Goal: Task Accomplishment & Management: Complete application form

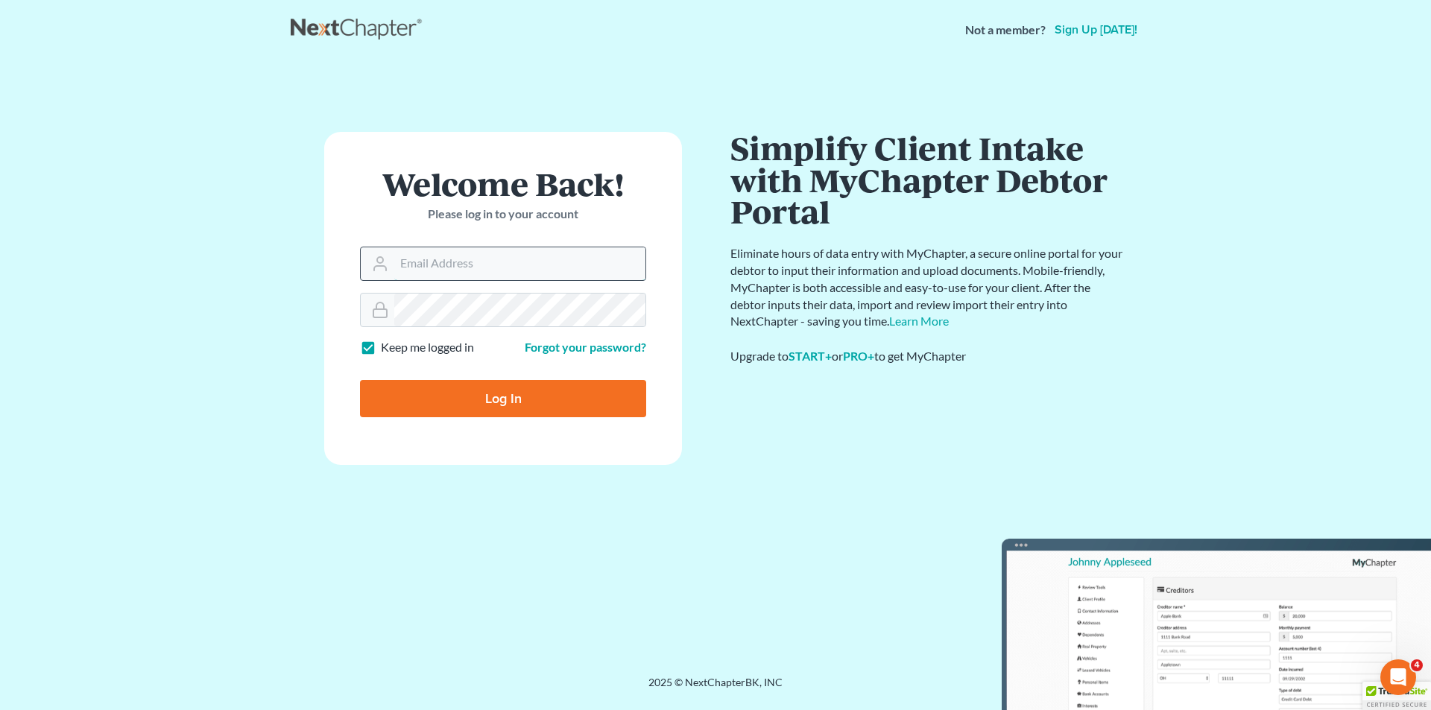
click at [472, 262] on input "Email Address" at bounding box center [519, 263] width 251 height 33
type input "ccd@dimentfirm.com"
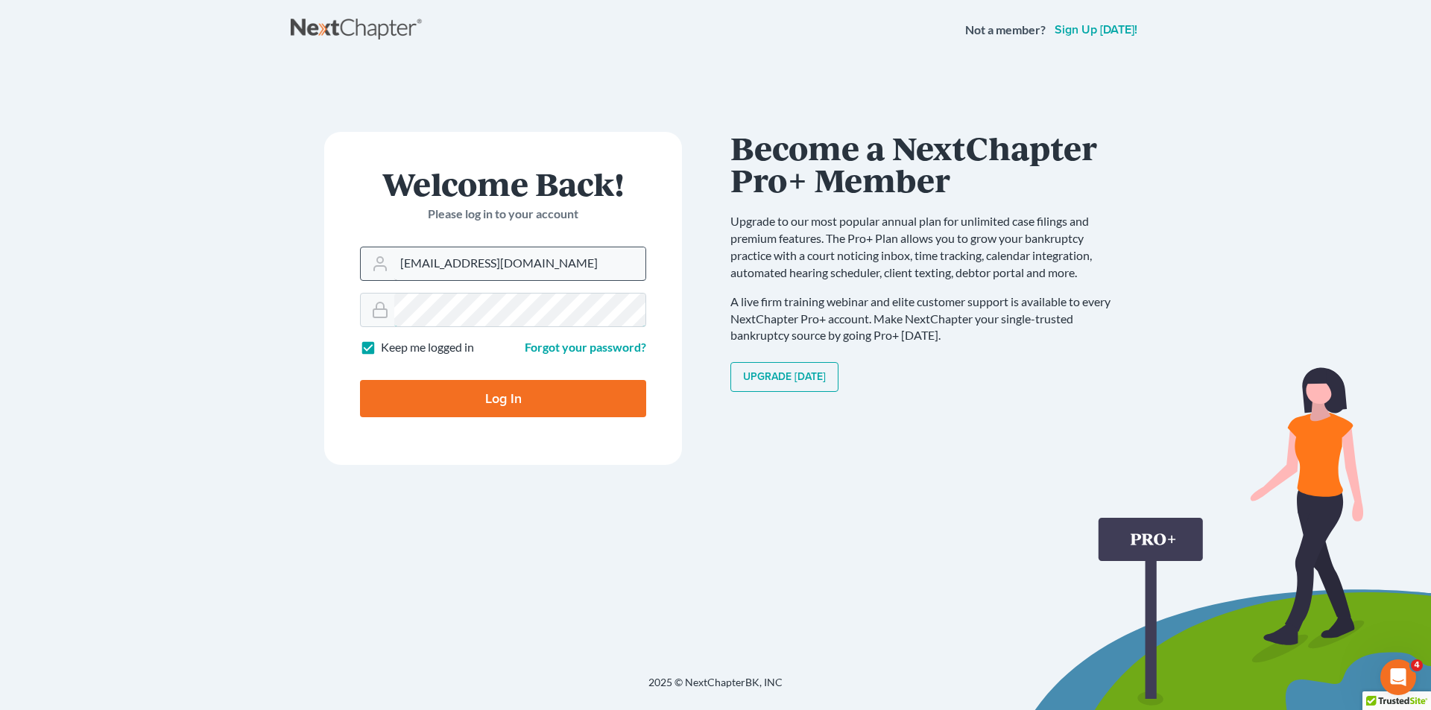
click at [360, 380] on input "Log In" at bounding box center [503, 398] width 286 height 37
type input "Thinking..."
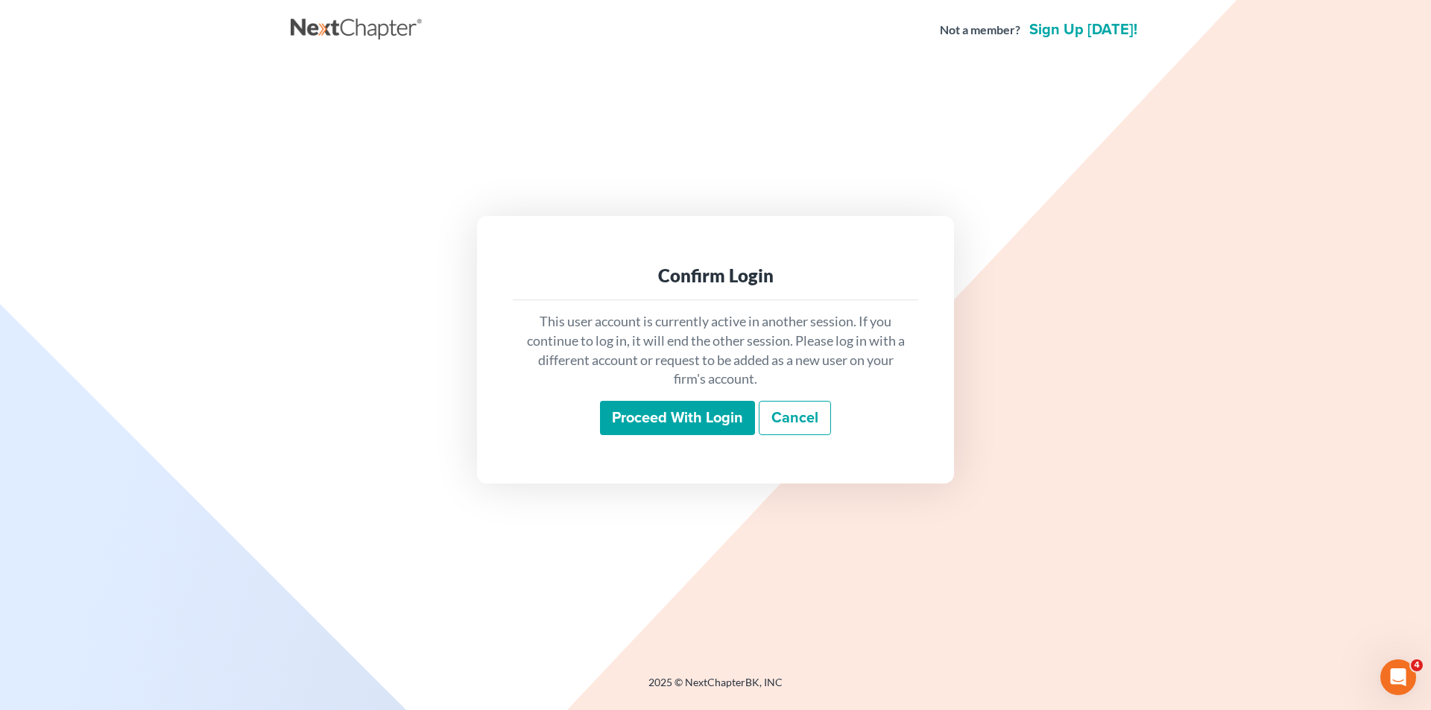
drag, startPoint x: 723, startPoint y: 410, endPoint x: 746, endPoint y: 409, distance: 23.1
click at [723, 410] on input "Proceed with login" at bounding box center [677, 418] width 155 height 34
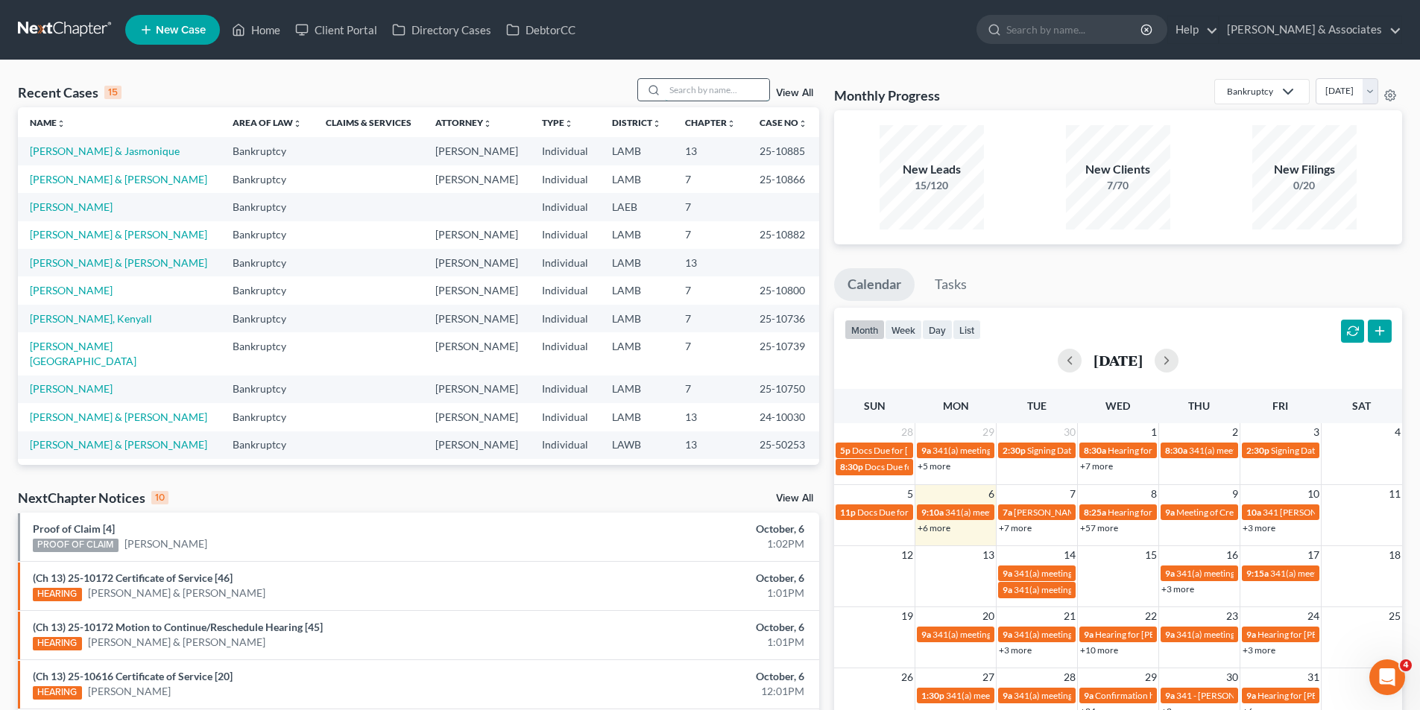
click at [696, 94] on input "search" at bounding box center [717, 90] width 104 height 22
click at [64, 257] on link "Reed, James & Nadia" at bounding box center [118, 262] width 177 height 13
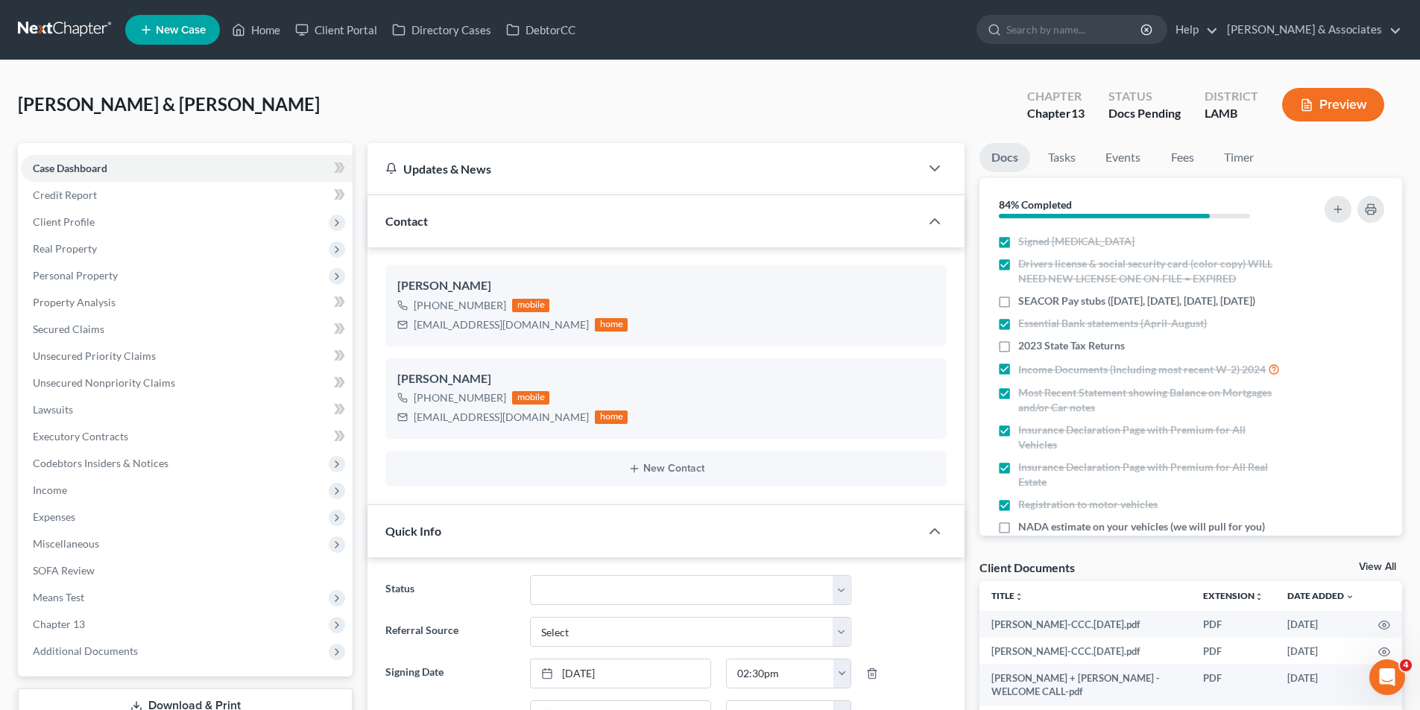
click at [70, 25] on link at bounding box center [65, 29] width 95 height 27
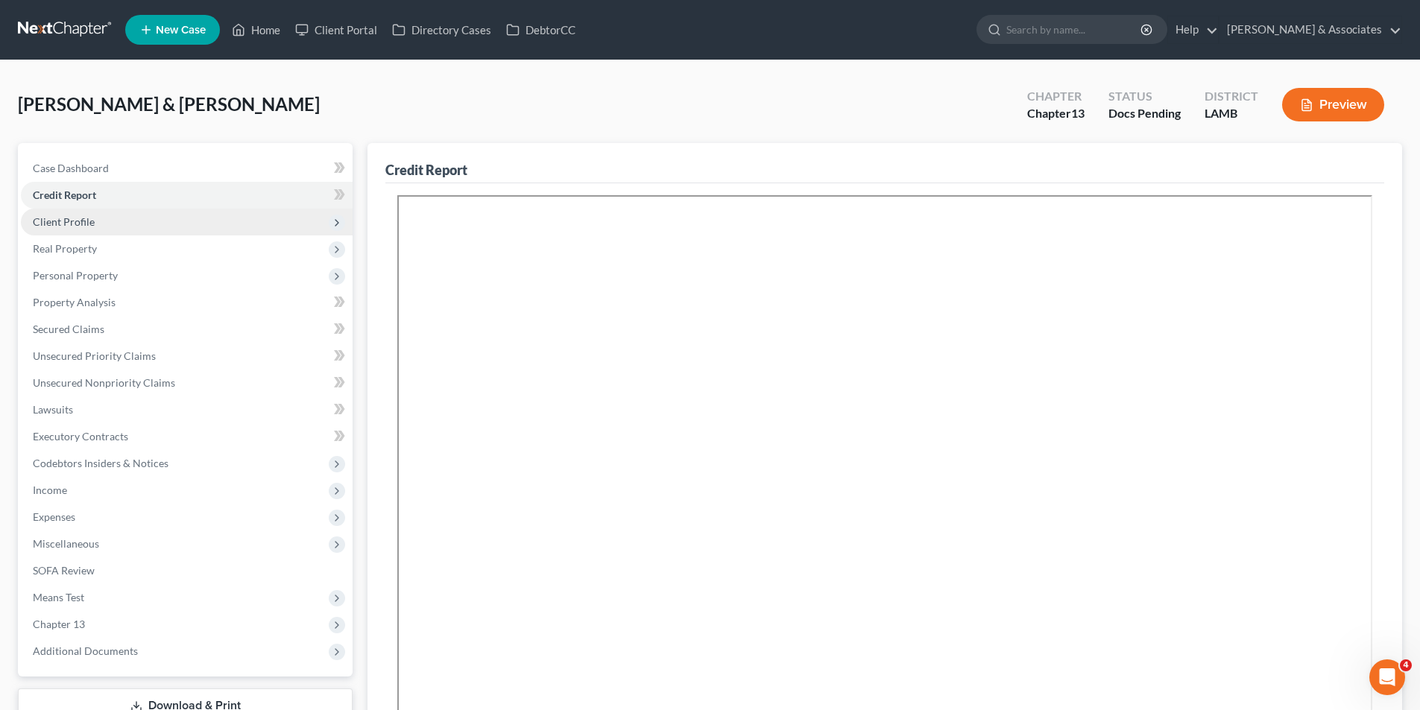
click at [89, 218] on span "Client Profile" at bounding box center [64, 221] width 62 height 13
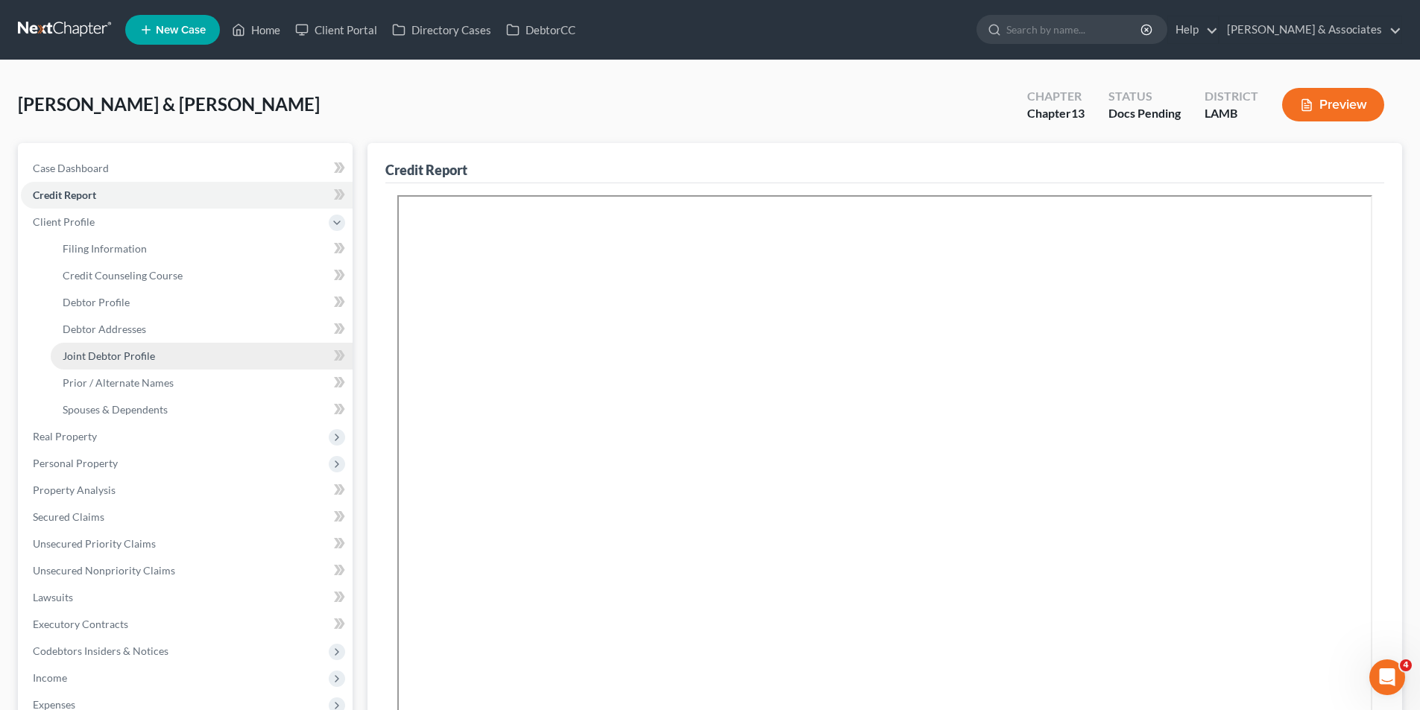
click at [104, 356] on span "Joint Debtor Profile" at bounding box center [109, 356] width 92 height 13
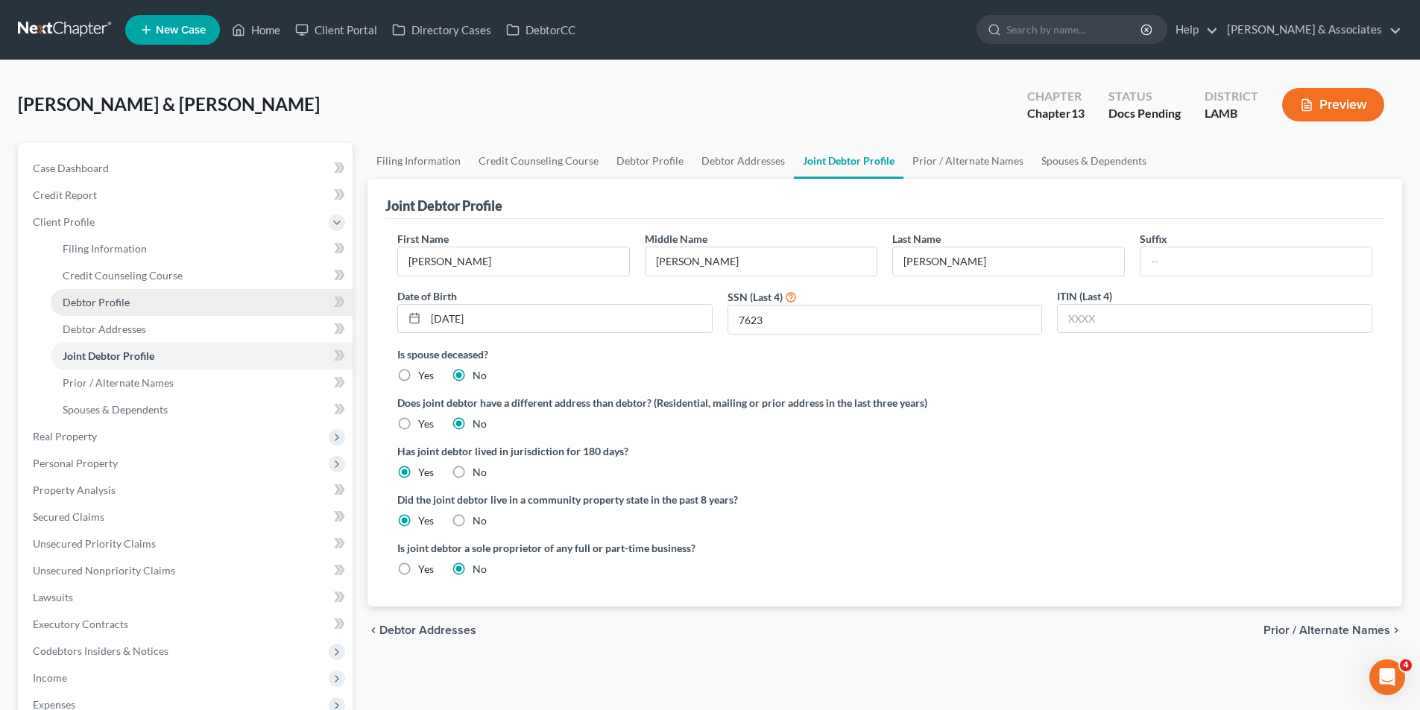
click at [117, 297] on span "Debtor Profile" at bounding box center [96, 302] width 67 height 13
select select "1"
select select "3"
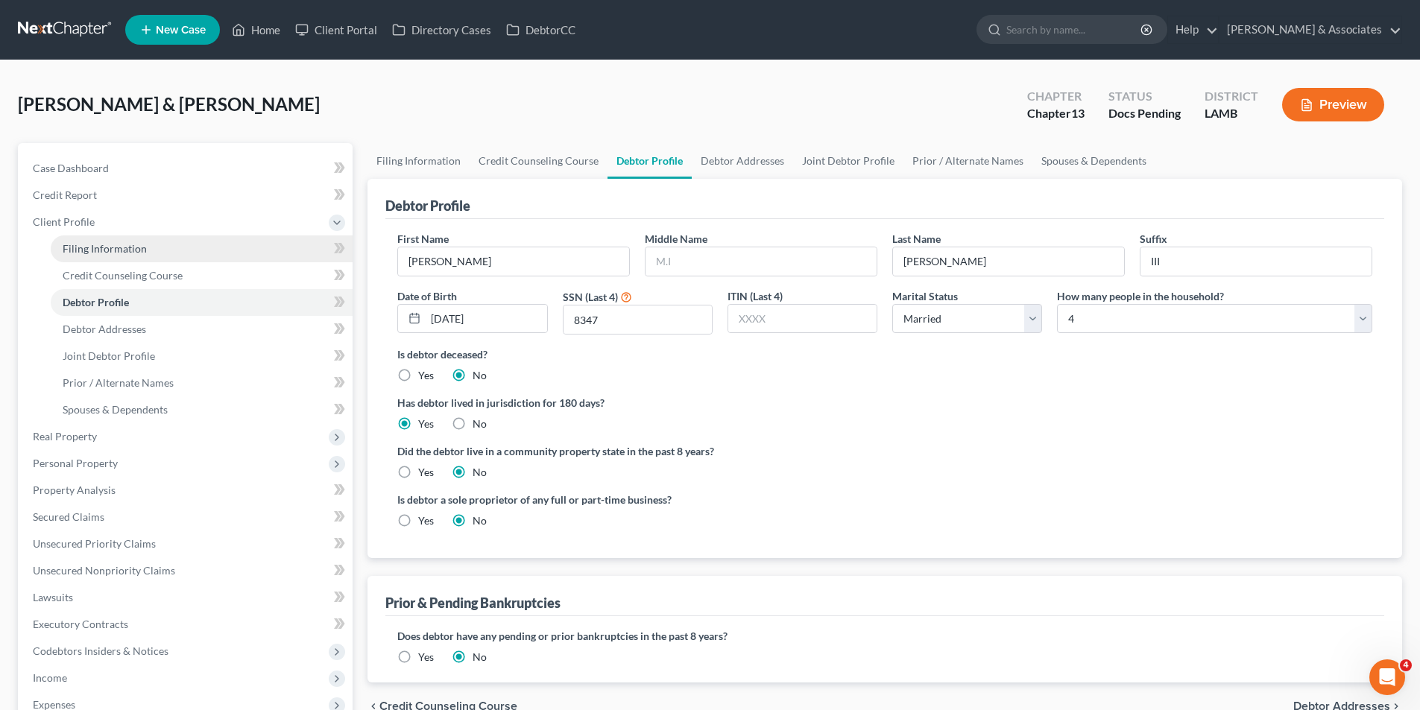
click at [133, 247] on span "Filing Information" at bounding box center [105, 248] width 84 height 13
select select "1"
select select "3"
select select "35"
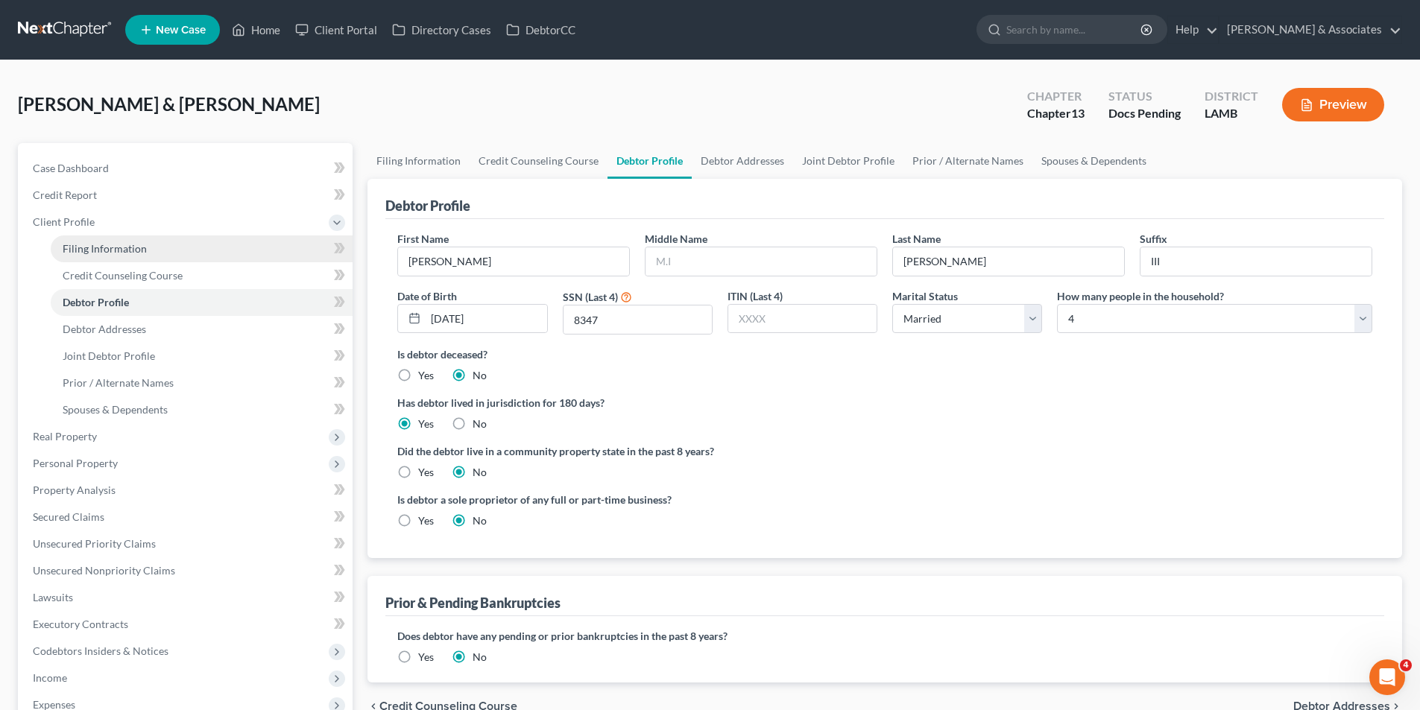
select select "19"
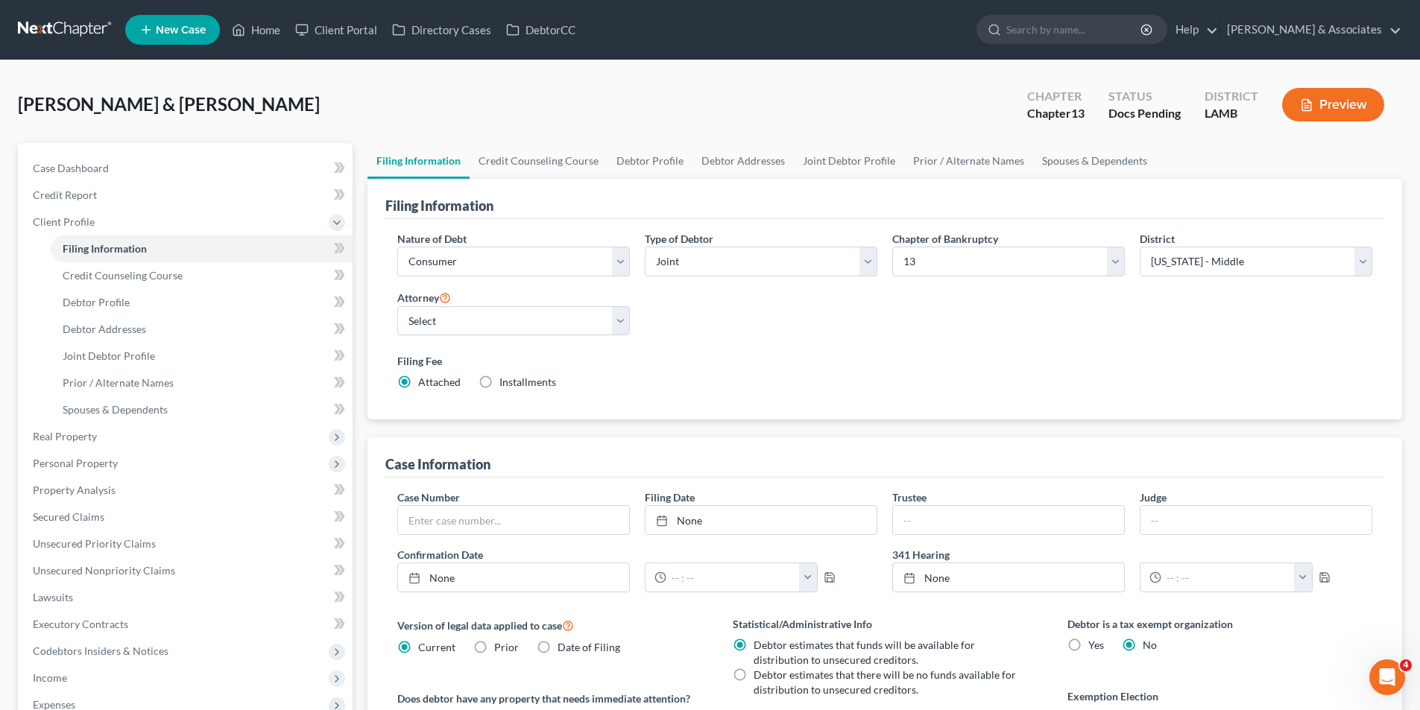
drag, startPoint x: 725, startPoint y: 350, endPoint x: 715, endPoint y: 350, distance: 10.4
click at [722, 350] on div "Filing Fee Attached Installments Installments" at bounding box center [885, 374] width 990 height 54
click at [107, 298] on span "Debtor Profile" at bounding box center [96, 302] width 67 height 13
select select "1"
select select "3"
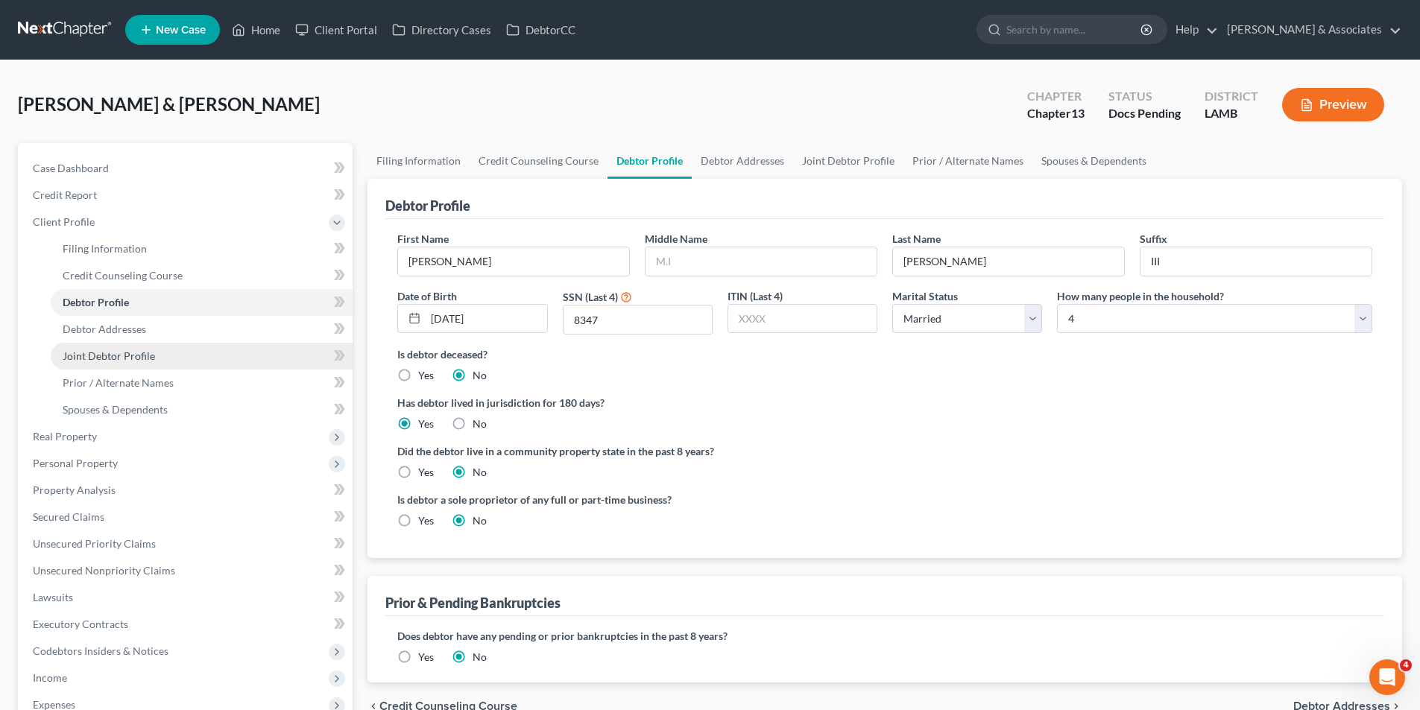
click at [165, 353] on link "Joint Debtor Profile" at bounding box center [202, 356] width 302 height 27
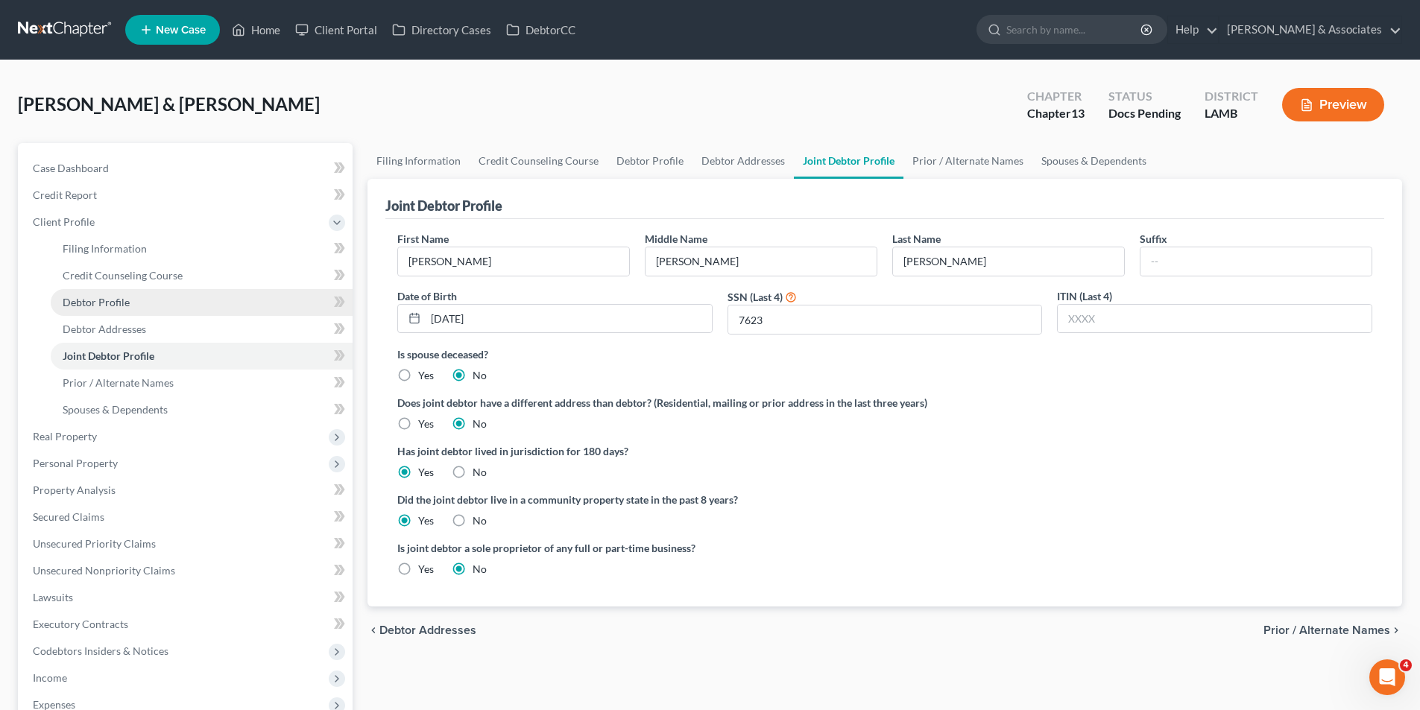
click at [113, 305] on span "Debtor Profile" at bounding box center [96, 302] width 67 height 13
select select "1"
select select "3"
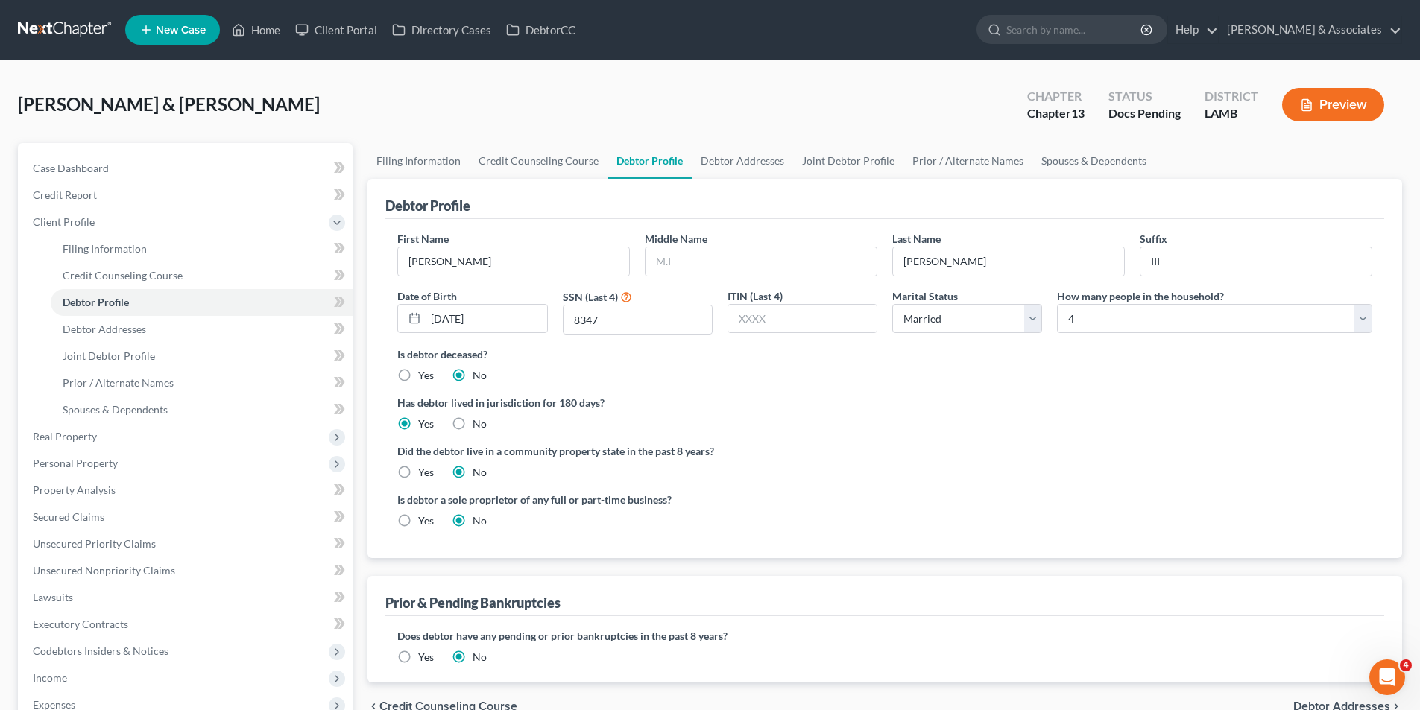
click at [867, 394] on ng-include "First Name James Middle Name Last Name Reed Suffix III Date of Birth 11/19/1969…" at bounding box center [884, 385] width 975 height 309
click at [425, 470] on label "Yes" at bounding box center [426, 472] width 16 height 15
click at [425, 470] on input "Yes" at bounding box center [429, 470] width 10 height 10
radio input "true"
radio input "false"
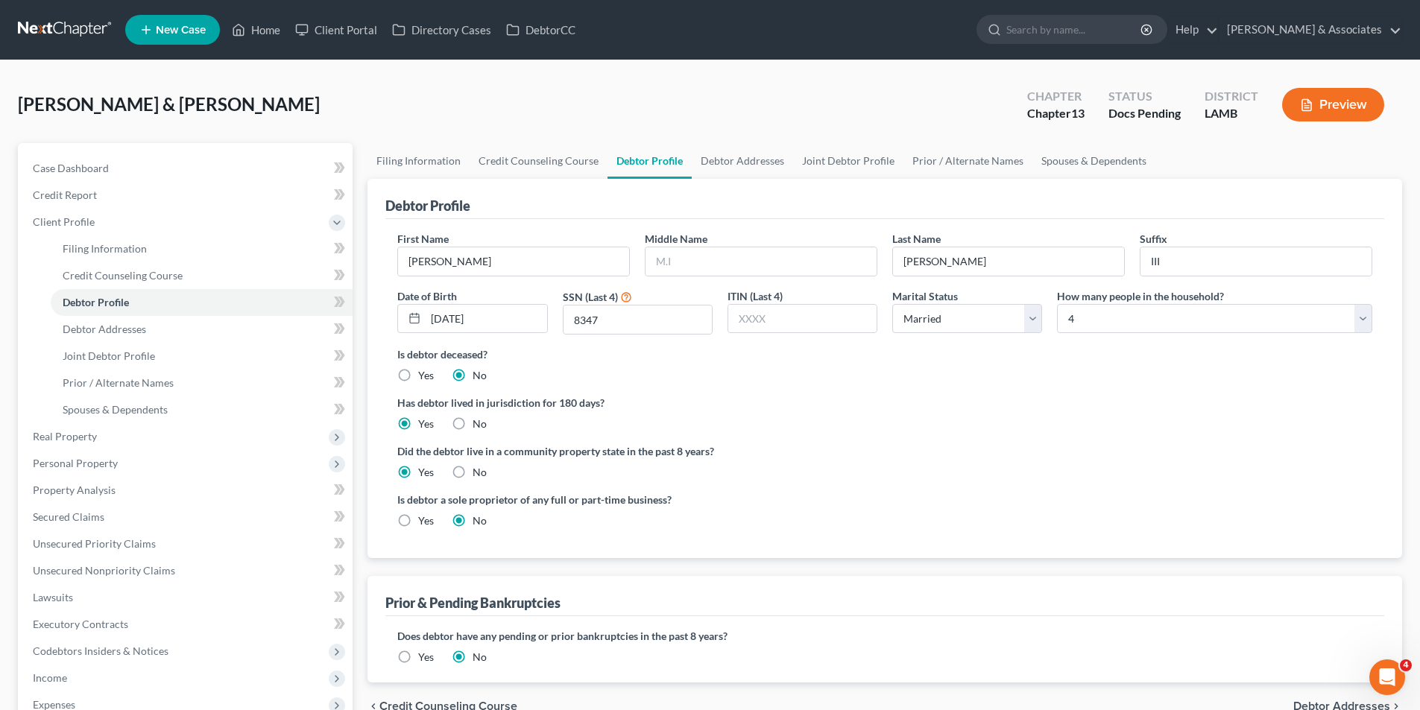
click at [904, 534] on div "Is debtor a sole proprietor of any full or part-time business? Yes No" at bounding box center [885, 516] width 990 height 48
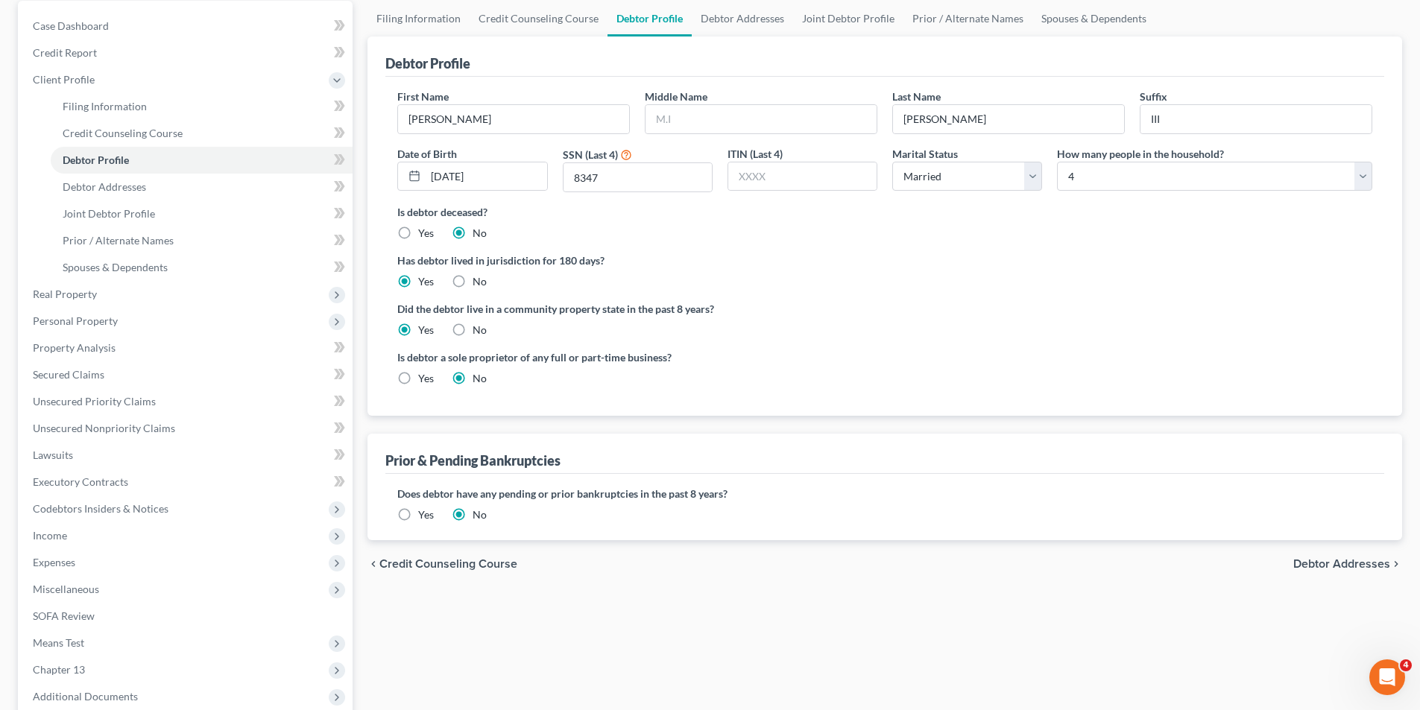
scroll to position [174, 0]
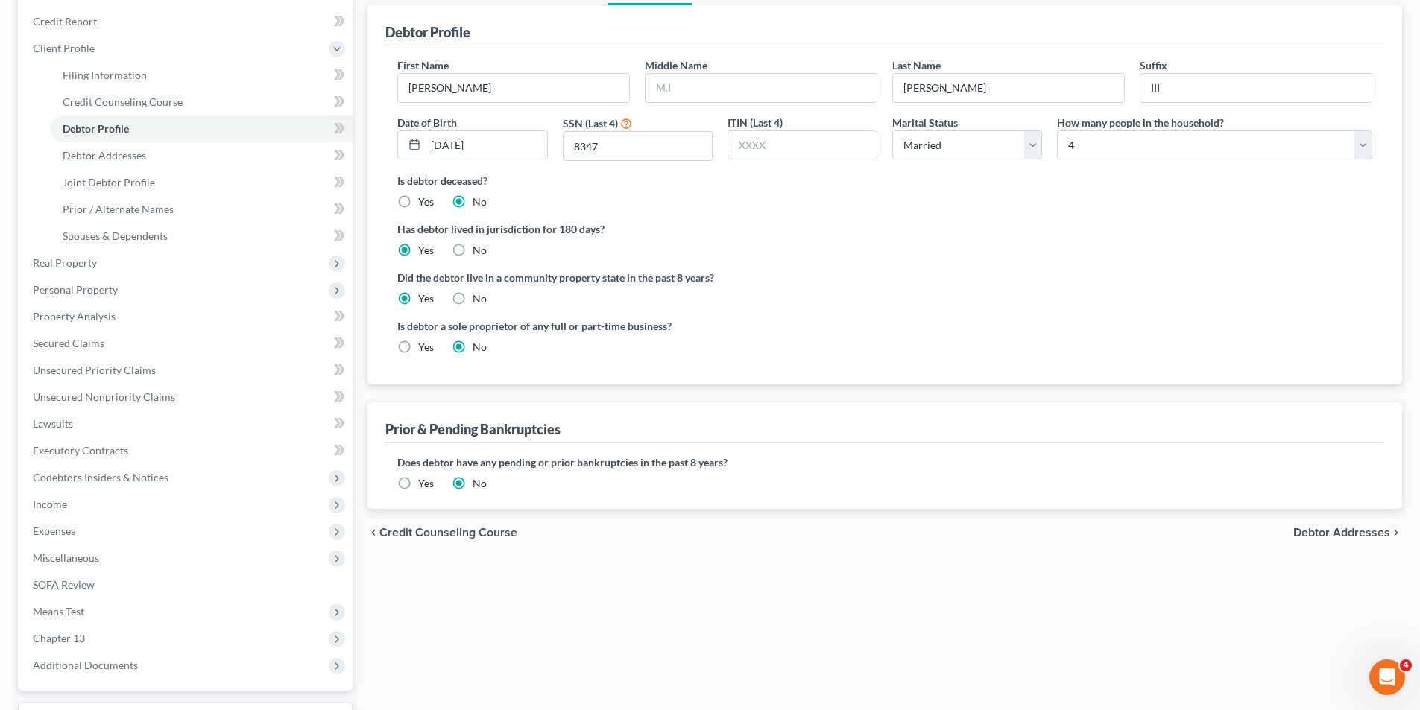
click at [426, 485] on label "Yes" at bounding box center [426, 483] width 16 height 15
click at [426, 485] on input "Yes" at bounding box center [429, 481] width 10 height 10
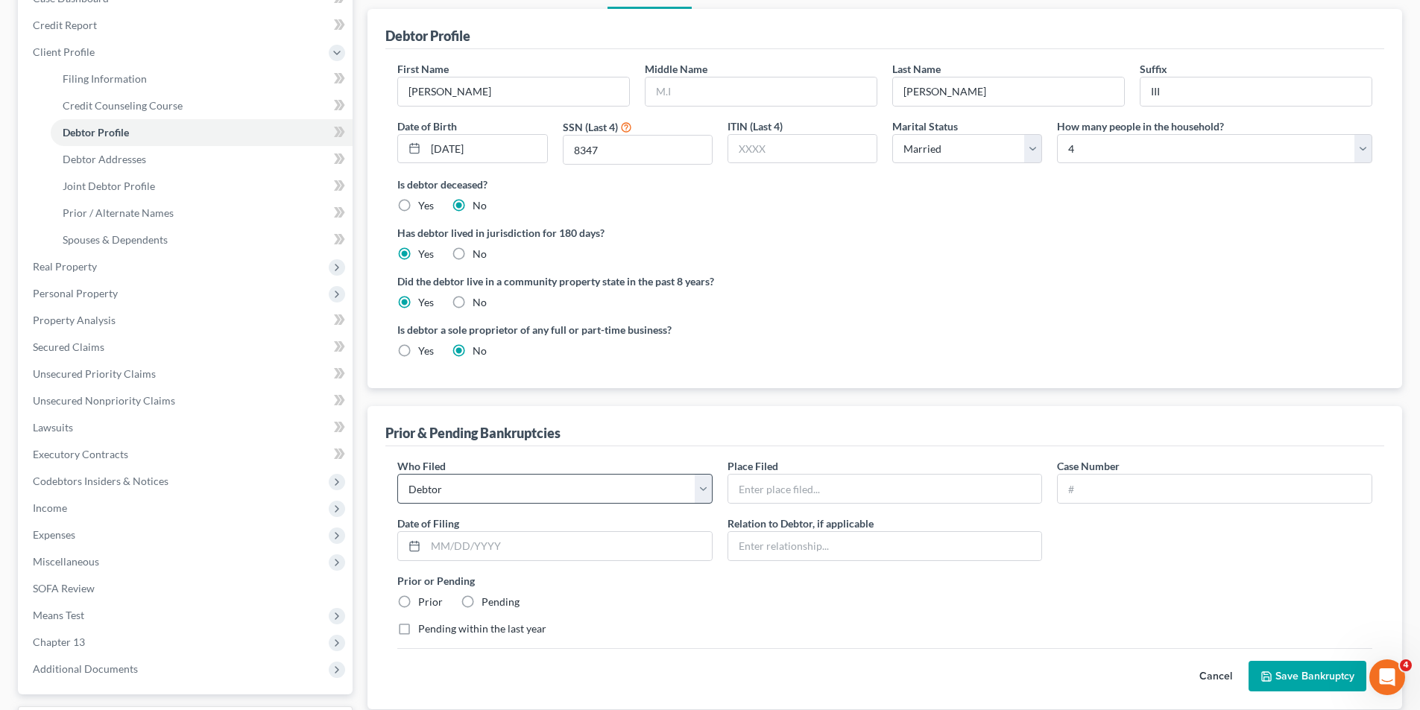
scroll to position [297, 0]
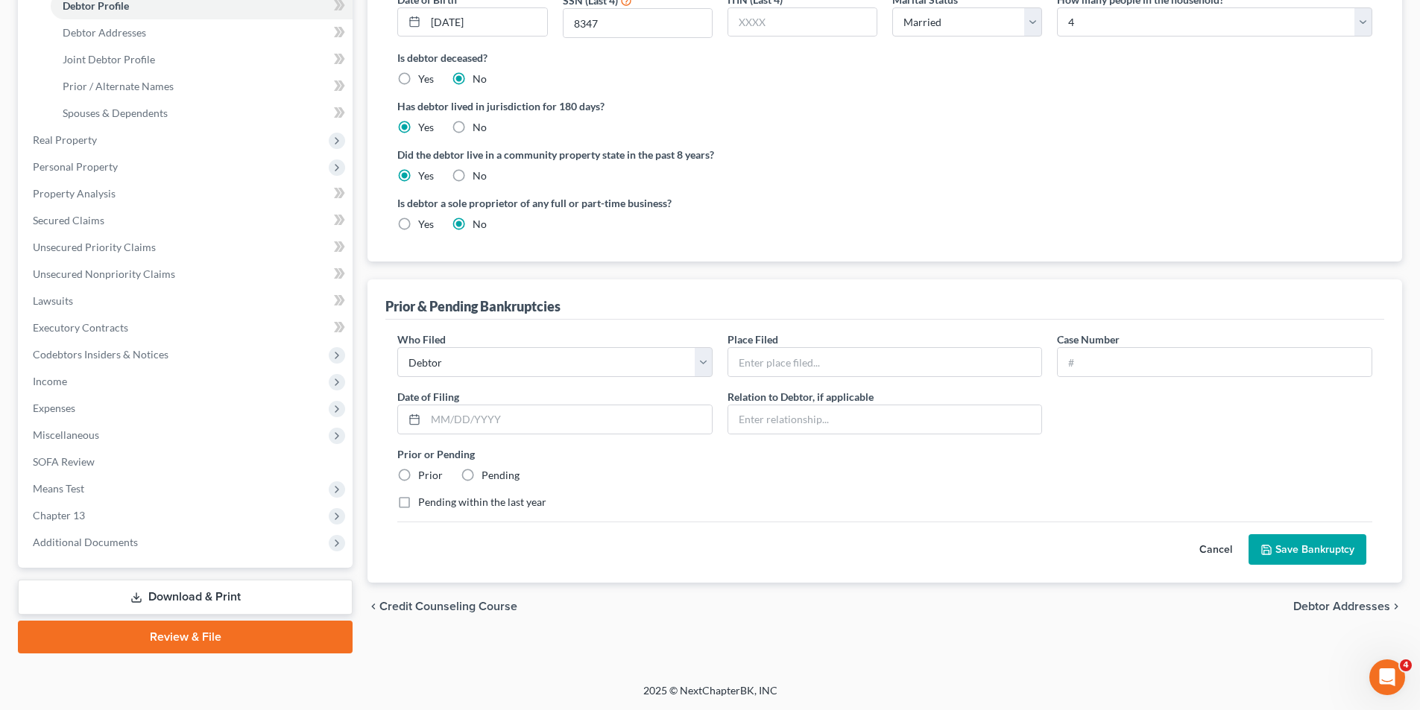
click at [425, 476] on label "Prior" at bounding box center [430, 475] width 25 height 15
click at [425, 476] on input "Prior" at bounding box center [429, 473] width 10 height 10
radio input "true"
click at [832, 347] on div at bounding box center [885, 362] width 315 height 30
click at [833, 365] on input "text" at bounding box center [885, 362] width 314 height 28
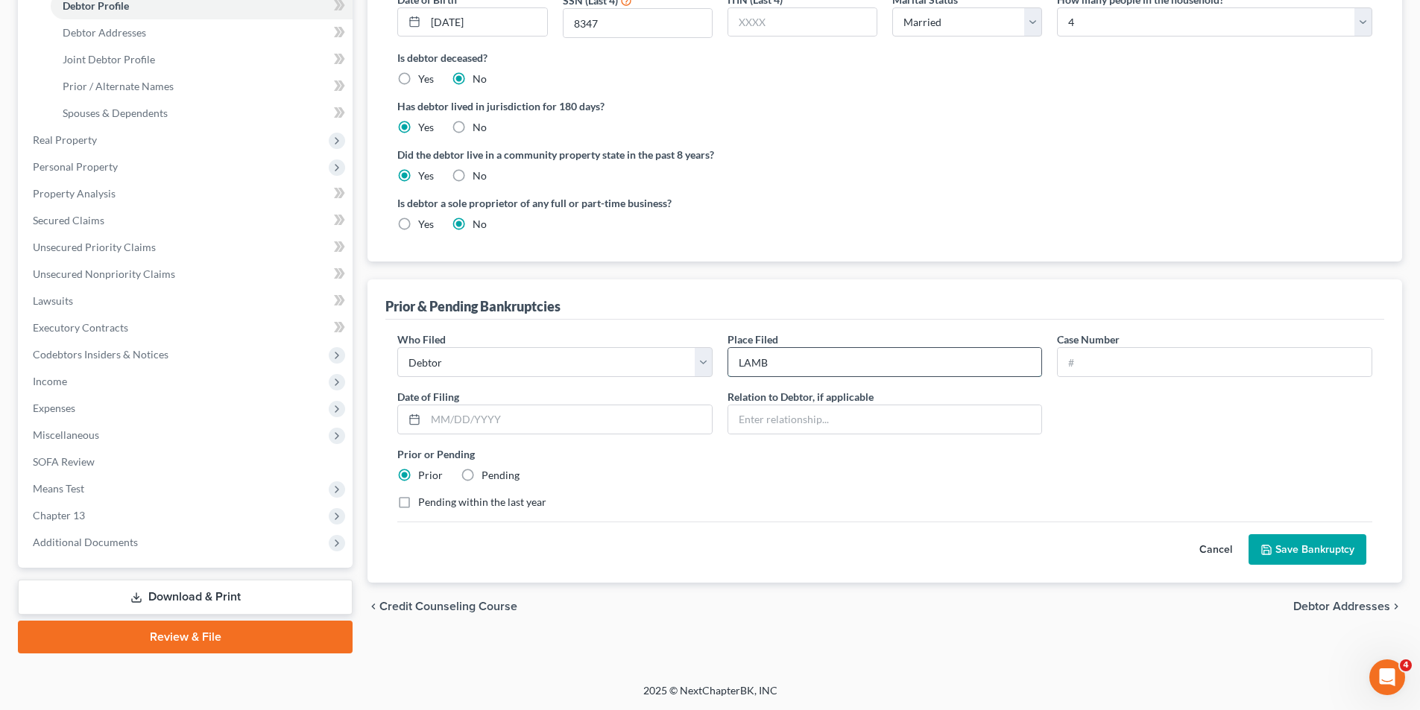
type input "LAMB"
type input "22-10552"
type input "10/20/2022"
click at [1278, 534] on button "Save Bankruptcy" at bounding box center [1308, 549] width 118 height 31
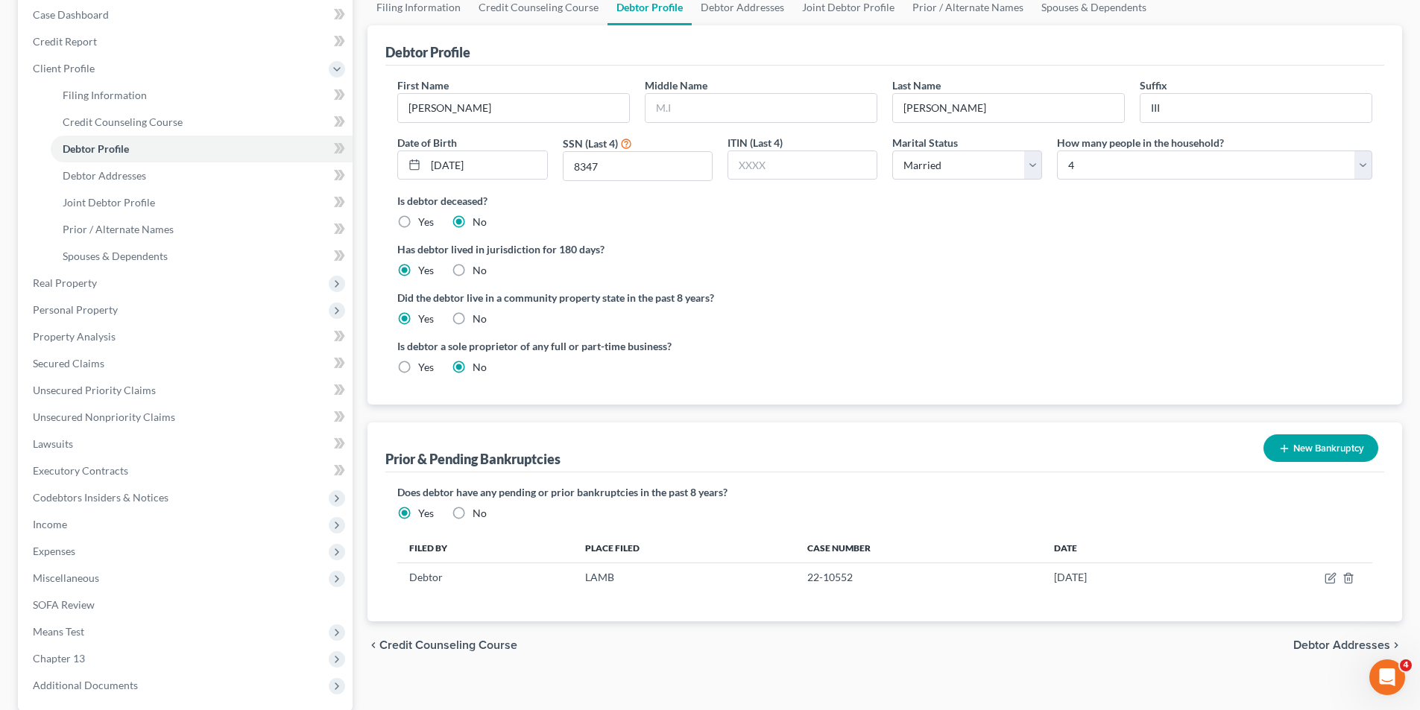
scroll to position [123, 0]
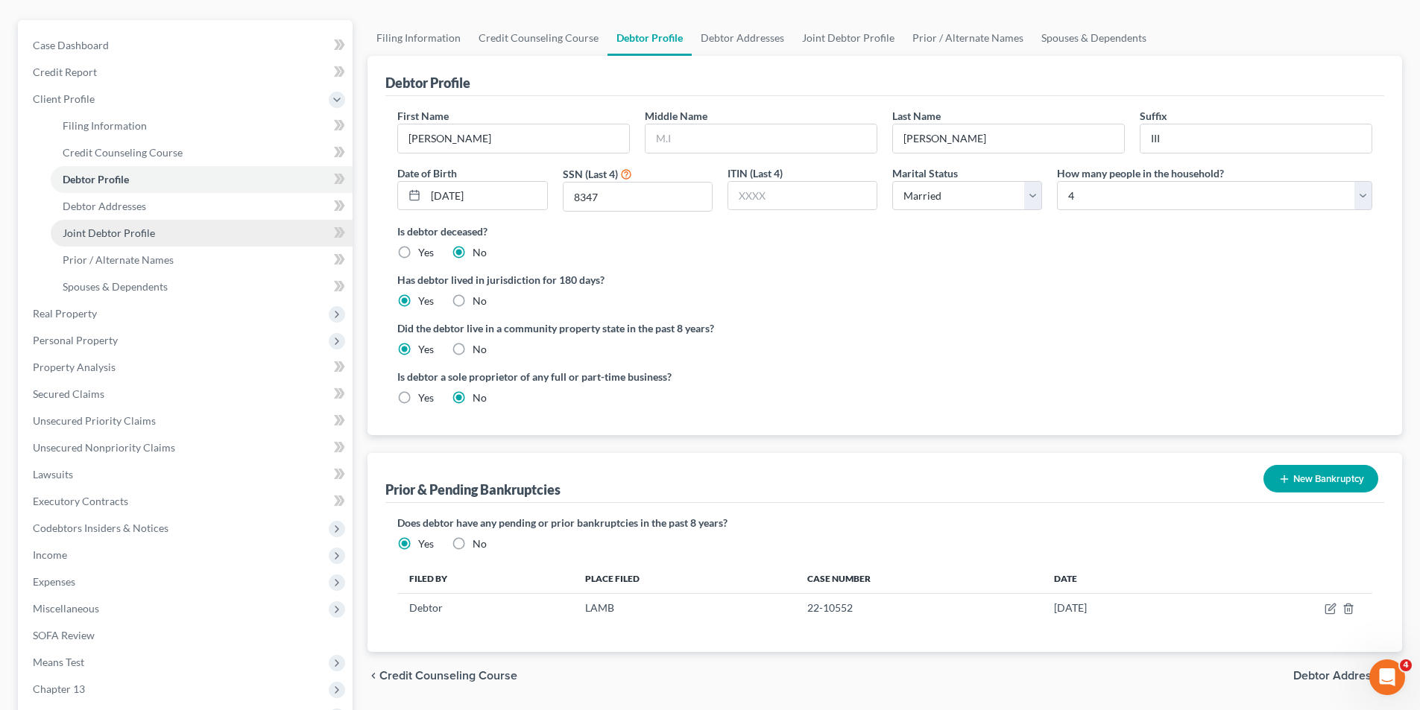
click at [106, 245] on link "Joint Debtor Profile" at bounding box center [202, 233] width 302 height 27
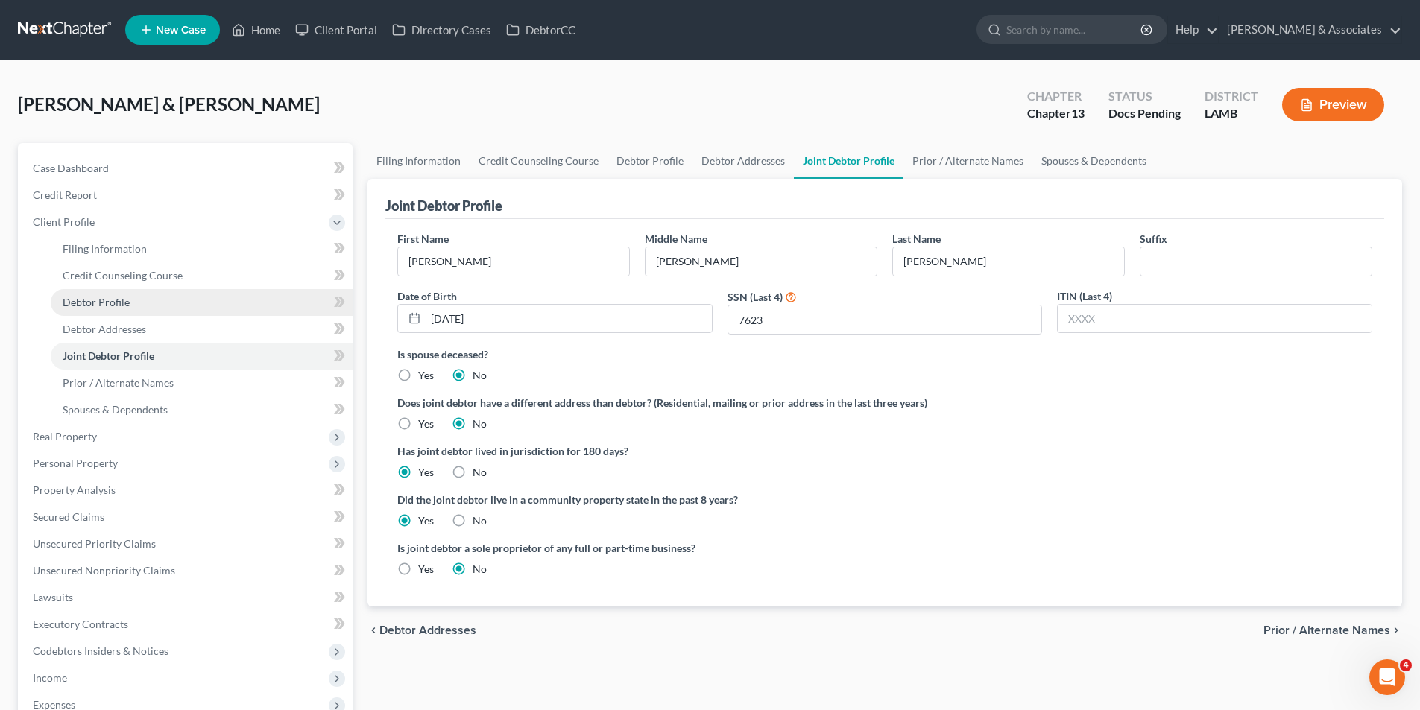
click at [111, 306] on span "Debtor Profile" at bounding box center [96, 302] width 67 height 13
select select "1"
select select "3"
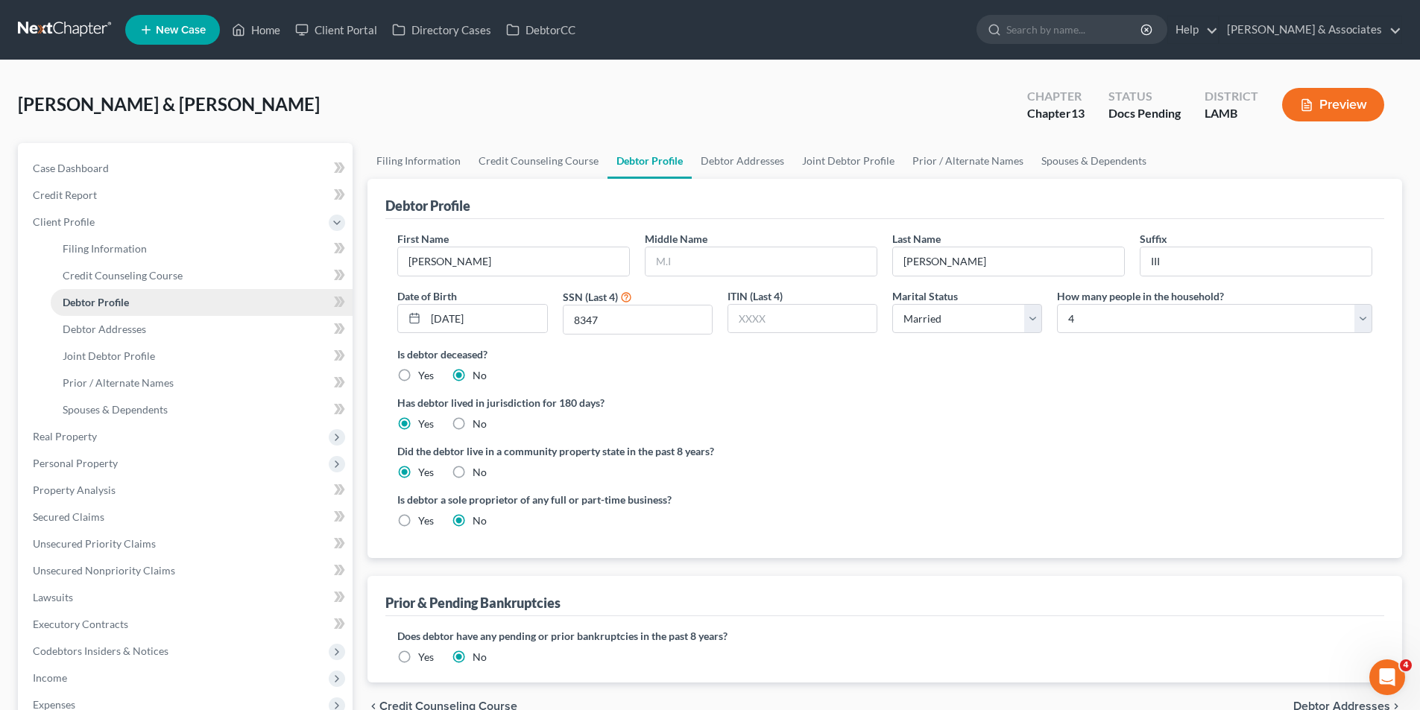
radio input "true"
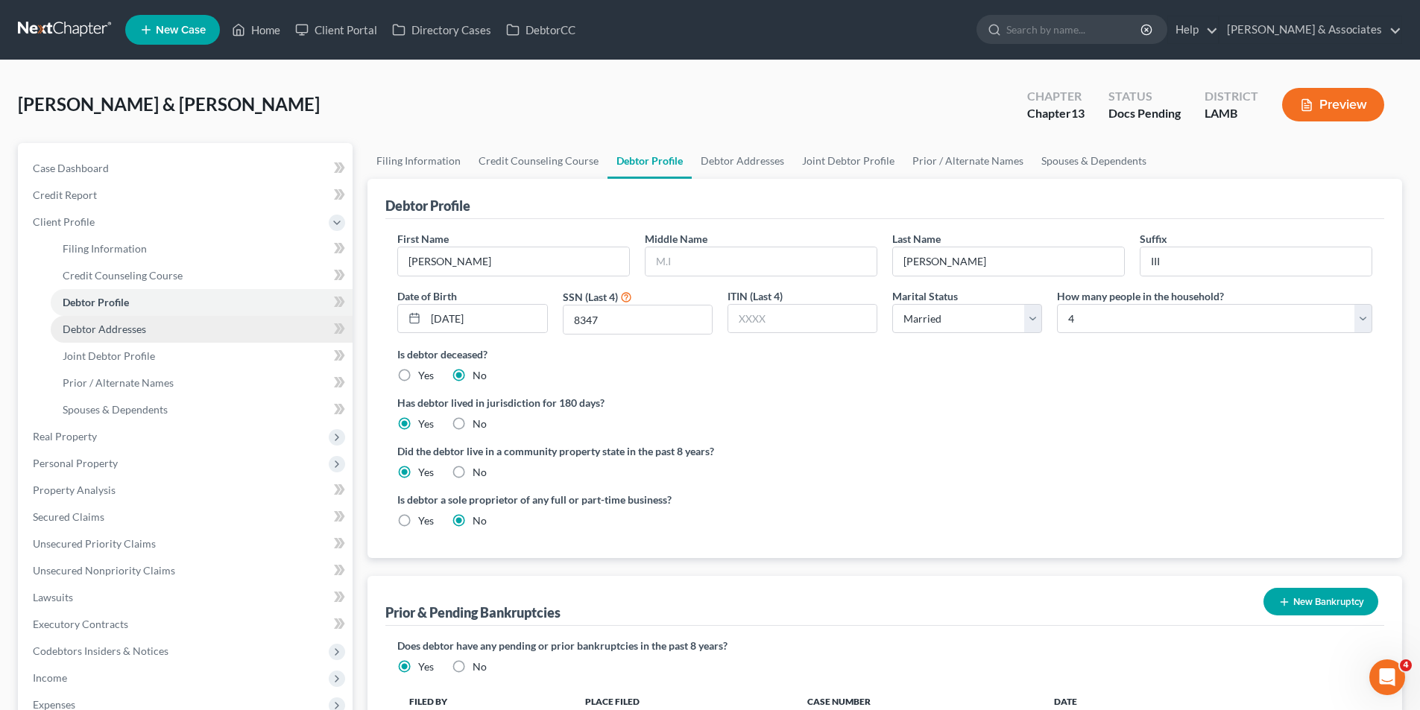
click at [122, 333] on span "Debtor Addresses" at bounding box center [104, 329] width 83 height 13
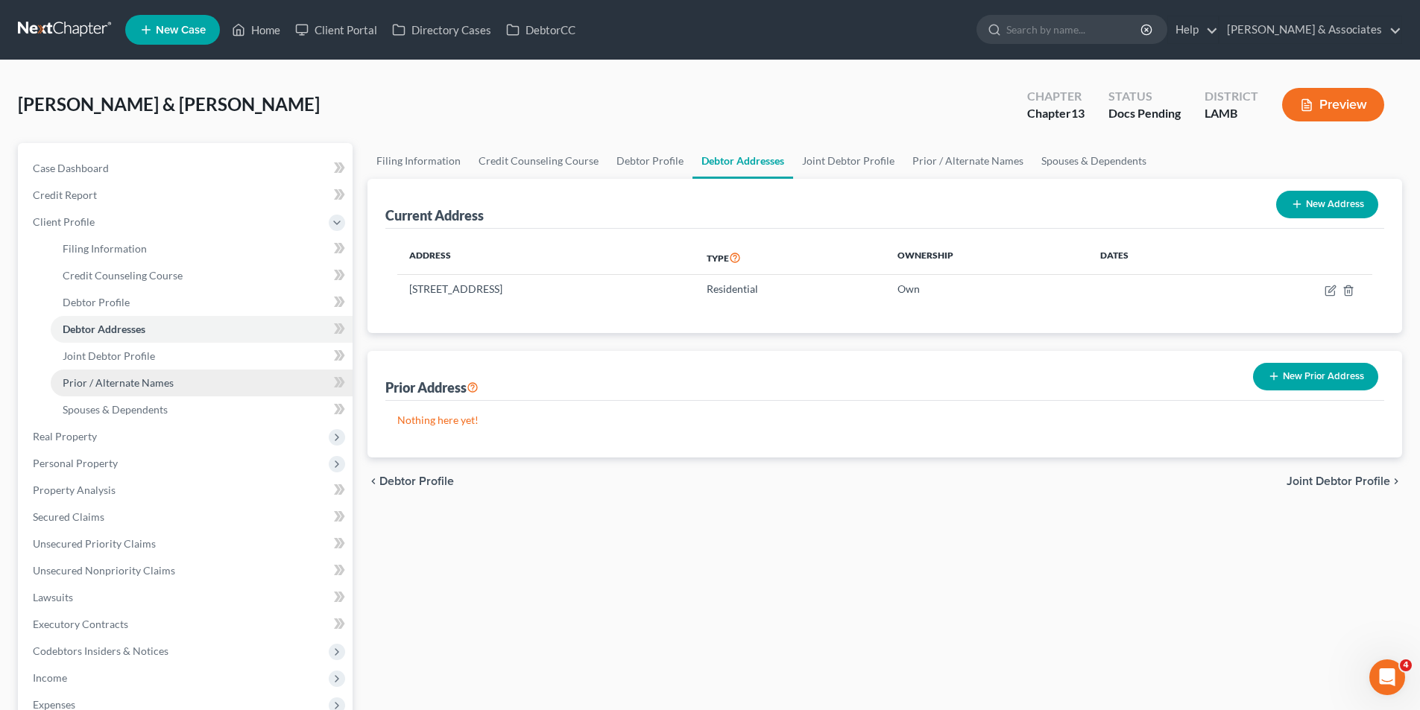
click at [136, 387] on span "Prior / Alternate Names" at bounding box center [118, 382] width 111 height 13
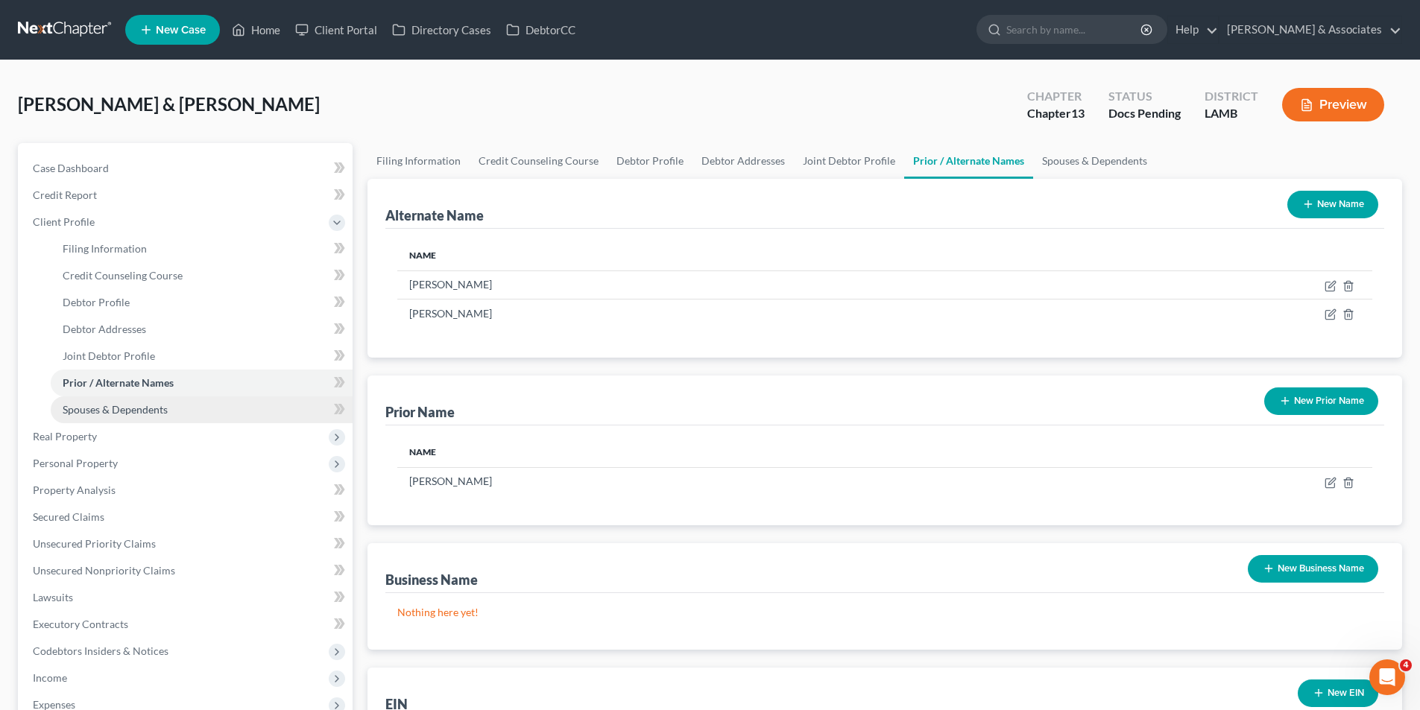
click at [102, 406] on span "Spouses & Dependents" at bounding box center [115, 409] width 105 height 13
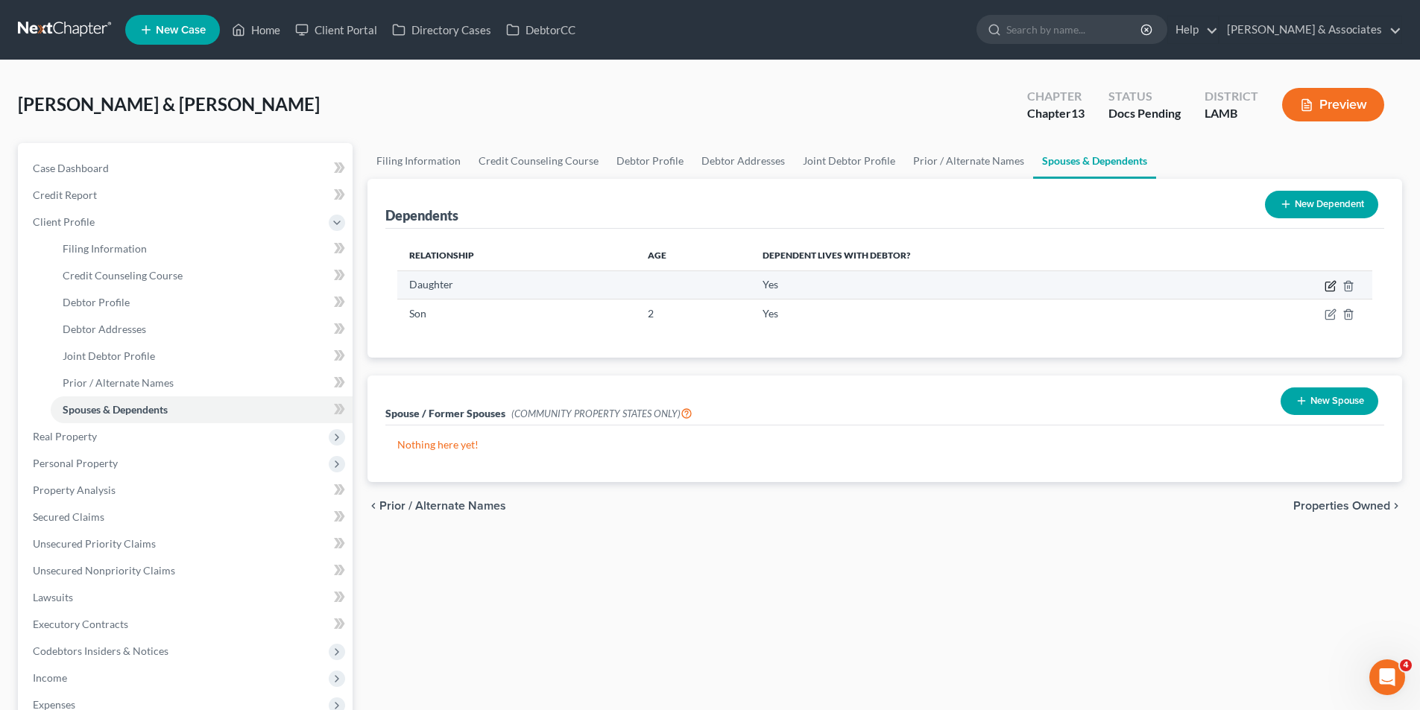
click at [1325, 289] on icon "button" at bounding box center [1329, 287] width 9 height 9
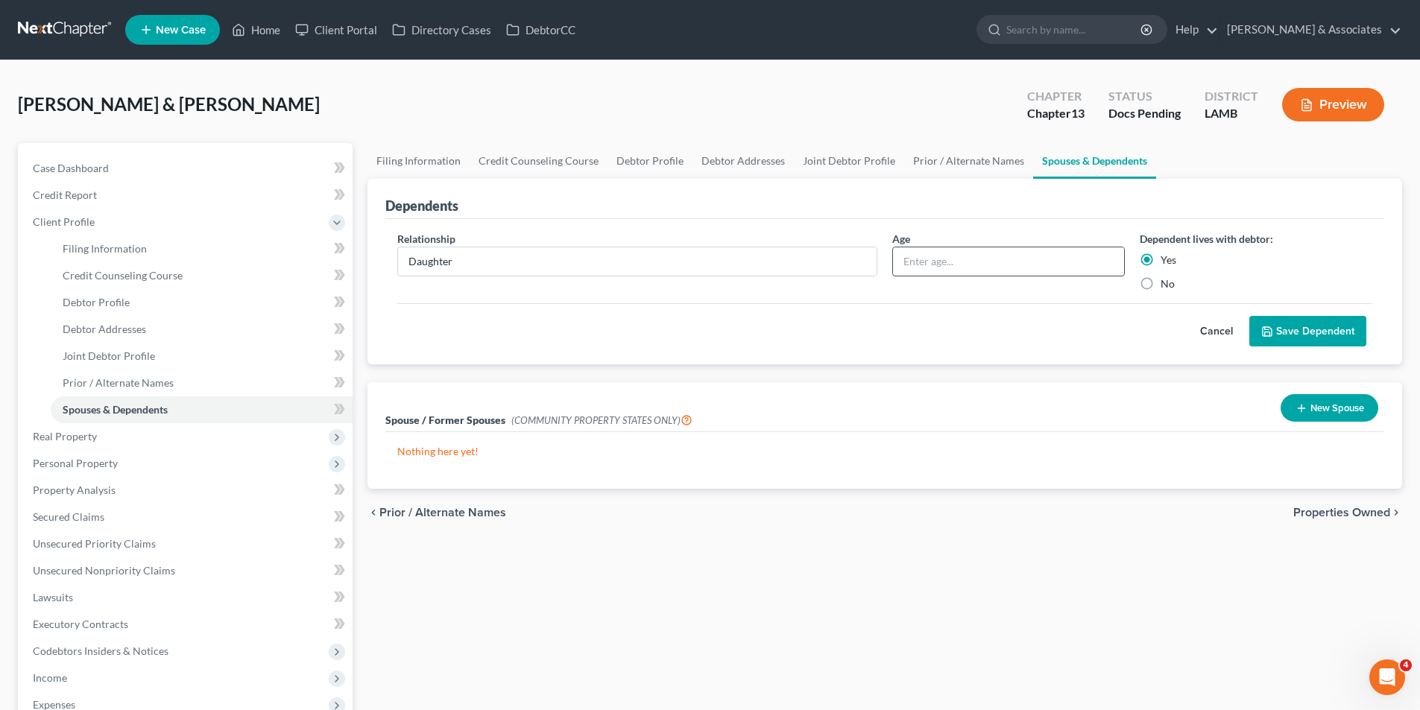
click at [1063, 263] on input "text" at bounding box center [1008, 261] width 231 height 28
type input "13"
click at [1276, 337] on button "Save Dependent" at bounding box center [1307, 331] width 117 height 31
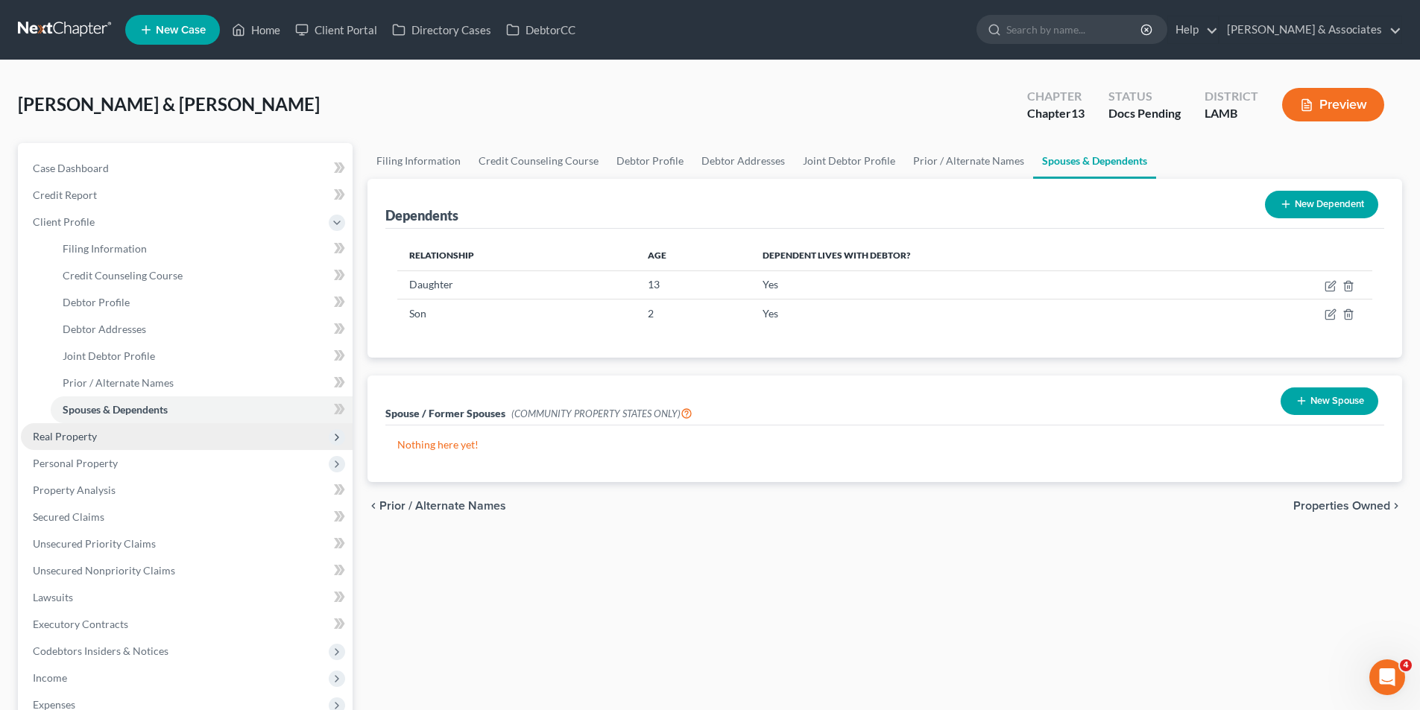
click at [110, 438] on span "Real Property" at bounding box center [187, 436] width 332 height 27
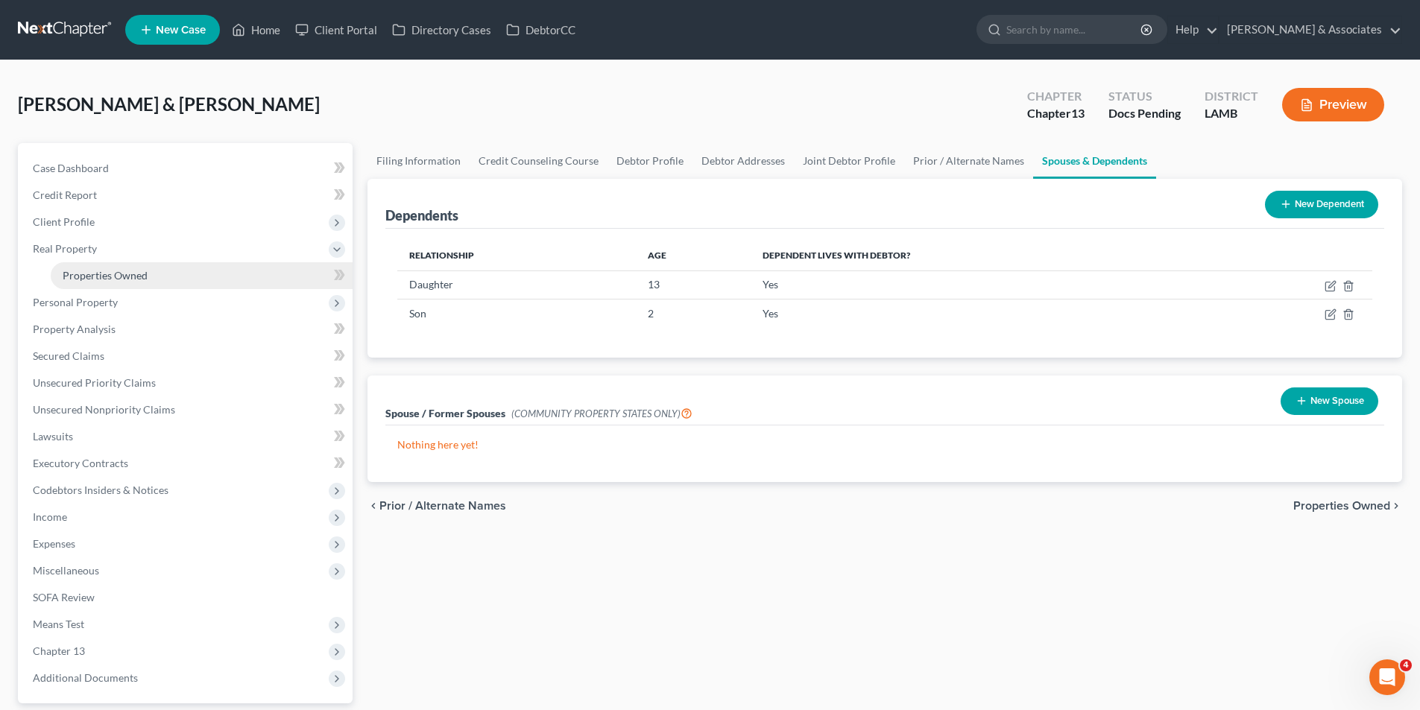
click at [136, 279] on span "Properties Owned" at bounding box center [105, 275] width 85 height 13
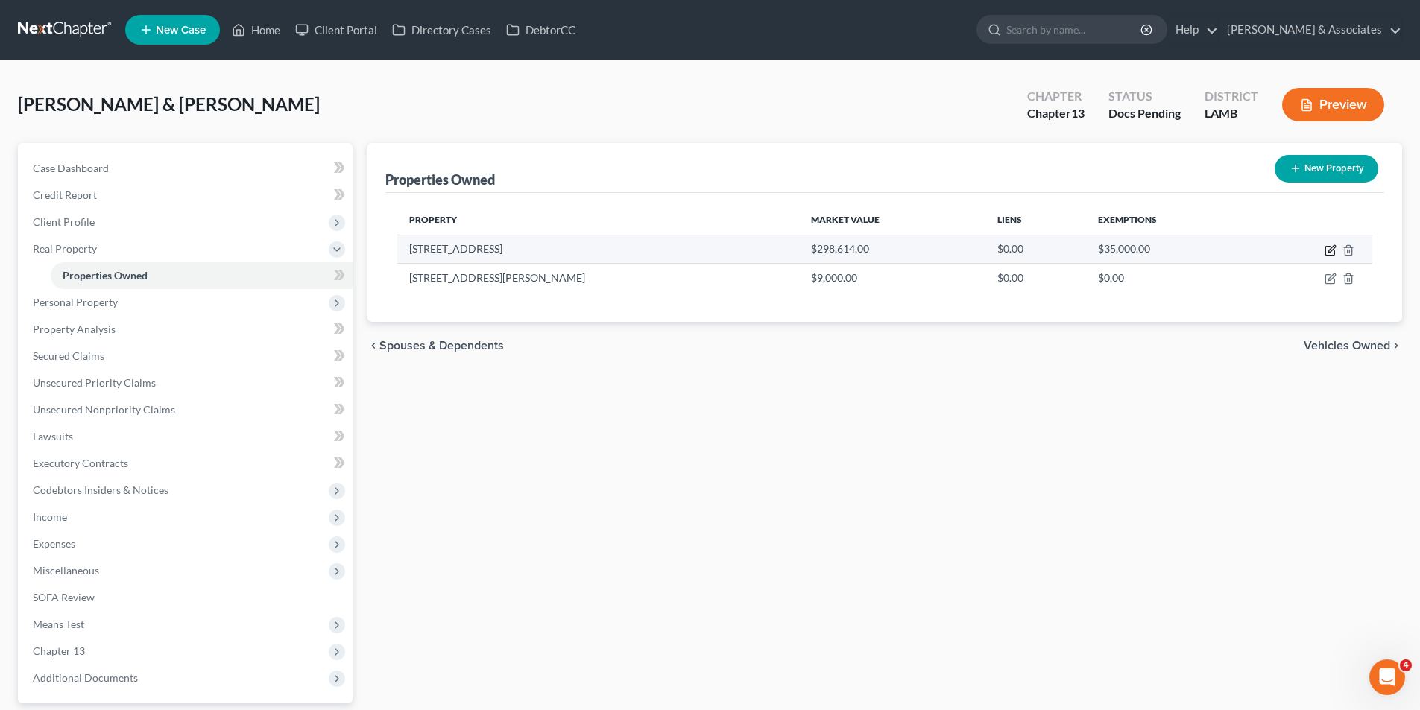
click at [1334, 248] on icon "button" at bounding box center [1331, 248] width 7 height 7
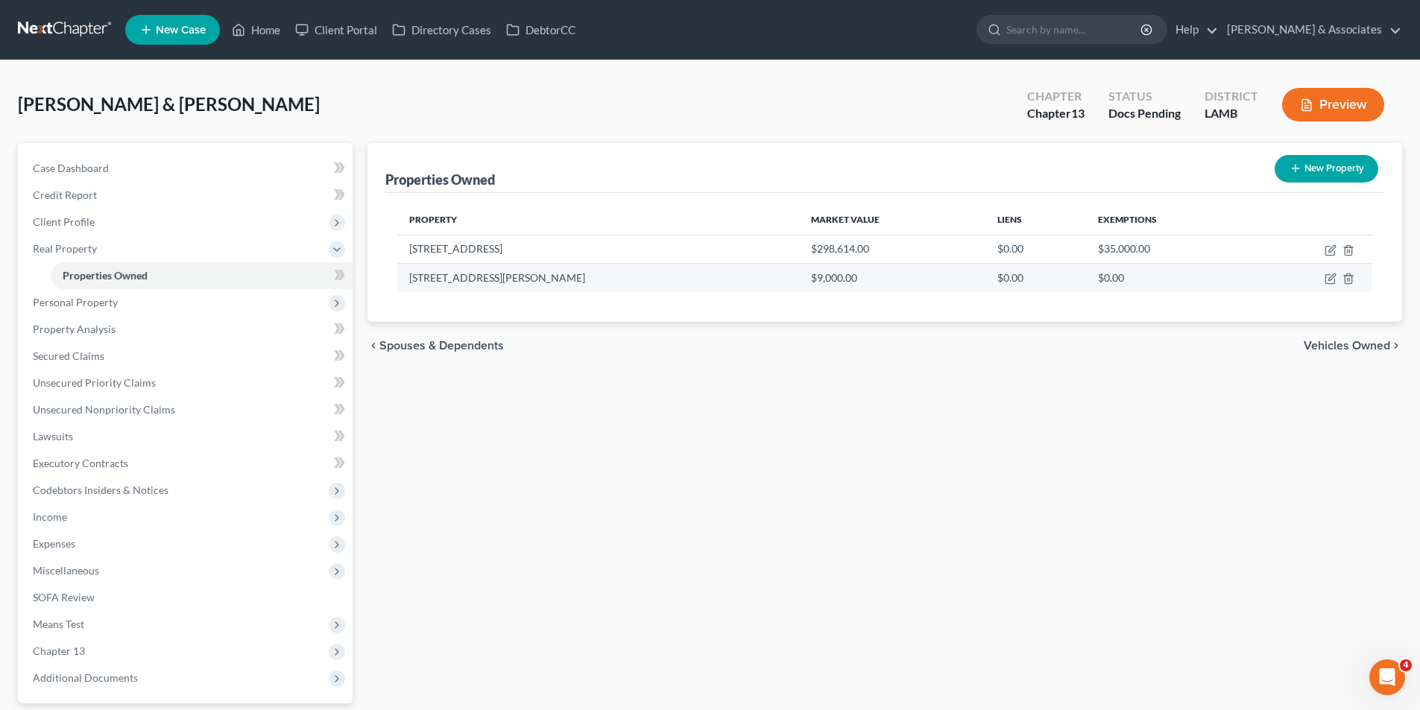
select select "19"
select select "4"
select select "0"
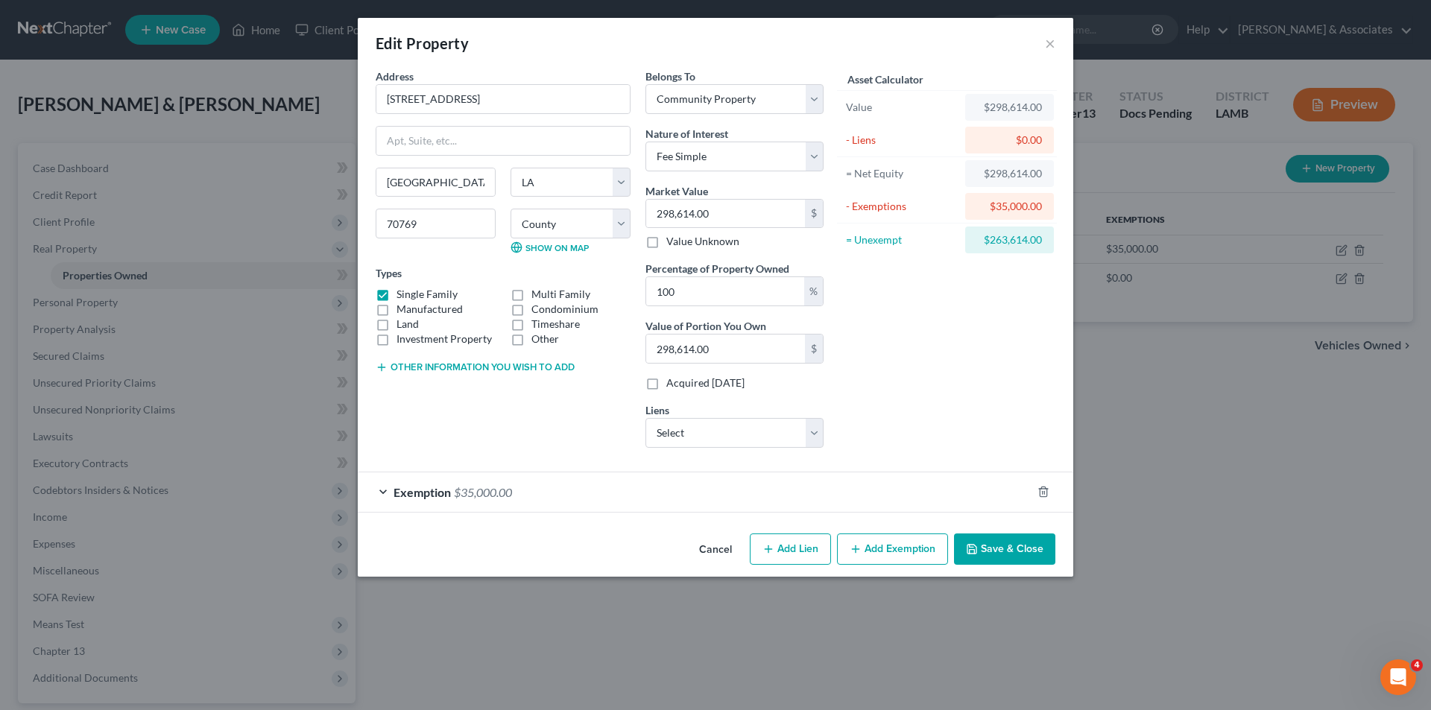
click at [1005, 538] on button "Save & Close" at bounding box center [1004, 549] width 101 height 31
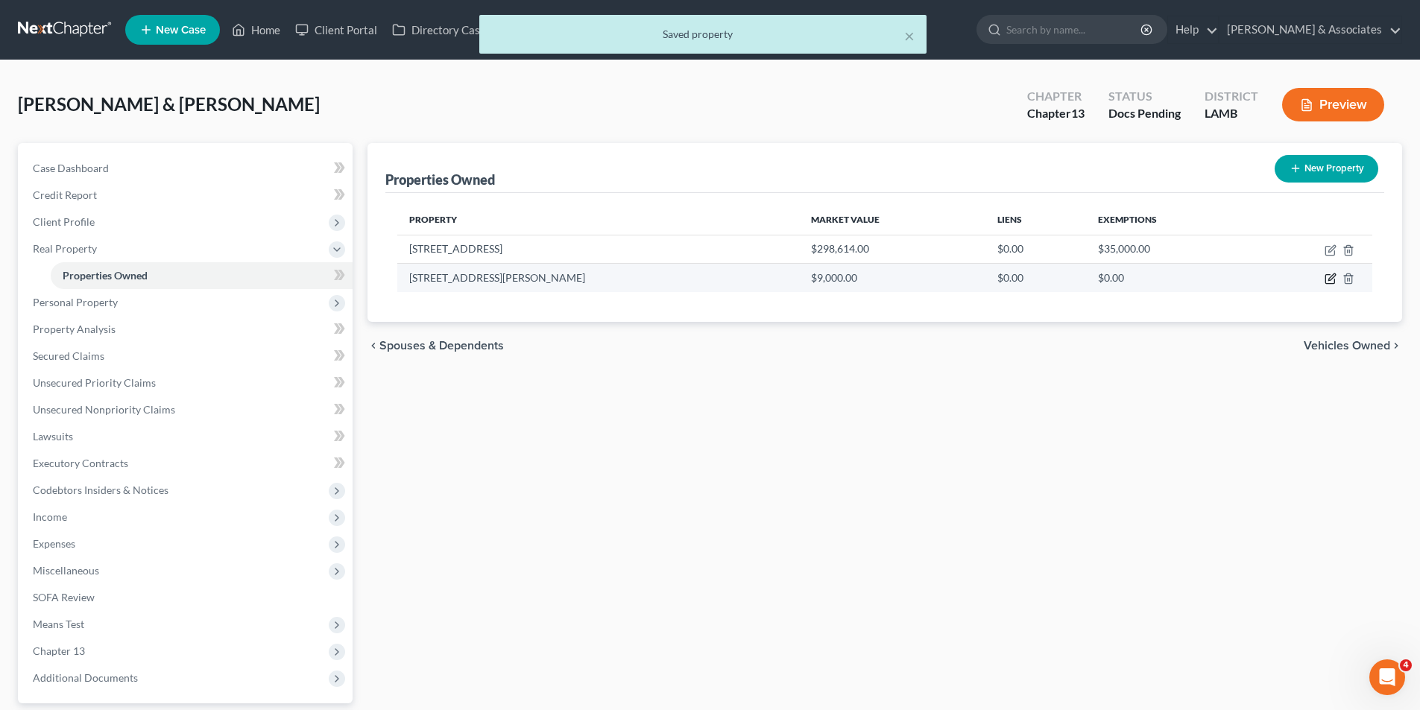
click at [1326, 278] on icon "button" at bounding box center [1329, 279] width 9 height 9
select select "19"
select select "3"
select select "4"
select select "0"
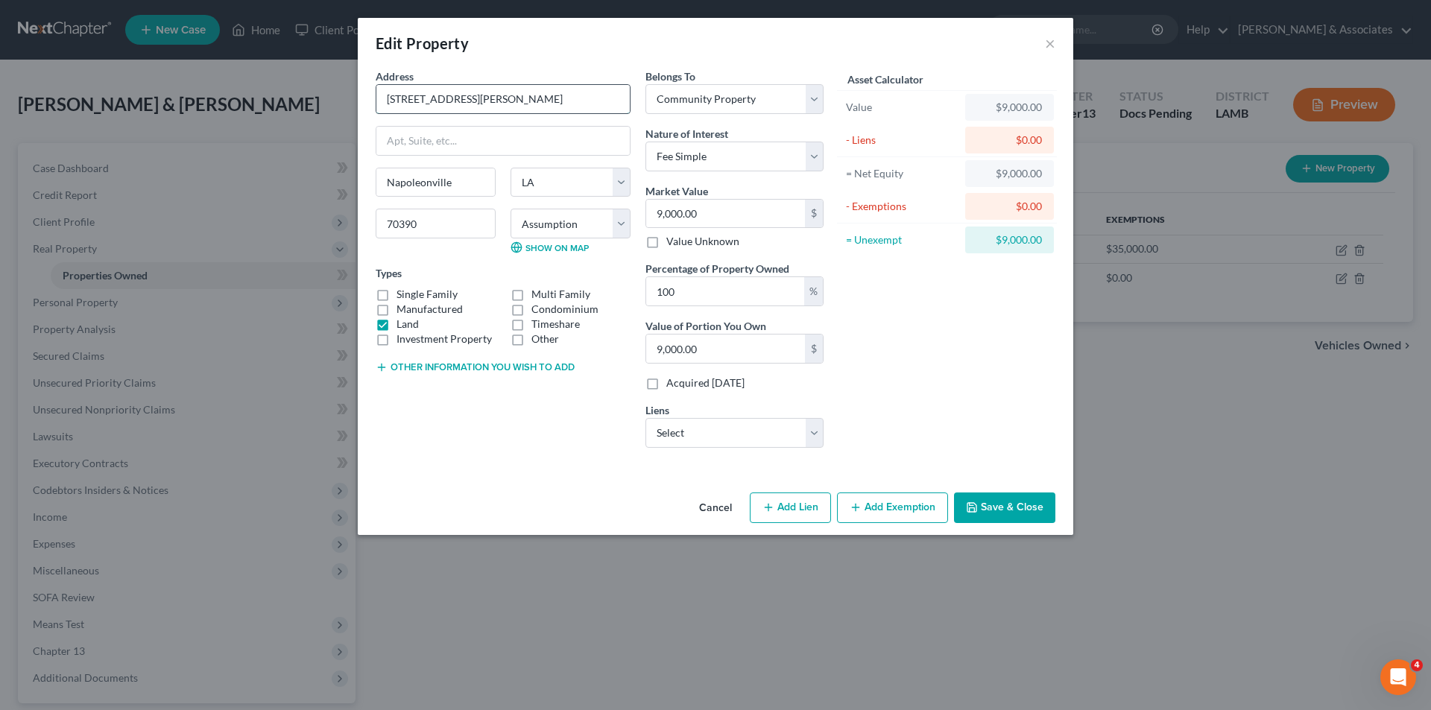
click at [391, 98] on input "0 Marshall Lane" at bounding box center [502, 99] width 253 height 28
type input "176 Marshall Lane"
click at [881, 447] on div "Asset Calculator Value $9,000.00 - Liens $0.00 = Net Equity $9,000.00 - Exempti…" at bounding box center [947, 264] width 232 height 391
click at [1038, 504] on button "Save & Close" at bounding box center [1004, 508] width 101 height 31
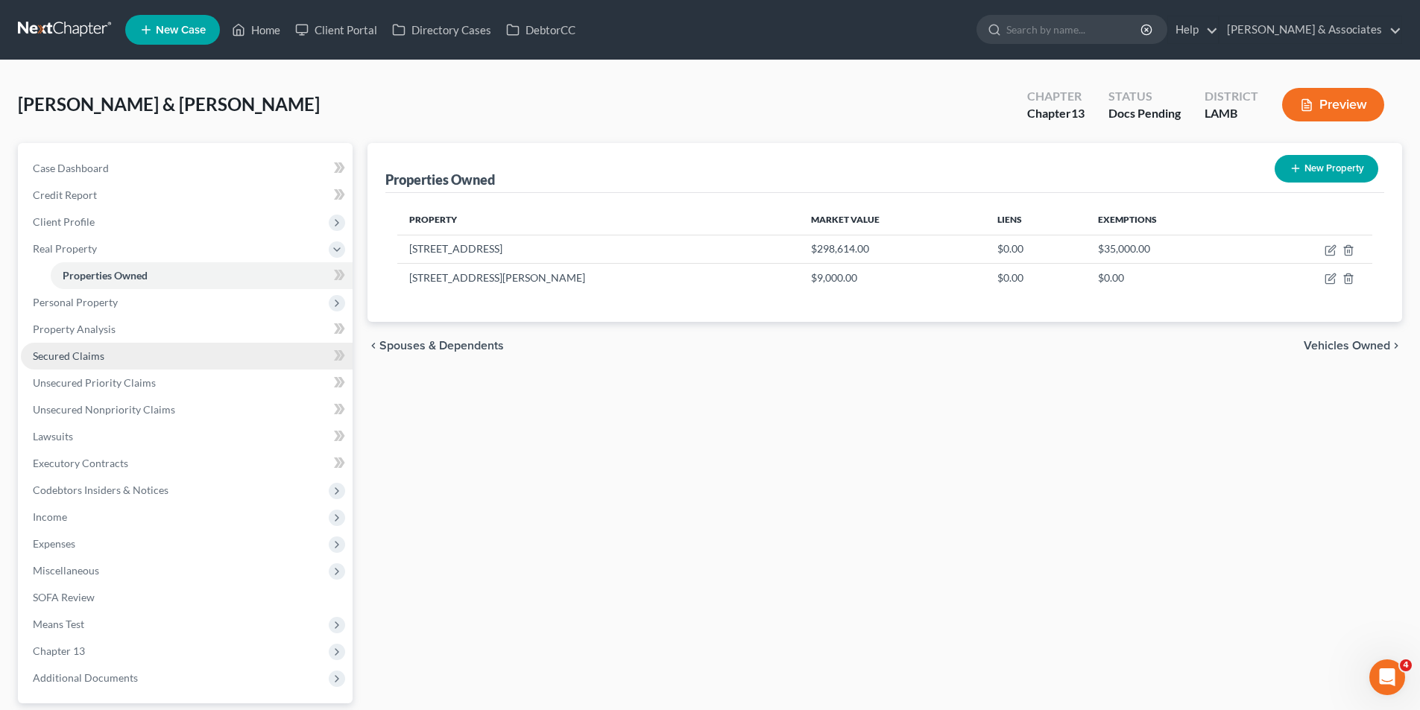
click at [98, 350] on span "Secured Claims" at bounding box center [69, 356] width 72 height 13
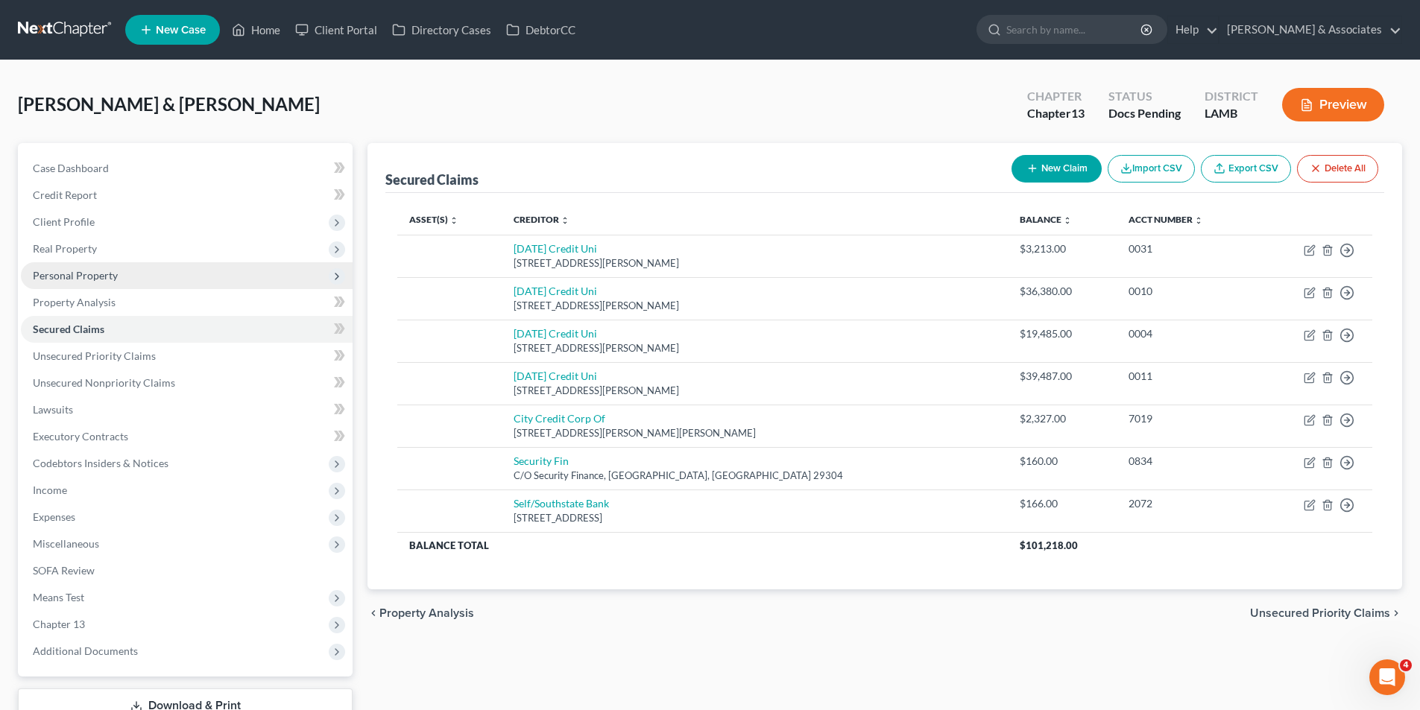
click at [99, 278] on span "Personal Property" at bounding box center [75, 275] width 85 height 13
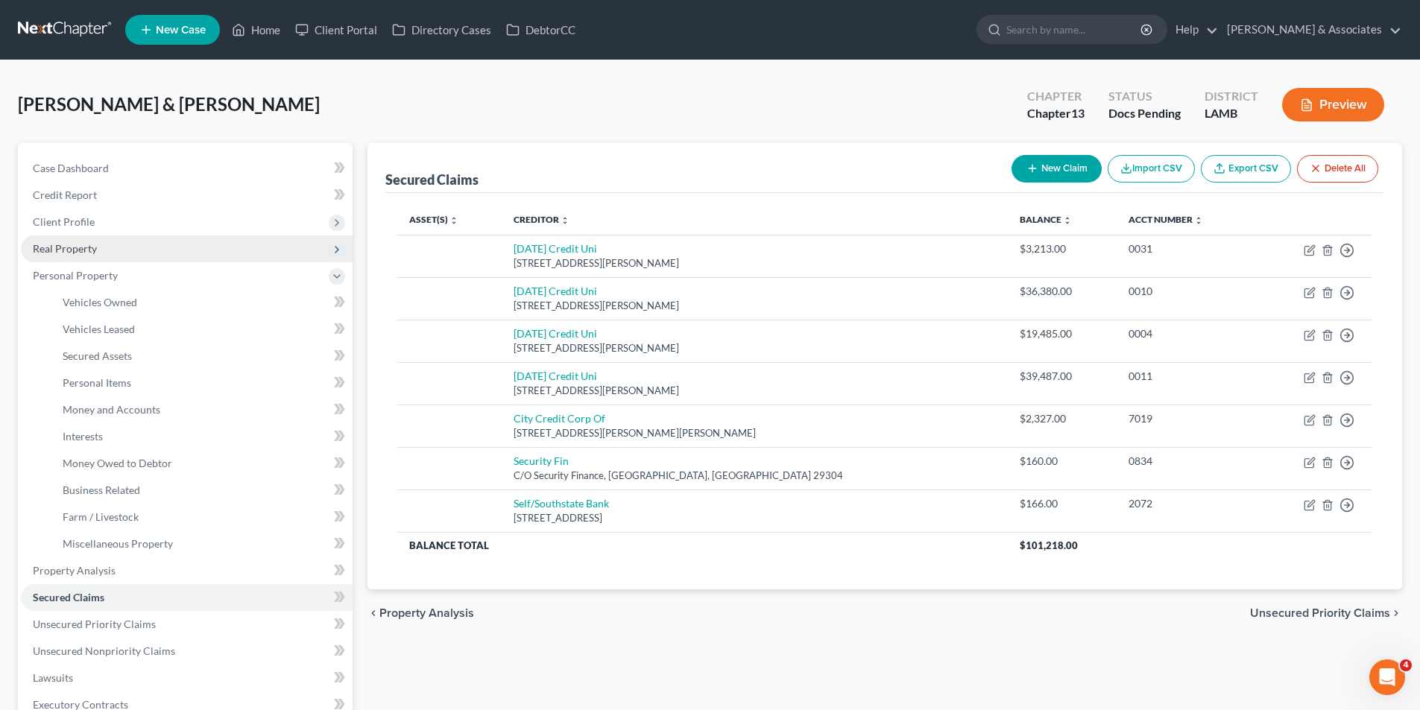
drag, startPoint x: 105, startPoint y: 237, endPoint x: 115, endPoint y: 245, distance: 12.7
click at [105, 237] on span "Real Property" at bounding box center [187, 249] width 332 height 27
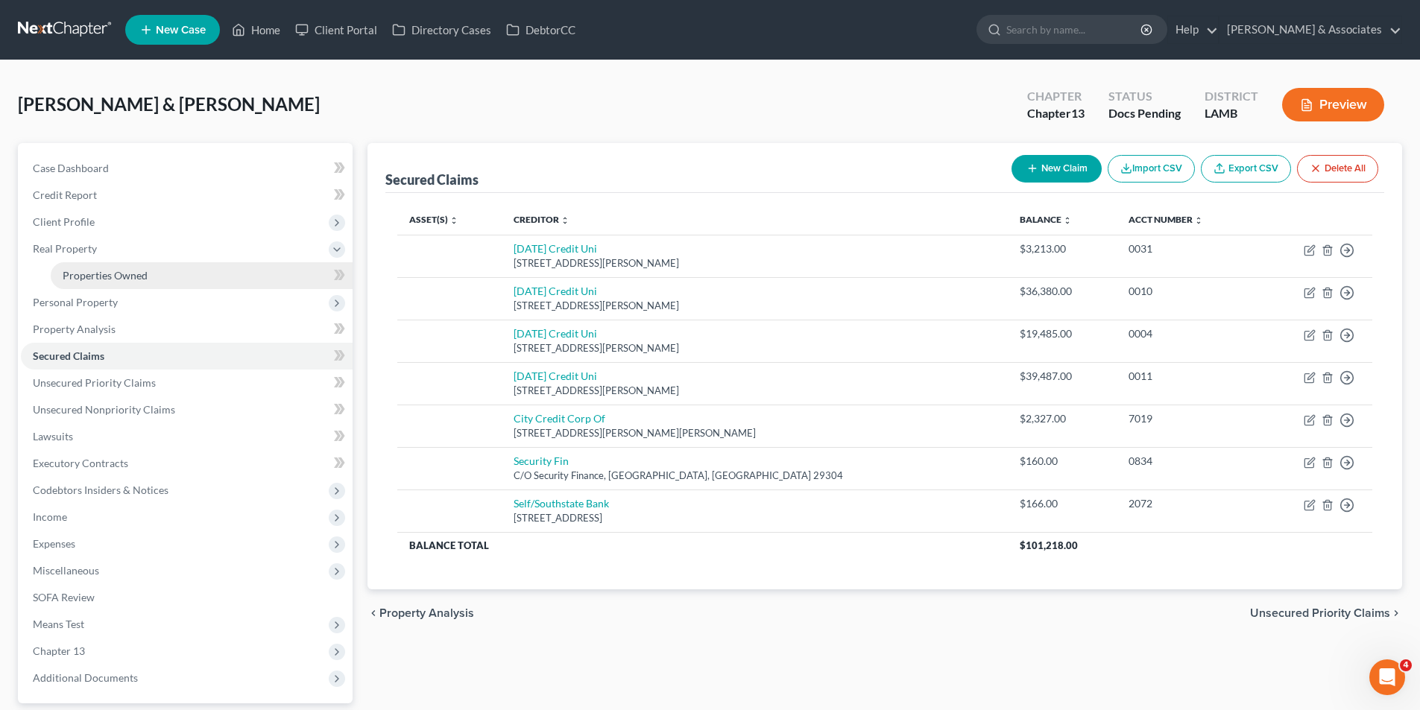
click at [142, 268] on link "Properties Owned" at bounding box center [202, 275] width 302 height 27
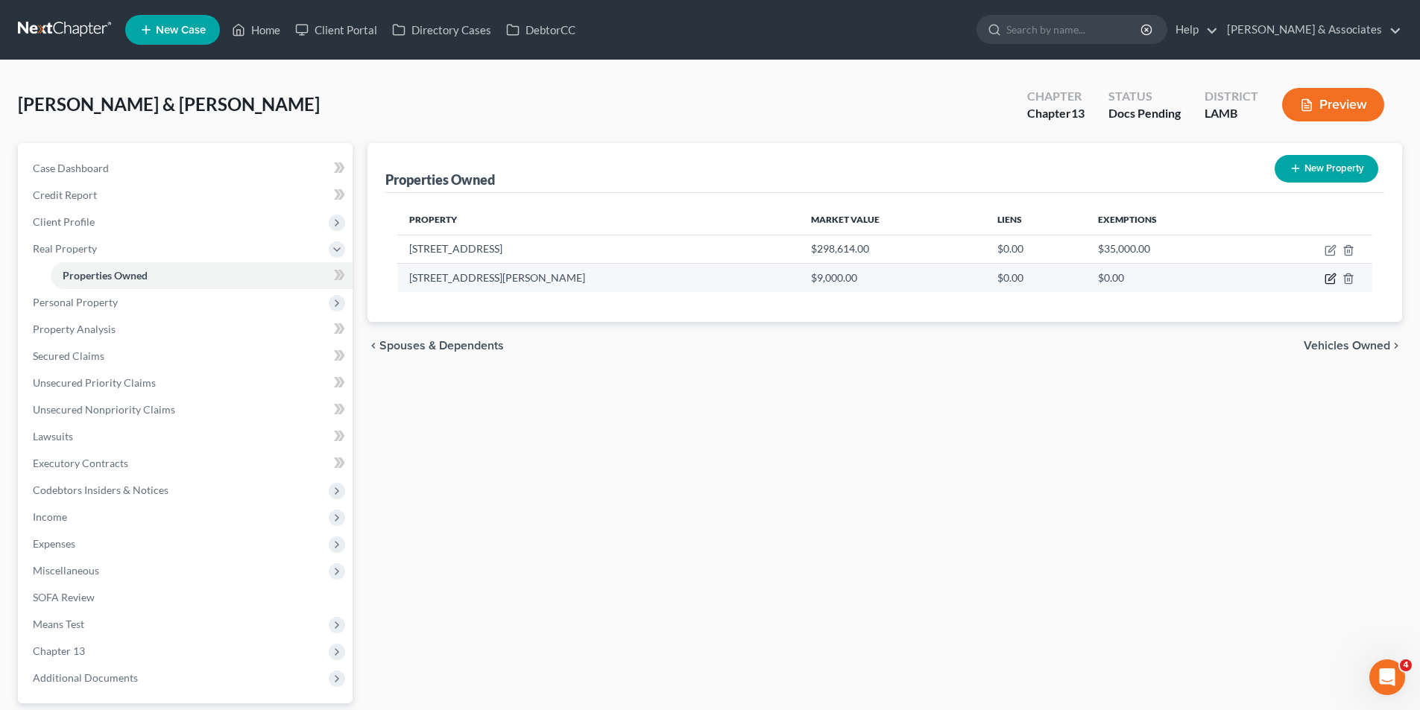
click at [1328, 280] on icon "button" at bounding box center [1331, 277] width 7 height 7
select select "19"
select select "3"
select select "4"
select select "0"
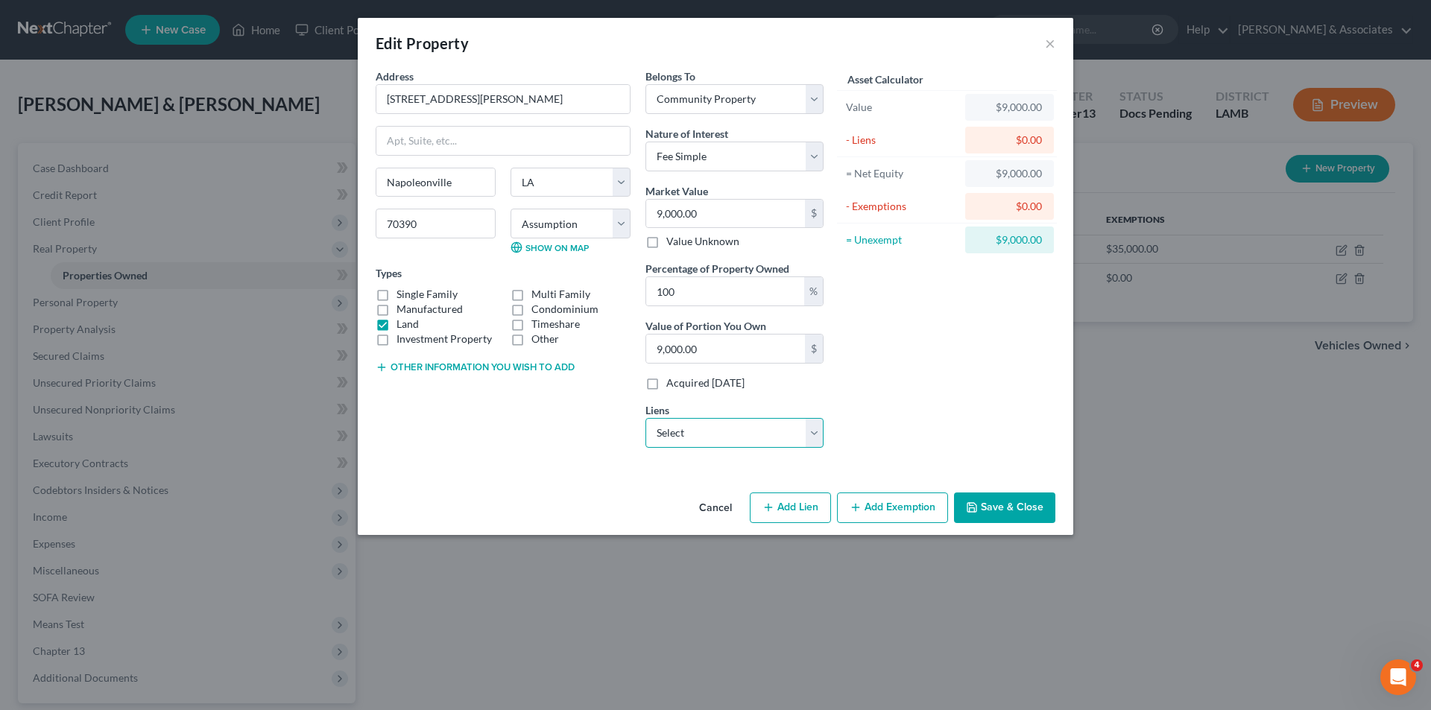
drag, startPoint x: 676, startPoint y: 438, endPoint x: 655, endPoint y: 437, distance: 20.9
click at [676, 438] on select "Select Ascension Credit Uni - $39,487.00 Ascension Credit Uni - $36,380.00 Asce…" at bounding box center [735, 433] width 178 height 30
select select "3"
click at [646, 418] on select "Select Ascension Credit Uni - $39,487.00 Ascension Credit Uni - $36,380.00 Asce…" at bounding box center [735, 433] width 178 height 30
select select
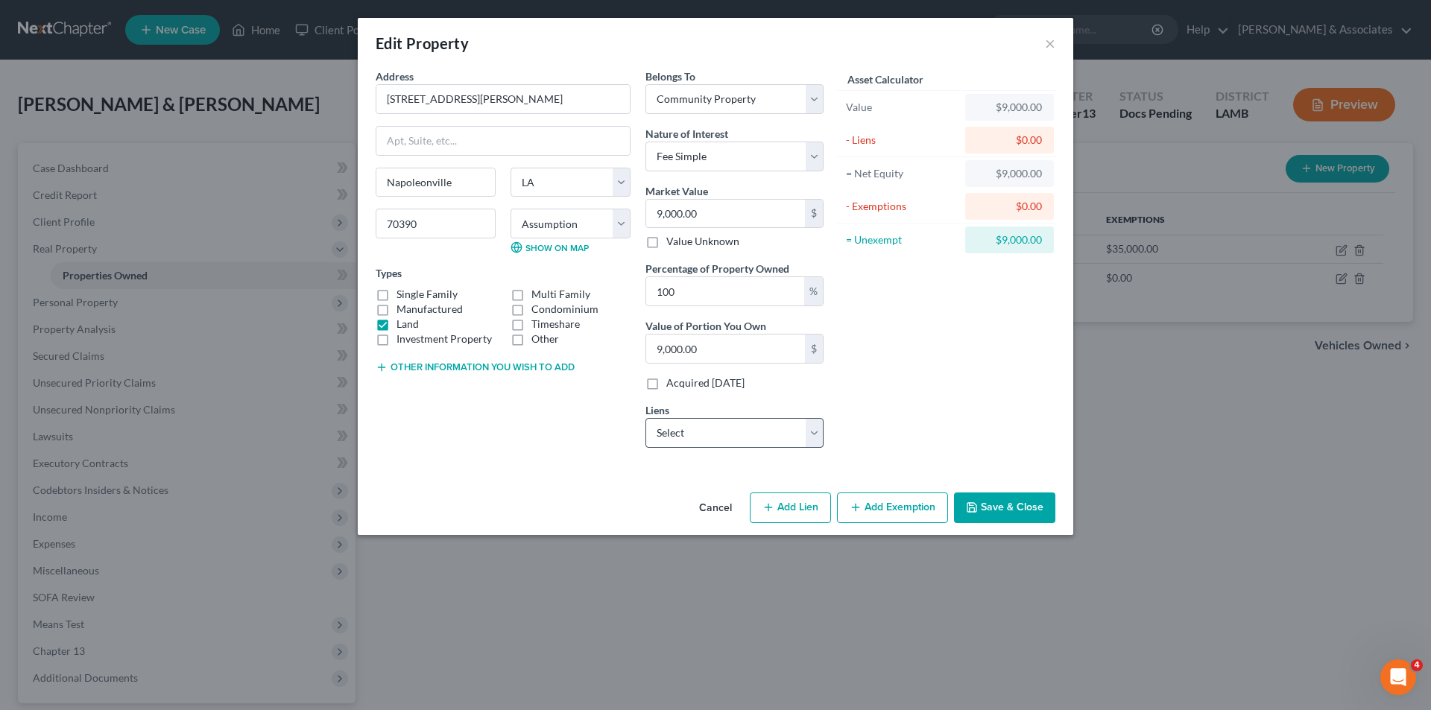
select select "19"
select select "2"
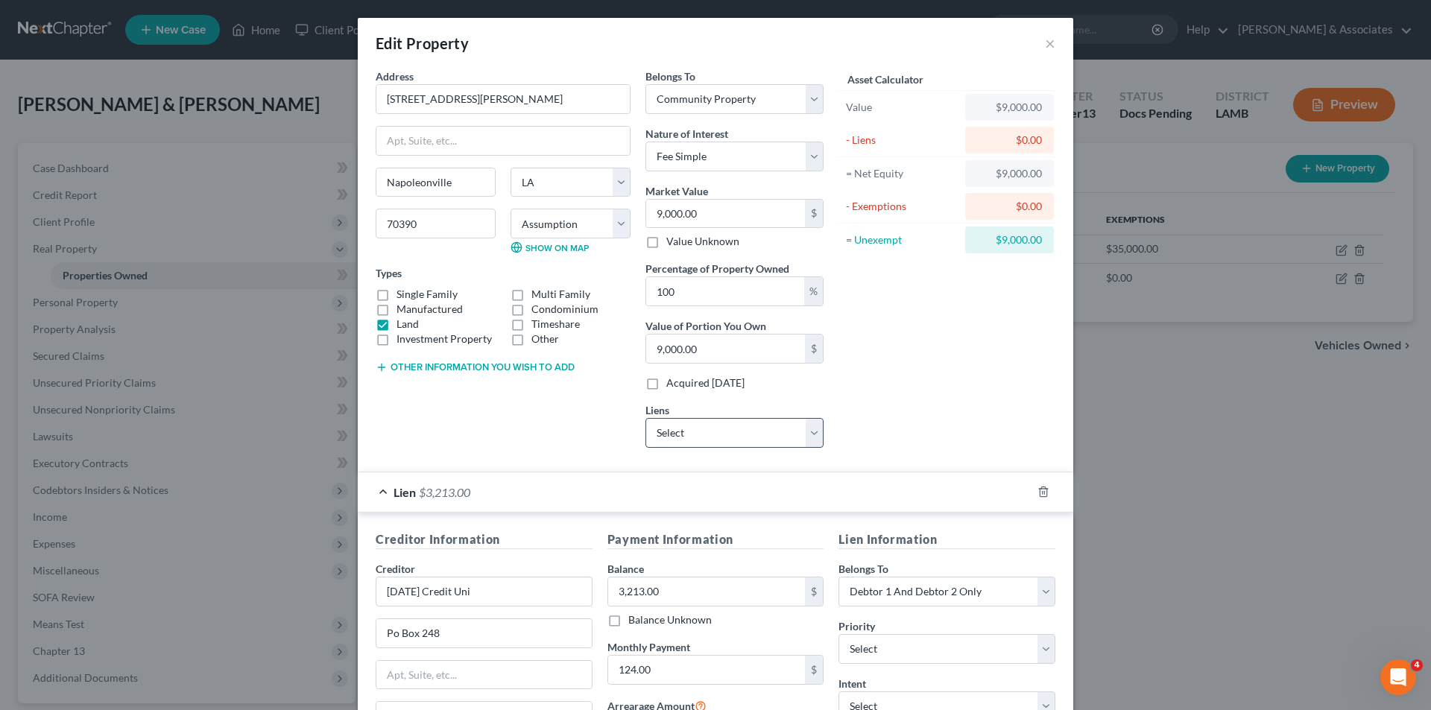
click at [575, 485] on div "Lien $3,213.00" at bounding box center [695, 493] width 674 height 40
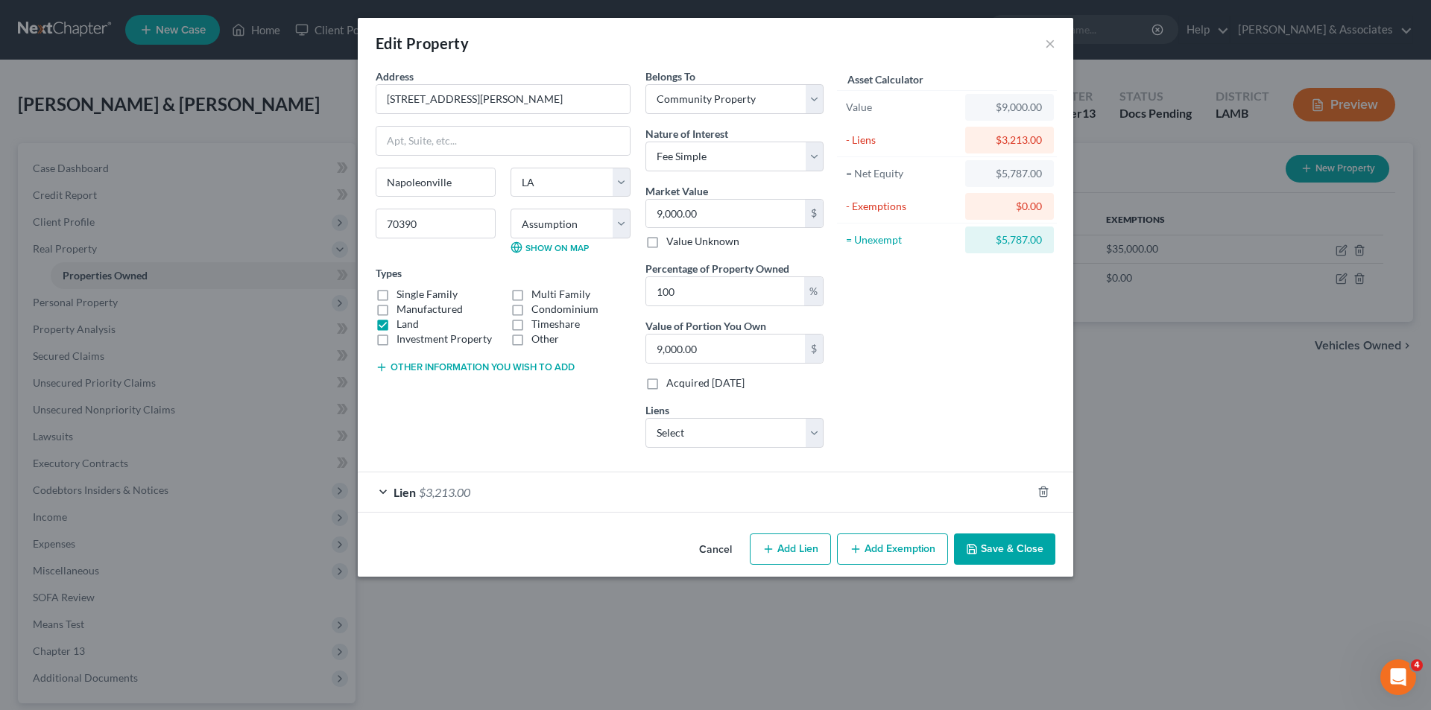
click at [1021, 554] on button "Save & Close" at bounding box center [1004, 549] width 101 height 31
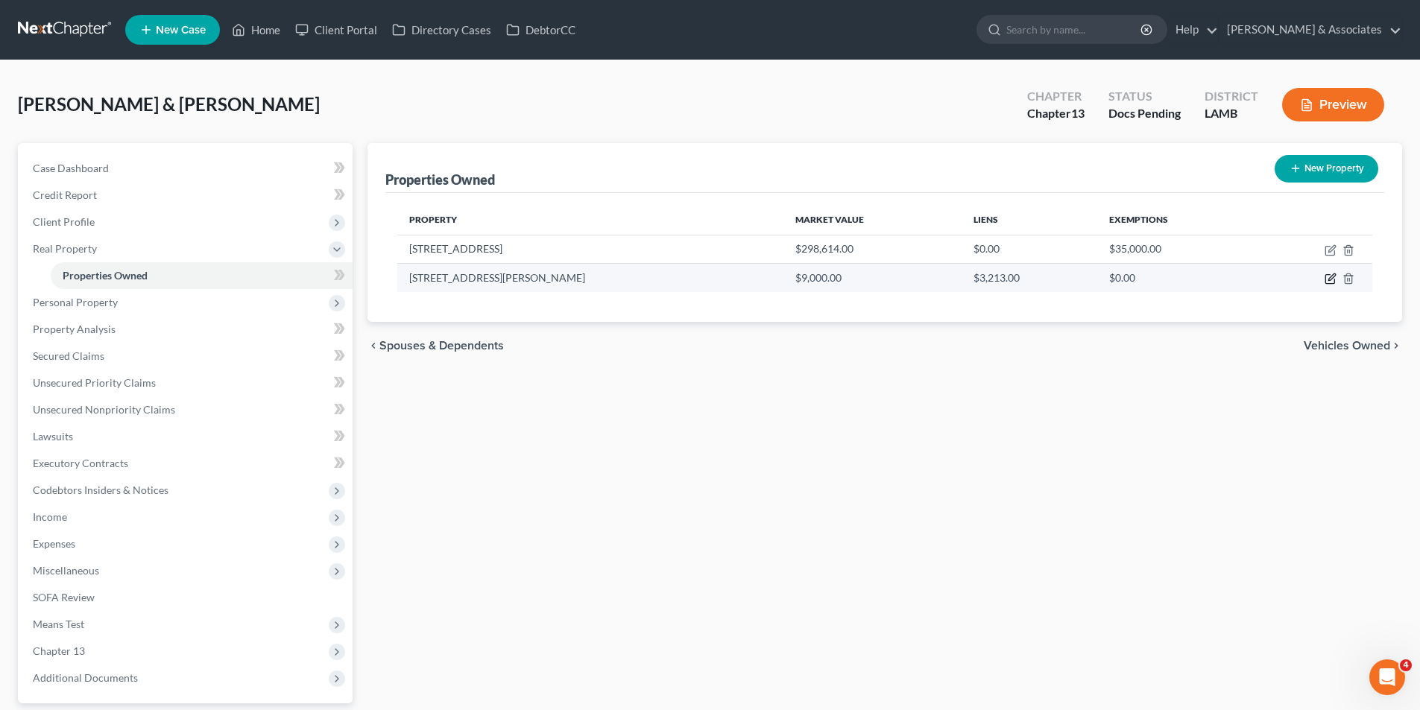
click at [1333, 274] on icon "button" at bounding box center [1331, 279] width 12 height 12
select select "19"
select select "3"
select select "4"
select select "0"
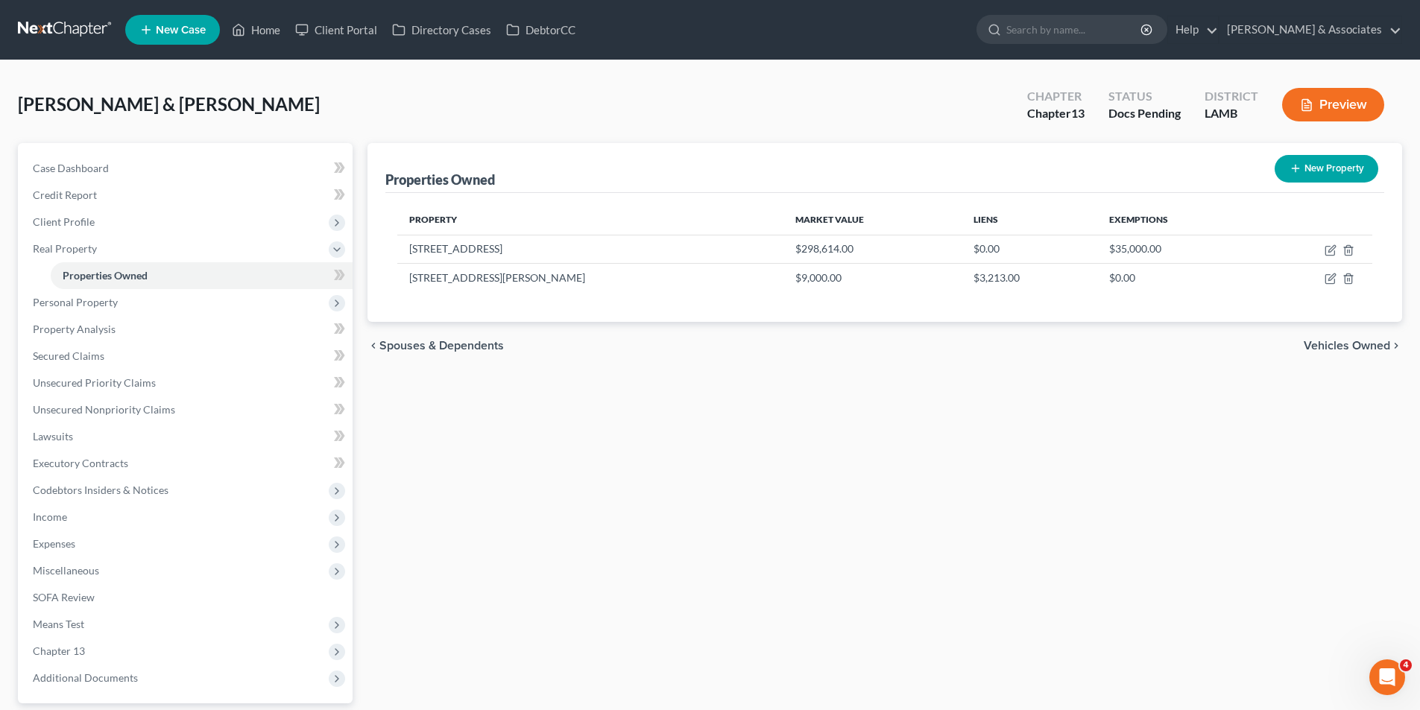
select select "19"
select select "2"
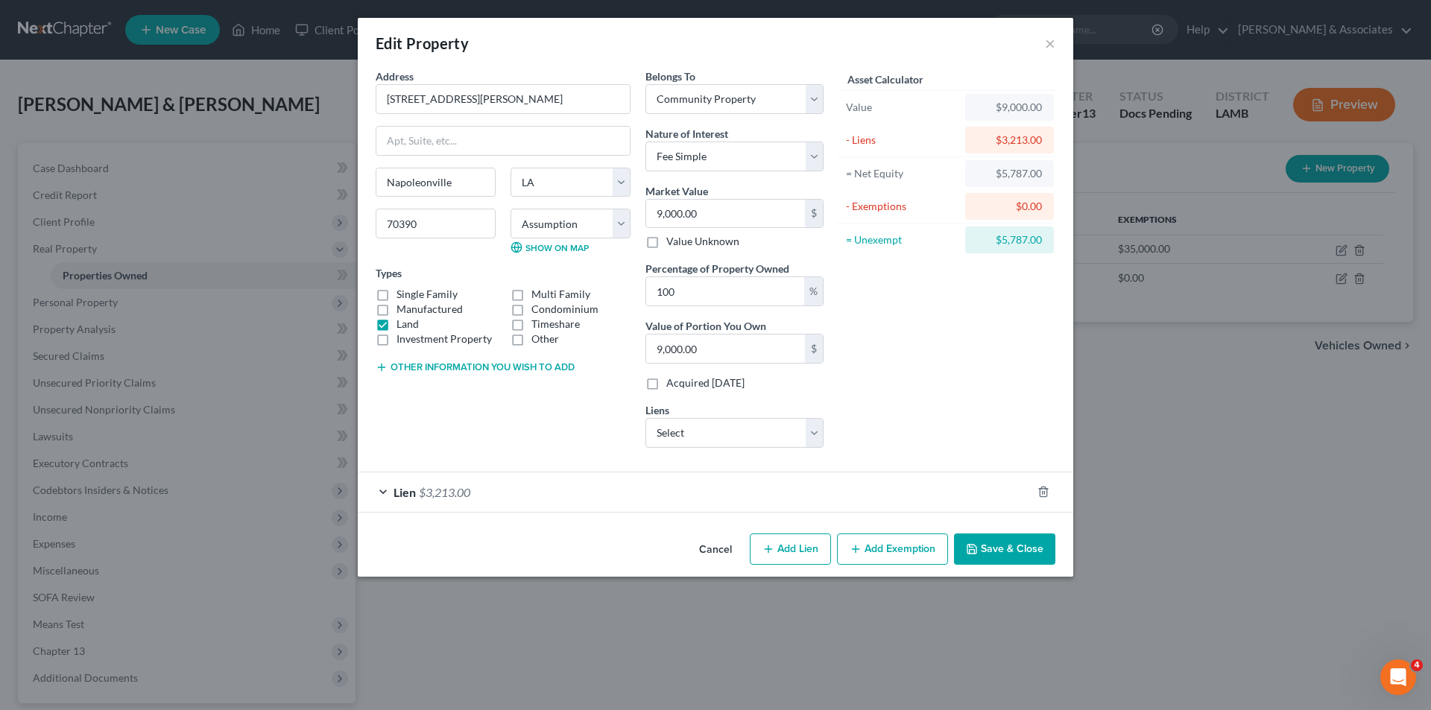
click at [499, 490] on div "Lien $3,213.00" at bounding box center [695, 493] width 674 height 40
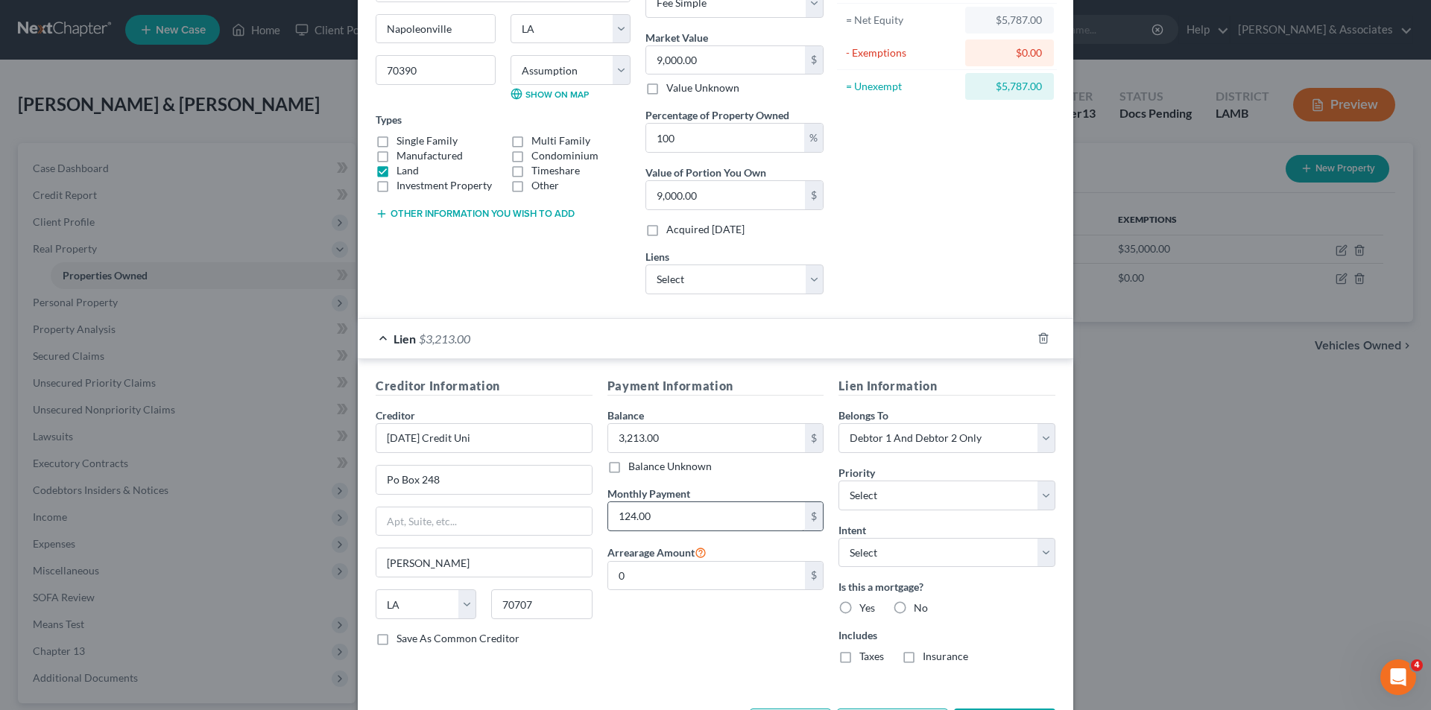
scroll to position [174, 0]
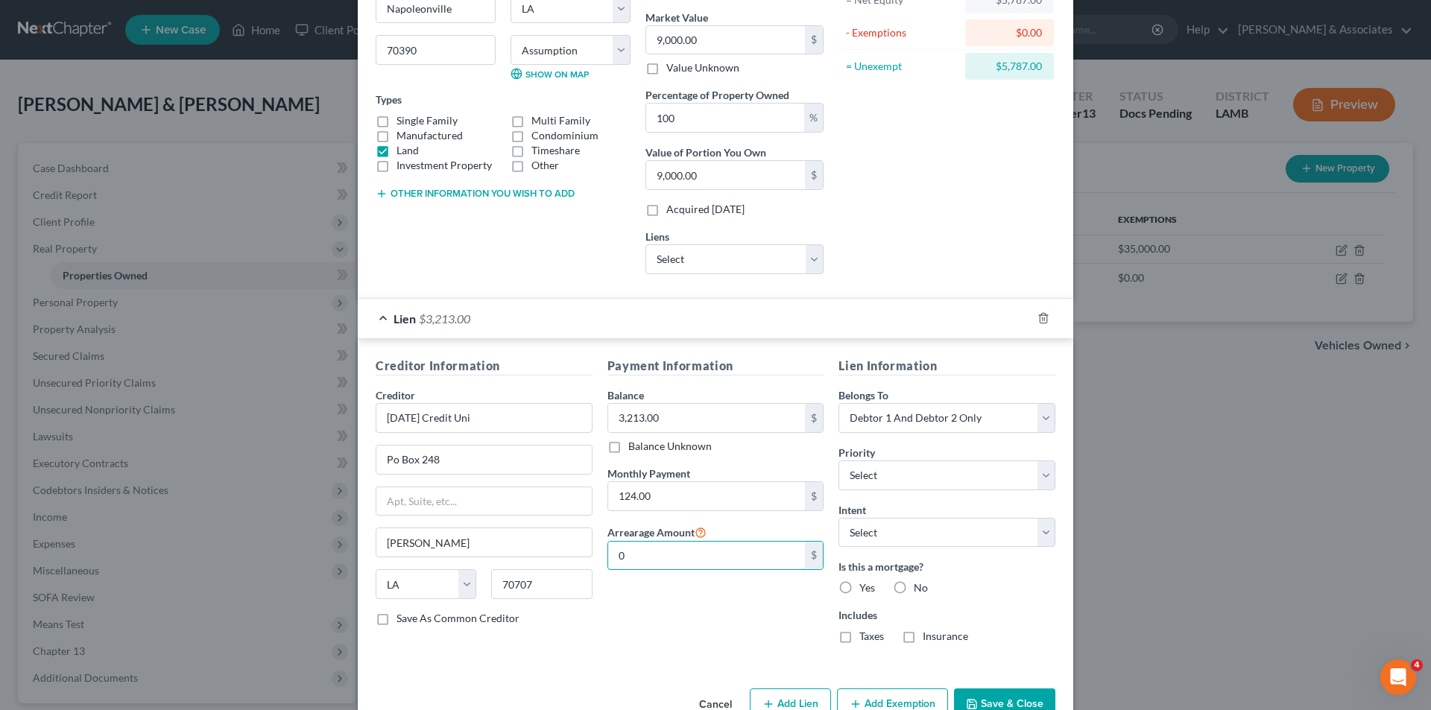
drag, startPoint x: 690, startPoint y: 554, endPoint x: 1100, endPoint y: 554, distance: 410.7
click at [690, 554] on input "0" at bounding box center [707, 556] width 198 height 28
type input "124.00"
click at [865, 586] on label "Yes" at bounding box center [867, 588] width 16 height 15
click at [865, 586] on input "Yes" at bounding box center [870, 586] width 10 height 10
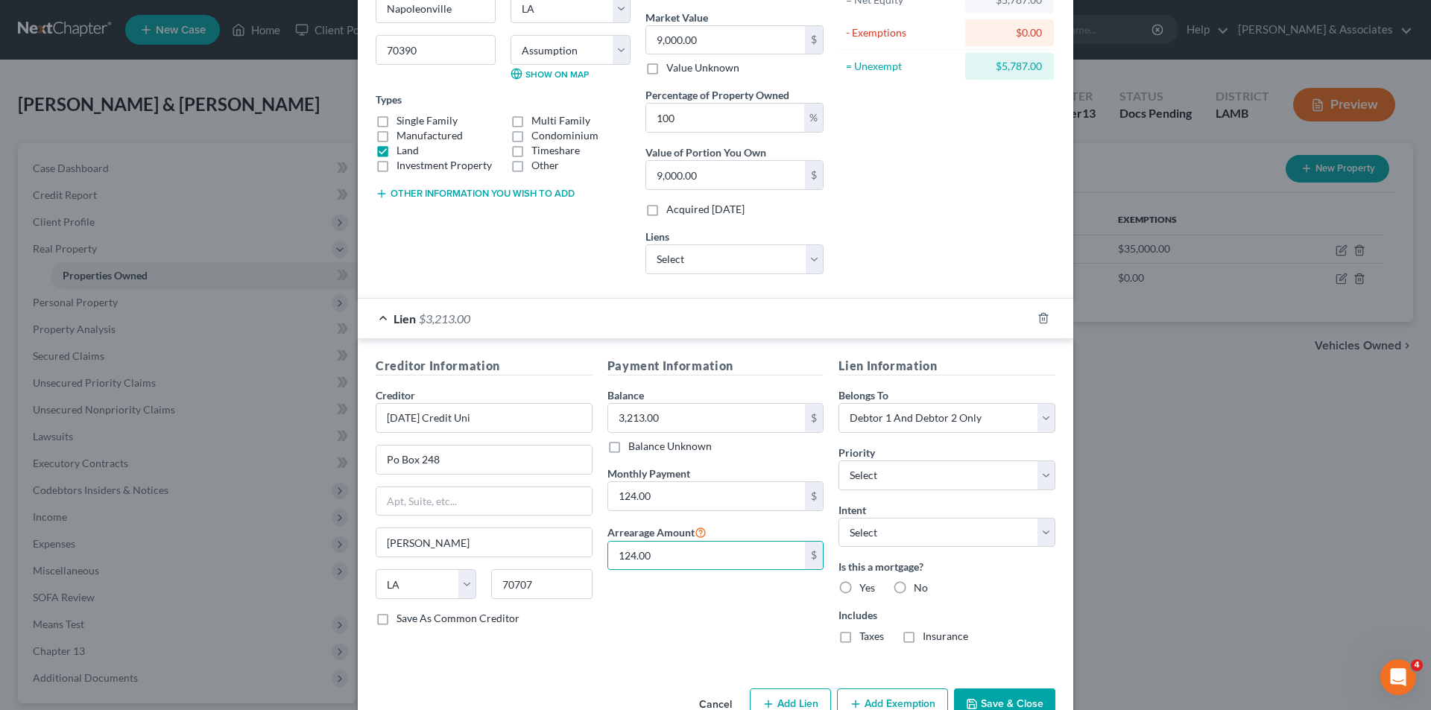
radio input "true"
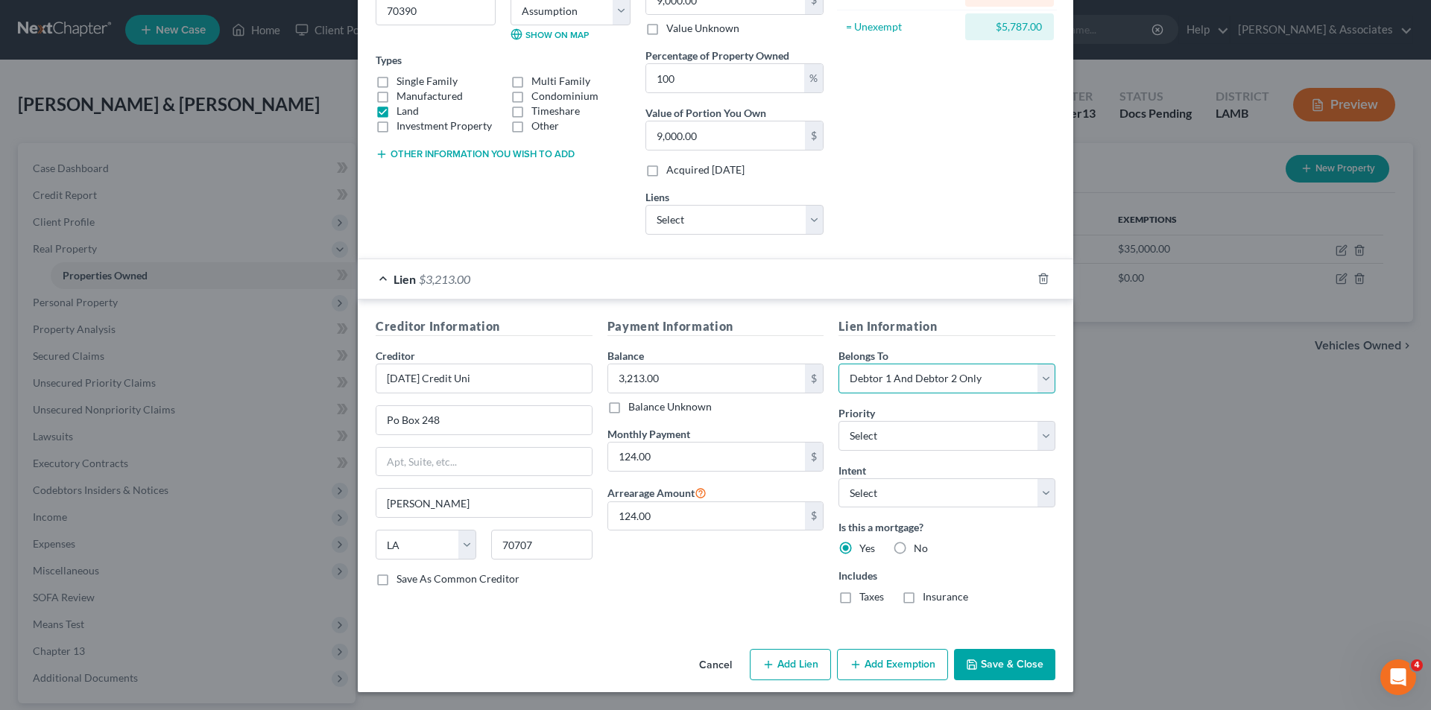
click at [915, 370] on select "Select Debtor 1 Only Debtor 2 Only Debtor 1 And Debtor 2 Only At Least One Of T…" at bounding box center [947, 379] width 217 height 30
select select "4"
click at [839, 364] on select "Select Debtor 1 Only Debtor 2 Only Debtor 1 And Debtor 2 Only At Least One Of T…" at bounding box center [947, 379] width 217 height 30
click at [980, 661] on button "Save & Close" at bounding box center [1004, 664] width 101 height 31
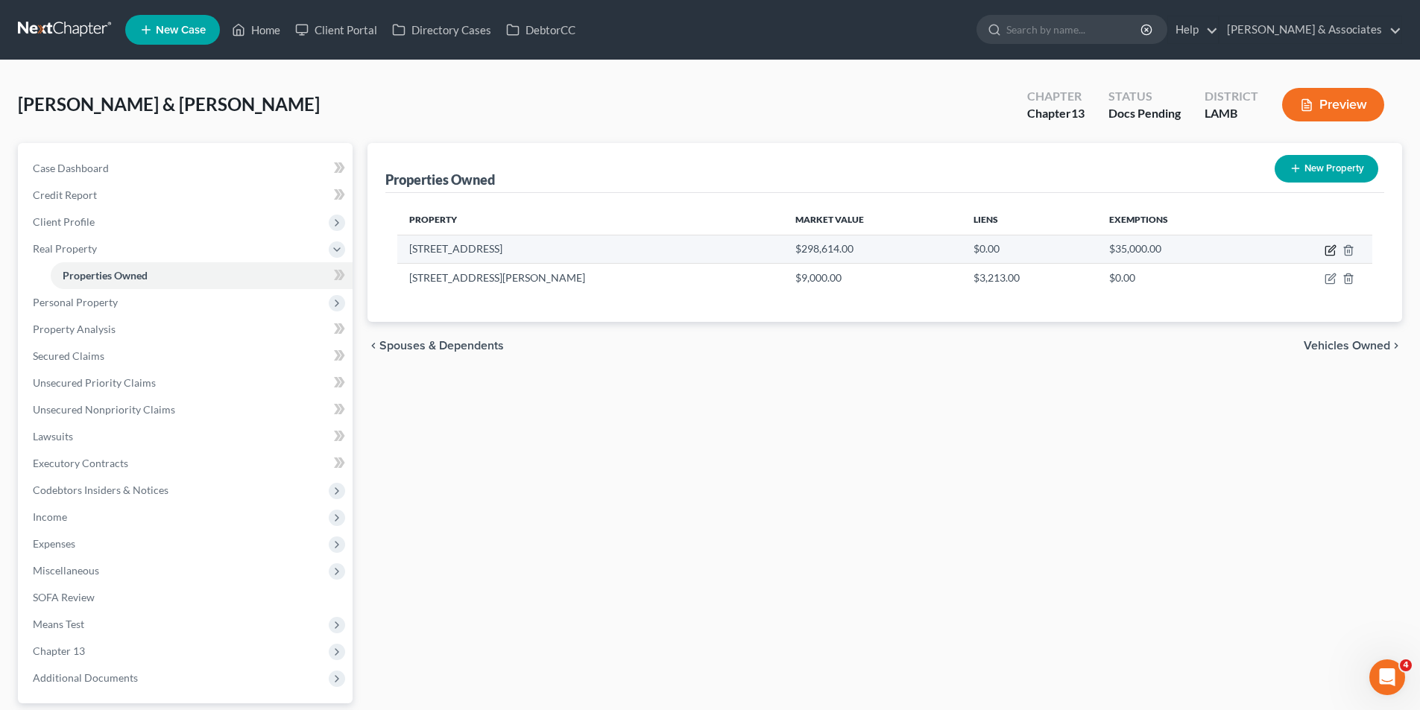
click at [1332, 253] on icon "button" at bounding box center [1331, 251] width 12 height 12
select select "19"
select select "2"
select select "4"
select select "0"
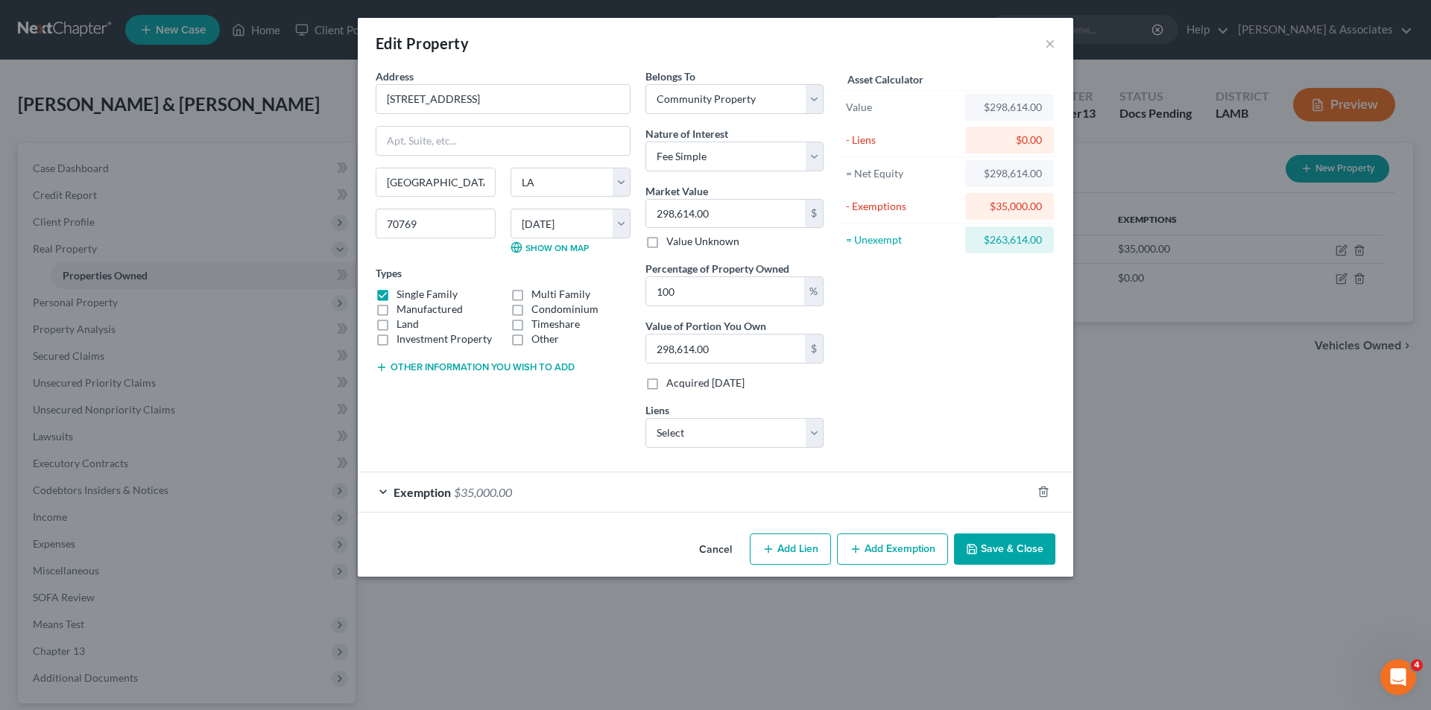
click at [994, 545] on button "Save & Close" at bounding box center [1004, 549] width 101 height 31
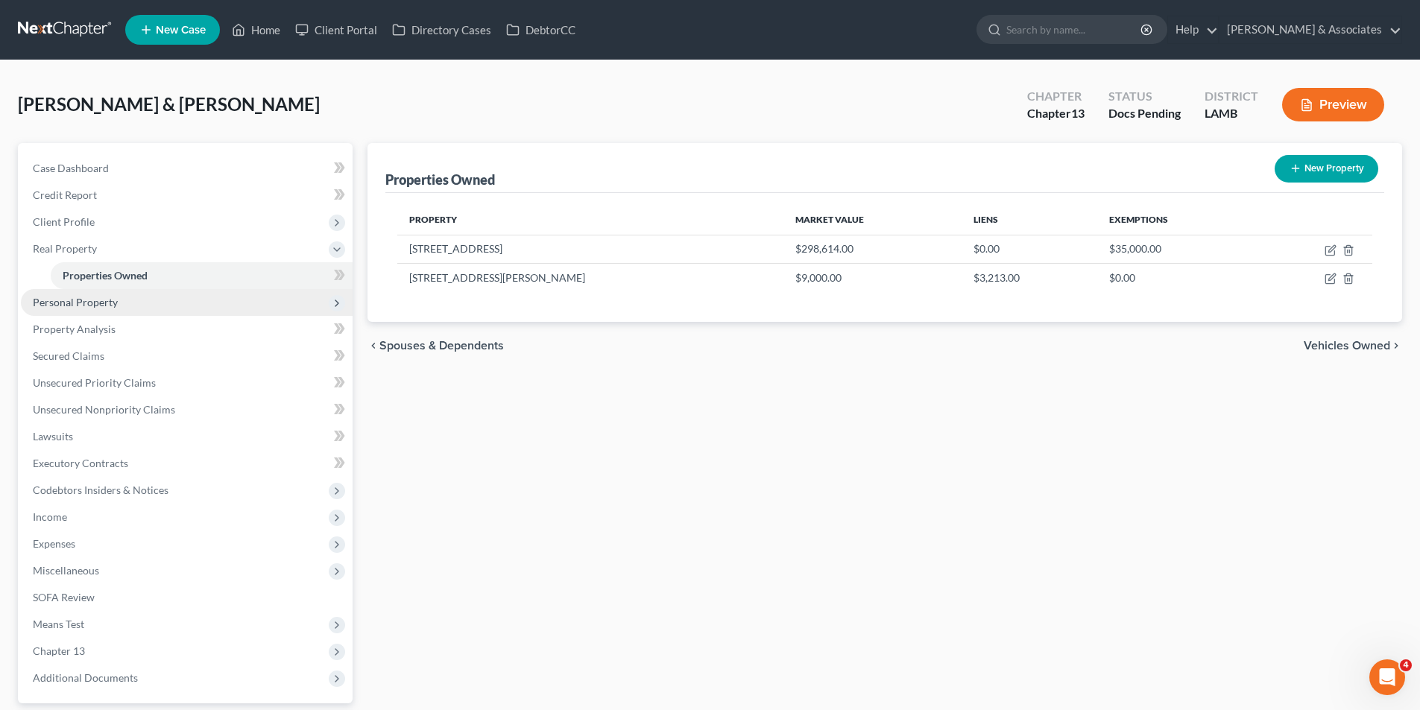
click at [186, 304] on span "Personal Property" at bounding box center [187, 302] width 332 height 27
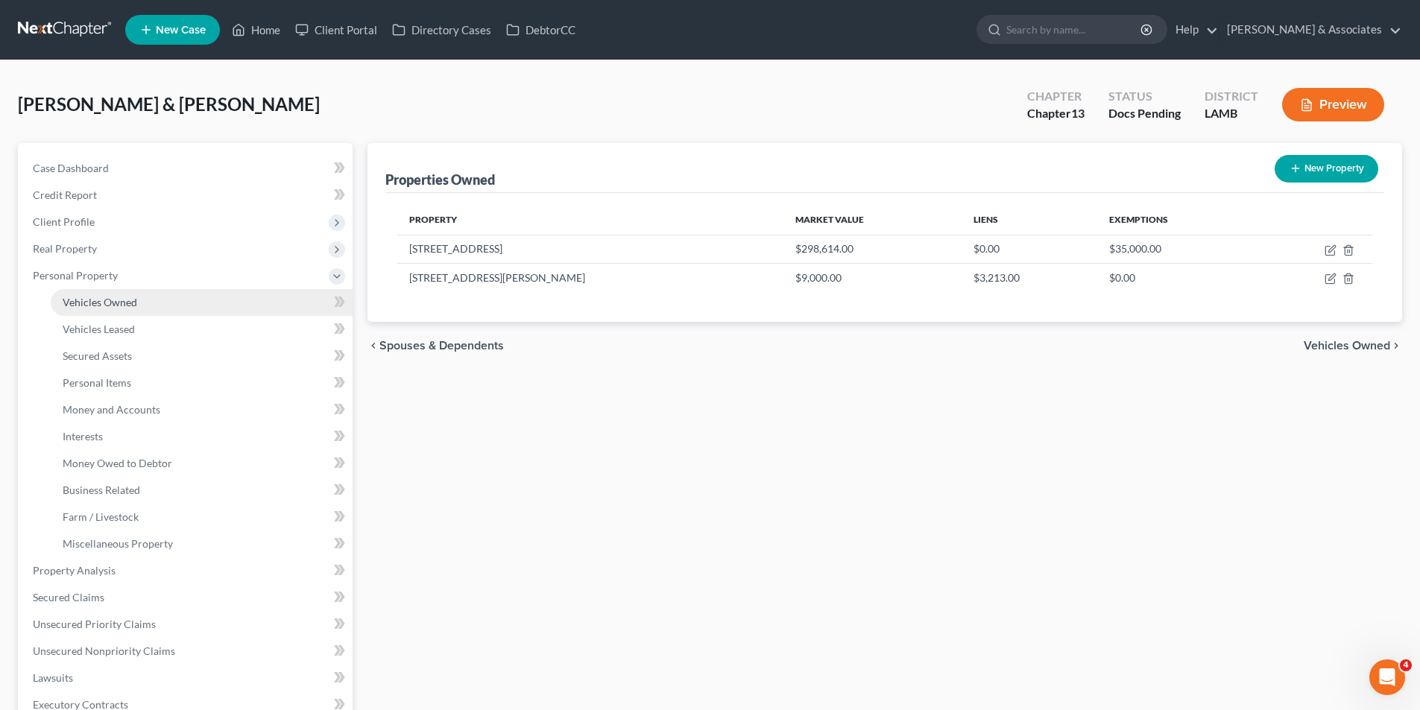
click at [159, 303] on link "Vehicles Owned" at bounding box center [202, 302] width 302 height 27
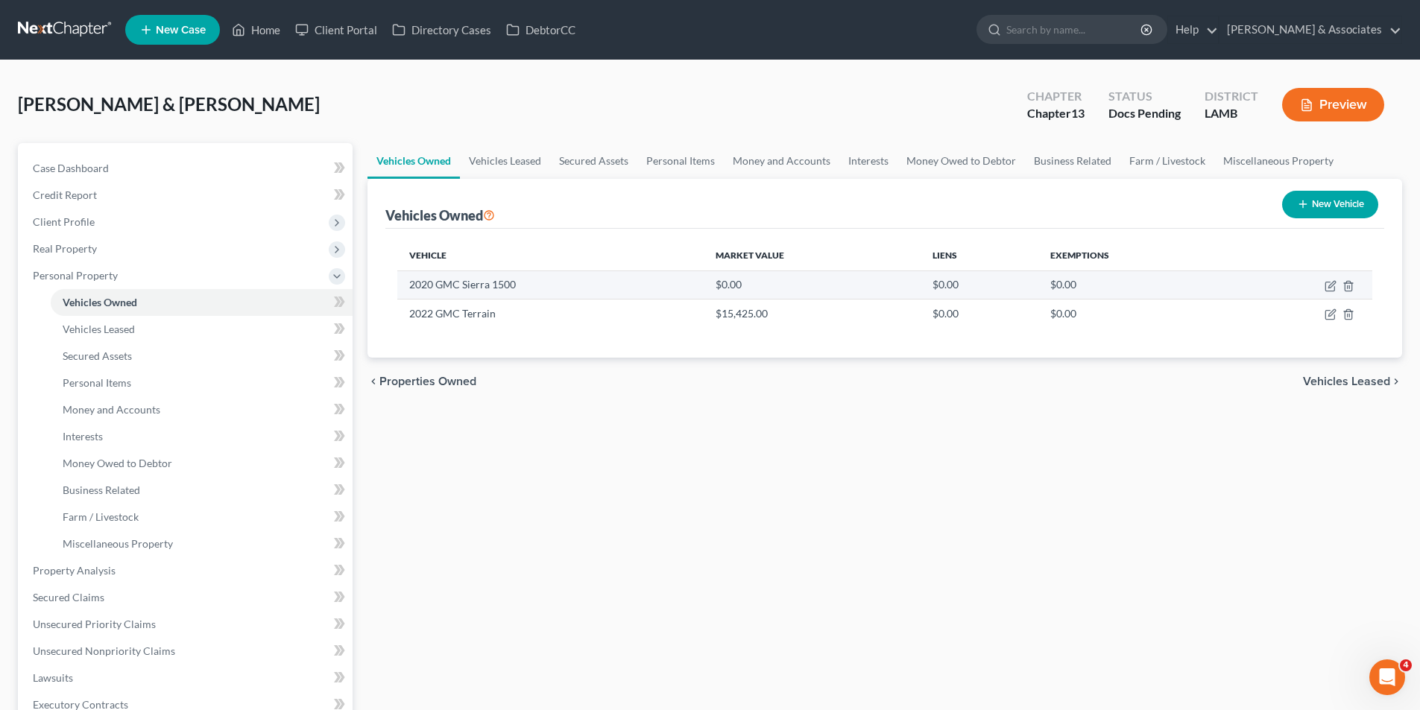
click at [1334, 294] on td at bounding box center [1302, 285] width 140 height 28
click at [1326, 286] on icon "button" at bounding box center [1329, 287] width 9 height 9
select select "0"
select select "6"
select select "4"
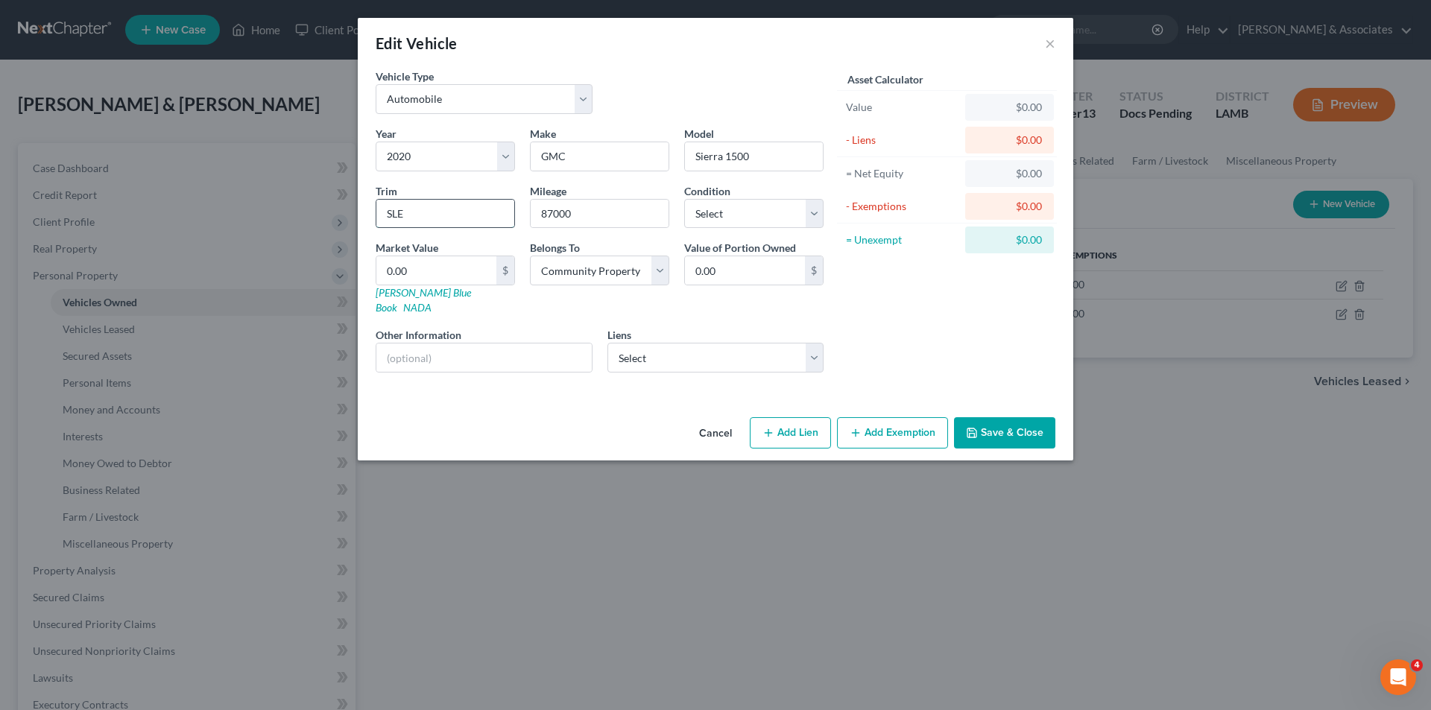
click at [470, 217] on input "SLE" at bounding box center [445, 214] width 138 height 28
type input "Crew Cab SLE 2WD"
click at [453, 274] on input "0.00" at bounding box center [436, 270] width 120 height 28
type input "2"
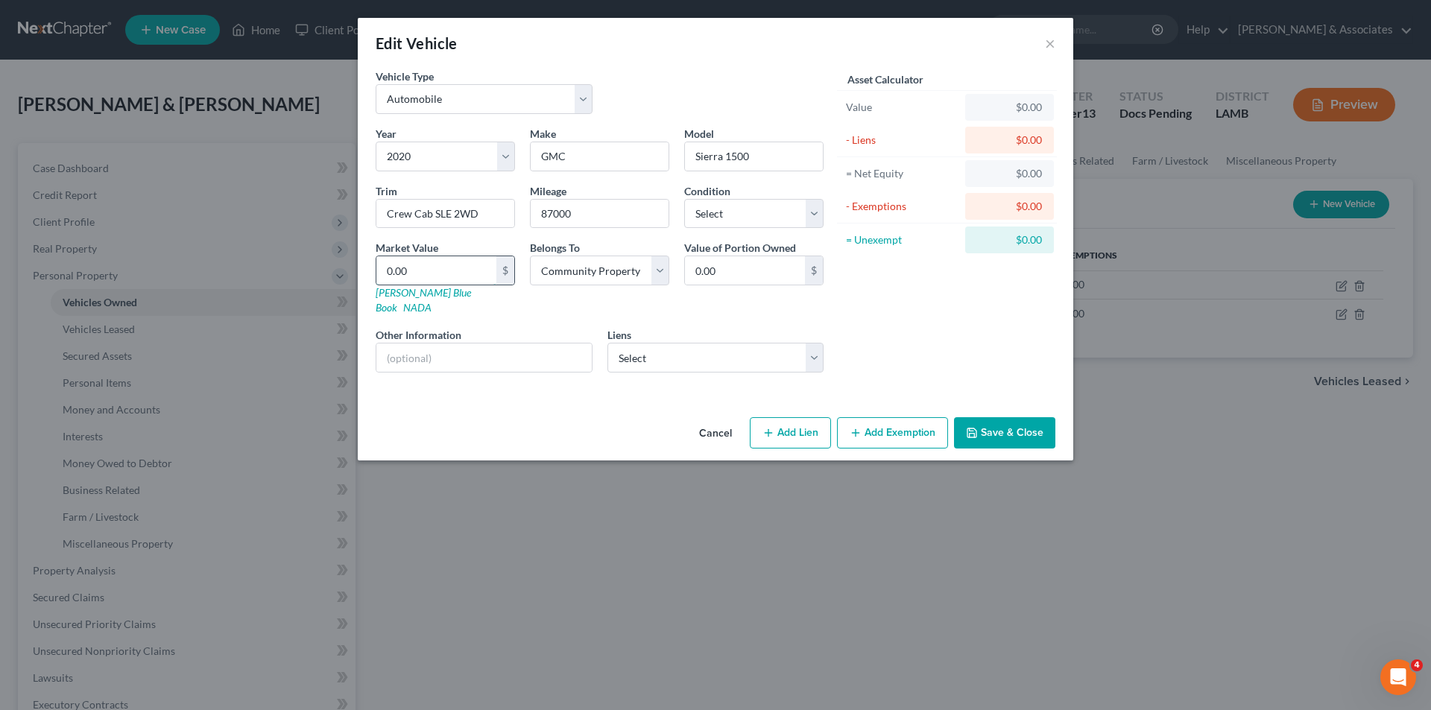
type input "2.00"
type input "21"
type input "21.00"
type input "216"
type input "216.00"
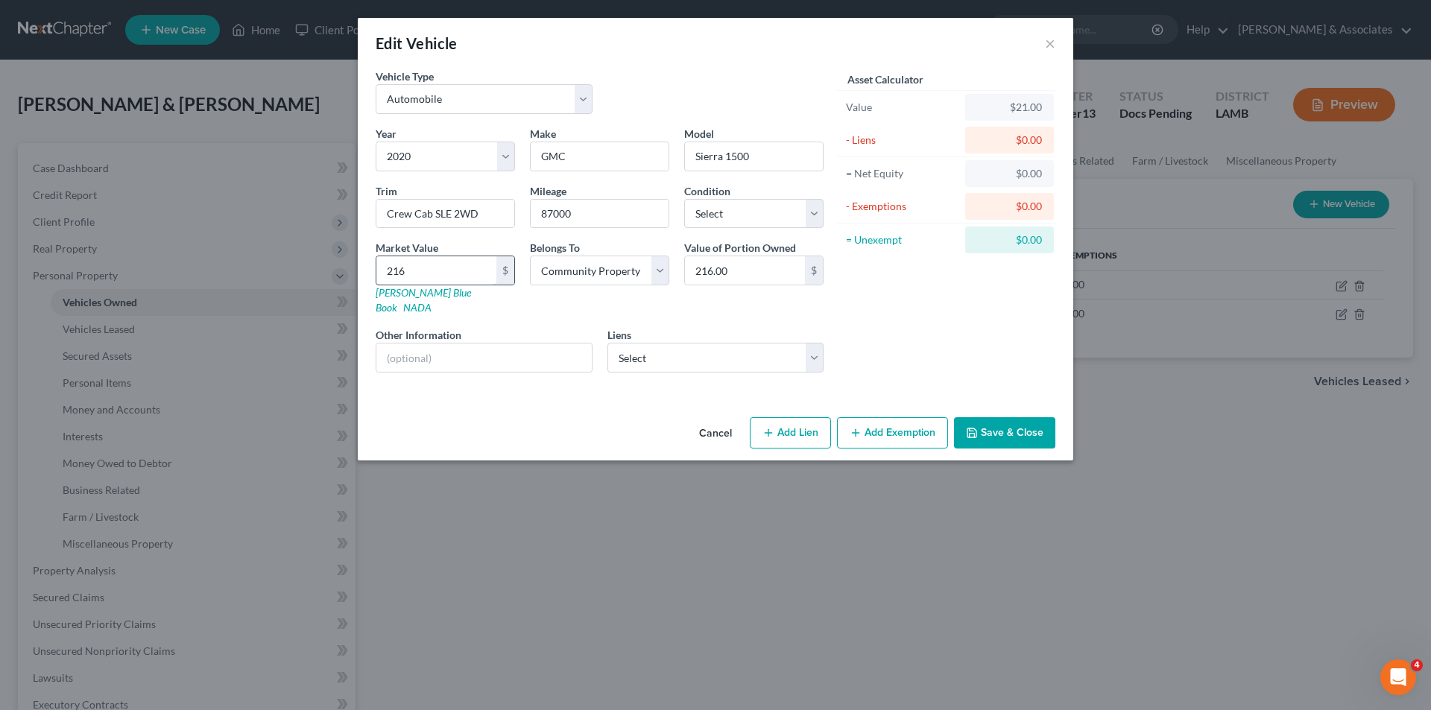
type input "2167"
type input "2,167.00"
type input "216,745"
type input "216,745.00"
type input "21,674"
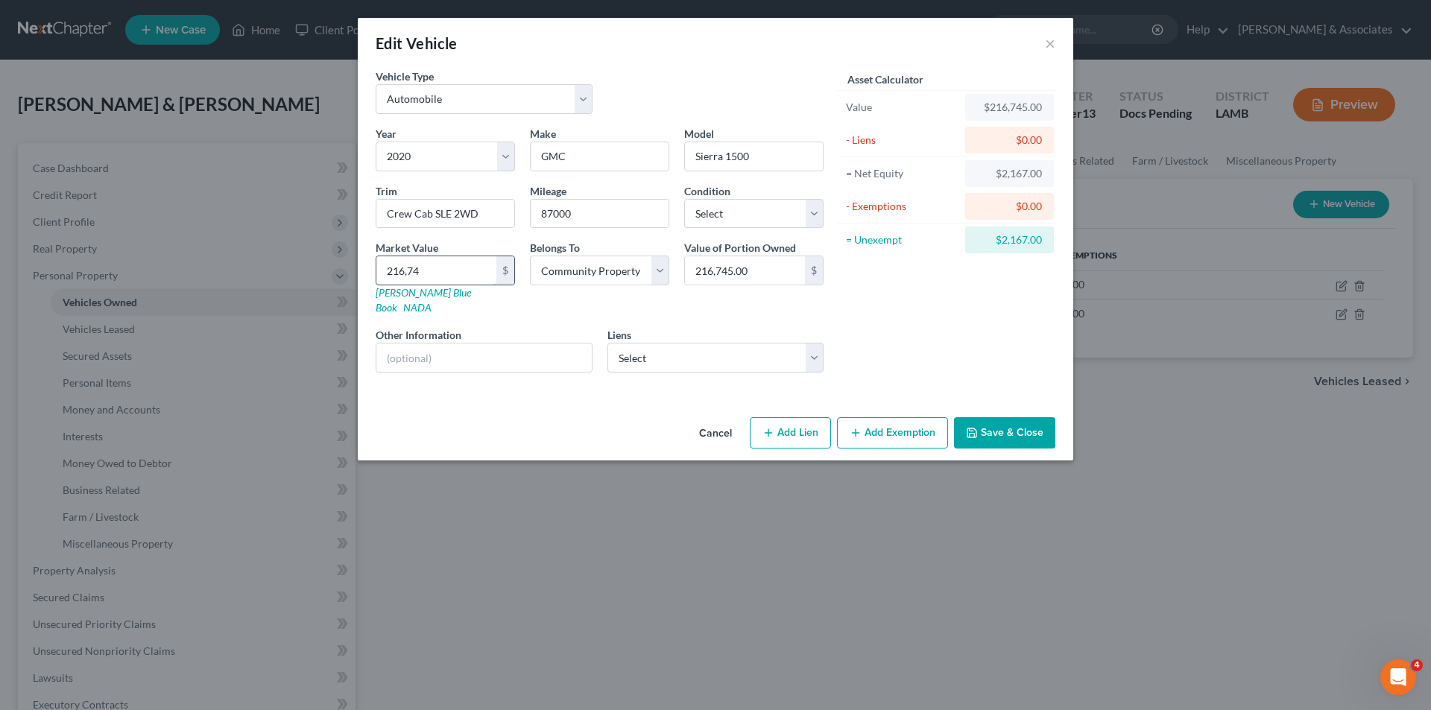
type input "21,674.00"
type input "21,67"
type input "2,167.00"
type input "2,16"
type input "216.00"
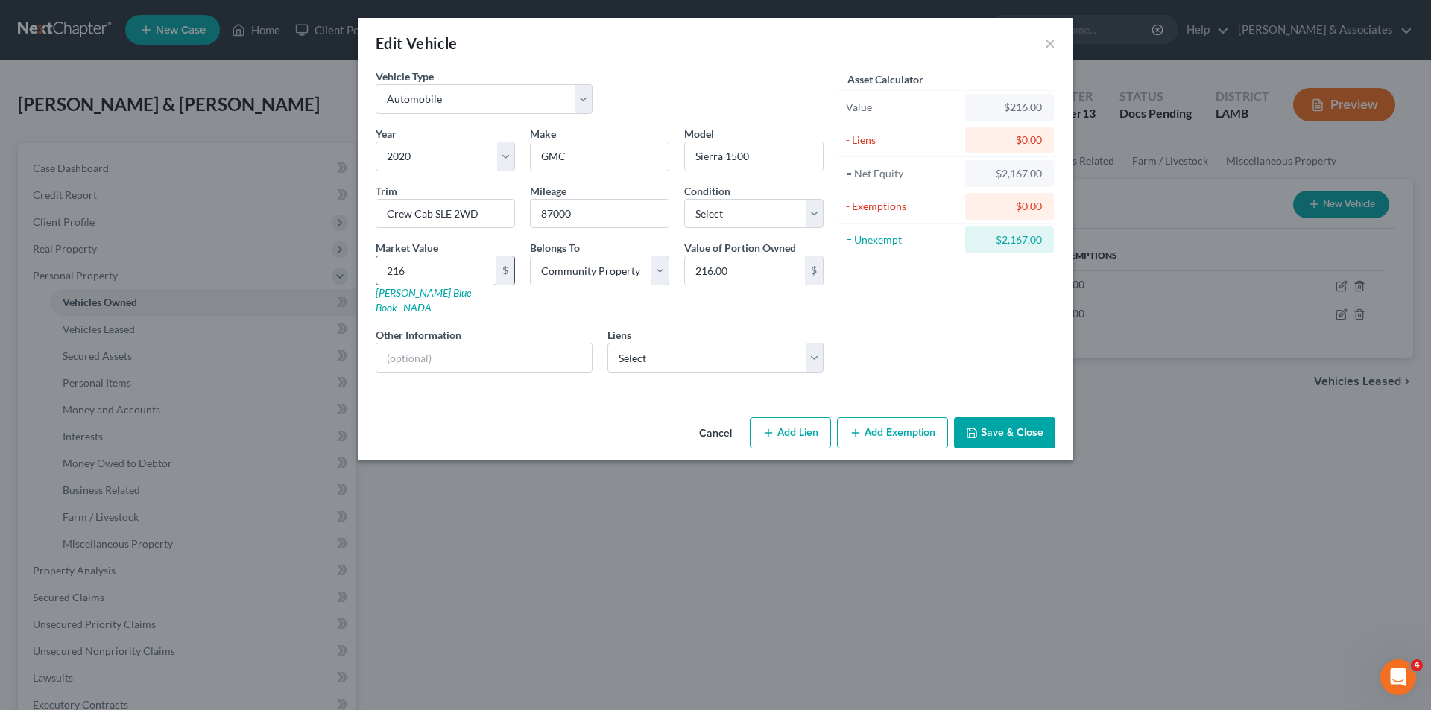
type input "2167"
type input "2,167.00"
type input "2,1675"
type input "21,675.00"
type input "21,675"
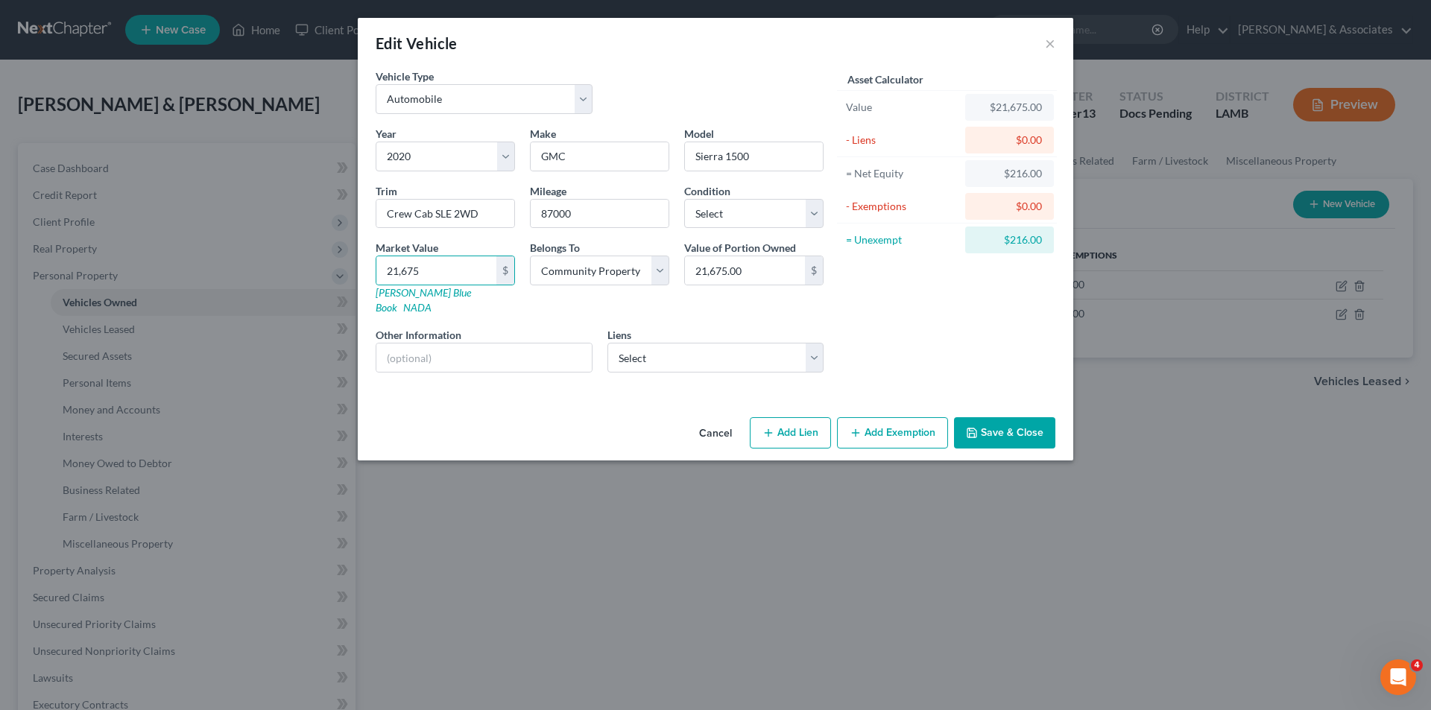
click at [1017, 426] on button "Save & Close" at bounding box center [1004, 432] width 101 height 31
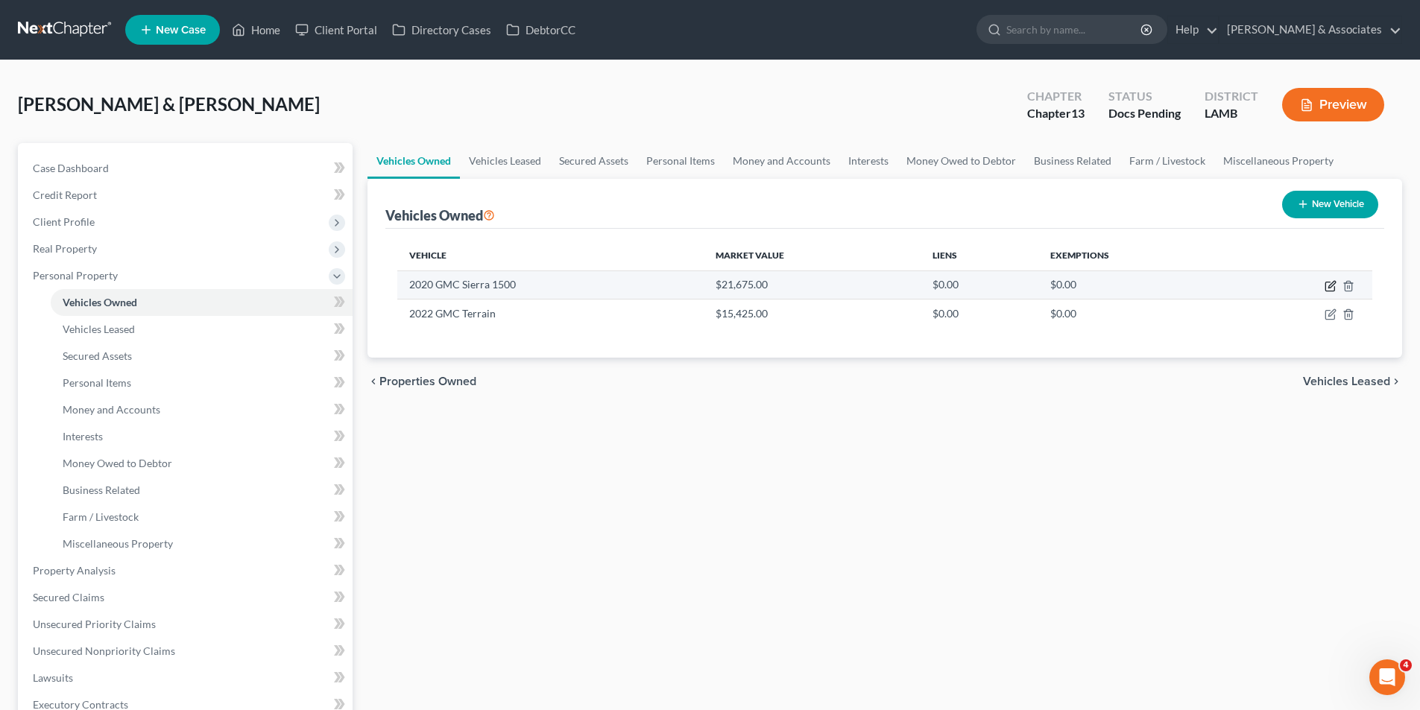
click at [1329, 284] on icon "button" at bounding box center [1331, 286] width 12 height 12
select select "0"
select select "6"
select select "4"
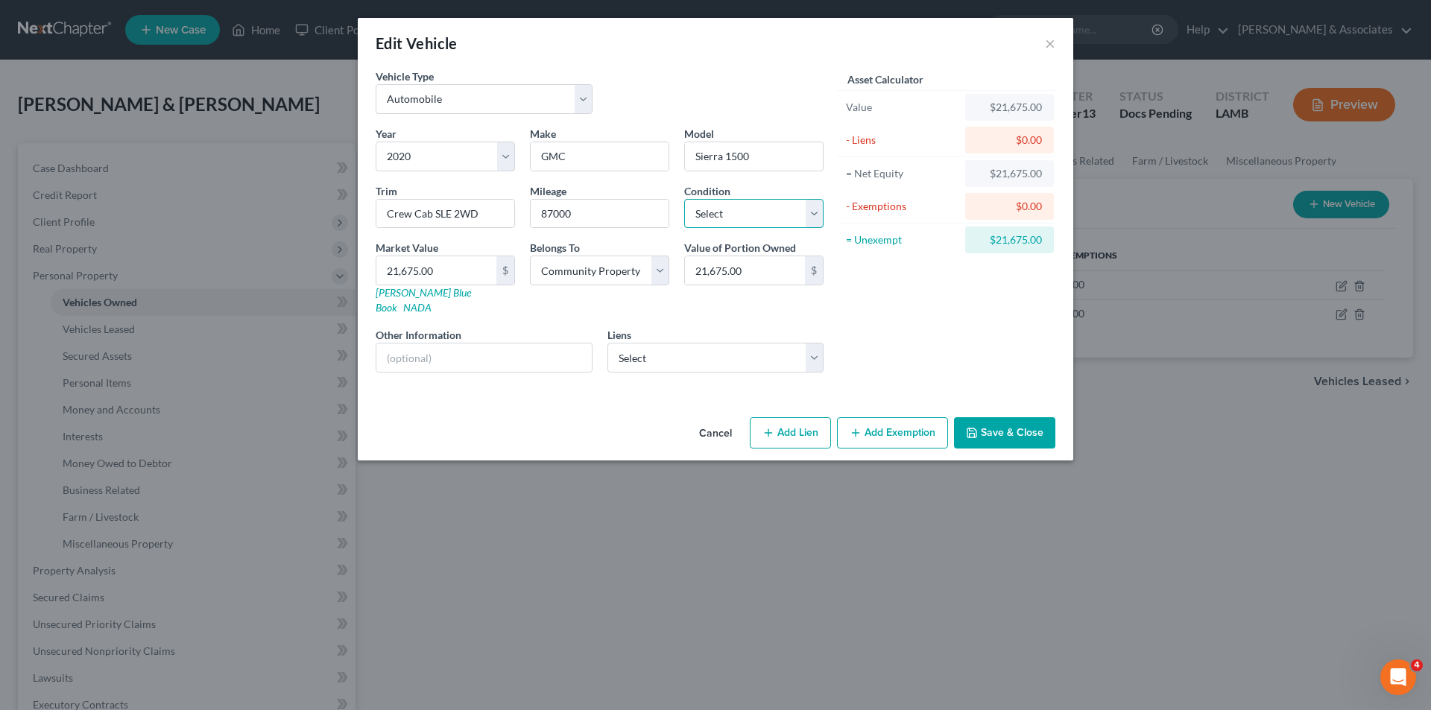
drag, startPoint x: 772, startPoint y: 208, endPoint x: 765, endPoint y: 218, distance: 11.8
click at [772, 208] on select "Select Excellent Very Good Good Fair Poor" at bounding box center [753, 214] width 139 height 30
select select "3"
click at [684, 199] on select "Select Excellent Very Good Good Fair Poor" at bounding box center [753, 214] width 139 height 30
click at [923, 293] on div "Asset Calculator Value $21,675.00 - Liens $0.00 = Net Equity $21,675.00 - Exemp…" at bounding box center [947, 227] width 232 height 316
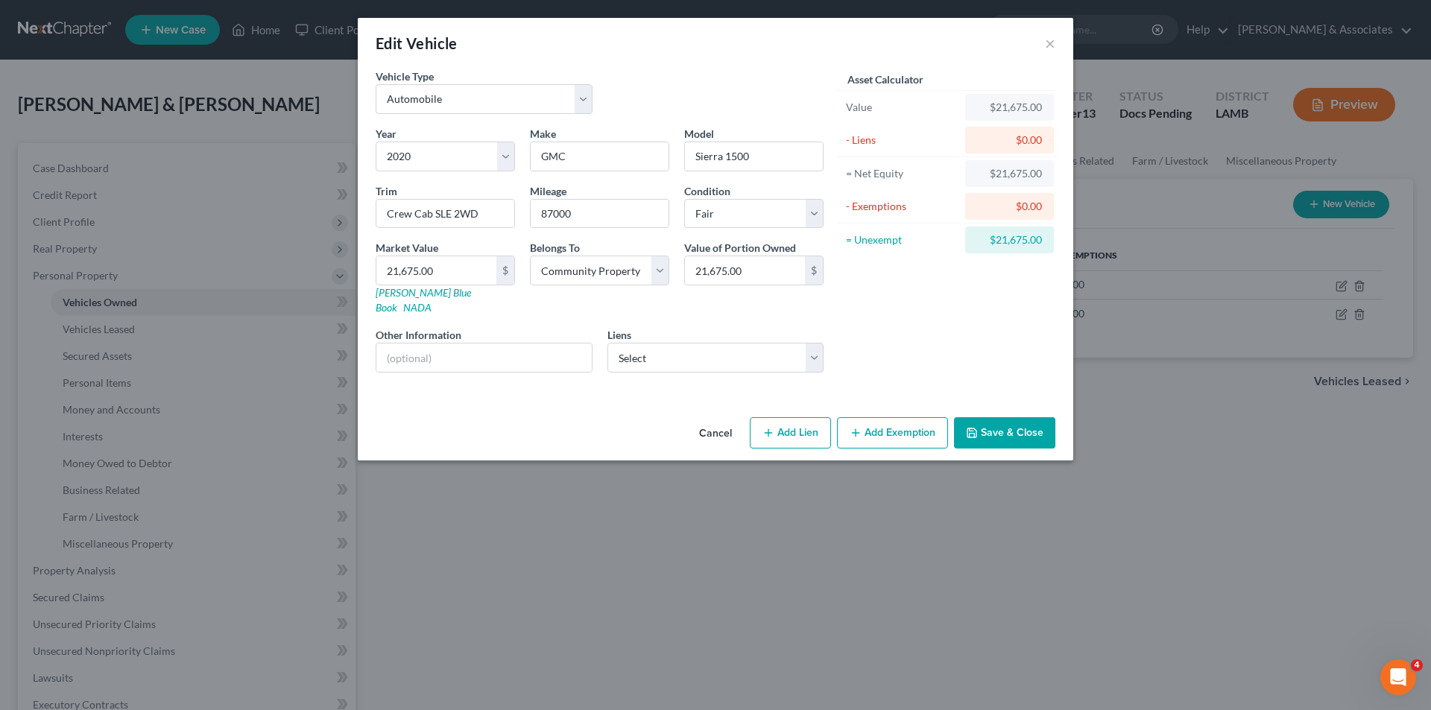
click at [1005, 426] on button "Save & Close" at bounding box center [1004, 432] width 101 height 31
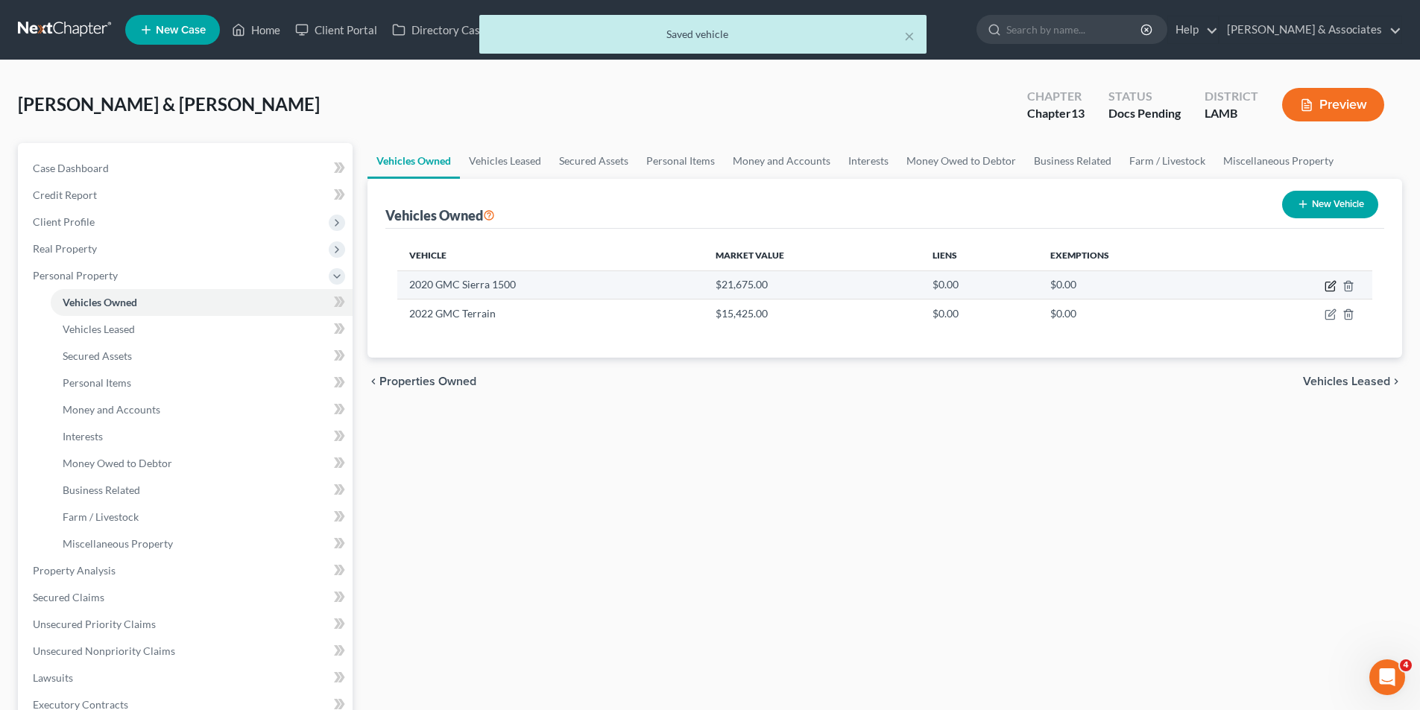
click at [1330, 281] on icon "button" at bounding box center [1331, 286] width 12 height 12
select select "0"
select select "6"
select select "3"
select select "4"
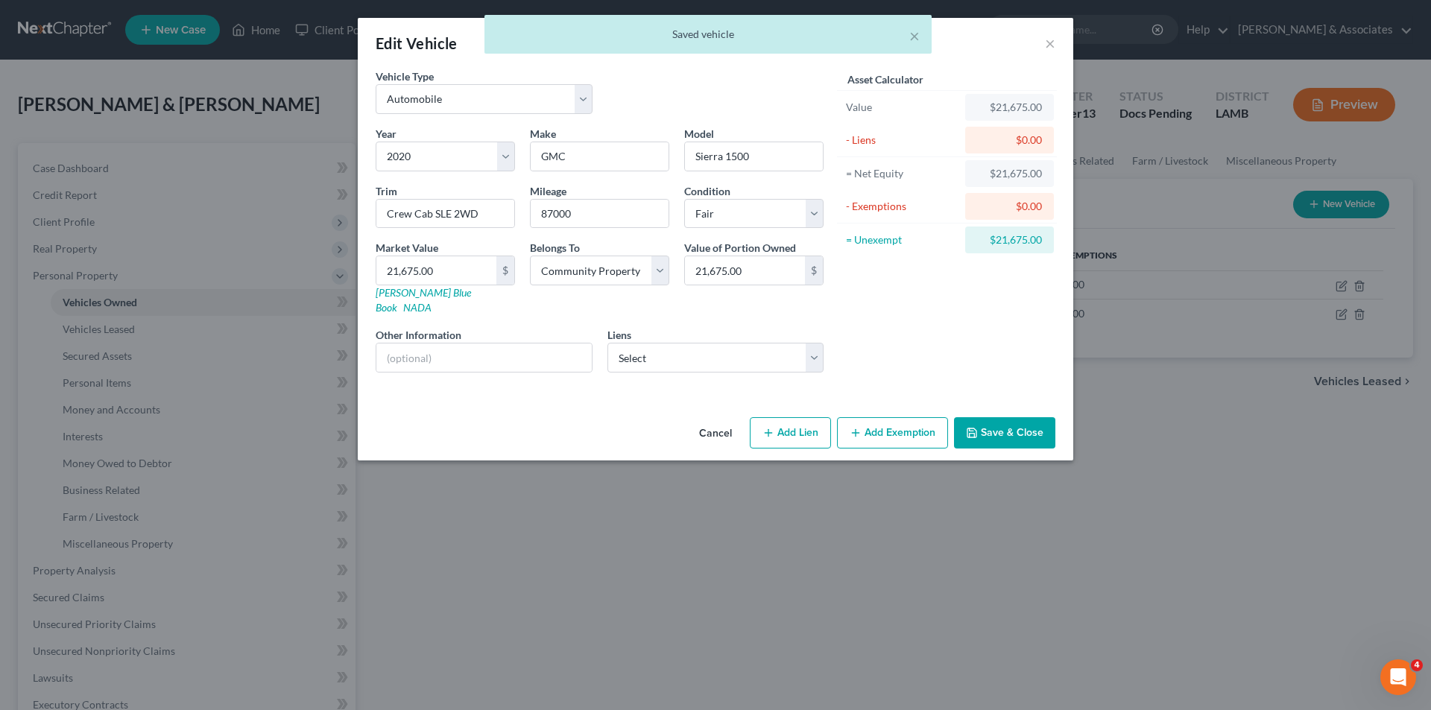
click at [917, 417] on button "Add Exemption" at bounding box center [892, 432] width 111 height 31
select select "2"
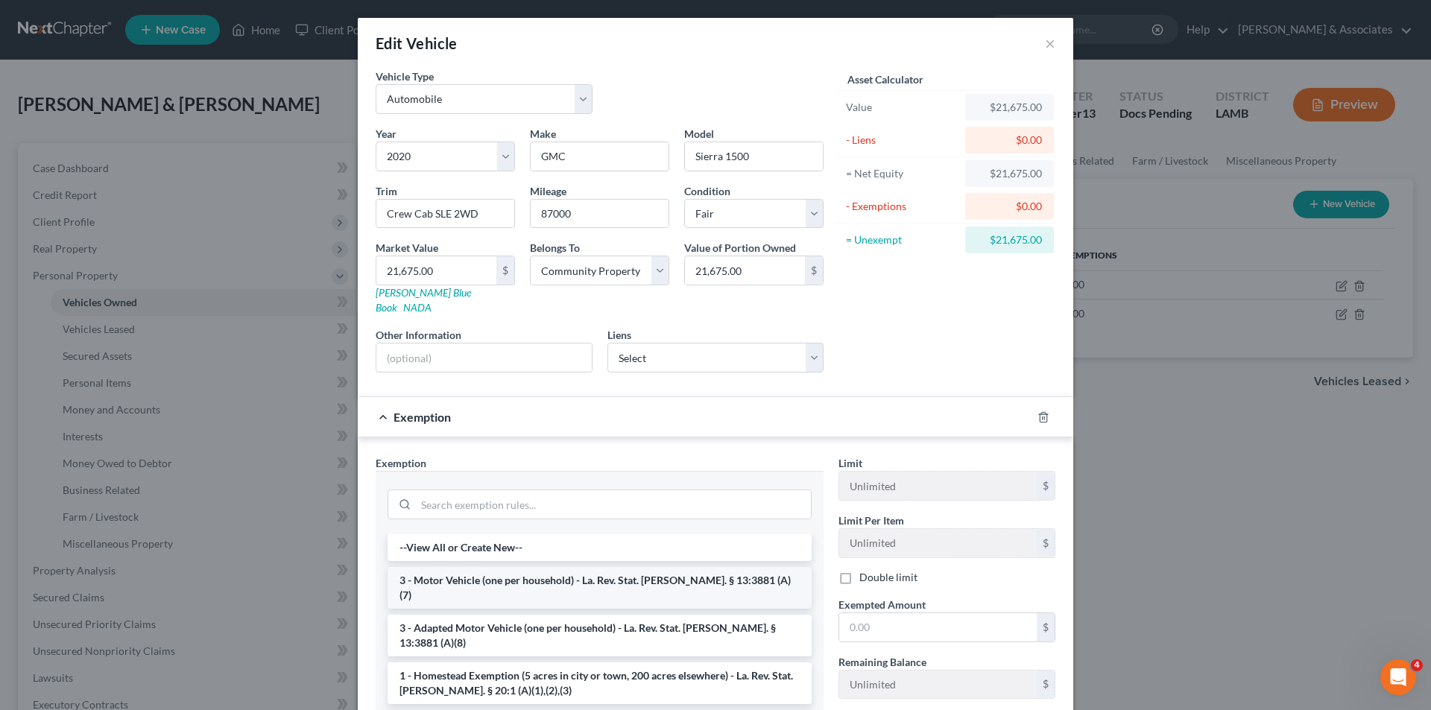
click at [548, 567] on li "3 - Motor Vehicle (one per household) - La. Rev. Stat. Ann. § 13:3881 (A)(7)" at bounding box center [600, 588] width 424 height 42
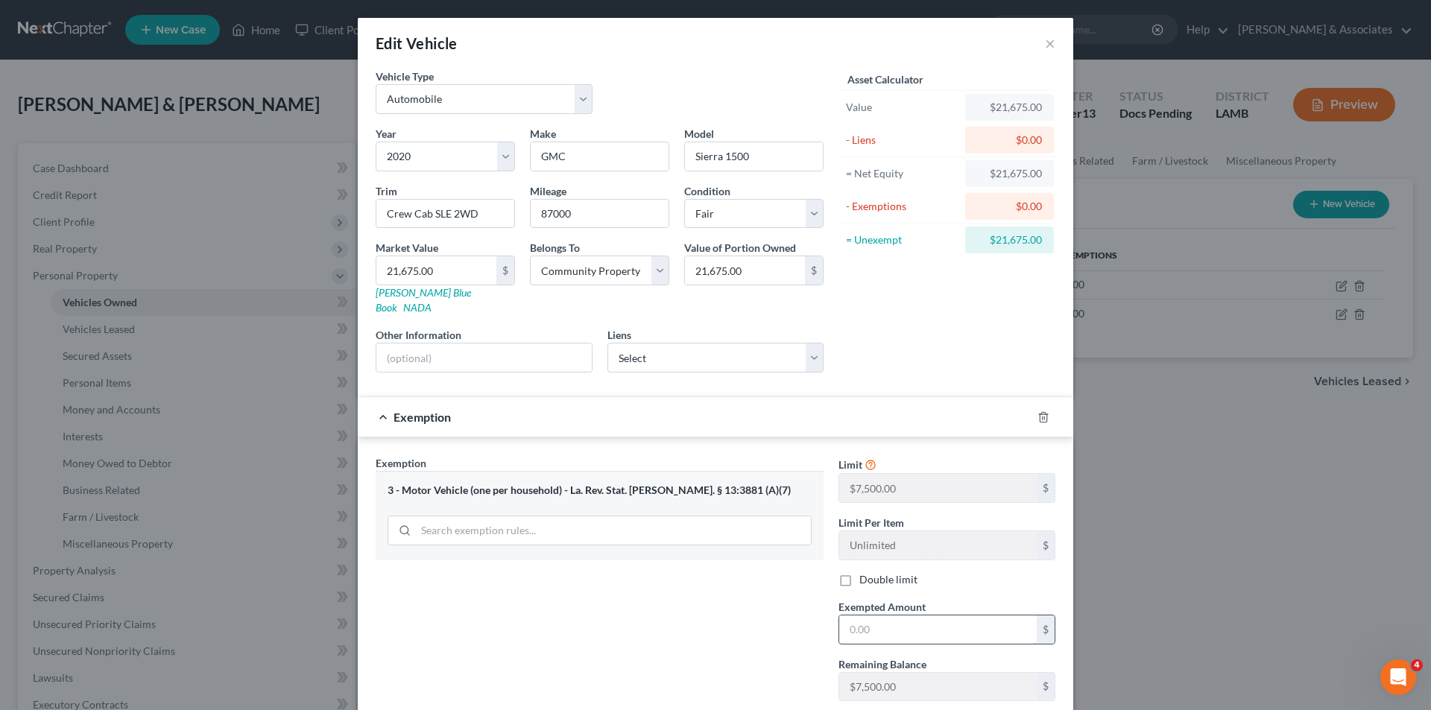
click at [958, 616] on input "text" at bounding box center [938, 630] width 198 height 28
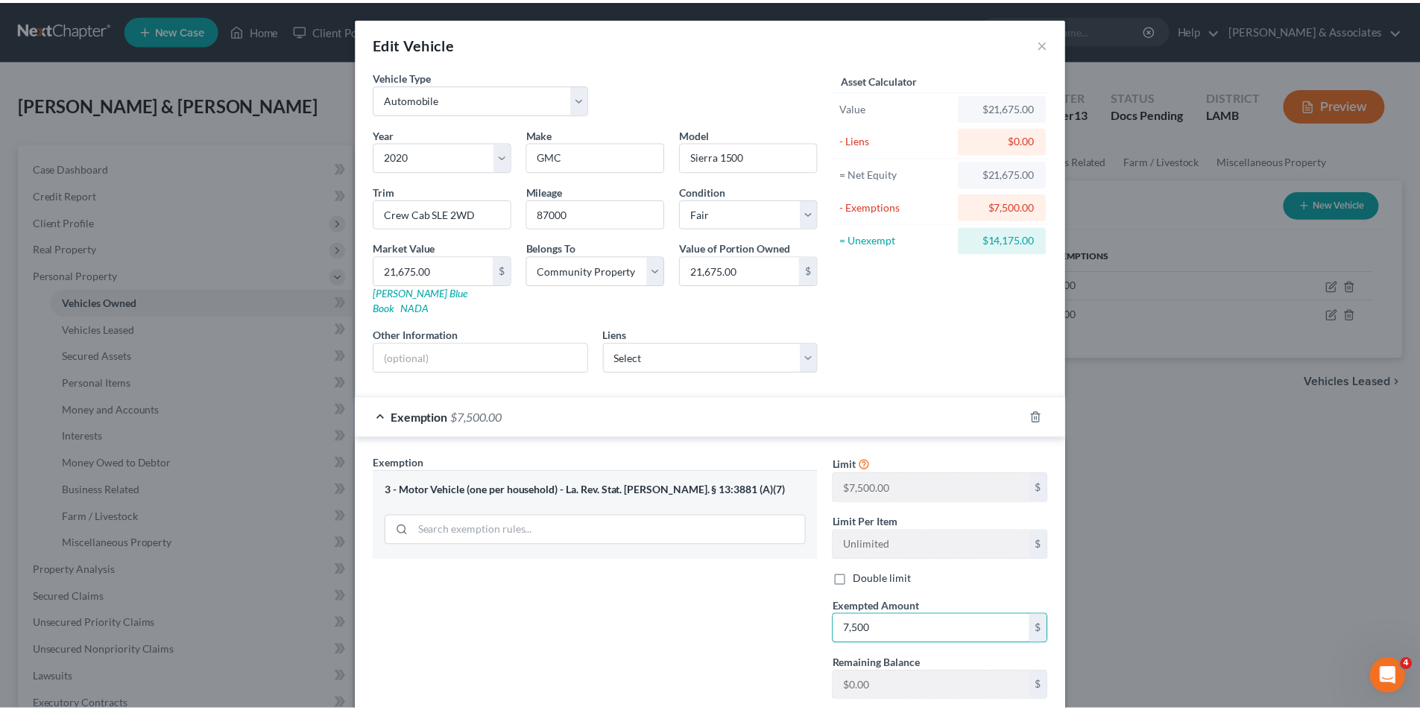
scroll to position [142, 0]
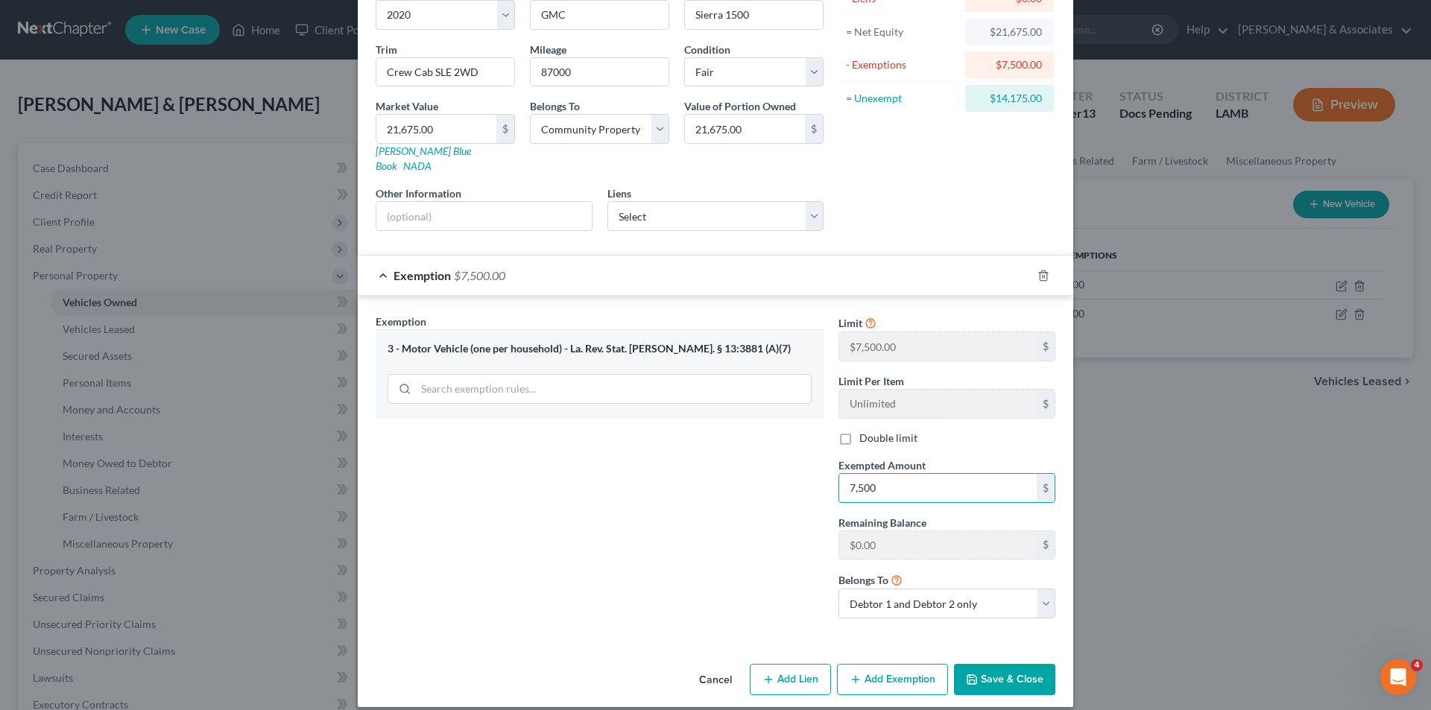
type input "7,500"
click at [979, 669] on button "Save & Close" at bounding box center [1004, 679] width 101 height 31
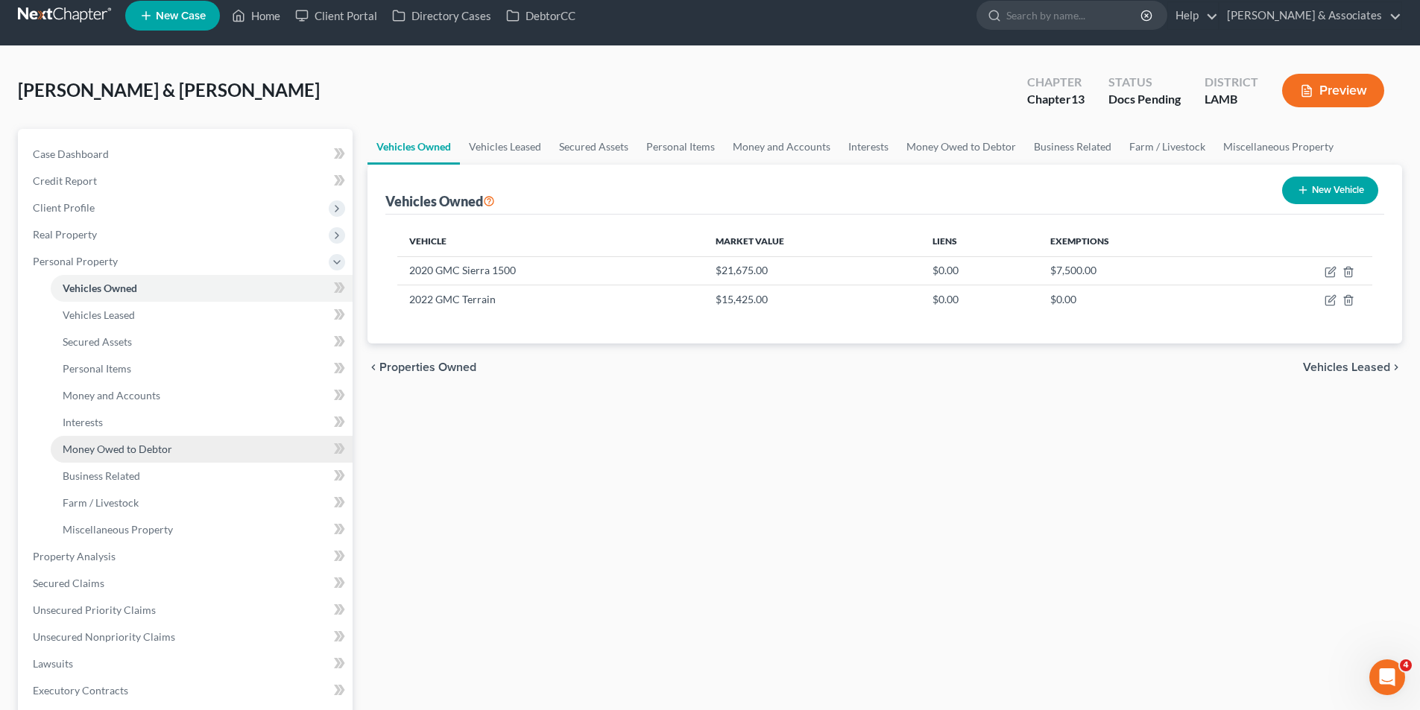
scroll to position [0, 0]
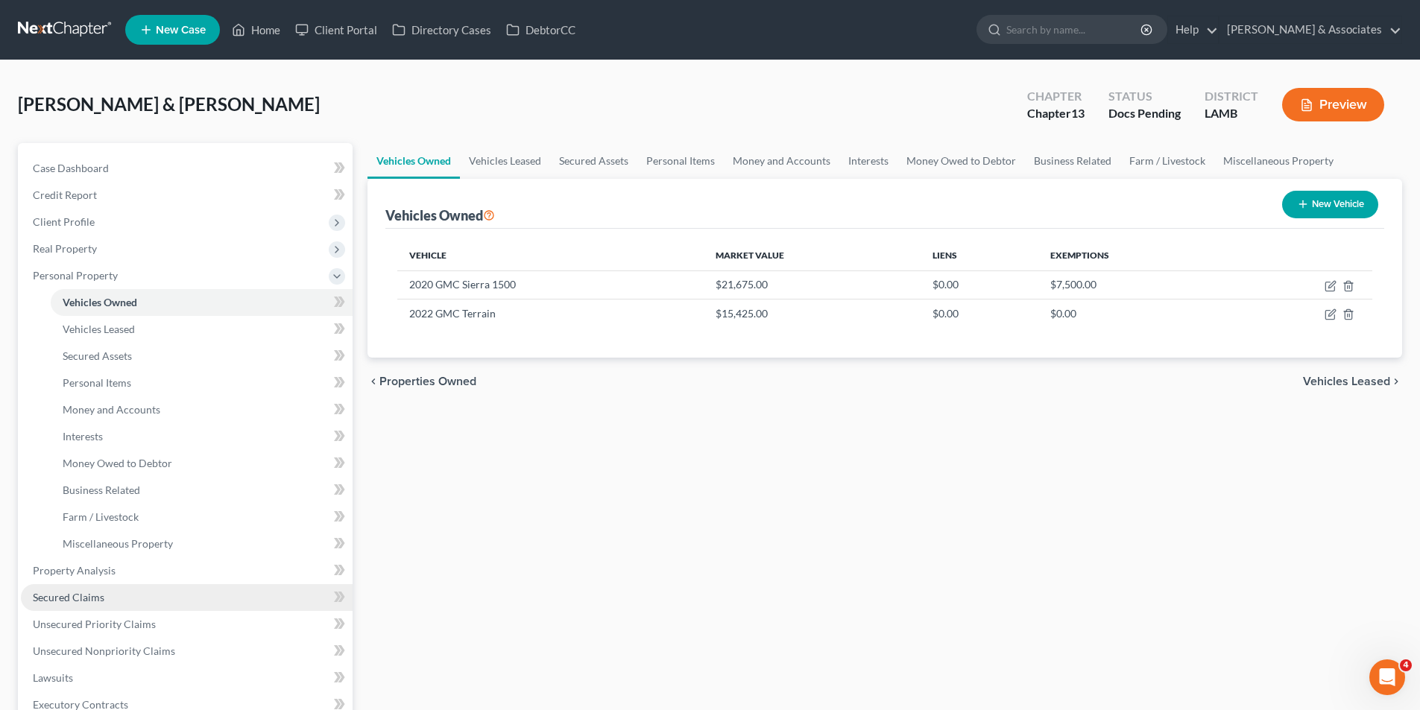
click at [107, 596] on link "Secured Claims" at bounding box center [187, 597] width 332 height 27
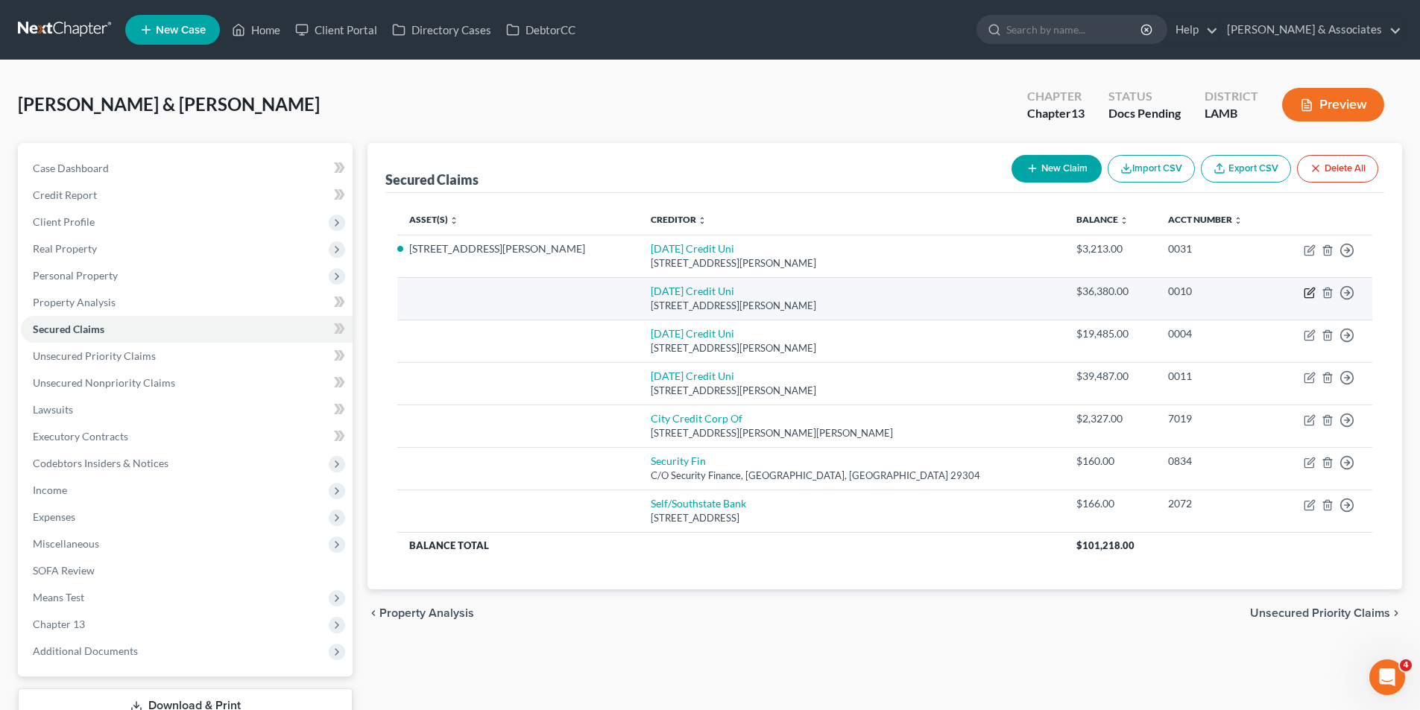
click at [1306, 294] on icon "button" at bounding box center [1310, 293] width 12 height 12
select select "19"
select select "0"
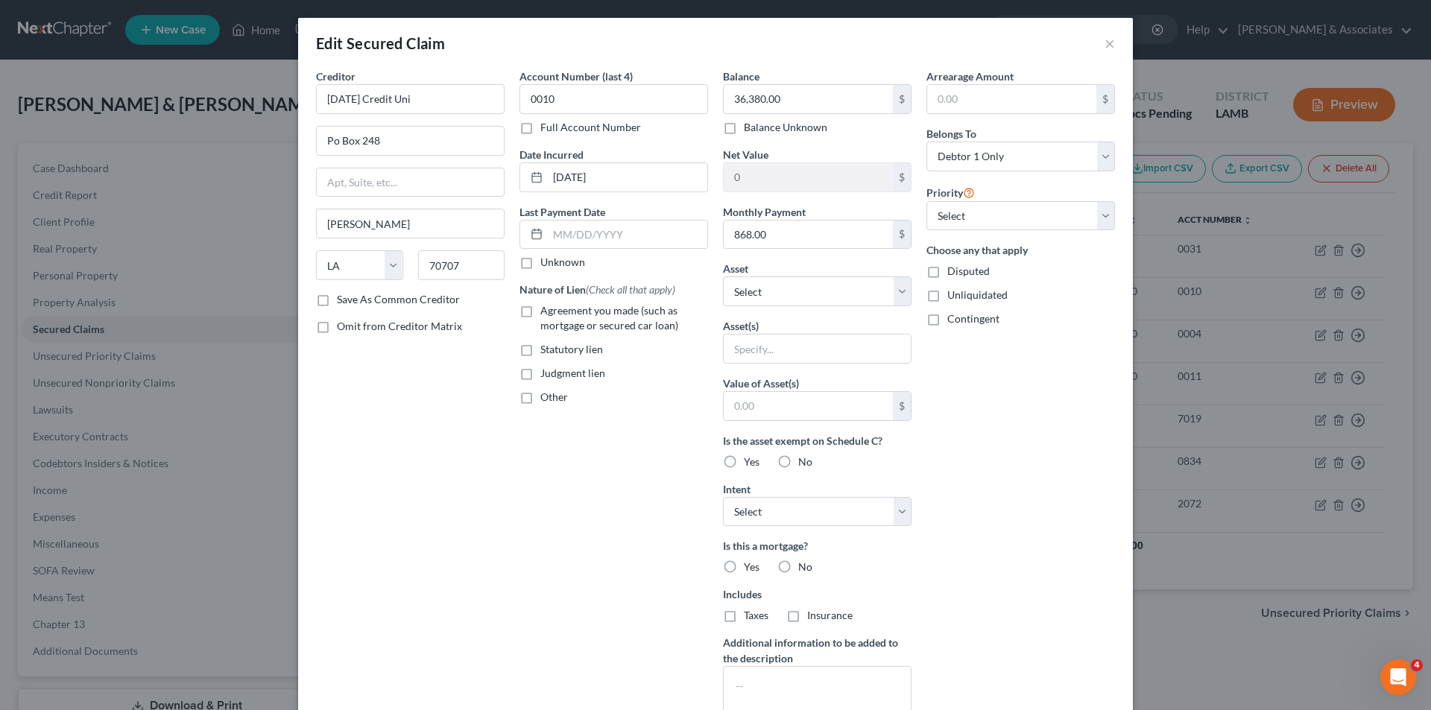
click at [599, 324] on span "Agreement you made (such as mortgage or secured car loan)" at bounding box center [609, 318] width 138 height 28
click at [556, 313] on input "Agreement you made (such as mortgage or secured car loan)" at bounding box center [551, 308] width 10 height 10
click at [599, 324] on span "Agreement you made (such as mortgage or secured car loan)" at bounding box center [609, 318] width 138 height 28
click at [556, 313] on input "Agreement you made (such as mortgage or secured car loan)" at bounding box center [551, 308] width 10 height 10
checkbox input "false"
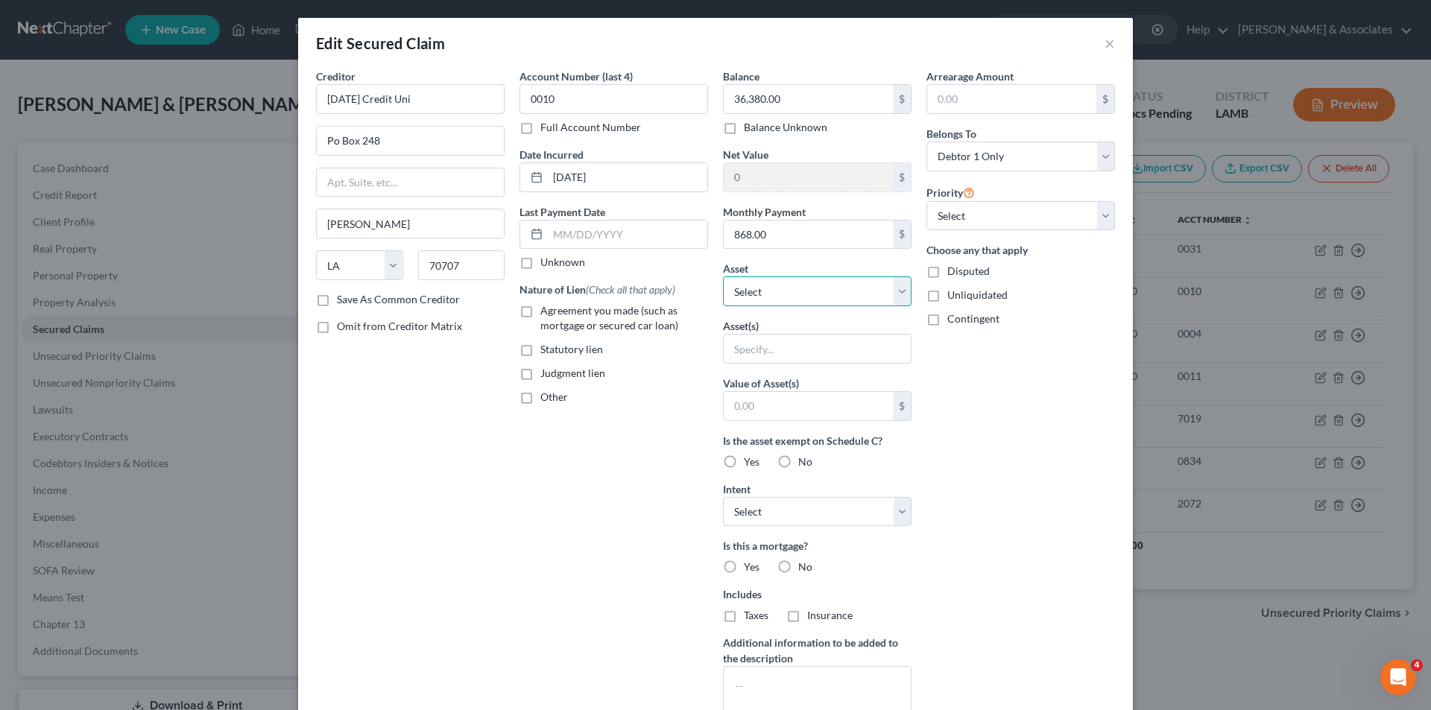
click at [786, 285] on select "Select Other Multiple Assets 16312 Timberstone Drive - $298614.0 176 Marshall L…" at bounding box center [817, 292] width 189 height 30
select select "10"
click at [723, 277] on select "Select Other Multiple Assets 16312 Timberstone Drive - $298614.0 176 Marshall L…" at bounding box center [817, 292] width 189 height 30
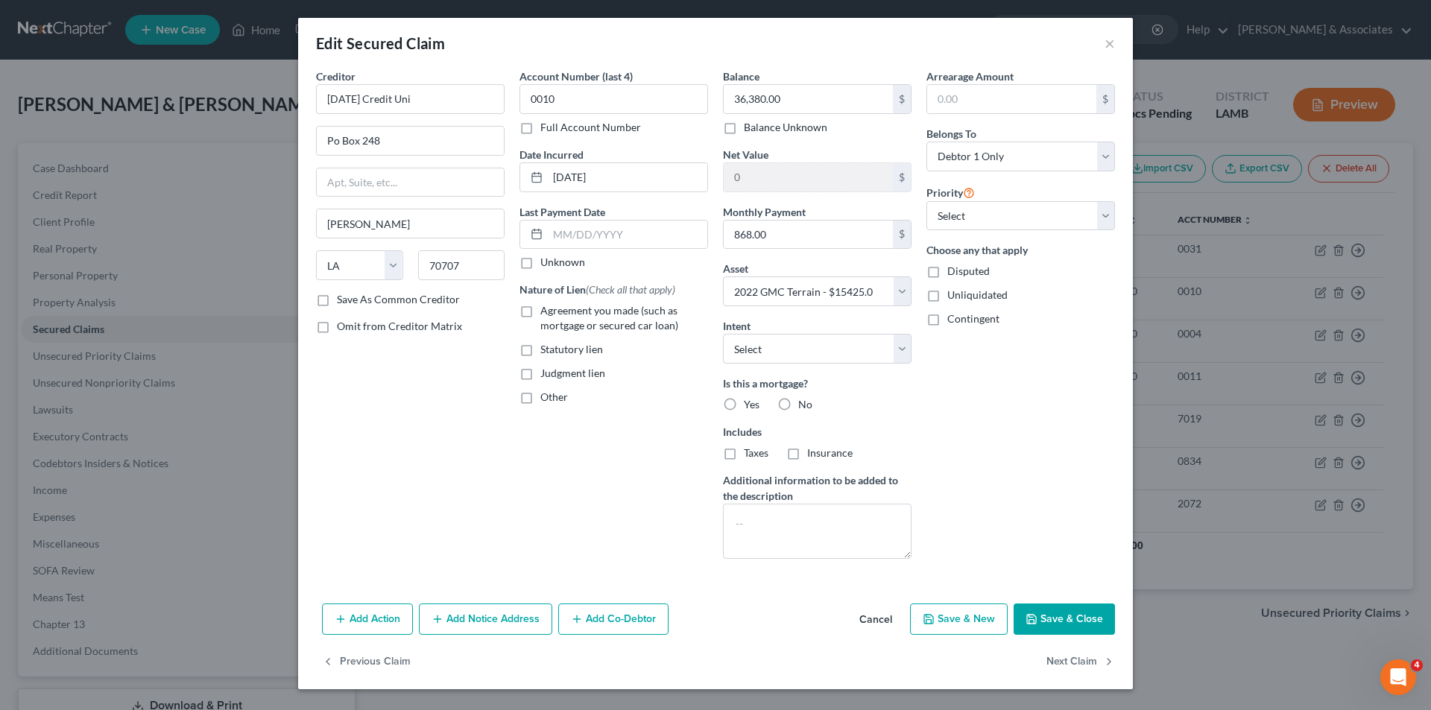
click at [798, 397] on label "No" at bounding box center [805, 404] width 14 height 15
click at [804, 397] on input "No" at bounding box center [809, 402] width 10 height 10
radio input "true"
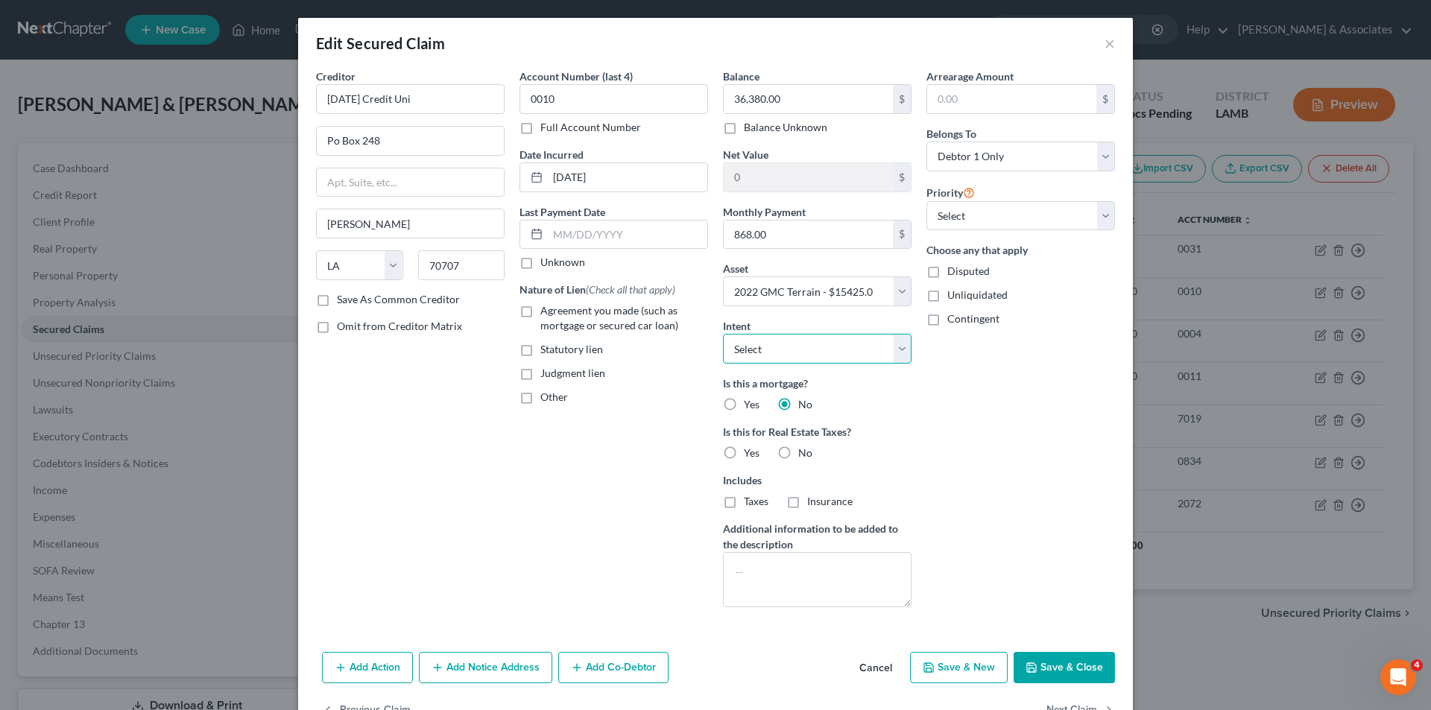
click at [805, 344] on select "Select Surrender Redeem Reaffirm Avoid Other" at bounding box center [817, 349] width 189 height 30
drag, startPoint x: 824, startPoint y: 344, endPoint x: 969, endPoint y: 356, distance: 145.8
click at [824, 344] on select "Select Surrender Redeem Reaffirm Avoid Other" at bounding box center [817, 349] width 189 height 30
click at [657, 328] on span "Agreement you made (such as mortgage or secured car loan)" at bounding box center [609, 318] width 138 height 28
click at [556, 313] on input "Agreement you made (such as mortgage or secured car loan)" at bounding box center [551, 308] width 10 height 10
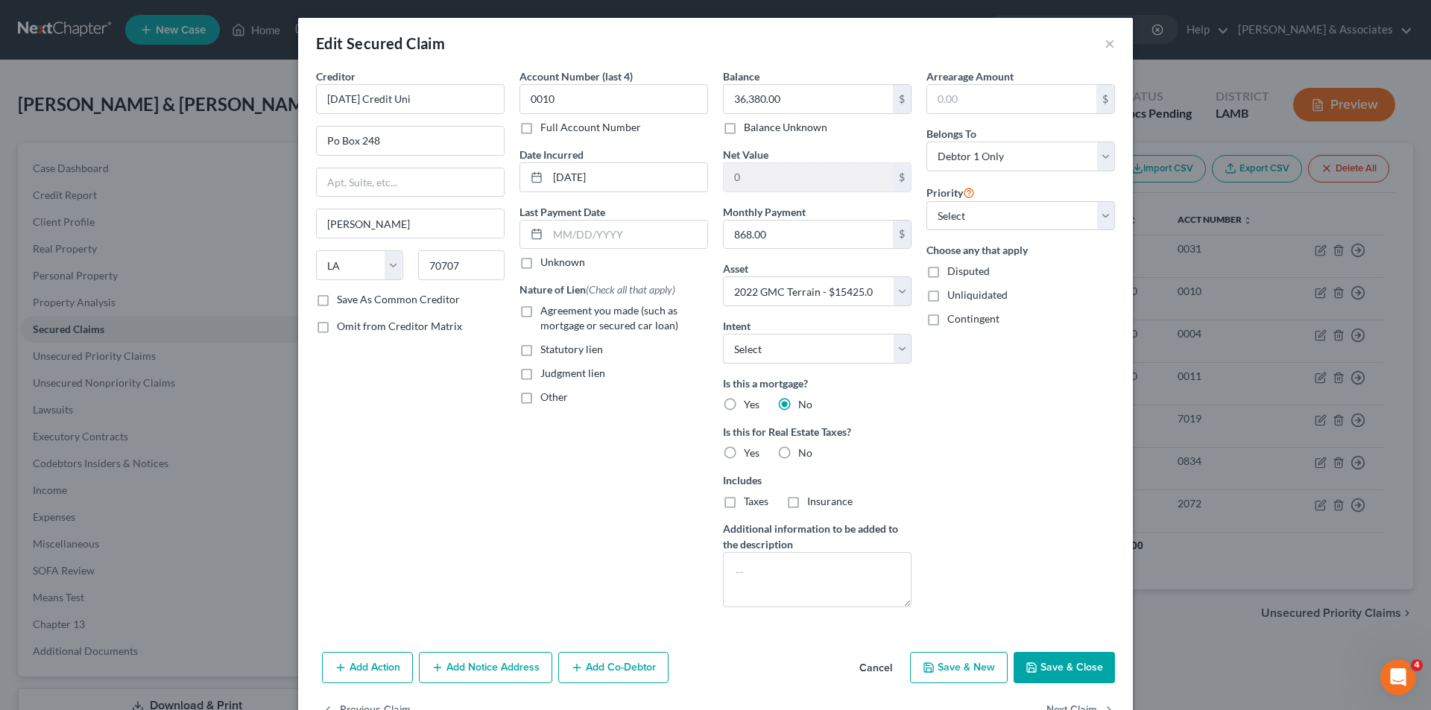
checkbox input "true"
click at [1044, 455] on div "Arrearage Amount $ Belongs To * Select Debtor 1 Only Debtor 2 Only Debtor 1 And…" at bounding box center [1021, 344] width 204 height 551
click at [974, 101] on input "text" at bounding box center [1011, 99] width 169 height 28
drag, startPoint x: 960, startPoint y: 142, endPoint x: 982, endPoint y: 171, distance: 35.6
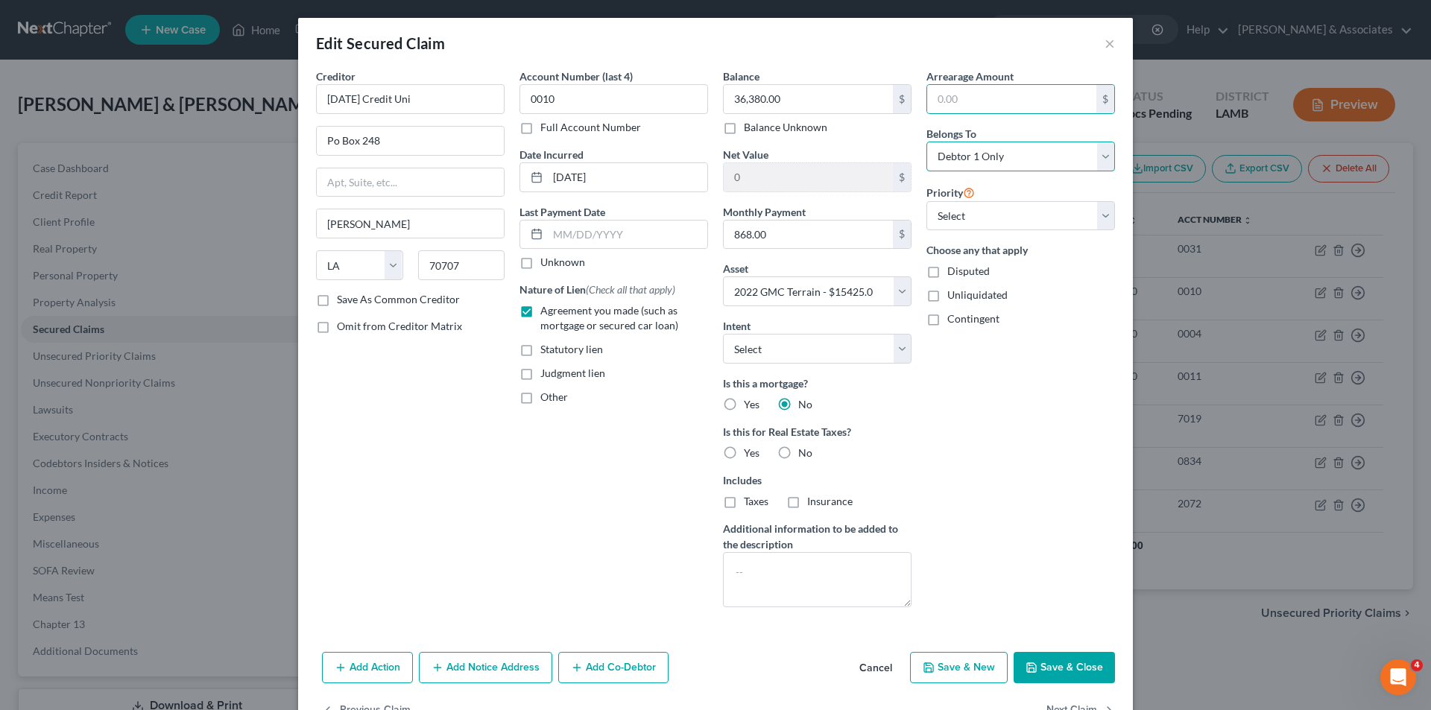
click at [960, 142] on select "Select Debtor 1 Only Debtor 2 Only Debtor 1 And Debtor 2 Only At Least One Of T…" at bounding box center [1021, 157] width 189 height 30
select select "4"
click at [927, 142] on select "Select Debtor 1 Only Debtor 2 Only Debtor 1 And Debtor 2 Only At Least One Of T…" at bounding box center [1021, 157] width 189 height 30
click at [997, 216] on select "Select 1st 2nd 3rd 4th 5th 6th 7th 8th 9th 10th 11th 12th 13th 14th 15th 16th 1…" at bounding box center [1021, 216] width 189 height 30
select select "0"
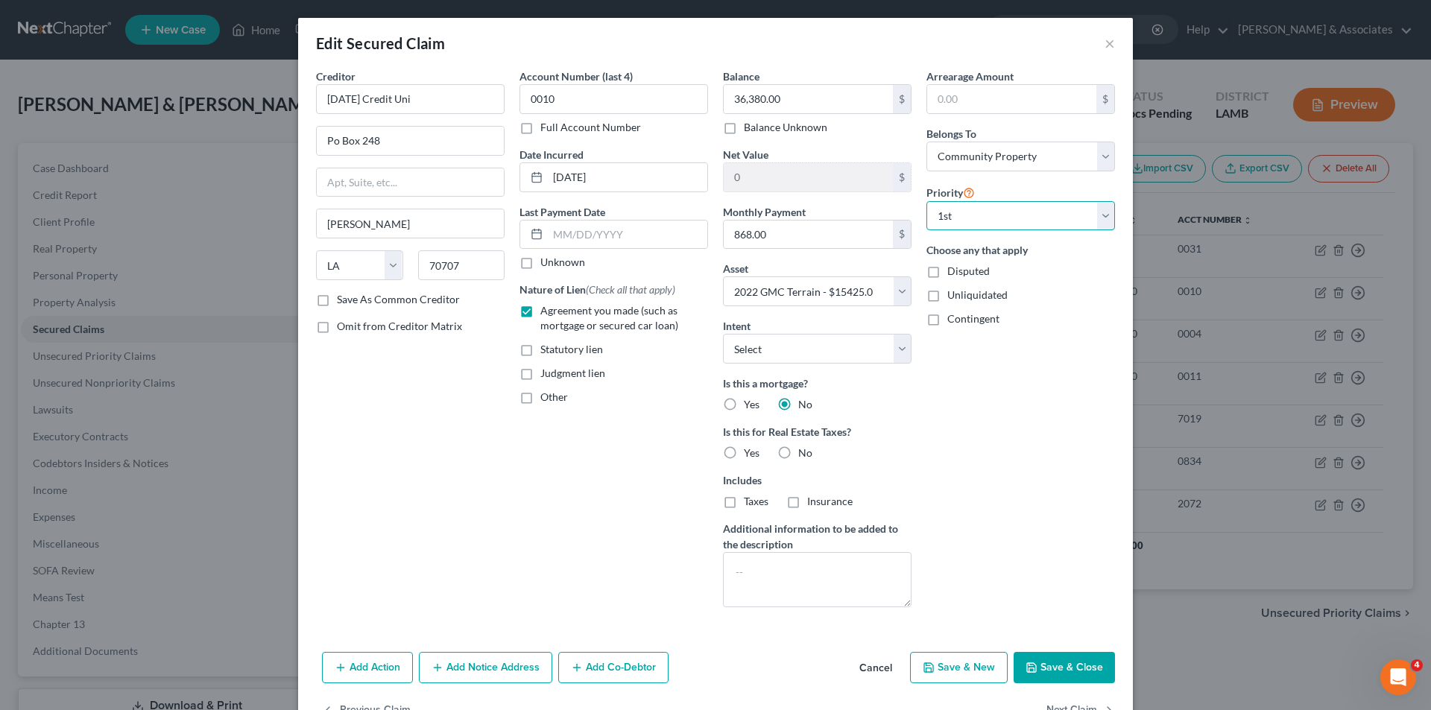
click at [927, 201] on select "Select 1st 2nd 3rd 4th 5th 6th 7th 8th 9th 10th 11th 12th 13th 14th 15th 16th 1…" at bounding box center [1021, 216] width 189 height 30
click at [1005, 441] on div "Arrearage Amount $ Belongs To * Select Debtor 1 Only Debtor 2 Only Debtor 1 And…" at bounding box center [1021, 344] width 204 height 551
drag, startPoint x: 1032, startPoint y: 95, endPoint x: 1428, endPoint y: 152, distance: 400.7
click at [1032, 95] on input "text" at bounding box center [1011, 99] width 169 height 28
type input "868.00"
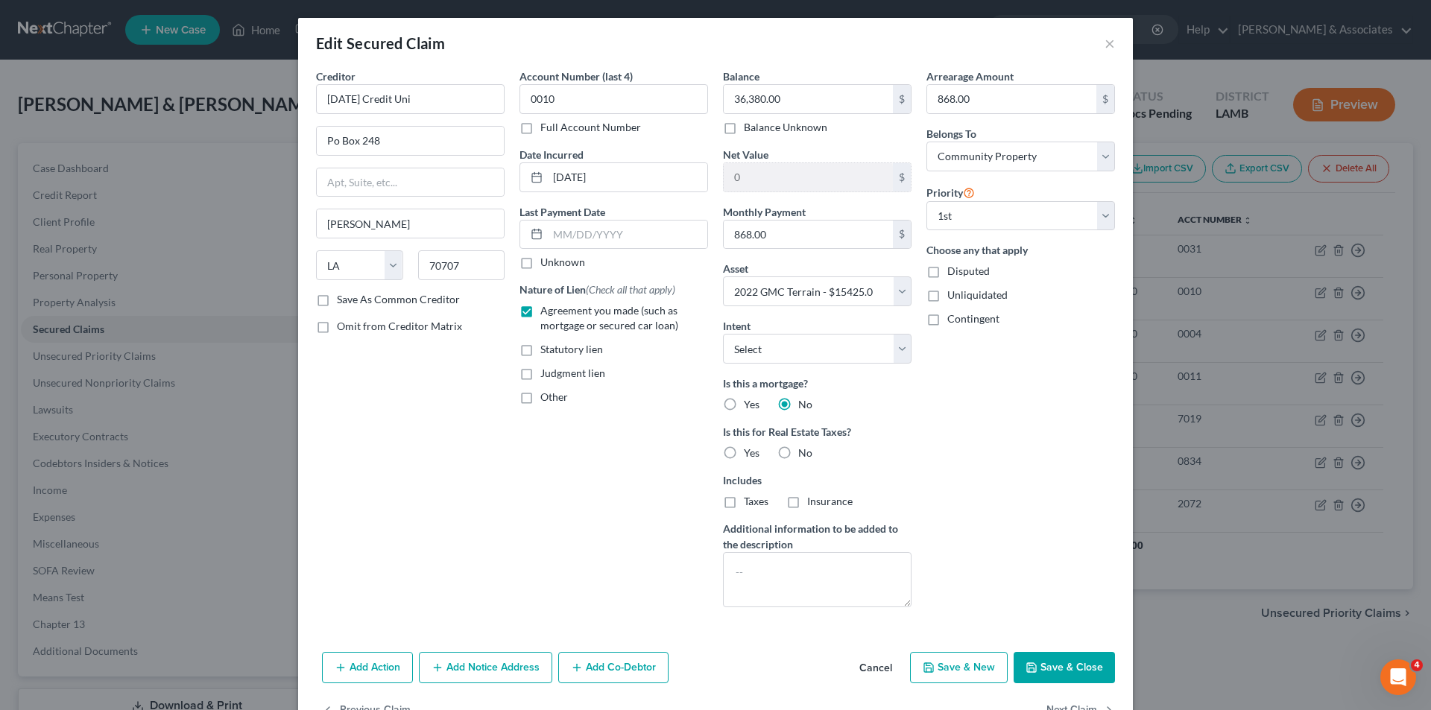
click at [798, 449] on label "No" at bounding box center [805, 453] width 14 height 15
click at [804, 449] on input "No" at bounding box center [809, 451] width 10 height 10
radio input "true"
click at [1066, 456] on div "Arrearage Amount 868.00 $ Belongs To * Select Debtor 1 Only Debtor 2 Only Debto…" at bounding box center [1021, 344] width 204 height 551
click at [838, 341] on select "Select Surrender Redeem Reaffirm Avoid Other" at bounding box center [817, 349] width 189 height 30
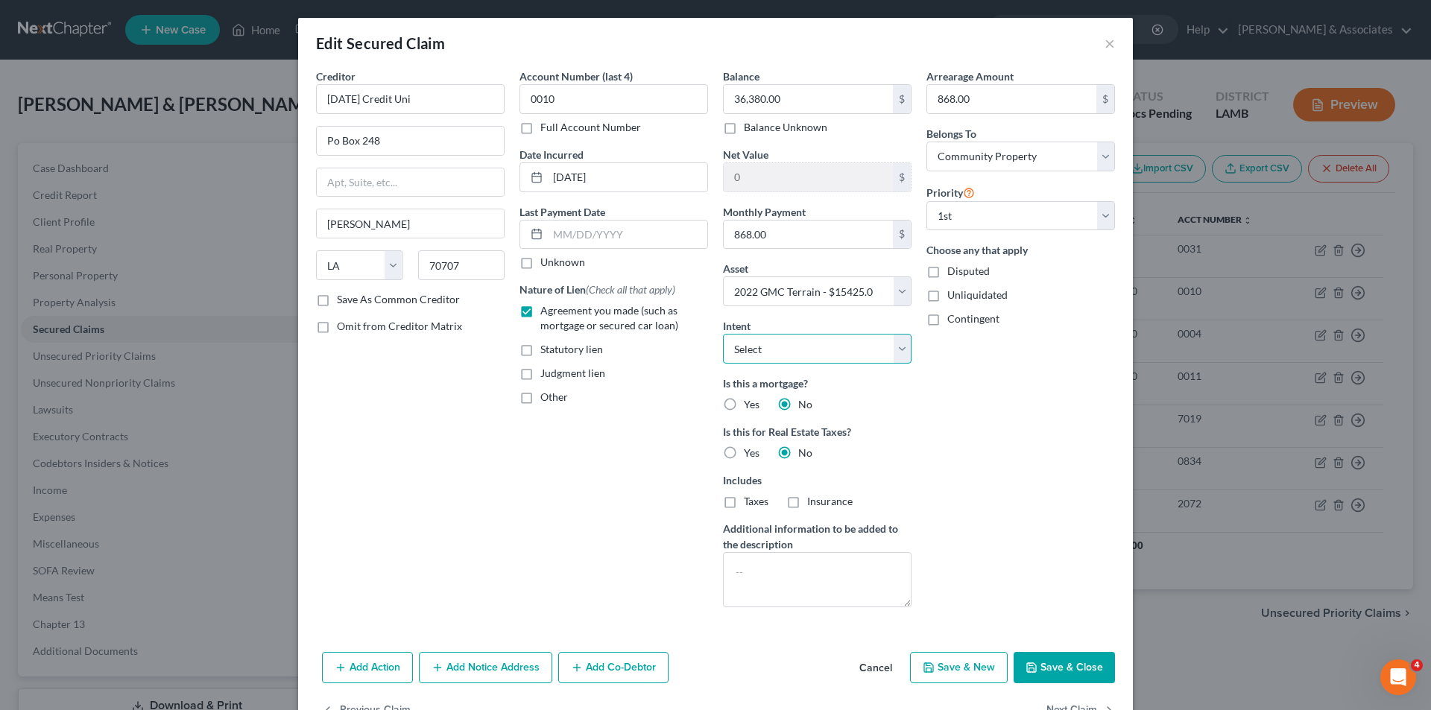
select select "0"
click at [723, 334] on select "Select Surrender Redeem Reaffirm Avoid Other" at bounding box center [817, 349] width 189 height 30
click at [1043, 449] on div "Arrearage Amount 868.00 $ Belongs To * Select Debtor 1 Only Debtor 2 Only Debto…" at bounding box center [1021, 344] width 204 height 551
click at [1070, 664] on button "Save & Close" at bounding box center [1064, 667] width 101 height 31
select select
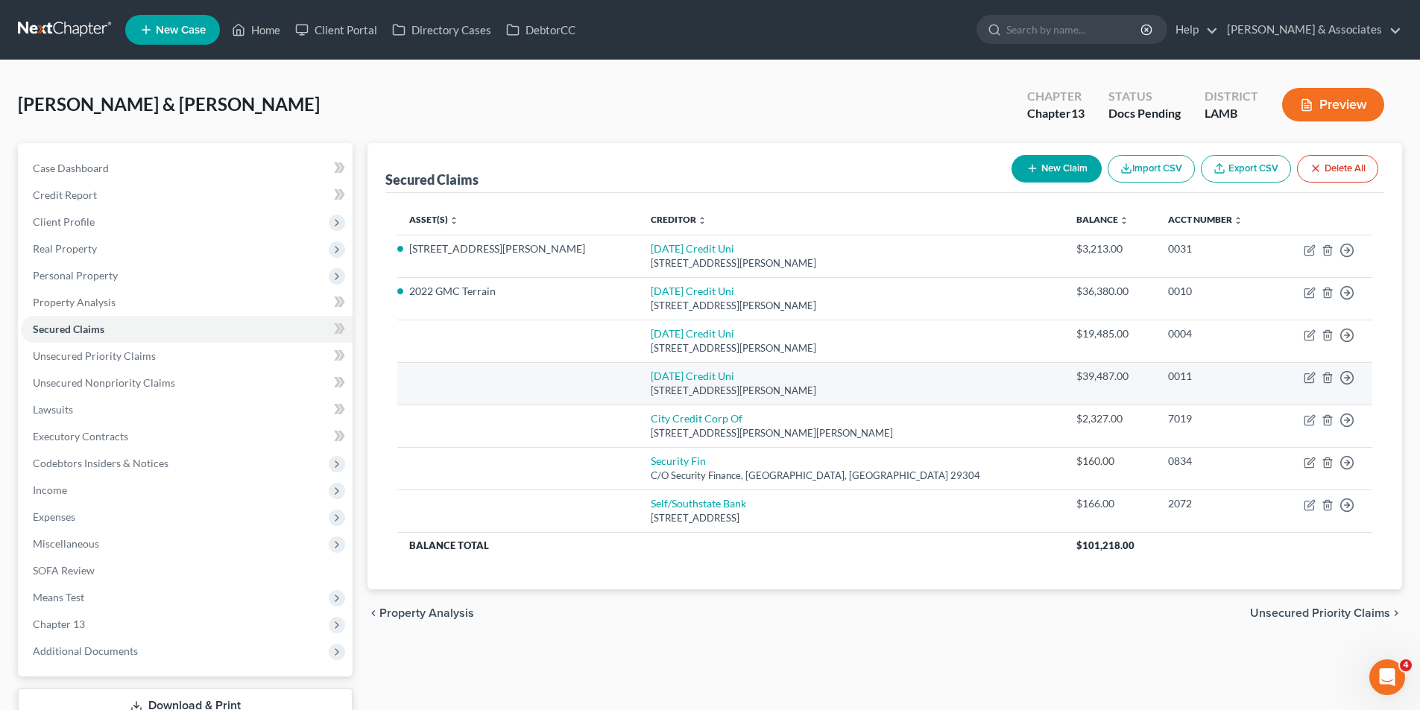
click at [1303, 377] on td "Move to E Move to F Move to G Move to Notice Only" at bounding box center [1323, 383] width 97 height 42
click at [1307, 377] on icon "button" at bounding box center [1310, 378] width 12 height 12
select select "19"
select select "0"
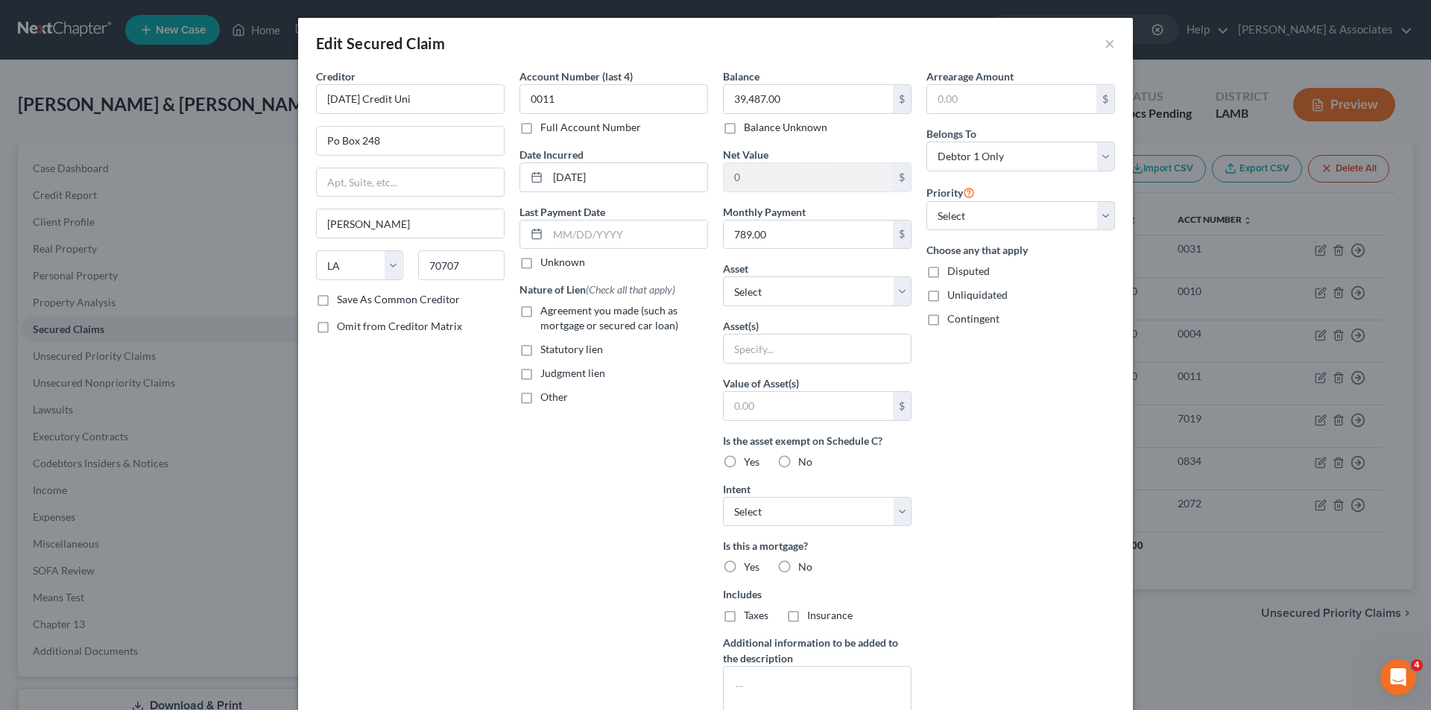
click at [564, 318] on label "Agreement you made (such as mortgage or secured car loan)" at bounding box center [624, 318] width 168 height 30
click at [556, 313] on input "Agreement you made (such as mortgage or secured car loan)" at bounding box center [551, 308] width 10 height 10
checkbox input "true"
click at [790, 288] on select "Select Other Multiple Assets 16312 Timberstone Drive - $298614.0 176 Marshall L…" at bounding box center [817, 292] width 189 height 30
select select "4"
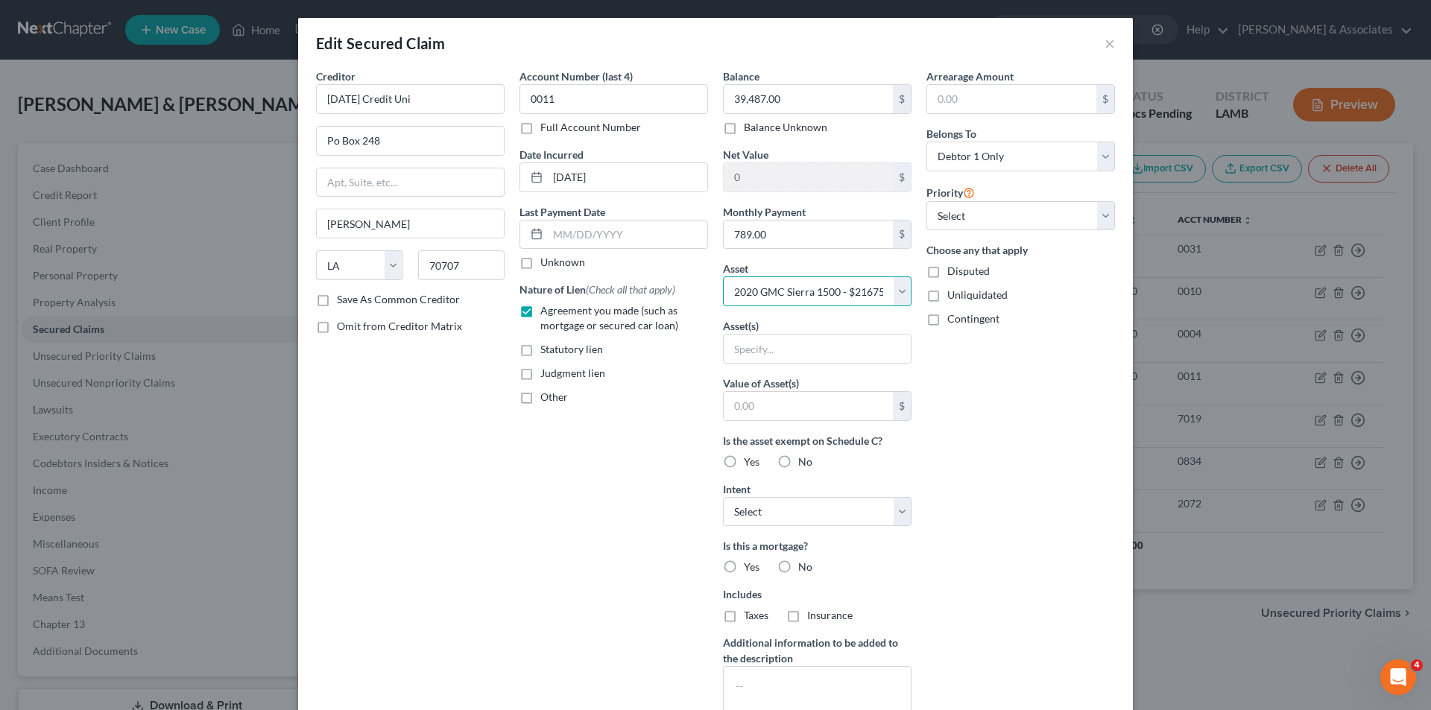
click at [723, 277] on select "Select Other Multiple Assets 16312 Timberstone Drive - $298614.0 176 Marshall L…" at bounding box center [817, 292] width 189 height 30
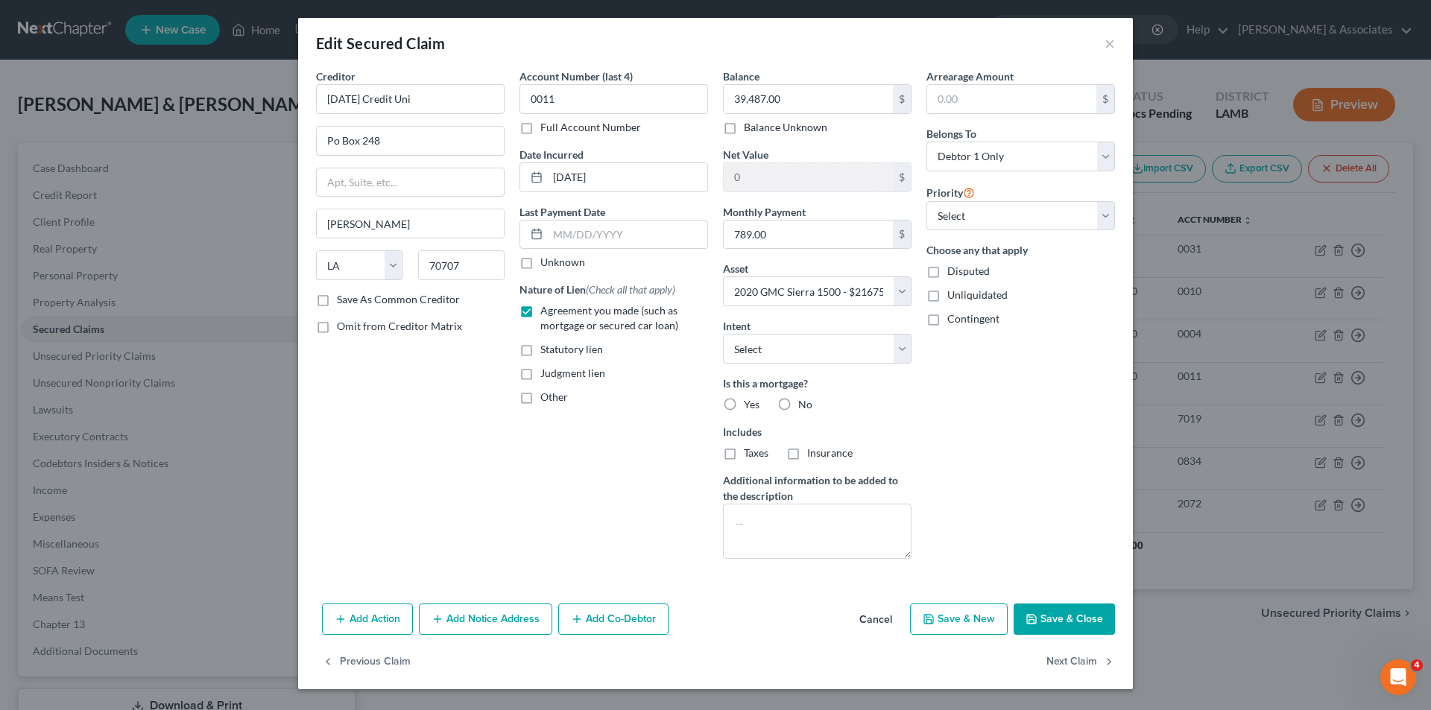
click at [798, 400] on label "No" at bounding box center [805, 404] width 14 height 15
click at [804, 400] on input "No" at bounding box center [809, 402] width 10 height 10
radio input "true"
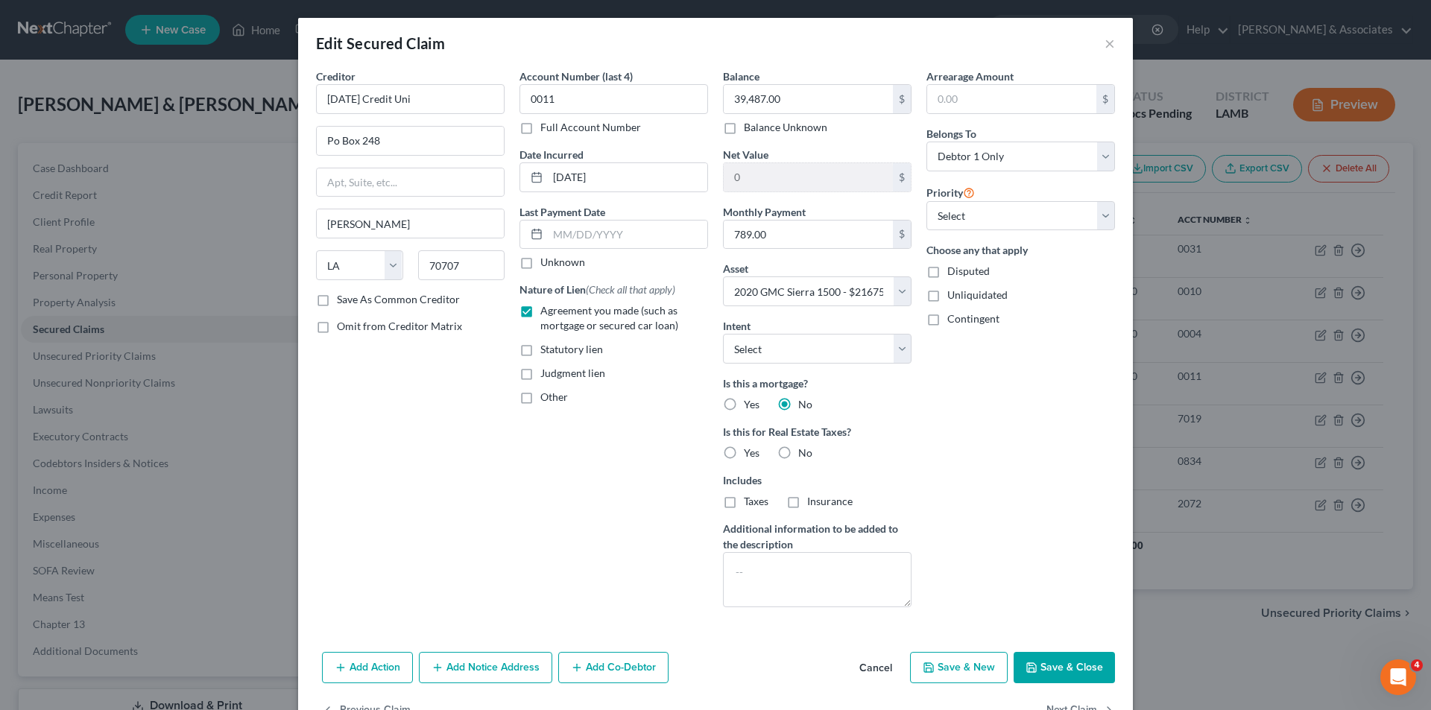
click at [798, 454] on label "No" at bounding box center [805, 453] width 14 height 15
click at [804, 454] on input "No" at bounding box center [809, 451] width 10 height 10
radio input "true"
drag, startPoint x: 1026, startPoint y: 159, endPoint x: 1026, endPoint y: 168, distance: 8.9
click at [1026, 159] on select "Select Debtor 1 Only Debtor 2 Only Debtor 1 And Debtor 2 Only At Least One Of T…" at bounding box center [1021, 157] width 189 height 30
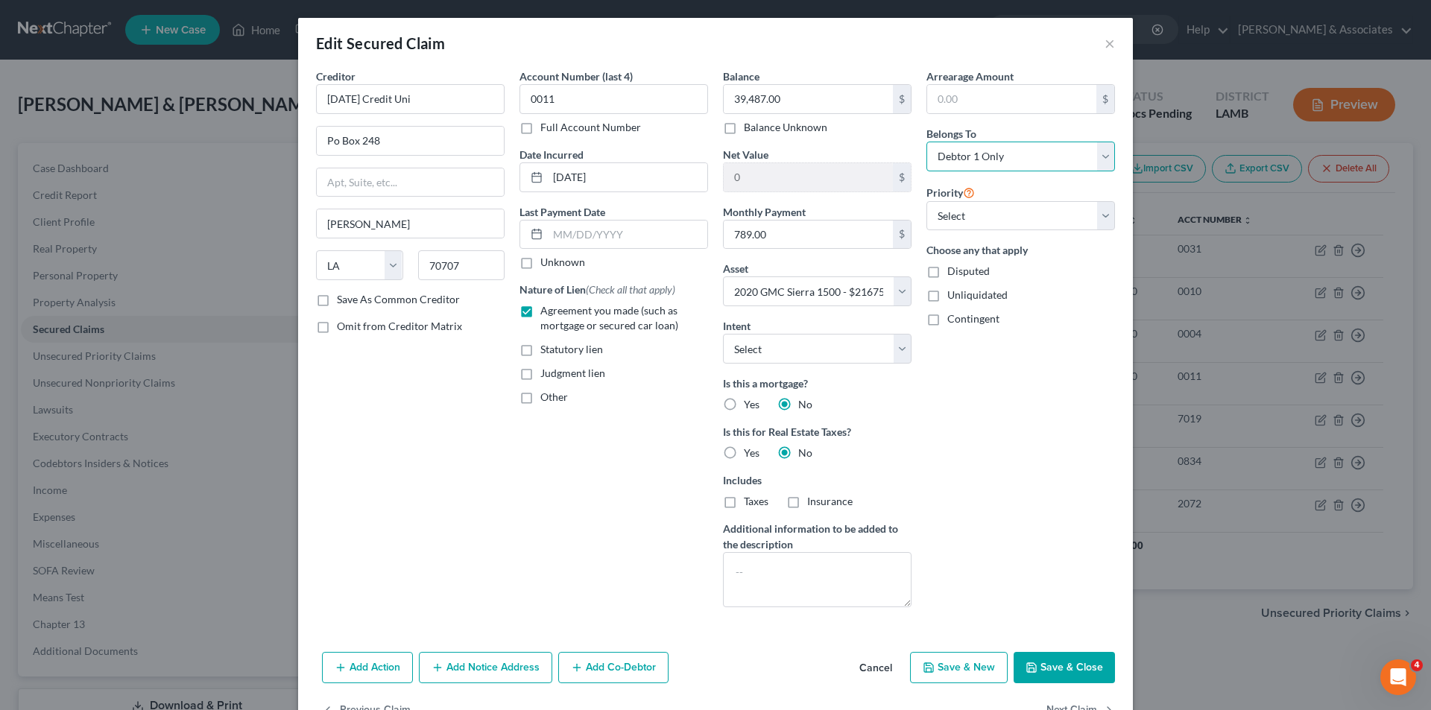
select select "4"
click at [927, 142] on select "Select Debtor 1 Only Debtor 2 Only Debtor 1 And Debtor 2 Only At Least One Of T…" at bounding box center [1021, 157] width 189 height 30
click at [1026, 222] on select "Select 1st 2nd 3rd 4th 5th 6th 7th 8th 9th 10th 11th 12th 13th 14th 15th 16th 1…" at bounding box center [1021, 216] width 189 height 30
select select "0"
click at [927, 201] on select "Select 1st 2nd 3rd 4th 5th 6th 7th 8th 9th 10th 11th 12th 13th 14th 15th 16th 1…" at bounding box center [1021, 216] width 189 height 30
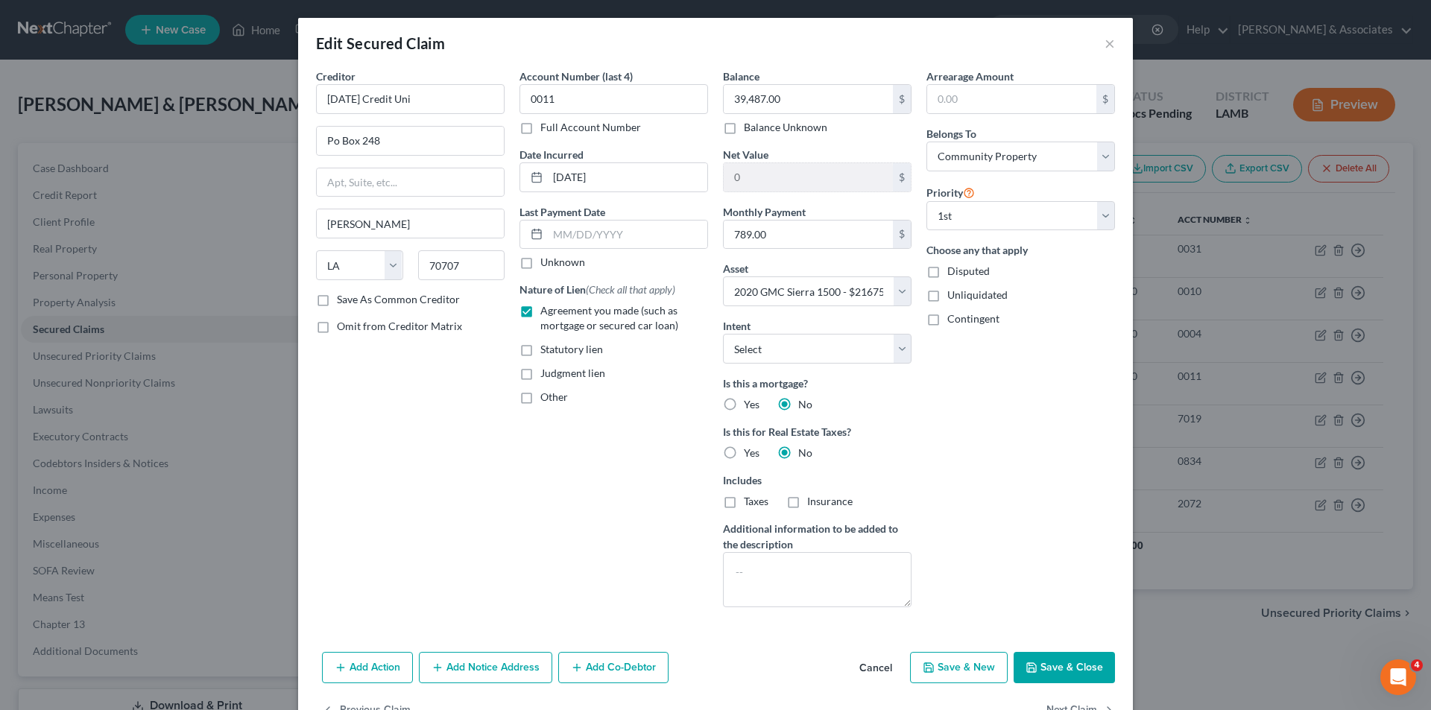
click at [1031, 408] on div "Arrearage Amount $ Belongs To * Select Debtor 1 Only Debtor 2 Only Debtor 1 And…" at bounding box center [1021, 344] width 204 height 551
click at [977, 104] on input "text" at bounding box center [1011, 99] width 169 height 28
type input "1,578"
click at [989, 502] on div "Arrearage Amount 1,578 $ Belongs To * Select Debtor 1 Only Debtor 2 Only Debtor…" at bounding box center [1021, 344] width 204 height 551
click at [842, 344] on select "Select Surrender Redeem Reaffirm Avoid Other" at bounding box center [817, 349] width 189 height 30
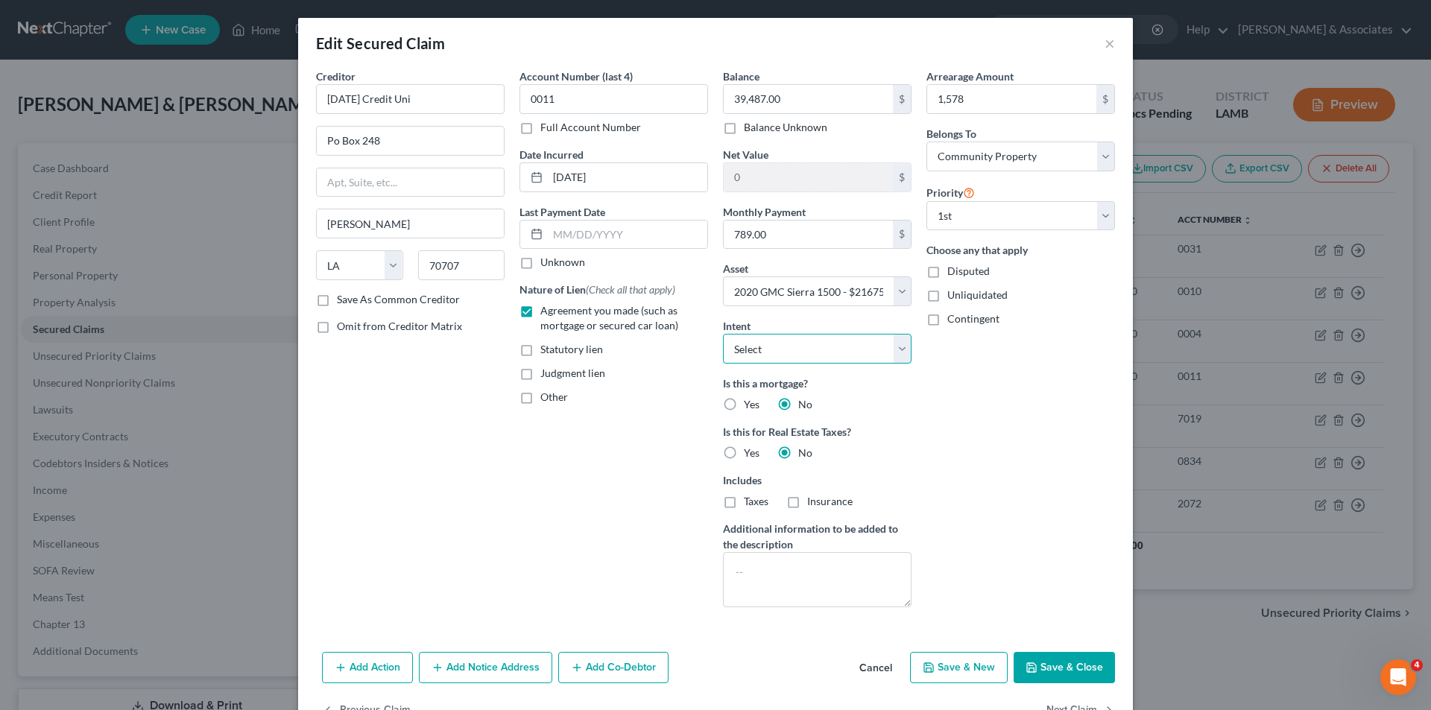
select select "2"
click at [723, 334] on select "Select Surrender Redeem Reaffirm Avoid Other" at bounding box center [817, 349] width 189 height 30
click at [999, 467] on div "Arrearage Amount 1,578 $ Belongs To * Select Debtor 1 Only Debtor 2 Only Debtor…" at bounding box center [1021, 344] width 204 height 551
click at [1032, 675] on button "Save & Close" at bounding box center [1064, 667] width 101 height 31
select select
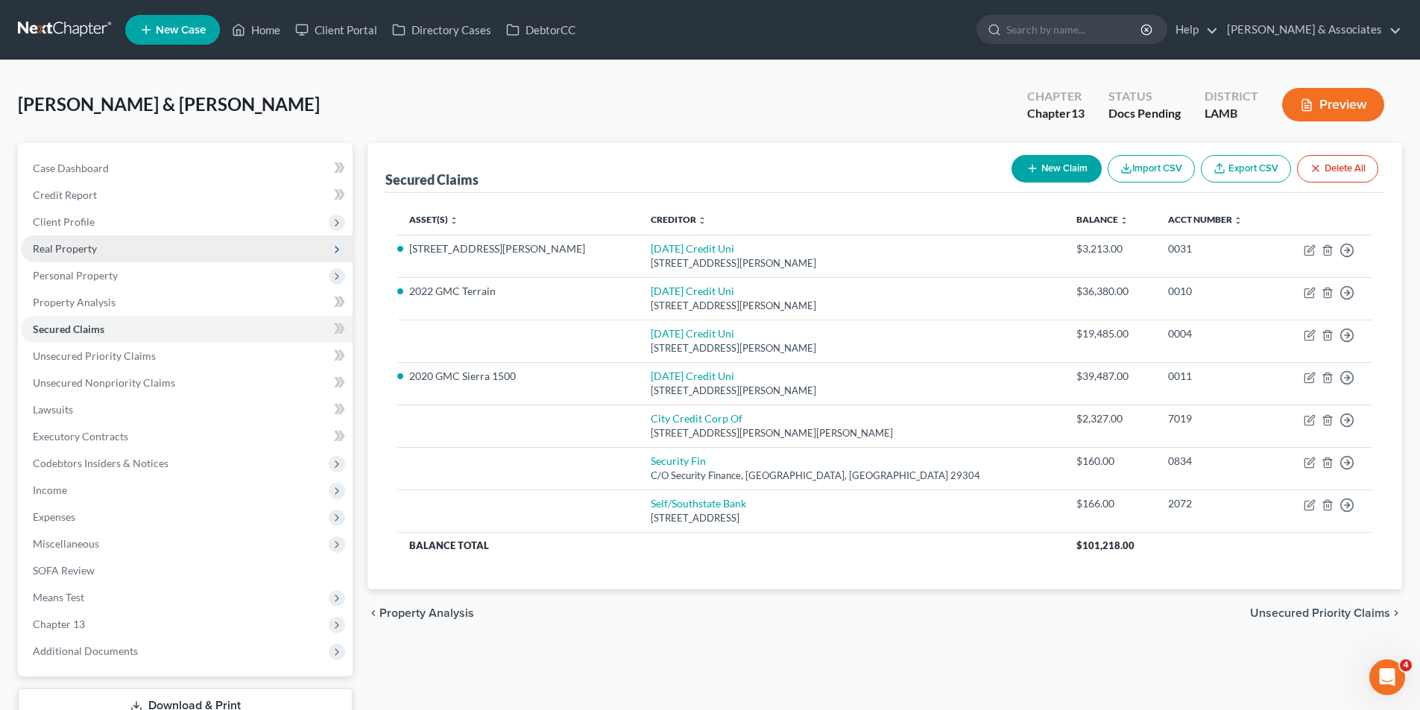
click at [83, 253] on span "Real Property" at bounding box center [65, 248] width 64 height 13
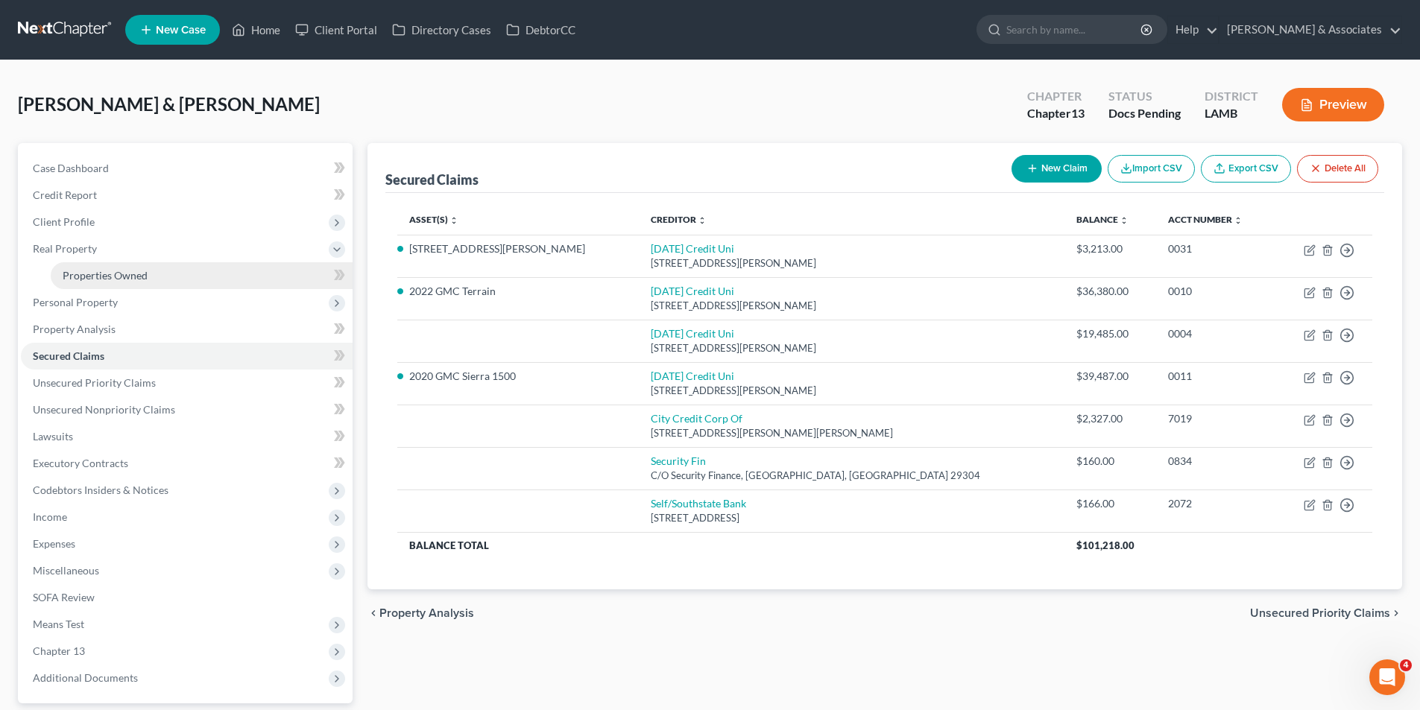
click at [78, 277] on span "Properties Owned" at bounding box center [105, 275] width 85 height 13
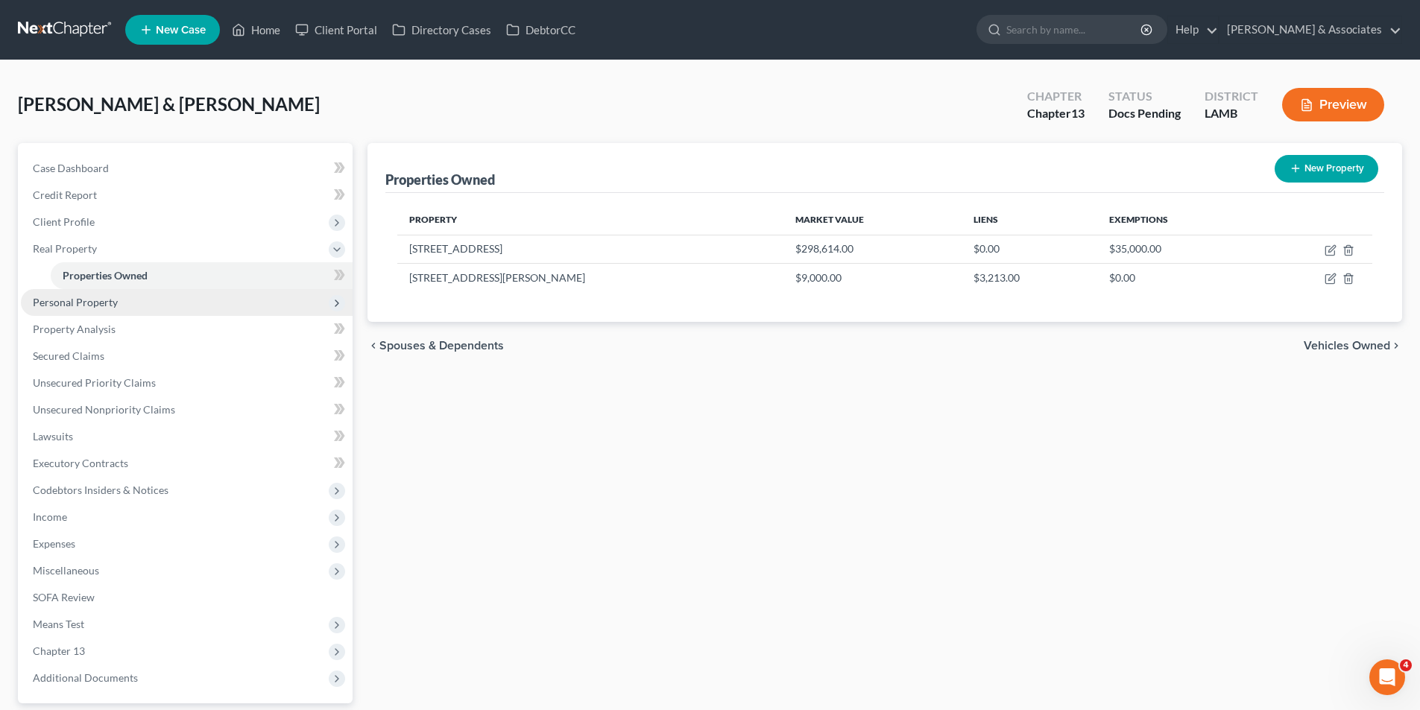
click at [86, 293] on span "Personal Property" at bounding box center [187, 302] width 332 height 27
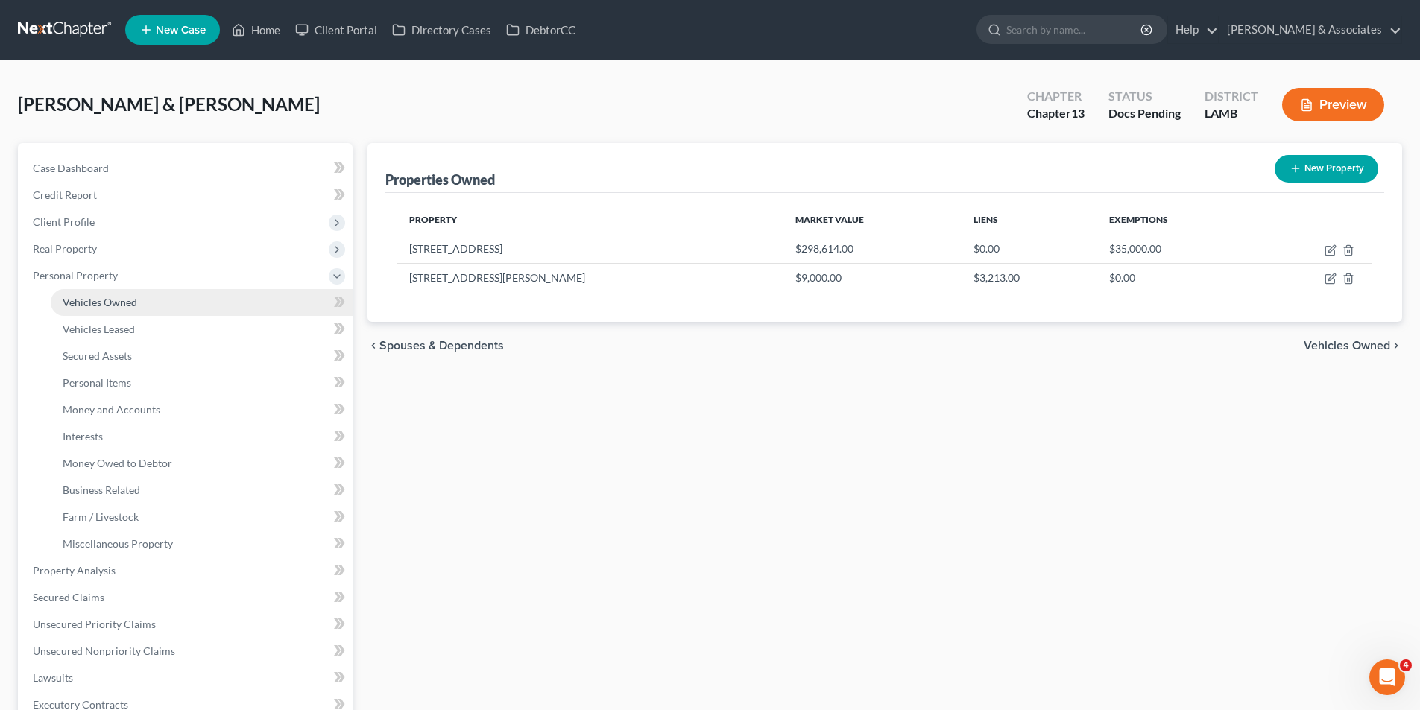
click at [72, 294] on link "Vehicles Owned" at bounding box center [202, 302] width 302 height 27
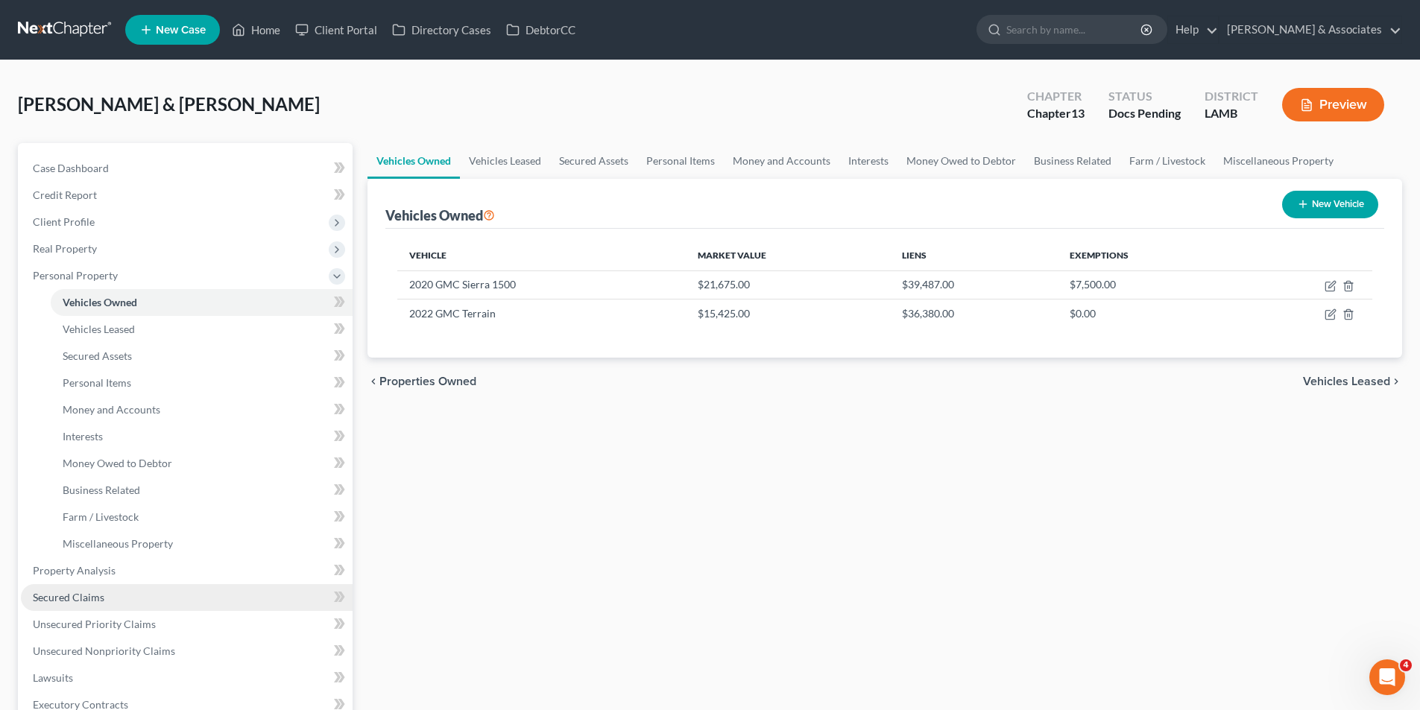
click at [127, 606] on link "Secured Claims" at bounding box center [187, 597] width 332 height 27
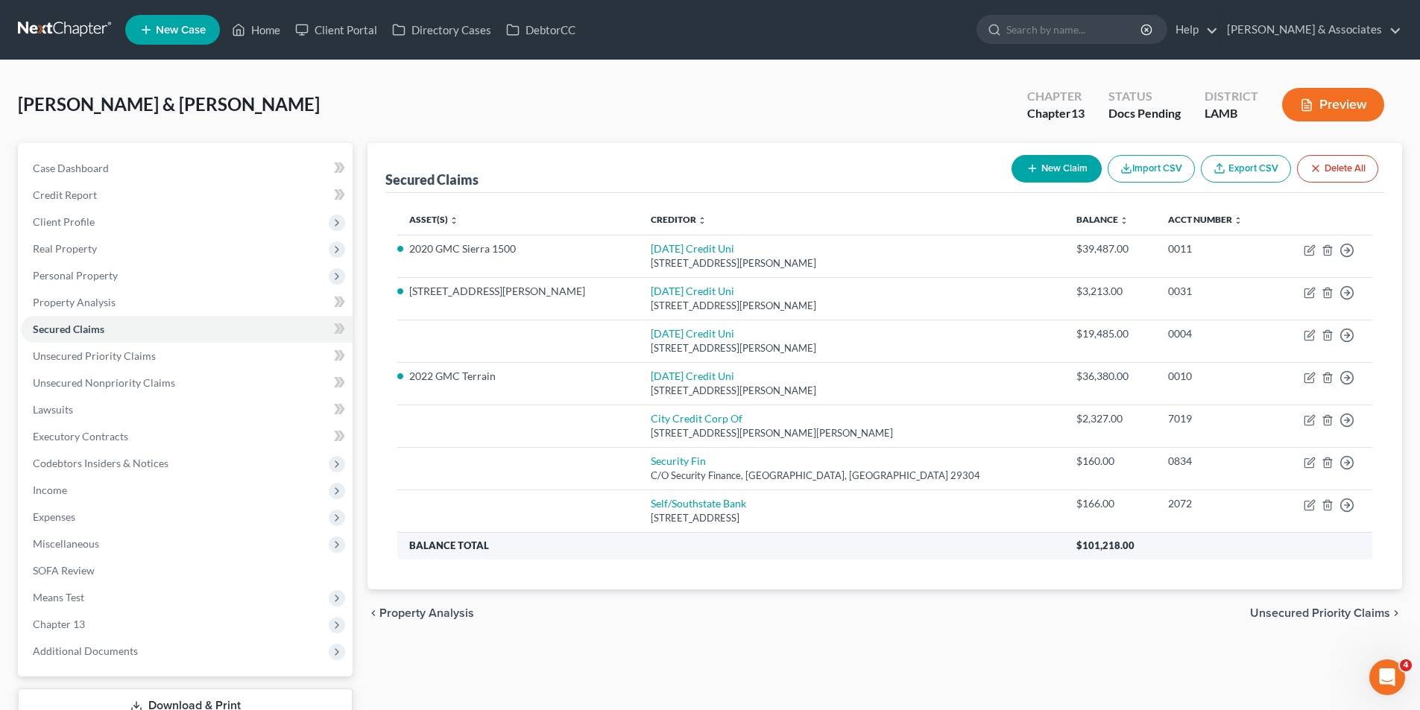
scroll to position [109, 0]
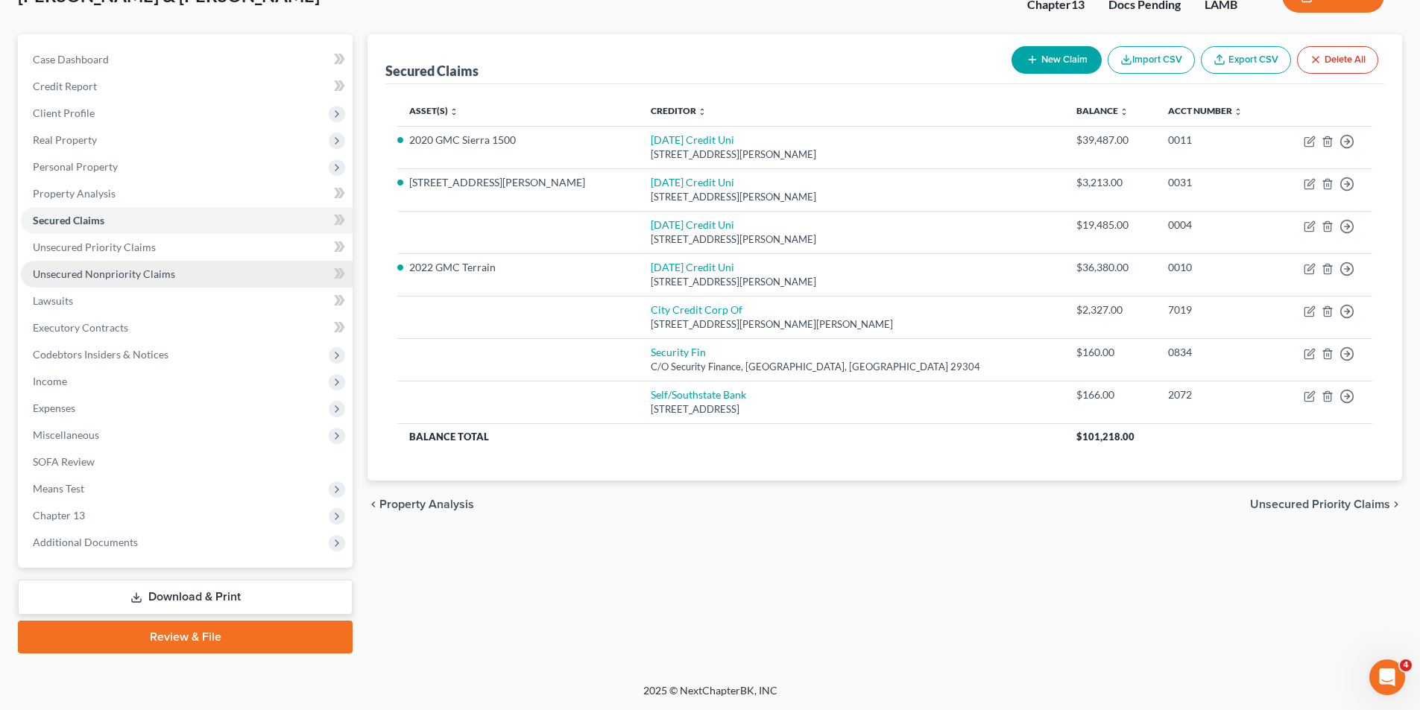
click at [128, 273] on span "Unsecured Nonpriority Claims" at bounding box center [104, 274] width 142 height 13
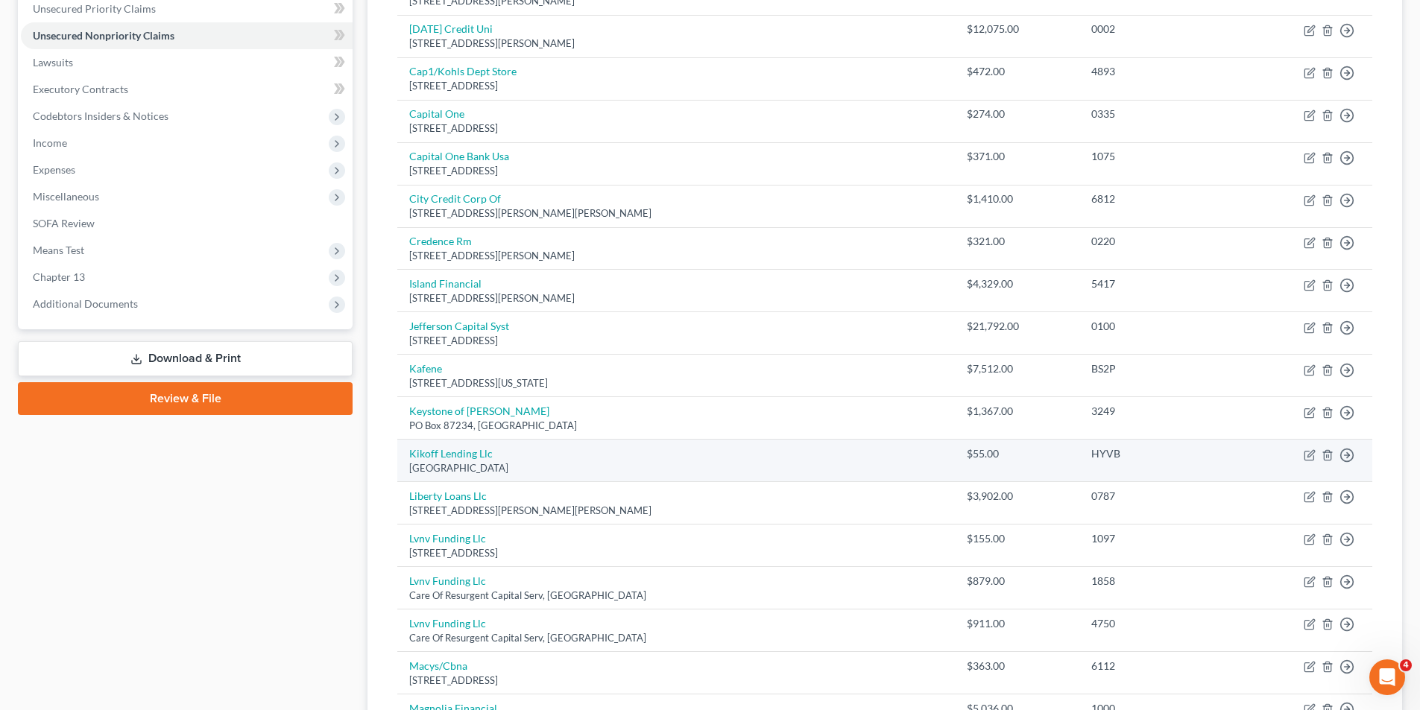
scroll to position [348, 0]
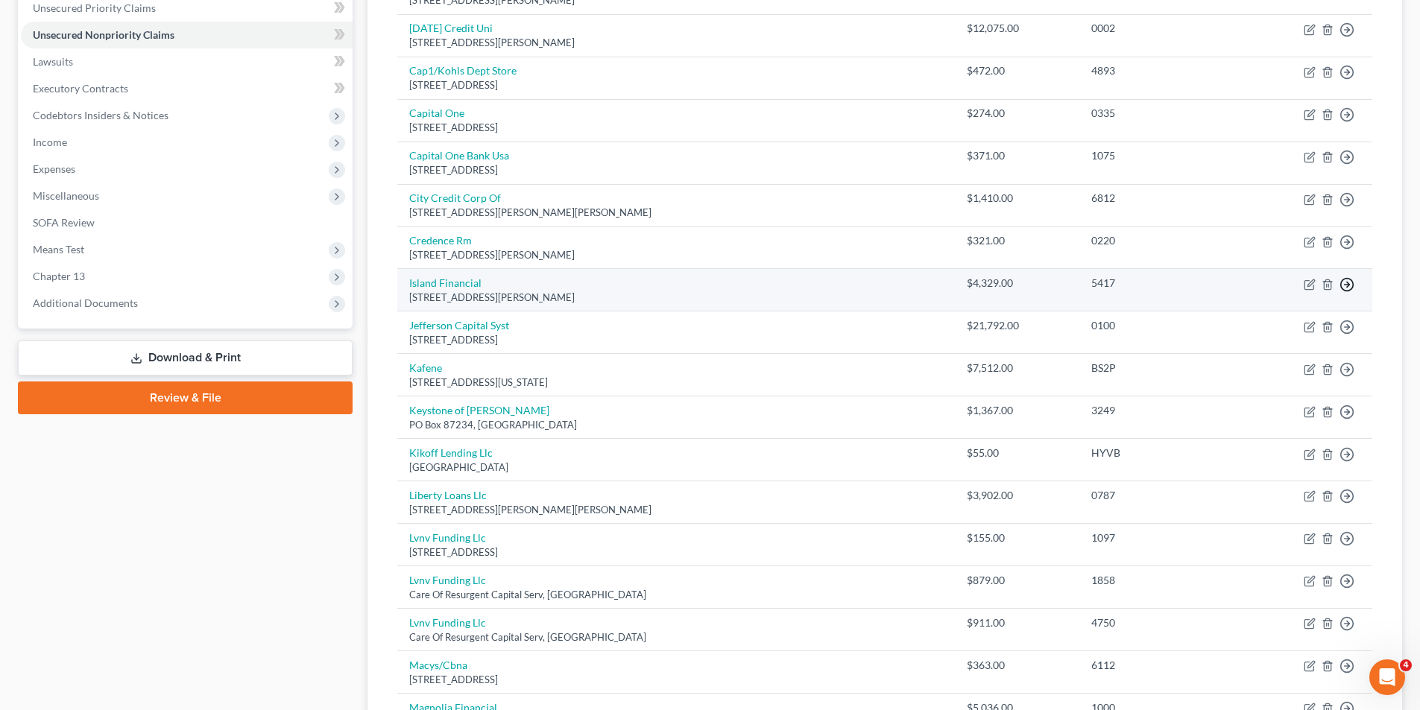
click at [1344, 286] on icon "button" at bounding box center [1347, 284] width 15 height 15
click at [1281, 291] on link "Move to D" at bounding box center [1279, 295] width 124 height 25
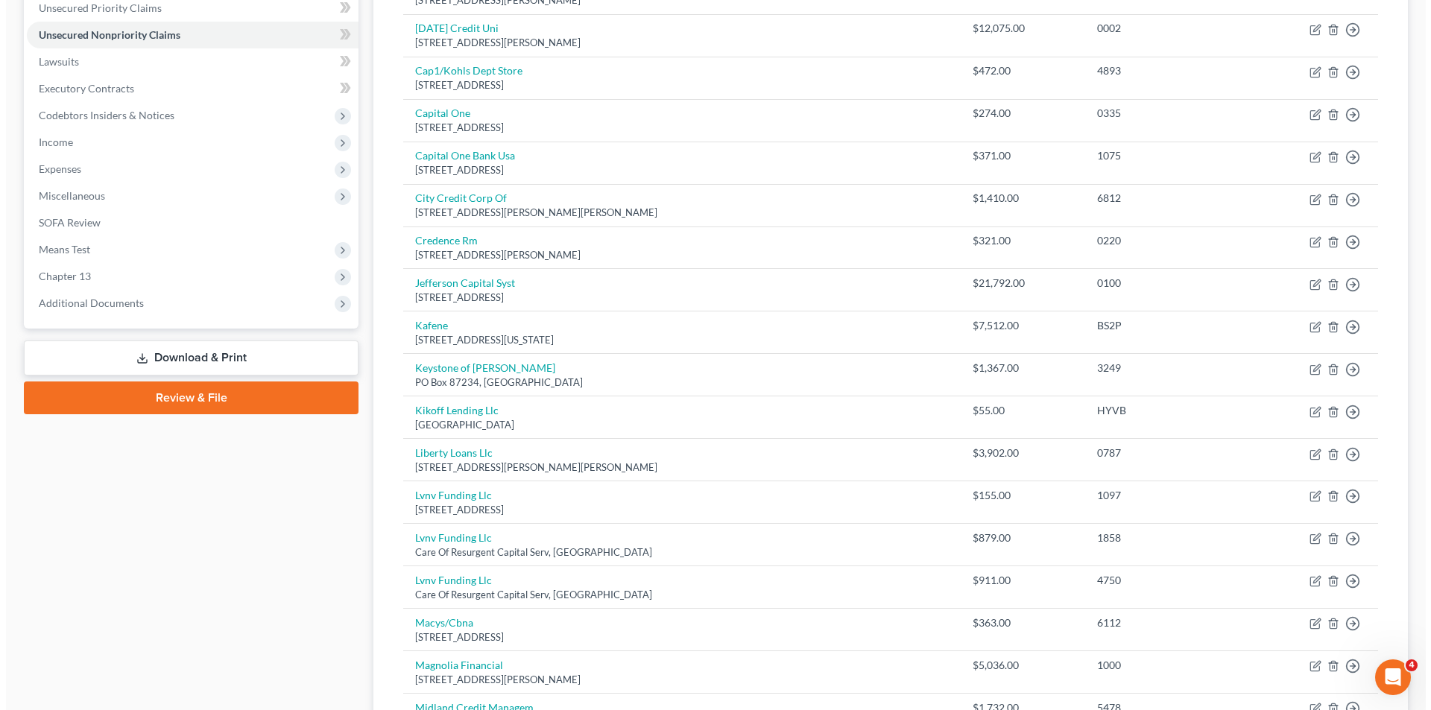
scroll to position [0, 0]
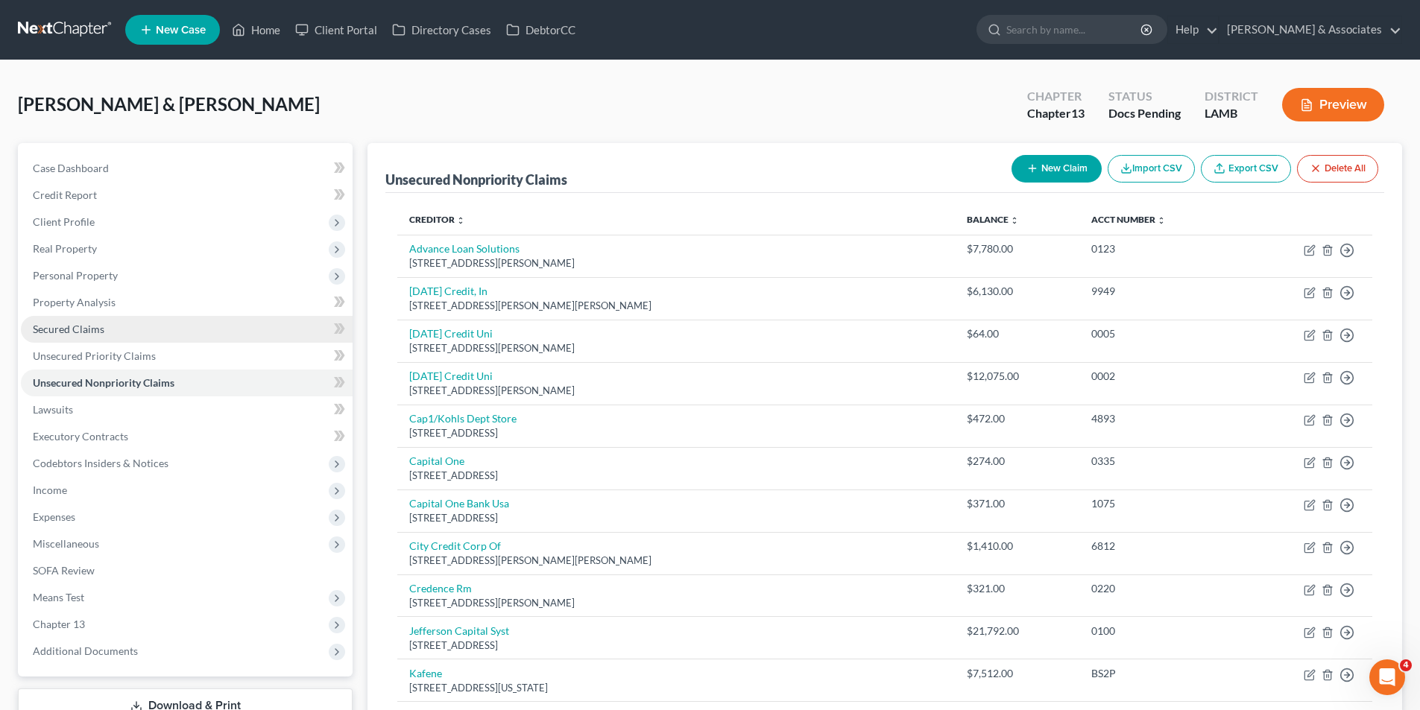
click at [59, 331] on span "Secured Claims" at bounding box center [69, 329] width 72 height 13
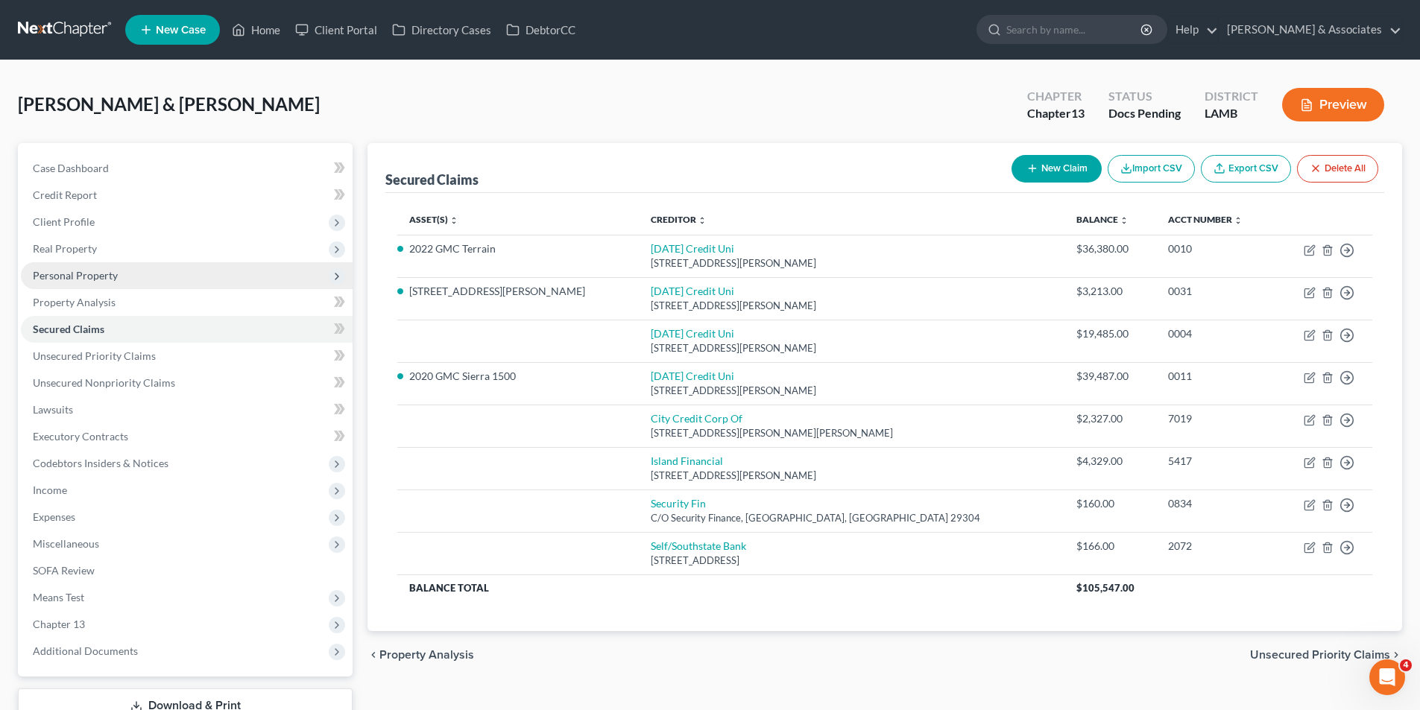
click at [40, 269] on span "Personal Property" at bounding box center [75, 275] width 85 height 13
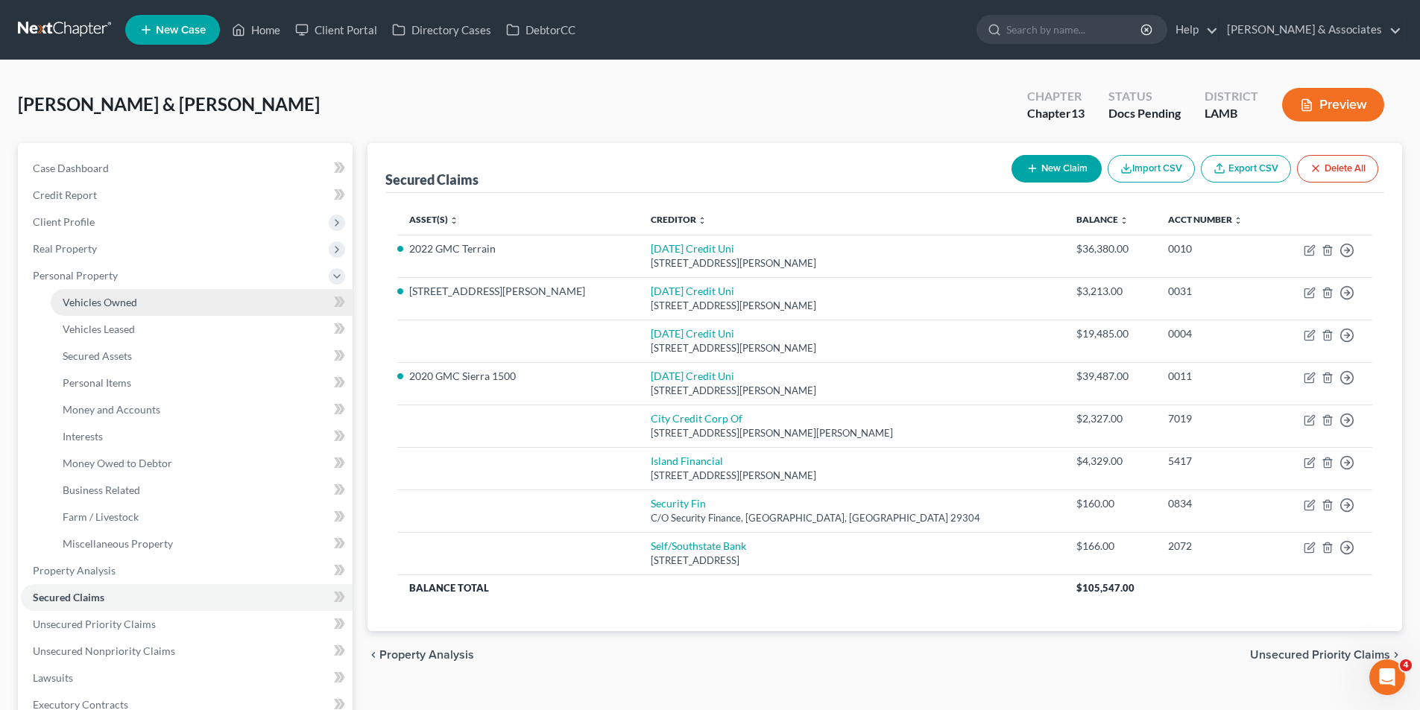
click at [121, 304] on span "Vehicles Owned" at bounding box center [100, 302] width 75 height 13
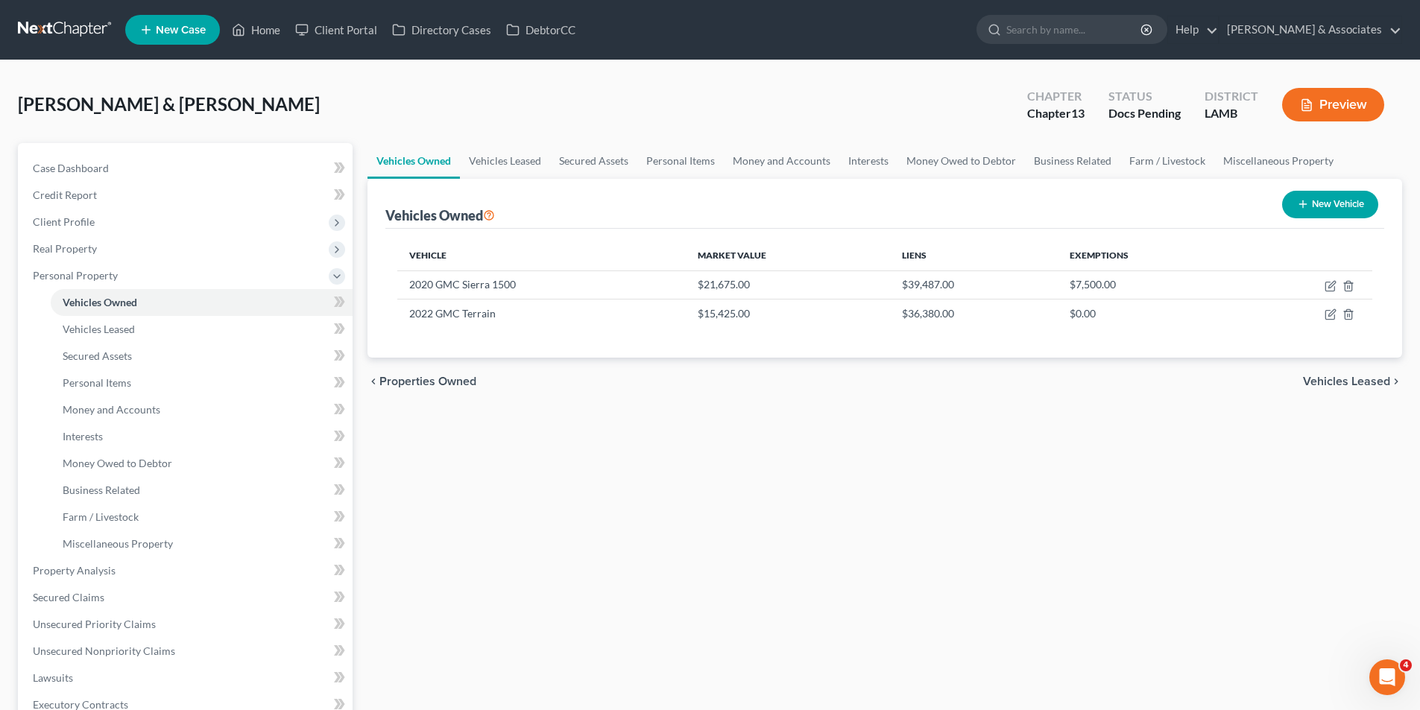
click at [1316, 209] on button "New Vehicle" at bounding box center [1330, 205] width 96 height 28
select select "0"
select select "2"
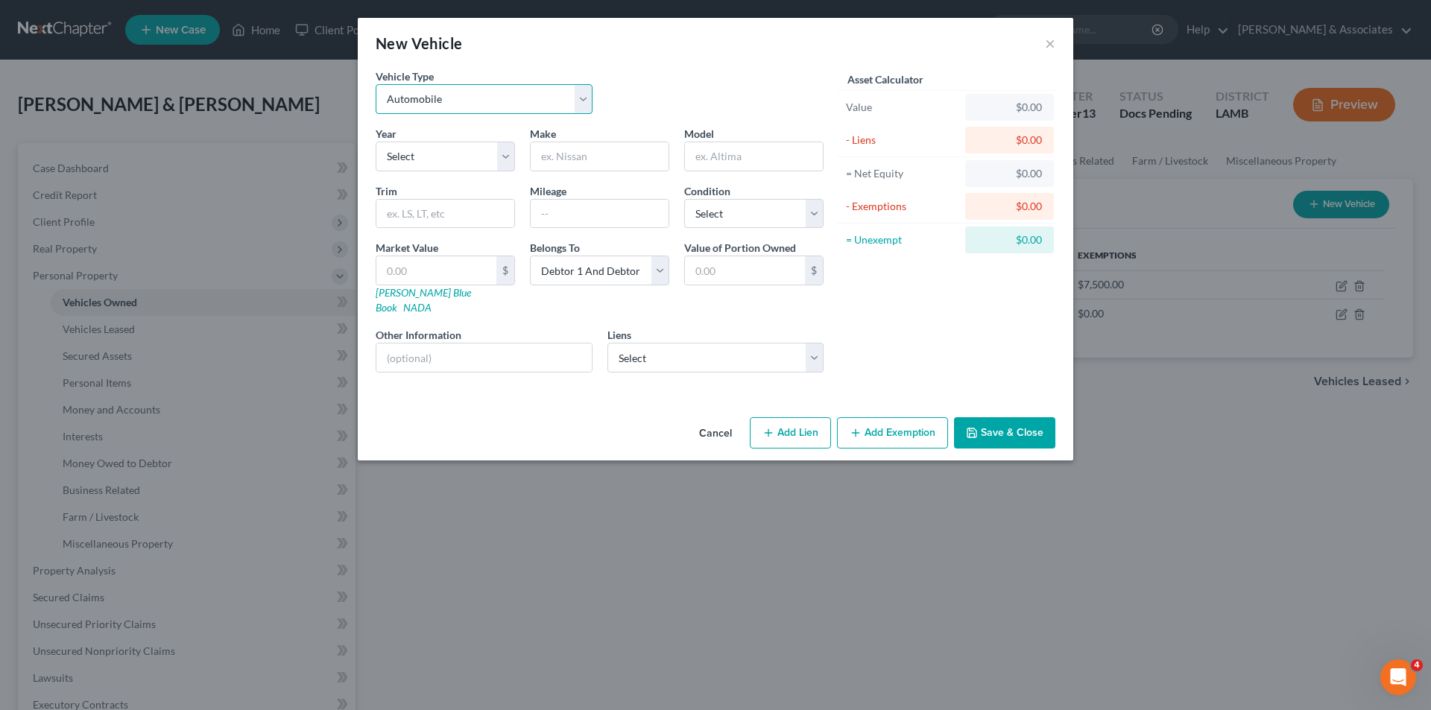
click at [407, 106] on select "Select Automobile Truck Trailer Watercraft Aircraft Motor Home Atv Other Vehicle" at bounding box center [484, 99] width 217 height 30
select select "2"
click at [376, 84] on select "Select Automobile Truck Trailer Watercraft Aircraft Motor Home Atv Other Vehicle" at bounding box center [484, 99] width 217 height 30
click at [428, 160] on select "Select 2026 2025 2024 2023 2022 2021 2020 2019 2018 2017 2016 2015 2014 2013 20…" at bounding box center [445, 157] width 139 height 30
click at [1055, 42] on button "×" at bounding box center [1050, 43] width 10 height 18
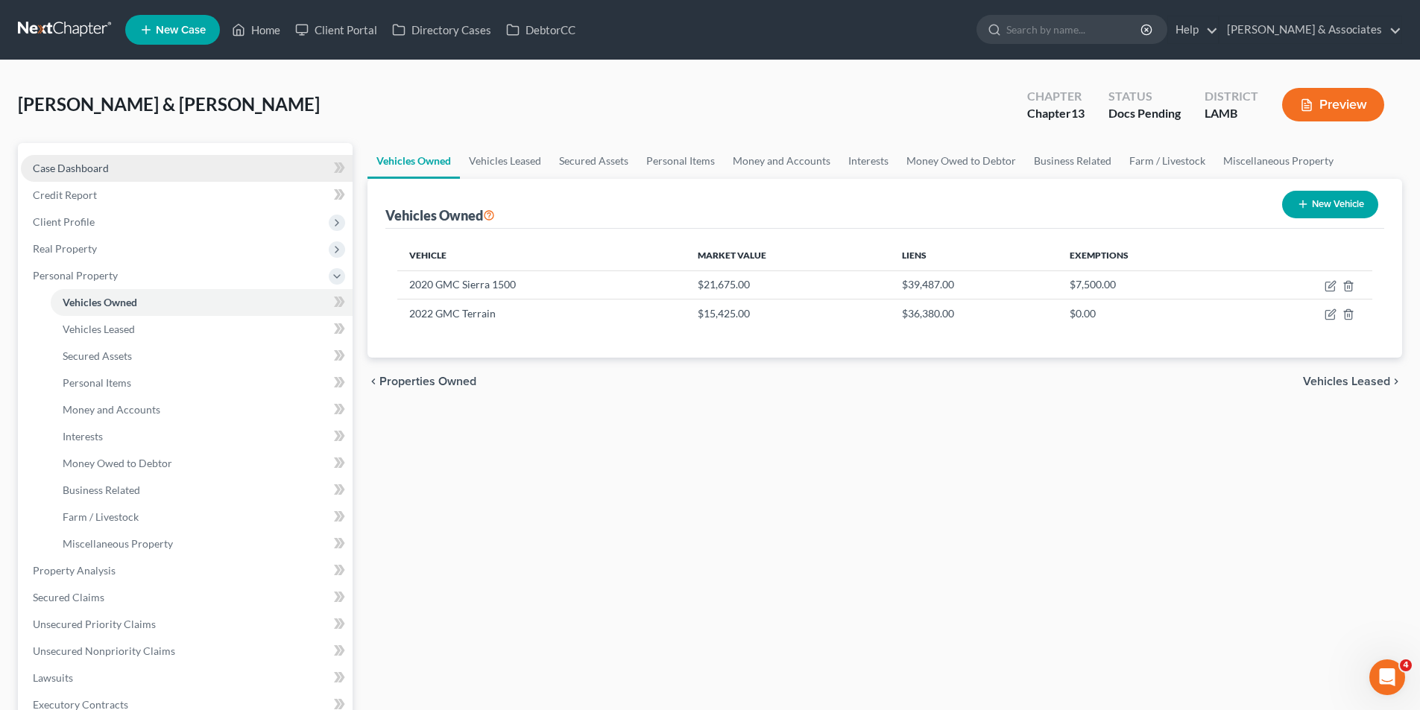
click at [42, 173] on span "Case Dashboard" at bounding box center [71, 168] width 76 height 13
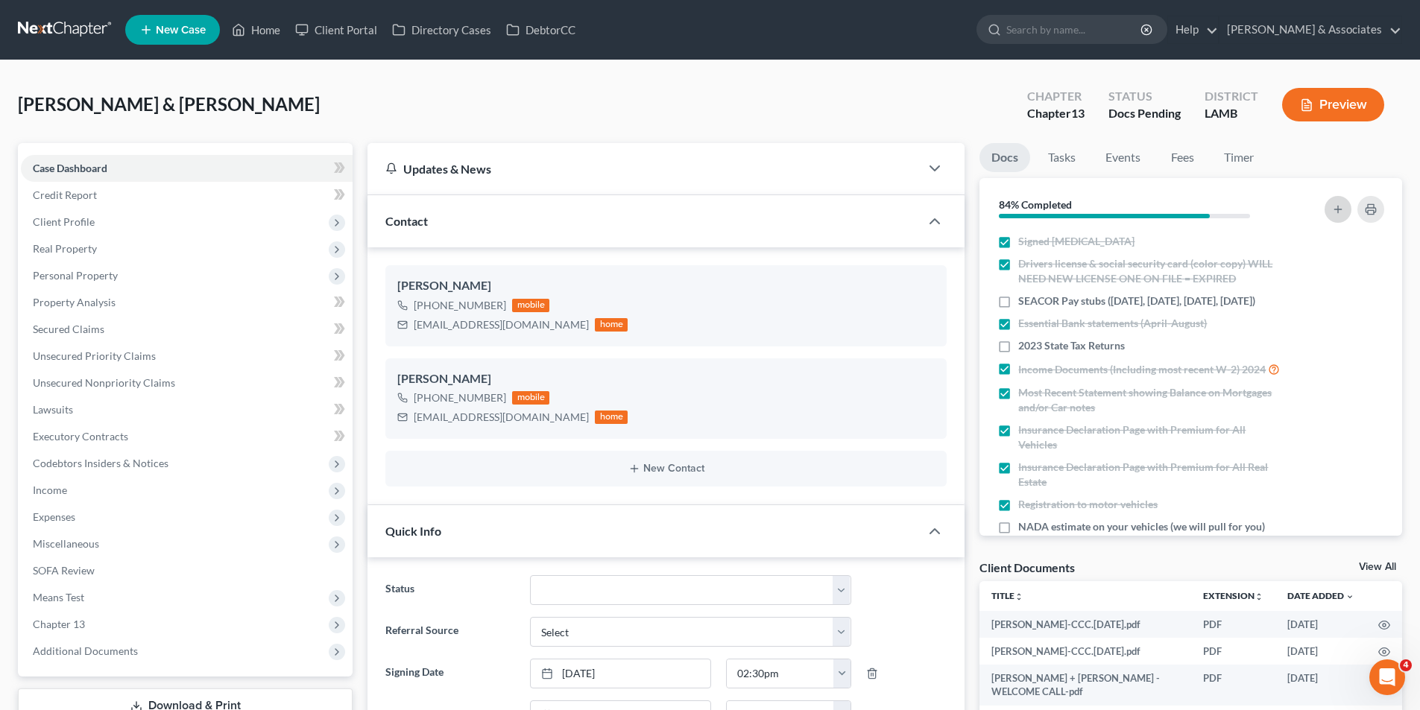
click at [1333, 217] on button "button" at bounding box center [1338, 209] width 27 height 27
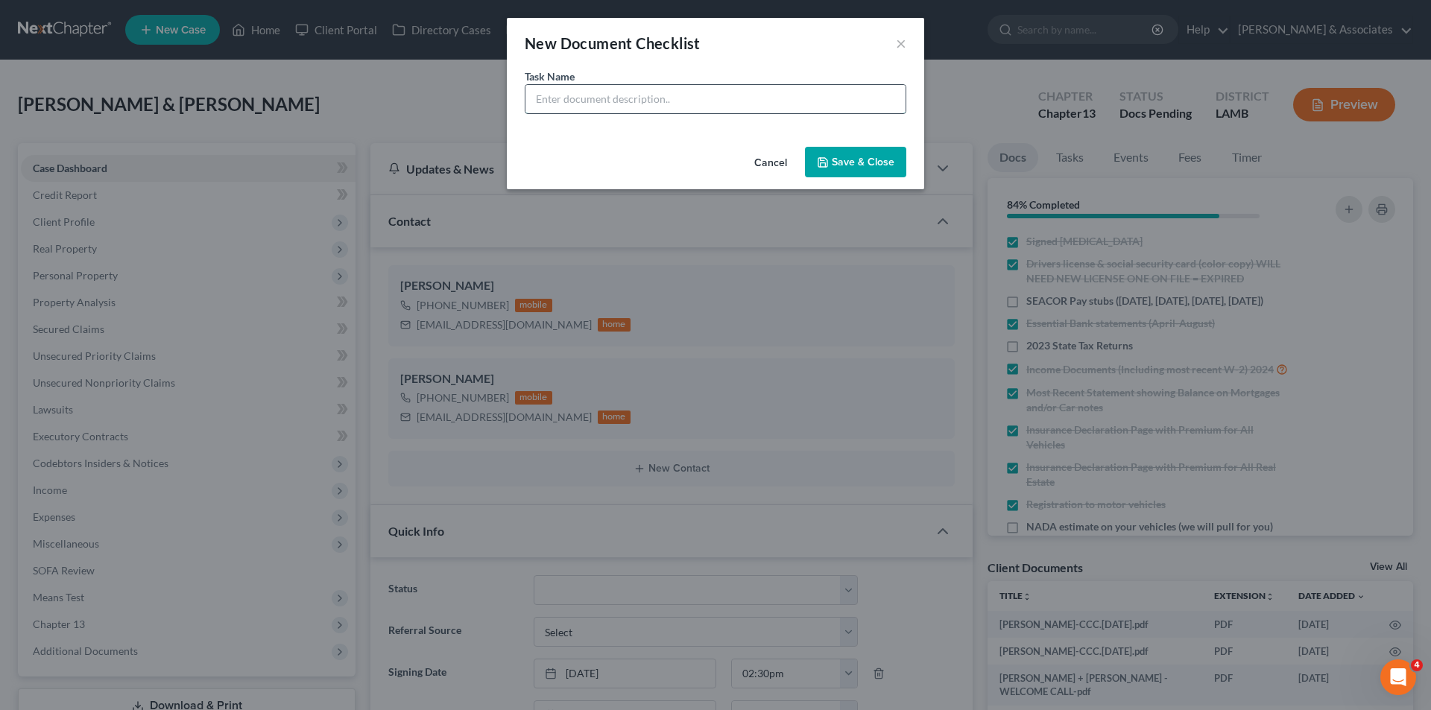
click at [838, 106] on input "text" at bounding box center [716, 99] width 380 height 28
type input "Trailer registration"
click at [854, 152] on button "Save & Close" at bounding box center [855, 162] width 101 height 31
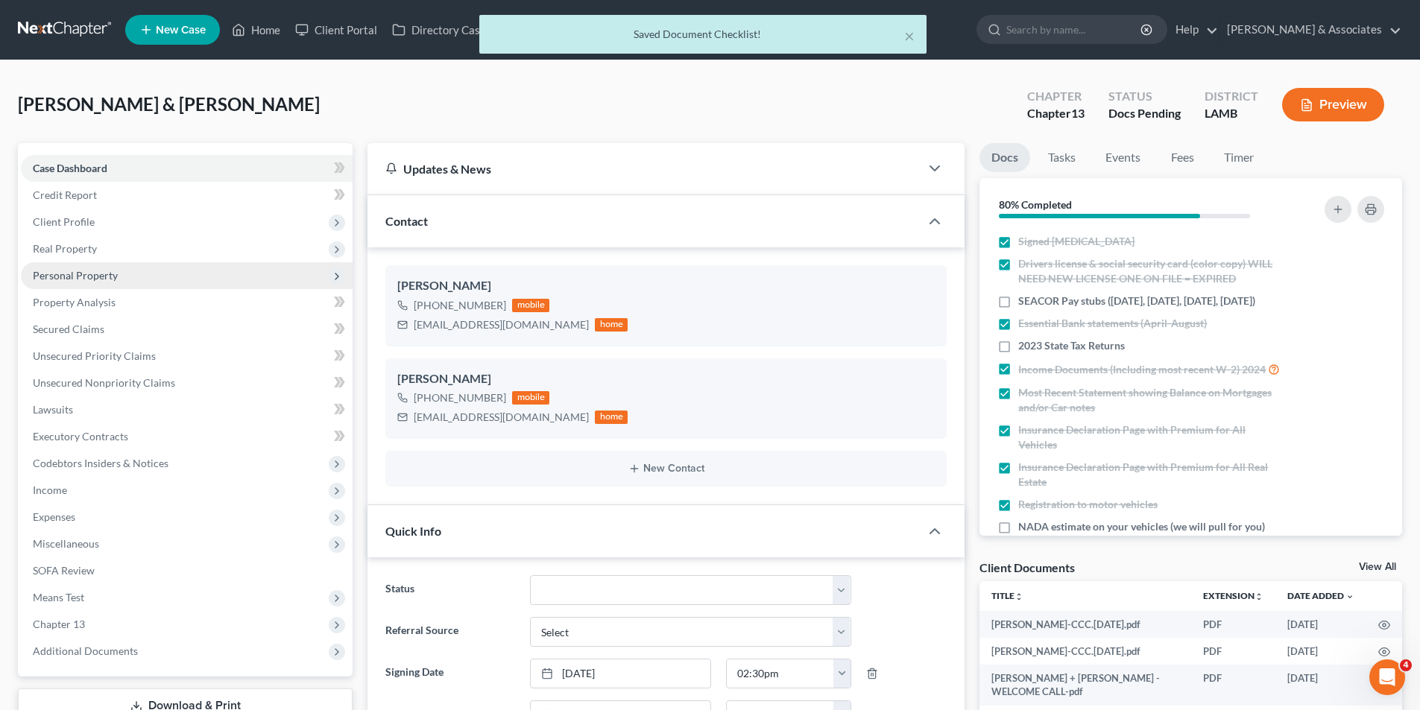
click at [107, 277] on span "Personal Property" at bounding box center [75, 275] width 85 height 13
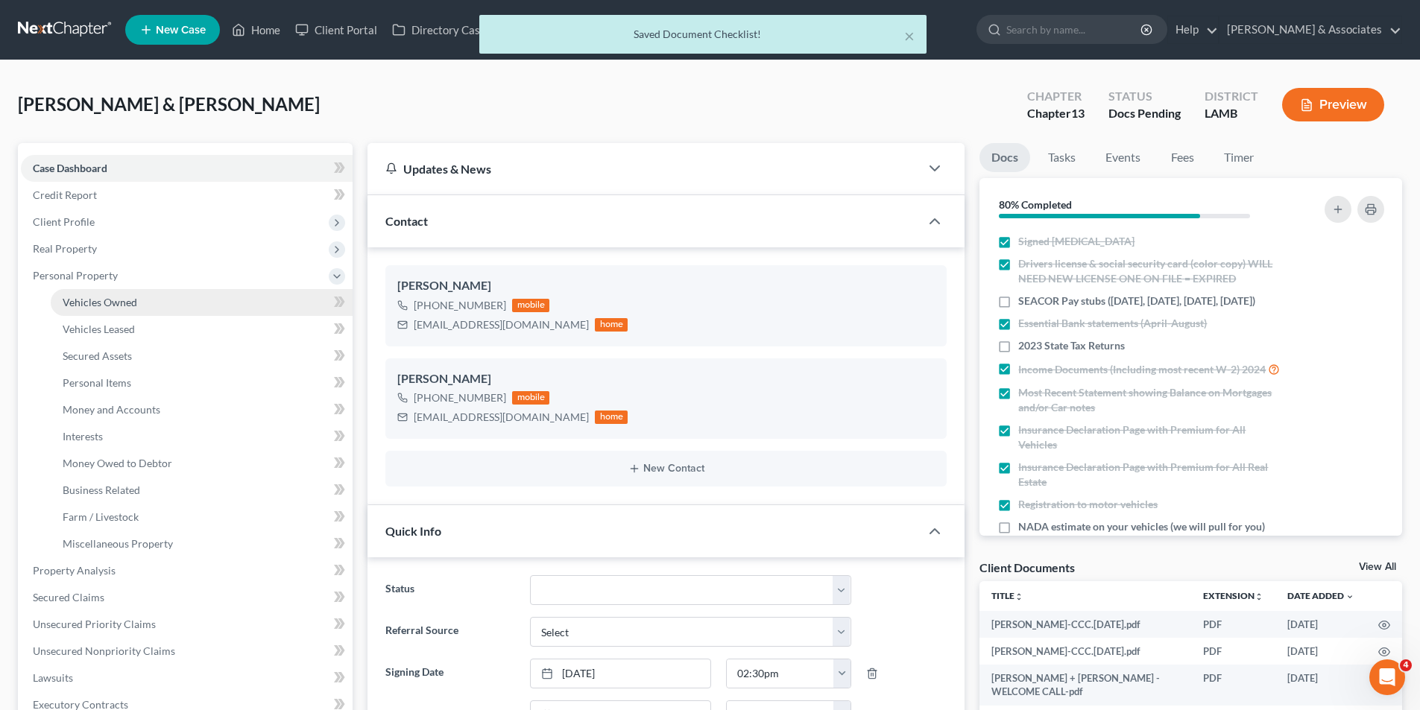
click at [180, 296] on link "Vehicles Owned" at bounding box center [202, 302] width 302 height 27
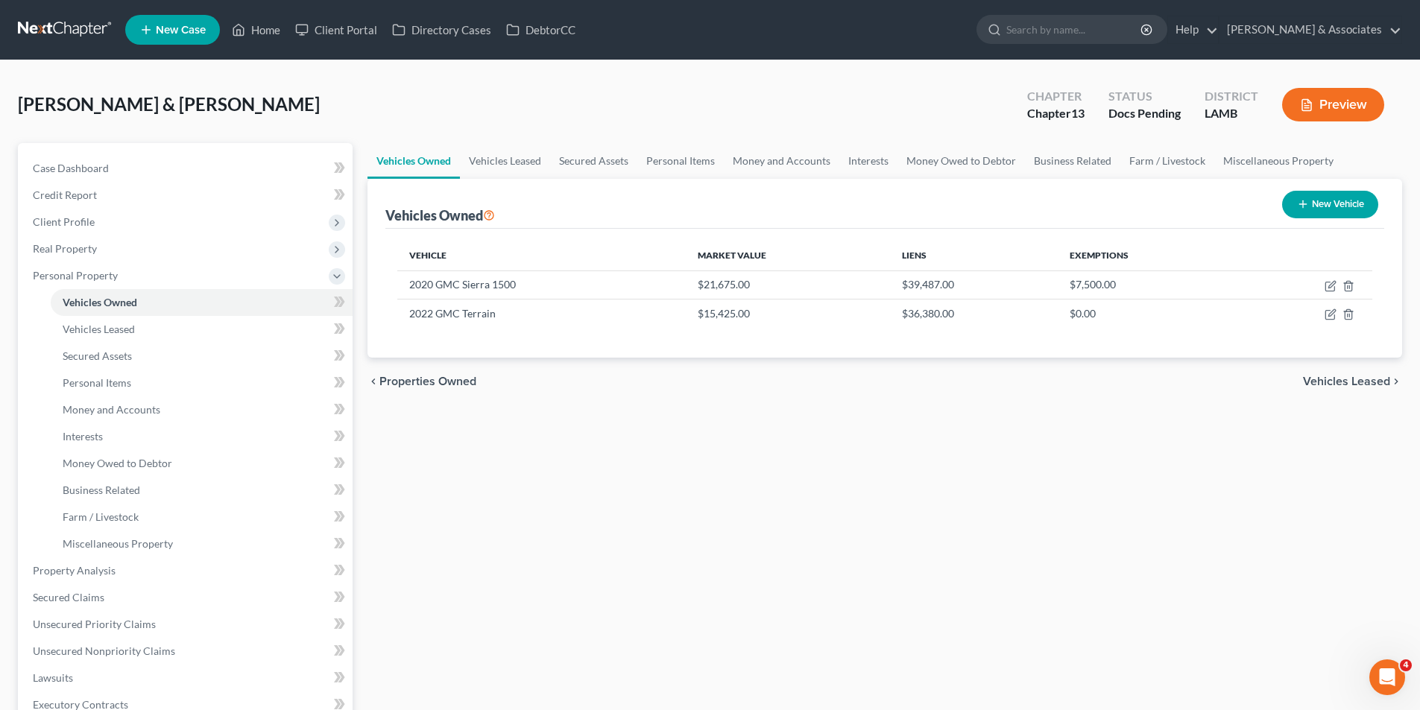
click at [1358, 196] on button "New Vehicle" at bounding box center [1330, 205] width 96 height 28
select select "0"
select select "2"
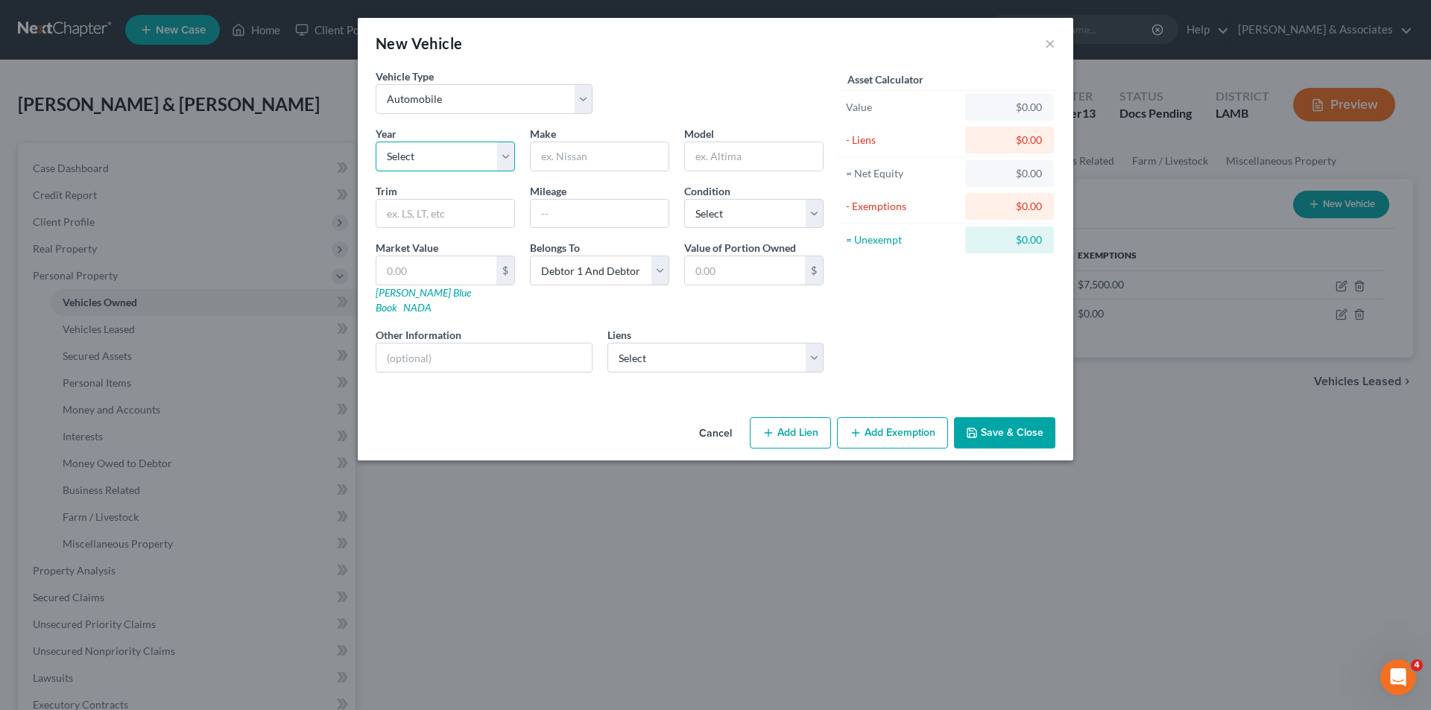
click at [464, 160] on select "Select 2026 2025 2024 2023 2022 2021 2020 2019 2018 2017 2016 2015 2014 2013 20…" at bounding box center [445, 157] width 139 height 30
select select "5"
click at [376, 142] on select "Select 2026 2025 2024 2023 2022 2021 2020 2019 2018 2017 2016 2015 2014 2013 20…" at bounding box center [445, 157] width 139 height 30
click at [562, 168] on input "text" at bounding box center [600, 156] width 138 height 28
type input "Y"
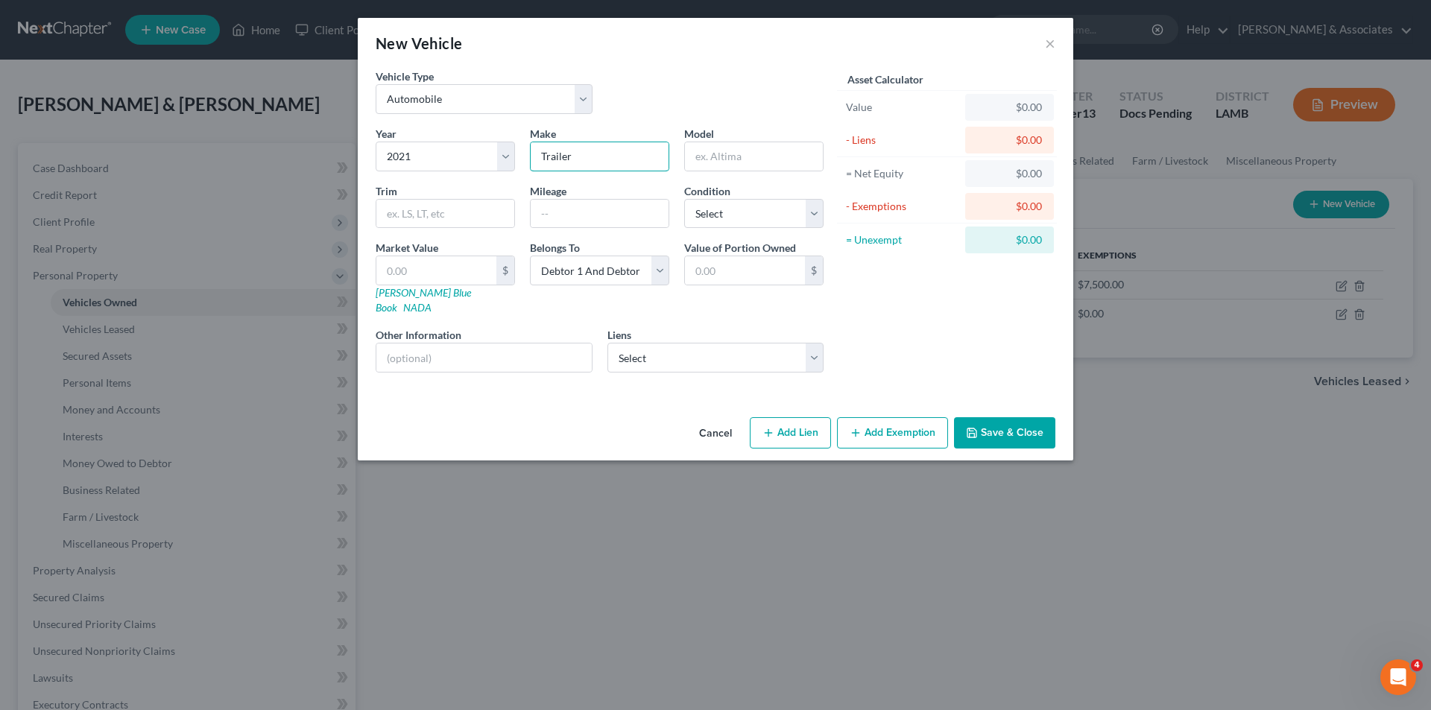
type input "Trailer"
click at [1023, 426] on button "Save & Close" at bounding box center [1004, 432] width 101 height 31
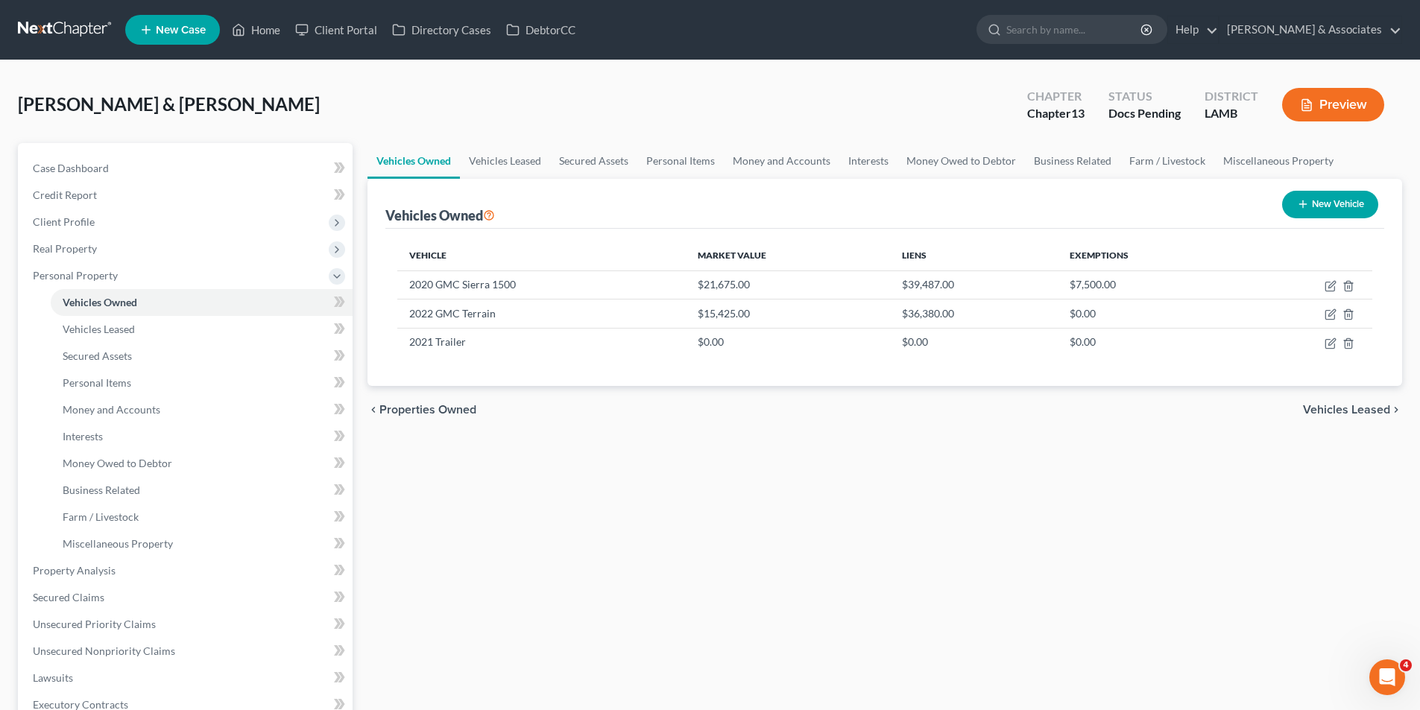
click at [1311, 209] on button "New Vehicle" at bounding box center [1330, 205] width 96 height 28
select select "0"
select select "2"
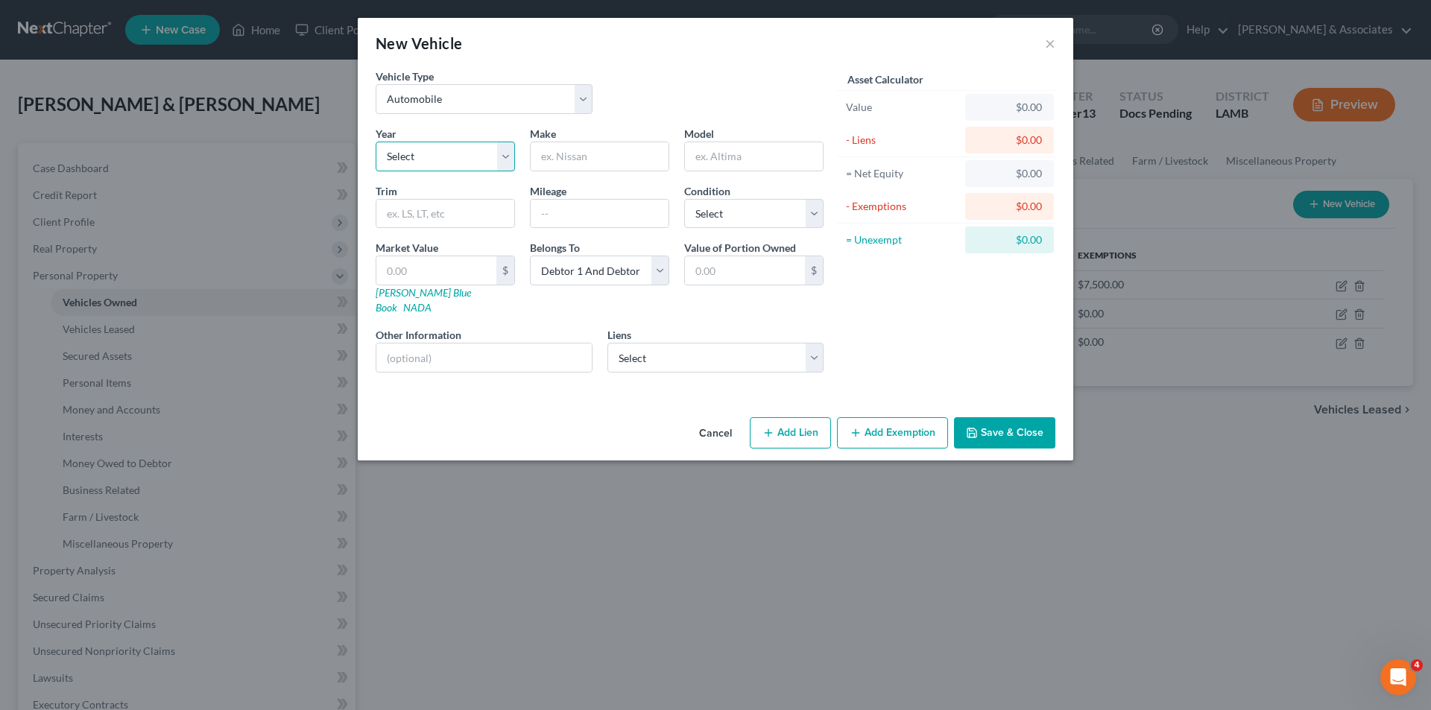
click at [429, 148] on select "Select 2026 2025 2024 2023 2022 2021 2020 2019 2018 2017 2016 2015 2014 2013 20…" at bounding box center [445, 157] width 139 height 30
click at [432, 102] on select "Select Automobile Truck Trailer Watercraft Aircraft Motor Home Atv Other Vehicle" at bounding box center [484, 99] width 217 height 30
select select "6"
click at [376, 84] on select "Select Automobile Truck Trailer Watercraft Aircraft Motor Home Atv Other Vehicle" at bounding box center [484, 99] width 217 height 30
click at [638, 160] on input "text" at bounding box center [600, 156] width 138 height 28
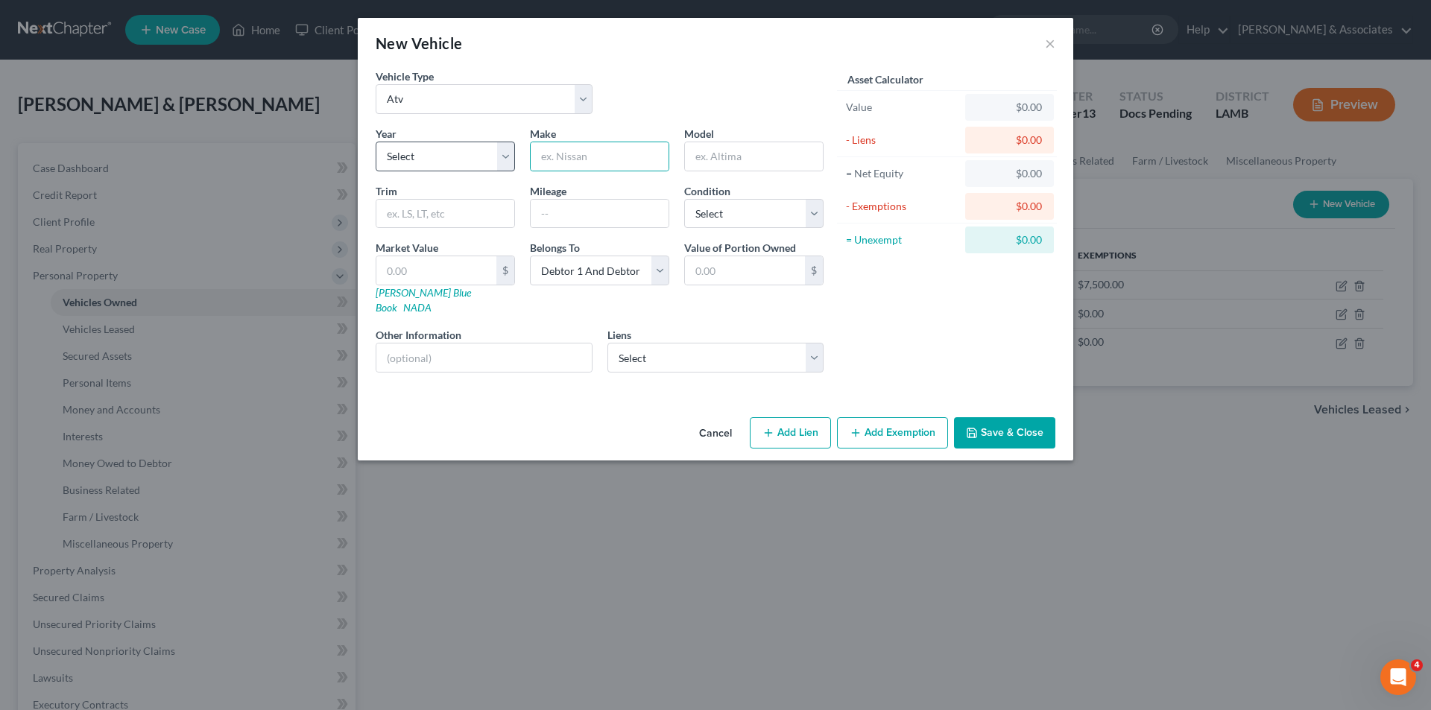
drag, startPoint x: 301, startPoint y: 148, endPoint x: 444, endPoint y: 163, distance: 143.2
click at [301, 148] on div "New Vehicle × Vehicle Type Select Automobile Truck Trailer Watercraft Aircraft …" at bounding box center [715, 355] width 1431 height 710
click at [444, 163] on select "Select 2026 2025 2024 2023 2022 2021 2020 2019 2018 2017 2016 2015 2014 2013 20…" at bounding box center [445, 157] width 139 height 30
select select "5"
click at [376, 142] on select "Select 2026 2025 2024 2023 2022 2021 2020 2019 2018 2017 2016 2015 2014 2013 20…" at bounding box center [445, 157] width 139 height 30
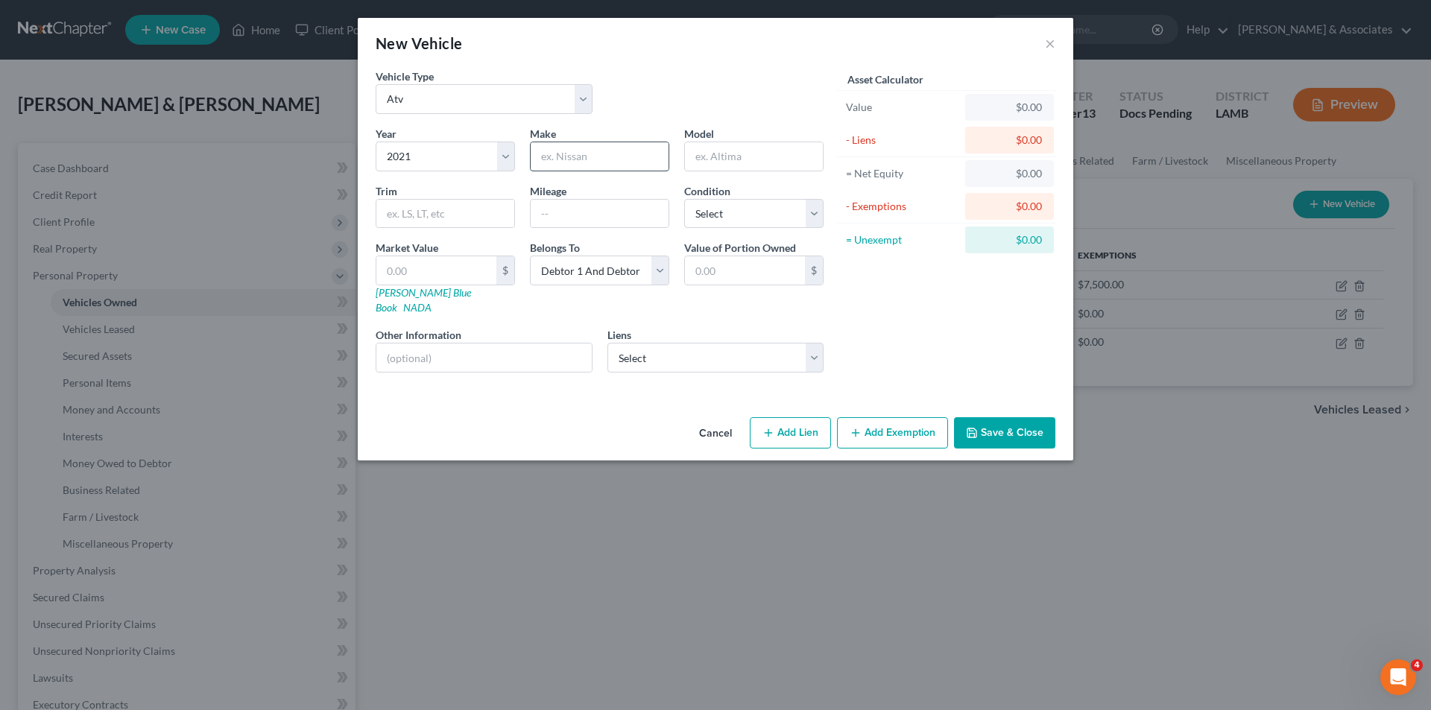
click at [587, 146] on input "text" at bounding box center [600, 156] width 138 height 28
type input "Rapture"
click at [616, 274] on select "Select Debtor 1 Only Debtor 2 Only Debtor 1 And Debtor 2 Only At Least One Of T…" at bounding box center [599, 271] width 139 height 30
select select "4"
click at [530, 256] on select "Select Debtor 1 Only Debtor 2 Only Debtor 1 And Debtor 2 Only At Least One Of T…" at bounding box center [599, 271] width 139 height 30
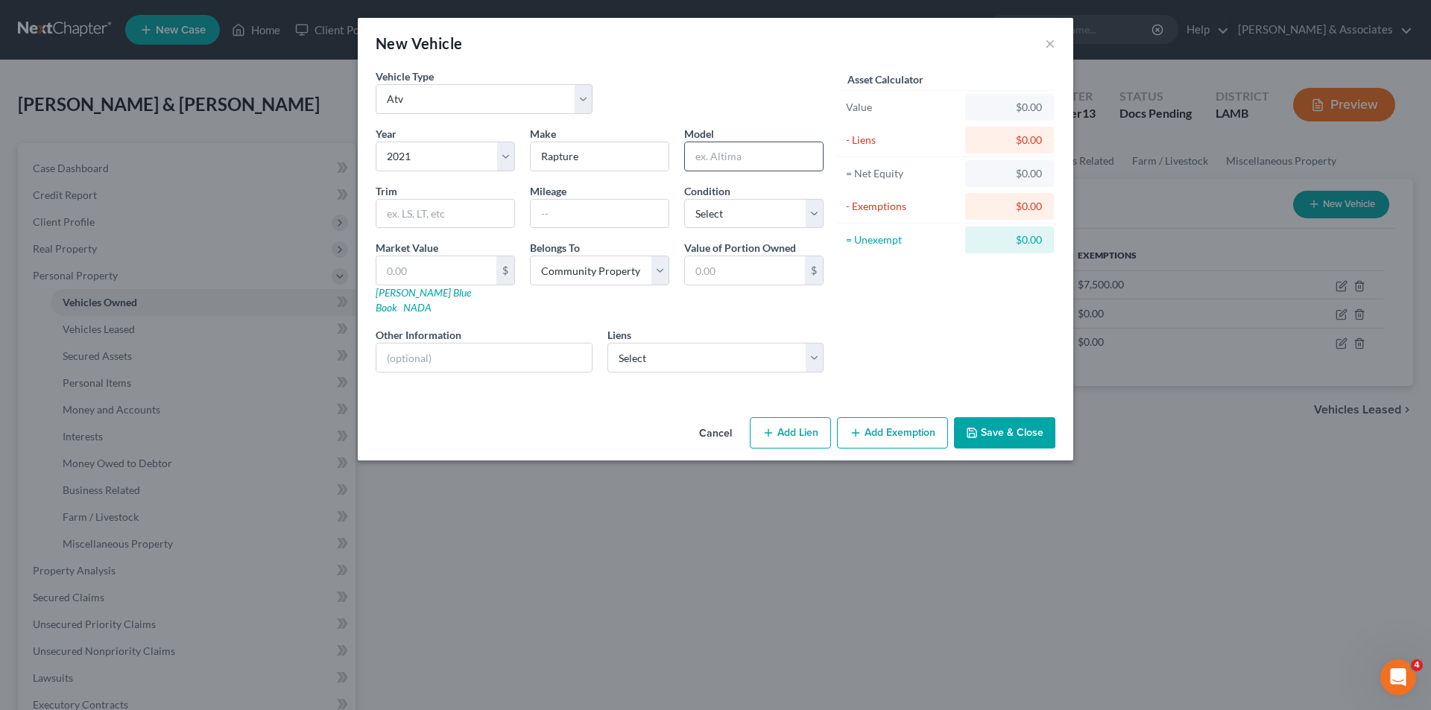
click at [748, 149] on input "text" at bounding box center [754, 156] width 138 height 28
type input "T"
type input "ATV"
click at [1020, 417] on button "Save & Close" at bounding box center [1004, 432] width 101 height 31
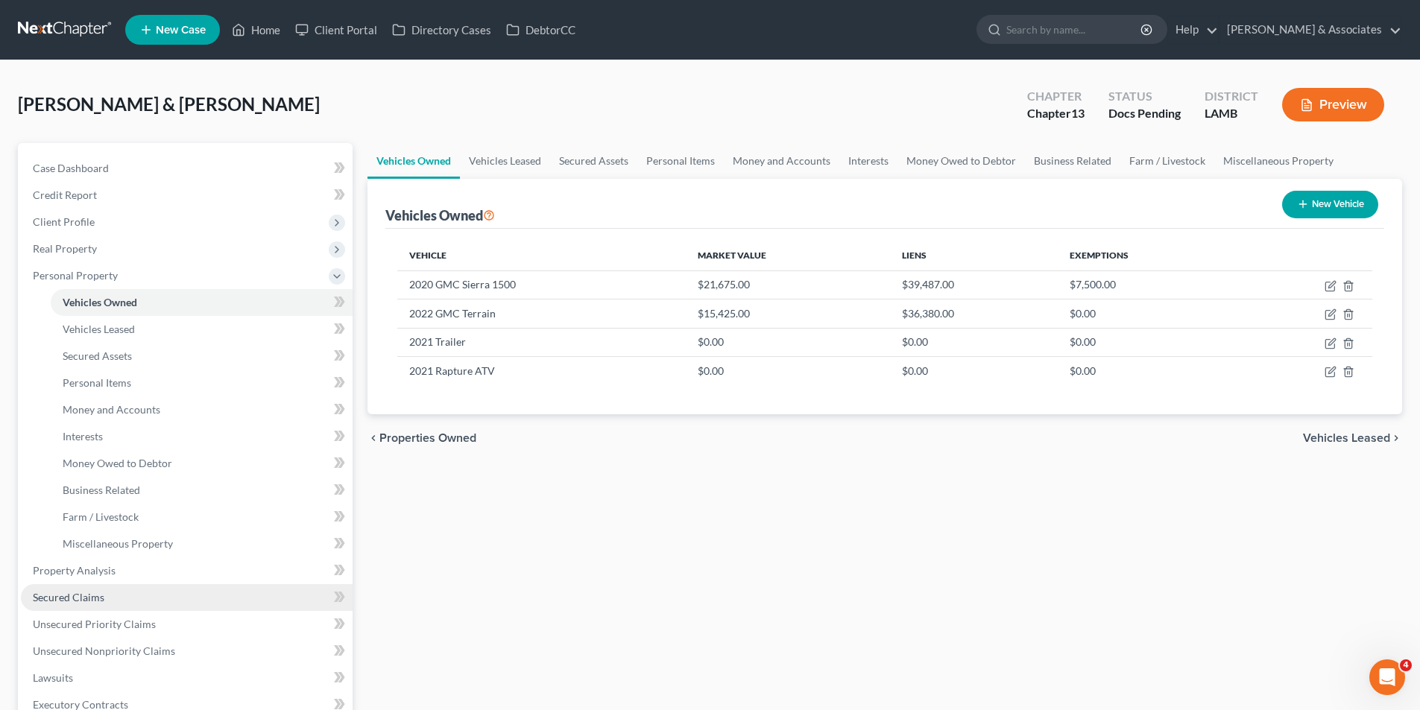
click at [139, 605] on link "Secured Claims" at bounding box center [187, 597] width 332 height 27
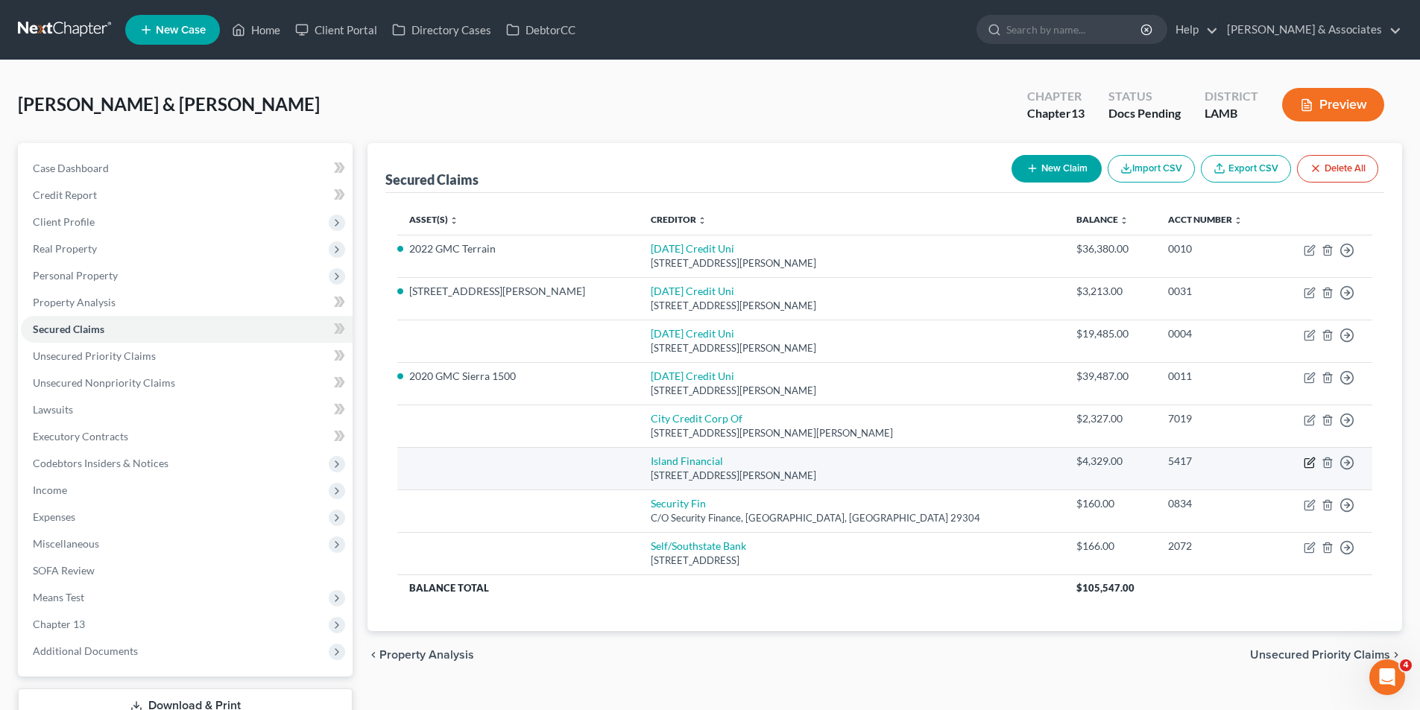
click at [1307, 464] on icon "button" at bounding box center [1310, 463] width 12 height 12
select select "19"
select select "0"
select select "4"
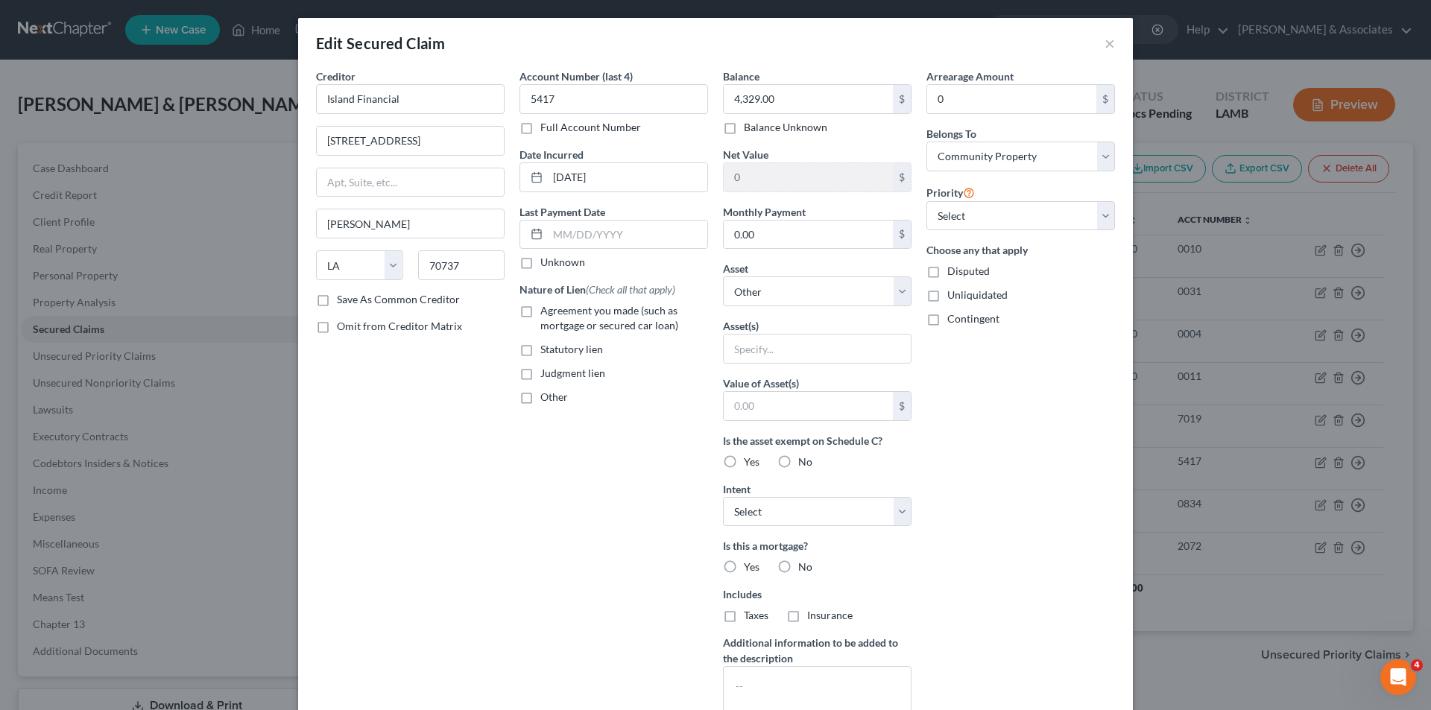
click at [584, 315] on span "Agreement you made (such as mortgage or secured car loan)" at bounding box center [609, 318] width 138 height 28
click at [556, 313] on input "Agreement you made (such as mortgage or secured car loan)" at bounding box center [551, 308] width 10 height 10
checkbox input "true"
click at [751, 299] on select "Select Other Multiple Assets 2021 Rapture ATV - $0.0 2021 Trailer - $0.0 16312 …" at bounding box center [817, 292] width 189 height 30
select select "2"
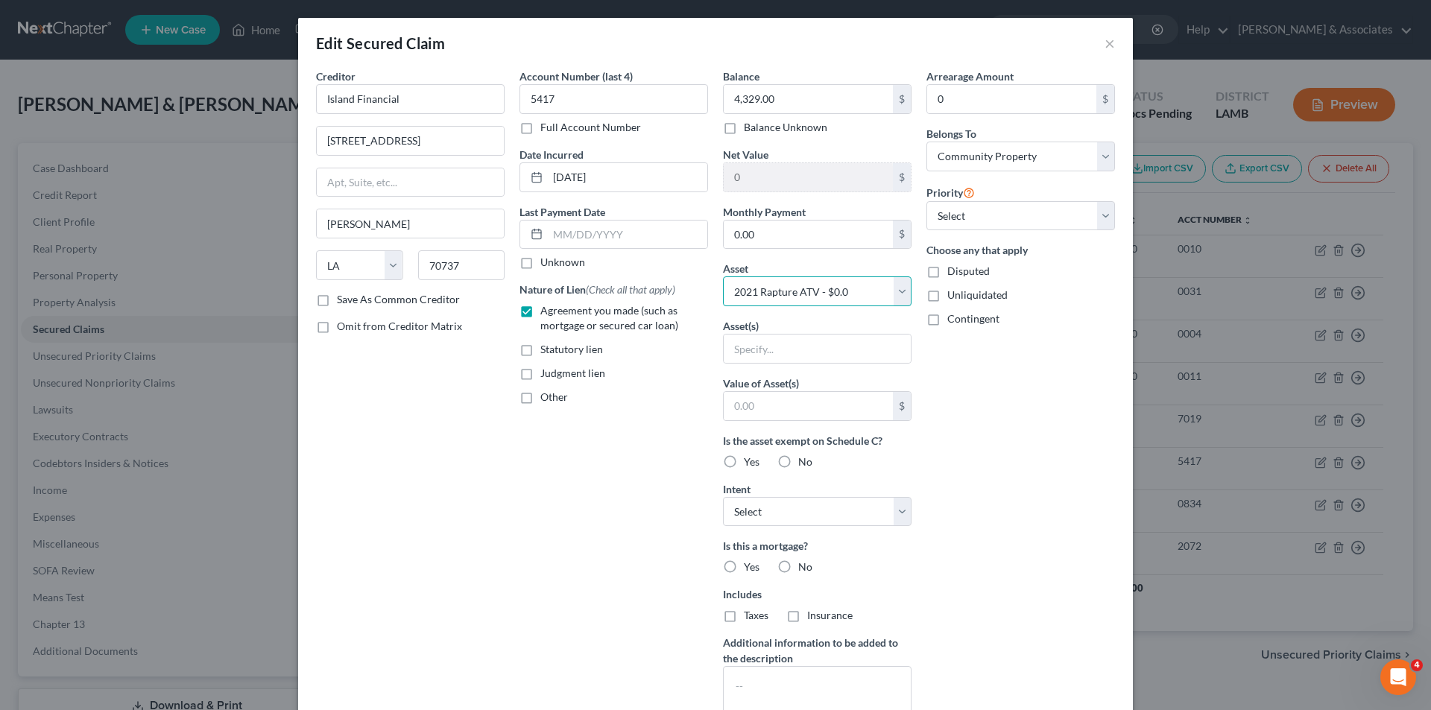
click at [723, 277] on select "Select Other Multiple Assets 2021 Rapture ATV - $0.0 2021 Trailer - $0.0 16312 …" at bounding box center [817, 292] width 189 height 30
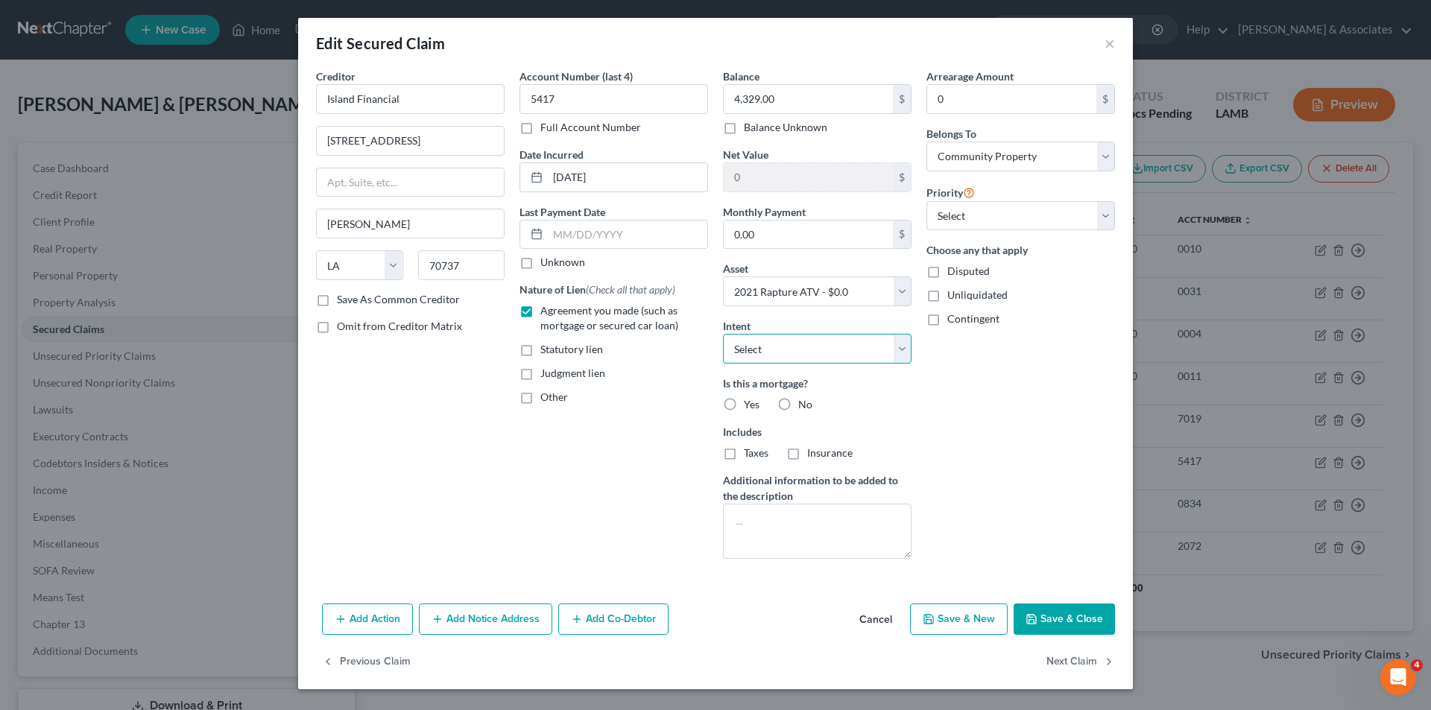
click at [768, 358] on select "Select Surrender Redeem Reaffirm Avoid Other" at bounding box center [817, 349] width 189 height 30
select select "2"
click at [723, 334] on select "Select Surrender Redeem Reaffirm Avoid Other" at bounding box center [817, 349] width 189 height 30
click at [844, 300] on select "Select Other Multiple Assets 2021 Rapture ATV - $0.0 2021 Trailer - $0.0 16312 …" at bounding box center [817, 292] width 189 height 30
select select "1"
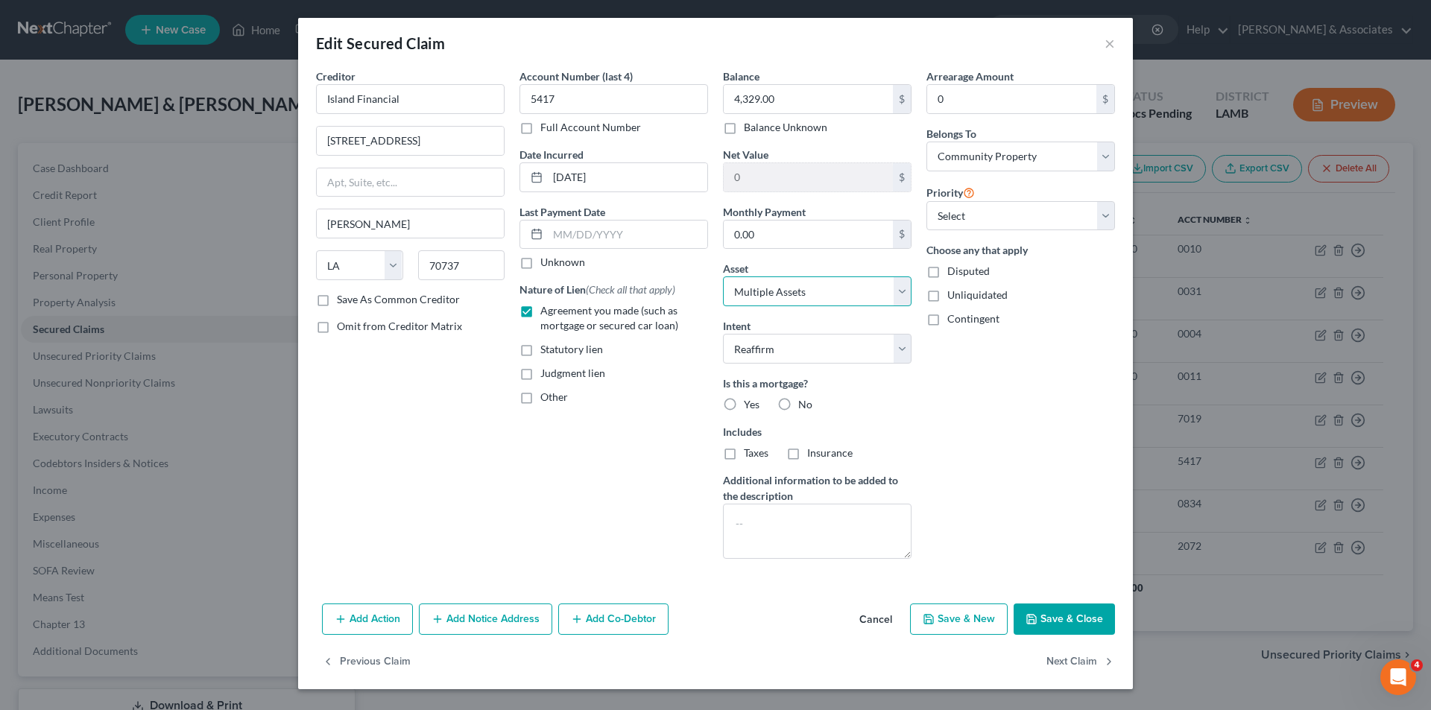
click at [723, 277] on select "Select Other Multiple Assets 2021 Rapture ATV - $0.0 2021 Trailer - $0.0 16312 …" at bounding box center [817, 292] width 189 height 30
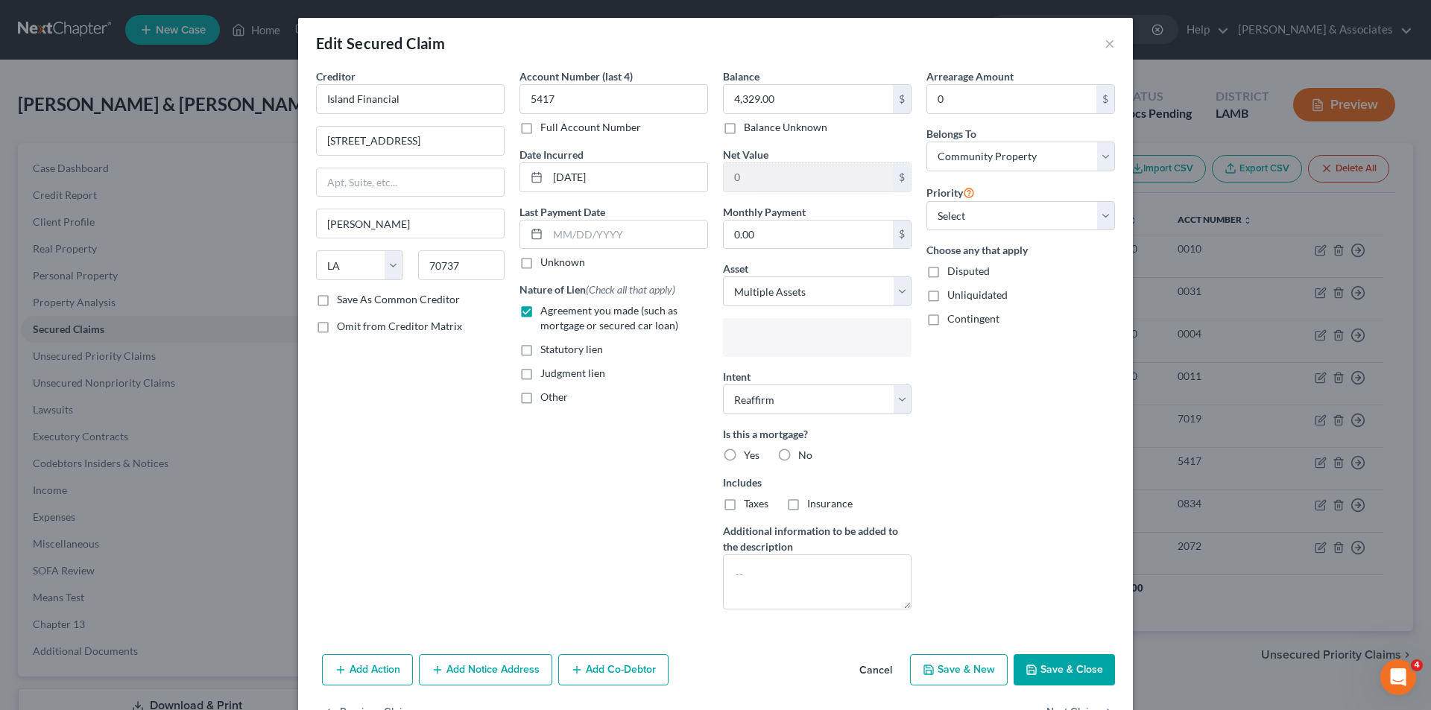
click at [792, 334] on input "text" at bounding box center [816, 339] width 168 height 22
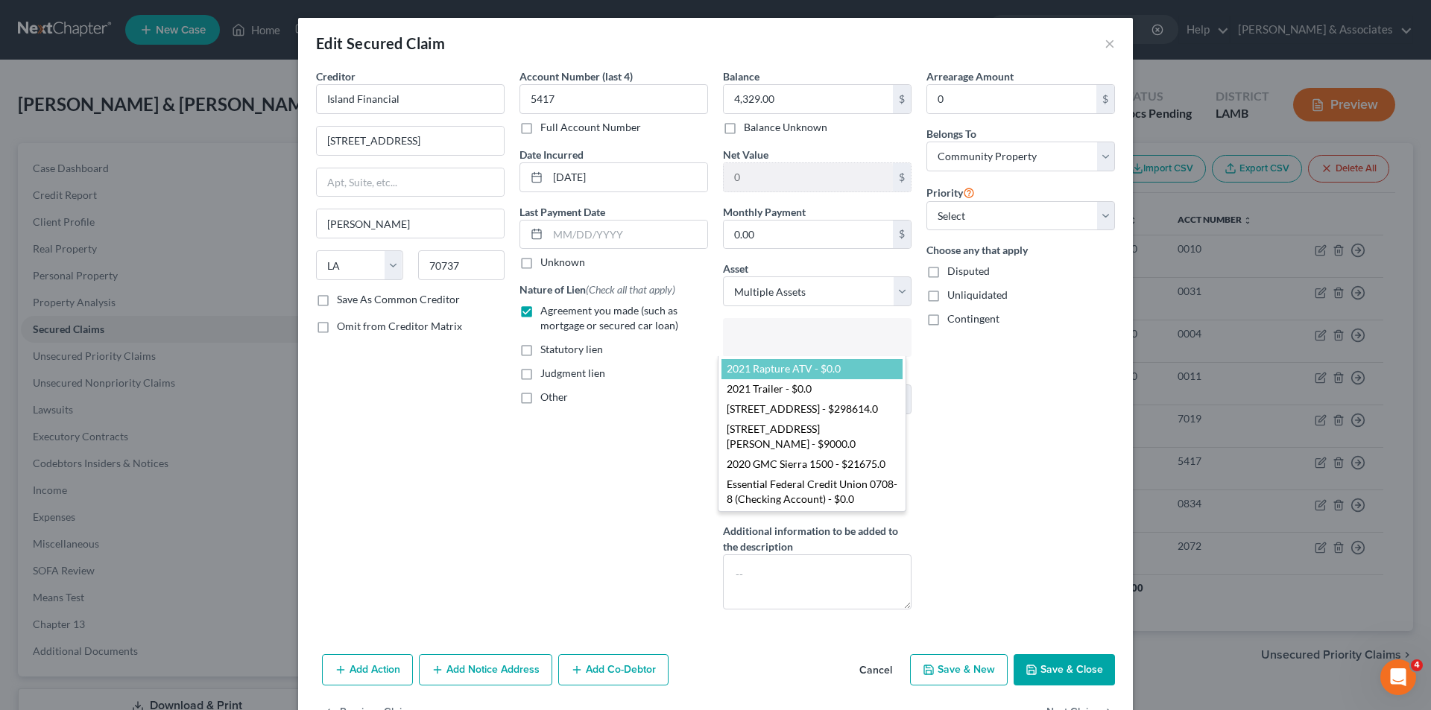
select select "2863678"
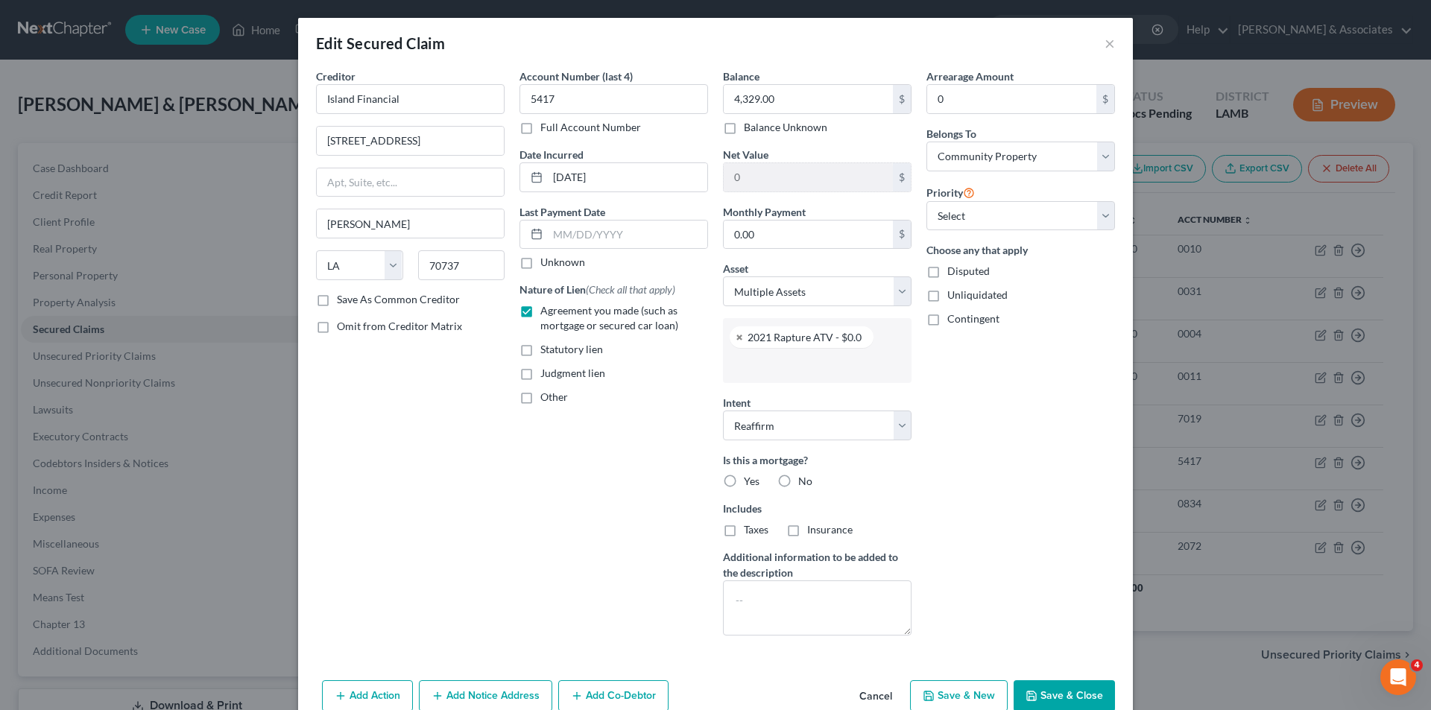
click at [781, 362] on input "text" at bounding box center [816, 365] width 168 height 22
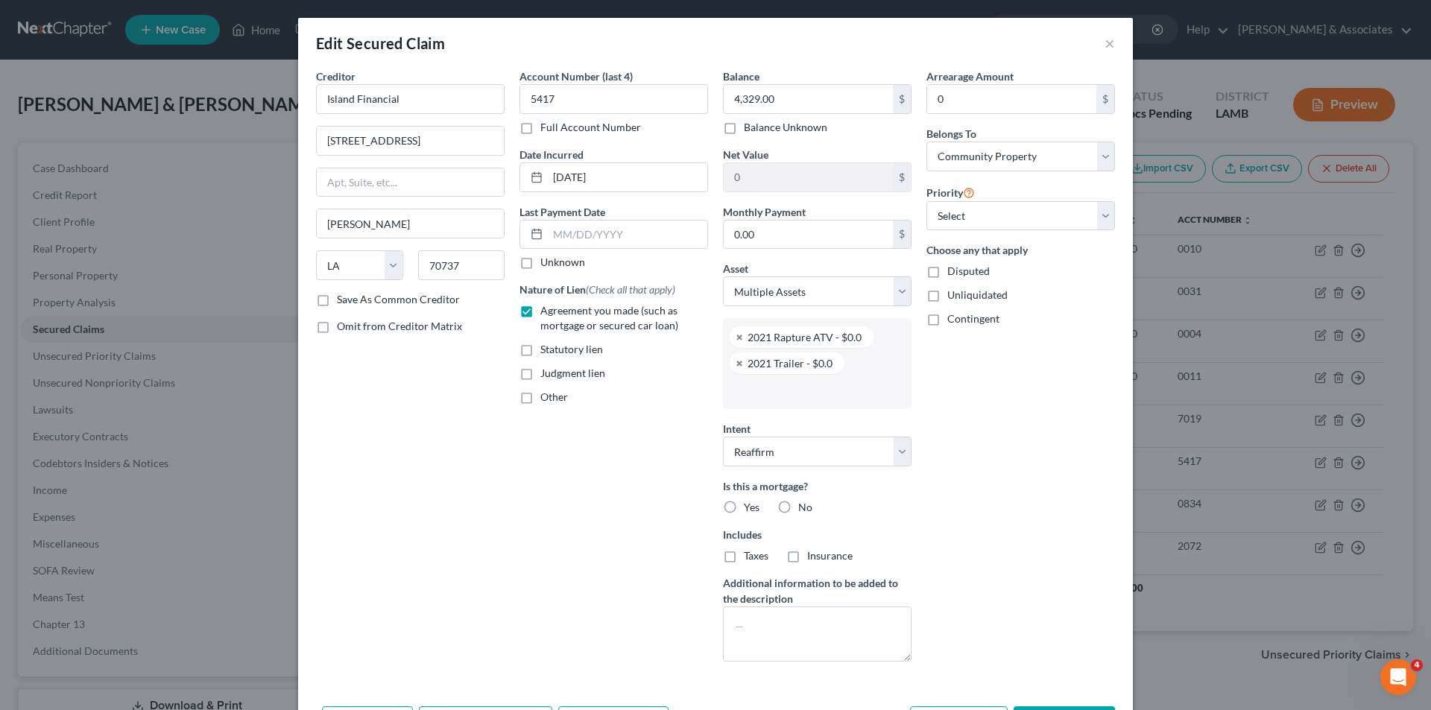
click at [798, 511] on label "No" at bounding box center [805, 507] width 14 height 15
click at [804, 510] on input "No" at bounding box center [809, 505] width 10 height 10
radio input "true"
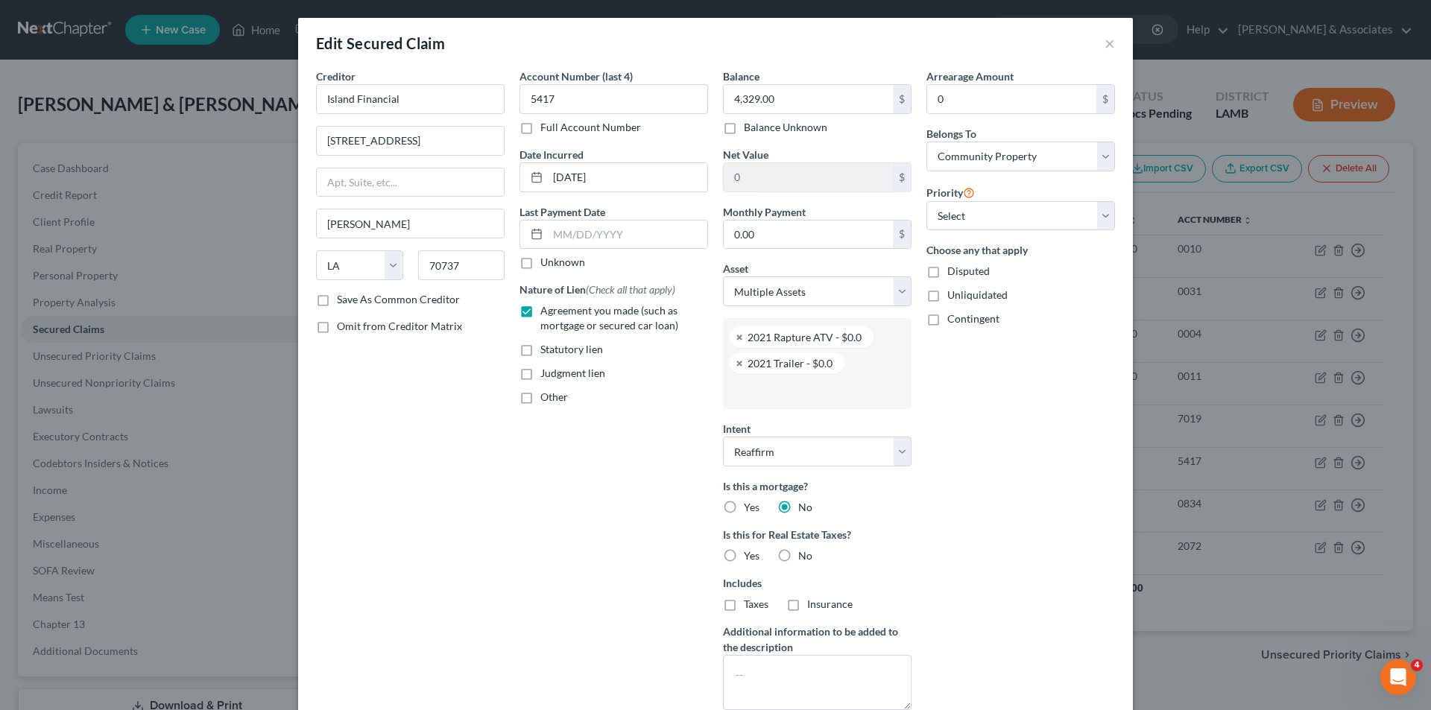
click at [798, 555] on label "No" at bounding box center [805, 556] width 14 height 15
click at [804, 555] on input "No" at bounding box center [809, 554] width 10 height 10
radio input "true"
click at [1071, 225] on select "Select 1st 2nd 3rd 4th 5th 6th 7th 8th 9th 10th 11th 12th 13th 14th 15th 16th 1…" at bounding box center [1021, 216] width 189 height 30
select select "0"
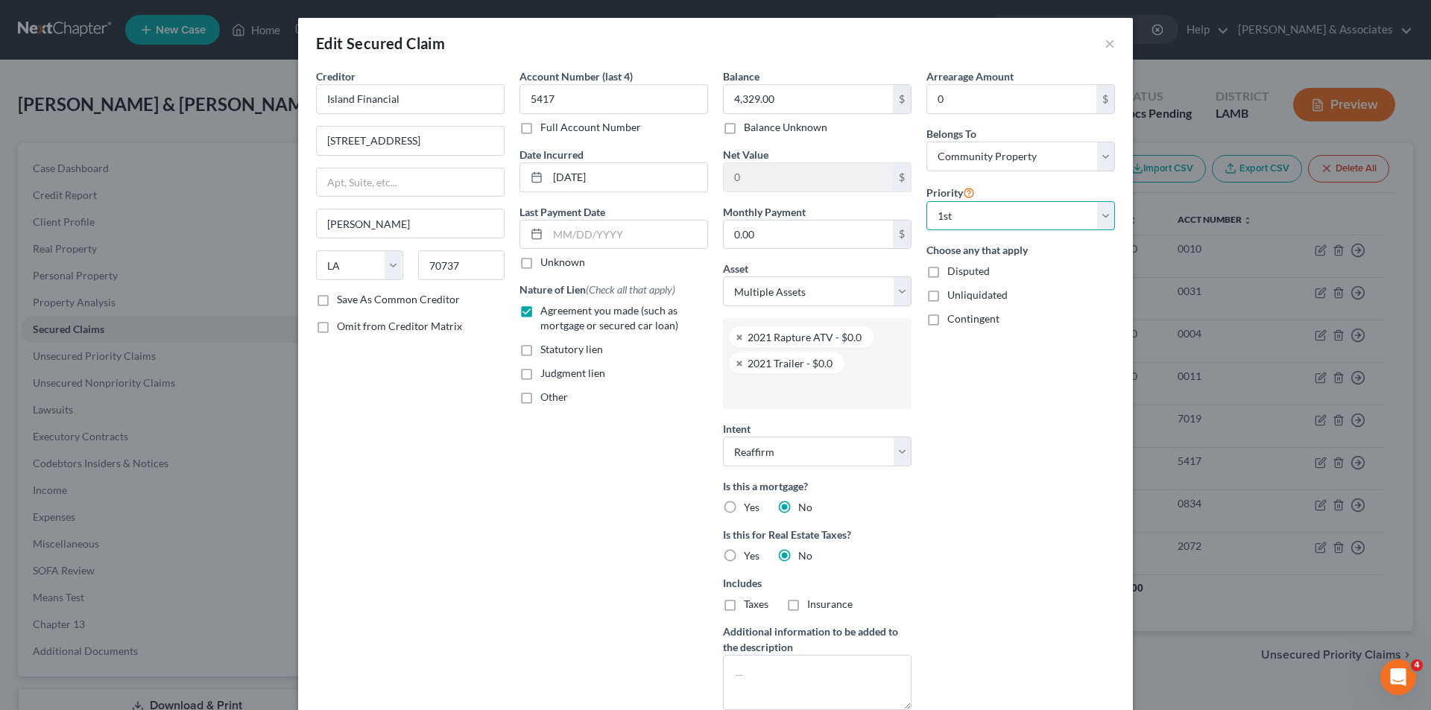
click at [927, 201] on select "Select 1st 2nd 3rd 4th 5th 6th 7th 8th 9th 10th 11th 12th 13th 14th 15th 16th 1…" at bounding box center [1021, 216] width 189 height 30
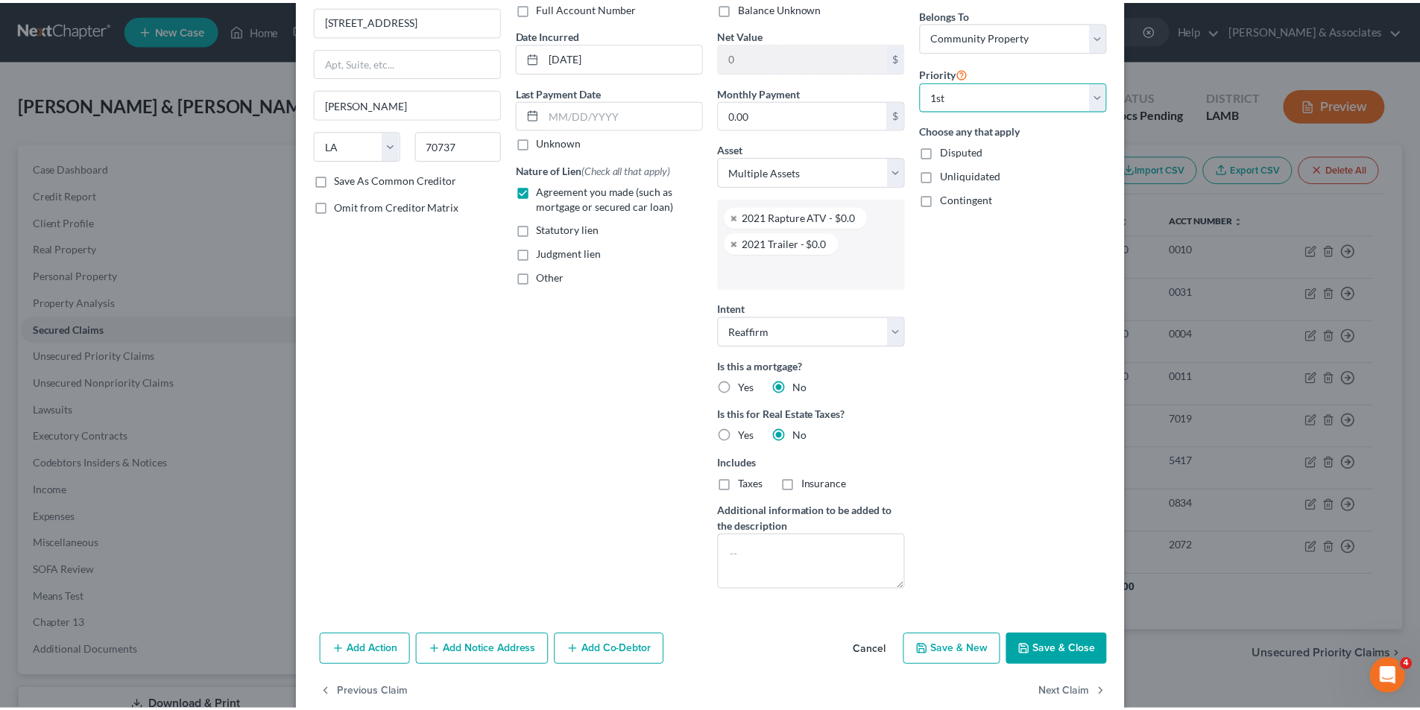
scroll to position [148, 0]
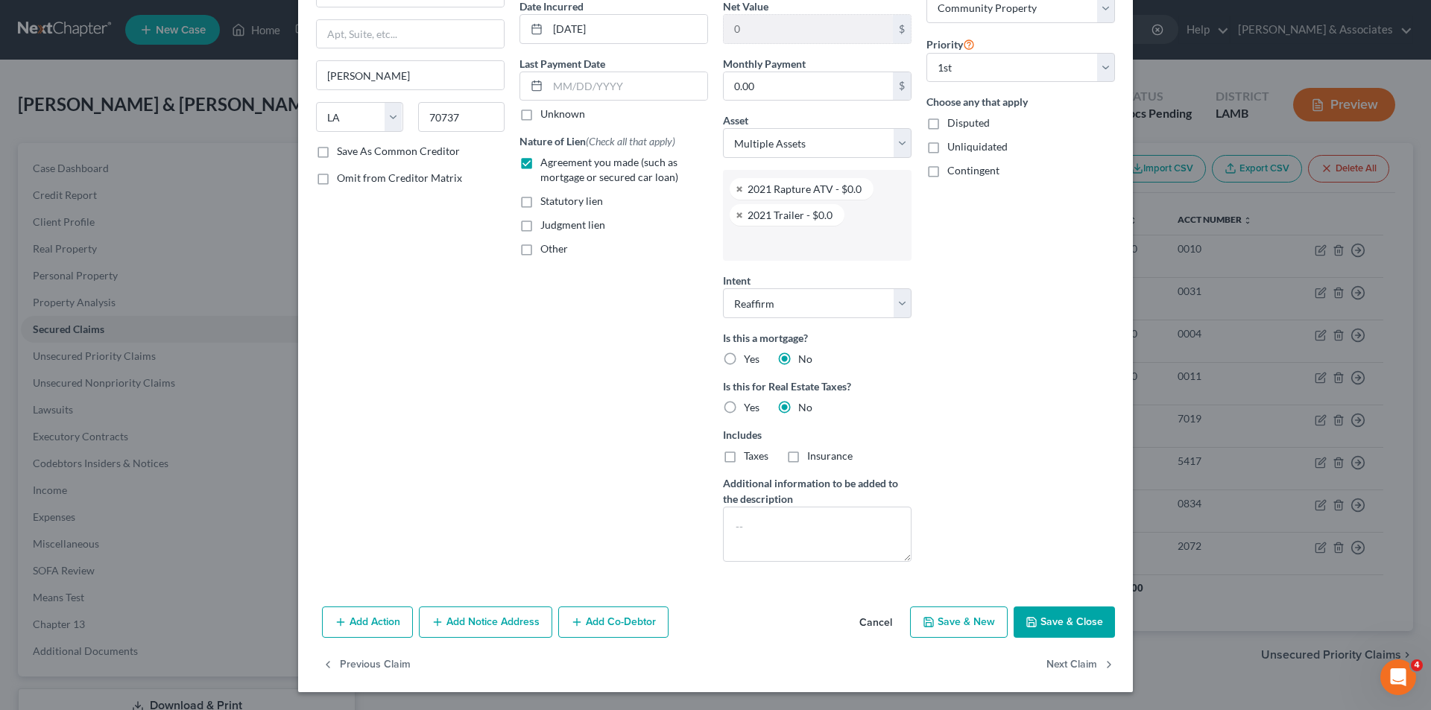
click at [1067, 613] on button "Save & Close" at bounding box center [1064, 622] width 101 height 31
select select
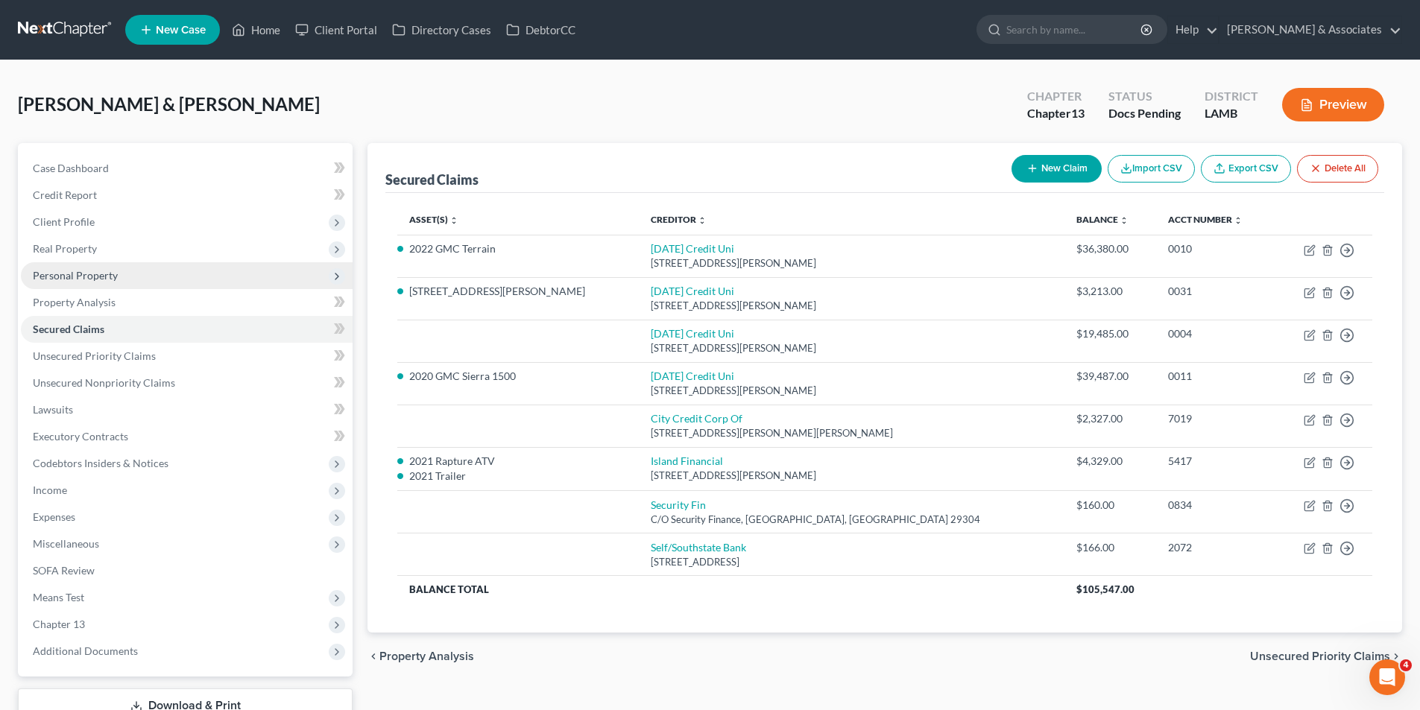
click at [86, 273] on span "Personal Property" at bounding box center [75, 275] width 85 height 13
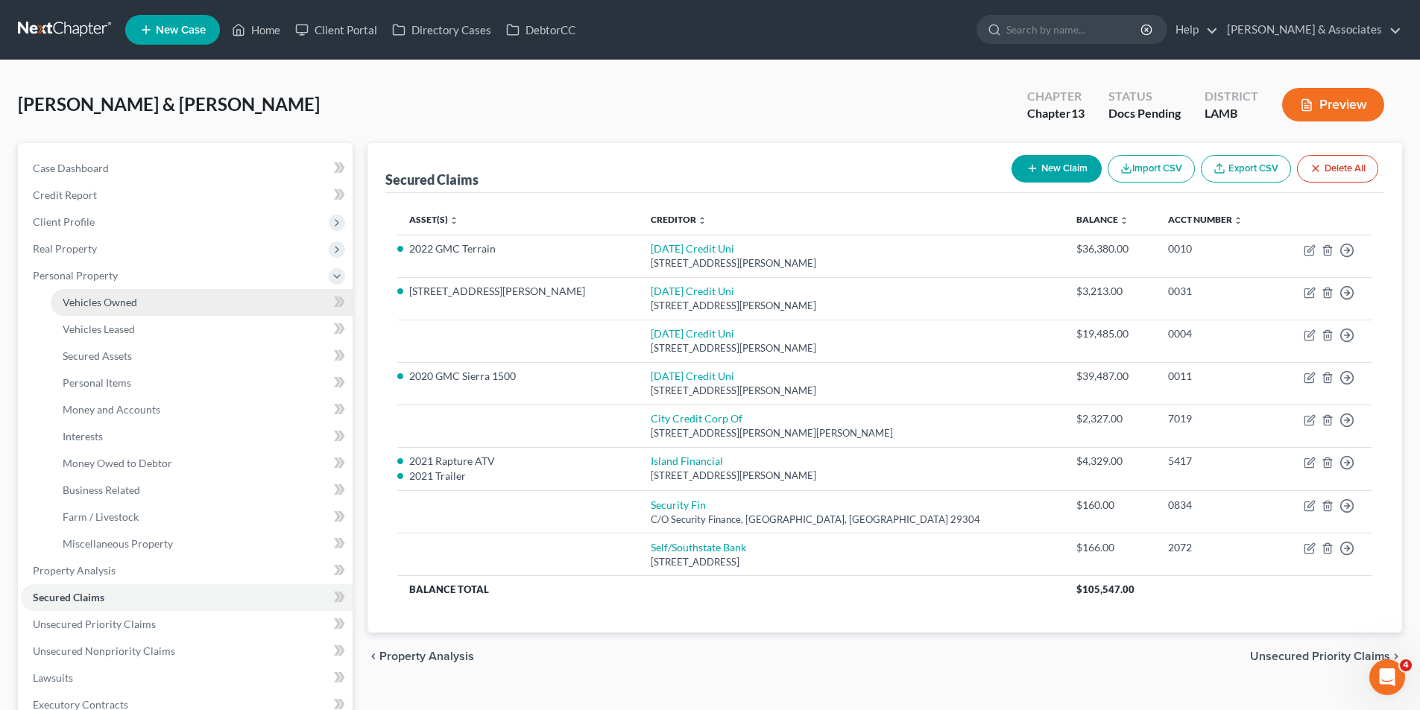
click at [157, 303] on link "Vehicles Owned" at bounding box center [202, 302] width 302 height 27
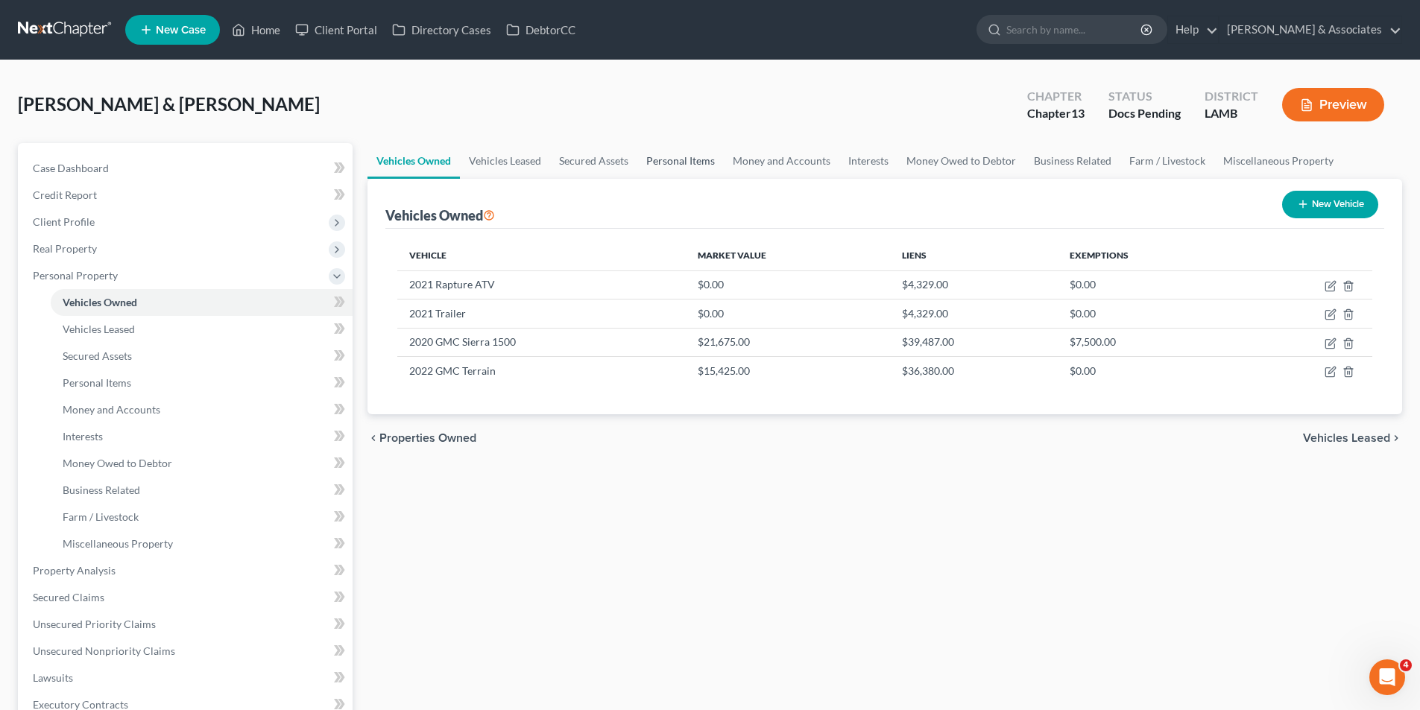
click at [660, 167] on link "Personal Items" at bounding box center [680, 161] width 86 height 36
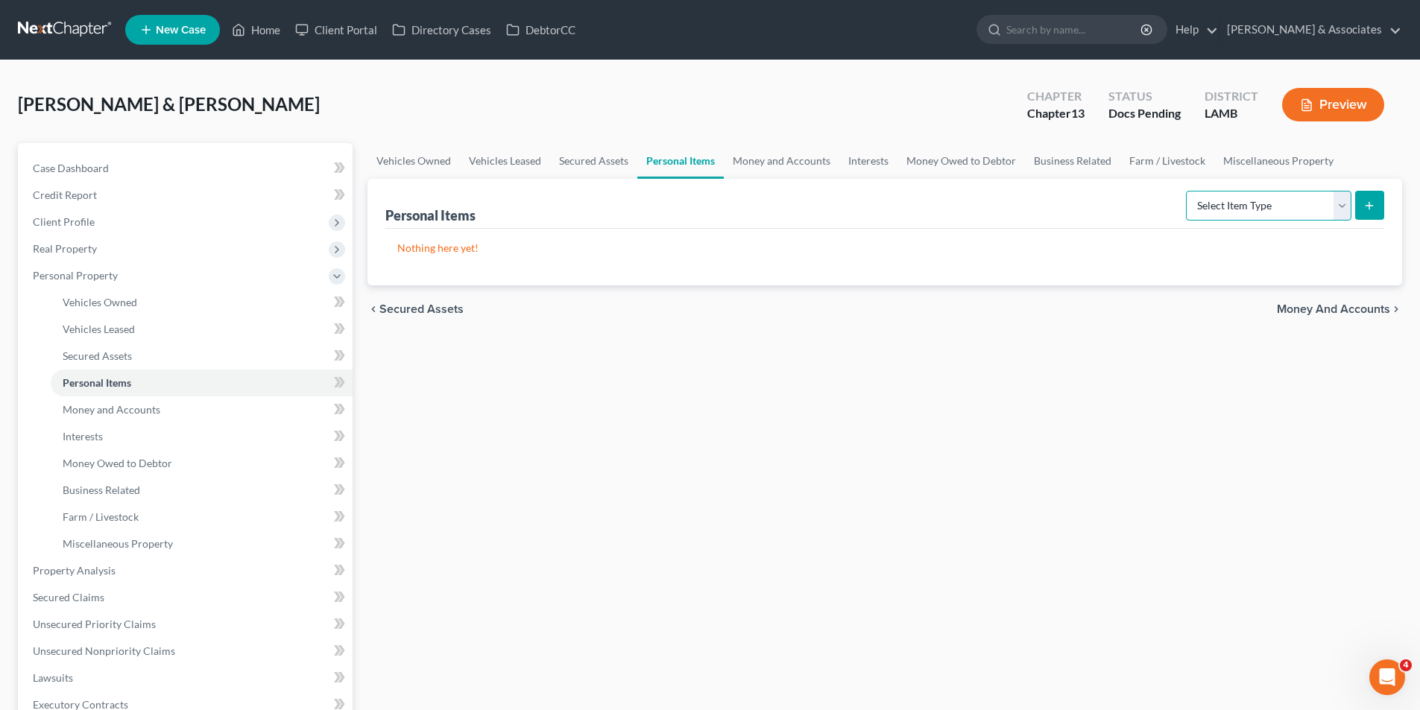
click at [1280, 201] on select "Select Item Type Clothing Collectibles Of Value Electronics Firearms Household …" at bounding box center [1268, 206] width 165 height 30
click at [1187, 191] on select "Select Item Type Clothing Collectibles Of Value Electronics Firearms Household …" at bounding box center [1268, 206] width 165 height 30
click at [1061, 459] on div "Vehicles Owned Vehicles Leased Secured Assets Personal Items Money and Accounts…" at bounding box center [885, 587] width 1050 height 888
click at [1048, 286] on div "chevron_left Secured Assets Money and Accounts chevron_right" at bounding box center [884, 310] width 1035 height 48
drag, startPoint x: 1334, startPoint y: 204, endPoint x: 1325, endPoint y: 217, distance: 16.0
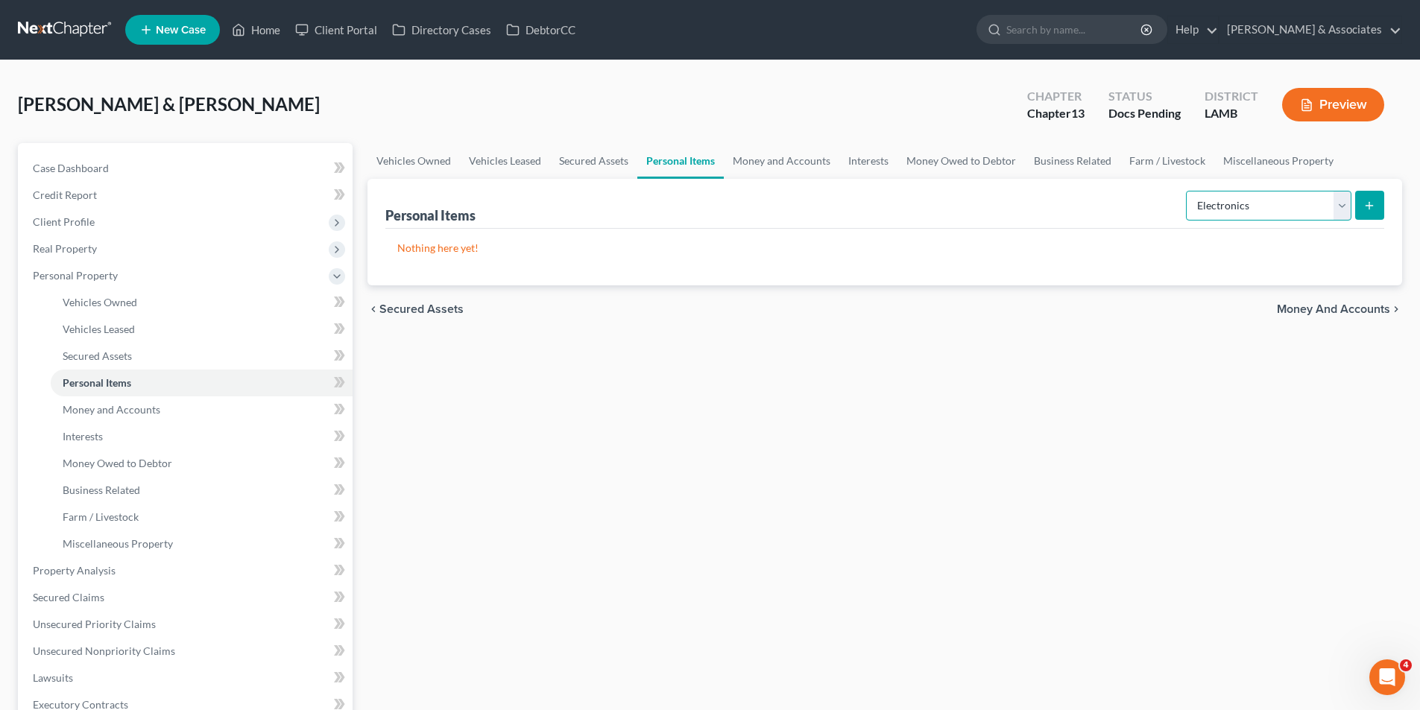
click at [1334, 204] on select "Select Item Type Clothing Collectibles Of Value Electronics Firearms Household …" at bounding box center [1268, 206] width 165 height 30
select select "clothing"
click at [1187, 191] on select "Select Item Type Clothing Collectibles Of Value Electronics Firearms Household …" at bounding box center [1268, 206] width 165 height 30
click at [1375, 203] on icon "submit" at bounding box center [1369, 206] width 12 height 12
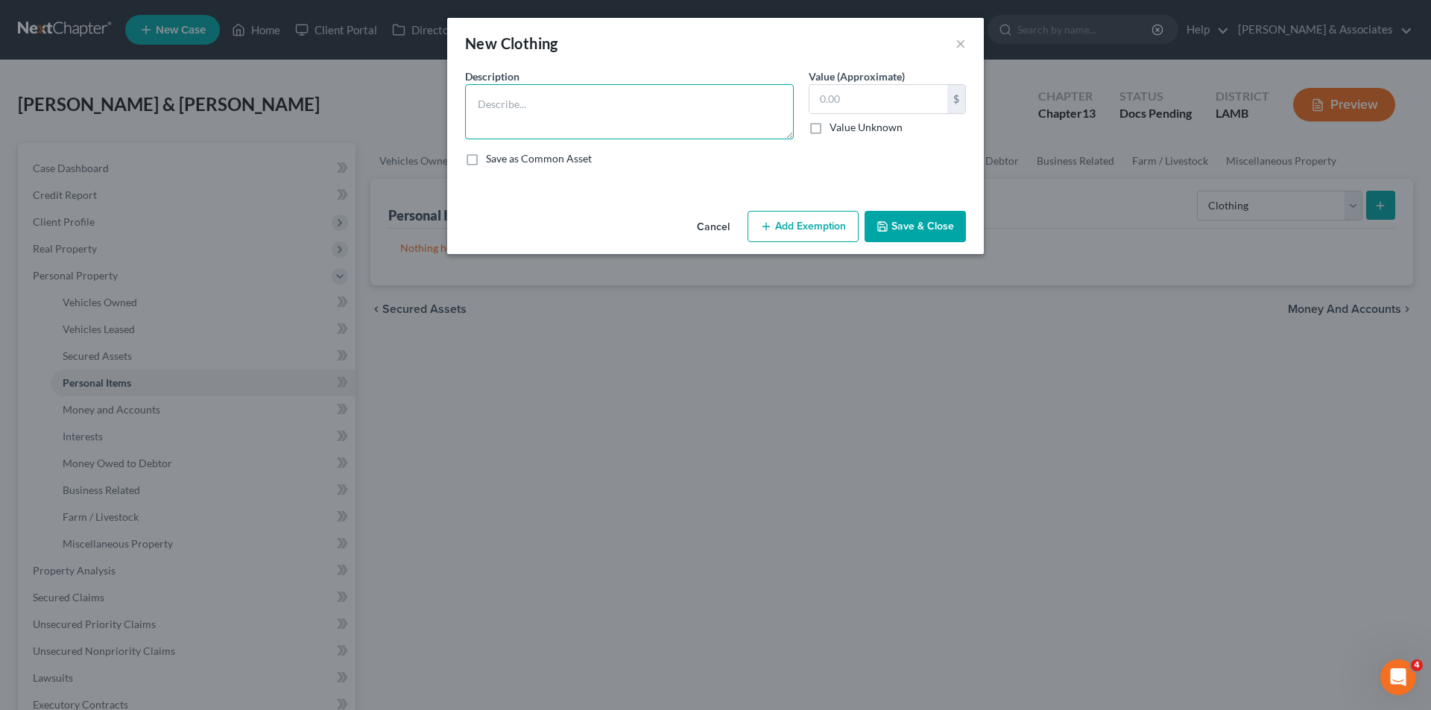
click at [707, 127] on textarea at bounding box center [629, 111] width 329 height 55
click at [798, 221] on button "Add Exemption" at bounding box center [803, 226] width 111 height 31
select select "2"
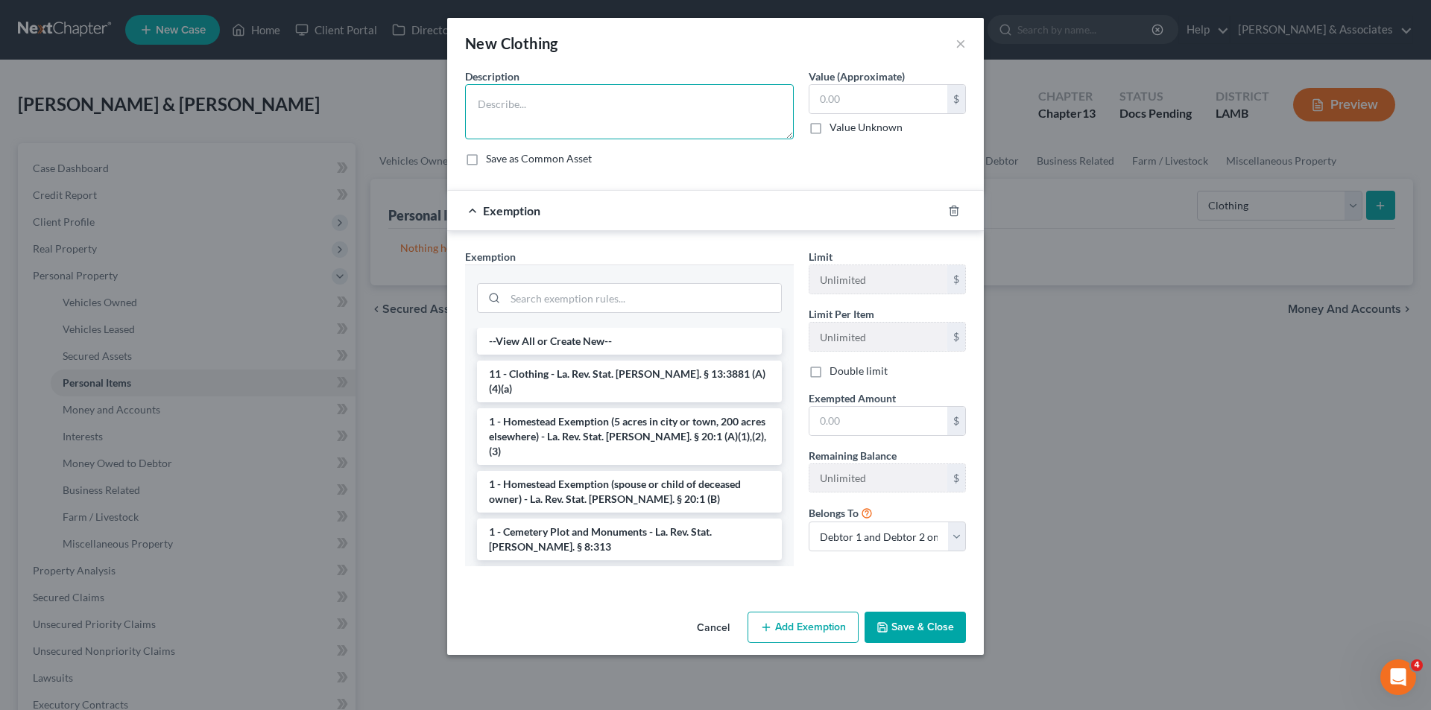
click at [527, 101] on textarea at bounding box center [629, 111] width 329 height 55
click at [644, 379] on li "11 - Clothing - La. Rev. Stat. Ann. § 13:3881 (A)(4)(a)" at bounding box center [629, 382] width 305 height 42
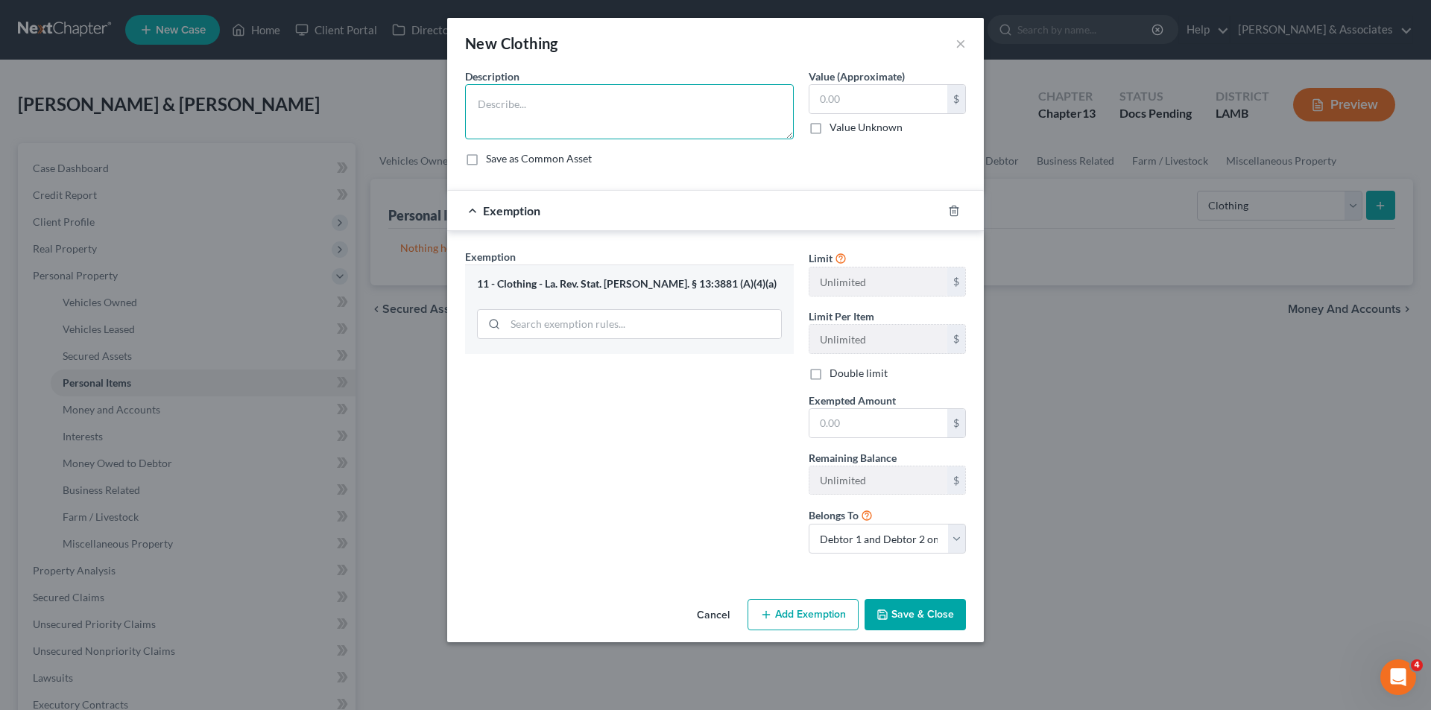
click at [640, 108] on textarea at bounding box center [629, 111] width 329 height 55
type textarea "Used clothing"
type input "200"
click at [855, 424] on input "text" at bounding box center [879, 423] width 138 height 28
type input "200"
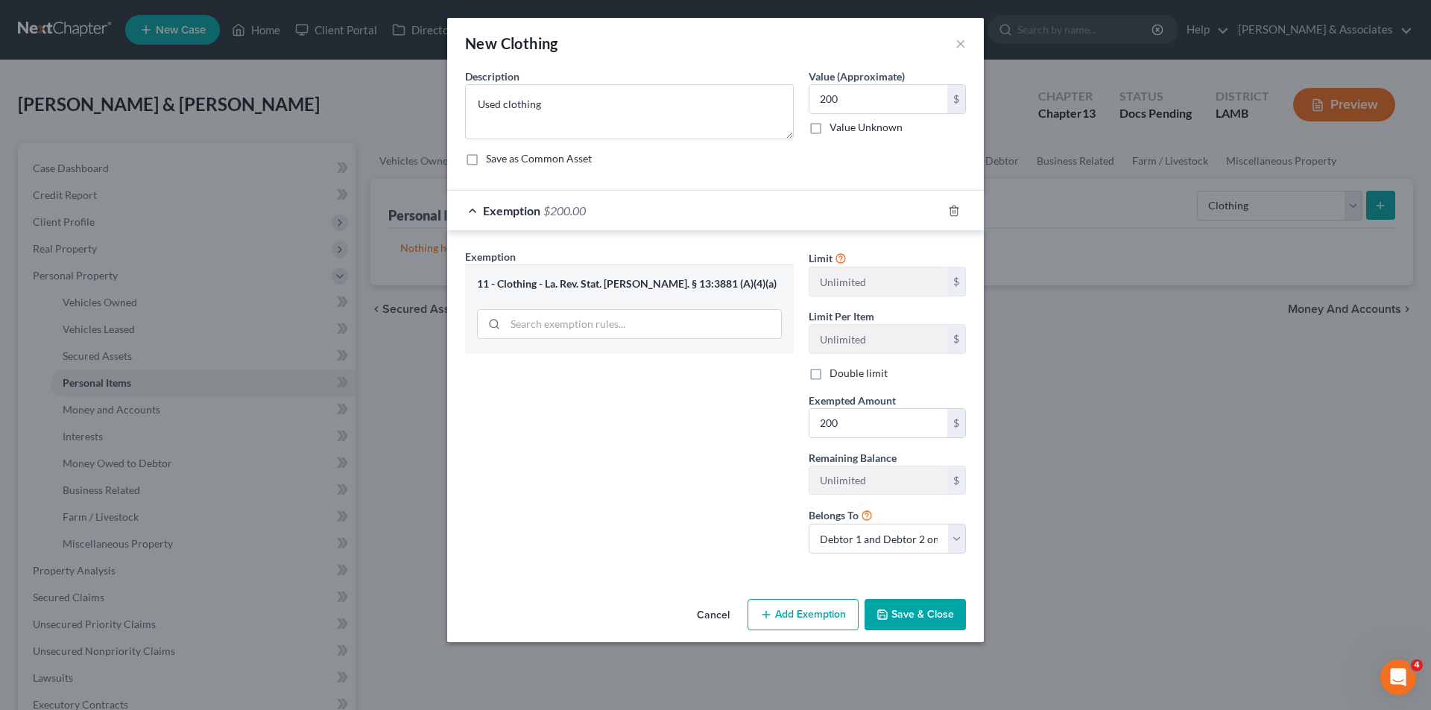
click at [918, 626] on button "Save & Close" at bounding box center [915, 614] width 101 height 31
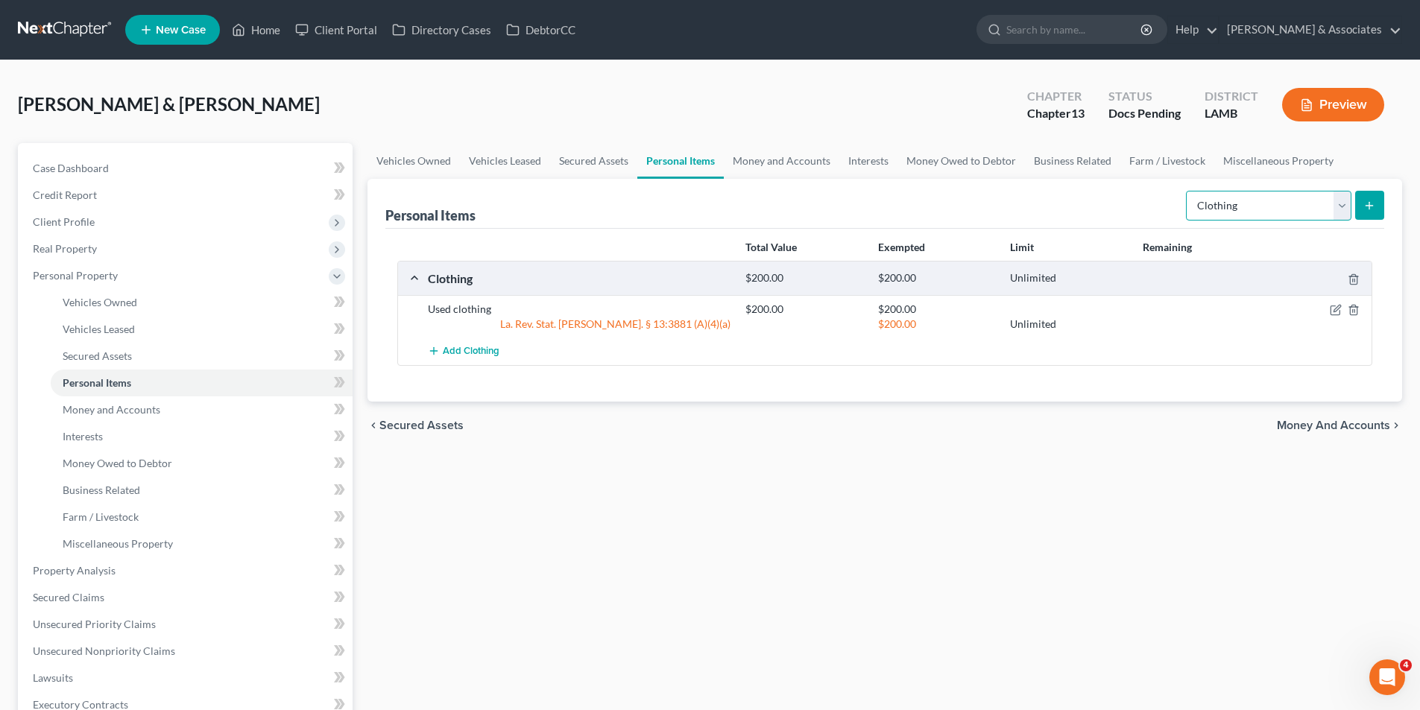
drag, startPoint x: 1239, startPoint y: 208, endPoint x: 1249, endPoint y: 208, distance: 9.7
click at [1239, 208] on select "Select Item Type Clothing Collectibles Of Value Electronics Firearms Household …" at bounding box center [1268, 206] width 165 height 30
select select "firearms"
click at [1187, 191] on select "Select Item Type Clothing Collectibles Of Value Electronics Firearms Household …" at bounding box center [1268, 206] width 165 height 30
click at [1363, 198] on button "submit" at bounding box center [1369, 205] width 29 height 29
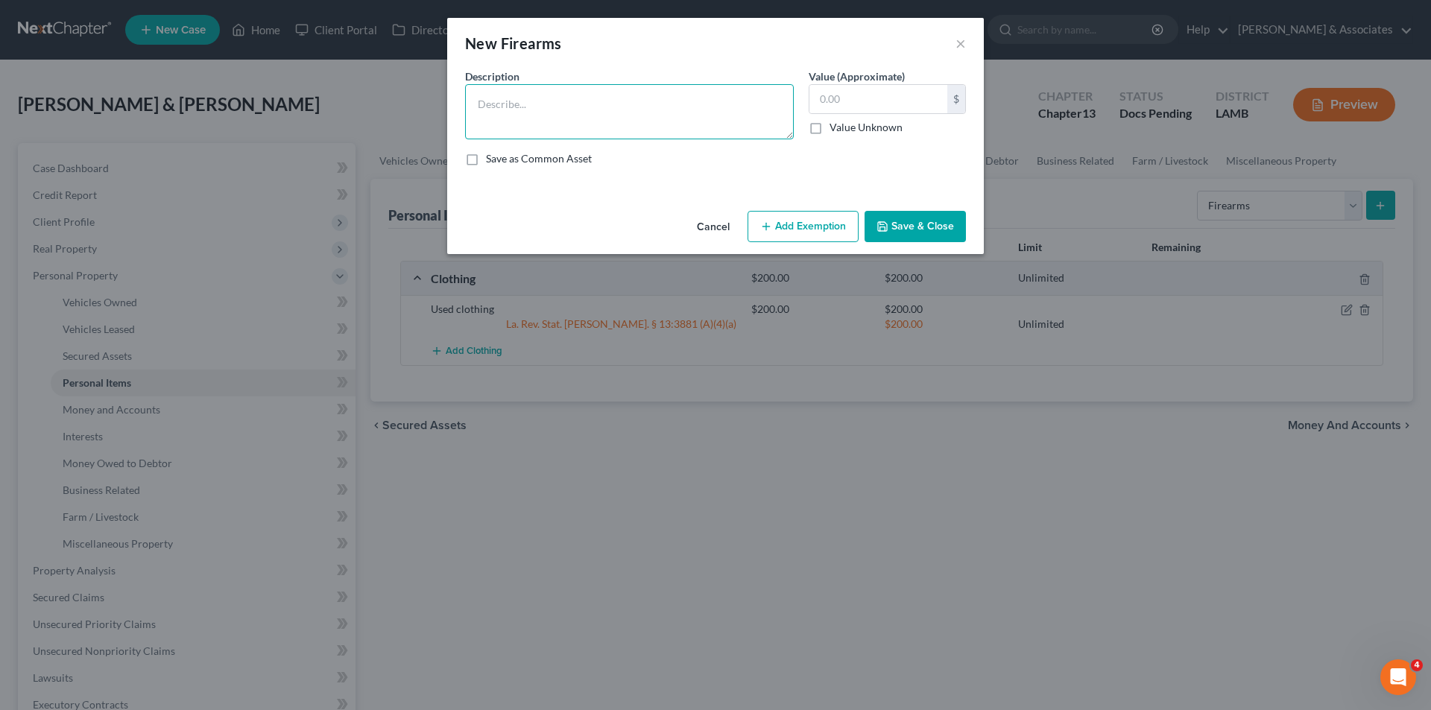
click at [625, 124] on textarea at bounding box center [629, 111] width 329 height 55
type textarea "9mm; Glock 40"
click at [891, 104] on input "text" at bounding box center [879, 99] width 138 height 28
click at [835, 224] on button "Add Exemption" at bounding box center [803, 226] width 111 height 31
select select "2"
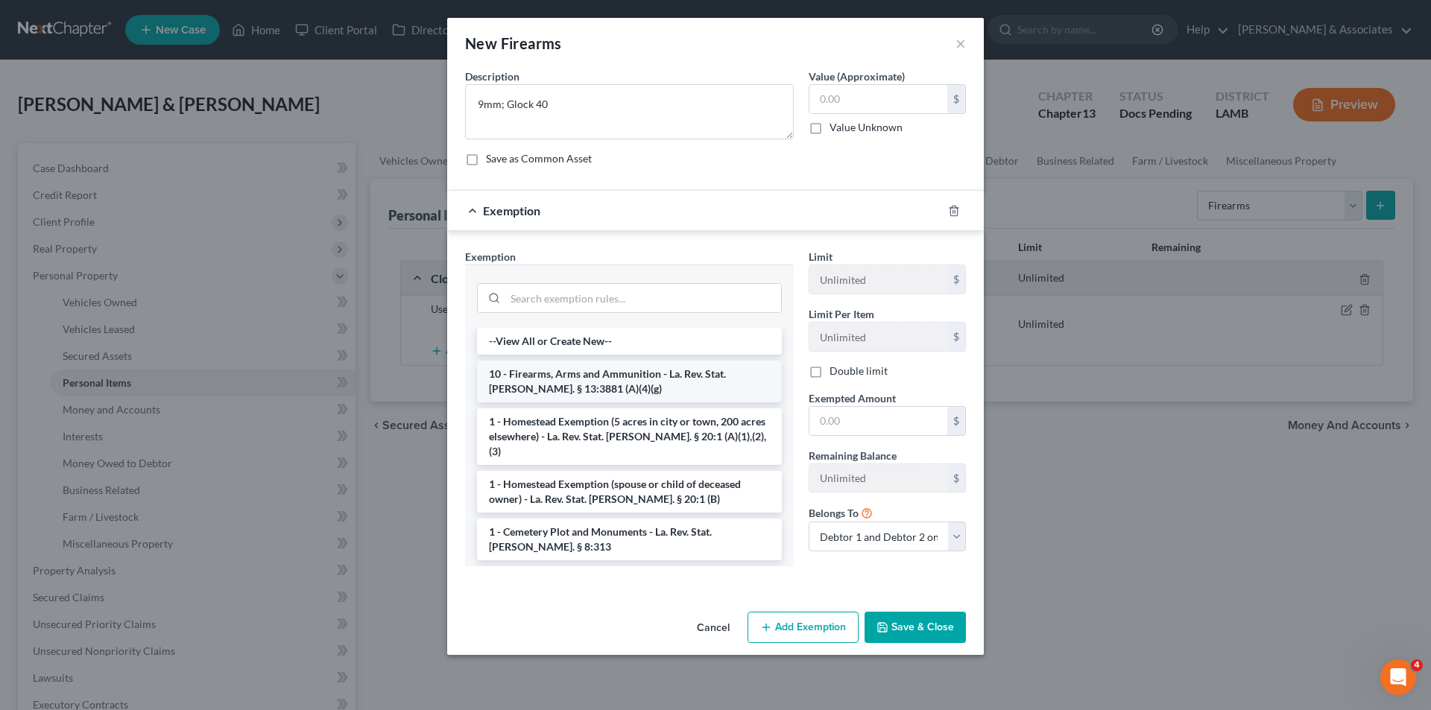
click at [561, 389] on li "10 - Firearms, Arms and Ammunition - La. Rev. Stat. Ann. § 13:3881 (A)(4)(g)" at bounding box center [629, 382] width 305 height 42
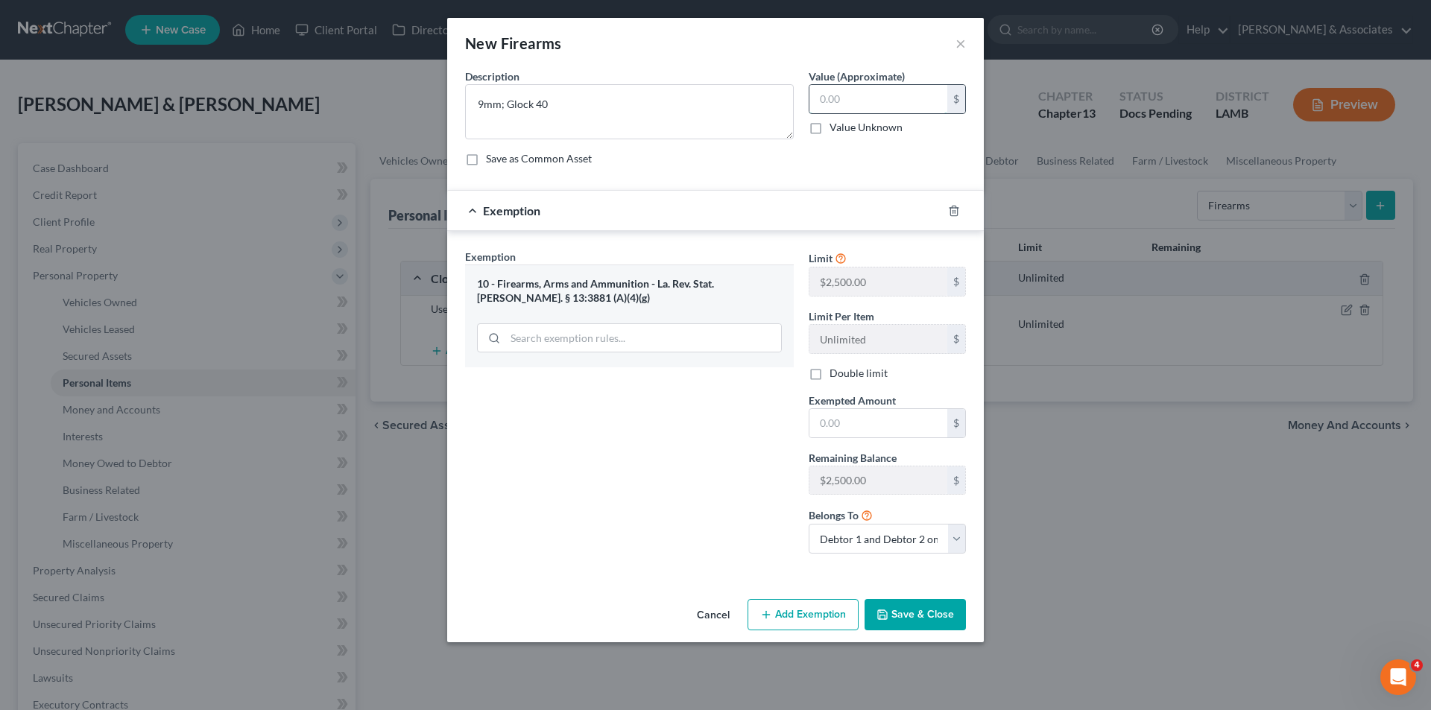
click at [868, 93] on input "text" at bounding box center [879, 99] width 138 height 28
type input "500.00"
click at [849, 411] on input "text" at bounding box center [879, 423] width 138 height 28
type input "500.00"
click at [883, 609] on icon "button" at bounding box center [883, 615] width 12 height 12
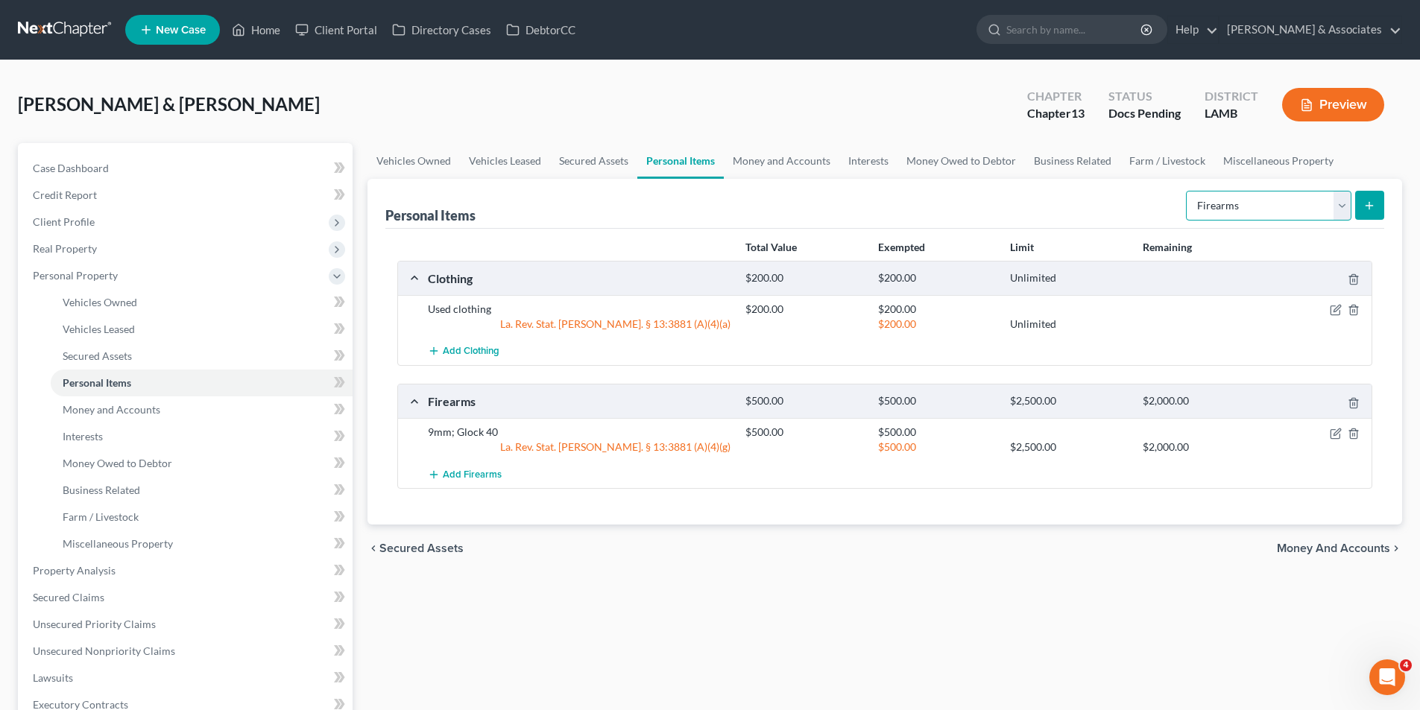
click at [1266, 195] on select "Select Item Type Clothing Collectibles Of Value Electronics Firearms Household …" at bounding box center [1268, 206] width 165 height 30
select select "jewelry"
click at [1187, 191] on select "Select Item Type Clothing Collectibles Of Value Electronics Firearms Household …" at bounding box center [1268, 206] width 165 height 30
click at [1360, 214] on button "submit" at bounding box center [1369, 205] width 29 height 29
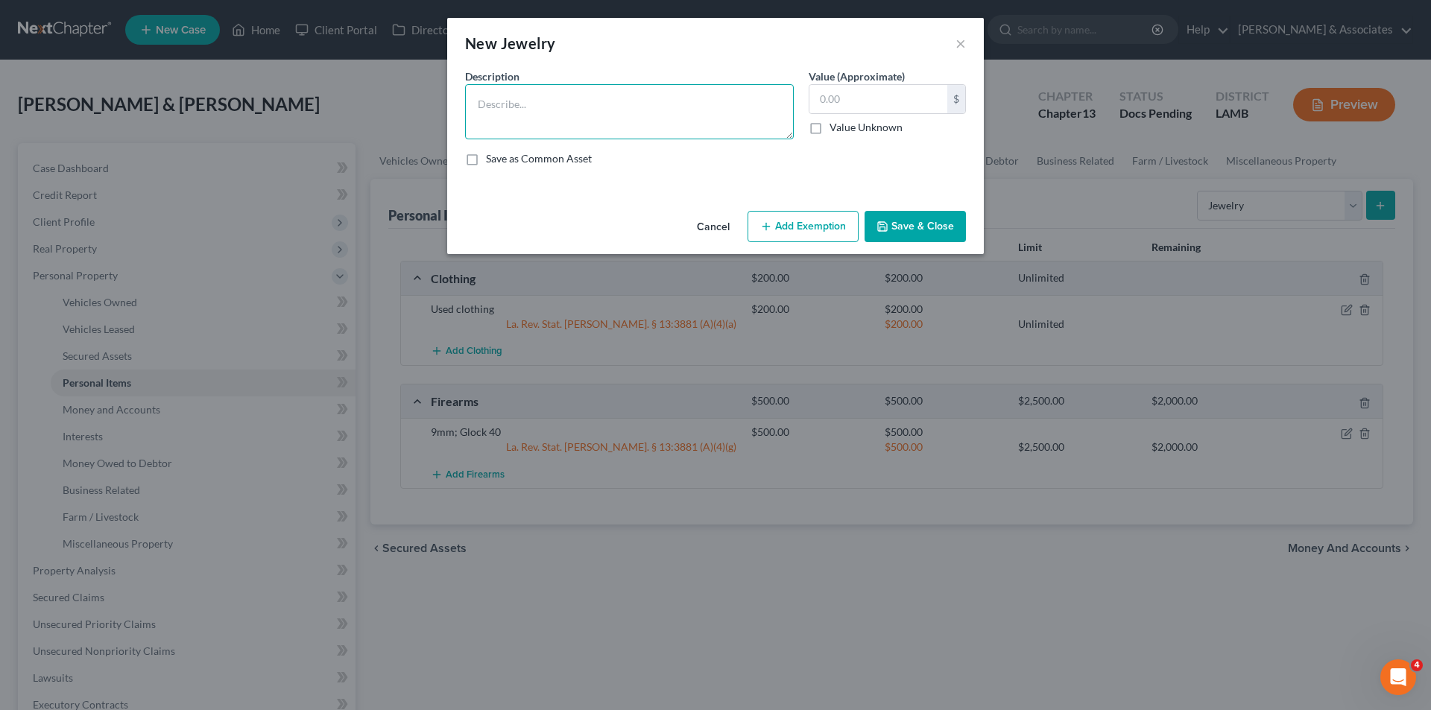
click at [642, 126] on textarea at bounding box center [629, 111] width 329 height 55
type textarea "Wedding bands"
click at [836, 92] on input "text" at bounding box center [879, 99] width 138 height 28
type input "700.00"
click at [772, 235] on button "Add Exemption" at bounding box center [803, 226] width 111 height 31
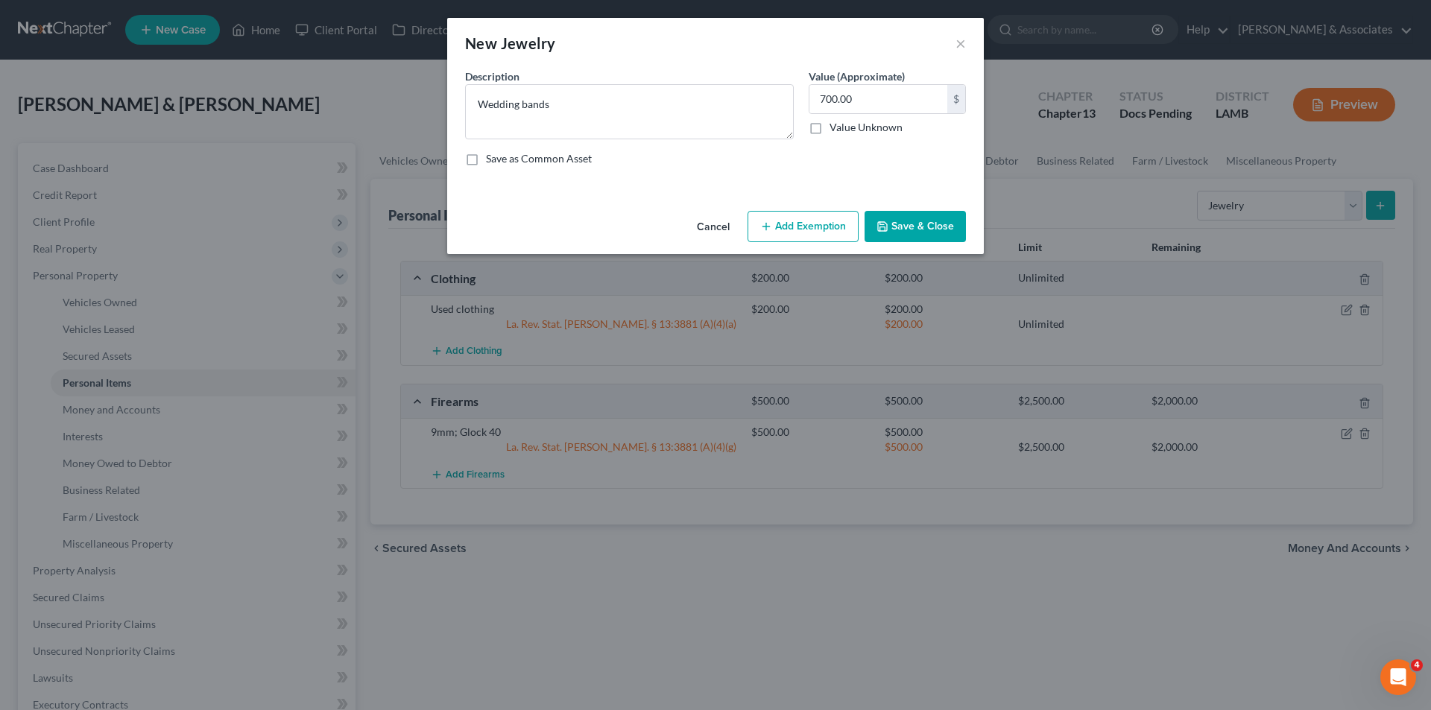
select select "2"
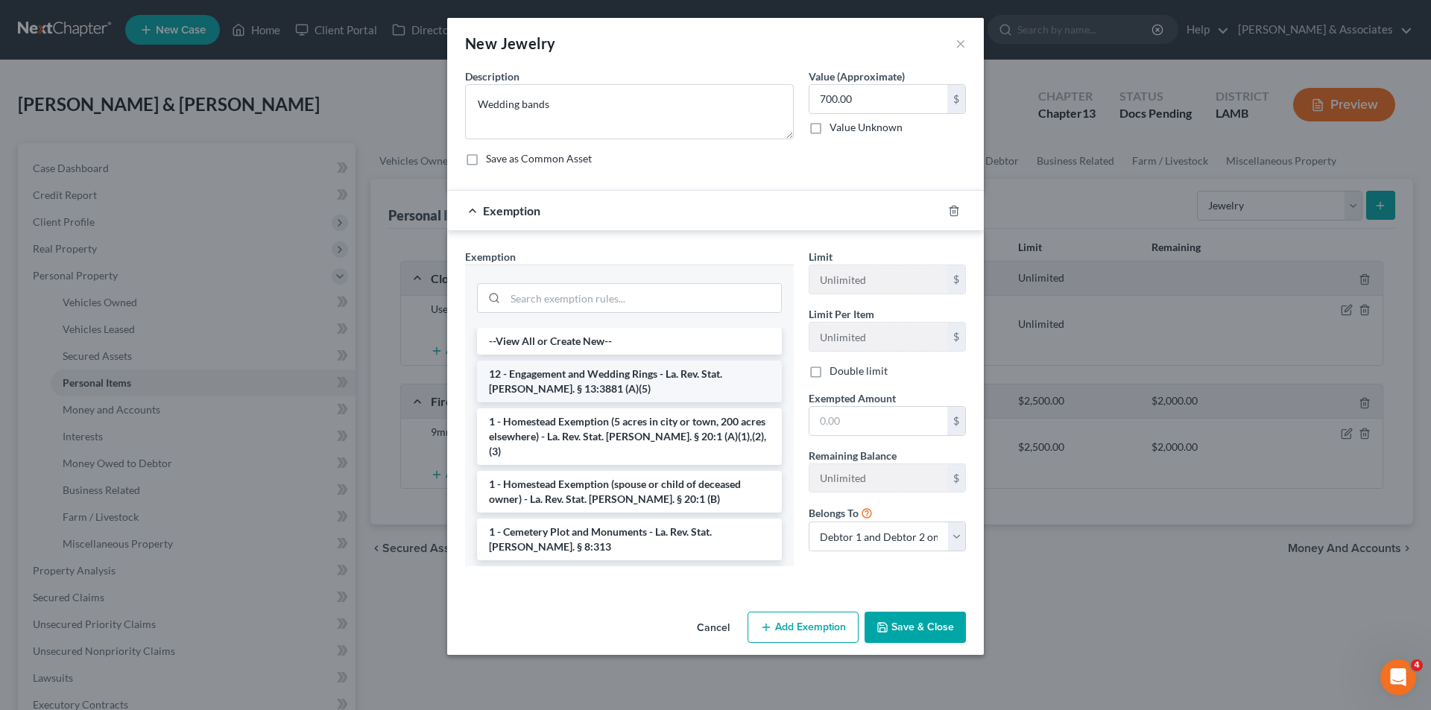
click at [549, 383] on li "12 - Engagement and Wedding Rings - La. Rev. Stat. Ann. § 13:3881 (A)(5)" at bounding box center [629, 382] width 305 height 42
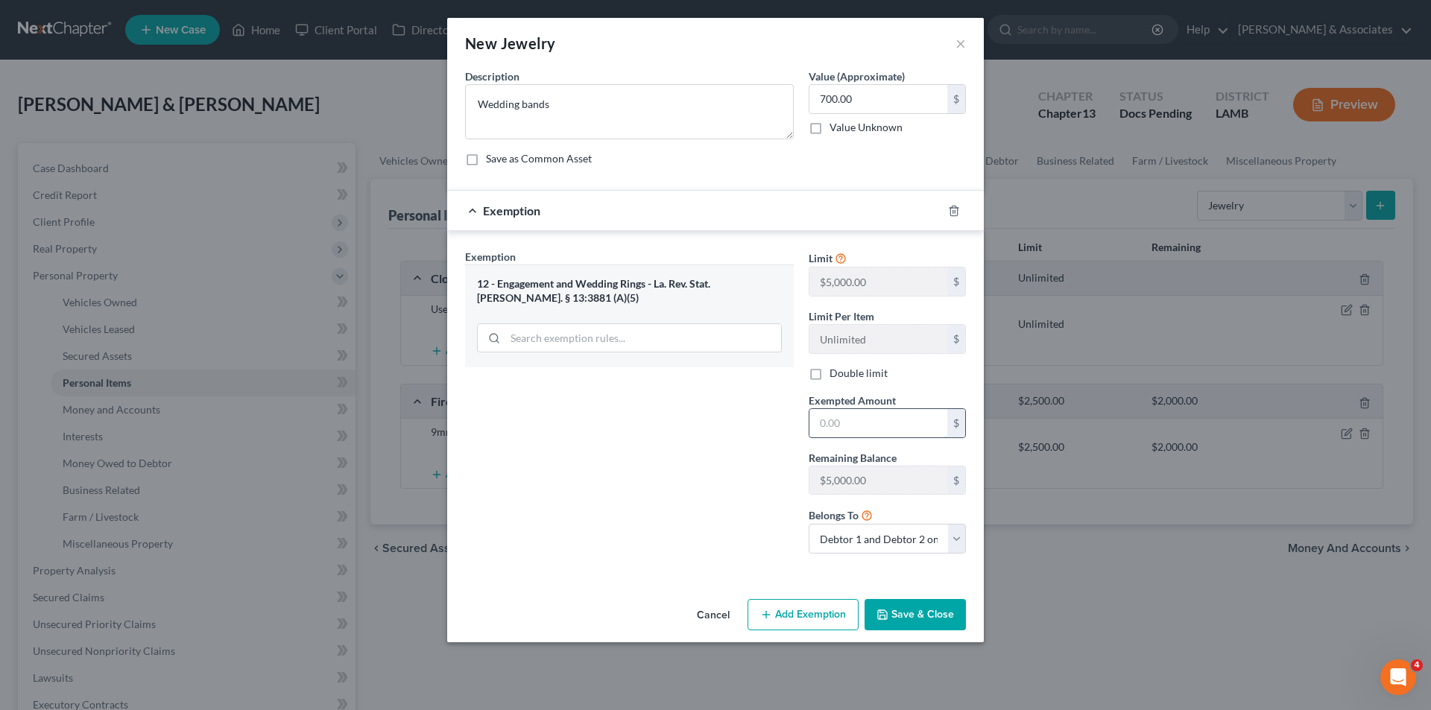
drag, startPoint x: 904, startPoint y: 427, endPoint x: 891, endPoint y: 427, distance: 13.4
click at [904, 427] on input "text" at bounding box center [879, 423] width 138 height 28
type input "700.00"
click at [886, 610] on icon "button" at bounding box center [883, 615] width 12 height 12
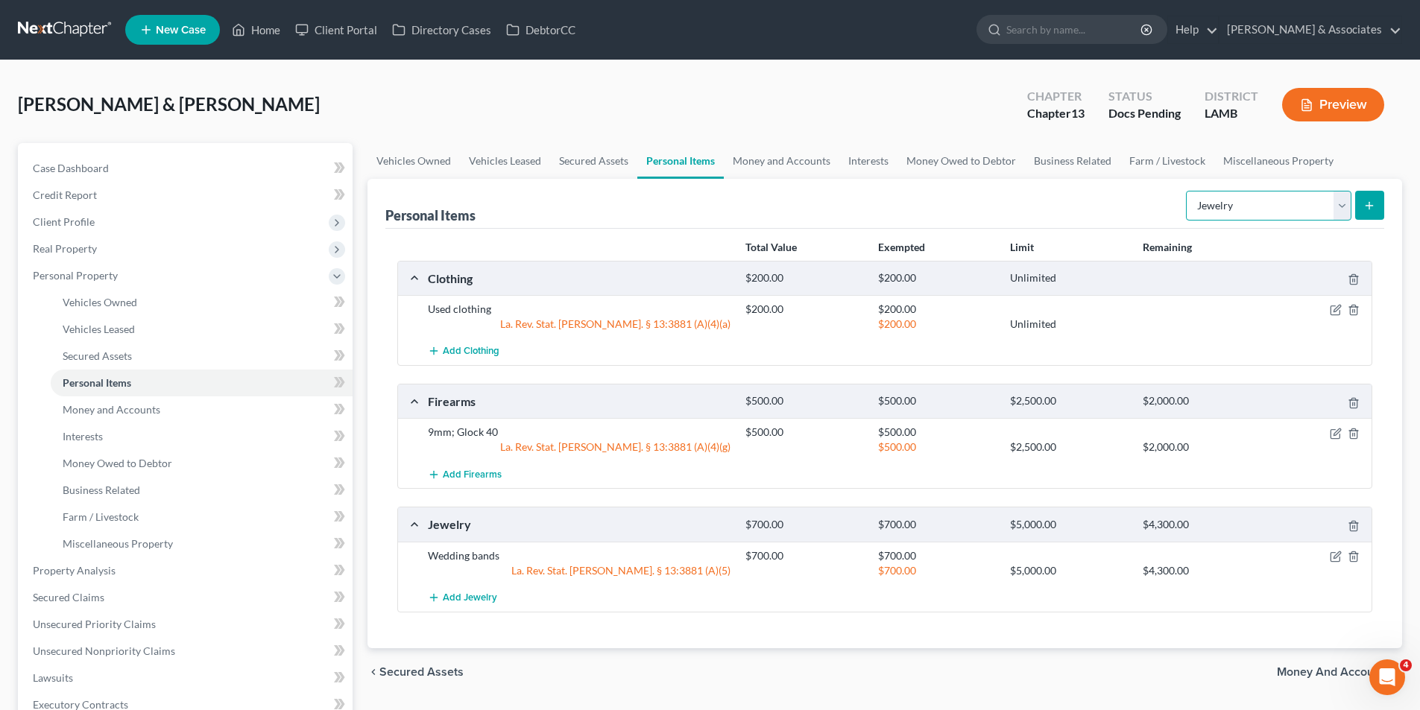
click at [1278, 209] on select "Select Item Type Clothing Collectibles Of Value Electronics Firearms Household …" at bounding box center [1268, 206] width 165 height 30
select select "household_goods"
click at [1187, 191] on select "Select Item Type Clothing Collectibles Of Value Electronics Firearms Household …" at bounding box center [1268, 206] width 165 height 30
click at [1372, 205] on icon "submit" at bounding box center [1369, 206] width 12 height 12
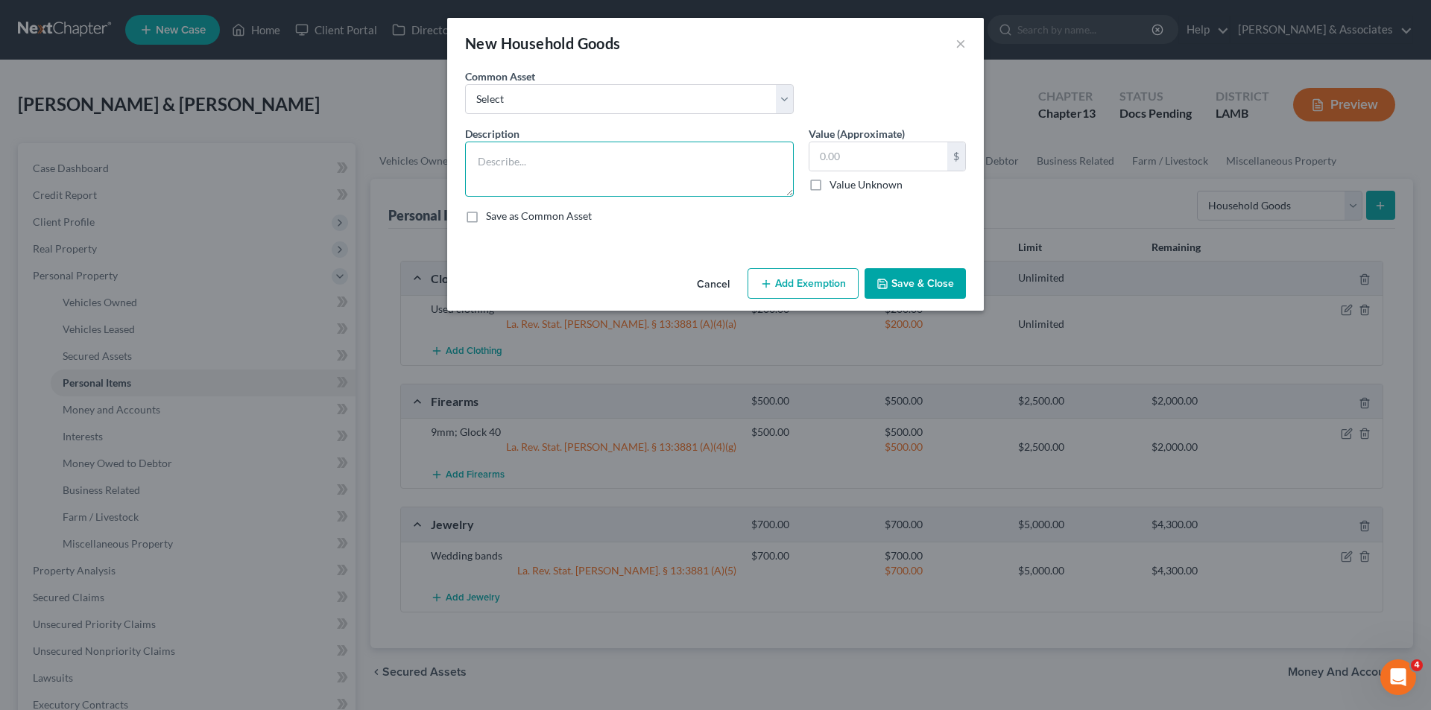
click at [547, 153] on textarea at bounding box center [629, 169] width 329 height 55
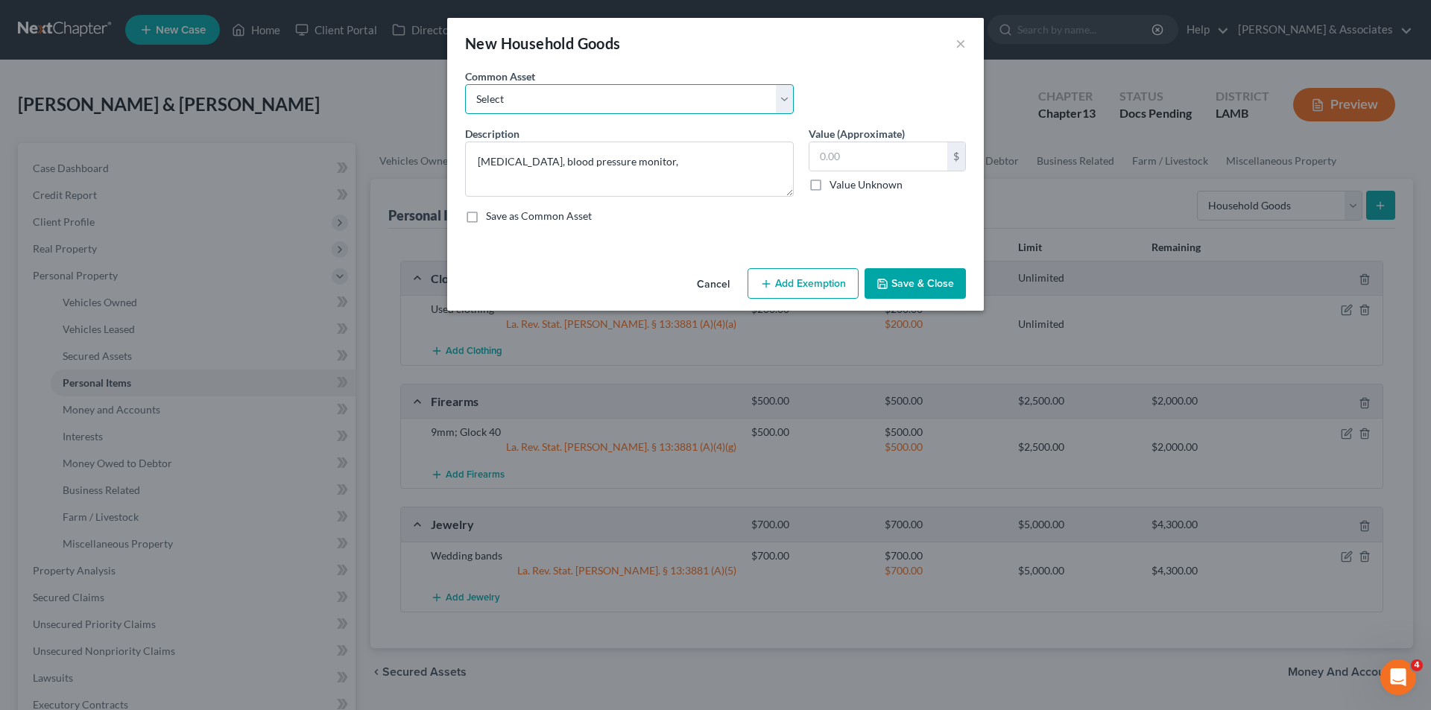
click at [675, 91] on select "Select Appliances and furniture" at bounding box center [629, 99] width 329 height 30
drag, startPoint x: 675, startPoint y: 91, endPoint x: 687, endPoint y: 148, distance: 58.1
click at [675, 91] on select "Select Appliances and furniture" at bounding box center [629, 99] width 329 height 30
click at [692, 165] on textarea "nebulizer, blood pressure monitor," at bounding box center [629, 169] width 329 height 55
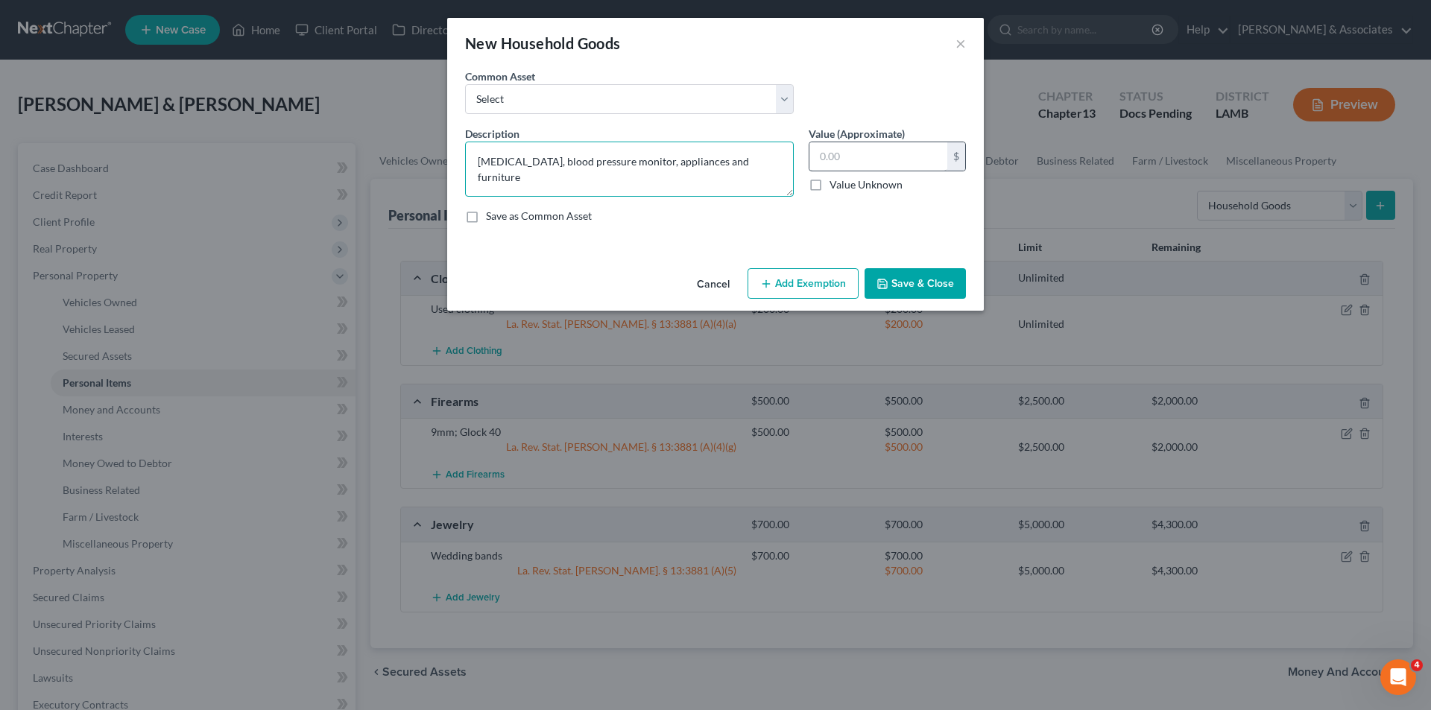
type textarea "nebulizer, blood pressure monitor, appliances and furniture"
click at [891, 156] on input "text" at bounding box center [879, 156] width 138 height 28
type input "1,500.00"
click at [772, 272] on button "Add Exemption" at bounding box center [803, 283] width 111 height 31
select select "2"
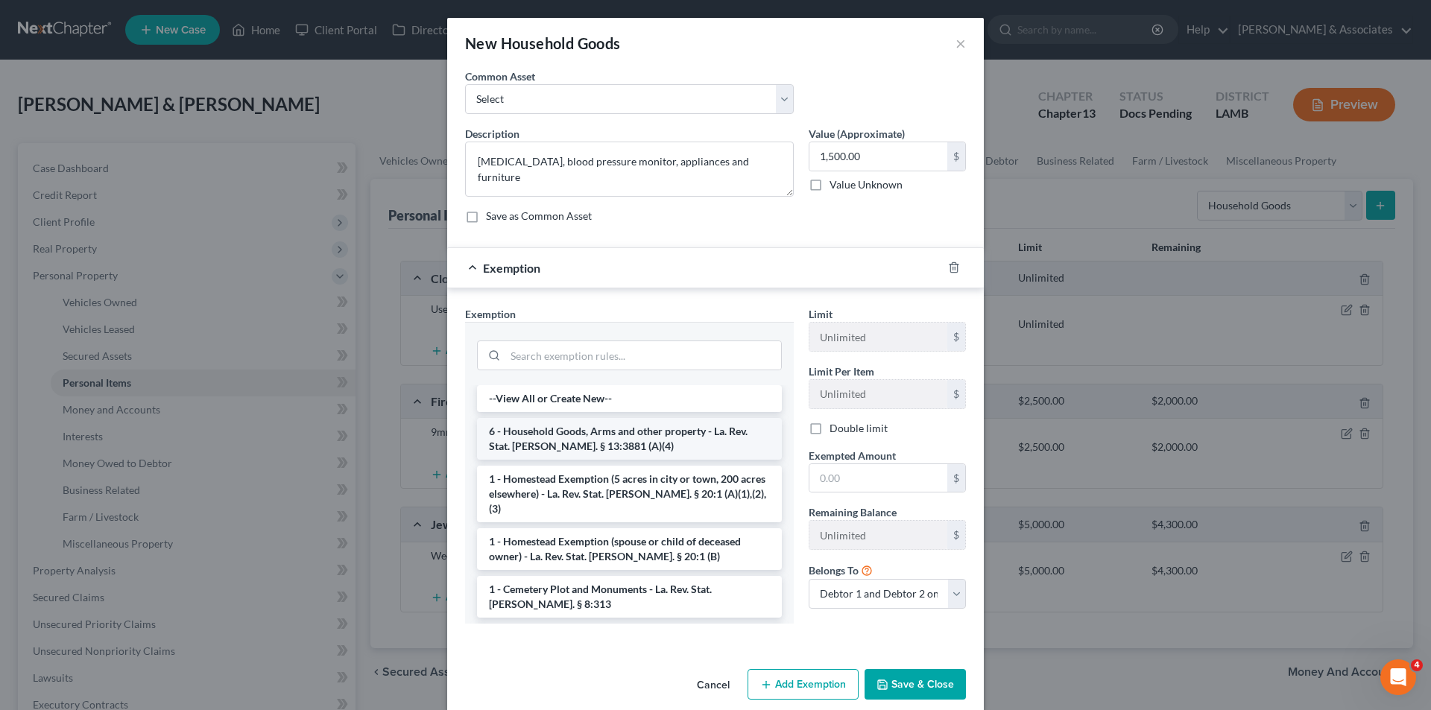
click at [570, 452] on li "6 - Household Goods, Arms and other property - La. Rev. Stat. Ann. § 13:3881 (A…" at bounding box center [629, 439] width 305 height 42
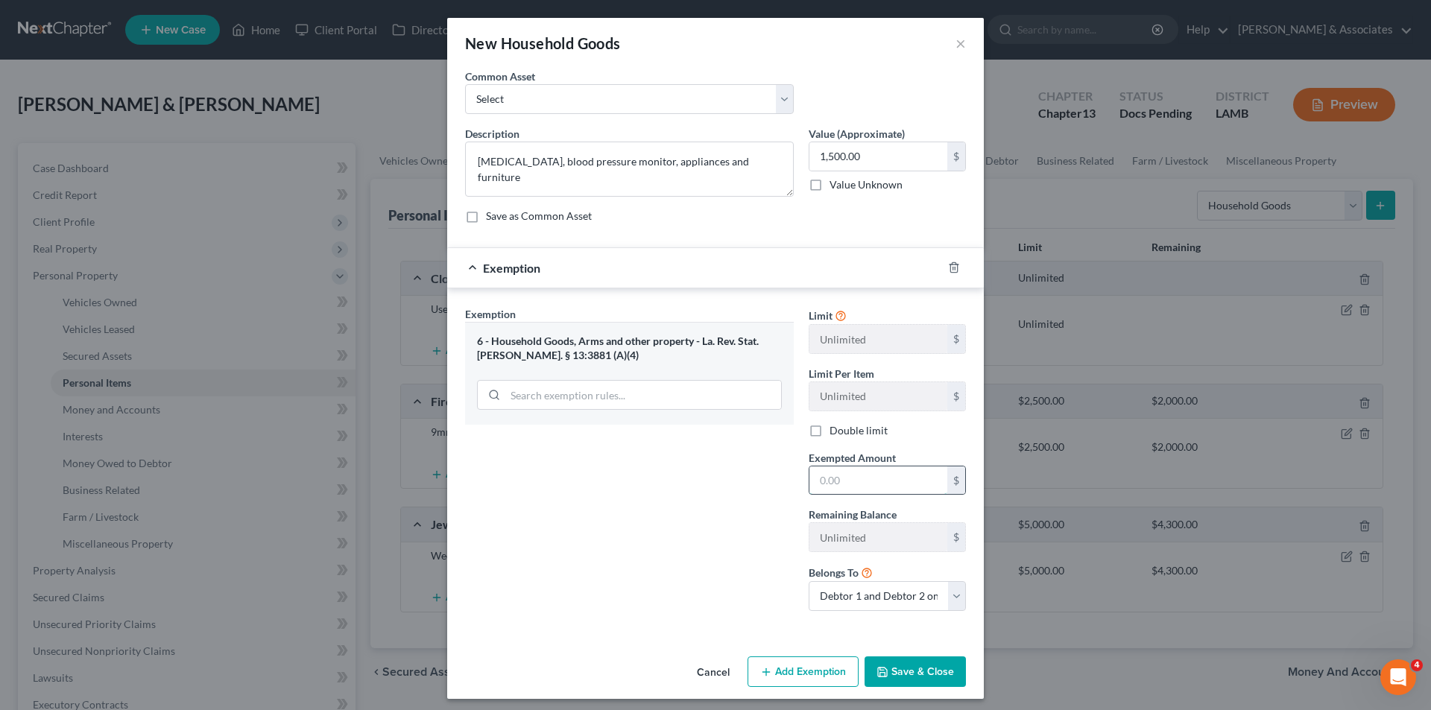
click at [933, 493] on input "text" at bounding box center [879, 481] width 138 height 28
type input "1,500.00"
click at [924, 660] on button "Save & Close" at bounding box center [915, 672] width 101 height 31
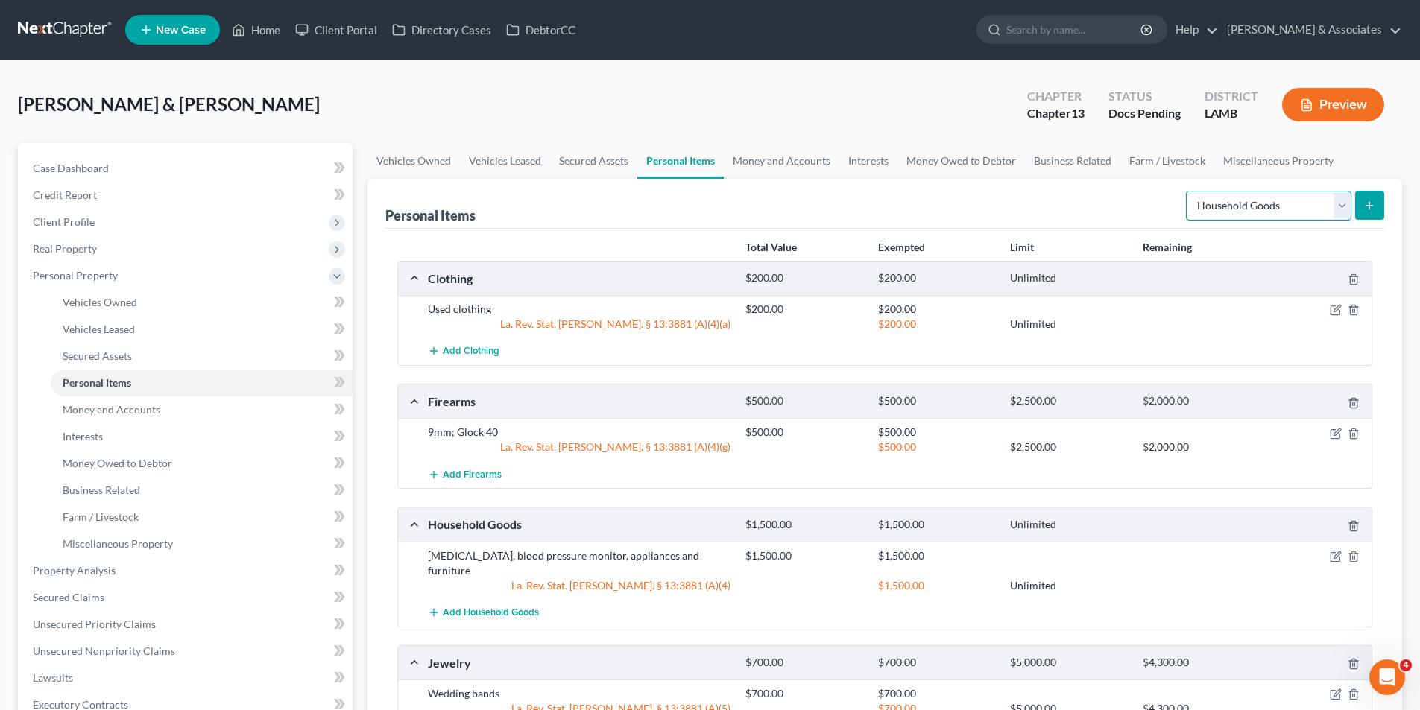
click at [1283, 210] on select "Select Item Type Clothing Collectibles Of Value Electronics Firearms Household …" at bounding box center [1268, 206] width 165 height 30
select select "electronics"
click at [1187, 191] on select "Select Item Type Clothing Collectibles Of Value Electronics Firearms Household …" at bounding box center [1268, 206] width 165 height 30
click at [1366, 200] on icon "submit" at bounding box center [1369, 206] width 12 height 12
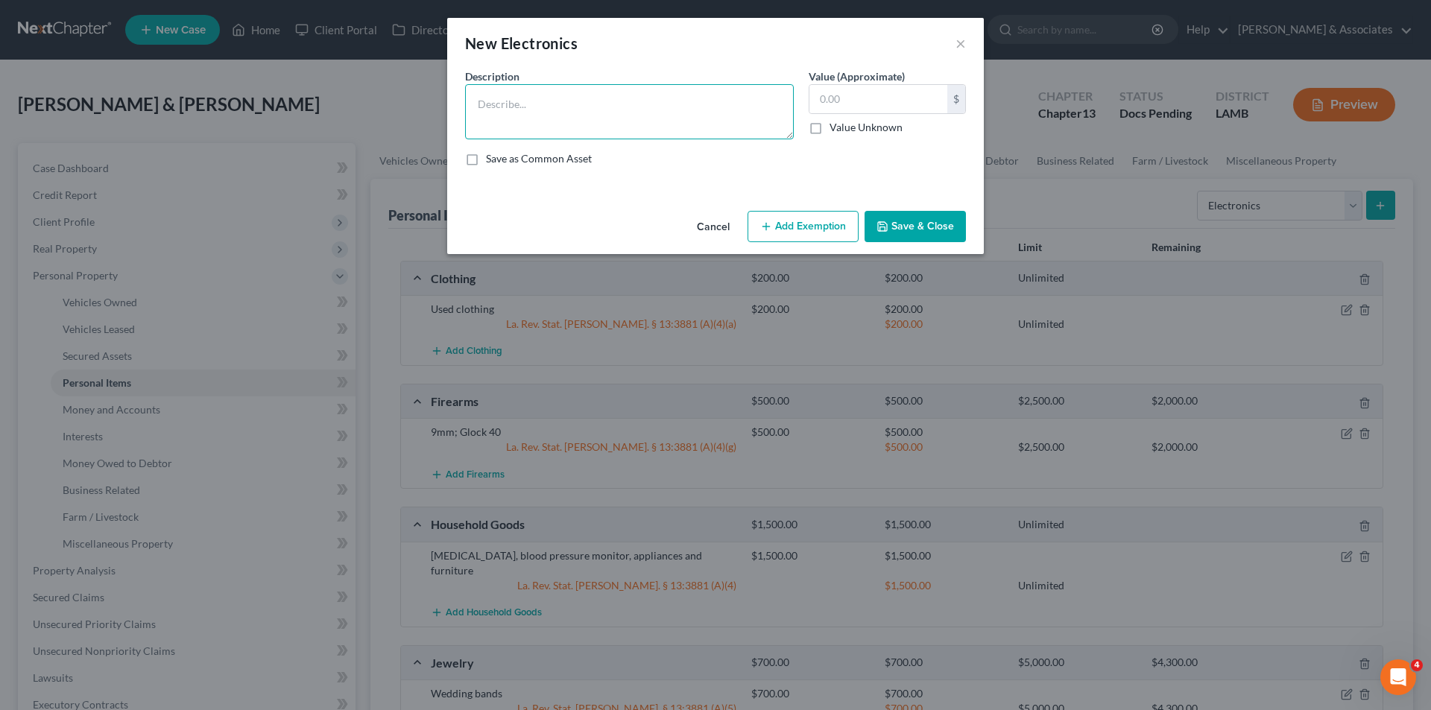
click at [526, 87] on textarea at bounding box center [629, 111] width 329 height 55
type textarea "TCL 65in 5yrs; Sharp 65in 13yrs; Vizio 65in 10yrs; tablet 7yrs; PS4 5yrs; 3x ip…"
click at [857, 103] on input "text" at bounding box center [879, 99] width 138 height 28
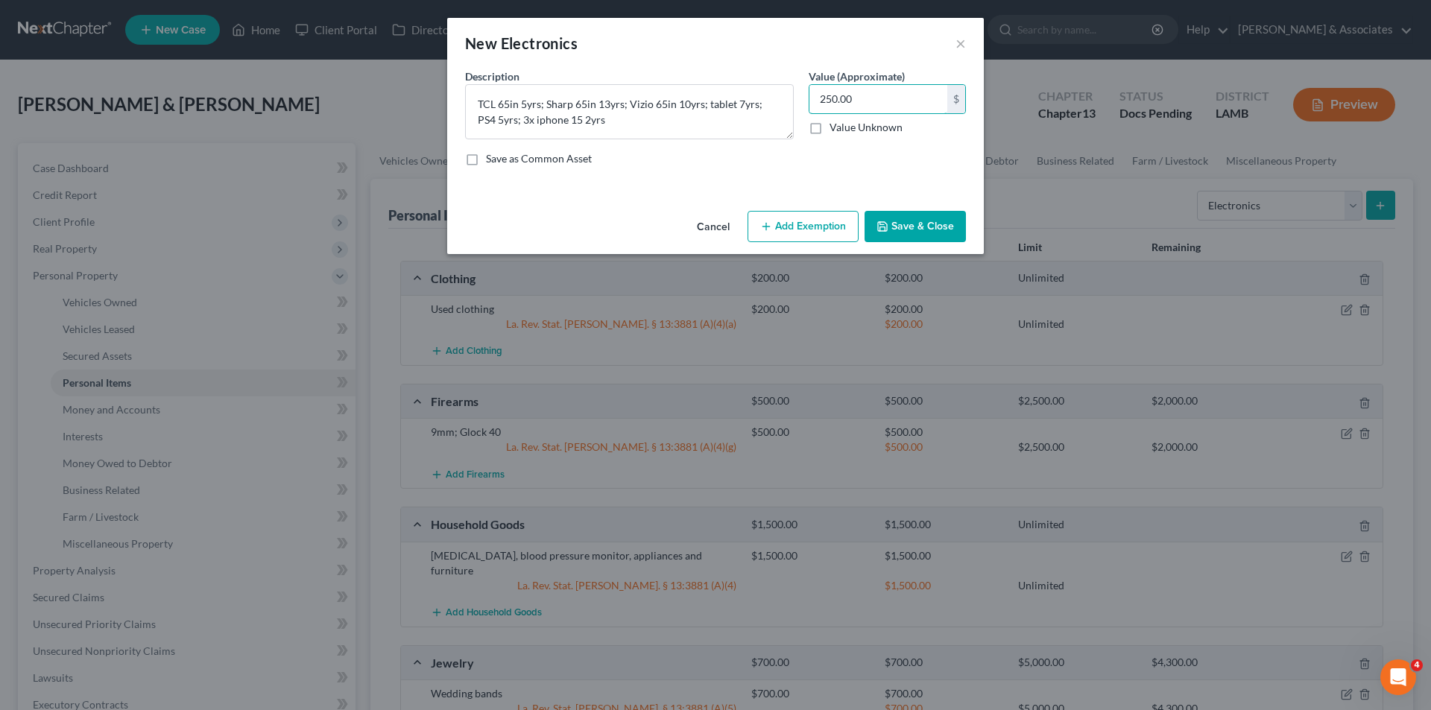
type input "250.00"
click at [940, 222] on button "Save & Close" at bounding box center [915, 226] width 101 height 31
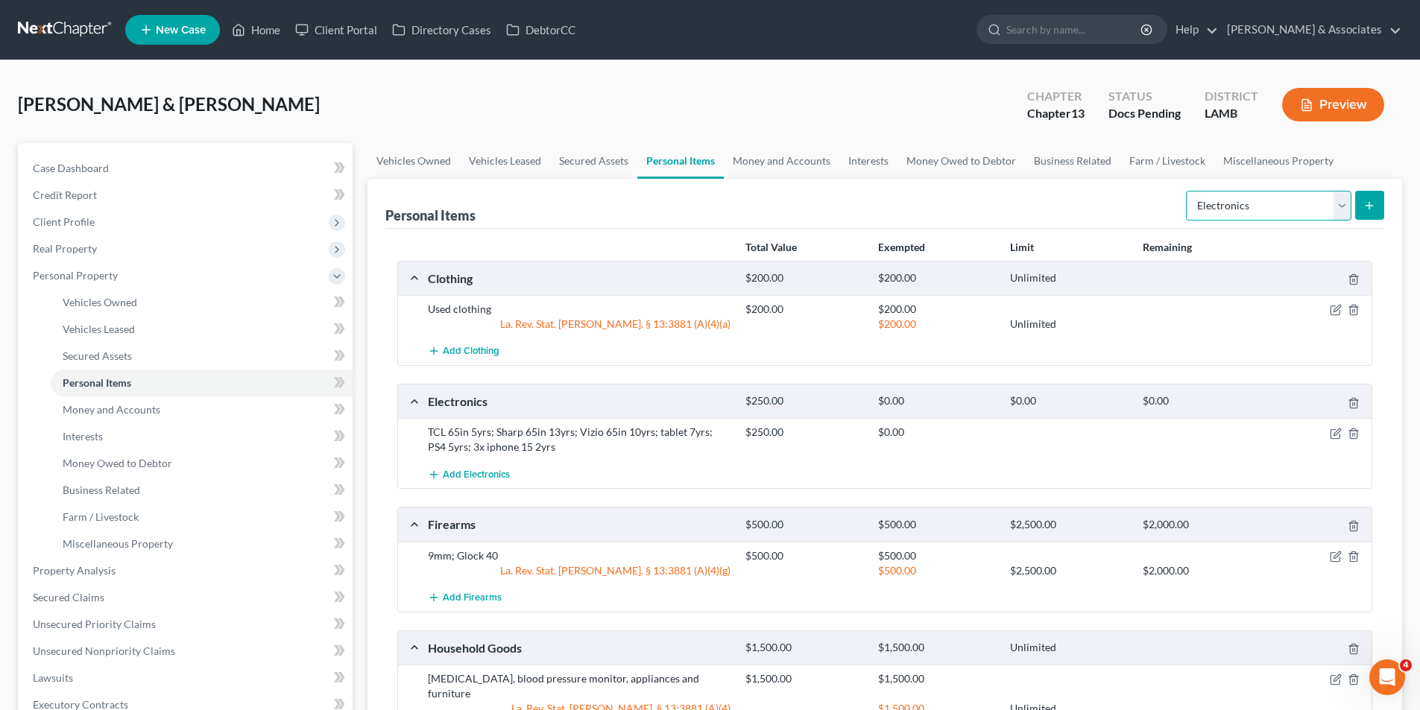
click at [1212, 203] on select "Select Item Type Clothing Collectibles Of Value Electronics Firearms Household …" at bounding box center [1268, 206] width 165 height 30
select select "sports_and_hobby_equipment"
click at [1187, 191] on select "Select Item Type Clothing Collectibles Of Value Electronics Firearms Household …" at bounding box center [1268, 206] width 165 height 30
click at [1372, 206] on line "submit" at bounding box center [1369, 206] width 7 height 0
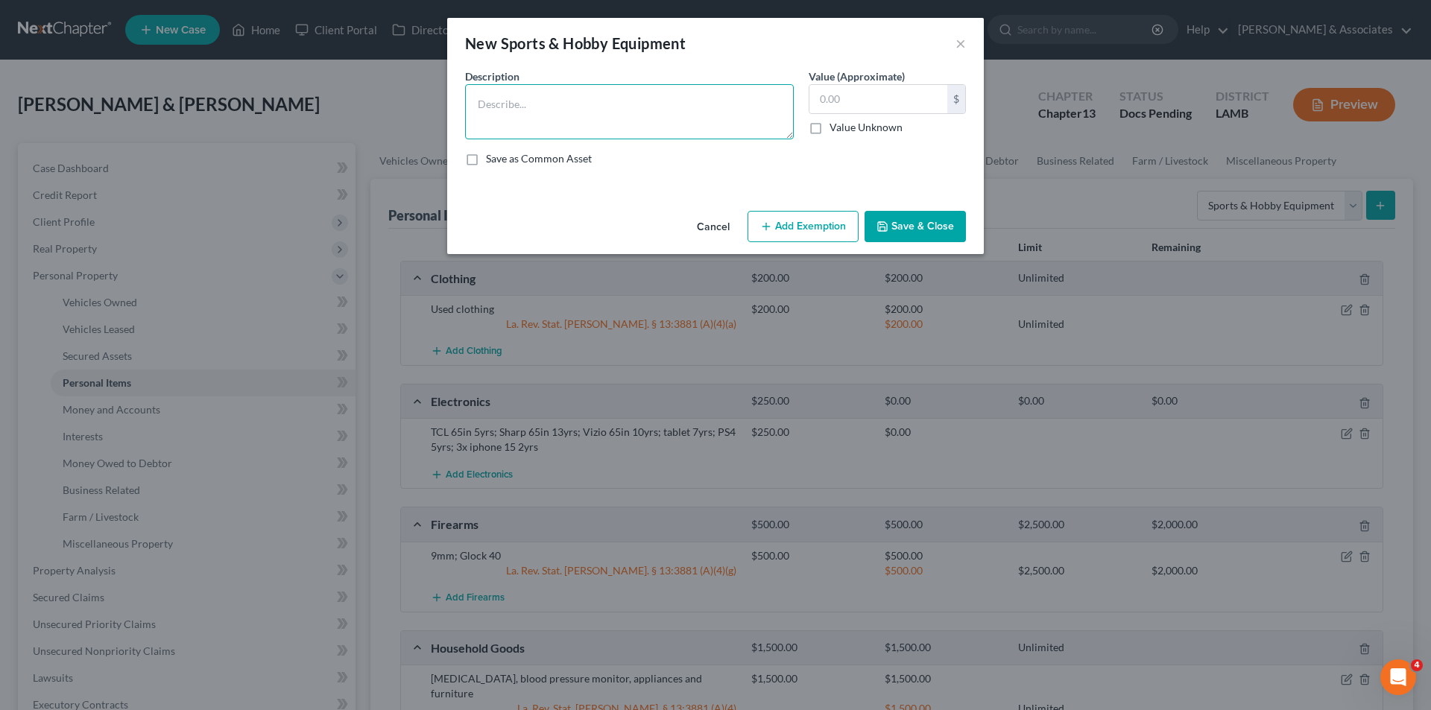
click at [605, 122] on textarea at bounding box center [629, 111] width 329 height 55
type textarea "push lawn mower; weed eater; leaf blower; small generator; charcoal grill; elec…"
click at [851, 84] on div "$" at bounding box center [887, 99] width 157 height 30
click at [851, 95] on input "text" at bounding box center [879, 99] width 138 height 28
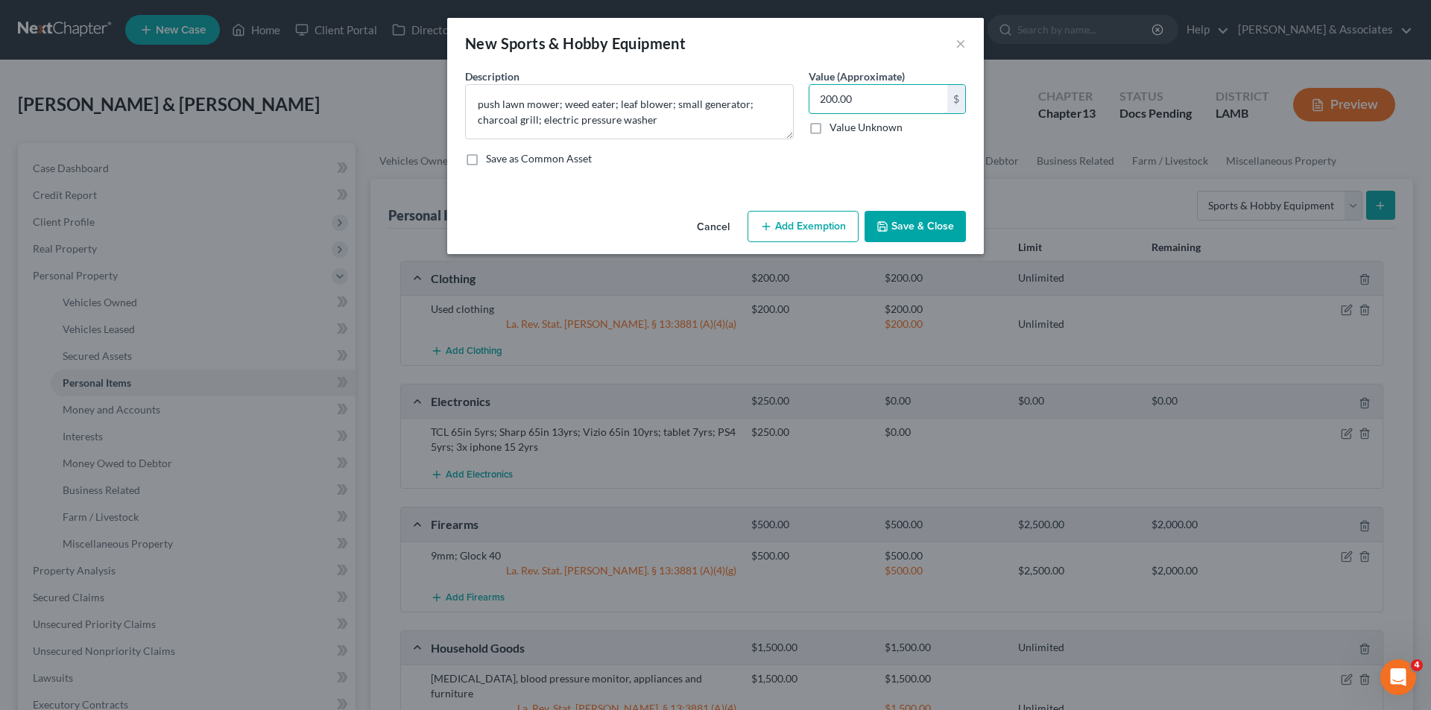
type input "200.00"
click at [939, 221] on button "Save & Close" at bounding box center [915, 226] width 101 height 31
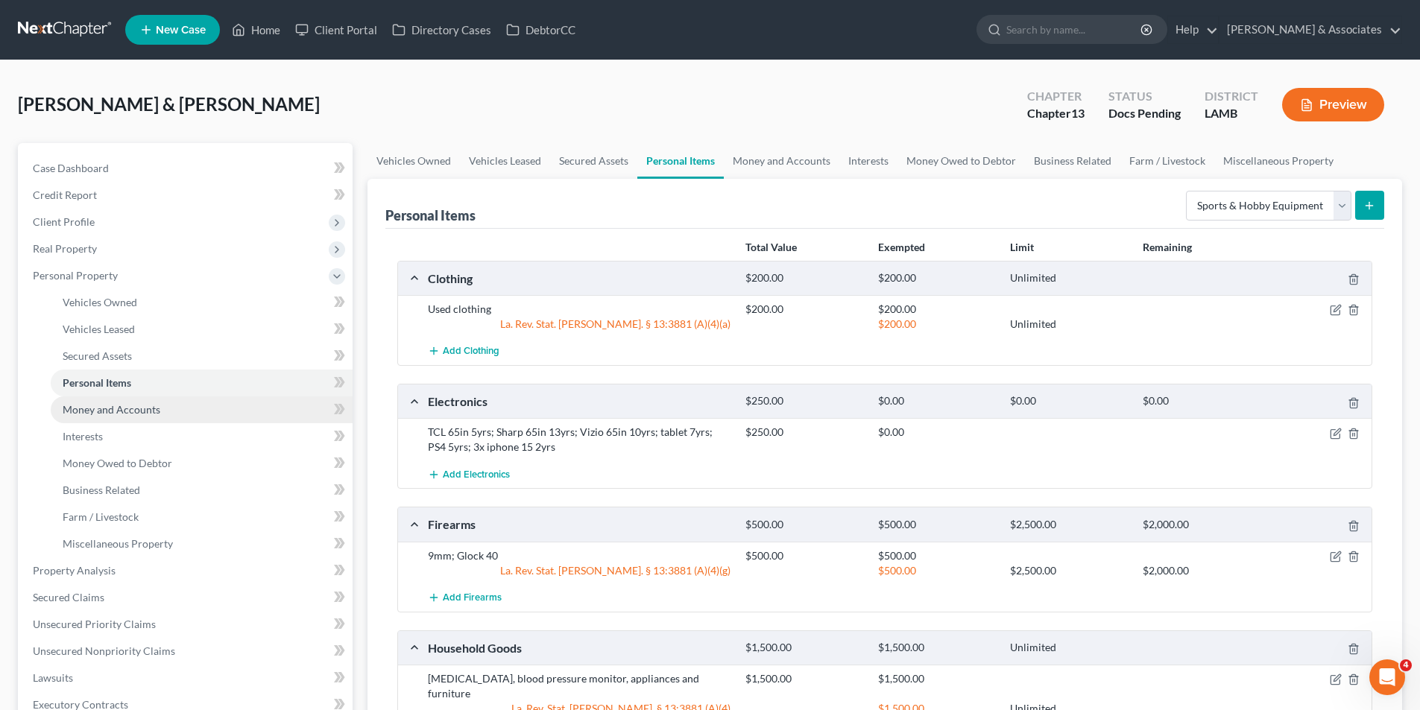
click at [153, 403] on span "Money and Accounts" at bounding box center [112, 409] width 98 height 13
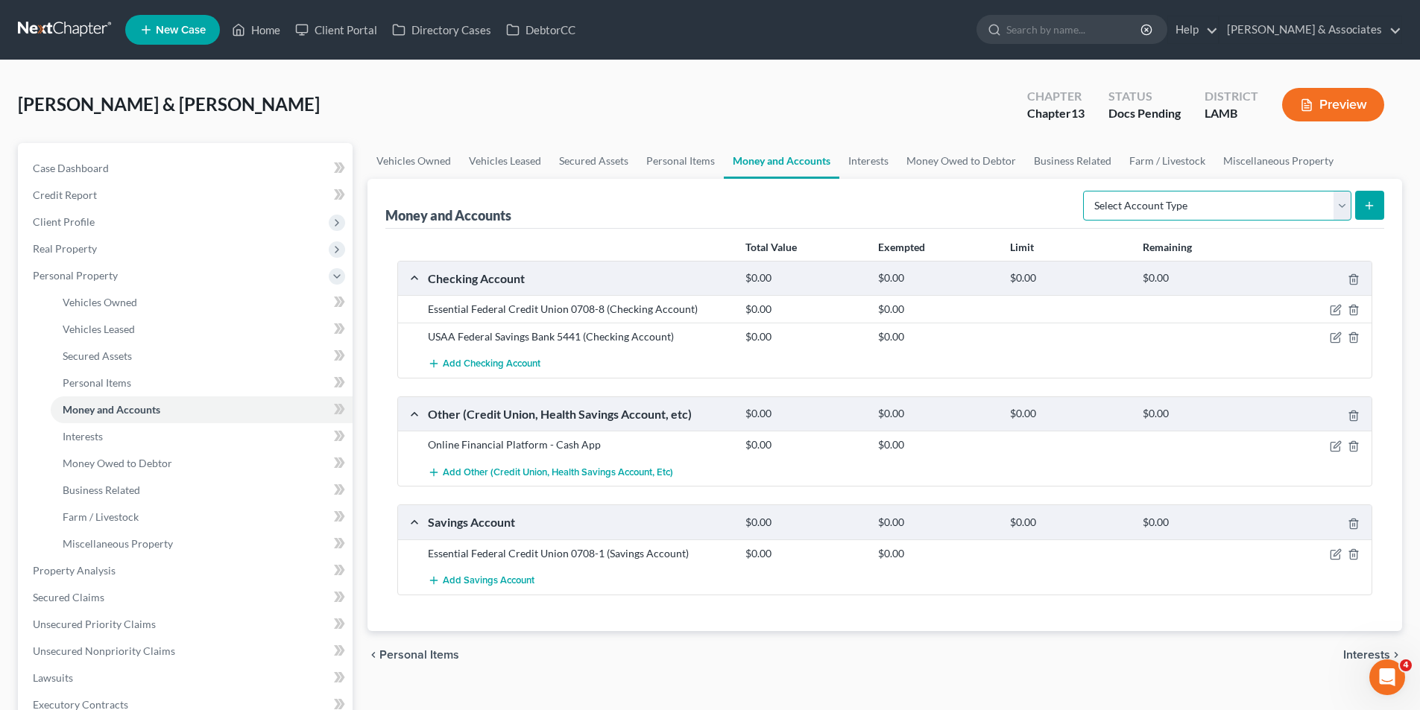
click at [1163, 212] on select "Select Account Type Brokerage Cash on Hand Certificates of Deposit Checking Acc…" at bounding box center [1217, 206] width 268 height 30
click at [86, 418] on link "Money and Accounts" at bounding box center [202, 410] width 302 height 27
click at [86, 429] on link "Interests" at bounding box center [202, 436] width 302 height 27
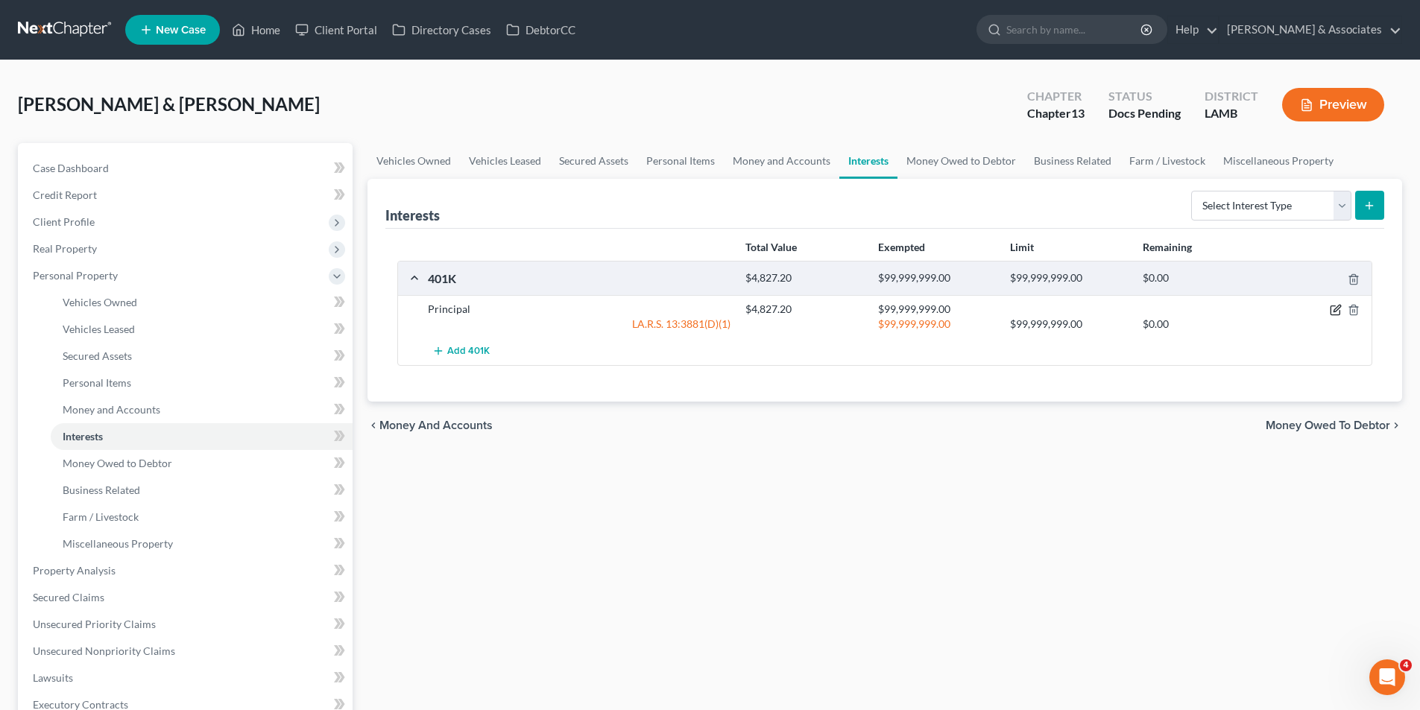
click at [1331, 312] on icon "button" at bounding box center [1336, 310] width 12 height 12
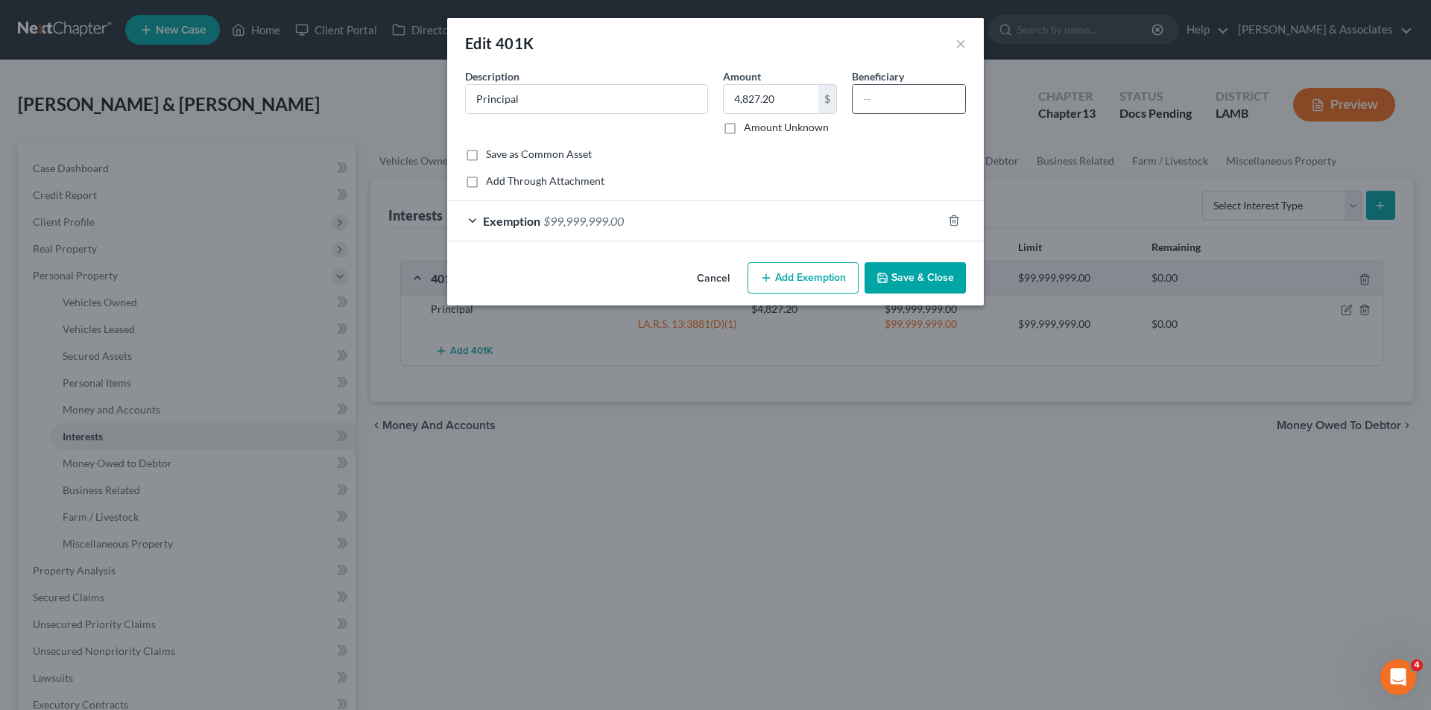
click at [868, 110] on input "text" at bounding box center [909, 99] width 113 height 28
type input "Nadia Reed"
click at [923, 283] on button "Save & Close" at bounding box center [915, 277] width 101 height 31
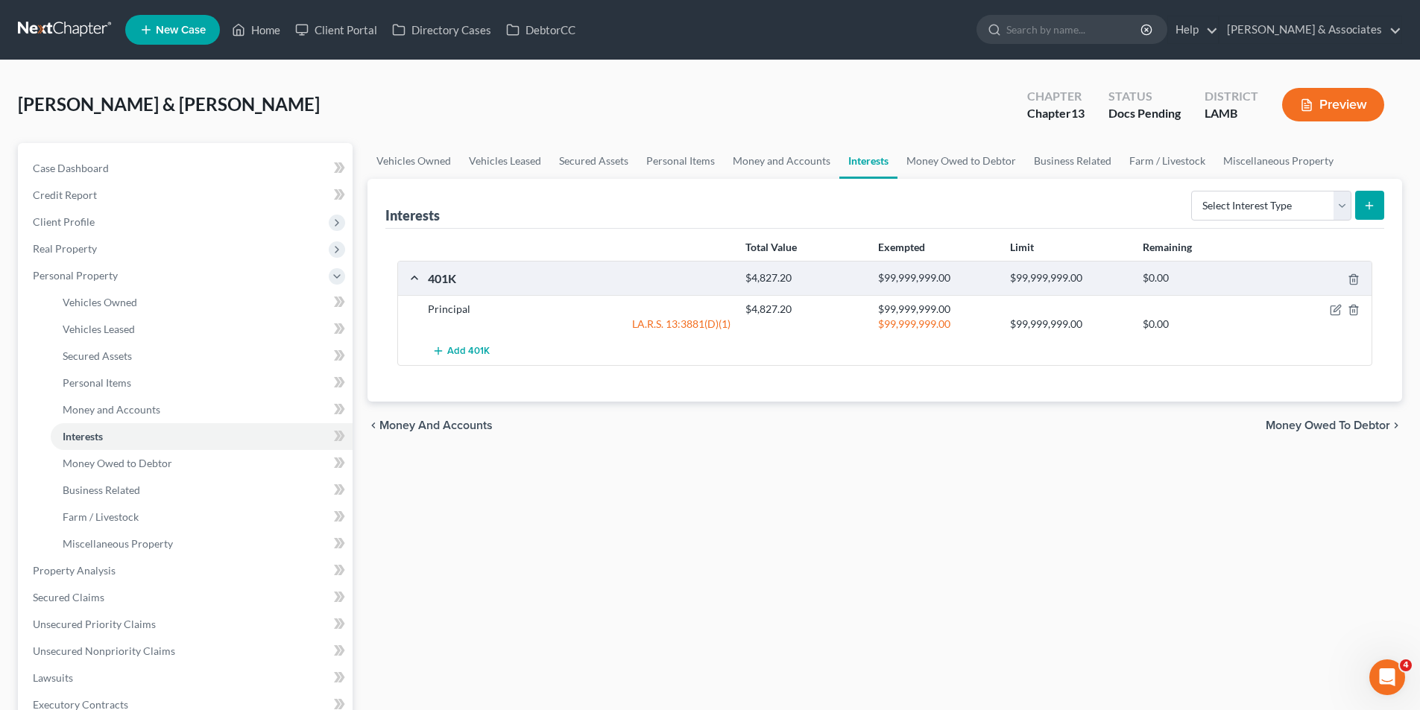
click at [863, 489] on div "Vehicles Owned Vehicles Leased Secured Assets Personal Items Money and Accounts…" at bounding box center [885, 587] width 1050 height 888
click at [1223, 210] on select "Select Interest Type 401K Annuity Bond Education IRA Government Bond Government…" at bounding box center [1271, 206] width 160 height 30
drag, startPoint x: 200, startPoint y: 458, endPoint x: 652, endPoint y: 502, distance: 453.9
click at [200, 458] on link "Money Owed to Debtor" at bounding box center [202, 463] width 302 height 27
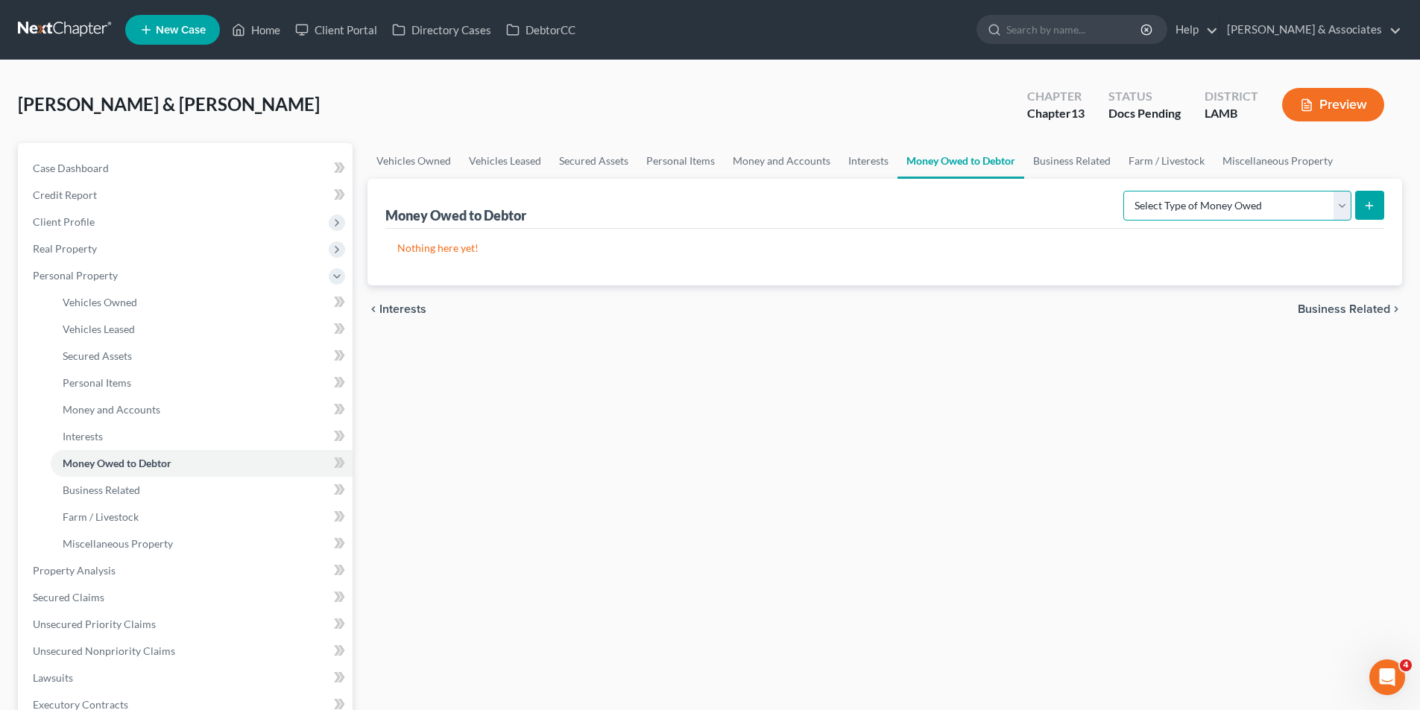
click at [1243, 200] on select "Select Type of Money Owed Accounts Receivable Alimony Child Support Claims Agai…" at bounding box center [1237, 206] width 228 height 30
click at [116, 519] on span "Farm / Livestock" at bounding box center [101, 517] width 76 height 13
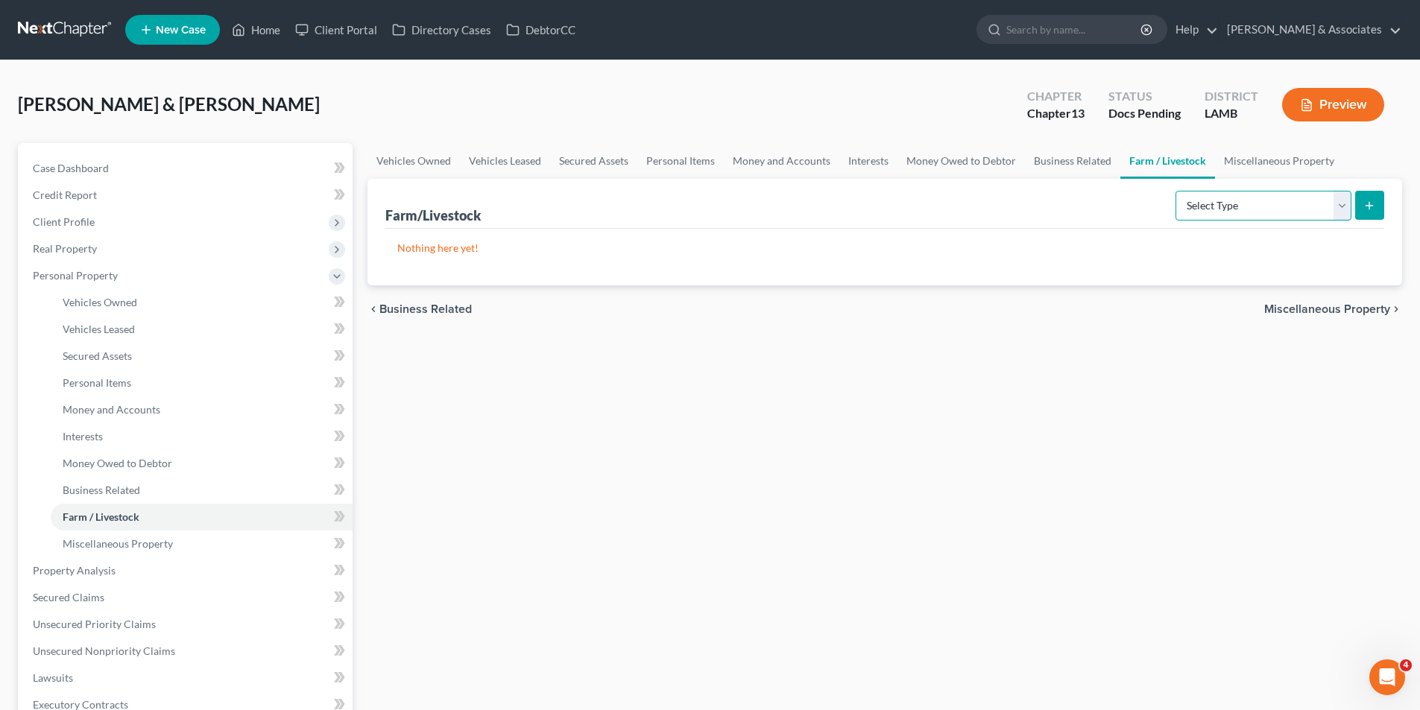
click at [1234, 214] on select "Select Type Animals & Livestock Crops: Growing or Harvested Farming Equipment F…" at bounding box center [1264, 206] width 176 height 30
click at [101, 540] on span "Miscellaneous Property" at bounding box center [118, 543] width 110 height 13
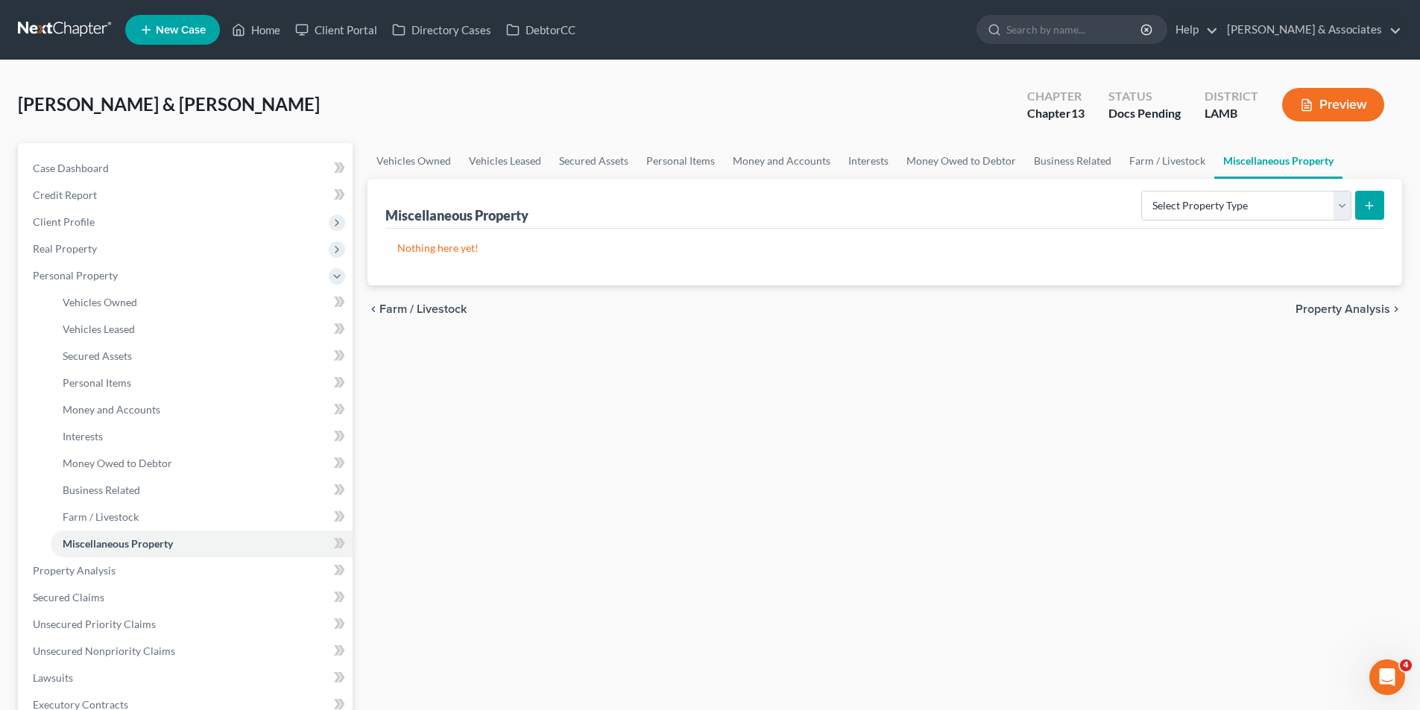
click at [1096, 355] on div "Vehicles Owned Vehicles Leased Secured Assets Personal Items Money and Accounts…" at bounding box center [885, 587] width 1050 height 888
drag, startPoint x: 1203, startPoint y: 204, endPoint x: 1208, endPoint y: 222, distance: 18.4
click at [1208, 222] on div "Select Property Type Assigned for Creditor Benefit Within 1 Year Holding for An…" at bounding box center [1259, 205] width 249 height 40
click at [76, 587] on link "Secured Claims" at bounding box center [187, 597] width 332 height 27
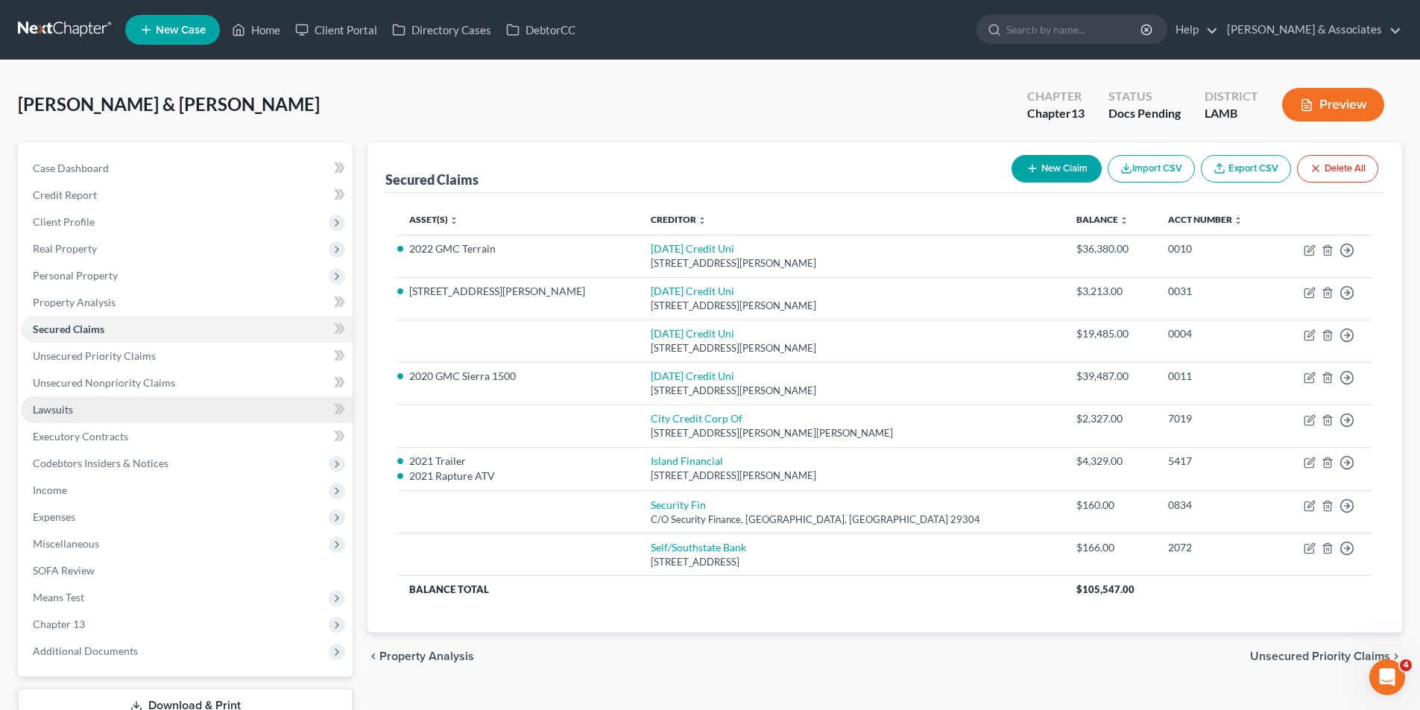
click at [78, 403] on link "Lawsuits" at bounding box center [187, 410] width 332 height 27
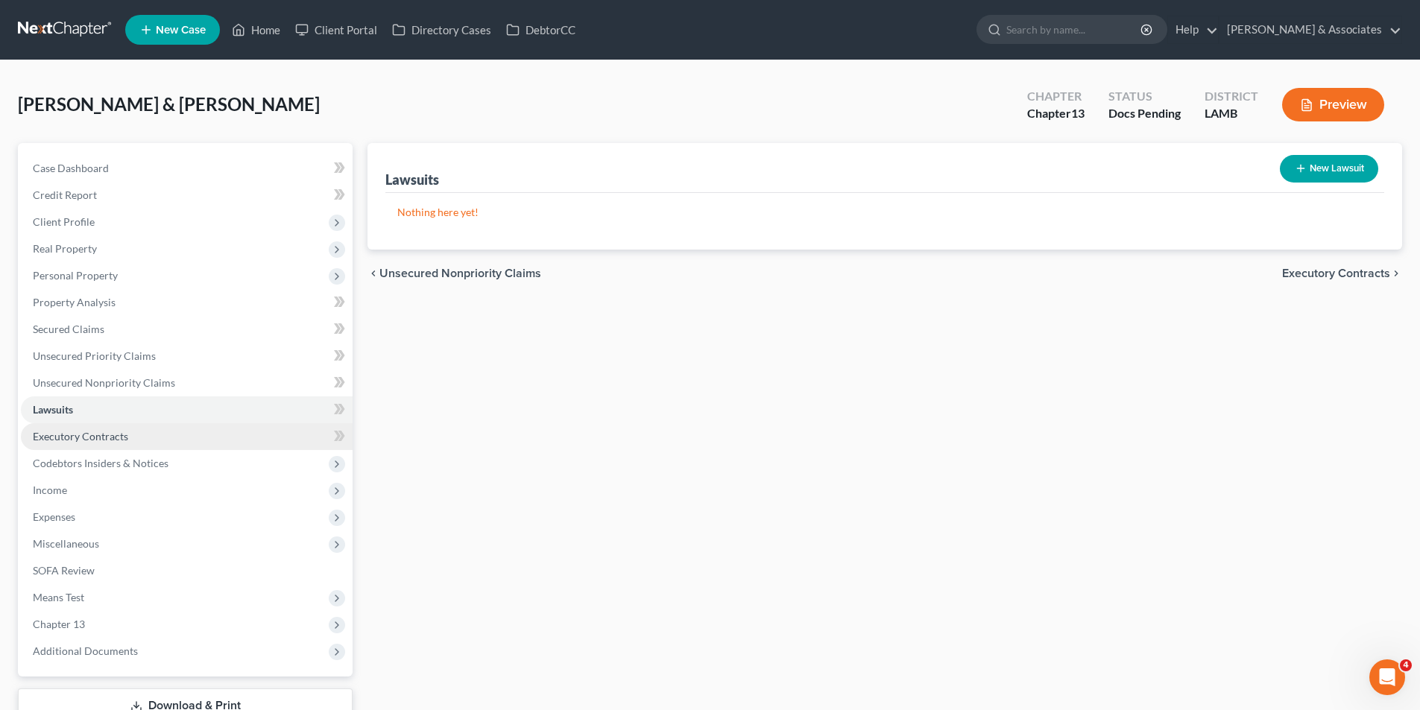
click at [69, 437] on span "Executory Contracts" at bounding box center [80, 436] width 95 height 13
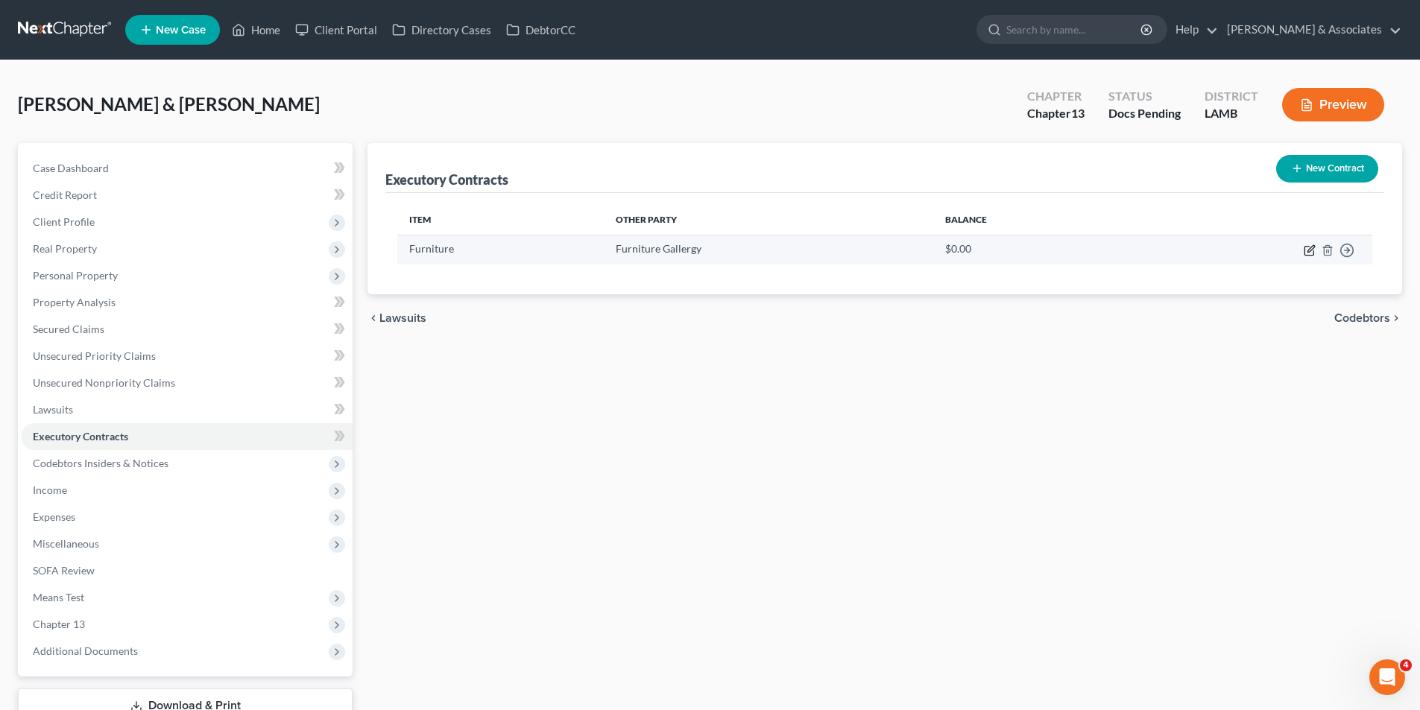
click at [1309, 253] on icon "button" at bounding box center [1310, 251] width 12 height 12
select select "3"
select select "19"
select select "4"
select select "2"
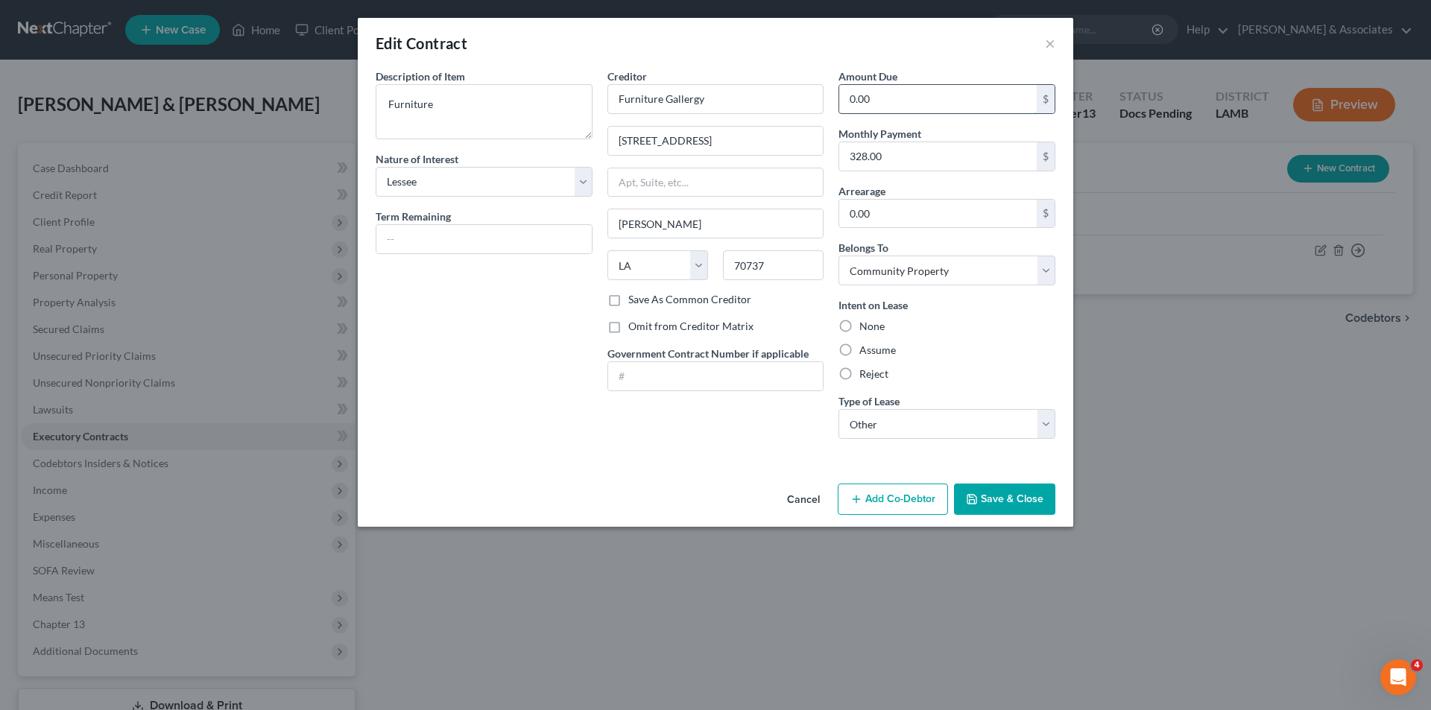
click at [877, 100] on input "0.00" at bounding box center [938, 99] width 198 height 28
type input "3"
click at [927, 218] on input "0.00" at bounding box center [938, 214] width 198 height 28
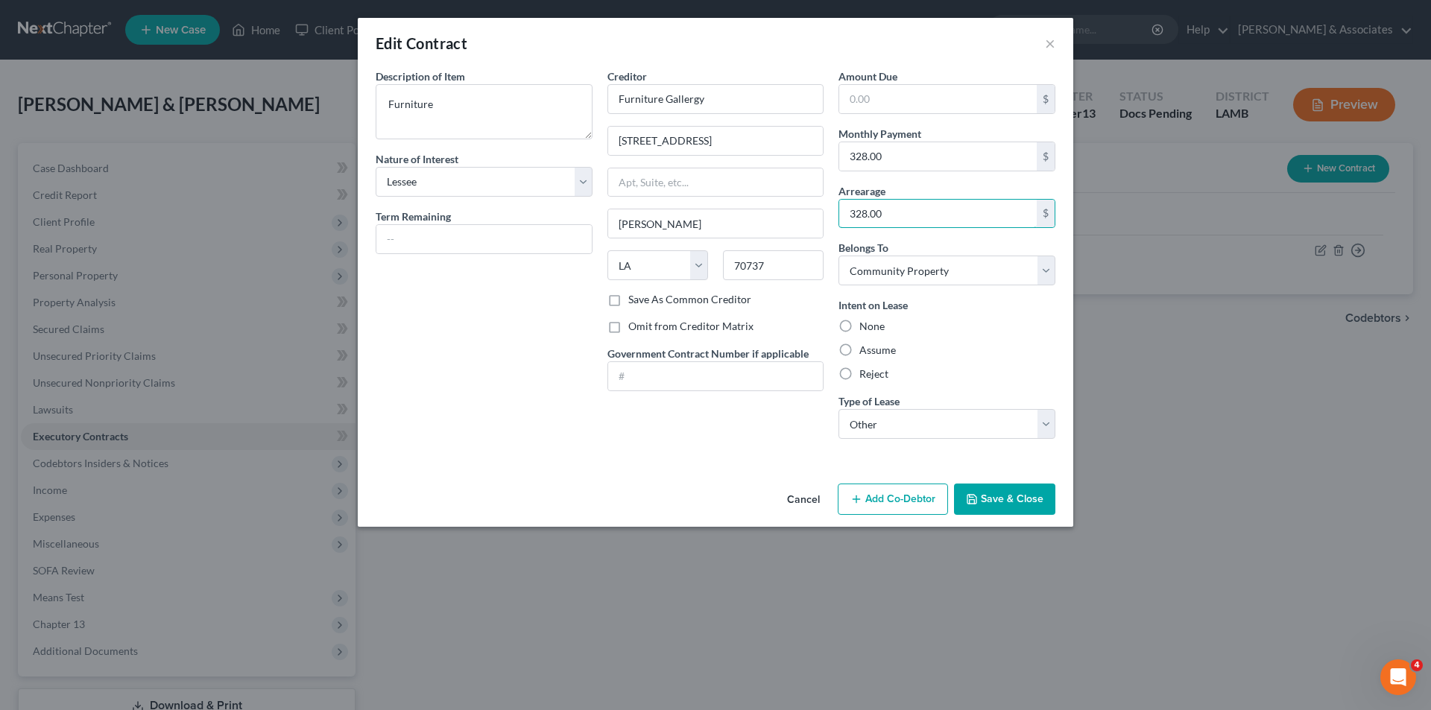
type input "328.00"
click at [1029, 499] on button "Save & Close" at bounding box center [1004, 499] width 101 height 31
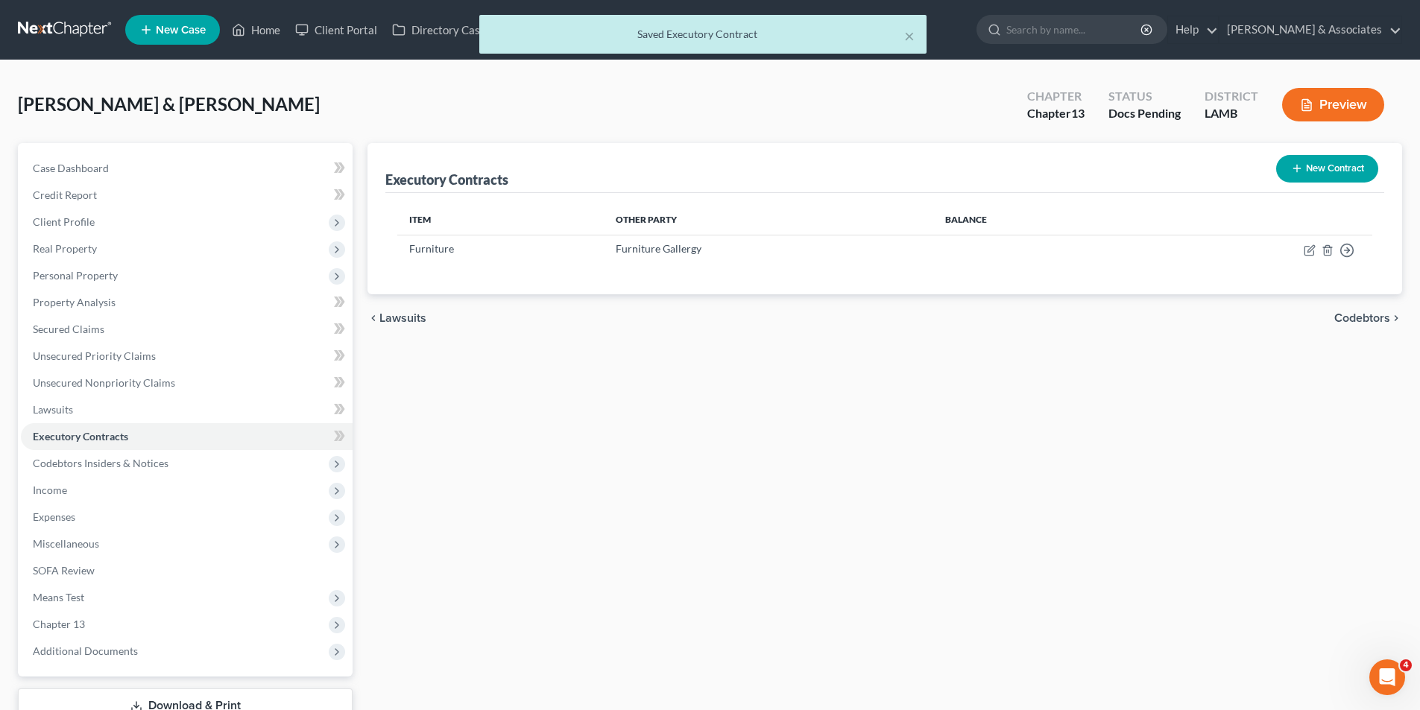
click at [593, 426] on div "Executory Contracts New Contract Item Other Party Balance Furniture Furniture G…" at bounding box center [885, 452] width 1050 height 619
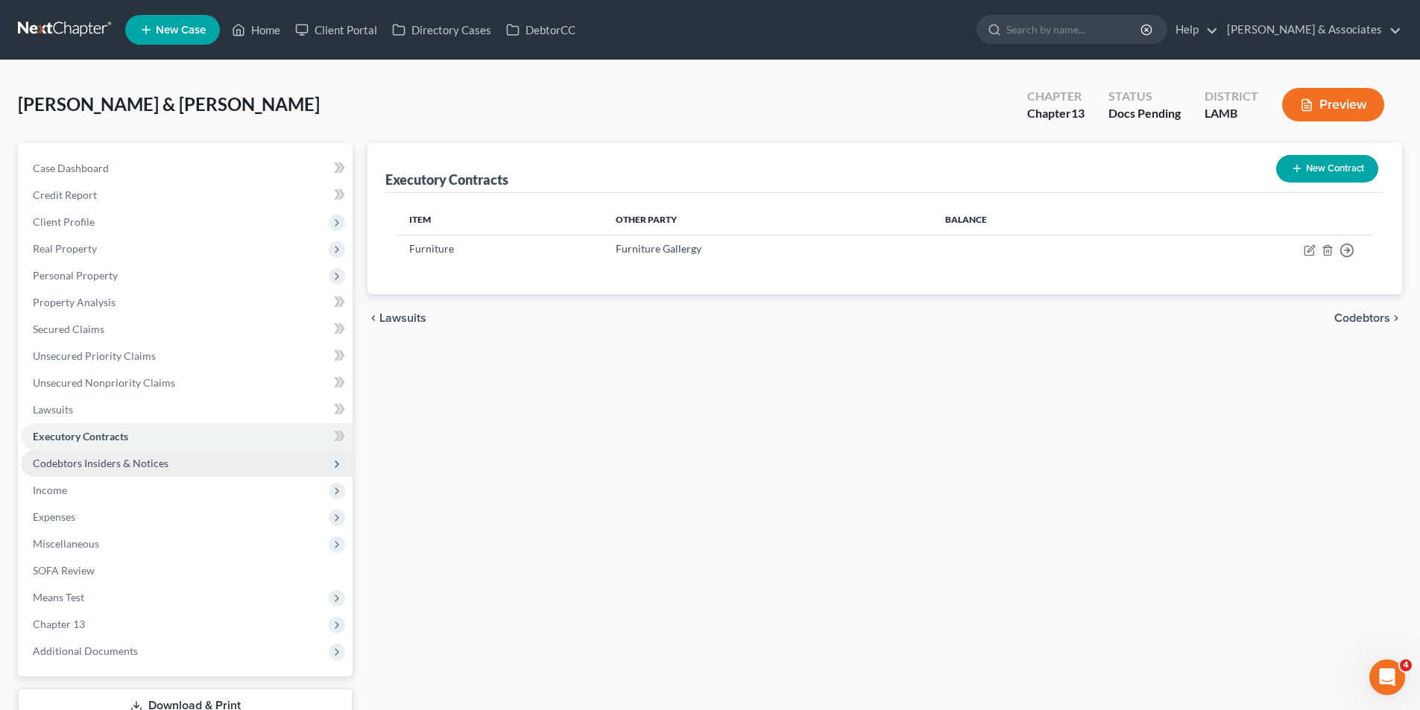
click at [148, 469] on span "Codebtors Insiders & Notices" at bounding box center [101, 463] width 136 height 13
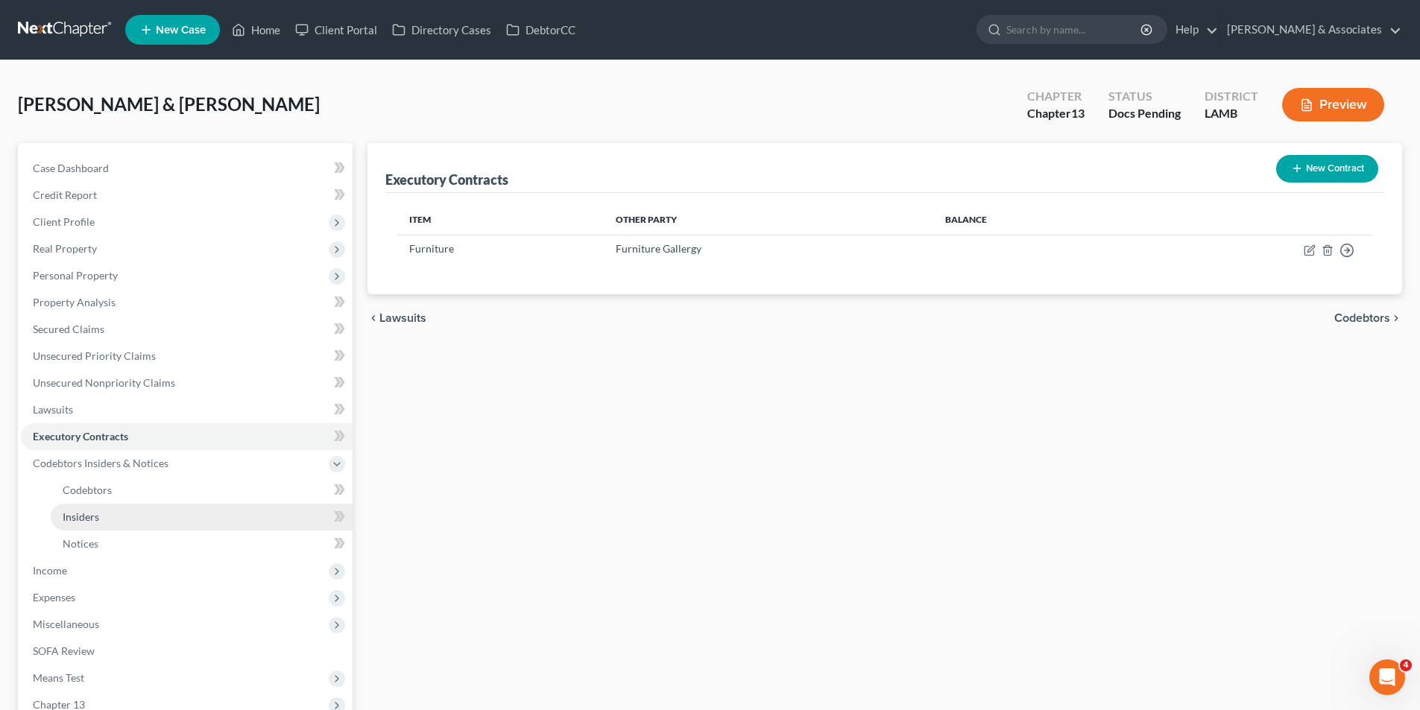
click at [127, 524] on link "Insiders" at bounding box center [202, 517] width 302 height 27
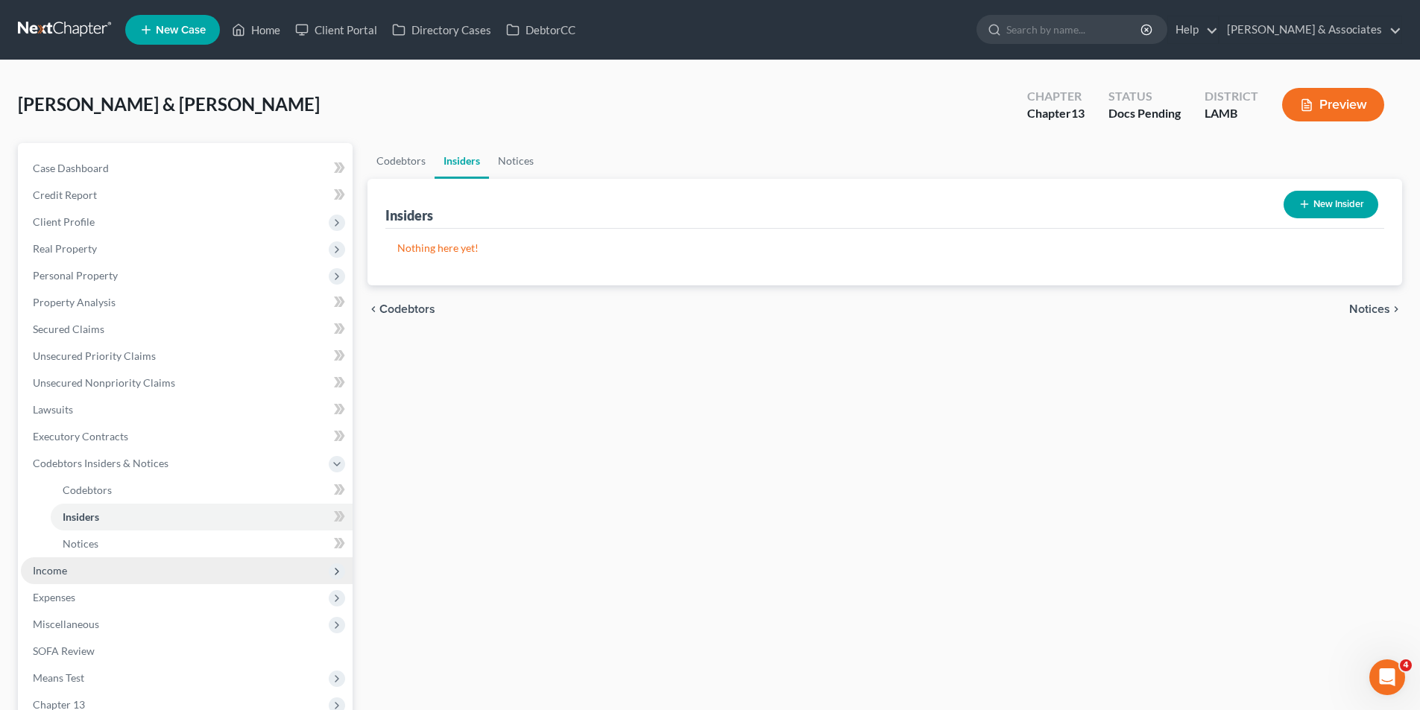
click at [52, 578] on span "Income" at bounding box center [187, 571] width 332 height 27
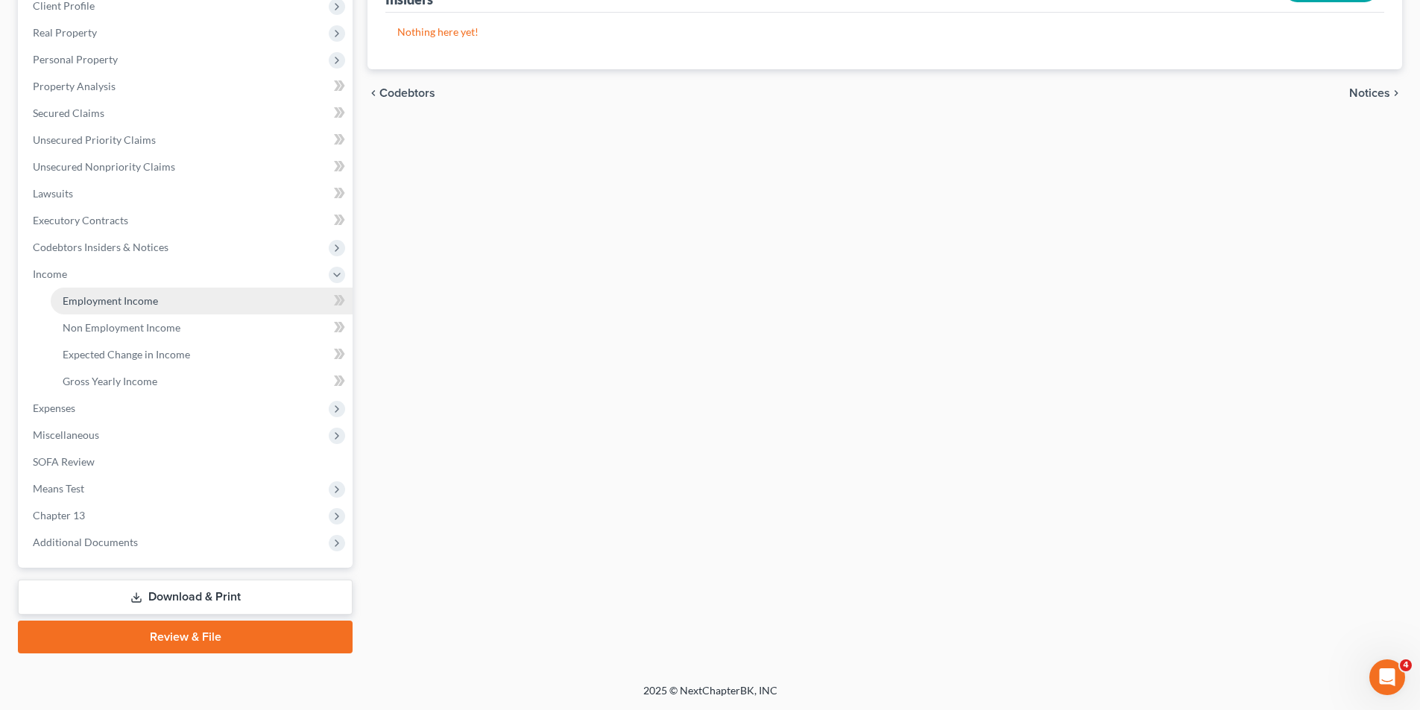
click at [201, 298] on link "Employment Income" at bounding box center [202, 301] width 302 height 27
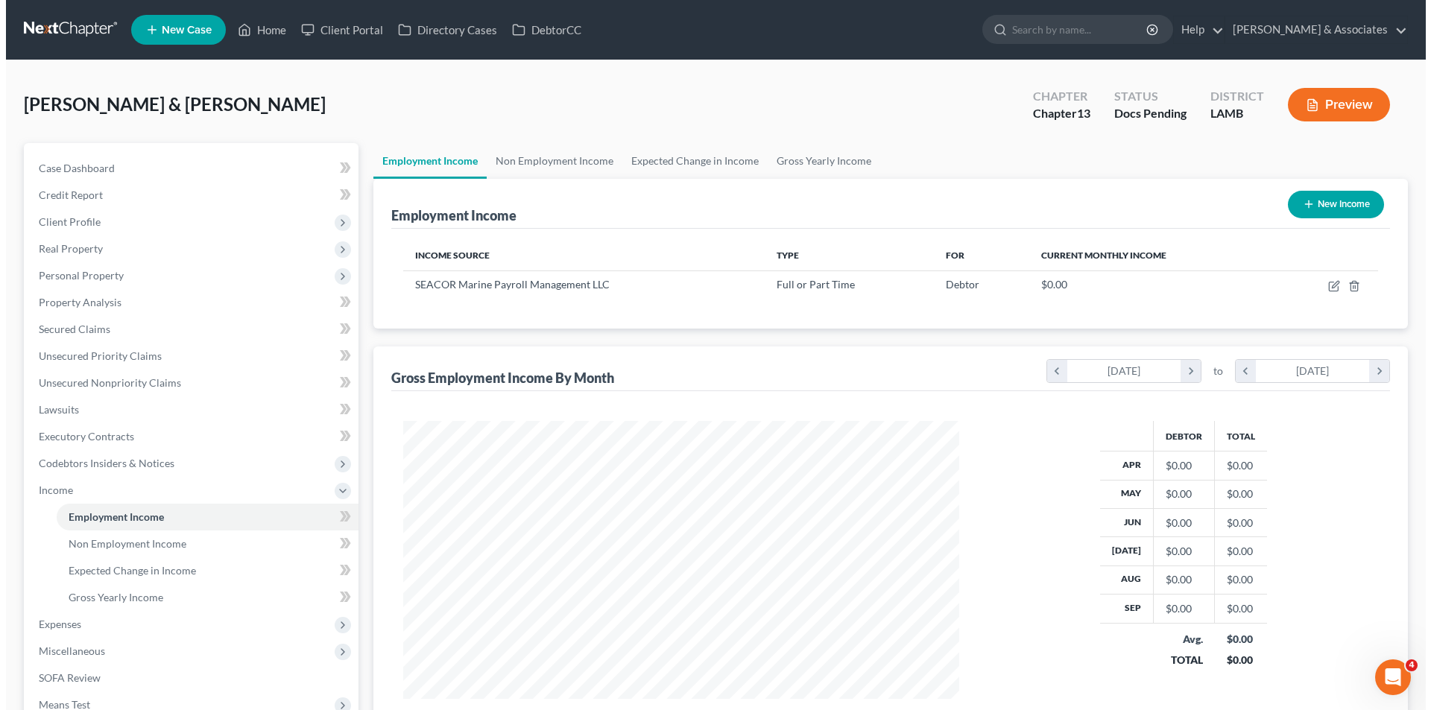
scroll to position [278, 586]
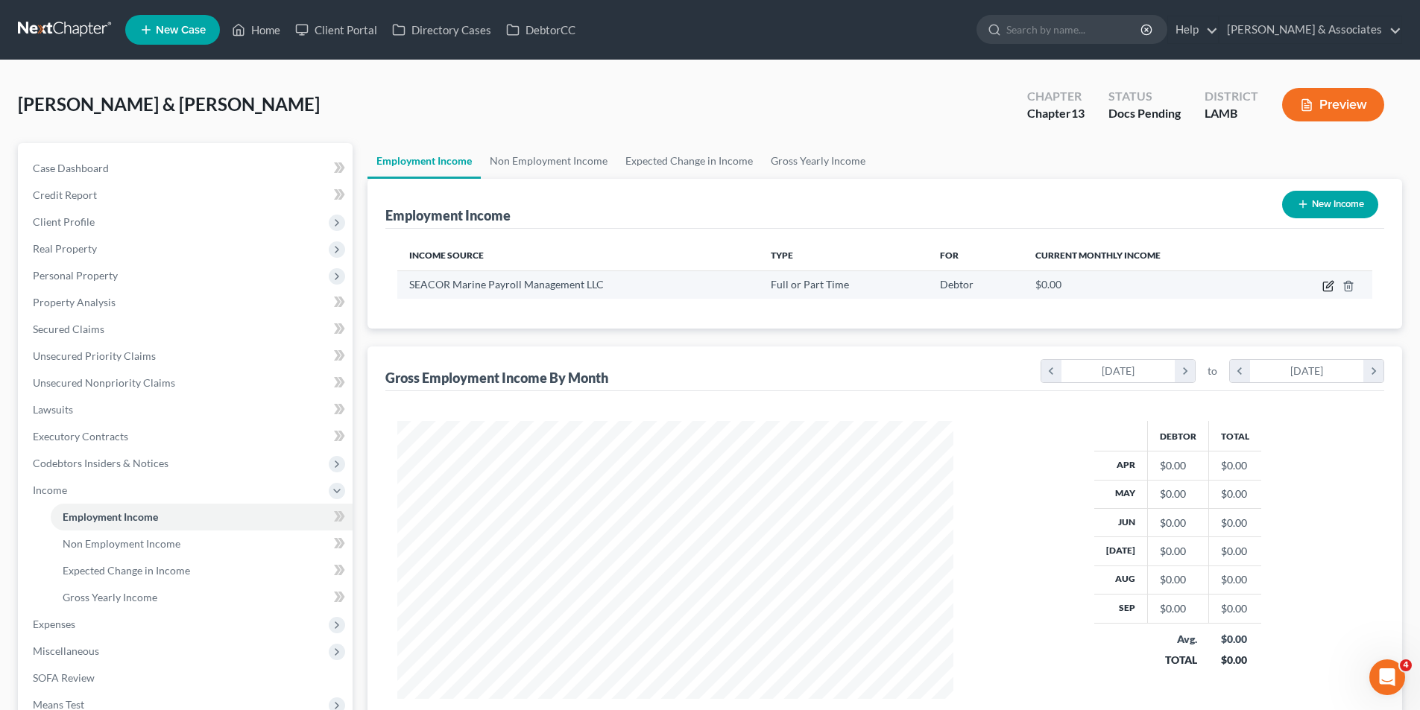
click at [1331, 288] on icon "button" at bounding box center [1328, 286] width 12 height 12
select select "0"
select select "19"
select select "2"
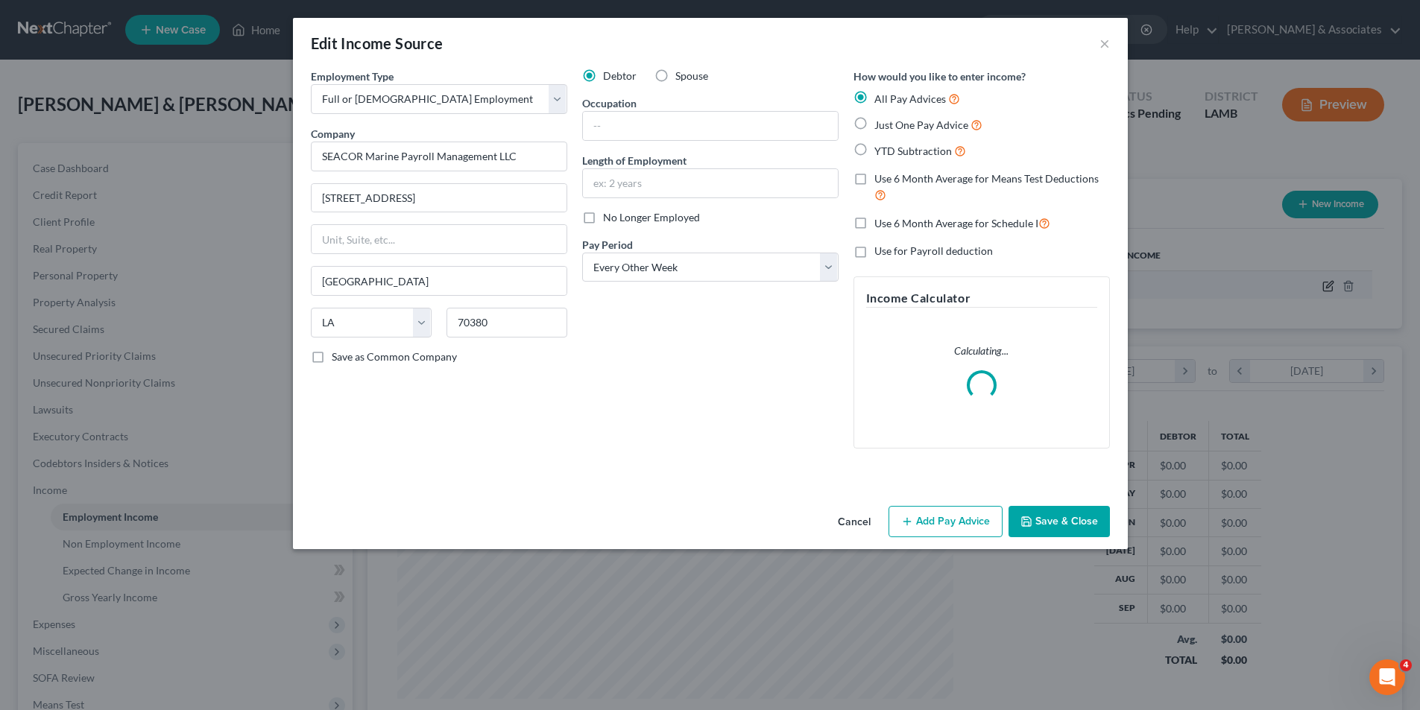
scroll to position [280, 591]
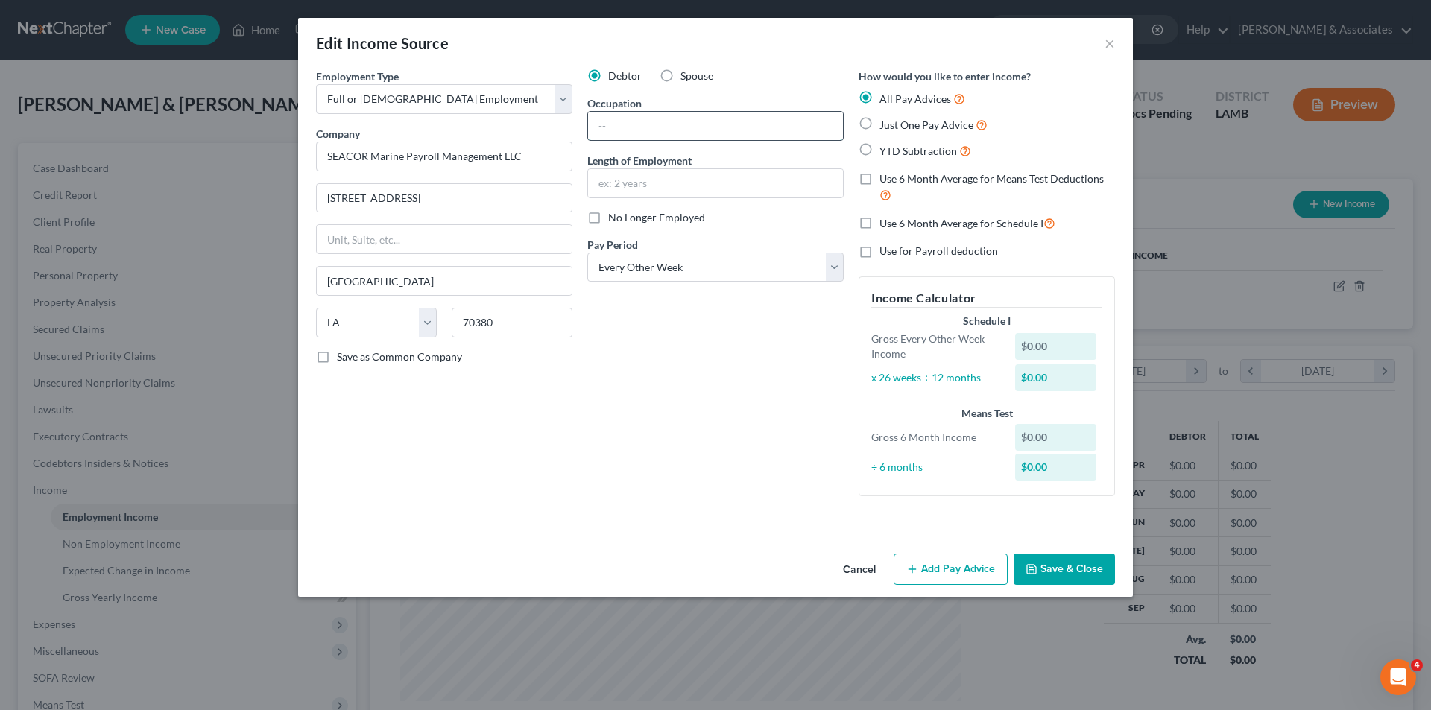
click at [769, 130] on input "text" at bounding box center [715, 126] width 255 height 28
type input "Mate"
type input "27 years"
click at [1041, 564] on button "Save & Close" at bounding box center [1064, 569] width 101 height 31
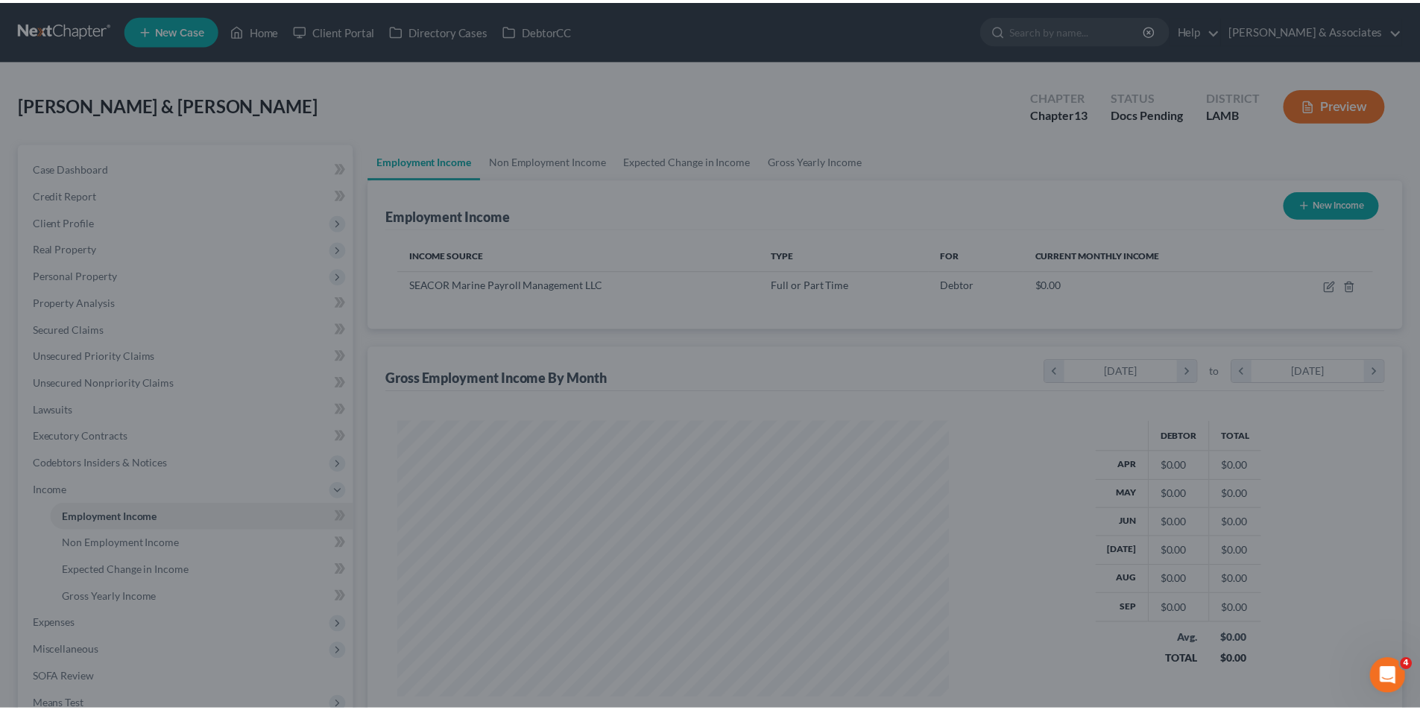
scroll to position [745155, 744847]
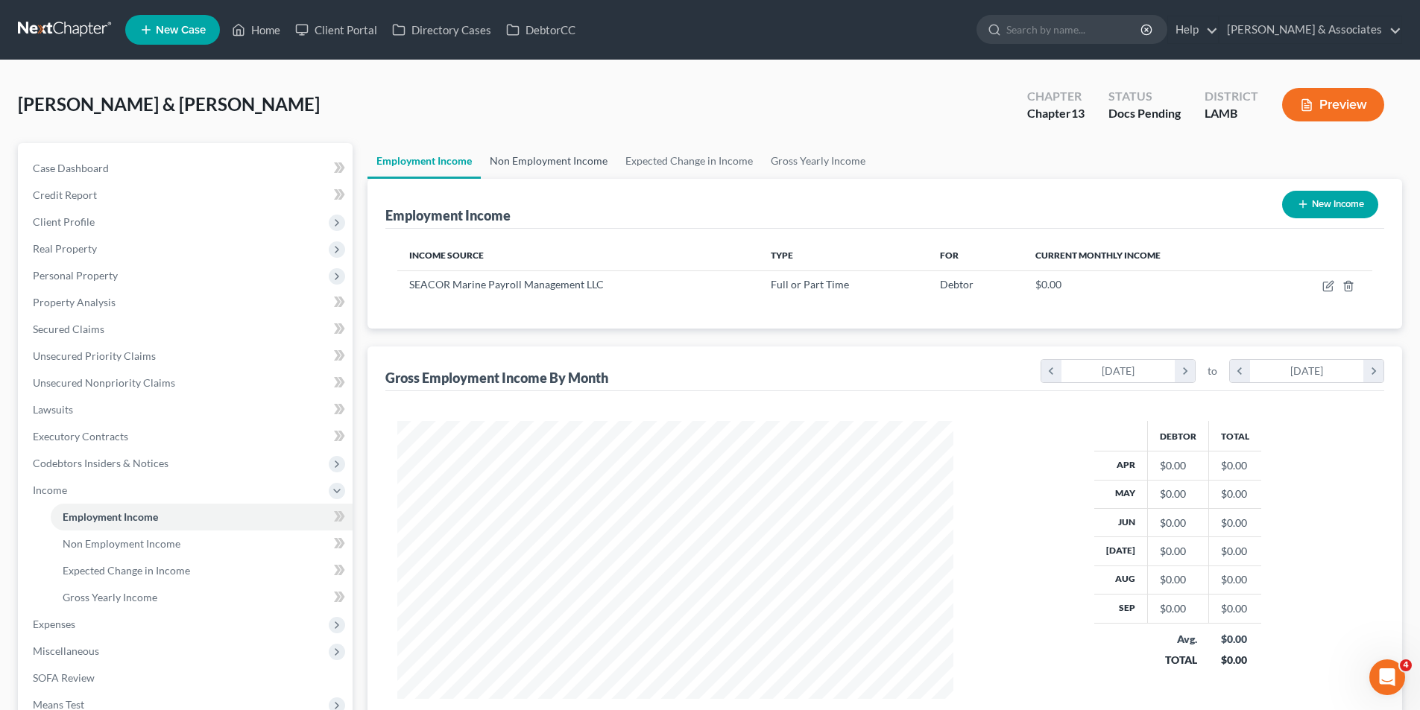
click at [565, 168] on link "Non Employment Income" at bounding box center [549, 161] width 136 height 36
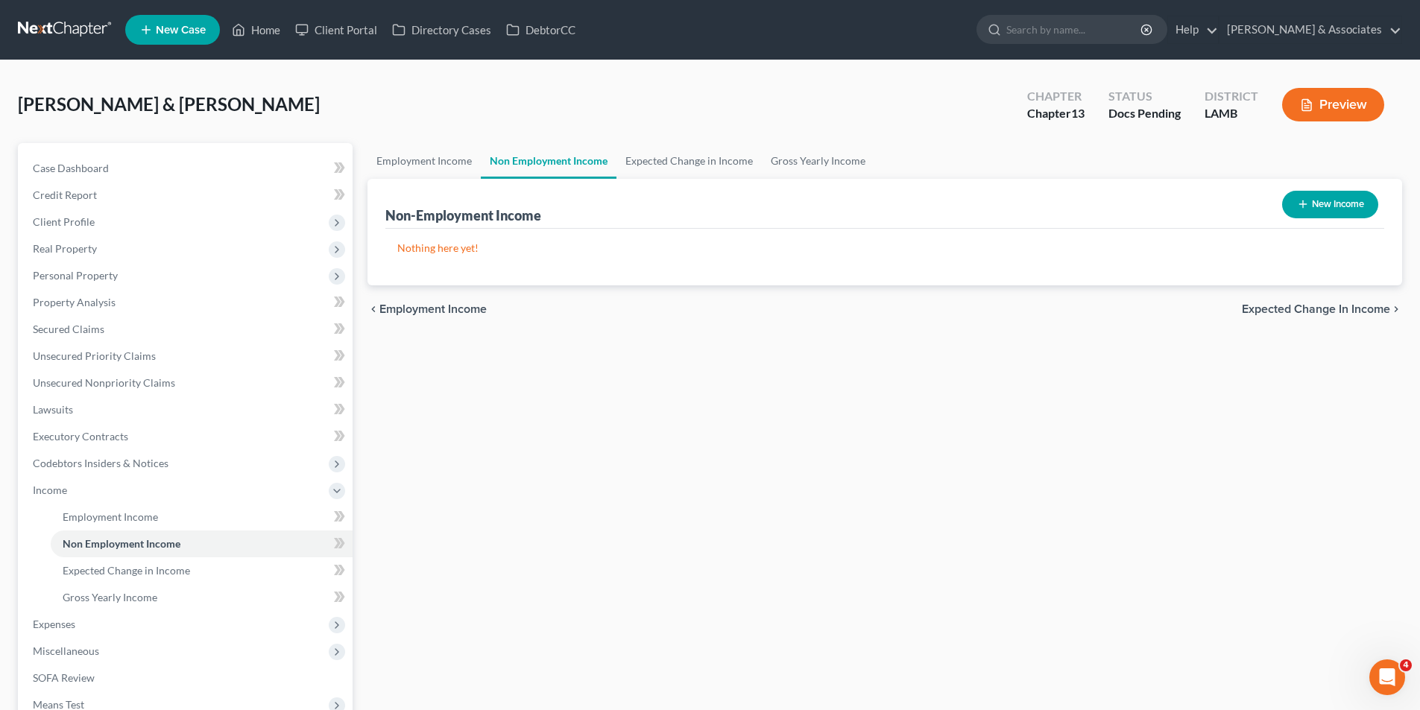
click at [1312, 195] on button "New Income" at bounding box center [1330, 205] width 96 height 28
select select "0"
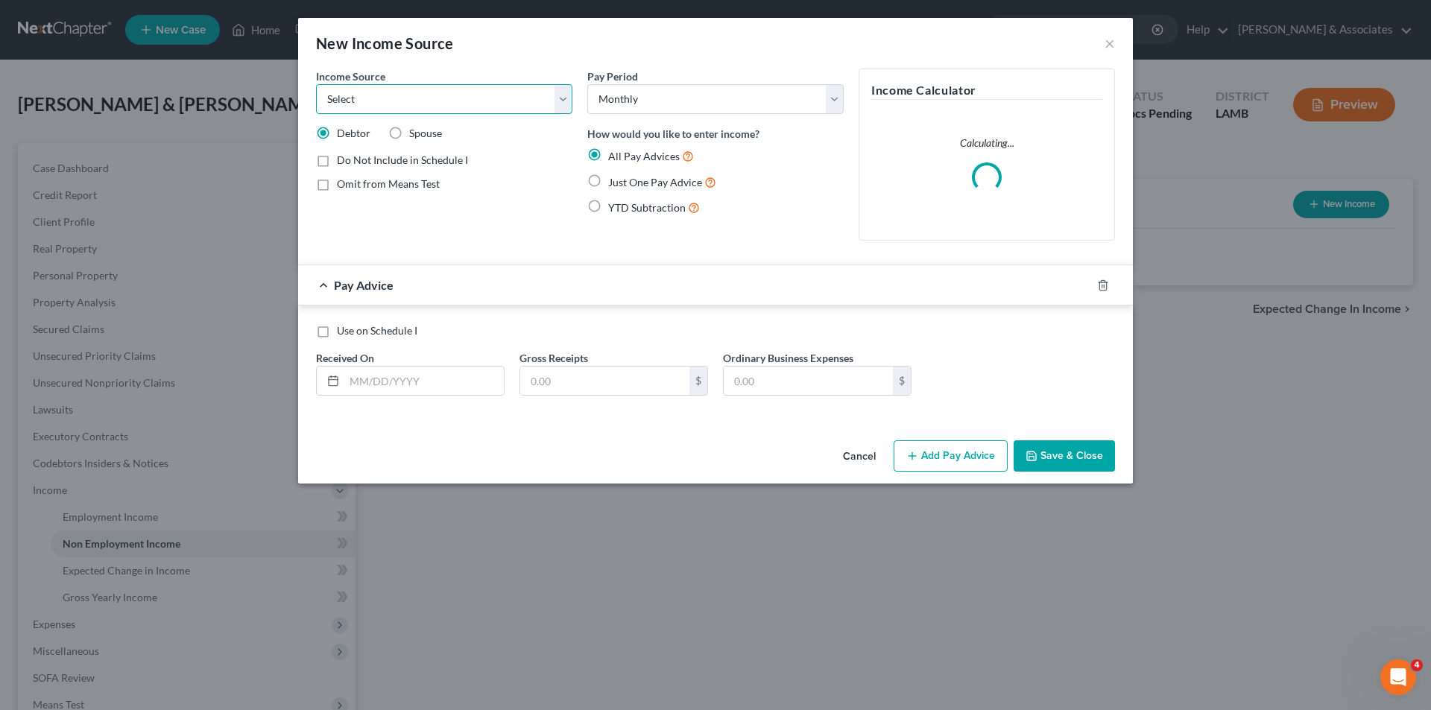
drag, startPoint x: 387, startPoint y: 94, endPoint x: 426, endPoint y: 110, distance: 42.1
click at [387, 94] on select "Select Unemployment Disability (from employer) Pension Retirement Social Securi…" at bounding box center [444, 99] width 256 height 30
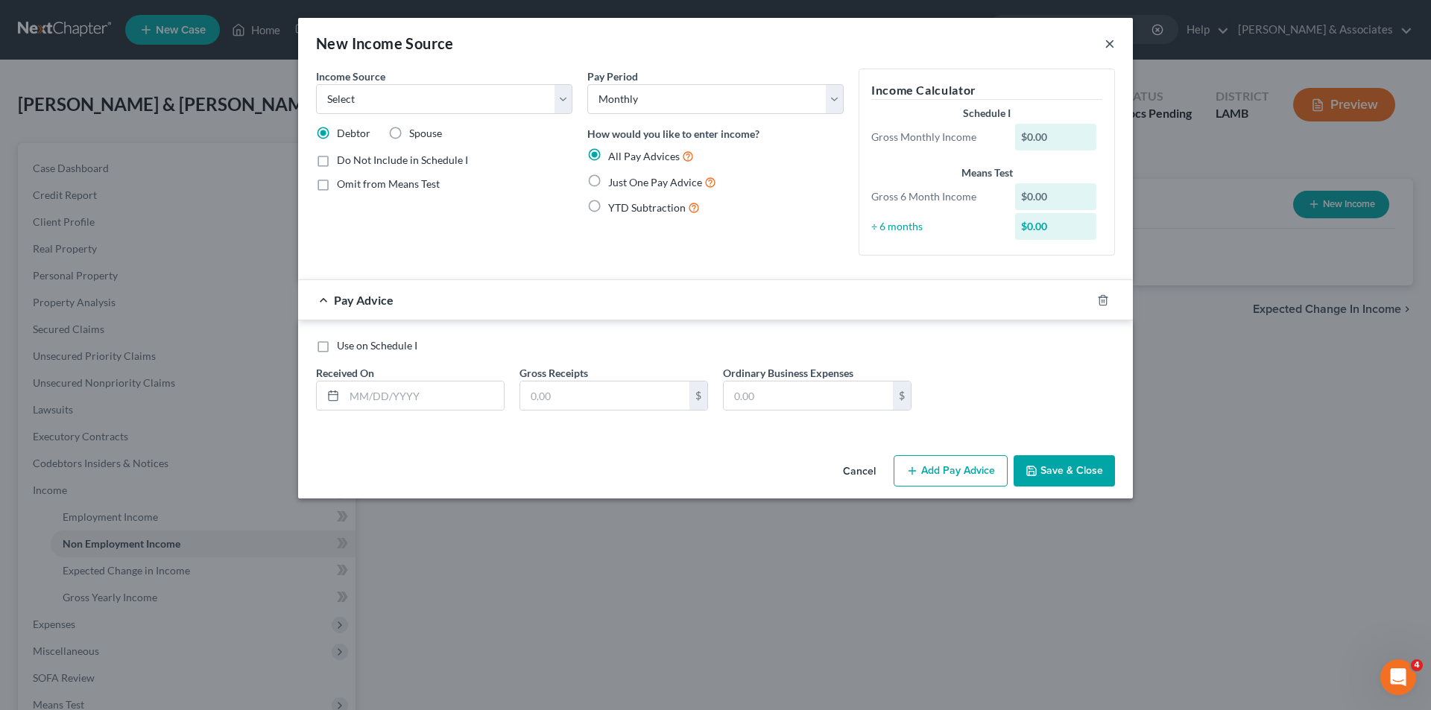
click at [1111, 43] on button "×" at bounding box center [1110, 43] width 10 height 18
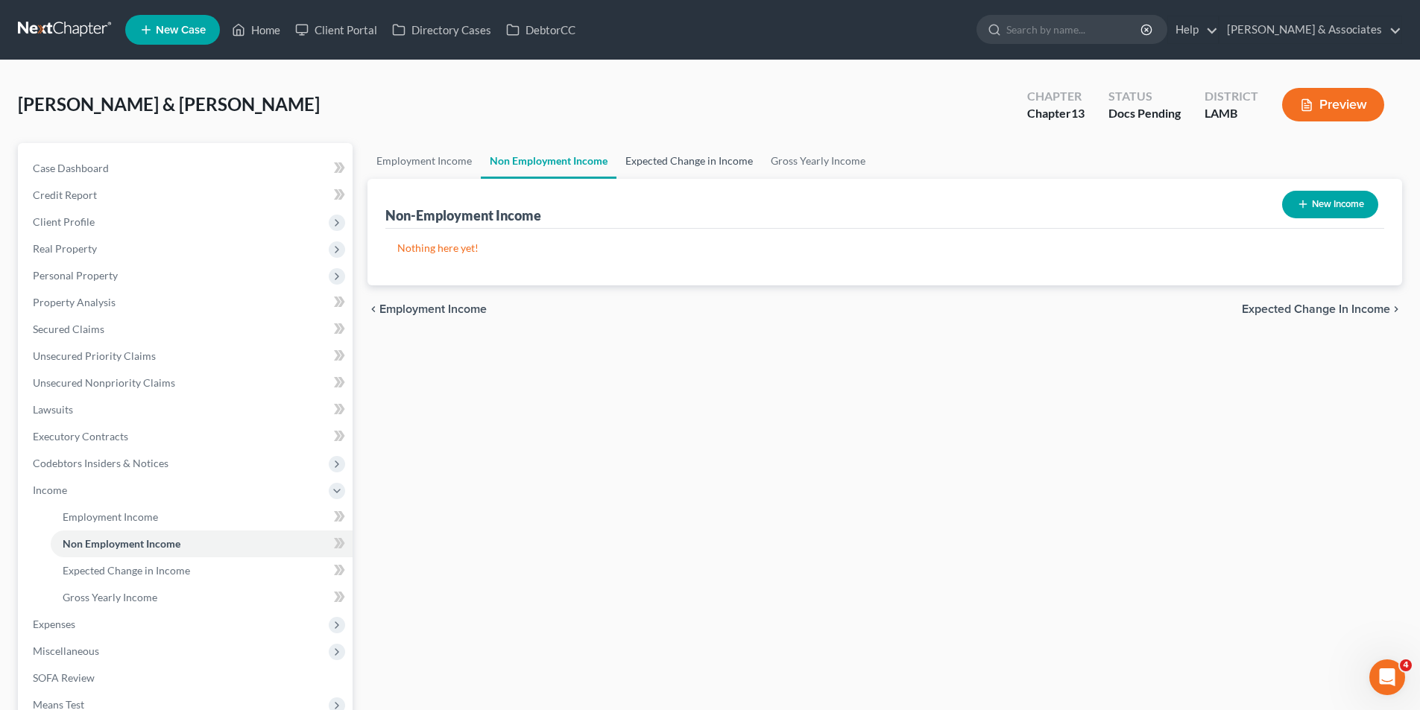
click at [653, 161] on link "Expected Change in Income" at bounding box center [688, 161] width 145 height 36
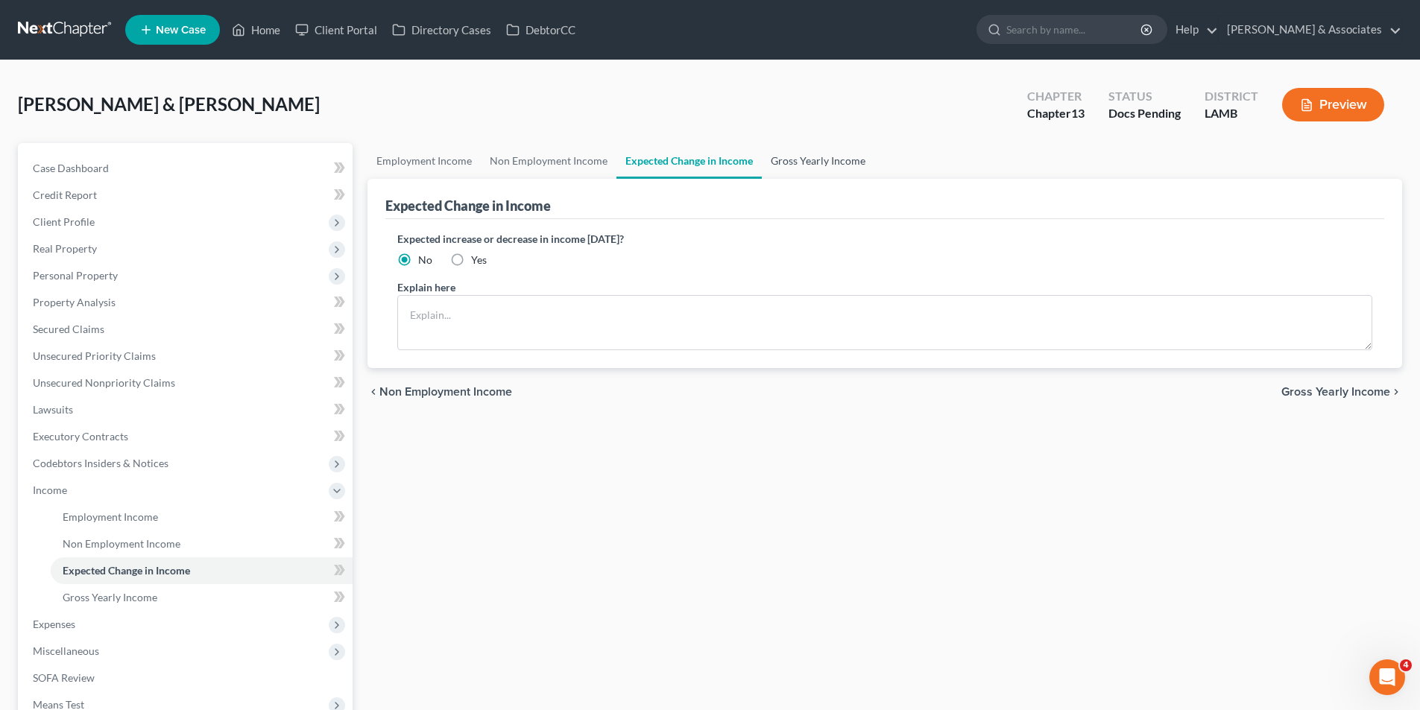
click at [804, 163] on link "Gross Yearly Income" at bounding box center [818, 161] width 113 height 36
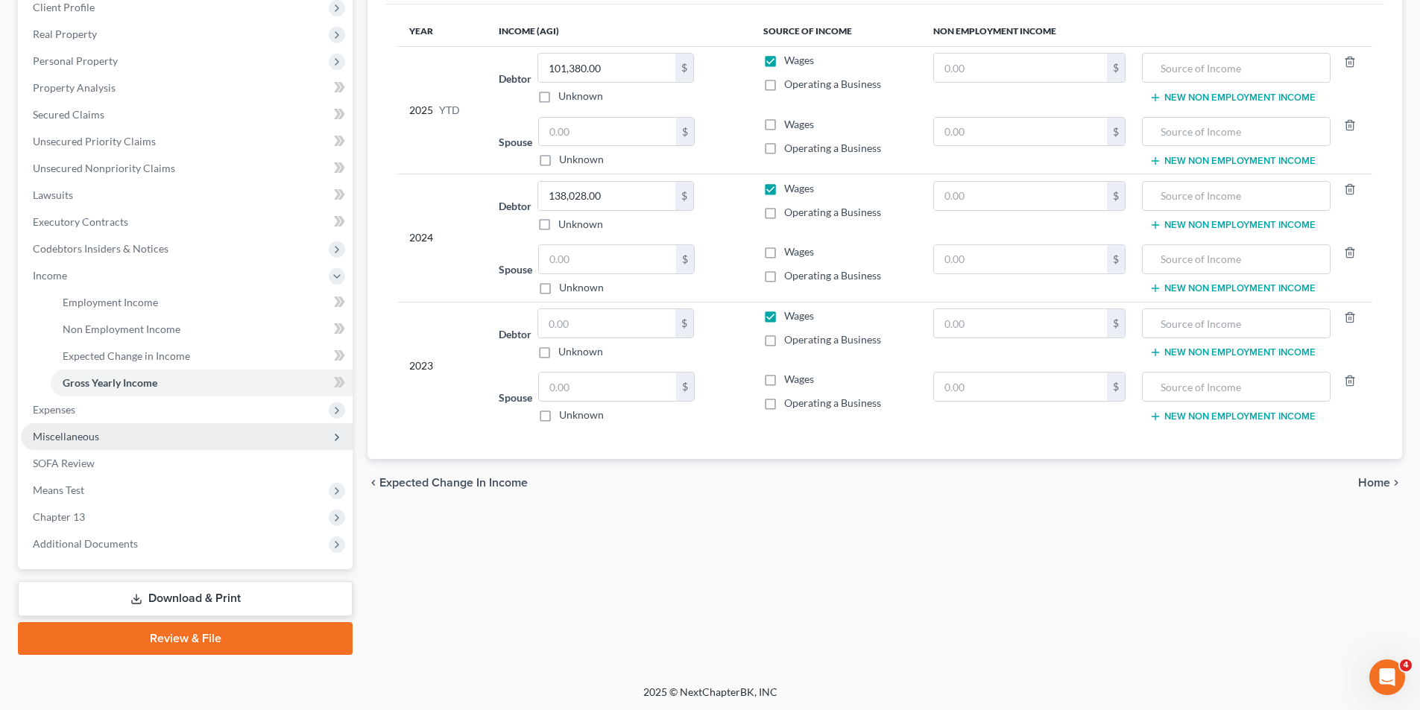
scroll to position [216, 0]
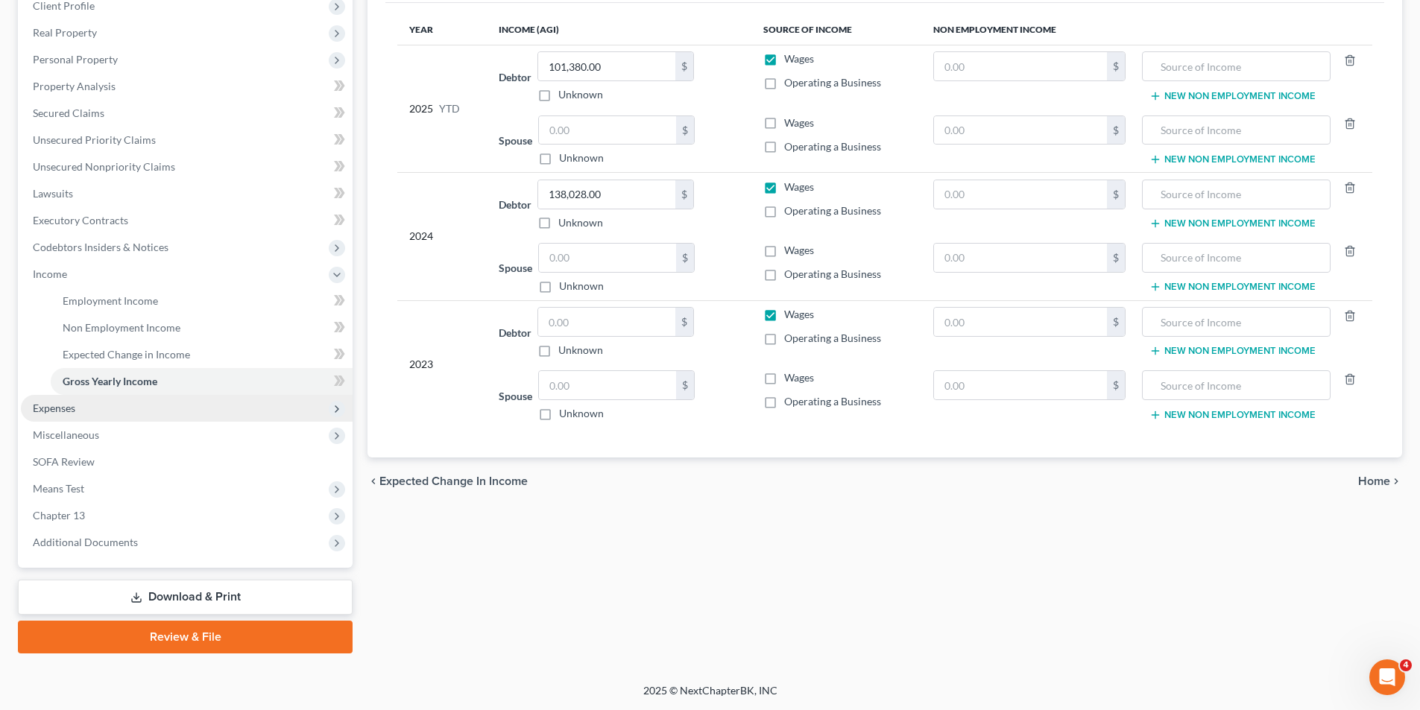
click at [122, 406] on span "Expenses" at bounding box center [187, 408] width 332 height 27
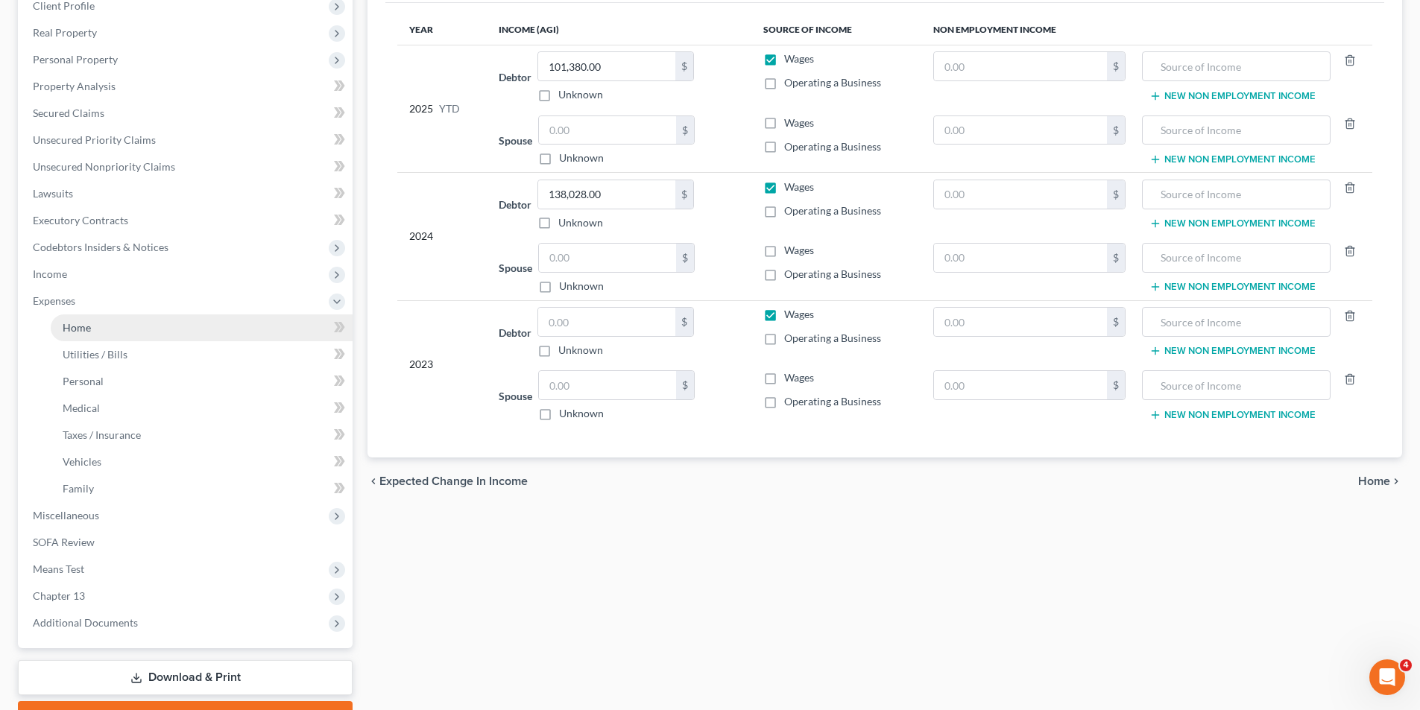
click at [201, 323] on link "Home" at bounding box center [202, 328] width 302 height 27
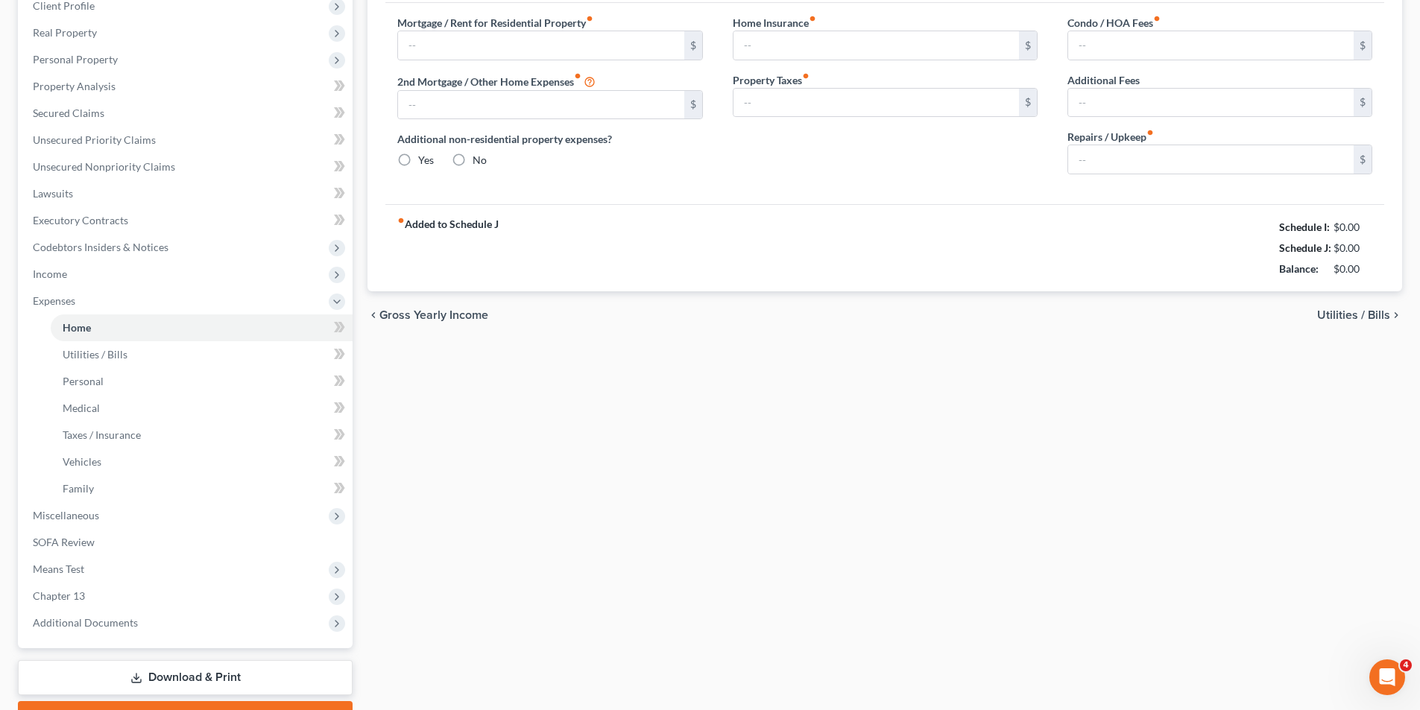
scroll to position [35, 0]
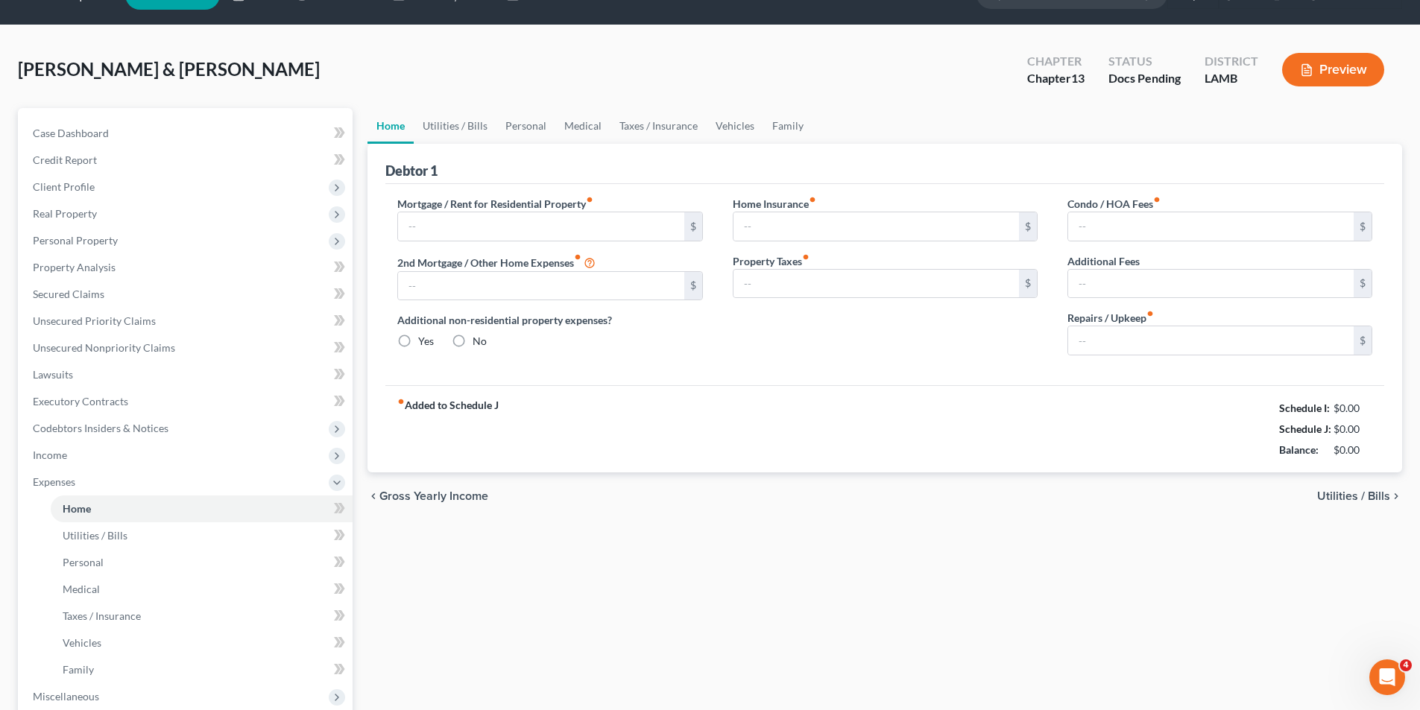
type input "1,451.16"
type input "0.00"
radio input "true"
type input "0.00"
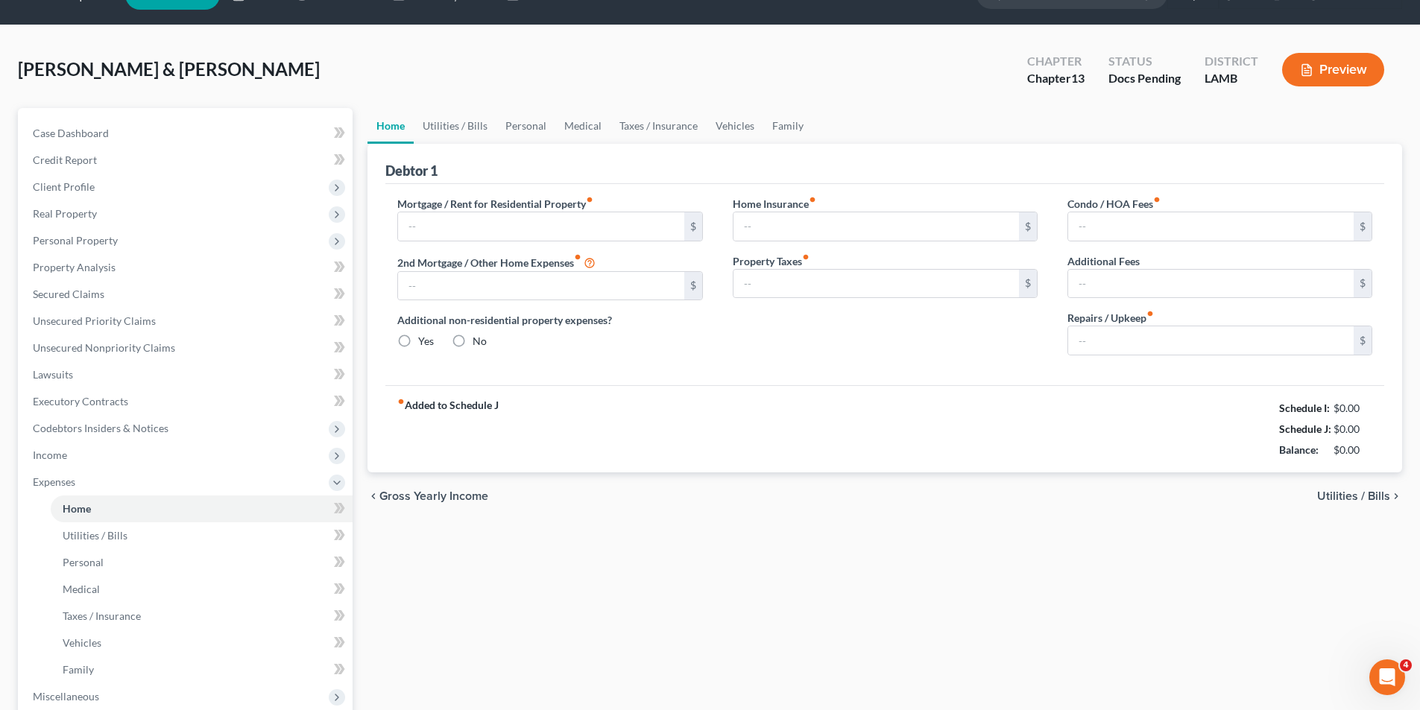
type input "16.25"
type input "0.00"
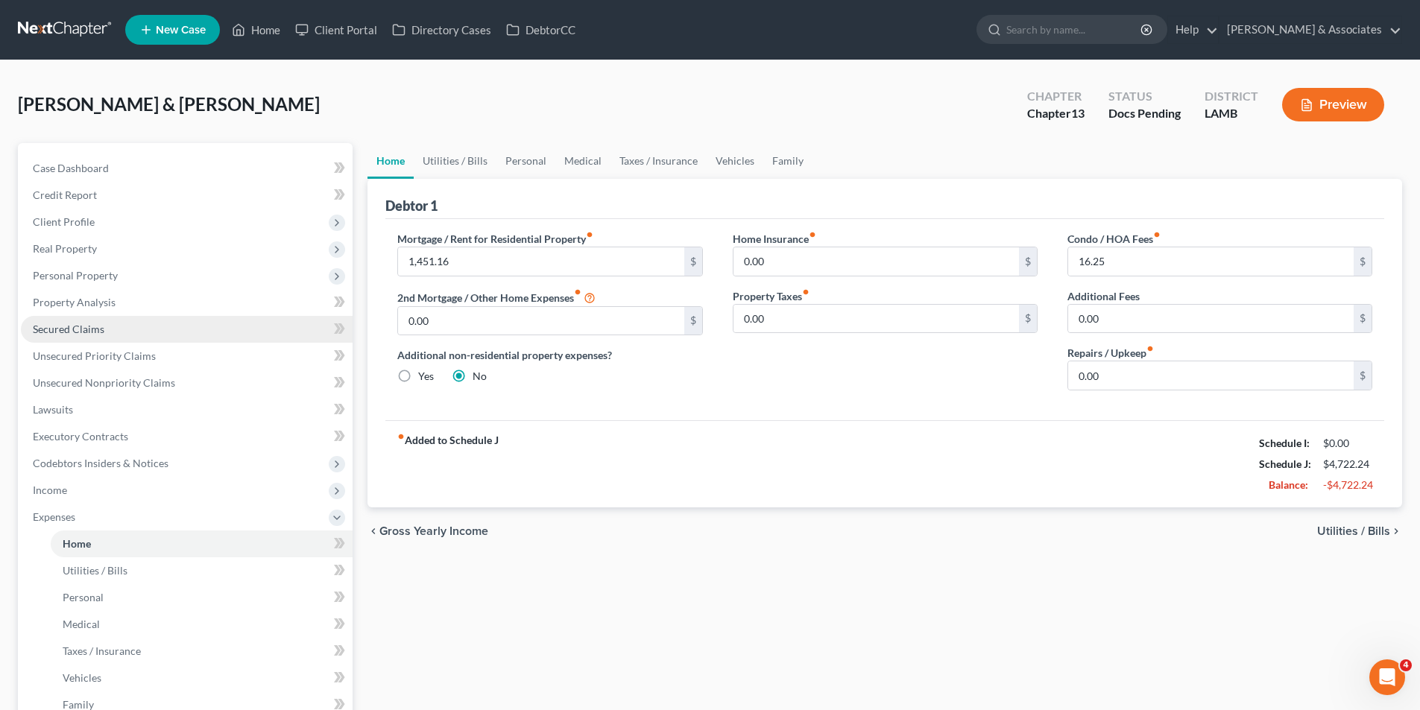
click at [127, 328] on link "Secured Claims" at bounding box center [187, 329] width 332 height 27
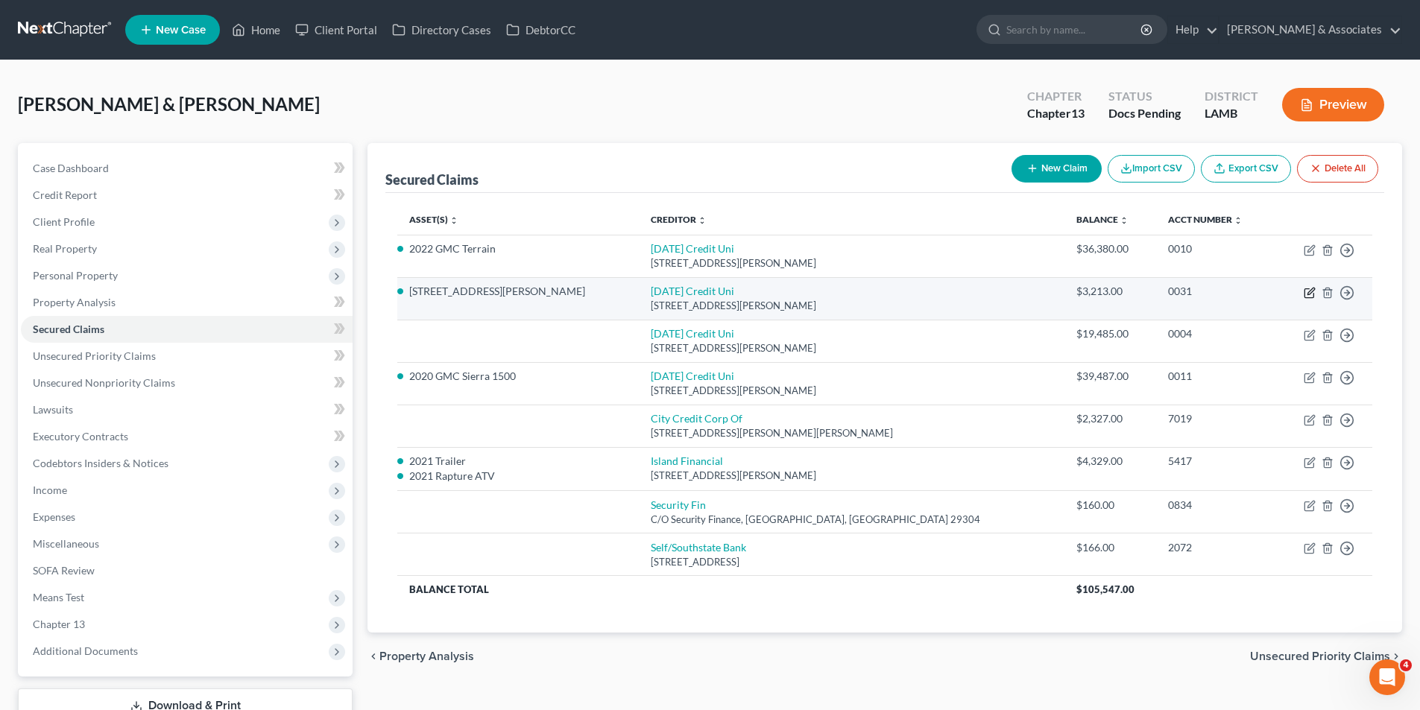
click at [1310, 297] on icon "button" at bounding box center [1310, 293] width 12 height 12
select select "19"
select select "10"
select select "4"
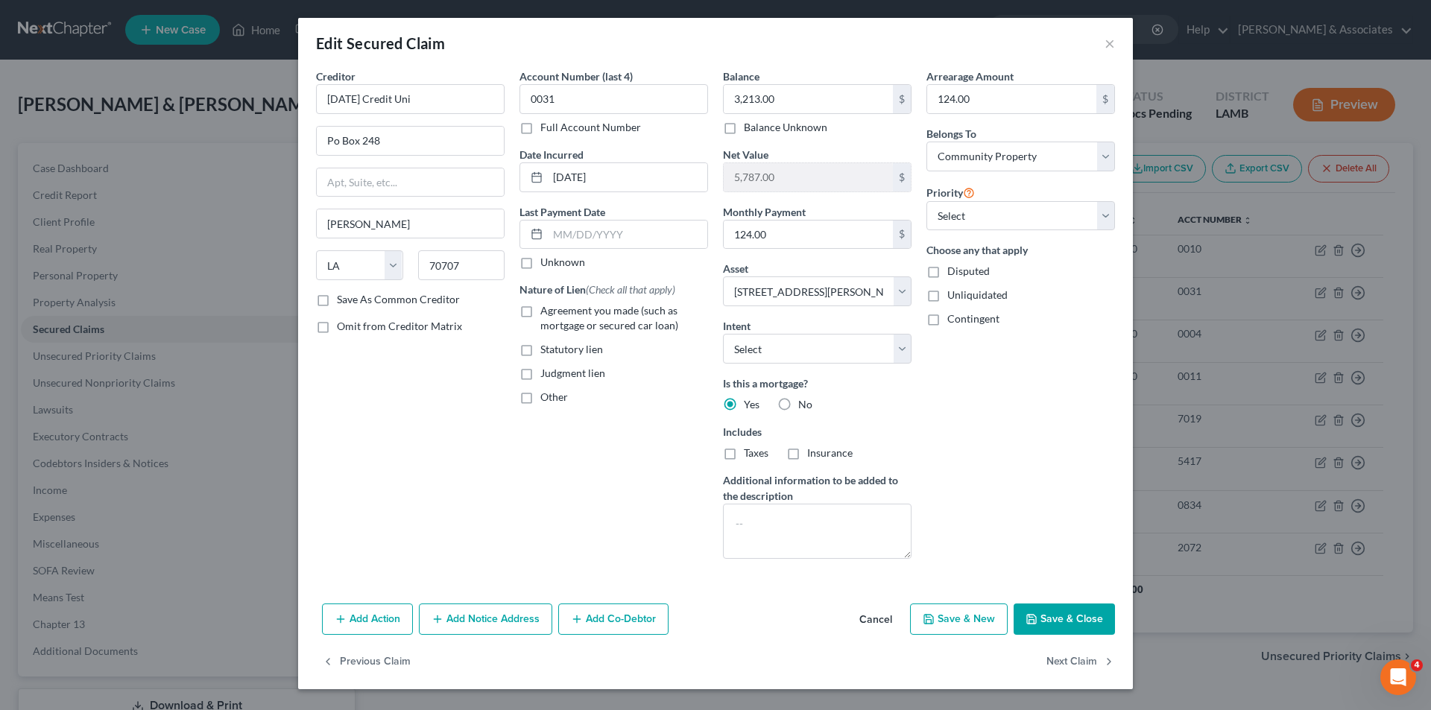
click at [637, 336] on div "Nature of Lien (Check all that apply) Agreement you made (such as mortgage or s…" at bounding box center [614, 343] width 189 height 123
click at [637, 327] on span "Agreement you made (such as mortgage or secured car loan)" at bounding box center [609, 318] width 138 height 28
click at [556, 313] on input "Agreement you made (such as mortgage or secured car loan)" at bounding box center [551, 308] width 10 height 10
checkbox input "true"
drag, startPoint x: 810, startPoint y: 342, endPoint x: 810, endPoint y: 359, distance: 17.1
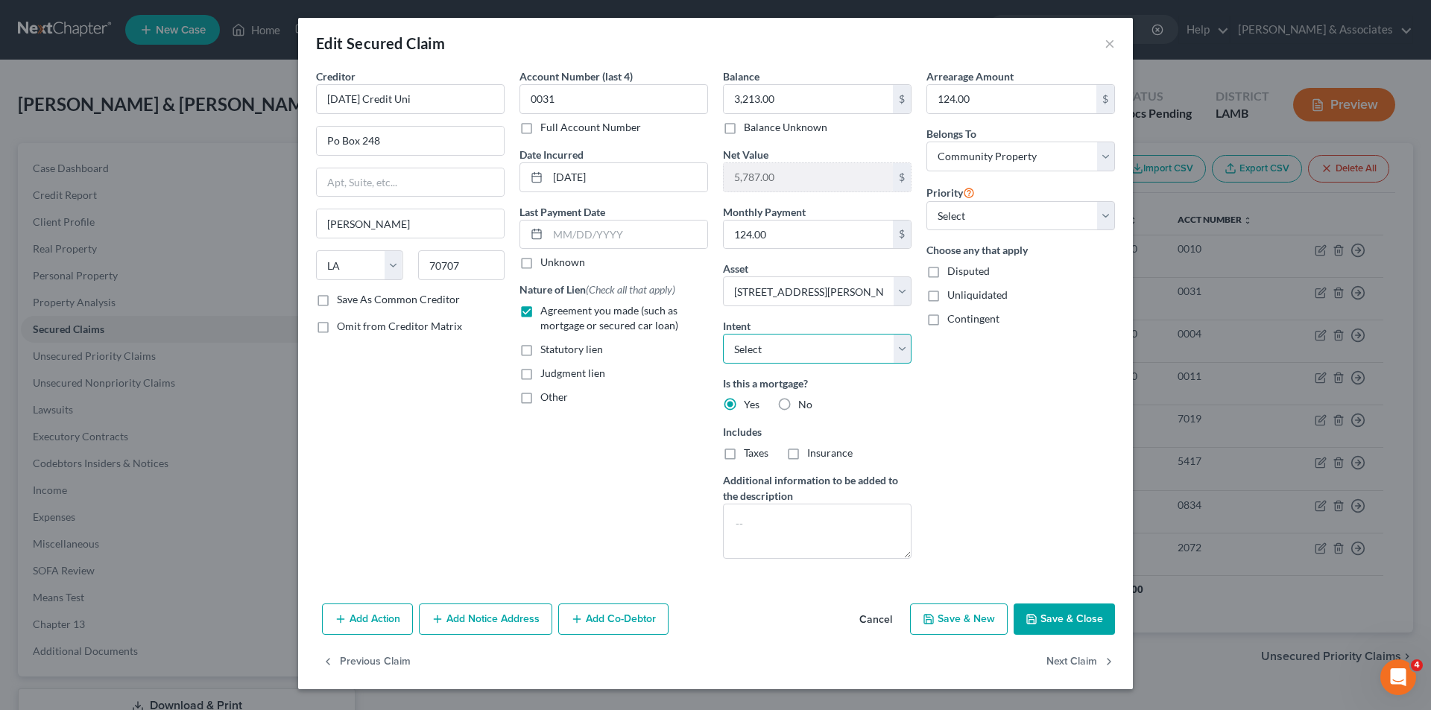
click at [810, 342] on select "Select Surrender Redeem Reaffirm Avoid Other" at bounding box center [817, 349] width 189 height 30
select select "2"
click at [723, 334] on select "Select Surrender Redeem Reaffirm Avoid Other" at bounding box center [817, 349] width 189 height 30
drag, startPoint x: 1028, startPoint y: 216, endPoint x: 1026, endPoint y: 228, distance: 12.1
click at [1028, 216] on select "Select 1st 2nd 3rd 4th 5th 6th 7th 8th 9th 10th 11th 12th 13th 14th 15th 16th 1…" at bounding box center [1021, 216] width 189 height 30
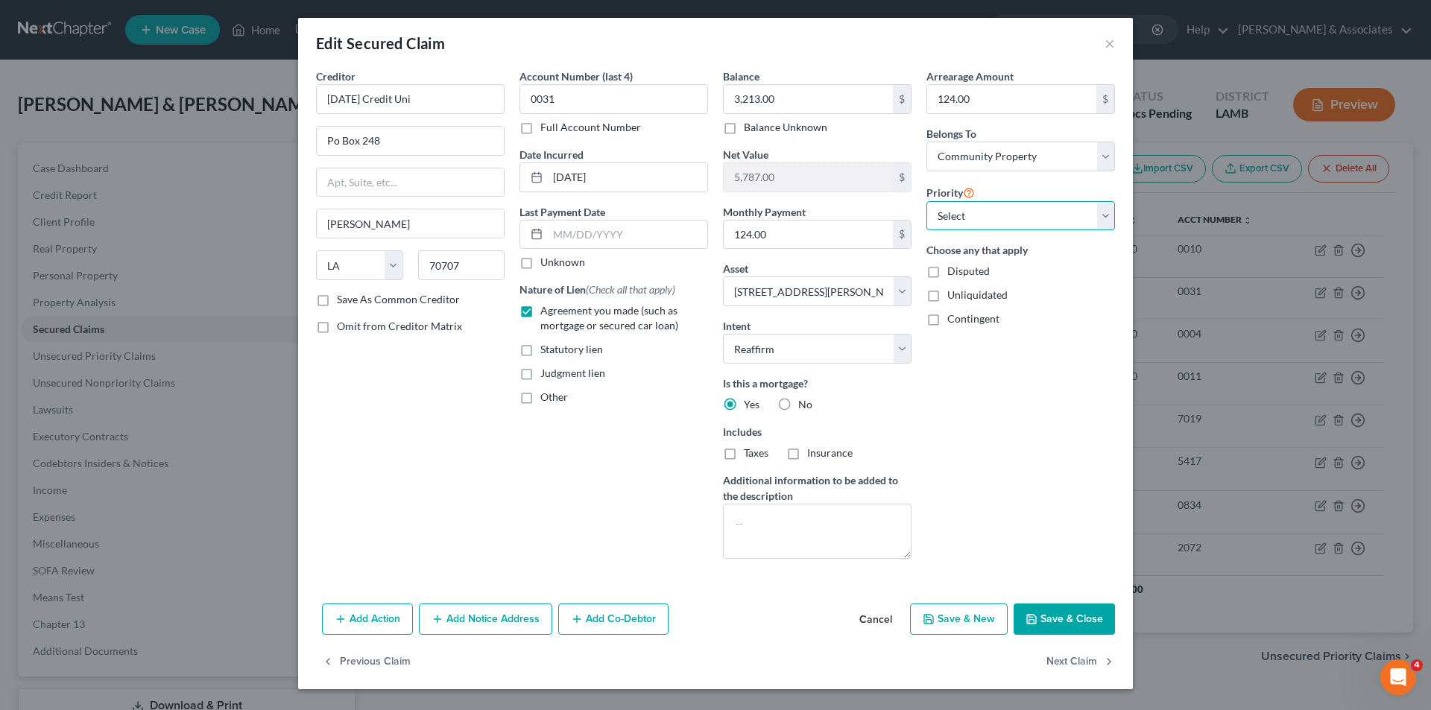
select select "0"
click at [927, 201] on select "Select 1st 2nd 3rd 4th 5th 6th 7th 8th 9th 10th 11th 12th 13th 14th 15th 16th 1…" at bounding box center [1021, 216] width 189 height 30
click at [1056, 619] on button "Save & Close" at bounding box center [1064, 619] width 101 height 31
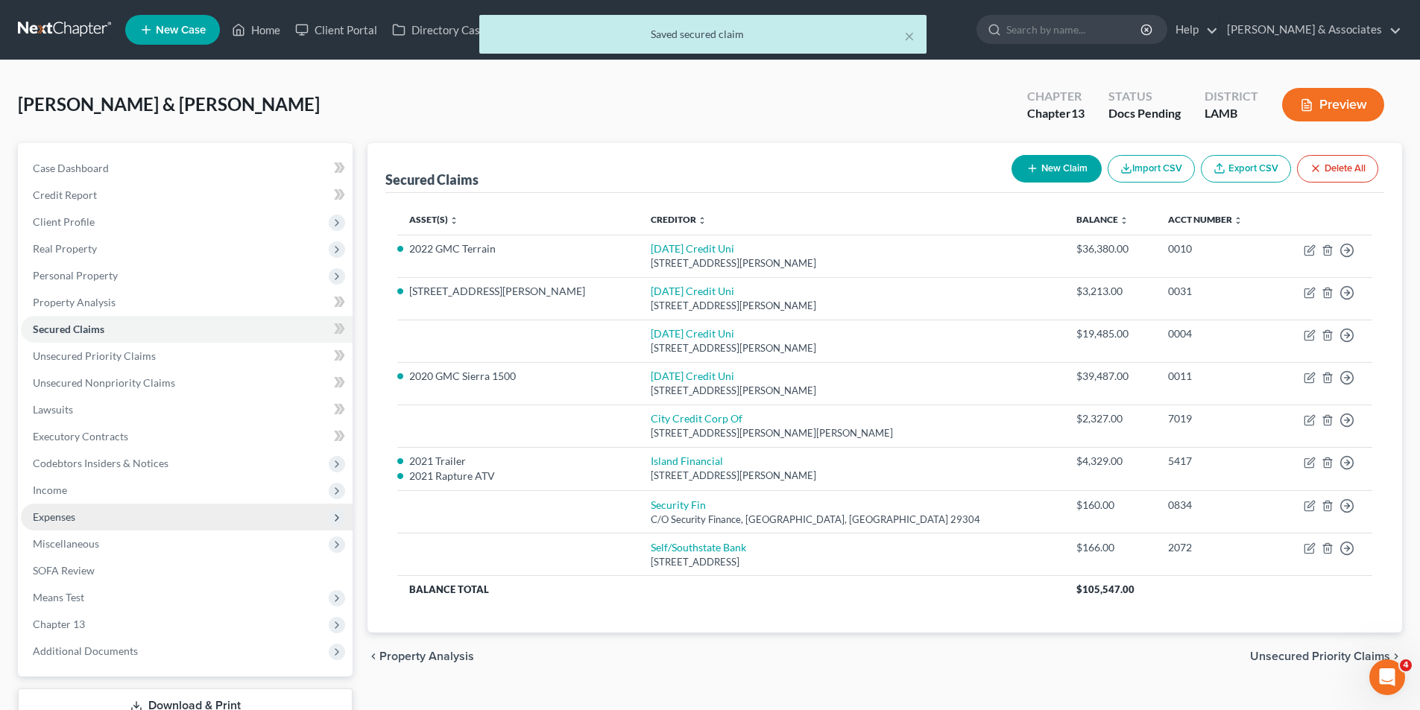
click at [85, 508] on span "Expenses" at bounding box center [187, 517] width 332 height 27
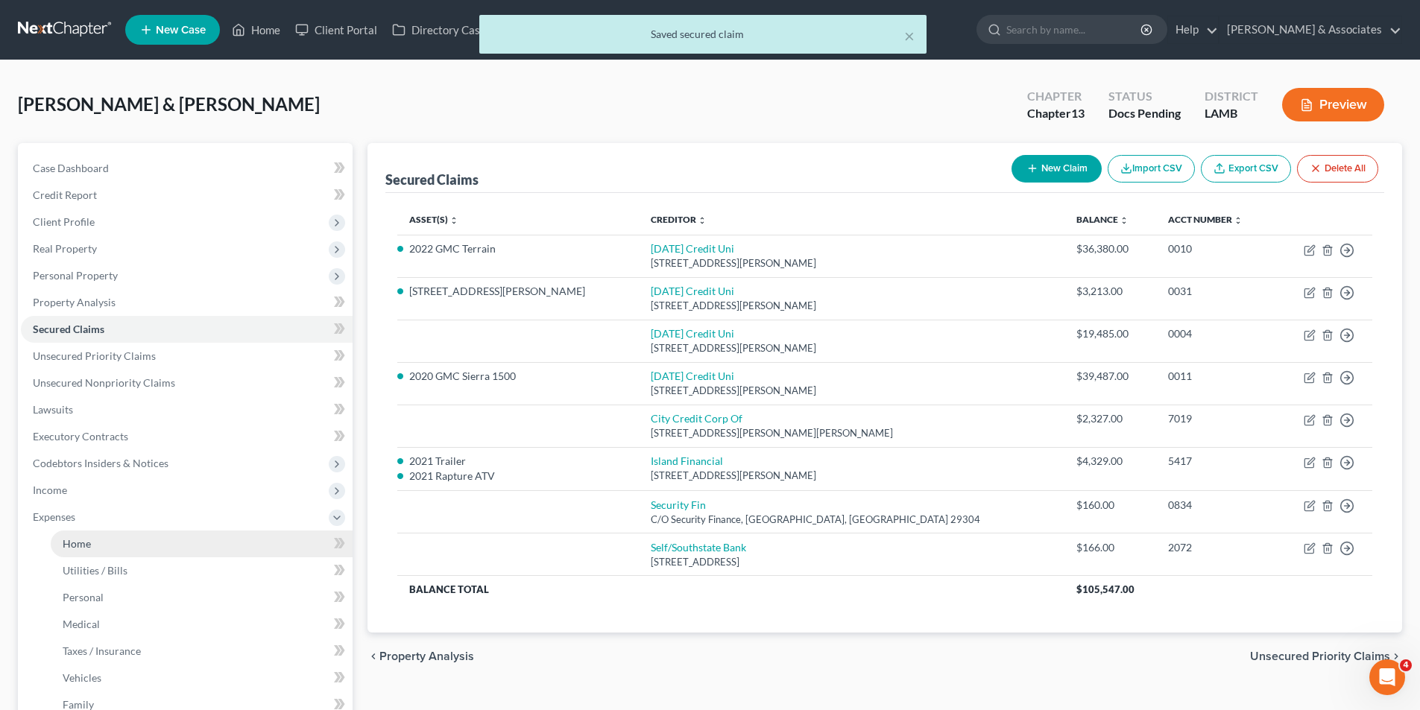
click at [124, 552] on link "Home" at bounding box center [202, 544] width 302 height 27
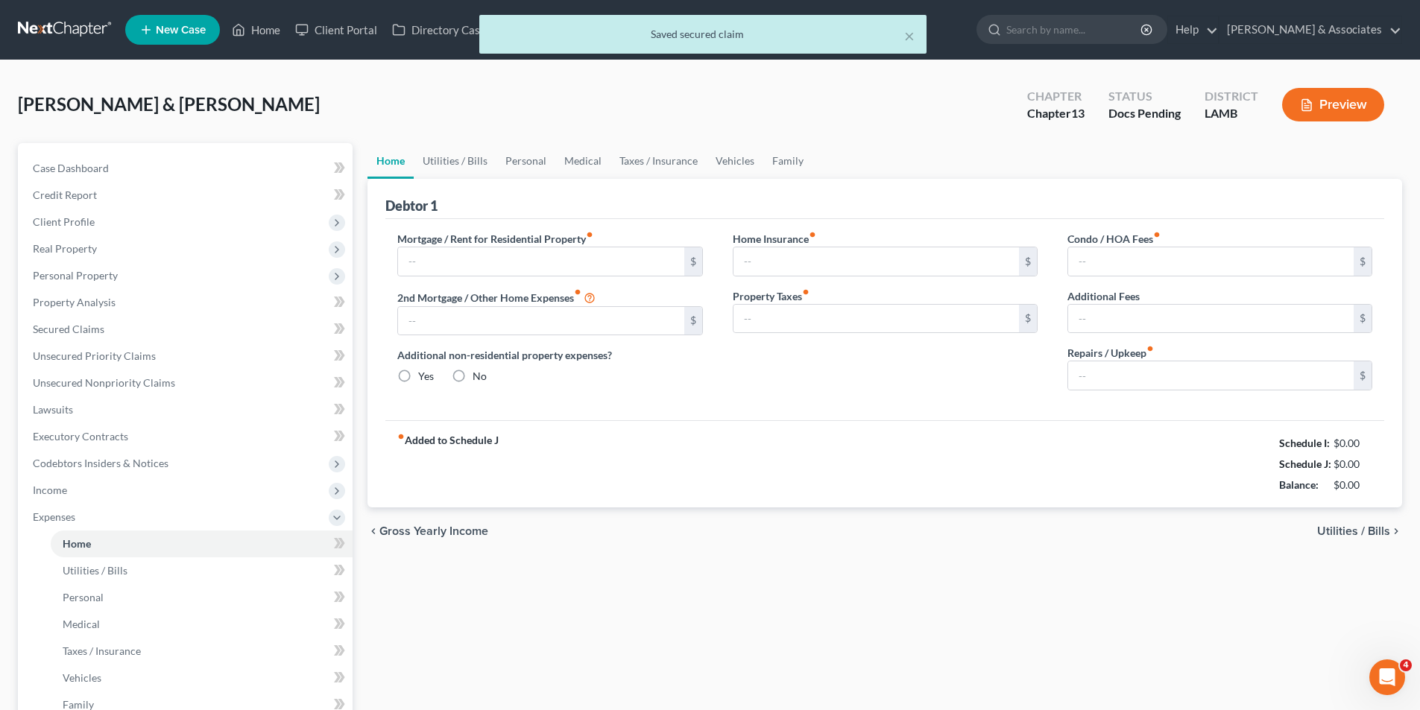
type input "1,451.16"
type input "0.00"
radio input "true"
type input "0.00"
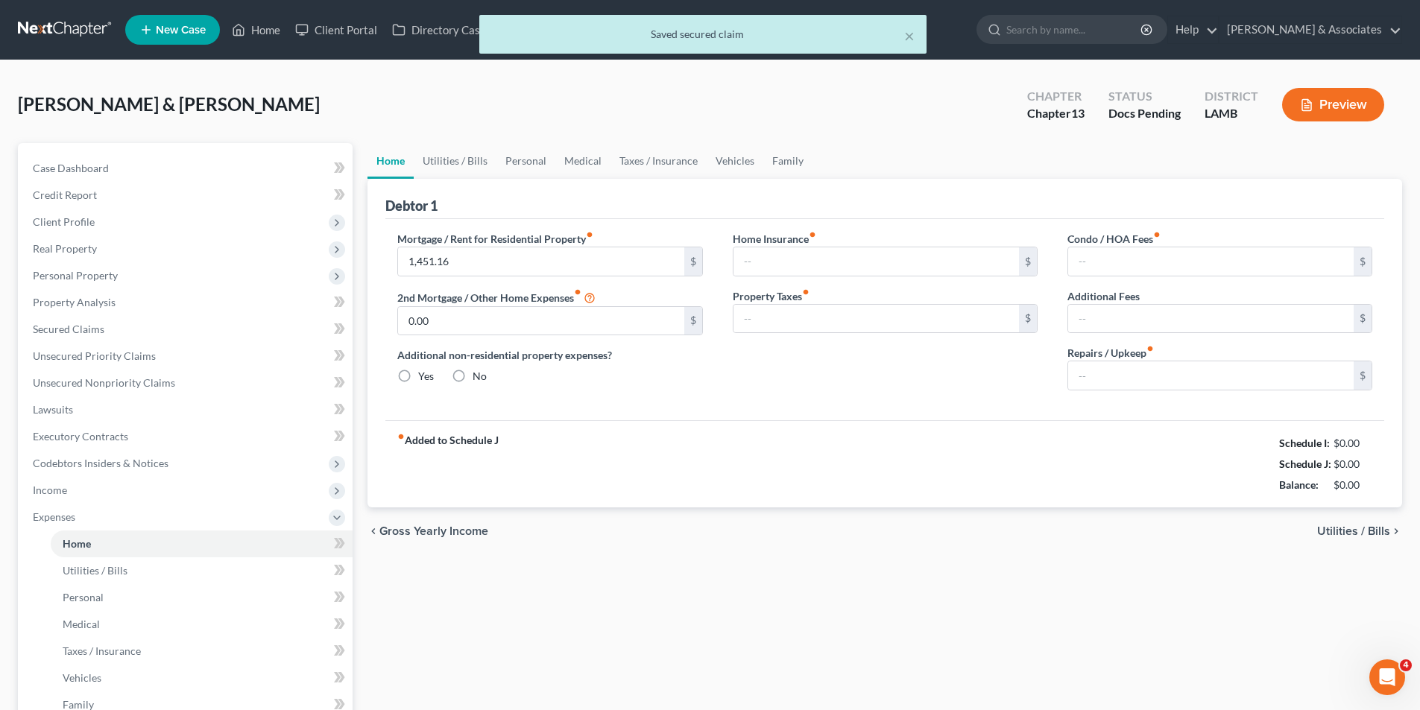
type input "16.25"
type input "0.00"
click at [471, 319] on input "0.00" at bounding box center [541, 321] width 286 height 28
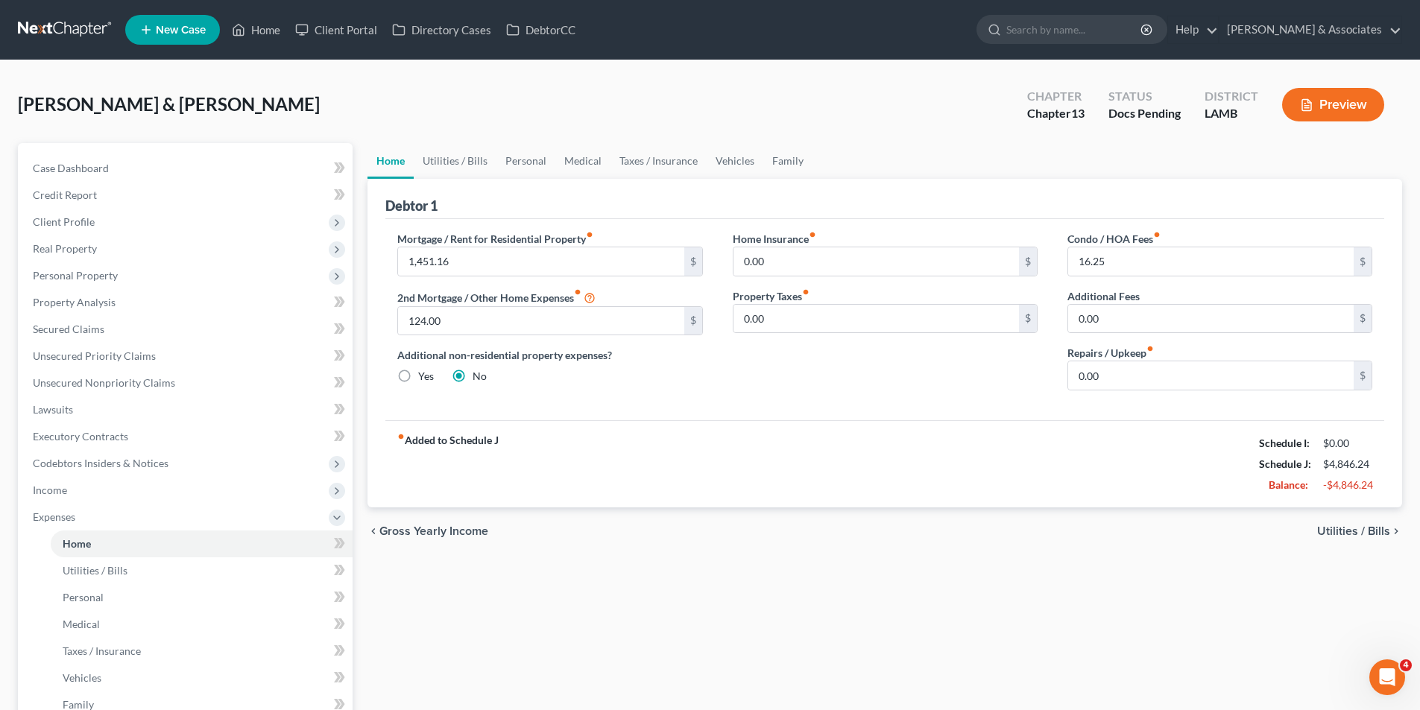
click at [633, 399] on div "Mortgage / Rent for Residential Property fiber_manual_record 1,451.16 $ 2nd Mor…" at bounding box center [549, 316] width 335 height 171
click at [858, 325] on input "0.00" at bounding box center [877, 319] width 286 height 28
click at [866, 308] on input "0.00" at bounding box center [877, 319] width 286 height 28
click at [865, 318] on input "0.00" at bounding box center [877, 319] width 286 height 28
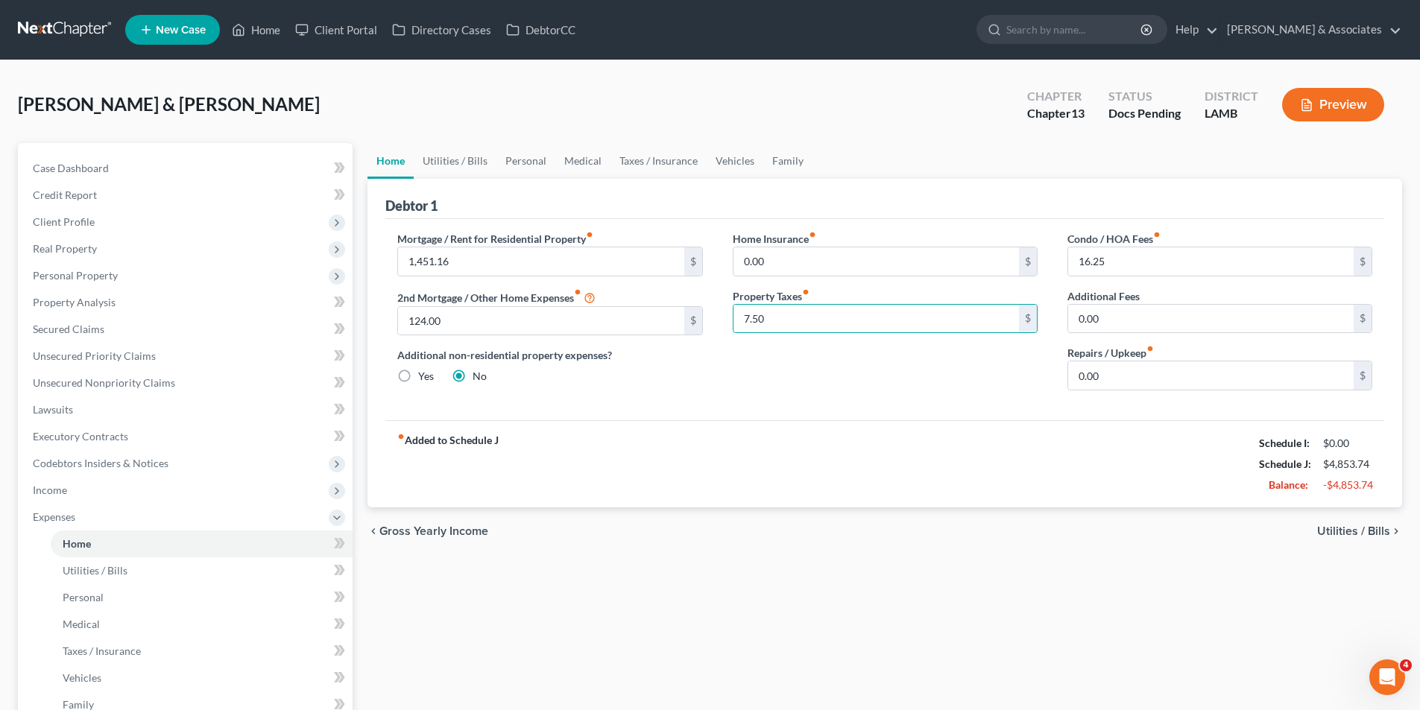
click at [1366, 534] on span "Utilities / Bills" at bounding box center [1353, 532] width 73 height 12
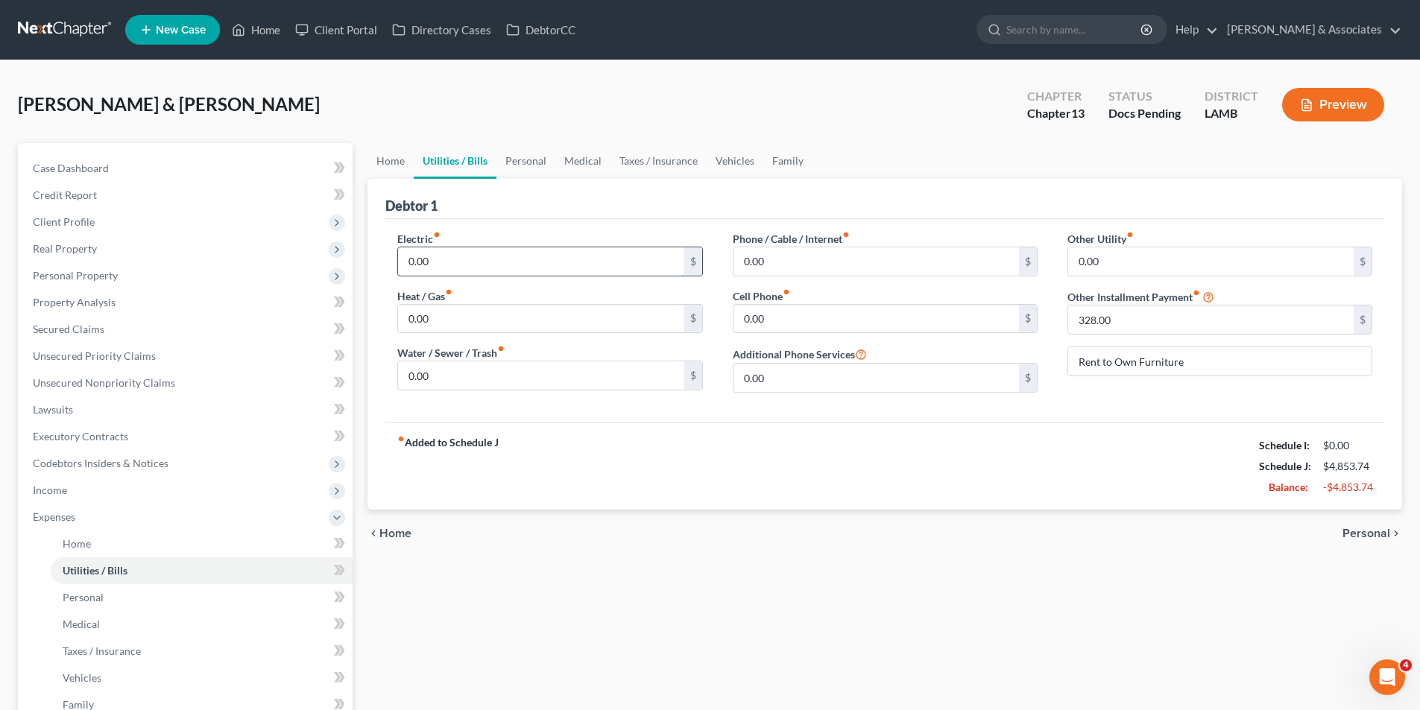
click at [482, 272] on input "0.00" at bounding box center [541, 261] width 286 height 28
click at [489, 312] on input "0.00" at bounding box center [541, 319] width 286 height 28
click at [604, 385] on input "0.00" at bounding box center [541, 376] width 286 height 28
click at [581, 379] on input "0.00" at bounding box center [541, 376] width 286 height 28
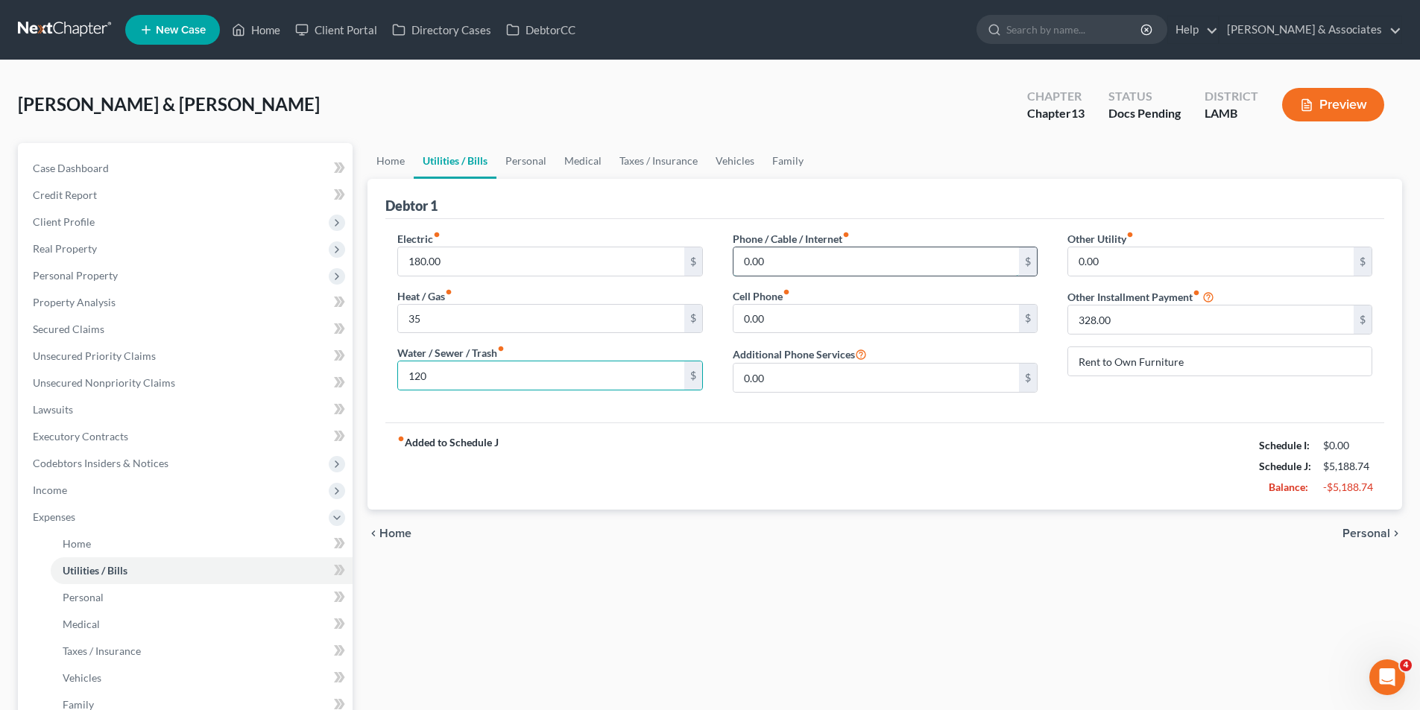
click at [895, 267] on input "0.00" at bounding box center [877, 261] width 286 height 28
click at [885, 310] on input "0.00" at bounding box center [877, 319] width 286 height 28
click at [1109, 264] on input "0.00" at bounding box center [1211, 261] width 286 height 28
click at [1378, 537] on span "Personal" at bounding box center [1367, 534] width 48 height 12
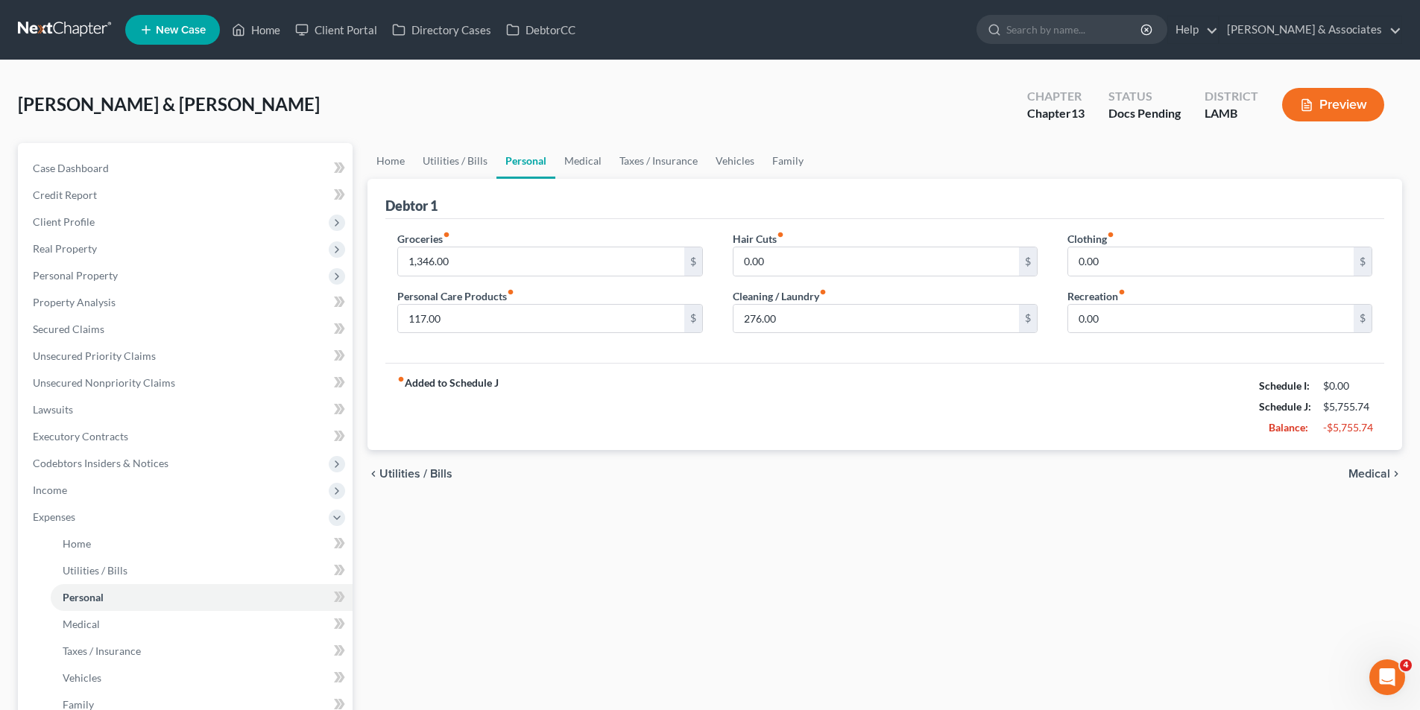
click at [1369, 470] on span "Medical" at bounding box center [1369, 474] width 42 height 12
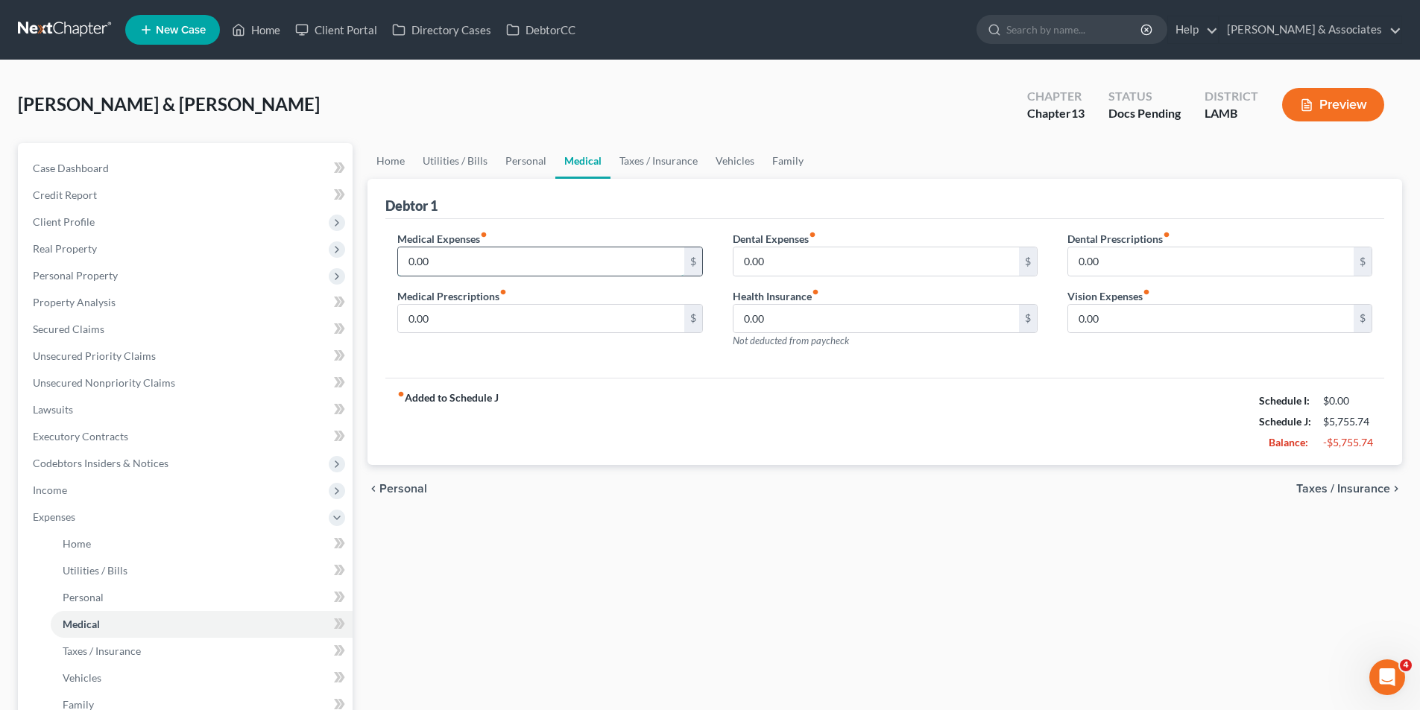
click at [644, 265] on input "0.00" at bounding box center [541, 261] width 286 height 28
click at [431, 319] on input "0.00" at bounding box center [541, 319] width 286 height 28
click at [688, 417] on div "fiber_manual_record Added to Schedule J Schedule I: $0.00 Schedule J: $5,780.74…" at bounding box center [884, 421] width 999 height 87
click at [1334, 488] on span "Taxes / Insurance" at bounding box center [1343, 489] width 94 height 12
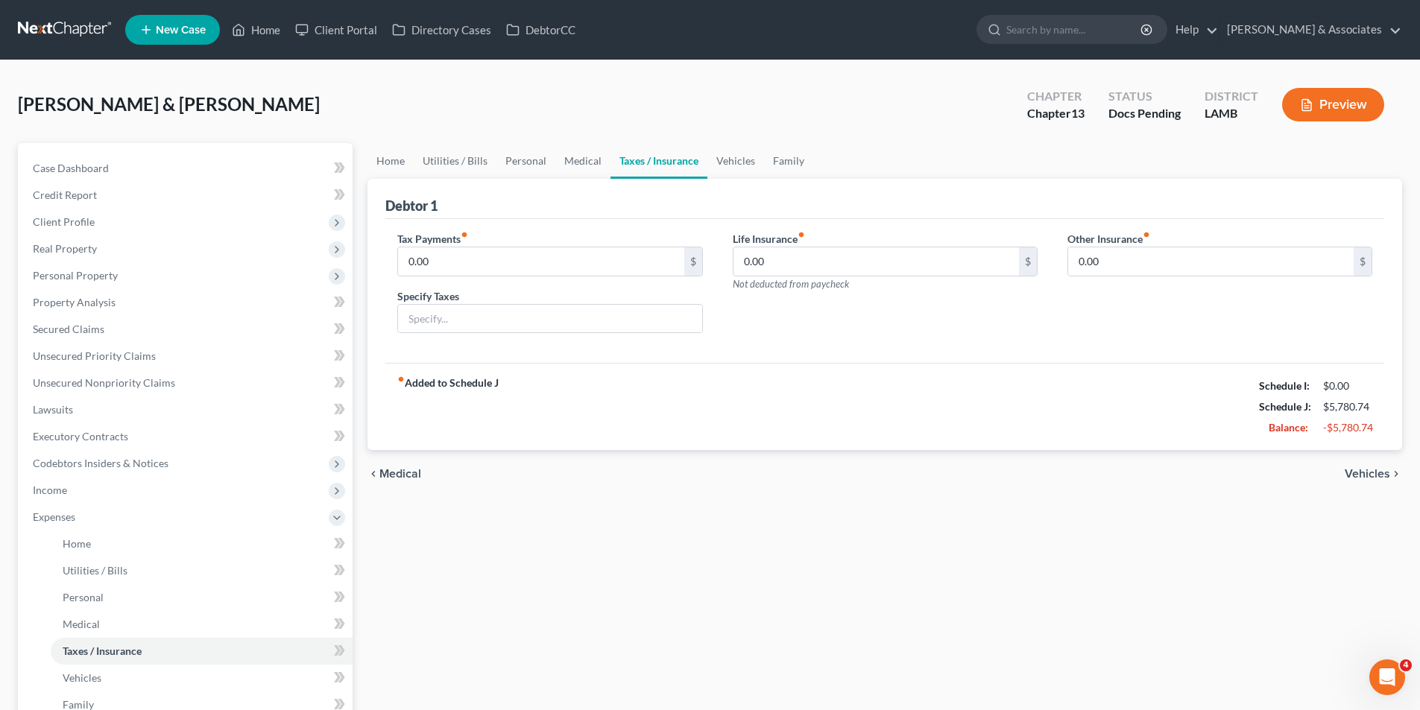
click at [1365, 480] on span "Vehicles" at bounding box center [1367, 474] width 45 height 12
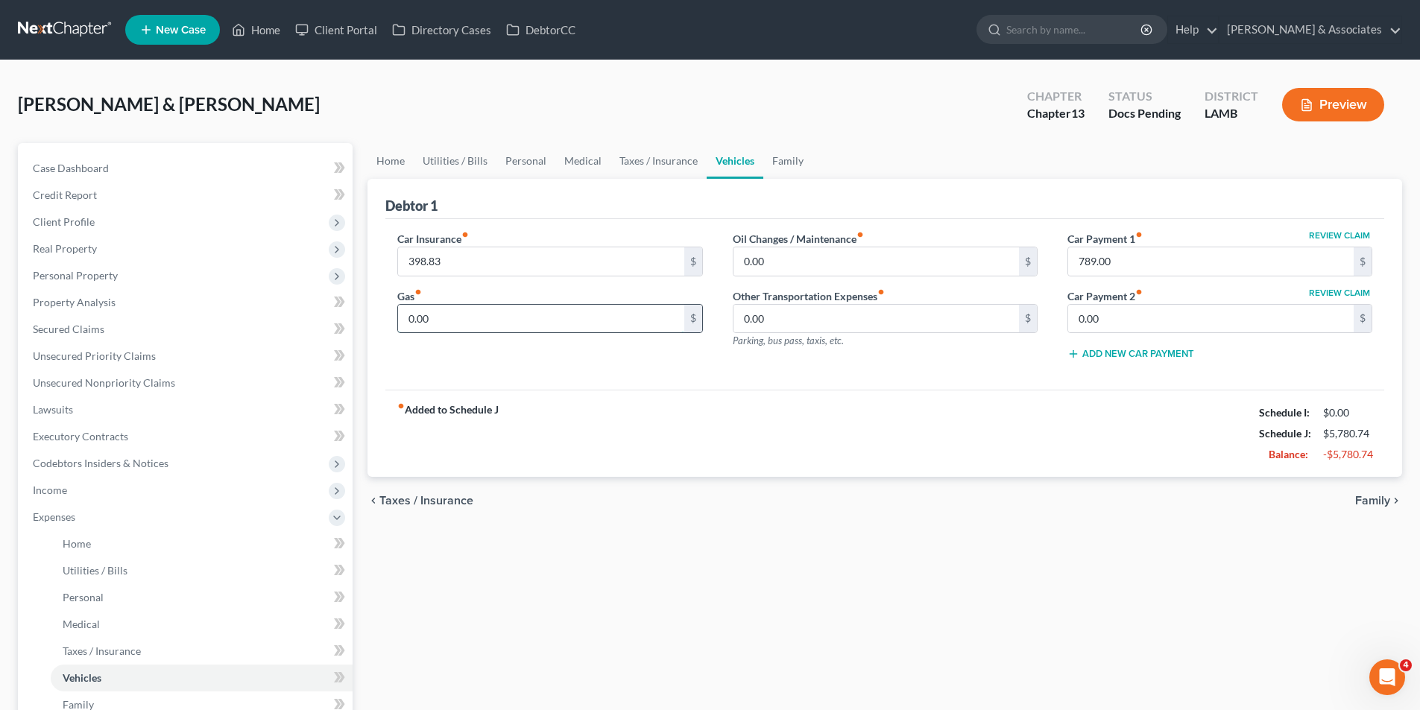
click at [466, 317] on input "0.00" at bounding box center [541, 319] width 286 height 28
click at [520, 324] on input "0.00" at bounding box center [541, 319] width 286 height 28
drag, startPoint x: 520, startPoint y: 321, endPoint x: 323, endPoint y: 311, distance: 197.1
click at [338, 318] on div "Petition Navigation Case Dashboard Payments Invoices Payments Payments Credit R…" at bounding box center [709, 546] width 1399 height 807
click at [779, 249] on input "0.00" at bounding box center [877, 261] width 286 height 28
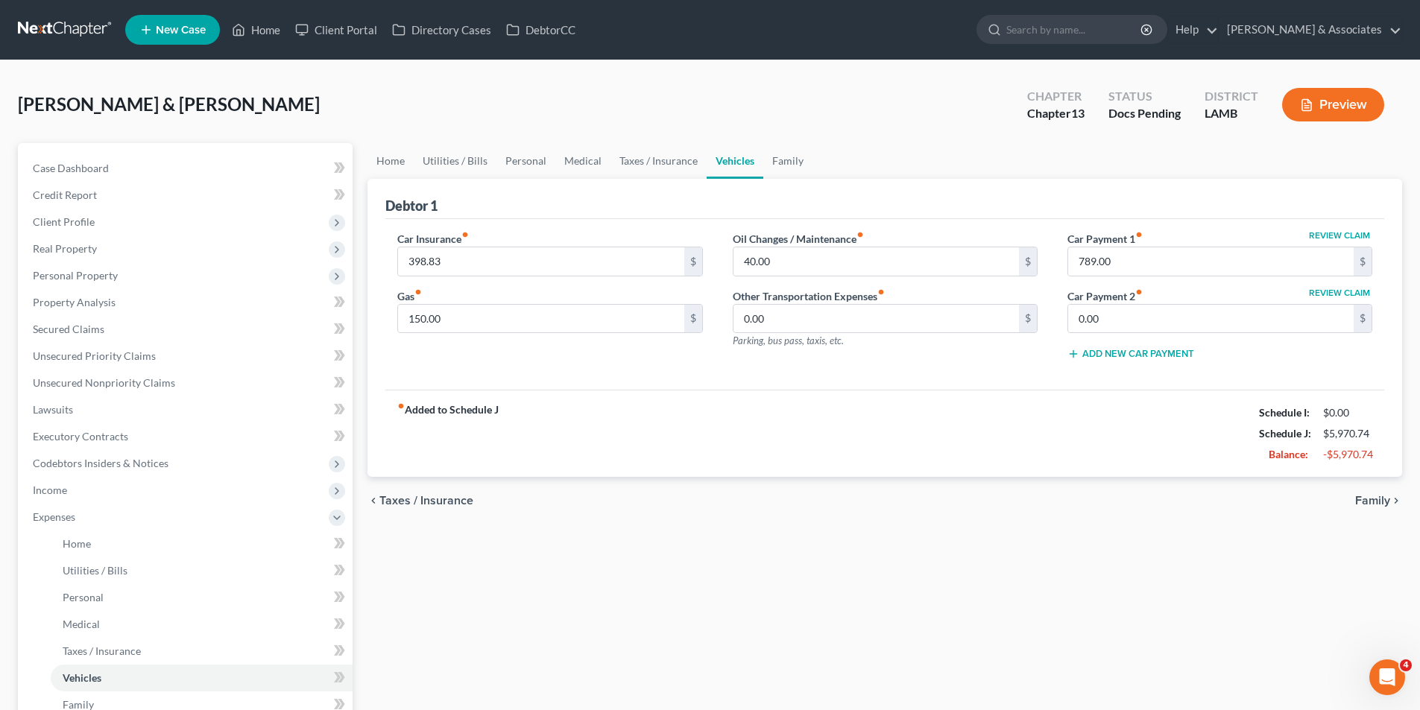
click at [1366, 498] on span "Family" at bounding box center [1372, 501] width 35 height 12
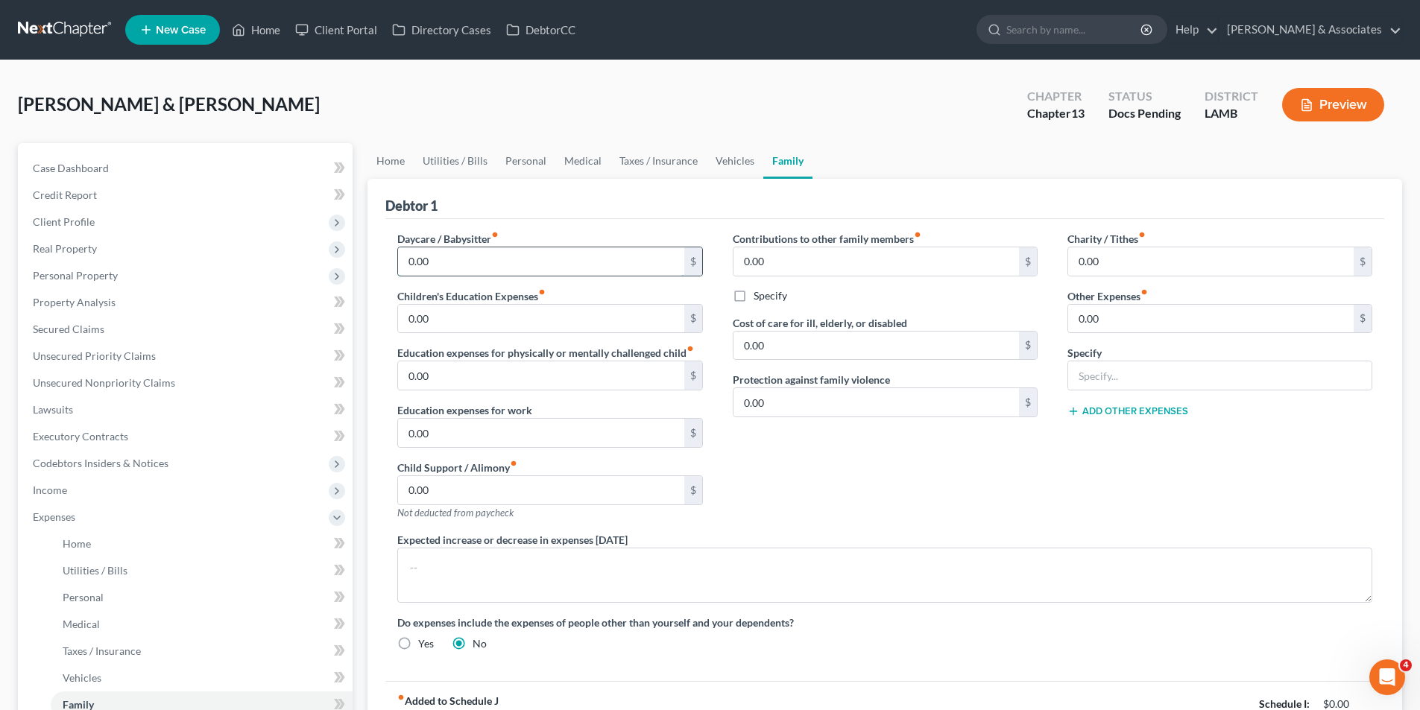
click at [442, 264] on input "0.00" at bounding box center [541, 261] width 286 height 28
click at [458, 436] on input "0.00" at bounding box center [541, 433] width 286 height 28
click at [958, 443] on div "Contributions to other family members fiber_manual_record 0.00 $ Specify Cost o…" at bounding box center [885, 381] width 335 height 301
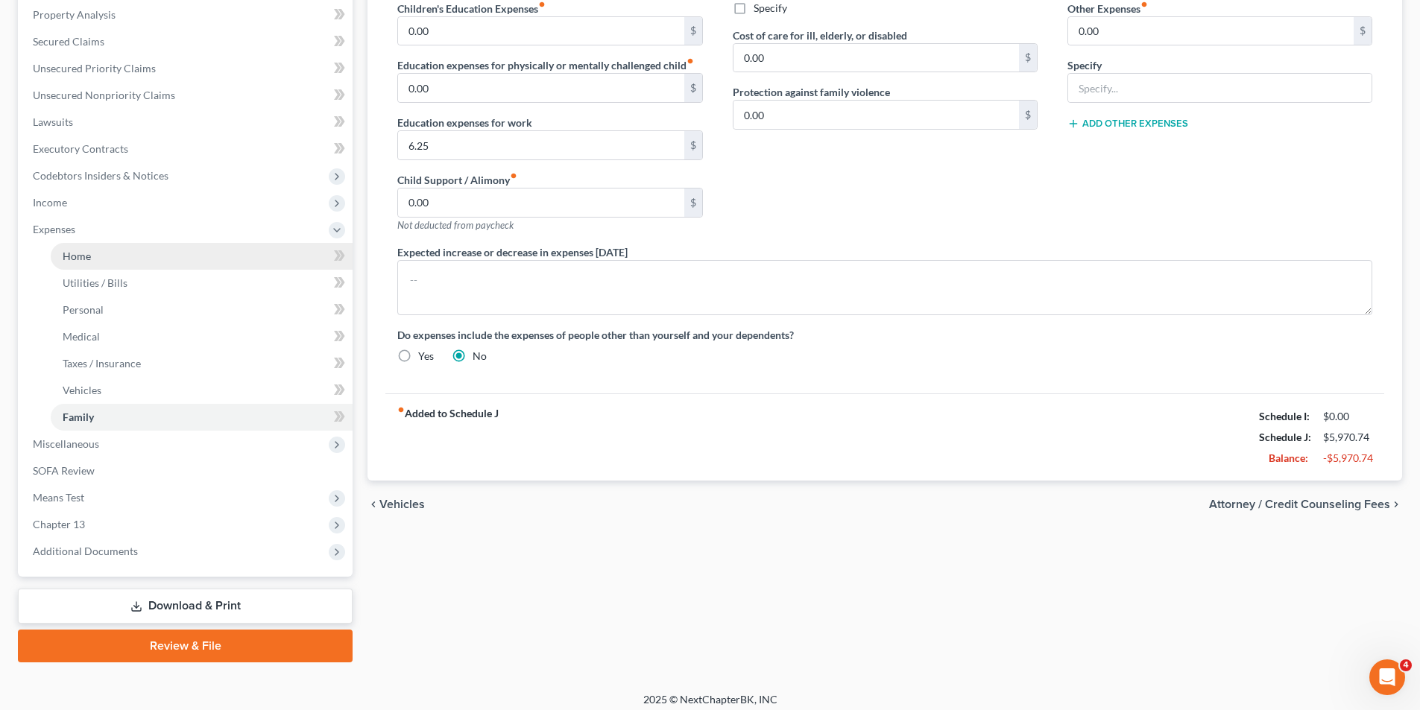
scroll to position [297, 0]
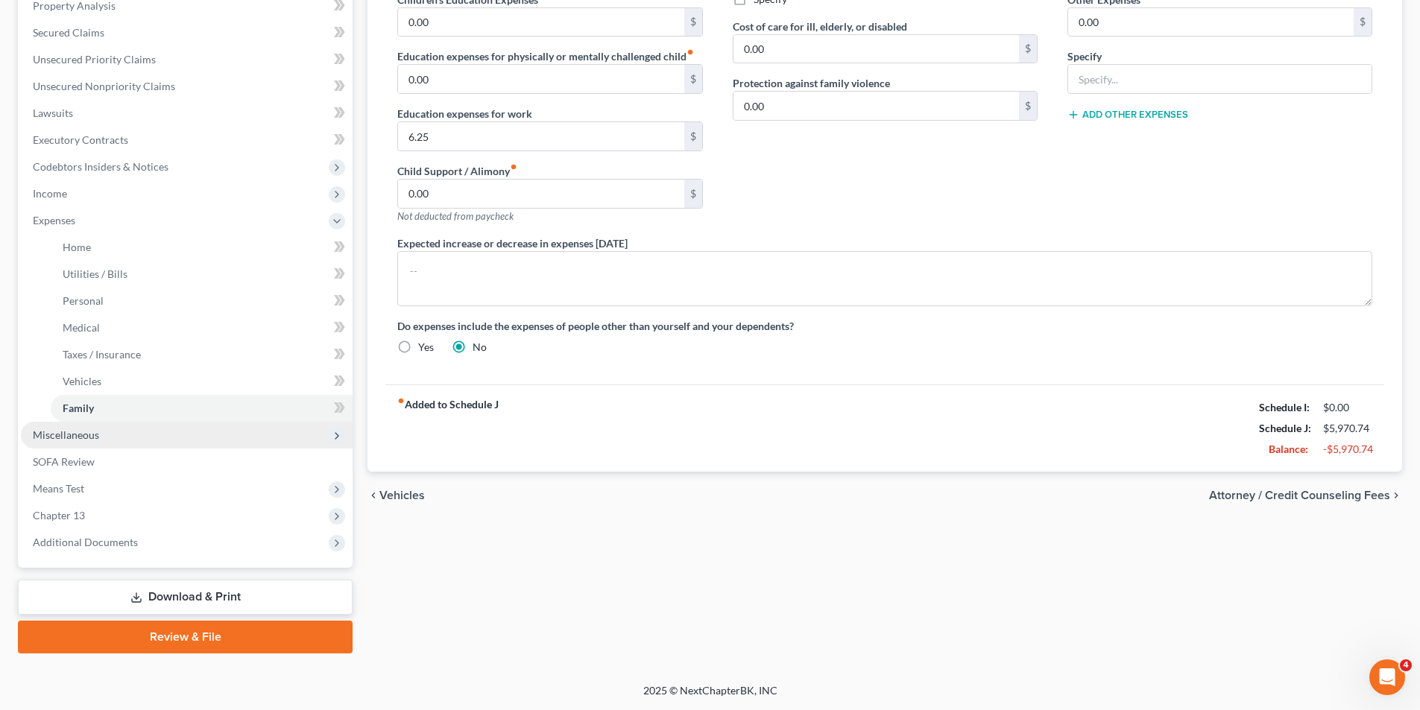
click at [97, 440] on span "Miscellaneous" at bounding box center [66, 435] width 66 height 13
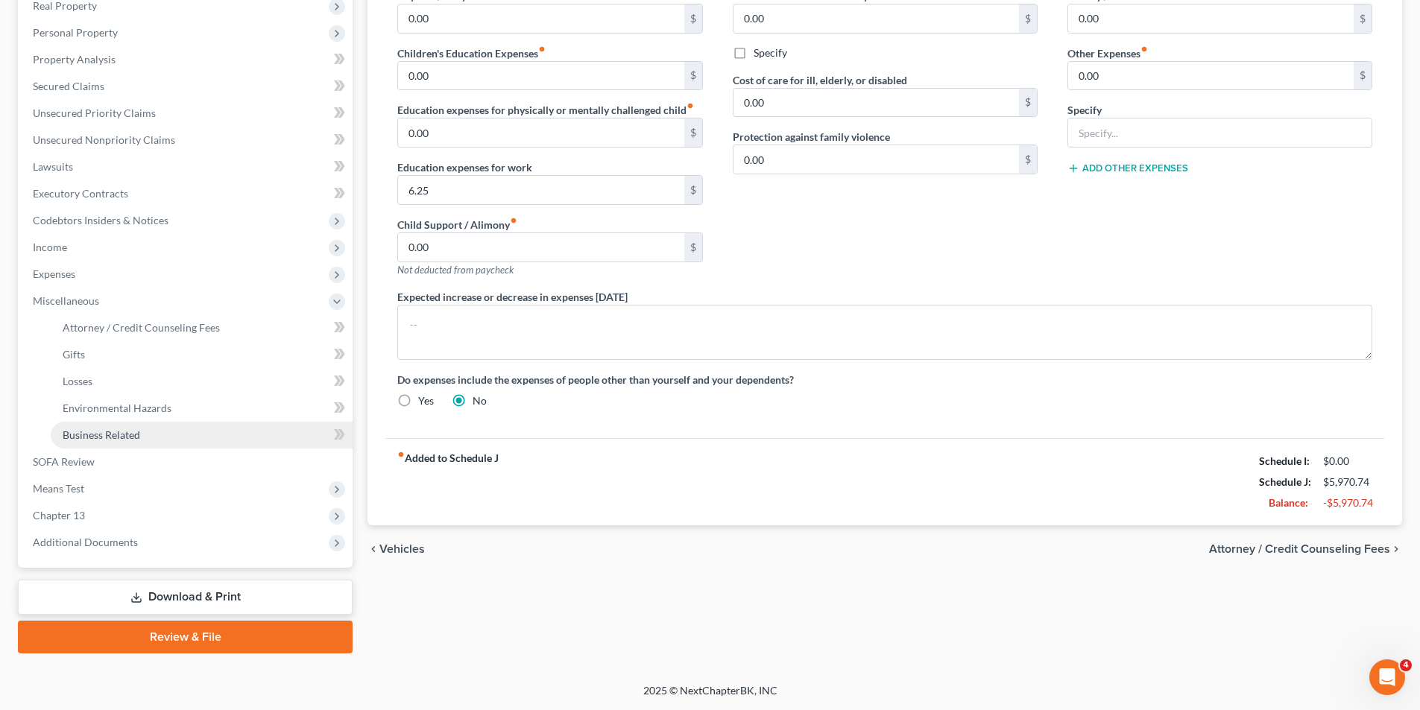
scroll to position [243, 0]
click at [115, 352] on link "Gifts" at bounding box center [202, 354] width 302 height 27
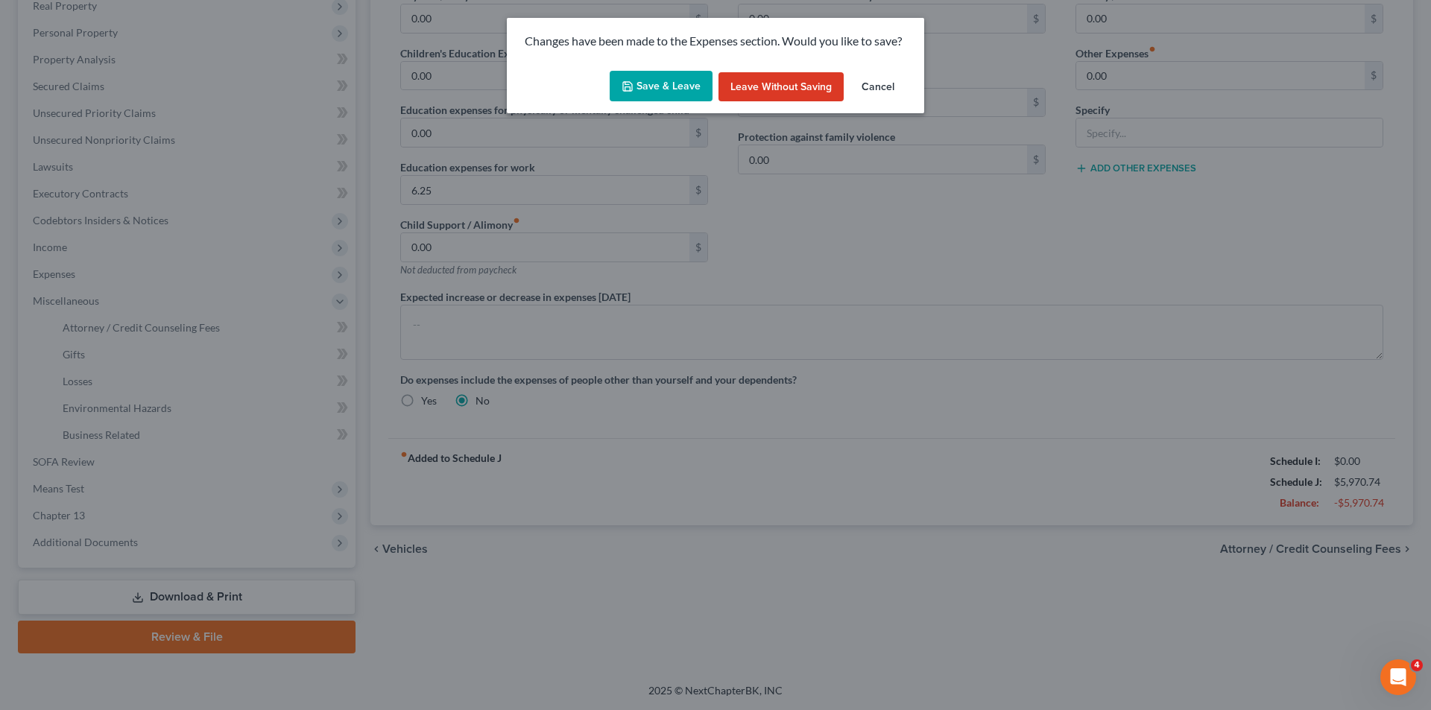
click at [672, 91] on button "Save & Leave" at bounding box center [661, 86] width 103 height 31
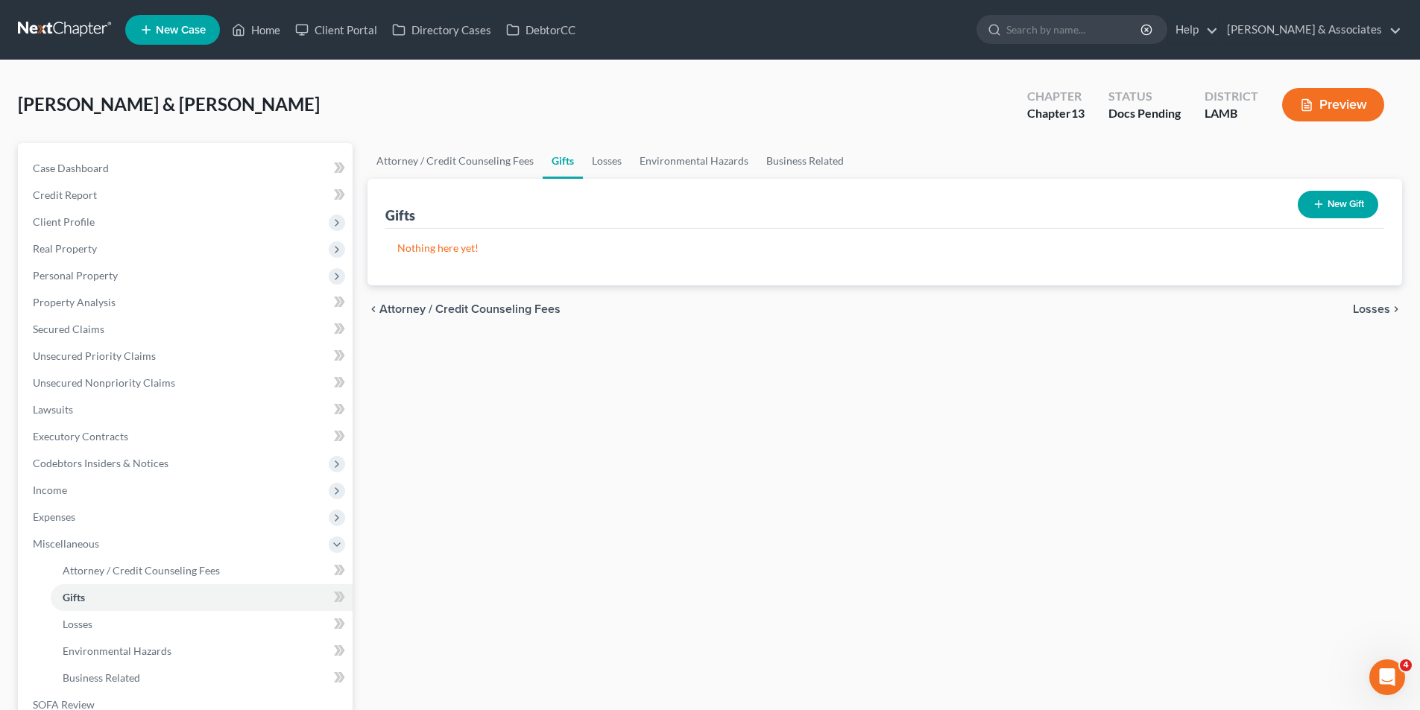
click at [578, 514] on div "Attorney / Credit Counseling Fees Gifts Losses Environmental Hazards Business R…" at bounding box center [885, 520] width 1050 height 754
click at [142, 649] on span "Environmental Hazards" at bounding box center [117, 651] width 109 height 13
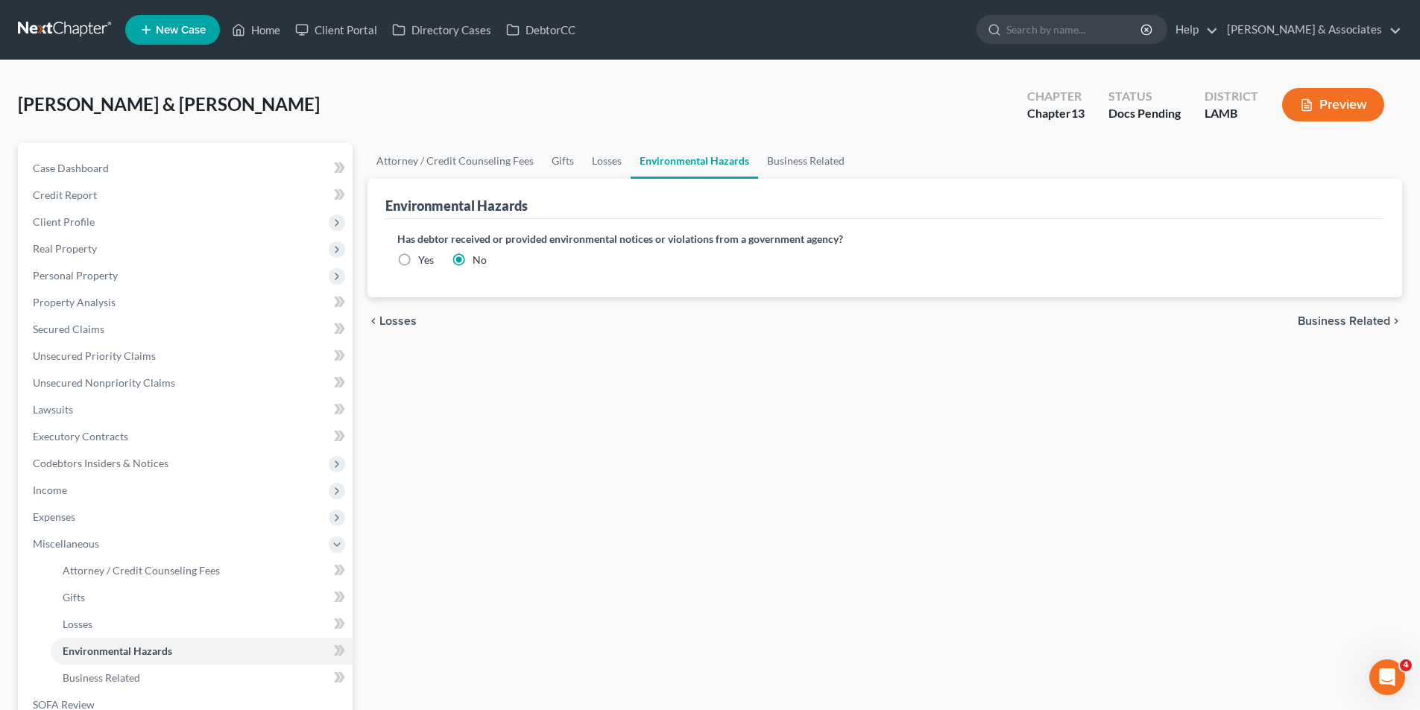
click at [938, 411] on div "Attorney / Credit Counseling Fees Gifts Losses Environmental Hazards Business R…" at bounding box center [885, 520] width 1050 height 754
click at [72, 324] on span "Secured Claims" at bounding box center [69, 329] width 72 height 13
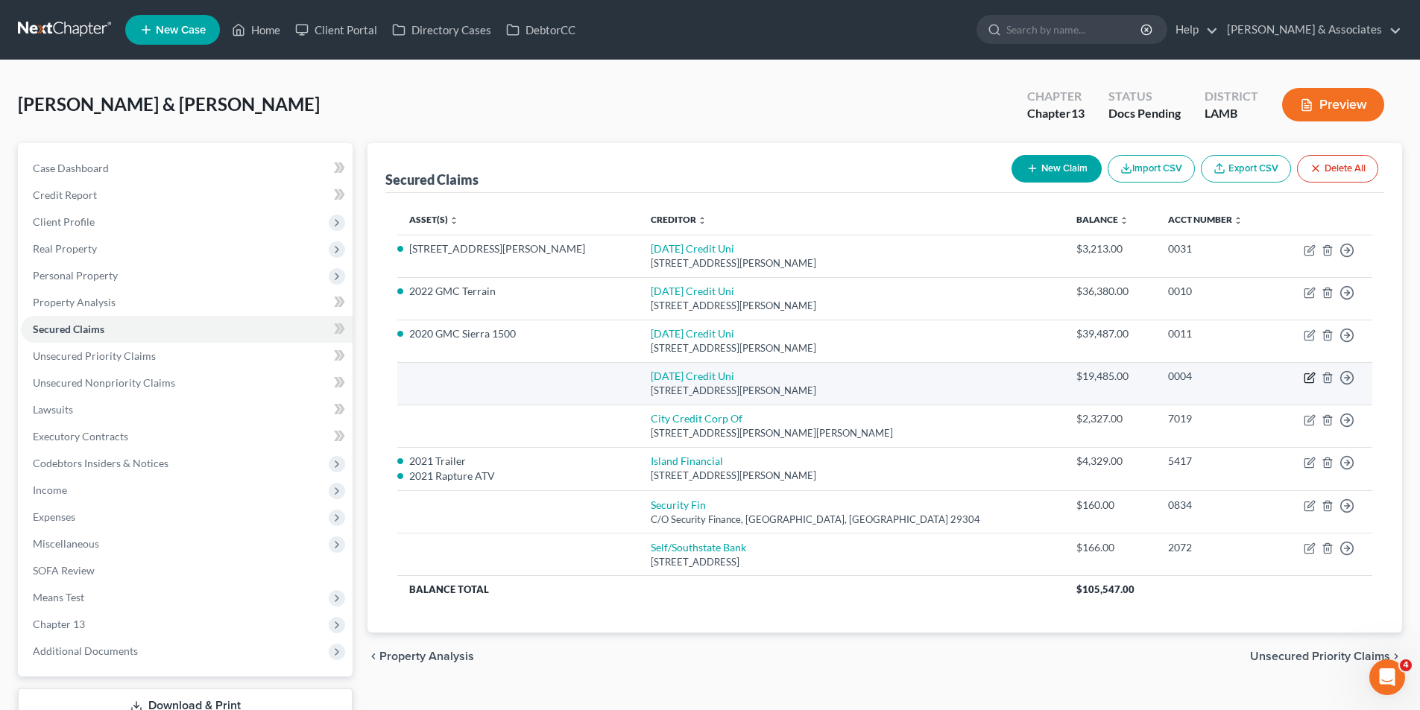
click at [1306, 378] on icon "button" at bounding box center [1310, 378] width 12 height 12
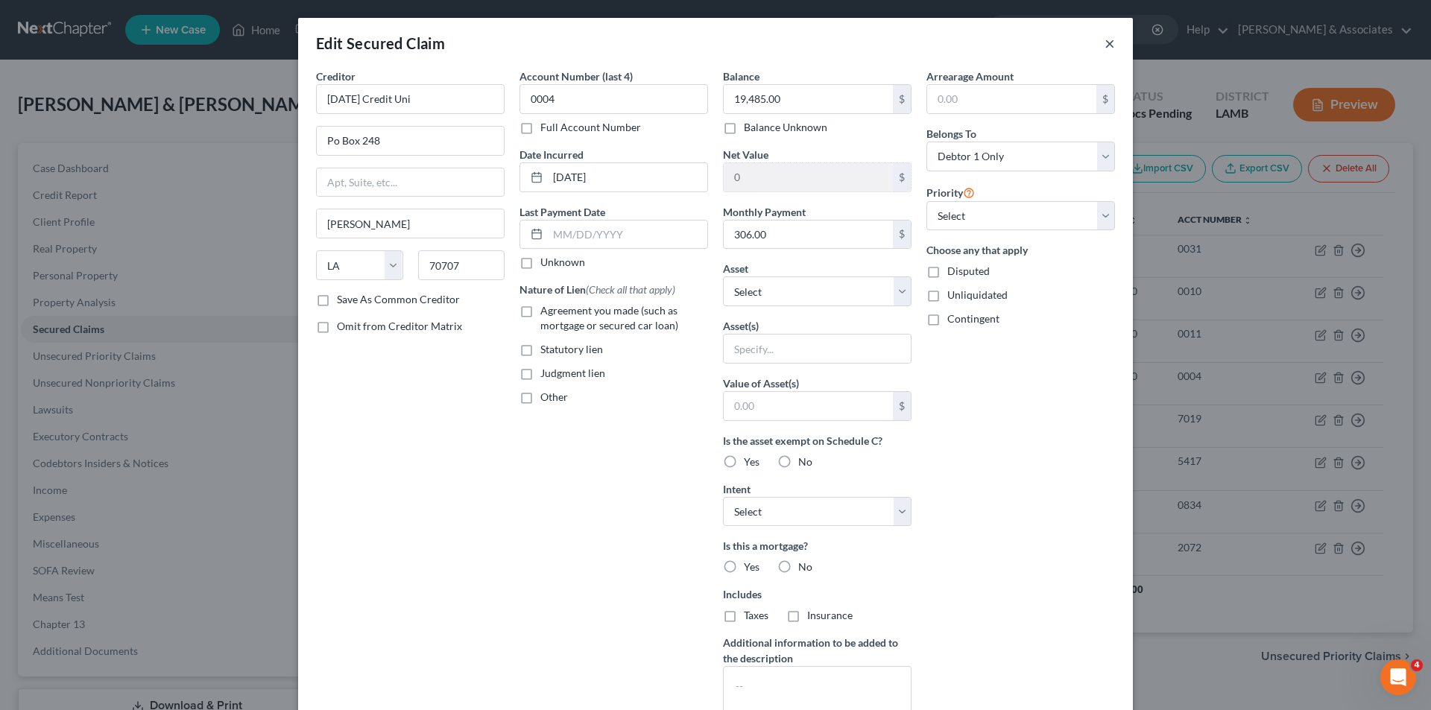
click at [1107, 49] on button "×" at bounding box center [1110, 43] width 10 height 18
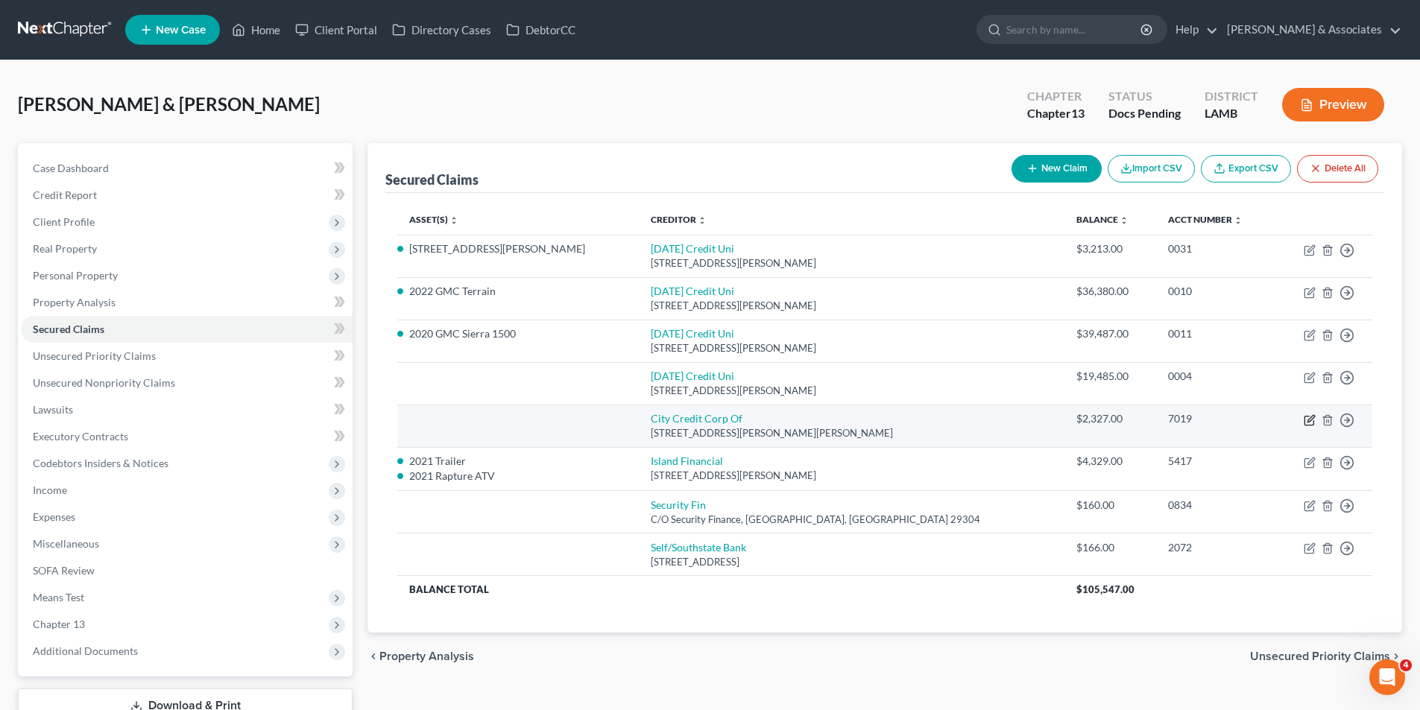
click at [1307, 423] on icon "button" at bounding box center [1310, 420] width 12 height 12
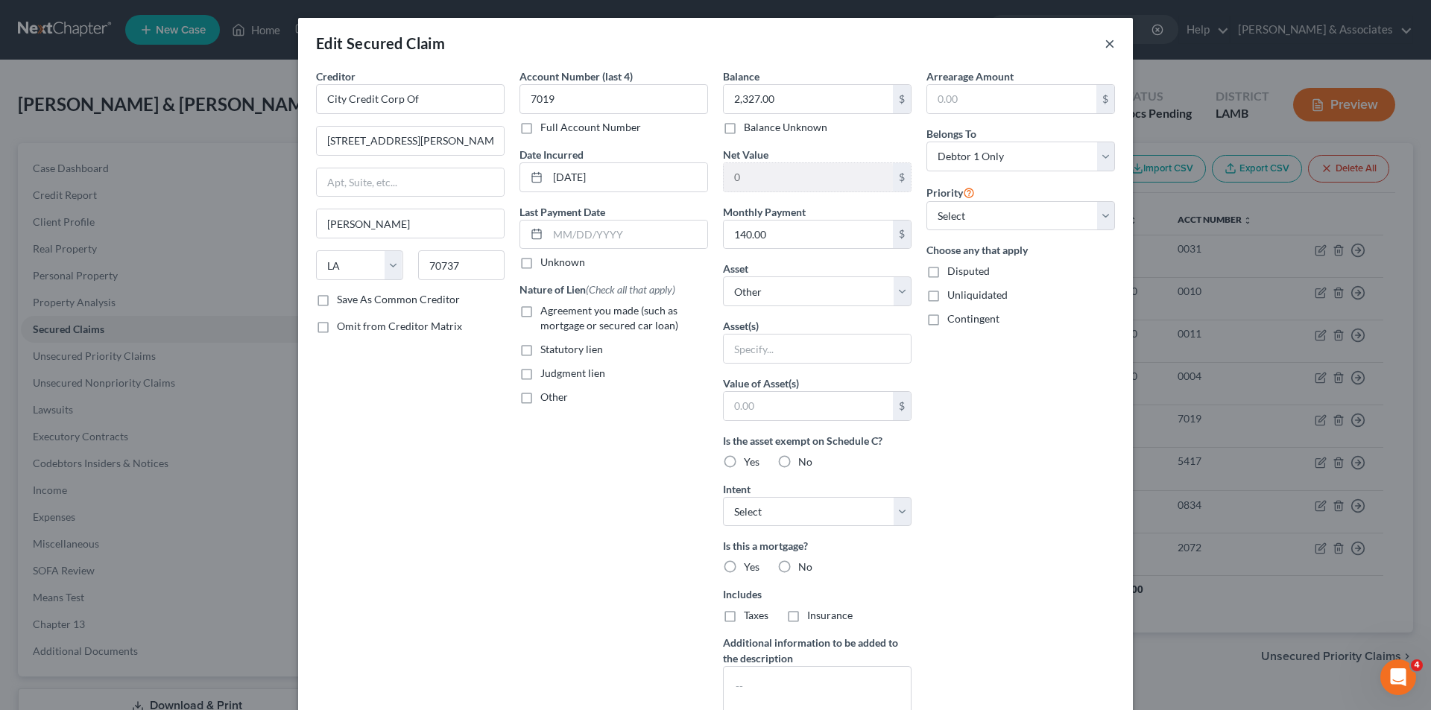
click at [1105, 45] on button "×" at bounding box center [1110, 43] width 10 height 18
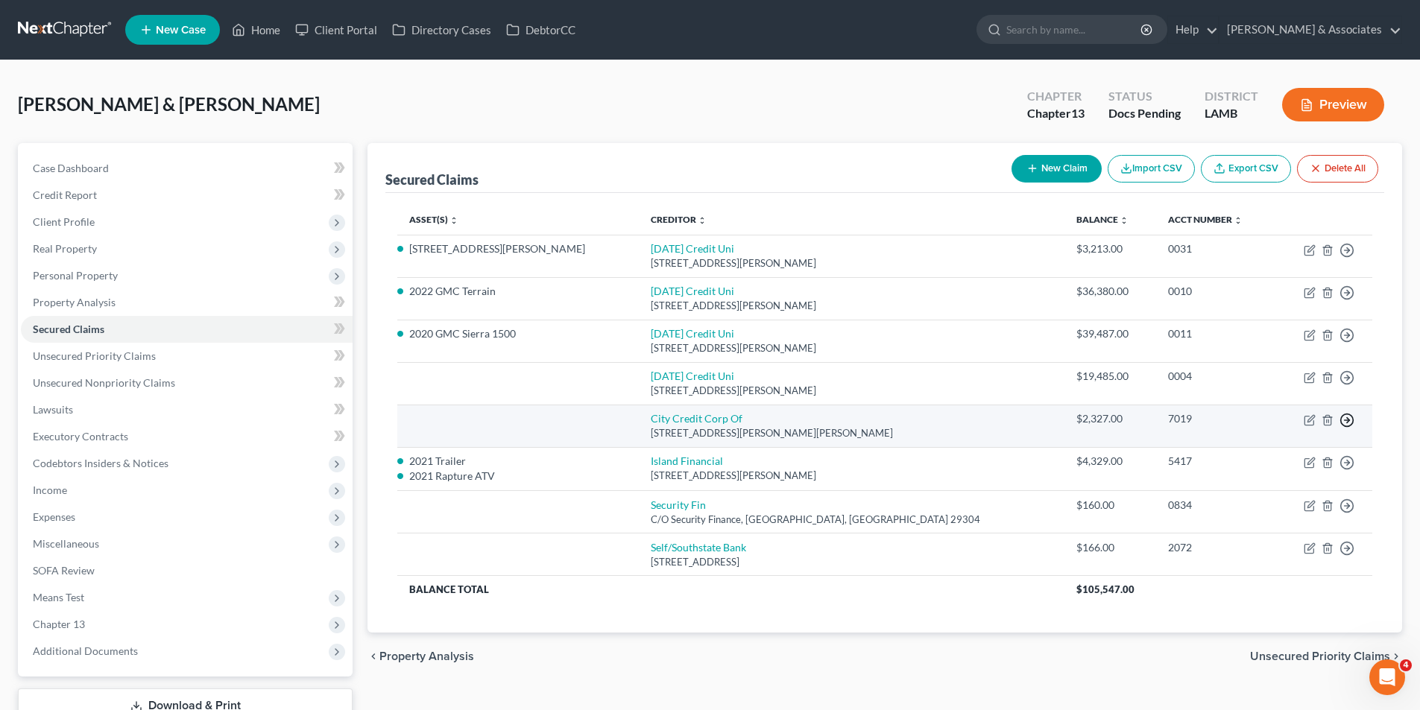
click at [1347, 421] on icon "button" at bounding box center [1347, 420] width 15 height 15
click at [1268, 454] on link "Move to F" at bounding box center [1279, 456] width 124 height 25
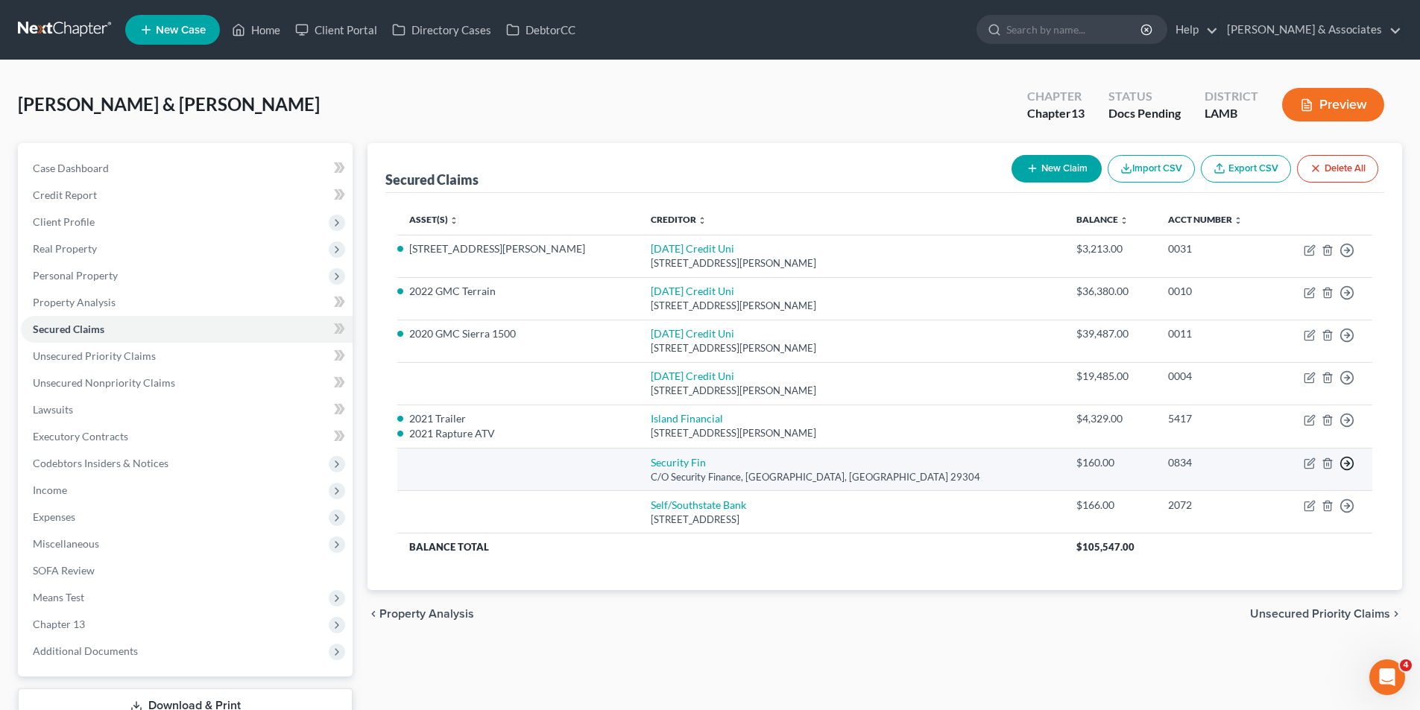
click at [1353, 461] on circle "button" at bounding box center [1347, 464] width 13 height 13
click at [1318, 498] on link "Move to F" at bounding box center [1279, 499] width 124 height 25
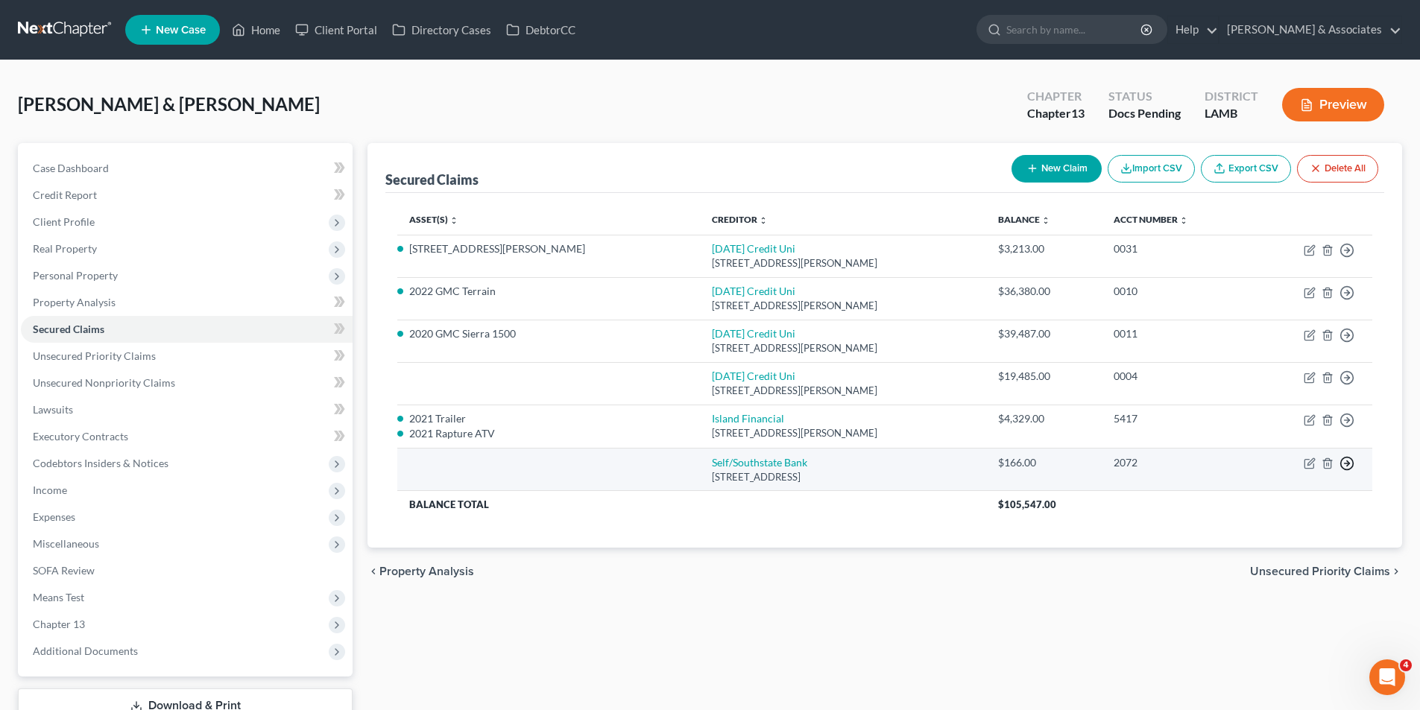
click at [1350, 464] on line "button" at bounding box center [1347, 464] width 5 height 0
click at [1281, 501] on link "Move to F" at bounding box center [1279, 499] width 124 height 25
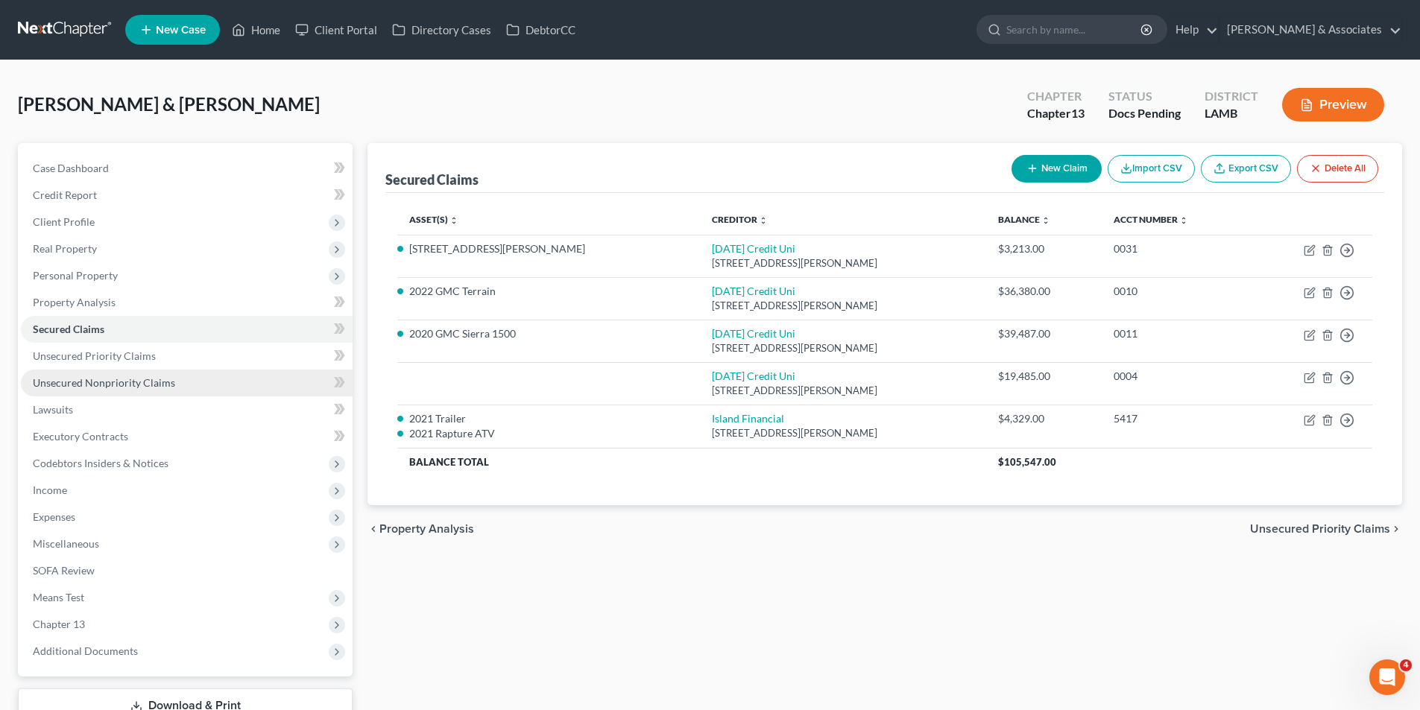
click at [204, 375] on link "Unsecured Nonpriority Claims" at bounding box center [187, 383] width 332 height 27
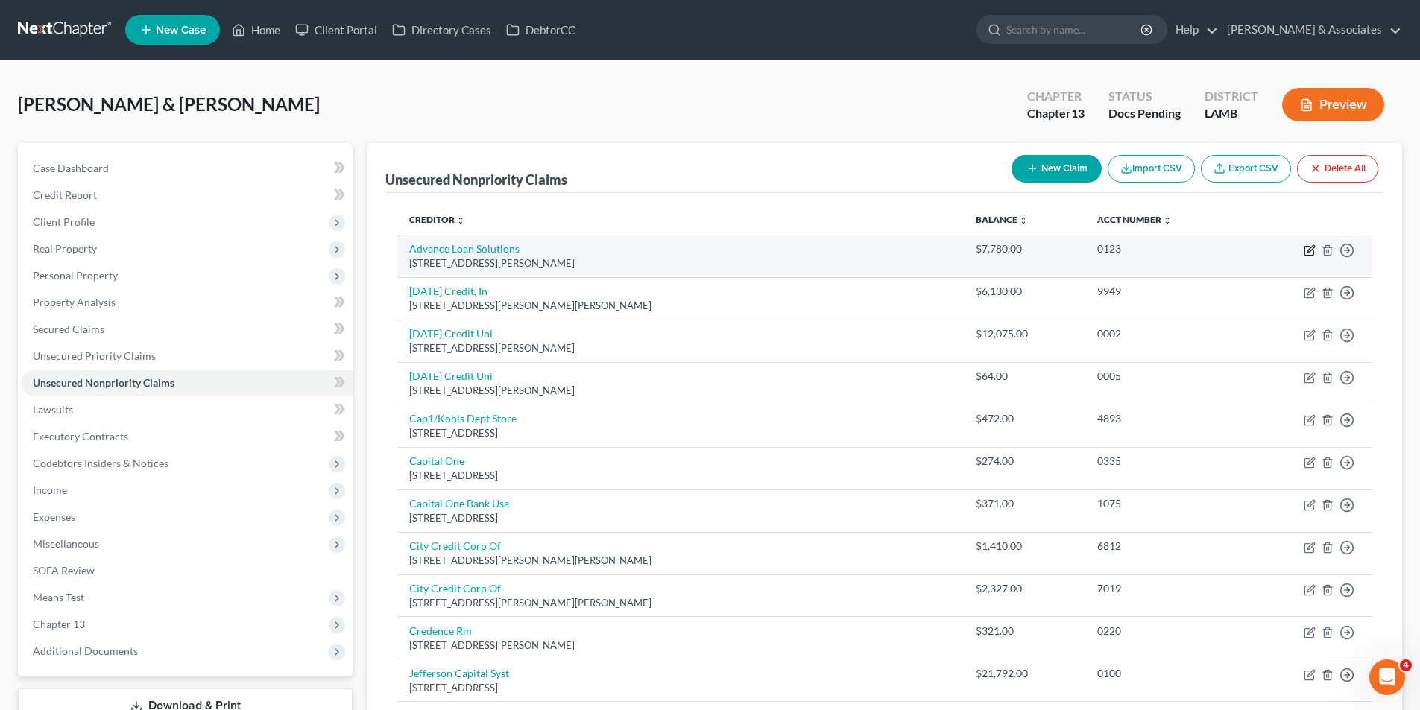
click at [1305, 247] on icon "button" at bounding box center [1309, 251] width 9 height 9
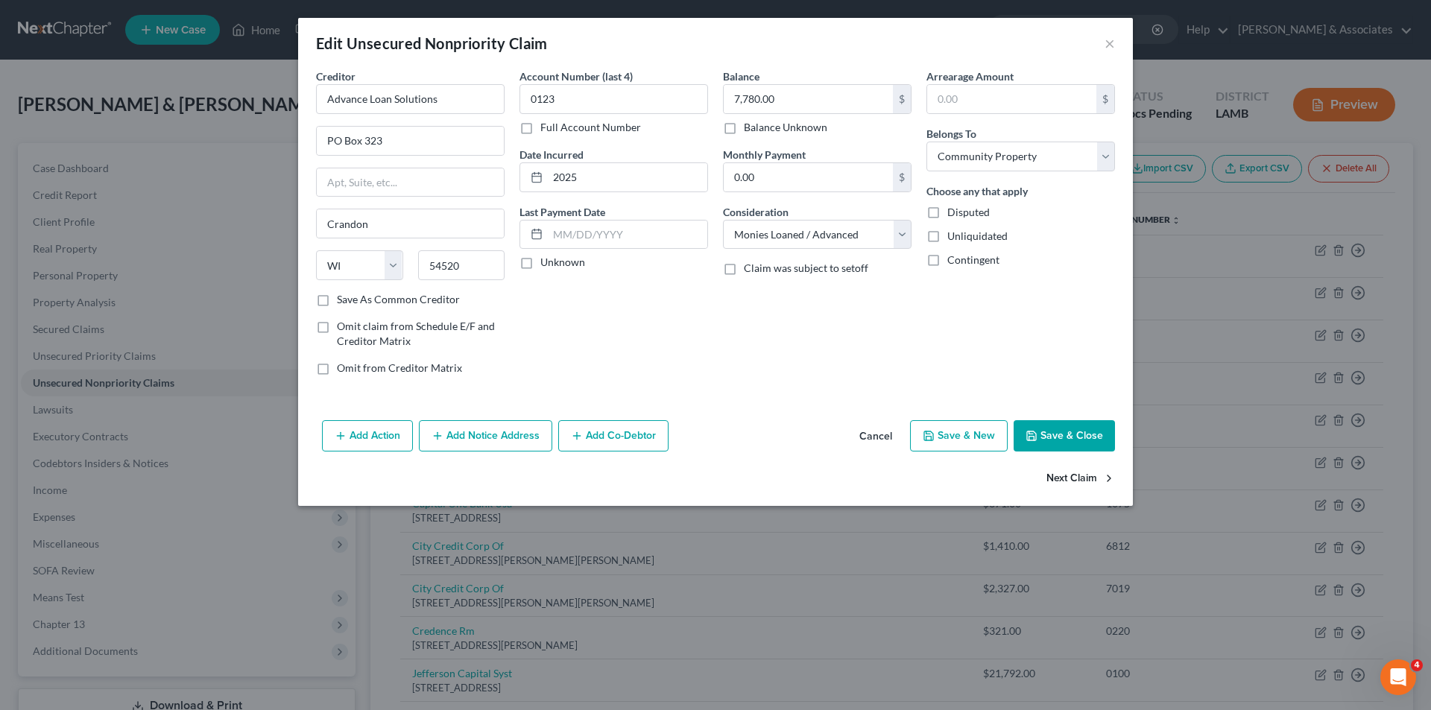
click at [1080, 473] on button "Next Claim" at bounding box center [1081, 479] width 69 height 31
click at [1068, 473] on button "Next Claim" at bounding box center [1081, 479] width 69 height 31
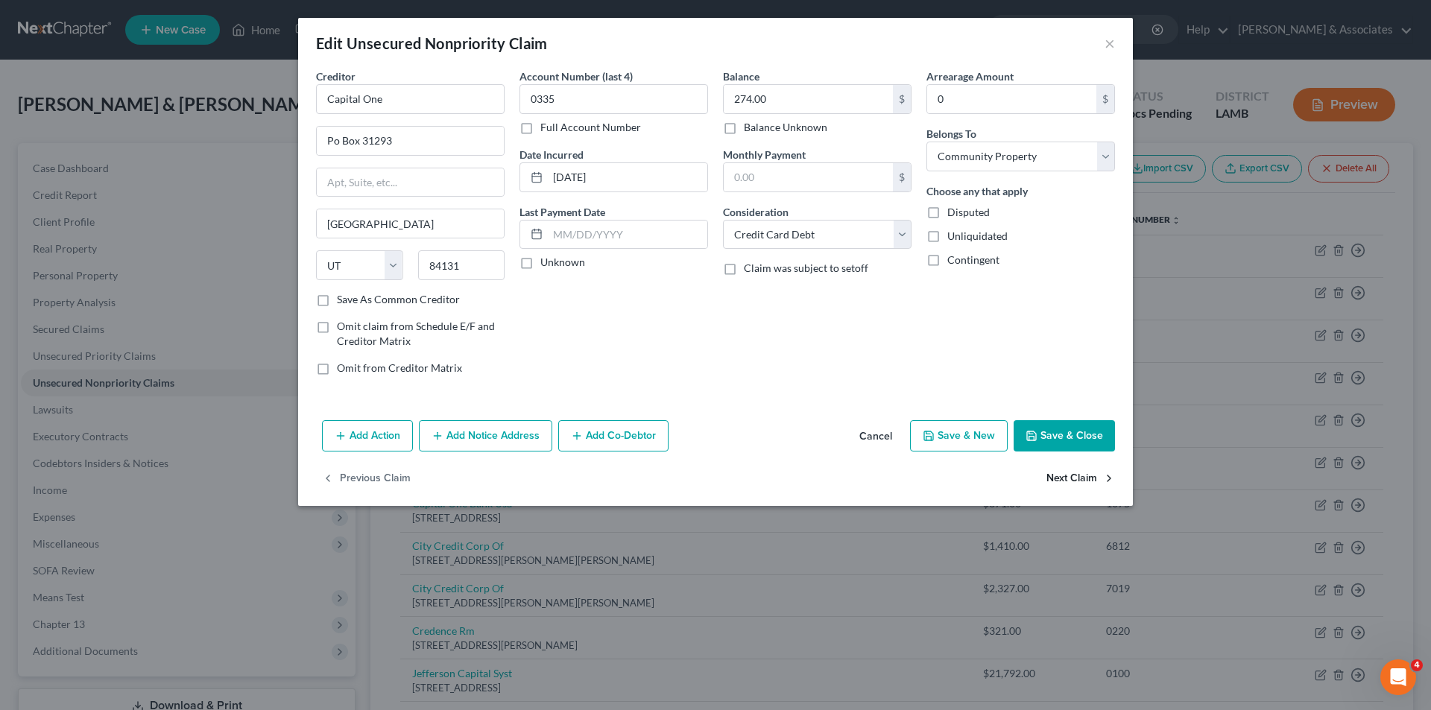
click at [1068, 473] on button "Next Claim" at bounding box center [1081, 479] width 69 height 31
click at [789, 180] on input "51.00" at bounding box center [808, 177] width 169 height 28
click at [1061, 482] on button "Next Claim" at bounding box center [1081, 479] width 69 height 31
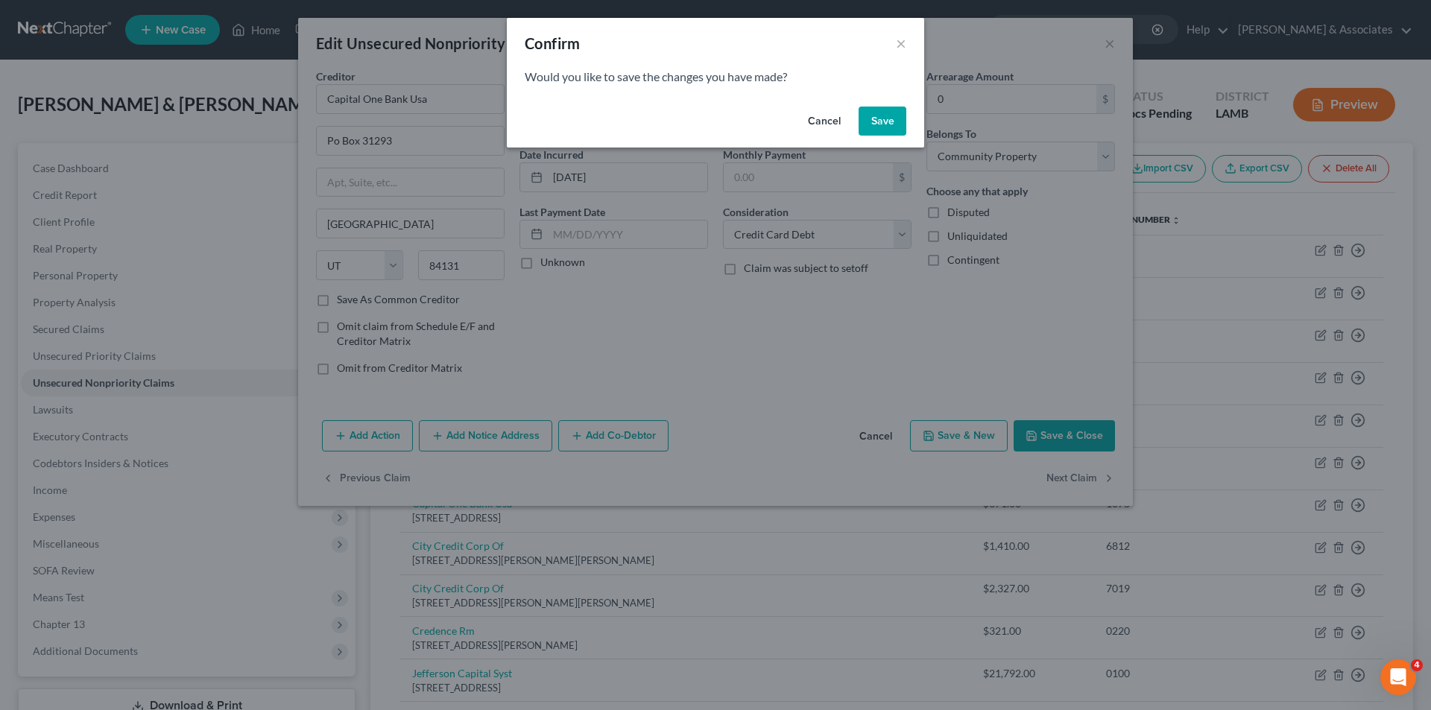
click at [902, 116] on button "Save" at bounding box center [883, 122] width 48 height 30
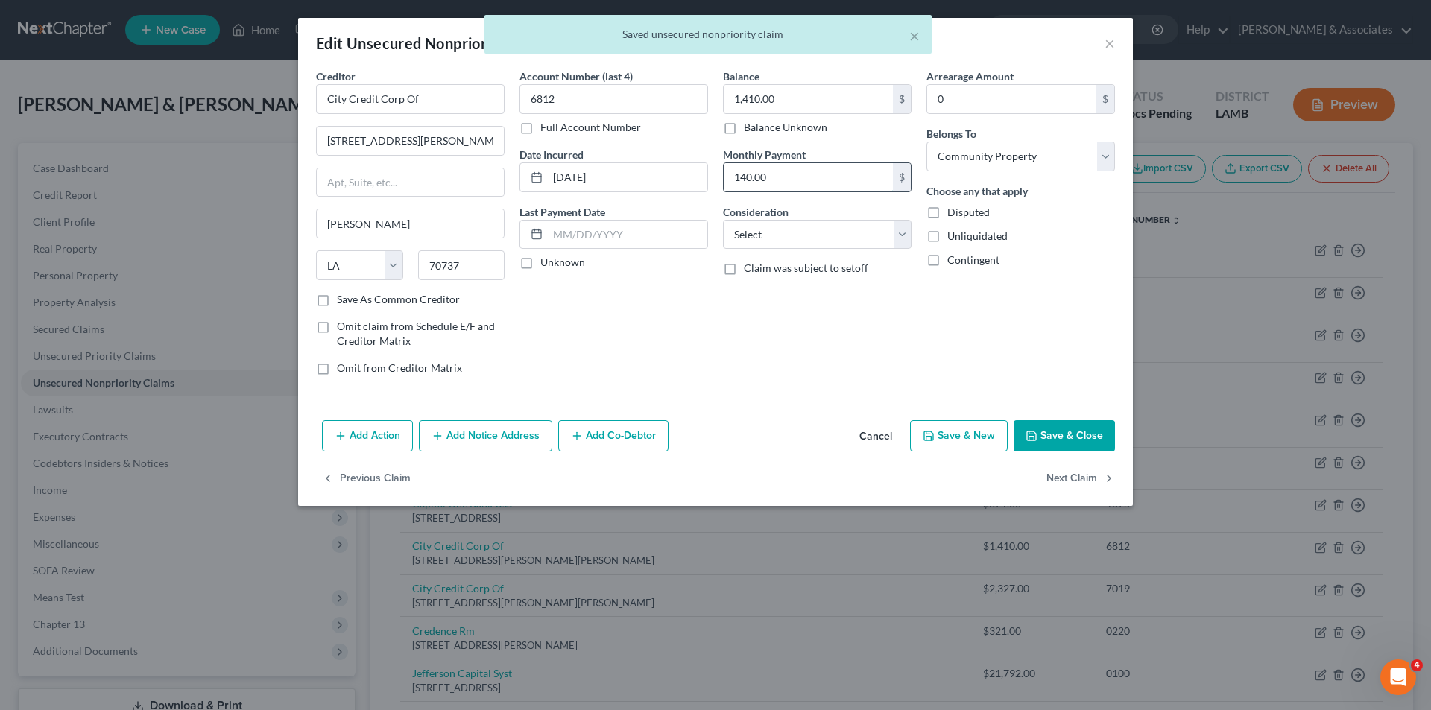
click at [797, 182] on input "140.00" at bounding box center [808, 177] width 169 height 28
drag, startPoint x: 782, startPoint y: 244, endPoint x: 798, endPoint y: 246, distance: 16.6
click at [782, 244] on select "Select Cable / Satellite Services Collection Agency Credit Card Debt Debt Couns…" at bounding box center [817, 235] width 189 height 30
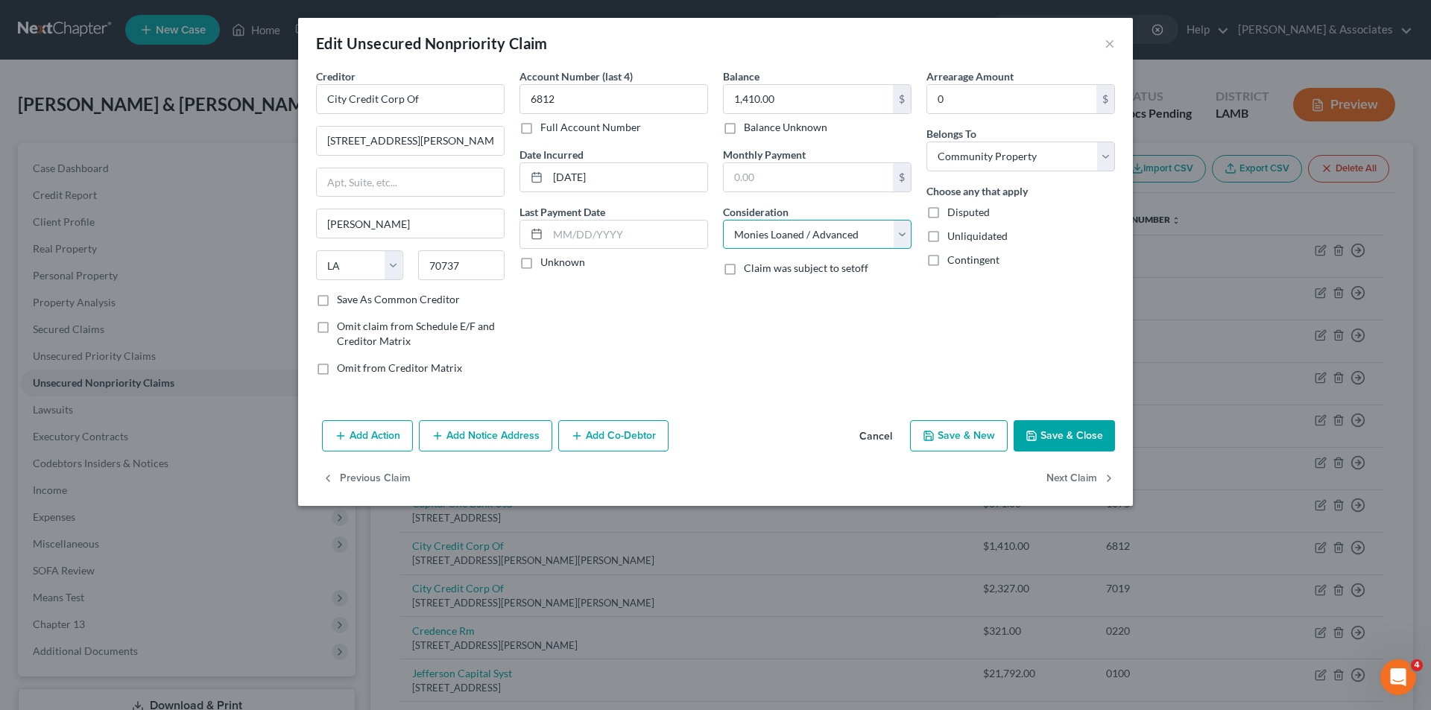
click at [723, 220] on select "Select Cable / Satellite Services Collection Agency Credit Card Debt Debt Couns…" at bounding box center [817, 235] width 189 height 30
click at [1086, 481] on button "Next Claim" at bounding box center [1081, 479] width 69 height 31
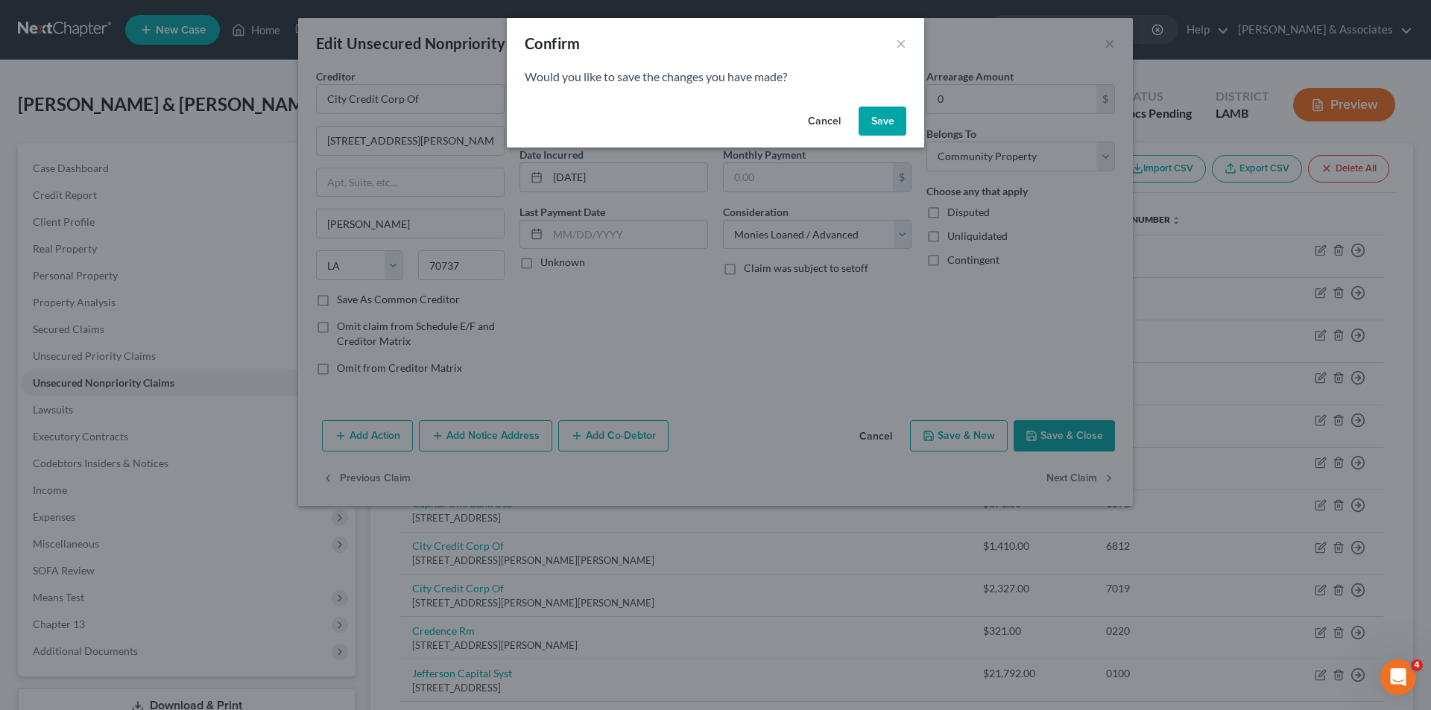
click at [889, 119] on button "Save" at bounding box center [883, 122] width 48 height 30
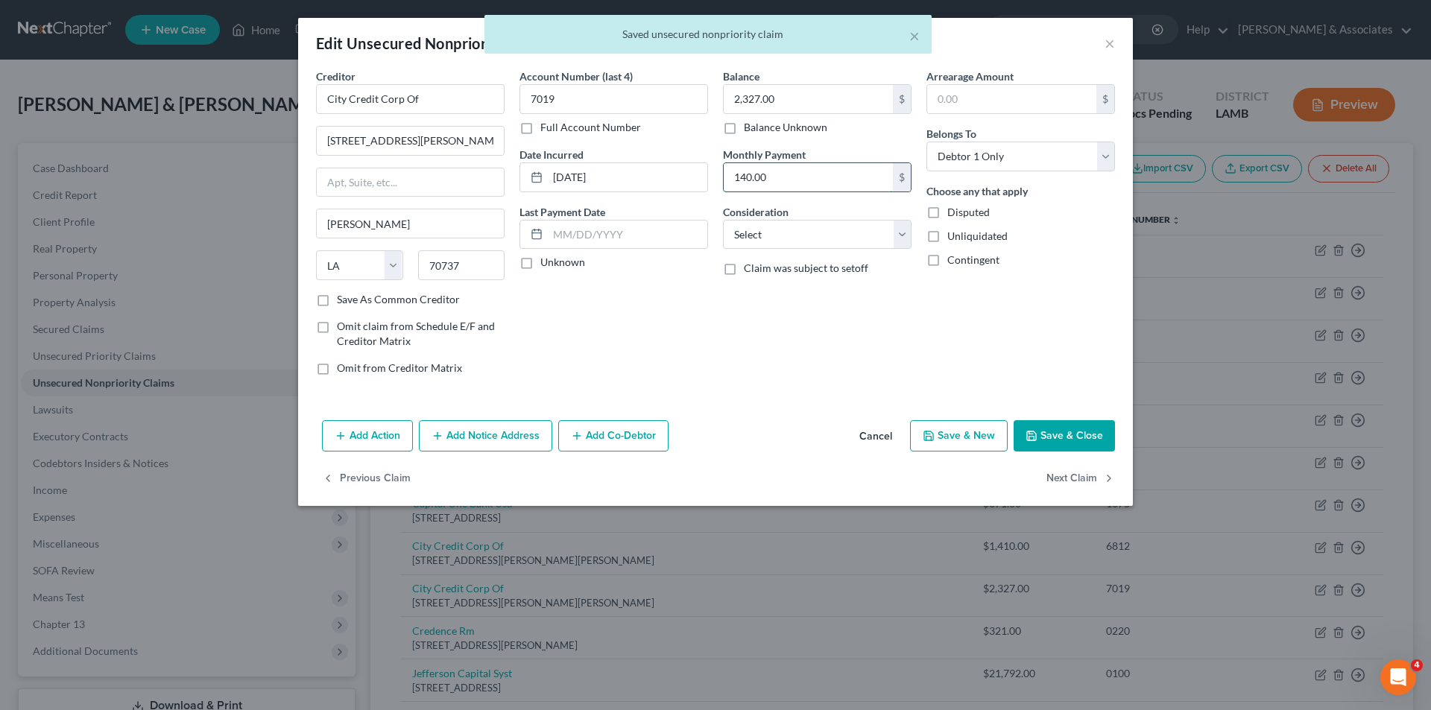
click at [785, 168] on input "140.00" at bounding box center [808, 177] width 169 height 28
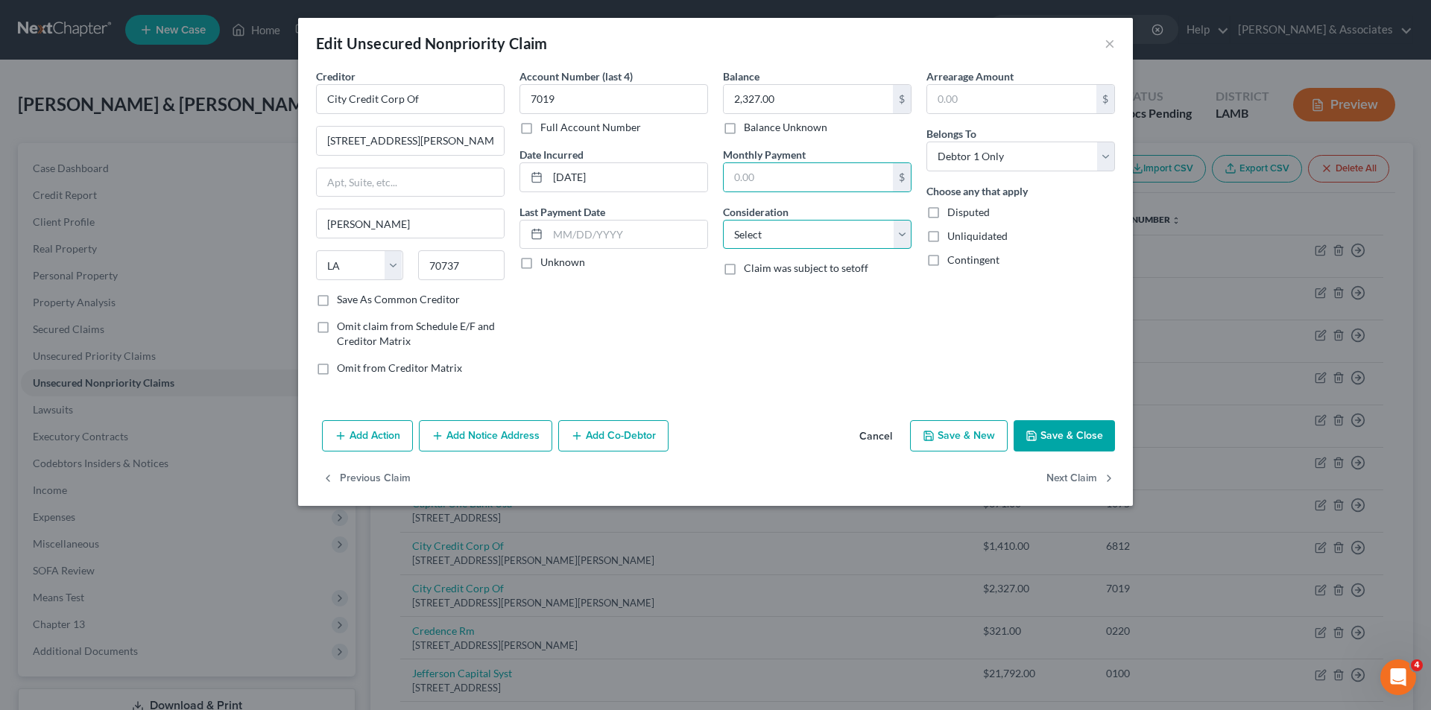
drag, startPoint x: 846, startPoint y: 230, endPoint x: 836, endPoint y: 245, distance: 18.2
click at [846, 230] on select "Select Cable / Satellite Services Collection Agency Credit Card Debt Debt Couns…" at bounding box center [817, 235] width 189 height 30
click at [723, 220] on select "Select Cable / Satellite Services Collection Agency Credit Card Debt Debt Couns…" at bounding box center [817, 235] width 189 height 30
click at [1047, 433] on button "Save & Close" at bounding box center [1064, 435] width 101 height 31
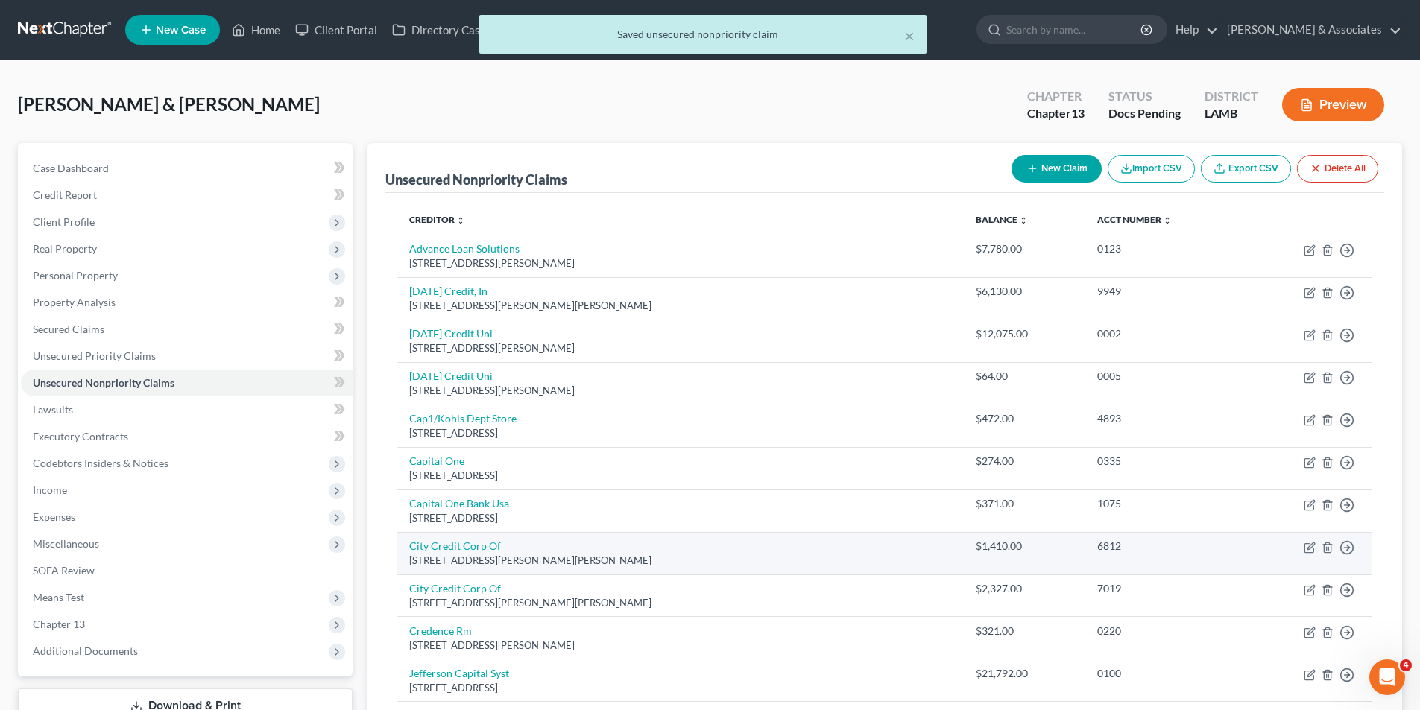
scroll to position [348, 0]
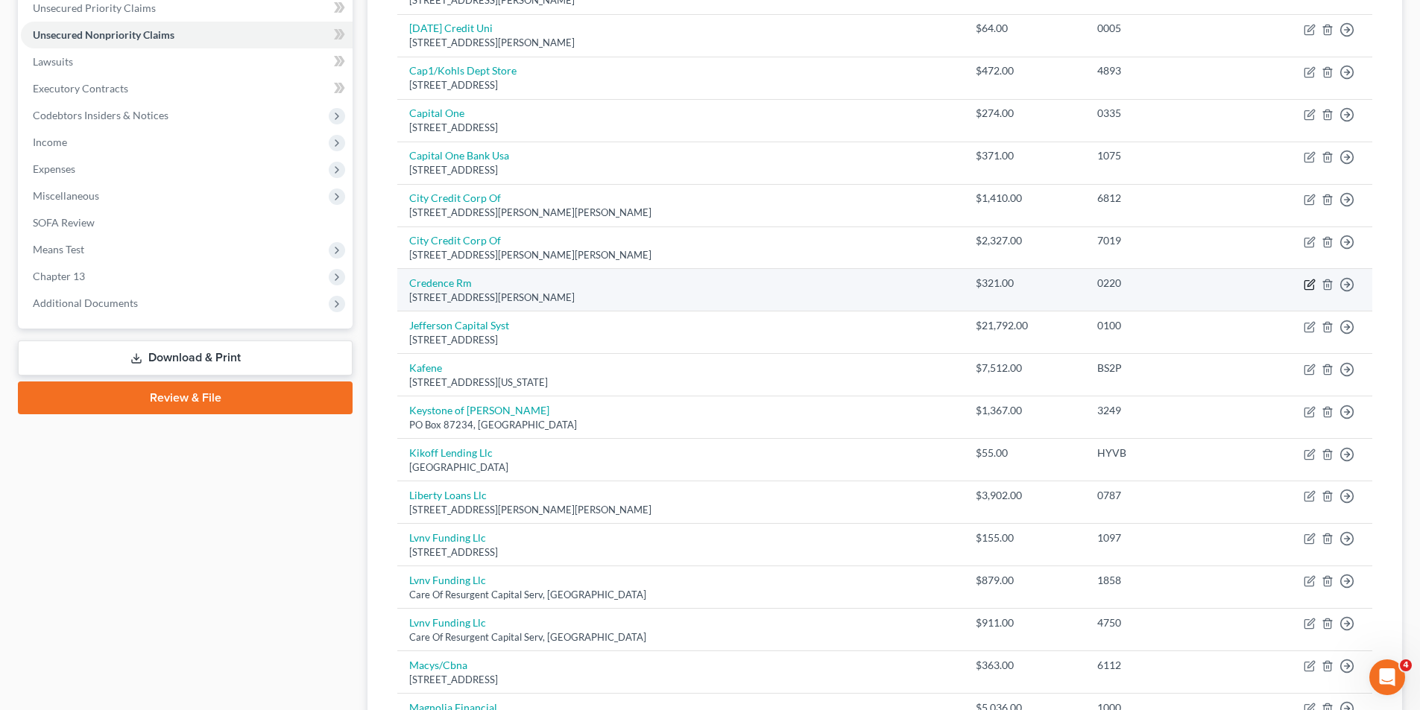
click at [1309, 280] on icon "button" at bounding box center [1309, 284] width 9 height 9
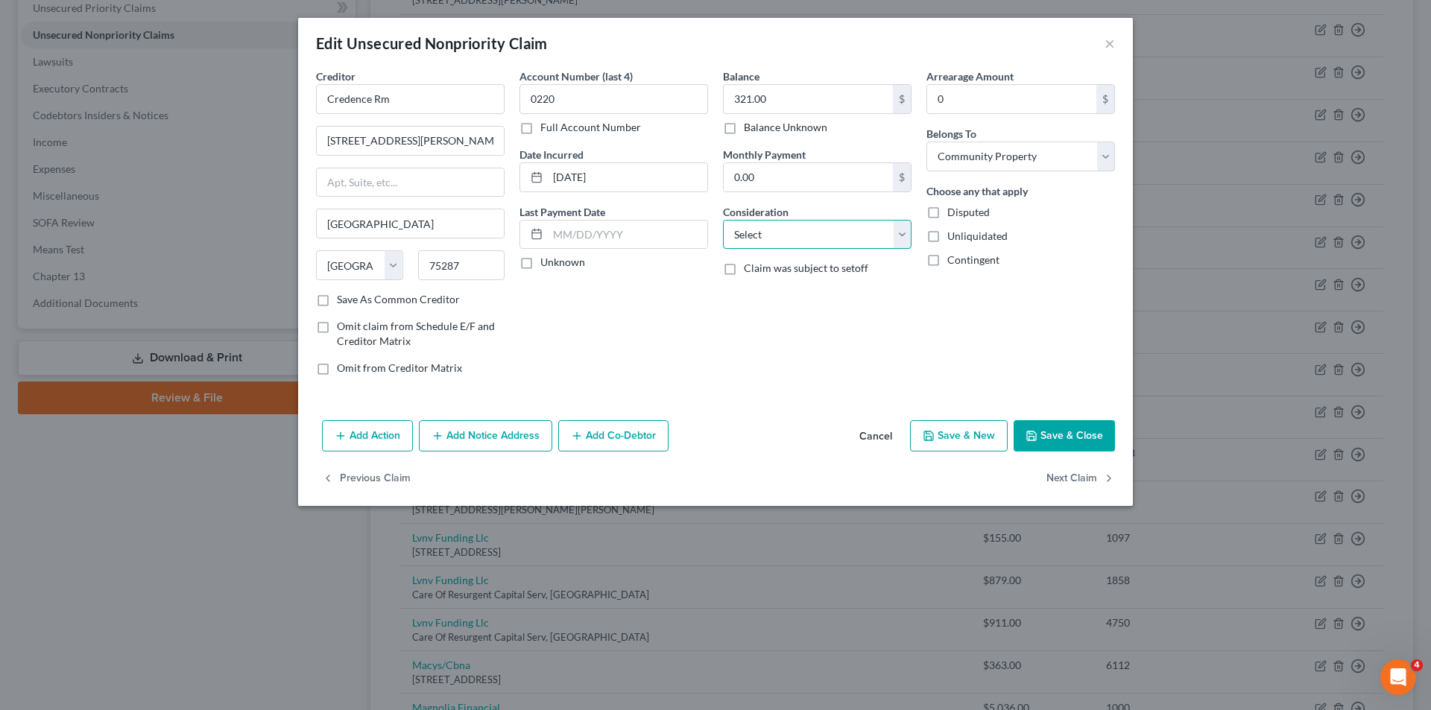
click at [813, 240] on select "Select Cable / Satellite Services Collection Agency Credit Card Debt Debt Couns…" at bounding box center [817, 235] width 189 height 30
click at [723, 220] on select "Select Cable / Satellite Services Collection Agency Credit Card Debt Debt Couns…" at bounding box center [817, 235] width 189 height 30
click at [1067, 476] on button "Next Claim" at bounding box center [1081, 479] width 69 height 31
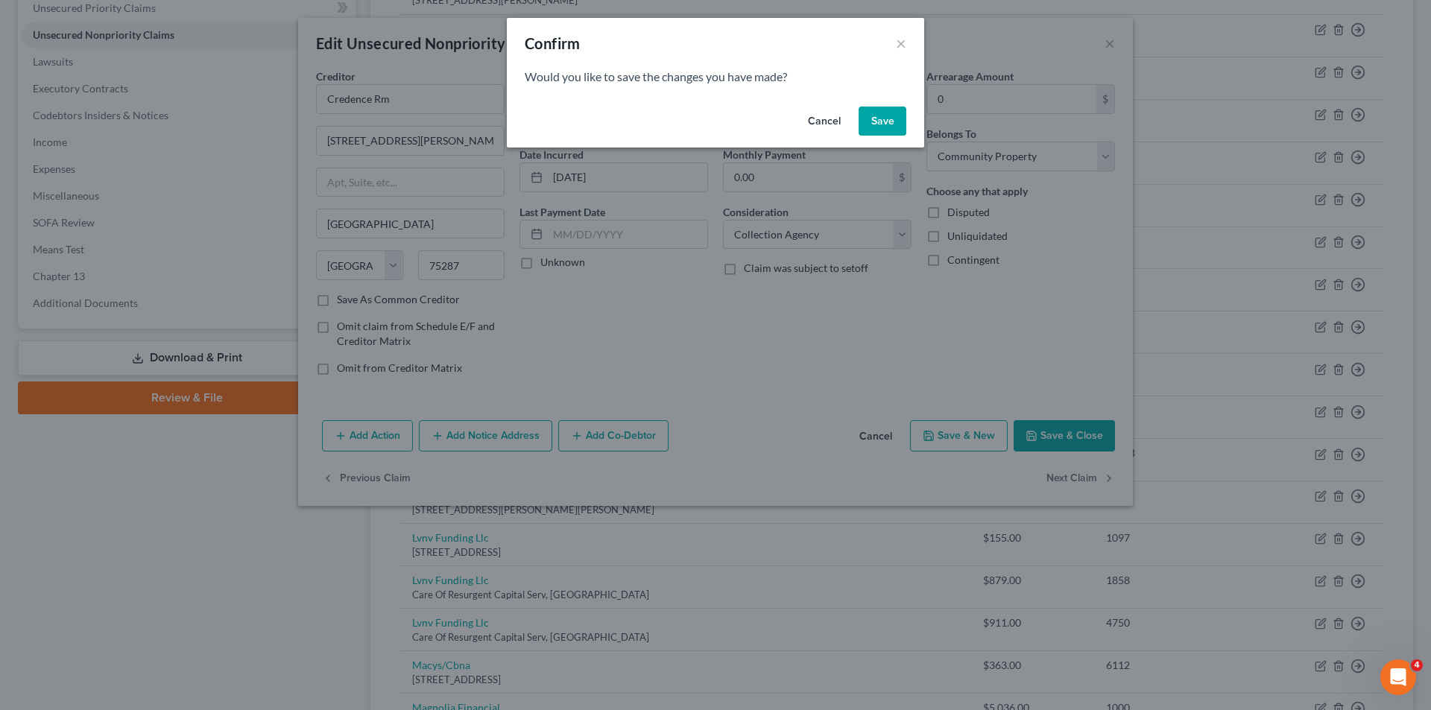
click at [879, 124] on button "Save" at bounding box center [883, 122] width 48 height 30
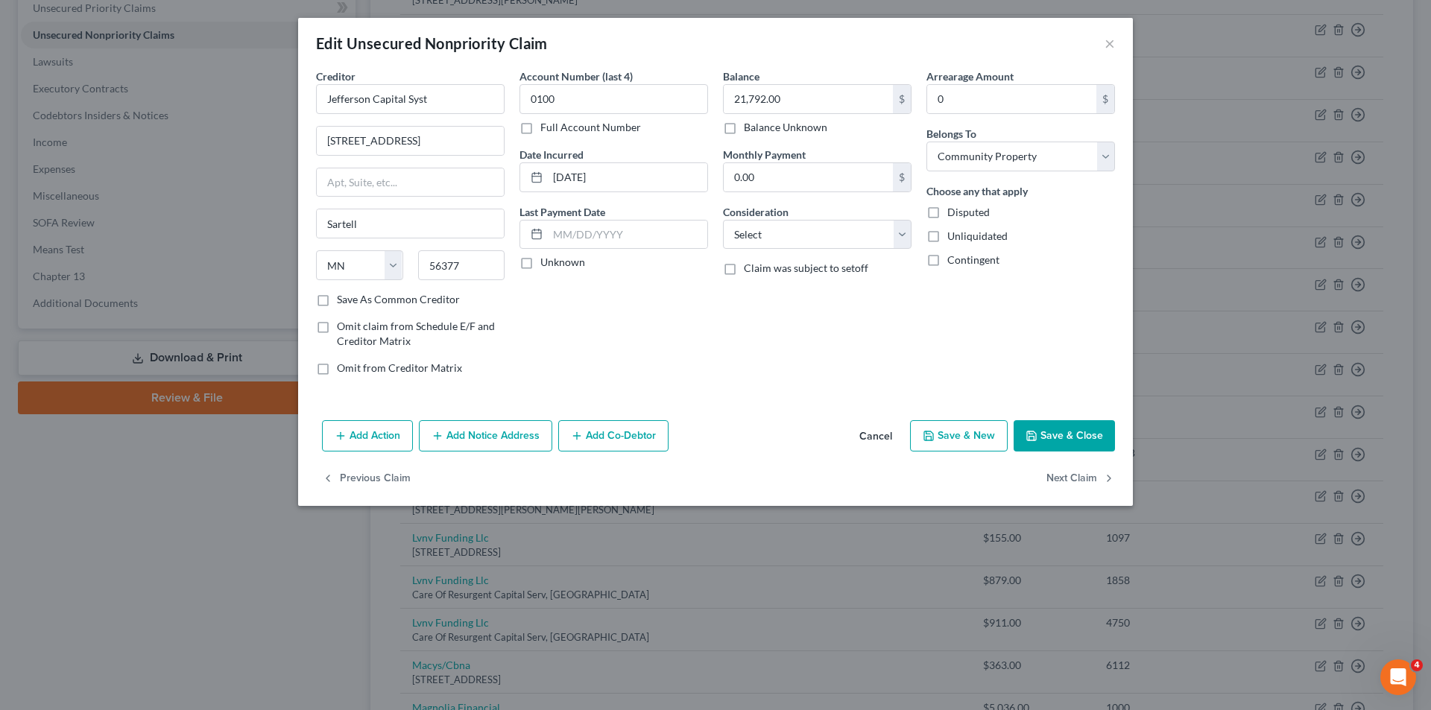
click at [786, 366] on div "Balance 21,792.00 $ Balance Unknown Balance Undetermined 21,792.00 $ Balance Un…" at bounding box center [818, 228] width 204 height 319
click at [836, 247] on select "Select Cable / Satellite Services Collection Agency Credit Card Debt Debt Couns…" at bounding box center [817, 235] width 189 height 30
click at [723, 220] on select "Select Cable / Satellite Services Collection Agency Credit Card Debt Debt Couns…" at bounding box center [817, 235] width 189 height 30
click at [1105, 483] on icon "button" at bounding box center [1109, 479] width 12 height 12
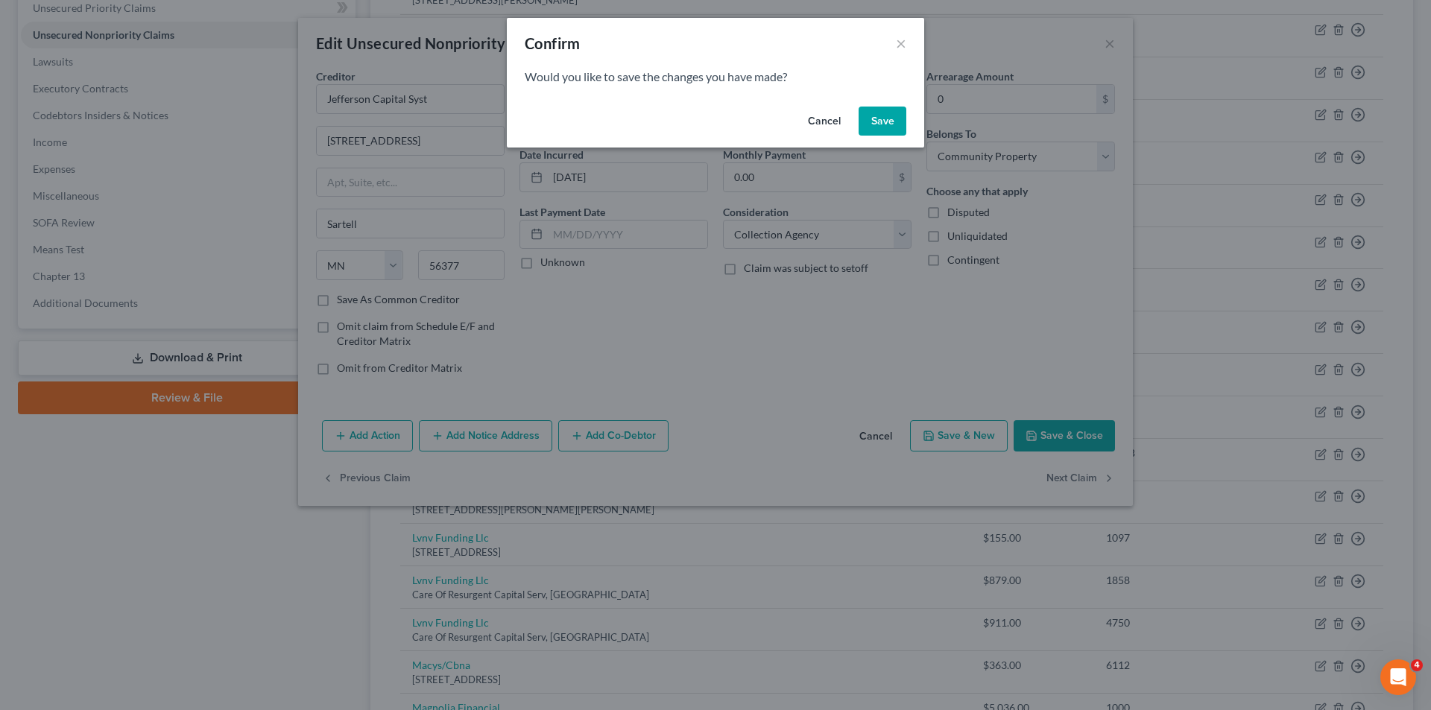
click at [874, 124] on button "Save" at bounding box center [883, 122] width 48 height 30
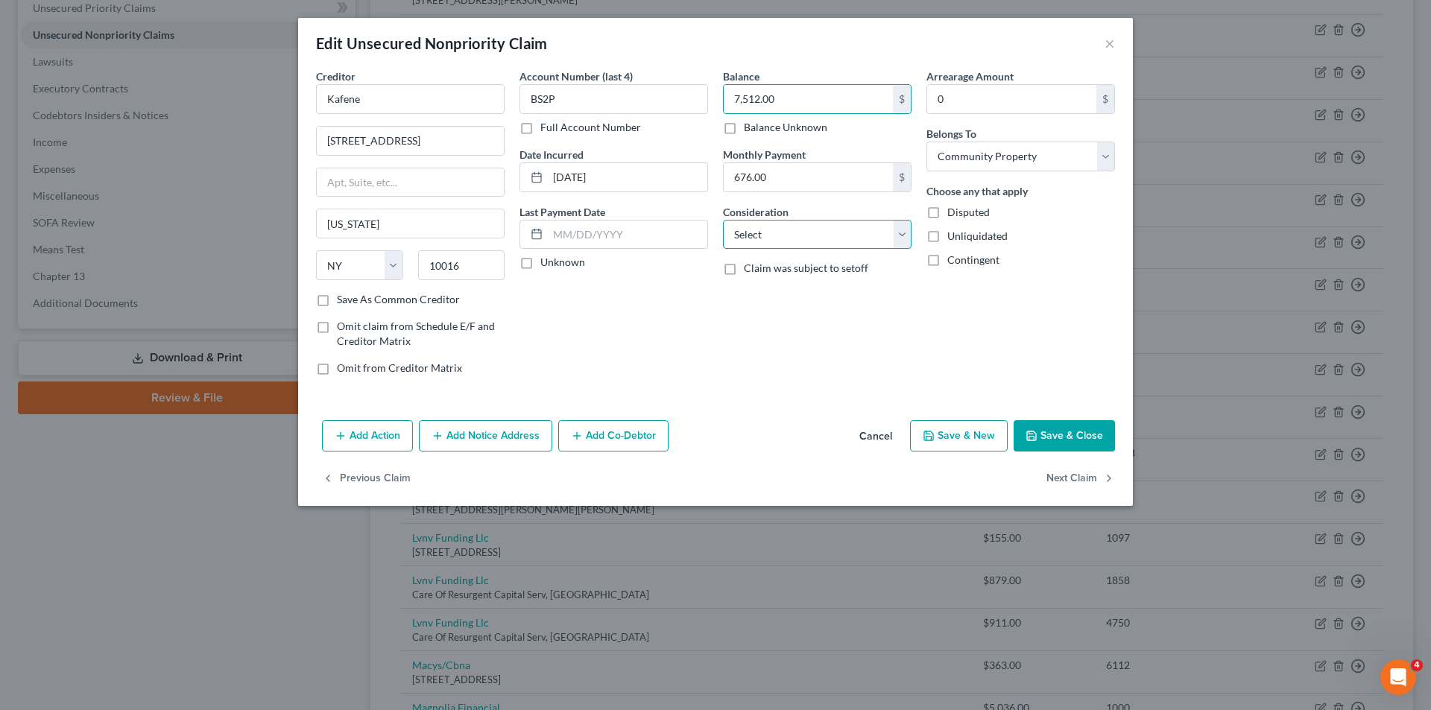
drag, startPoint x: 768, startPoint y: 235, endPoint x: 770, endPoint y: 248, distance: 13.6
click at [768, 235] on select "Select Cable / Satellite Services Collection Agency Credit Card Debt Debt Couns…" at bounding box center [817, 235] width 189 height 30
click at [723, 220] on select "Select Cable / Satellite Services Collection Agency Credit Card Debt Debt Couns…" at bounding box center [817, 235] width 189 height 30
click at [792, 405] on div "Creditor * Kafene 377 Park Avenue S Fl 7 New York State AL AK AR AZ CA CO CT DE…" at bounding box center [715, 242] width 835 height 346
click at [1069, 485] on button "Next Claim" at bounding box center [1081, 479] width 69 height 31
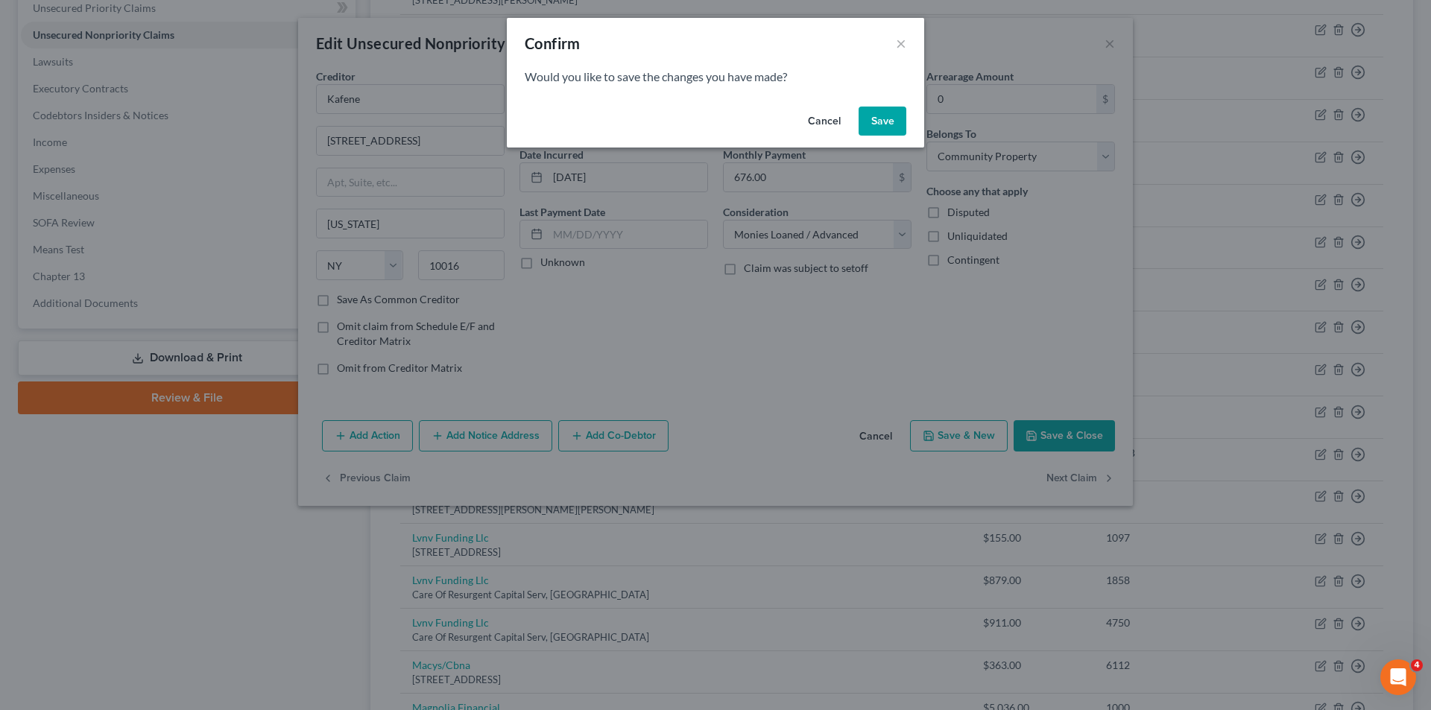
click at [892, 114] on button "Save" at bounding box center [883, 122] width 48 height 30
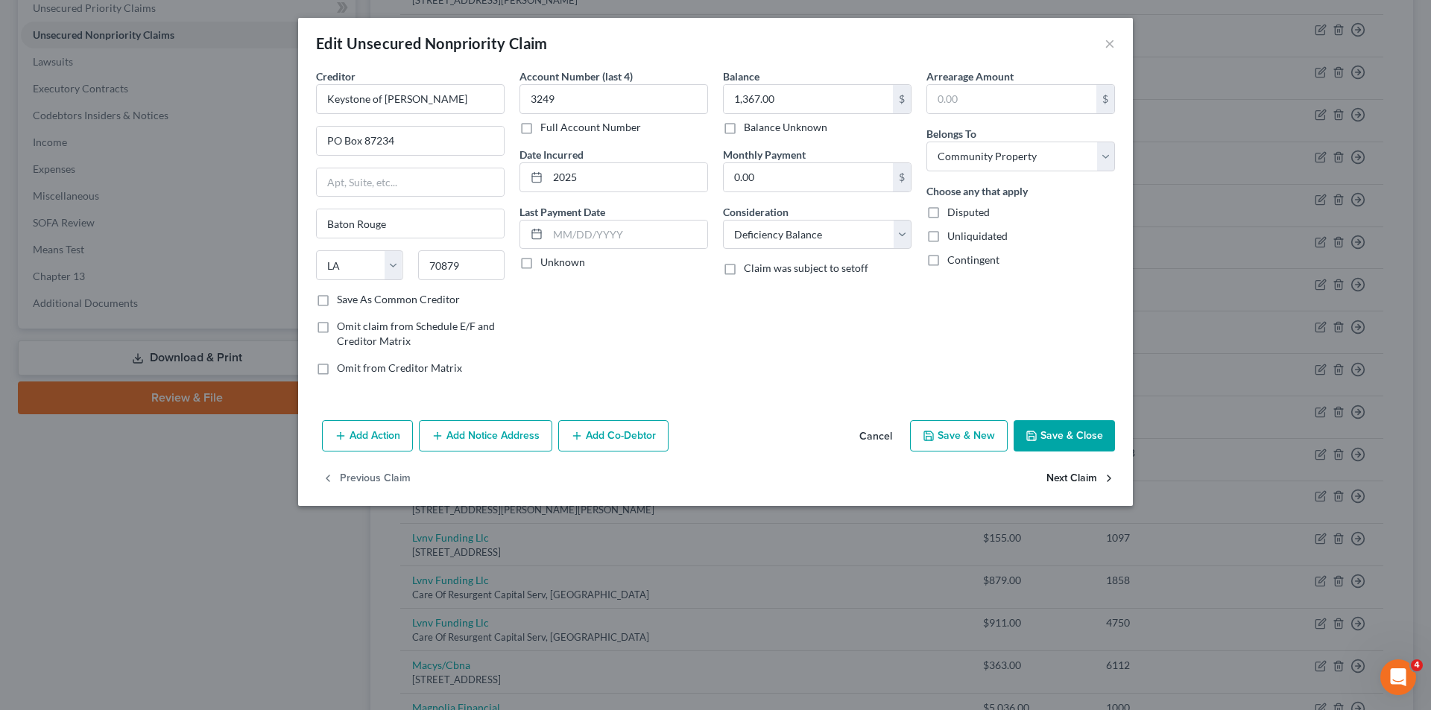
click at [1070, 480] on button "Next Claim" at bounding box center [1081, 479] width 69 height 31
click at [1094, 470] on button "Next Claim" at bounding box center [1081, 479] width 69 height 31
click at [1075, 483] on button "Next Claim" at bounding box center [1081, 479] width 69 height 31
drag, startPoint x: 835, startPoint y: 241, endPoint x: 851, endPoint y: 242, distance: 15.7
click at [835, 241] on select "Select Cable / Satellite Services Collection Agency Credit Card Debt Debt Couns…" at bounding box center [817, 235] width 189 height 30
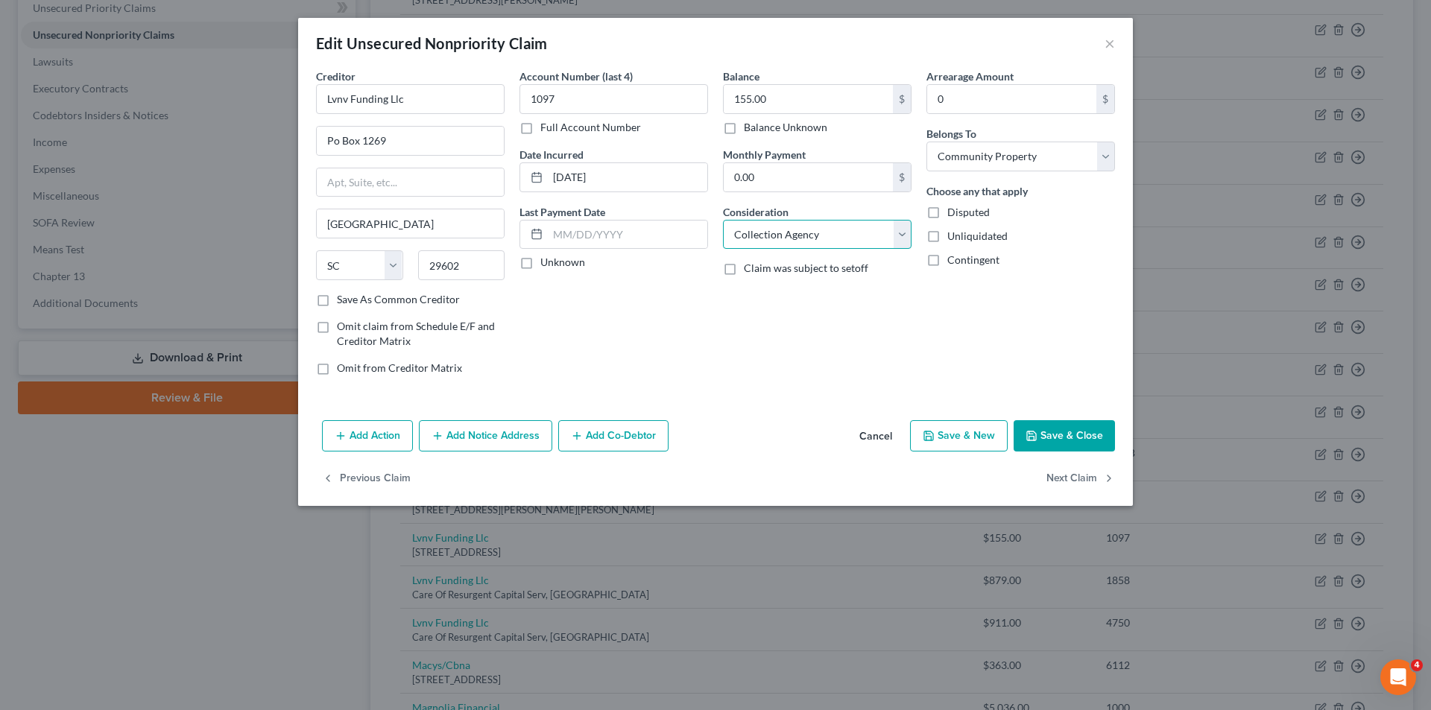
click at [723, 220] on select "Select Cable / Satellite Services Collection Agency Credit Card Debt Debt Couns…" at bounding box center [817, 235] width 189 height 30
click at [832, 344] on div "Balance 155.00 $ Balance Unknown Balance Undetermined 155.00 $ Balance Unknown …" at bounding box center [818, 228] width 204 height 319
click at [1085, 485] on button "Next Claim" at bounding box center [1081, 479] width 69 height 31
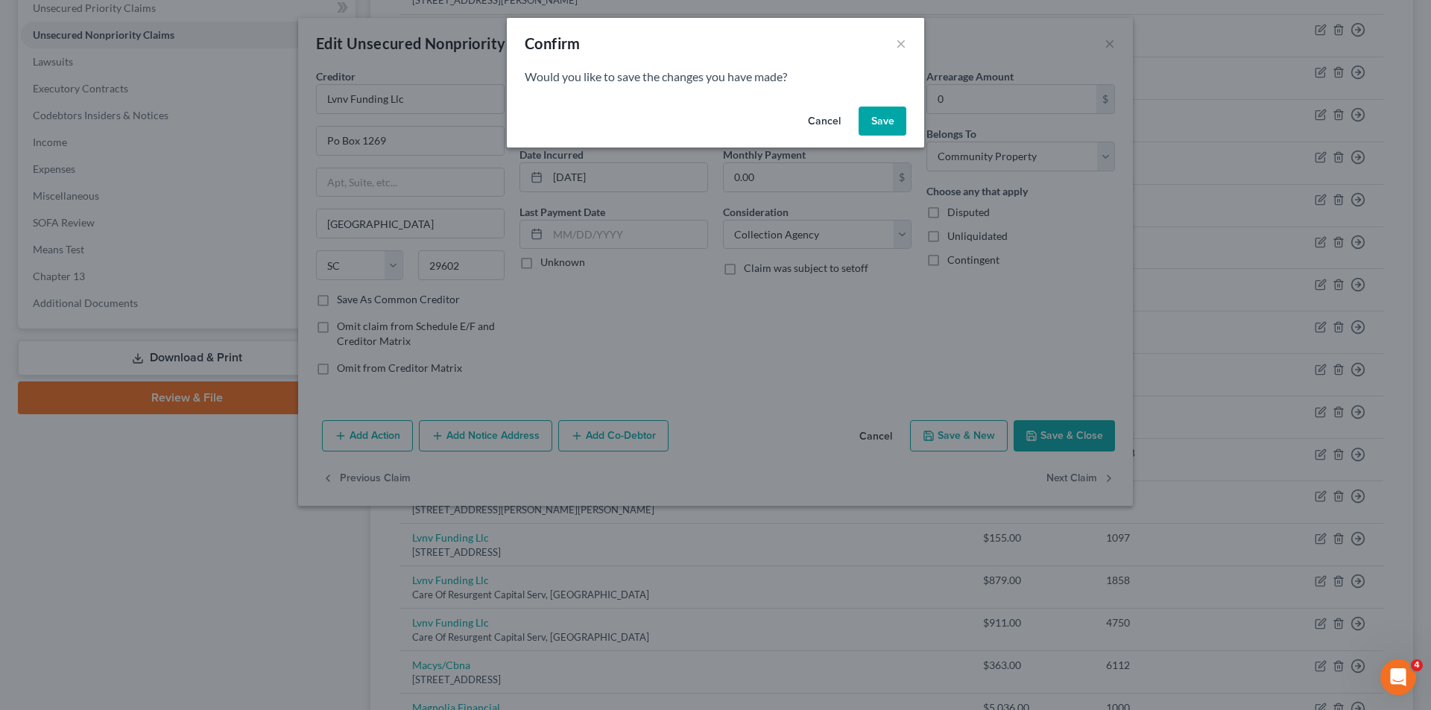
click at [892, 124] on button "Save" at bounding box center [883, 122] width 48 height 30
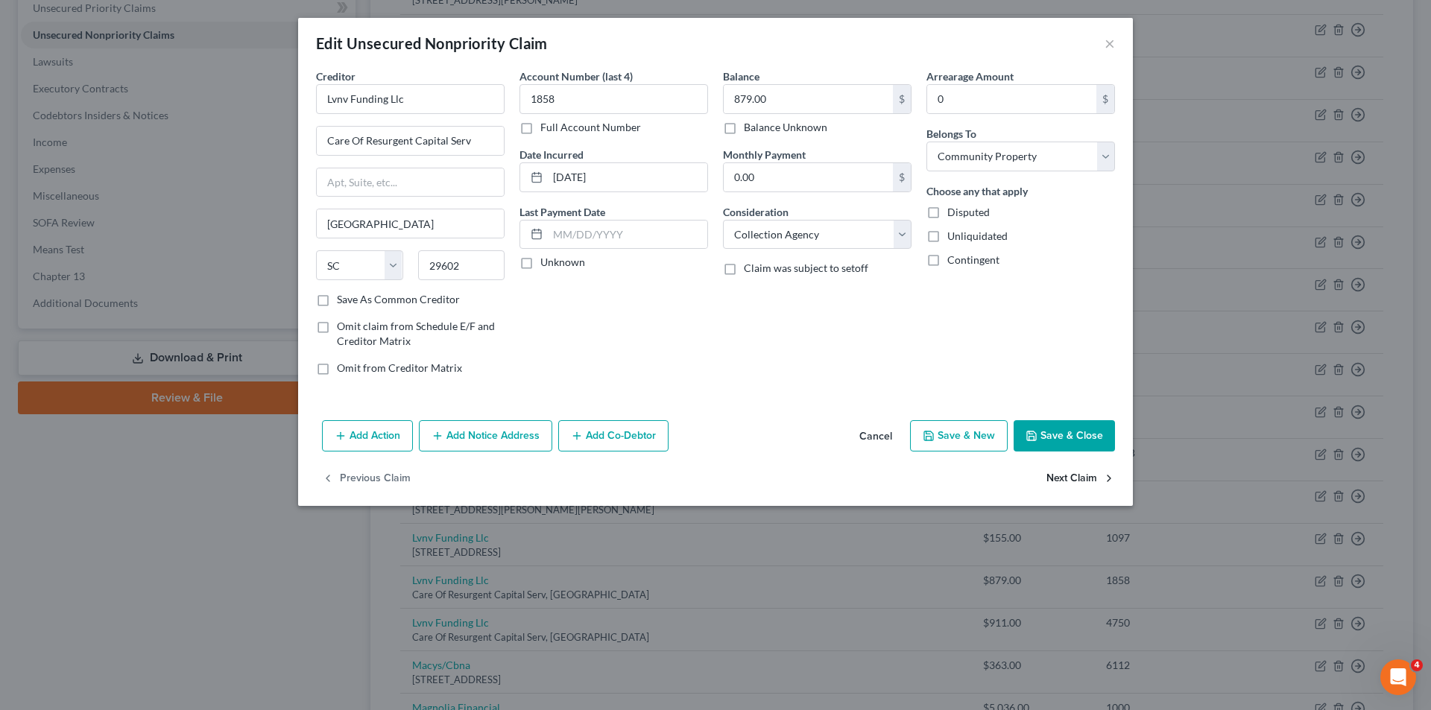
click at [1067, 468] on button "Next Claim" at bounding box center [1081, 479] width 69 height 31
click at [1056, 473] on button "Next Claim" at bounding box center [1081, 479] width 69 height 31
click at [1069, 485] on button "Next Claim" at bounding box center [1081, 479] width 69 height 31
click at [1099, 476] on button "Next Claim" at bounding box center [1081, 479] width 69 height 31
click at [816, 258] on div "Balance 1,732.00 $ Balance Unknown Balance Undetermined 1,732.00 $ Balance Unkn…" at bounding box center [818, 228] width 204 height 319
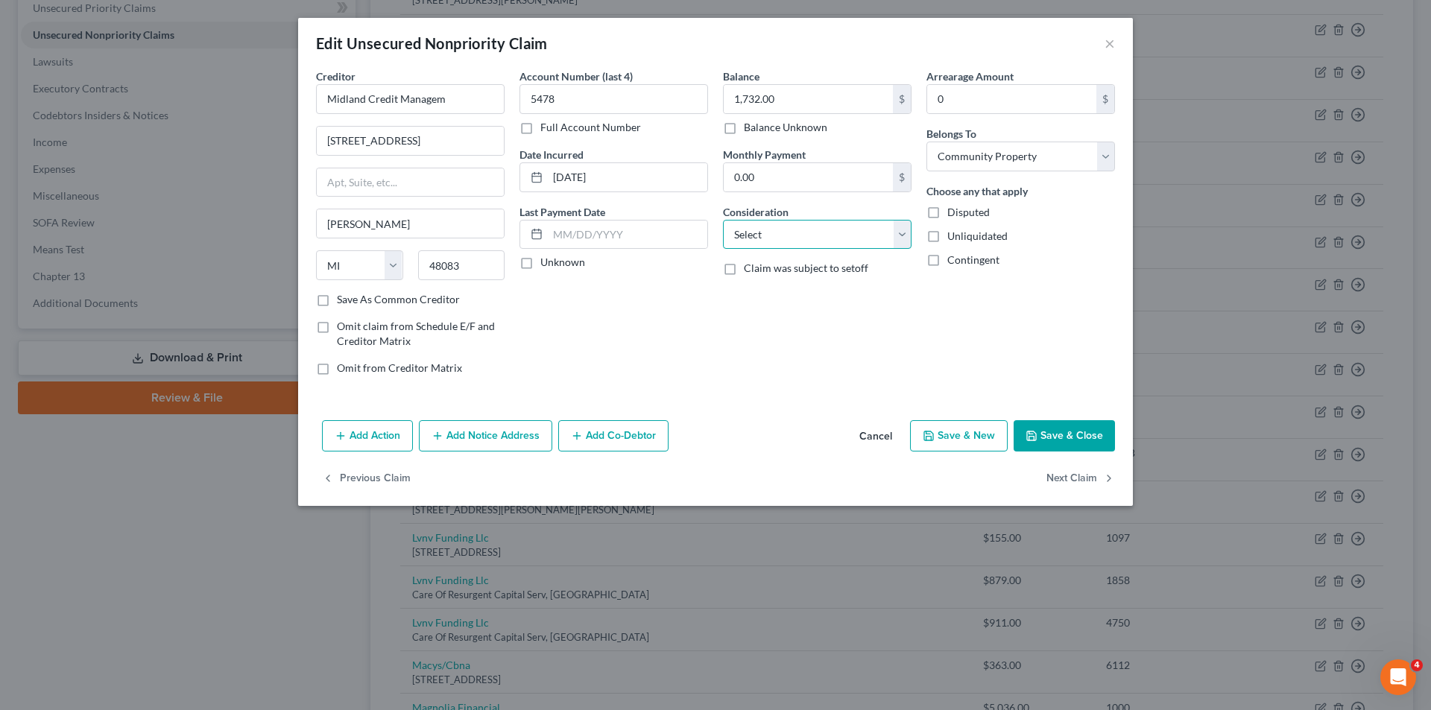
click at [822, 238] on select "Select Cable / Satellite Services Collection Agency Credit Card Debt Debt Couns…" at bounding box center [817, 235] width 189 height 30
click at [723, 220] on select "Select Cable / Satellite Services Collection Agency Credit Card Debt Debt Couns…" at bounding box center [817, 235] width 189 height 30
click at [1084, 485] on button "Next Claim" at bounding box center [1081, 479] width 69 height 31
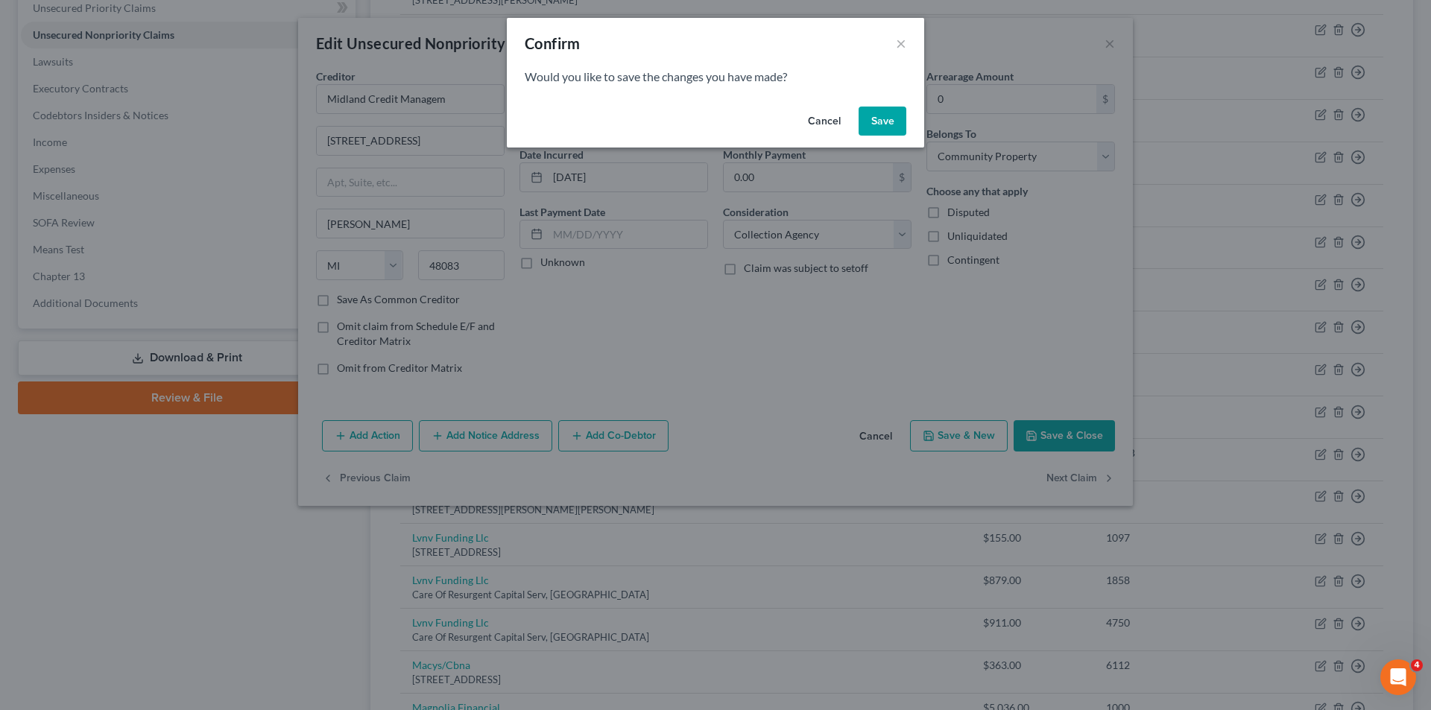
click at [871, 117] on button "Save" at bounding box center [883, 122] width 48 height 30
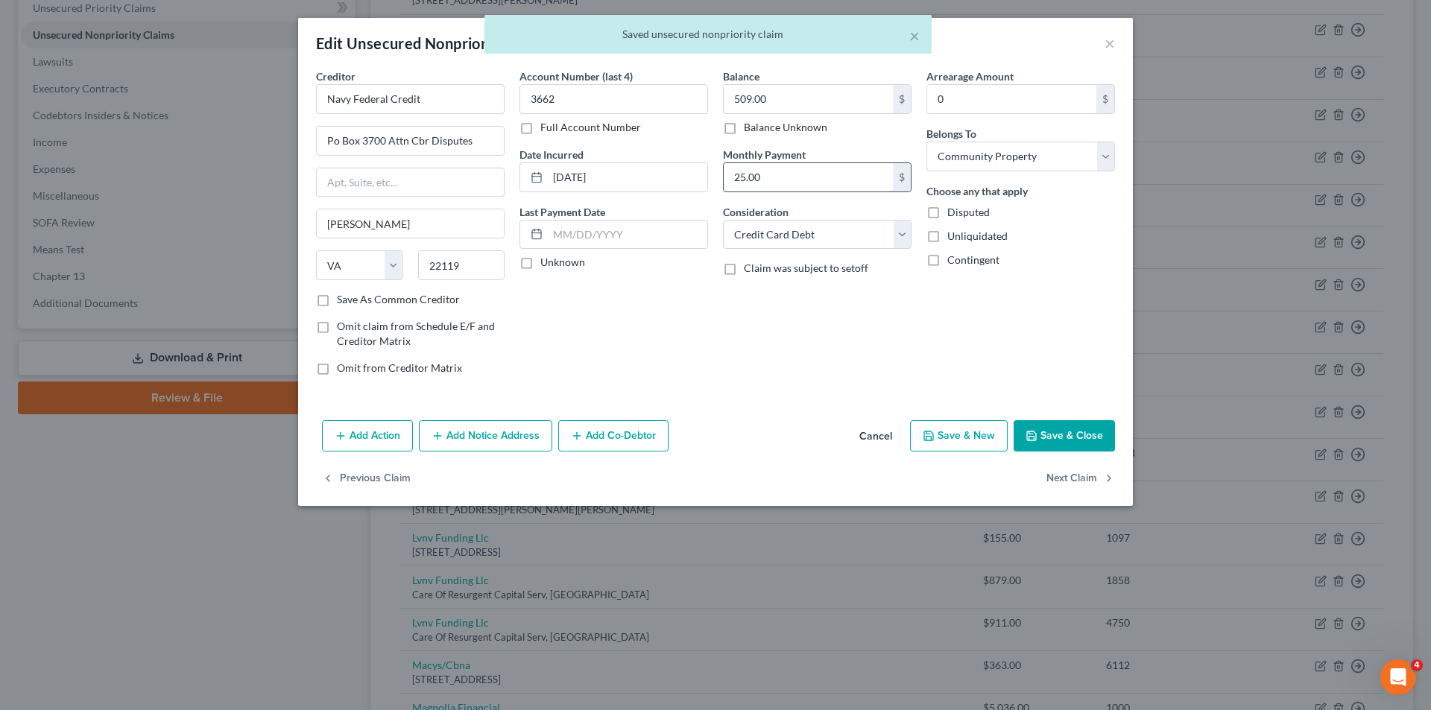
click at [812, 169] on input "25.00" at bounding box center [808, 177] width 169 height 28
click at [1073, 479] on button "Next Claim" at bounding box center [1081, 479] width 69 height 31
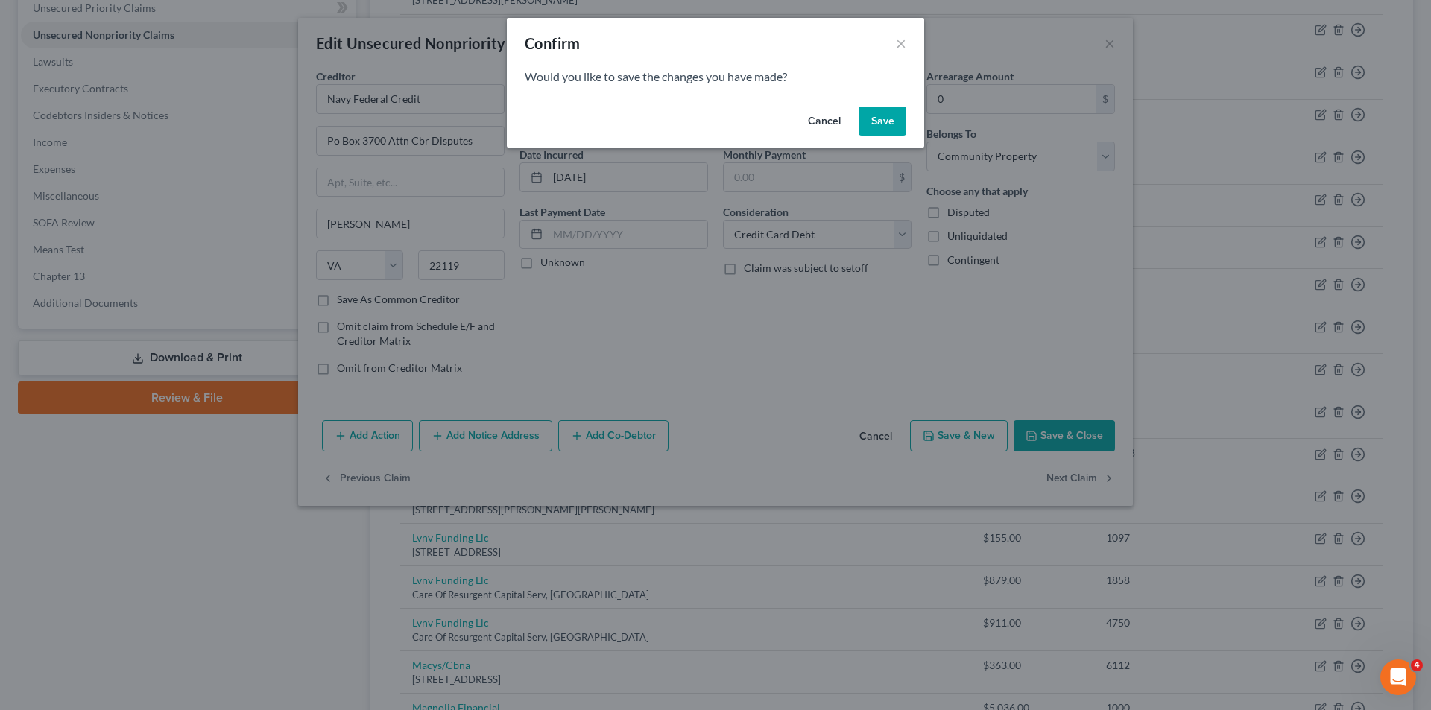
click at [888, 134] on button "Save" at bounding box center [883, 122] width 48 height 30
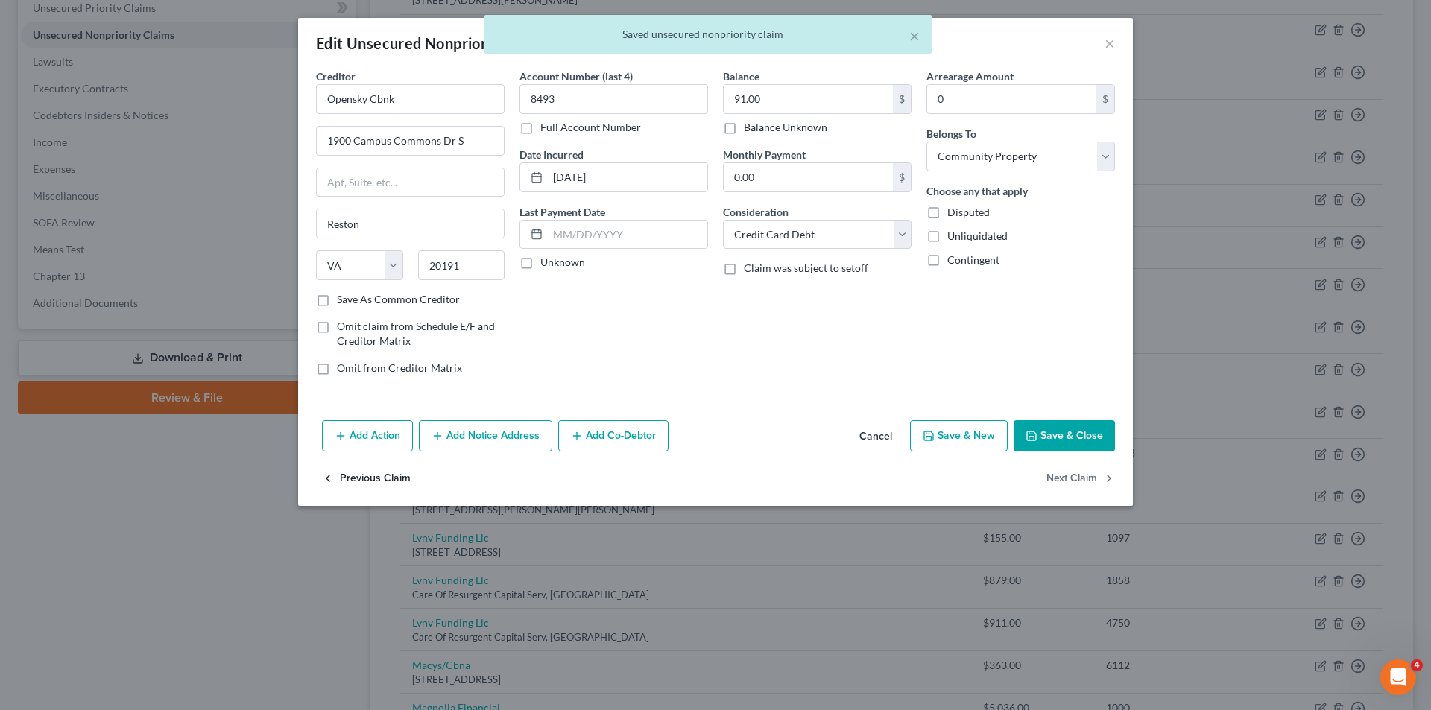
click at [346, 479] on button "Previous Claim" at bounding box center [366, 479] width 89 height 31
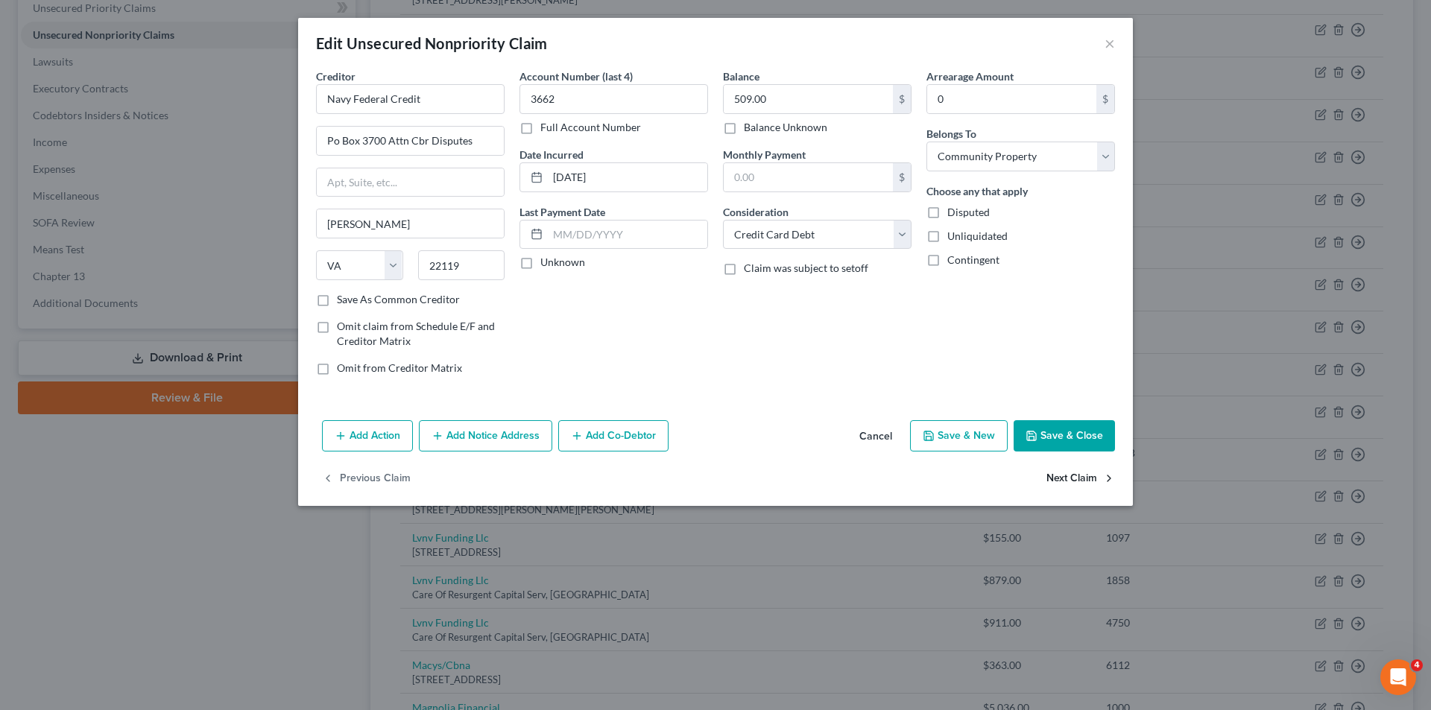
click at [1073, 475] on button "Next Claim" at bounding box center [1081, 479] width 69 height 31
click at [1069, 477] on button "Next Claim" at bounding box center [1081, 479] width 69 height 31
click at [818, 182] on input "31.00" at bounding box center [808, 177] width 169 height 28
click at [1050, 482] on button "Next Claim" at bounding box center [1081, 479] width 69 height 31
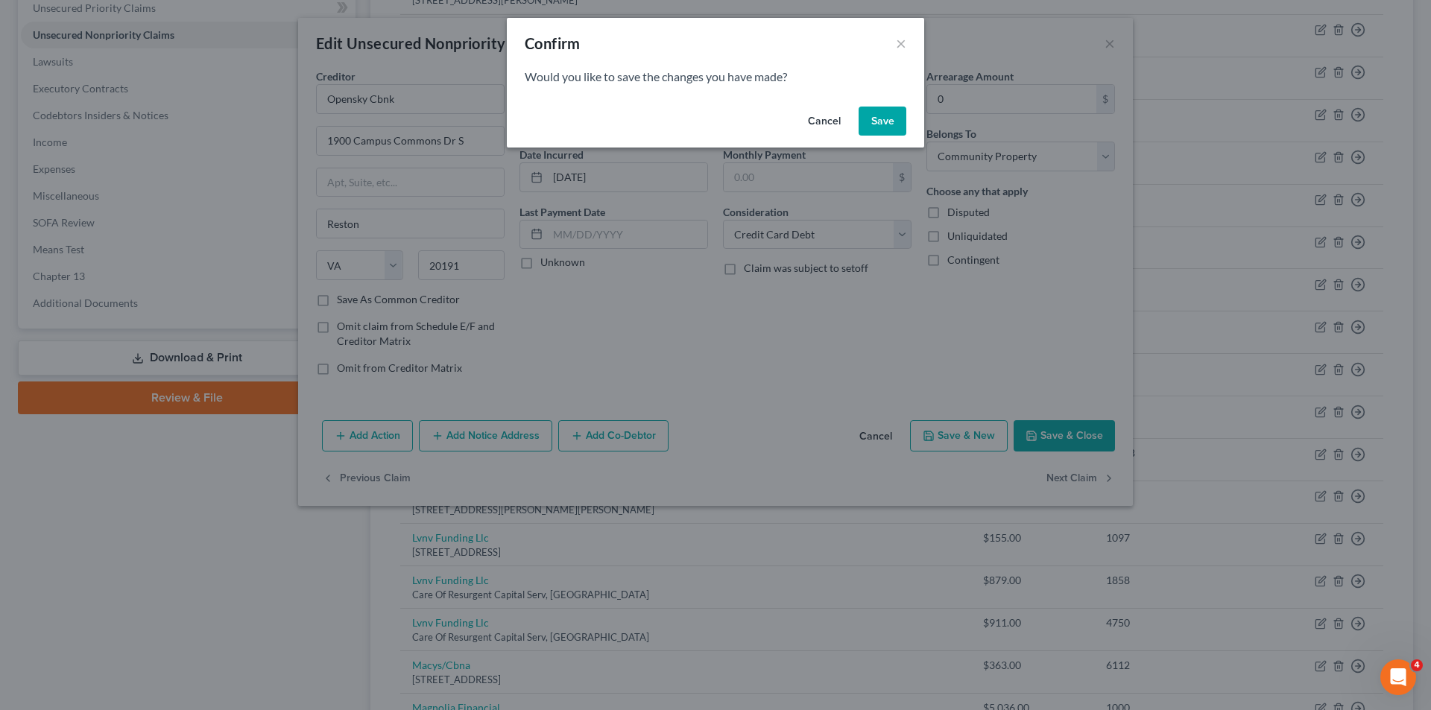
click at [881, 119] on button "Save" at bounding box center [883, 122] width 48 height 30
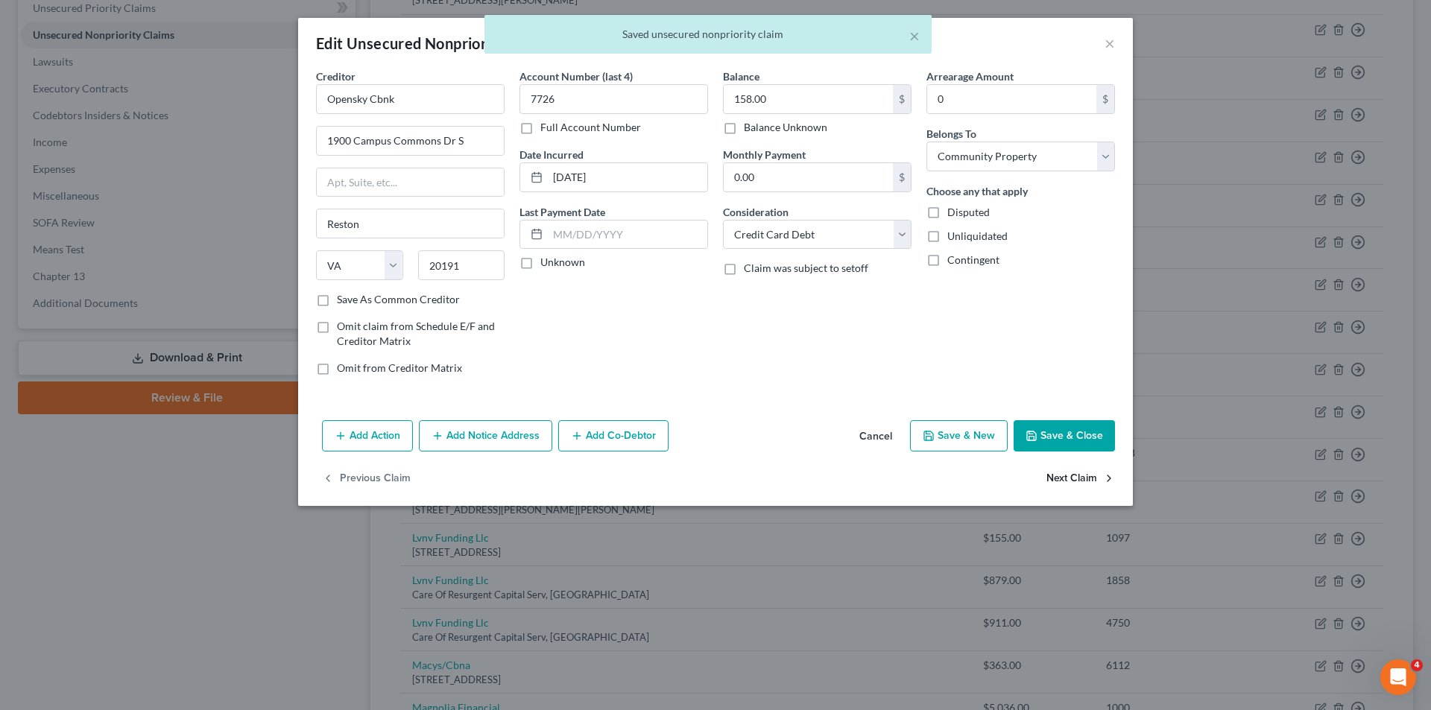
click at [1070, 470] on button "Next Claim" at bounding box center [1081, 479] width 69 height 31
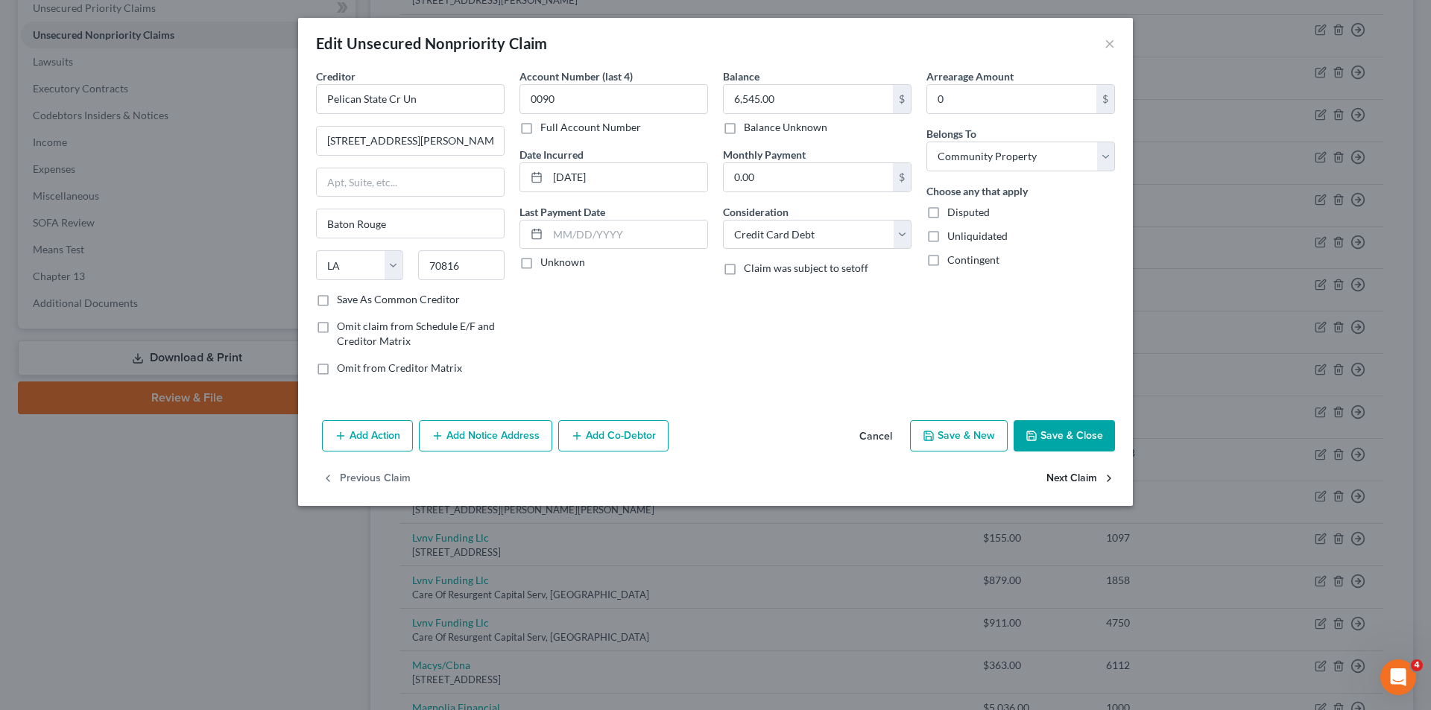
click at [1072, 473] on button "Next Claim" at bounding box center [1081, 479] width 69 height 31
click at [1089, 481] on button "Next Claim" at bounding box center [1081, 479] width 69 height 31
click at [1099, 481] on button "Next Claim" at bounding box center [1081, 479] width 69 height 31
click at [777, 242] on select "Select Cable / Satellite Services Collection Agency Credit Card Debt Debt Couns…" at bounding box center [817, 235] width 189 height 30
click at [723, 220] on select "Select Cable / Satellite Services Collection Agency Credit Card Debt Debt Couns…" at bounding box center [817, 235] width 189 height 30
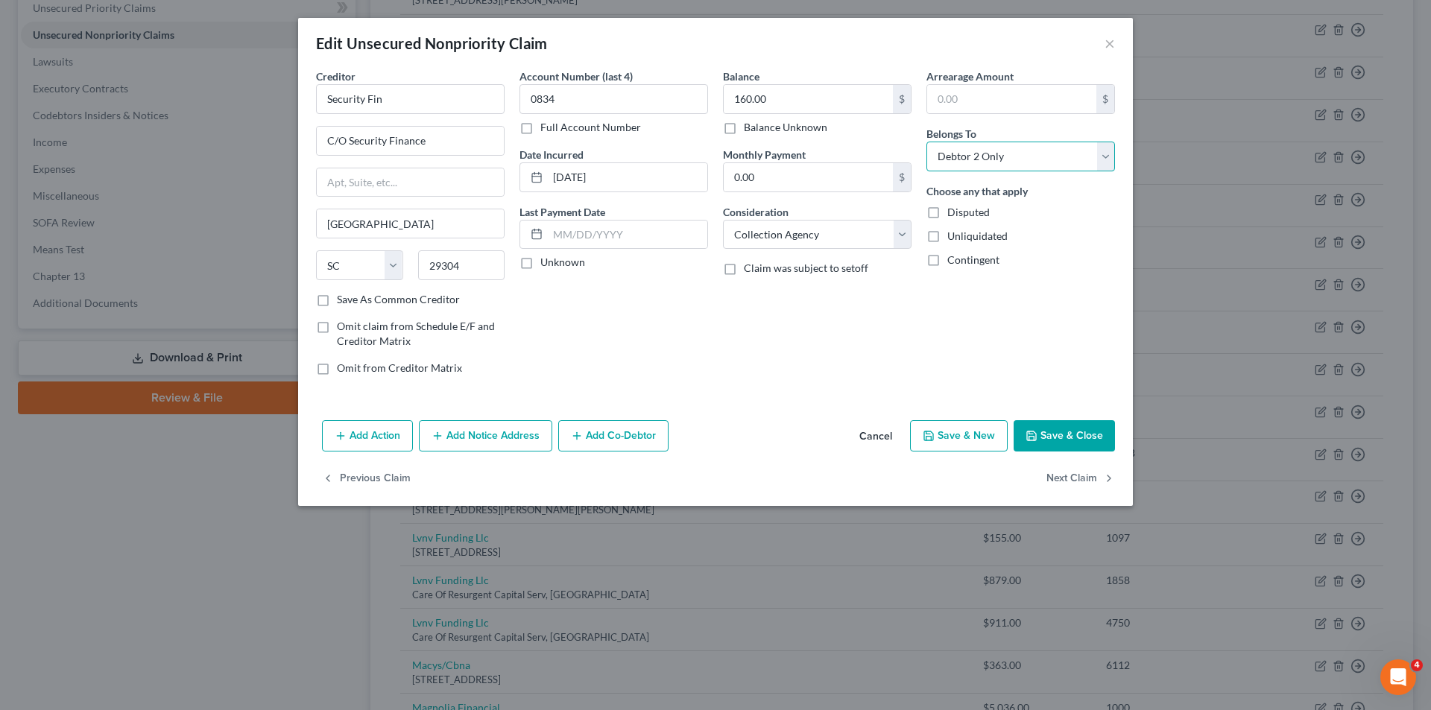
drag, startPoint x: 997, startPoint y: 156, endPoint x: 1001, endPoint y: 168, distance: 12.5
click at [997, 156] on select "Select Debtor 1 Only Debtor 2 Only Debtor 1 And Debtor 2 Only At Least One Of T…" at bounding box center [1021, 157] width 189 height 30
click at [927, 142] on select "Select Debtor 1 Only Debtor 2 Only Debtor 1 And Debtor 2 Only At Least One Of T…" at bounding box center [1021, 157] width 189 height 30
click at [1073, 478] on button "Next Claim" at bounding box center [1081, 479] width 69 height 31
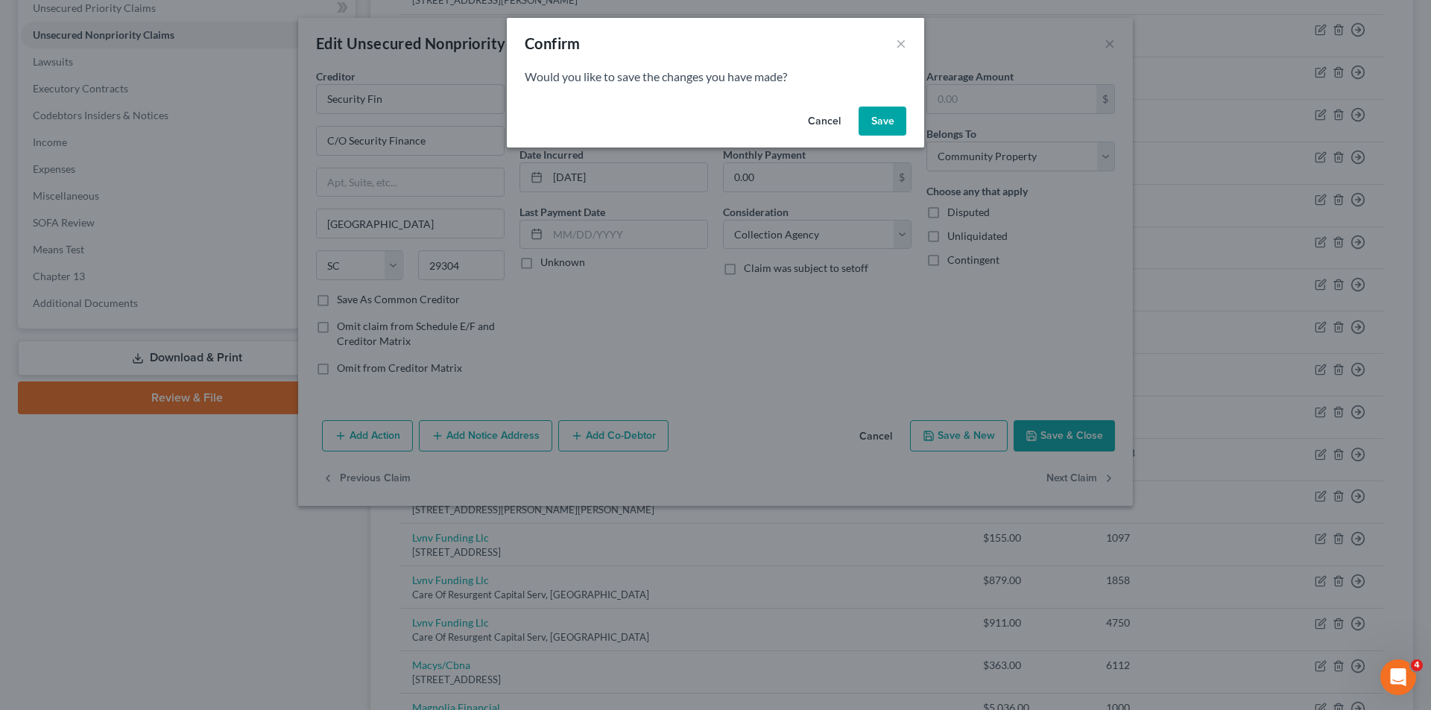
click at [869, 116] on button "Save" at bounding box center [883, 122] width 48 height 30
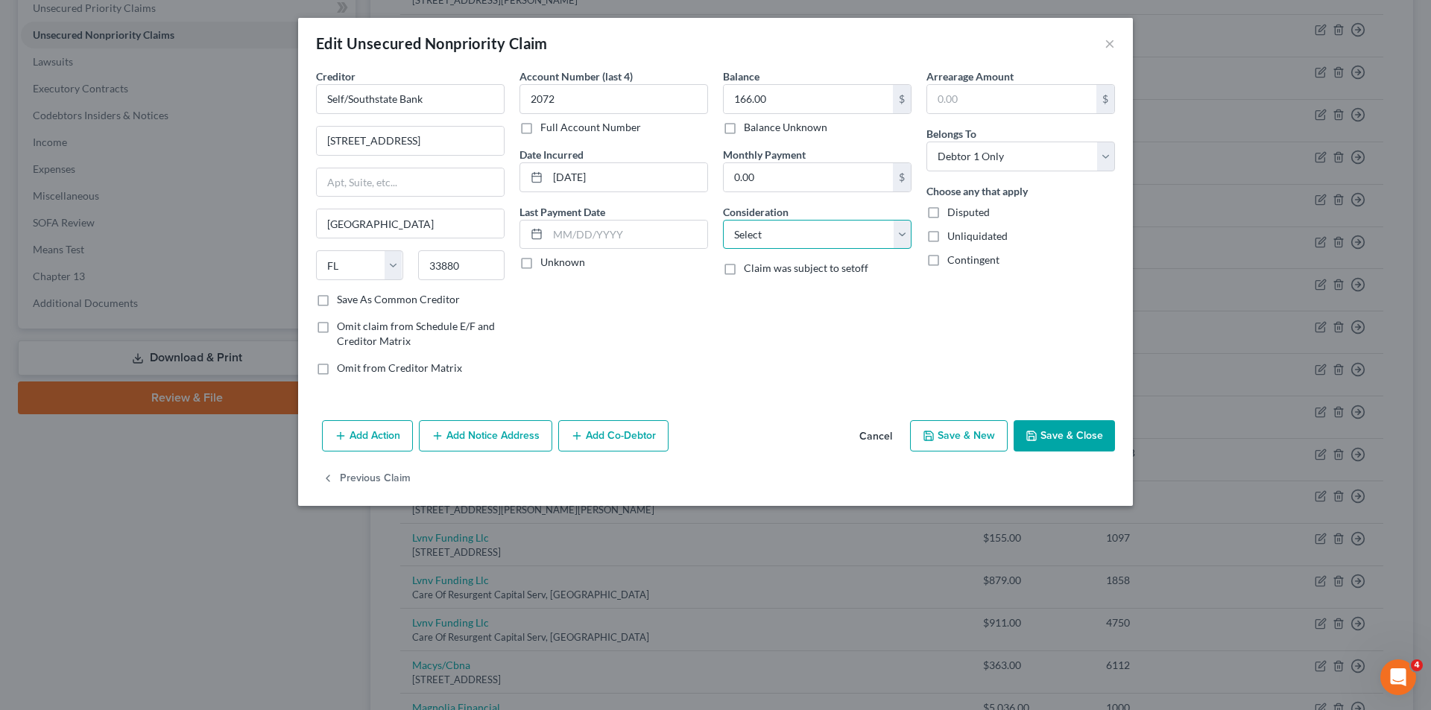
click at [830, 242] on select "Select Cable / Satellite Services Collection Agency Credit Card Debt Debt Couns…" at bounding box center [817, 235] width 189 height 30
click at [723, 220] on select "Select Cable / Satellite Services Collection Agency Credit Card Debt Debt Couns…" at bounding box center [817, 235] width 189 height 30
click at [1071, 441] on button "Save & Close" at bounding box center [1064, 435] width 101 height 31
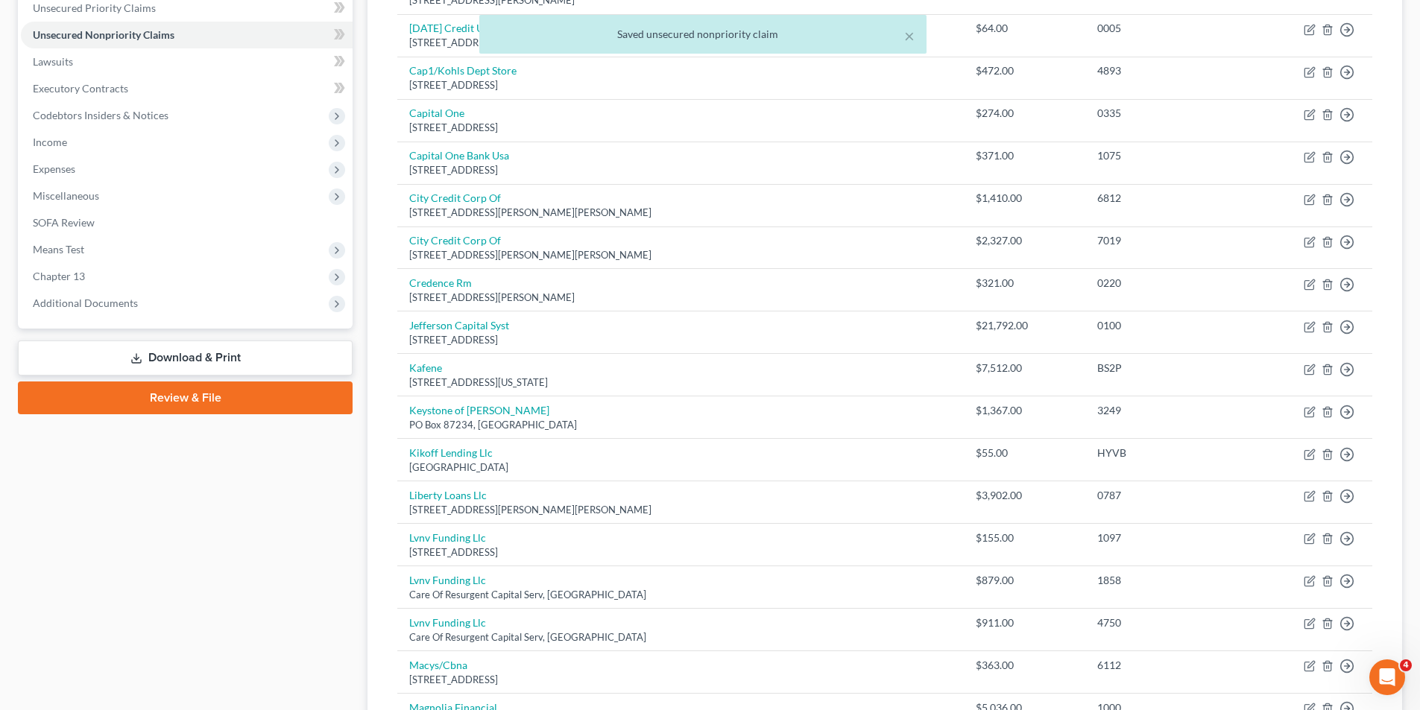
scroll to position [1011, 0]
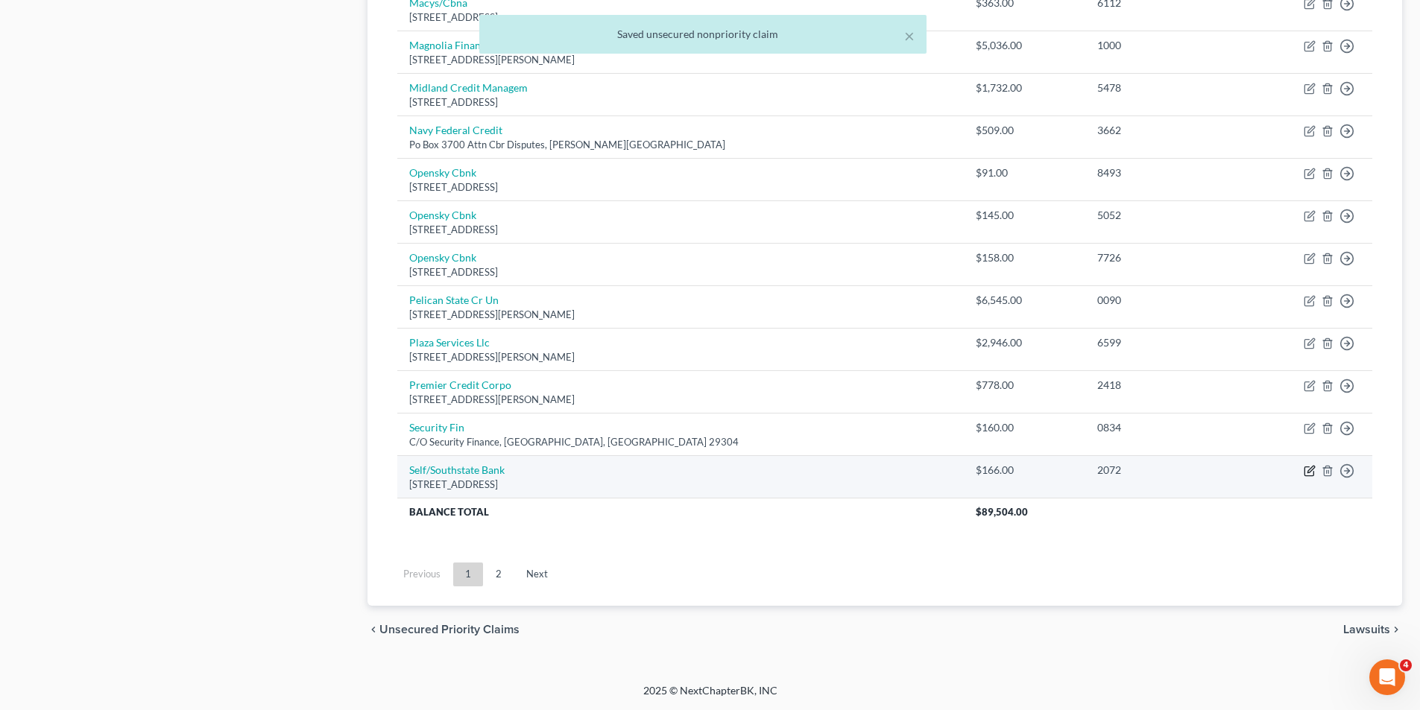
click at [1313, 472] on icon "button" at bounding box center [1310, 471] width 12 height 12
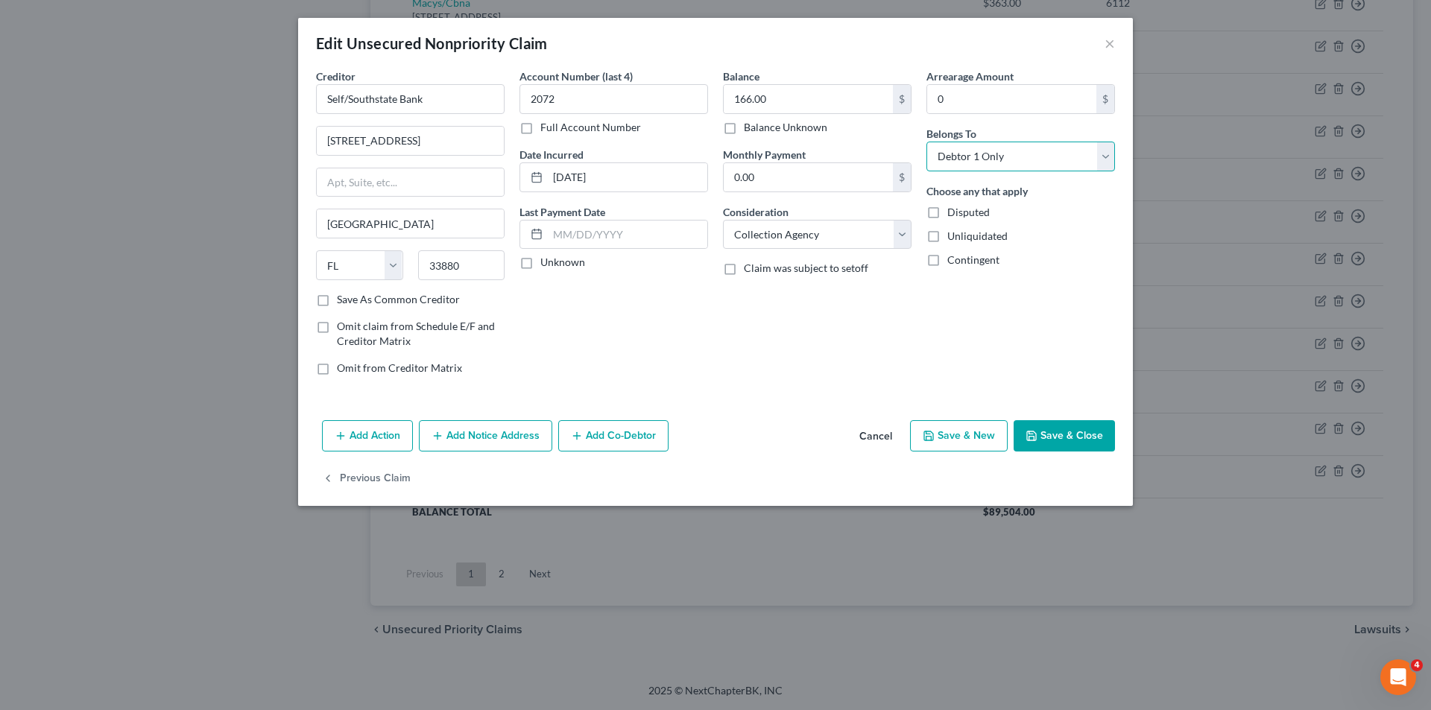
drag, startPoint x: 1017, startPoint y: 160, endPoint x: 1020, endPoint y: 170, distance: 10.4
click at [1017, 160] on select "Select Debtor 1 Only Debtor 2 Only Debtor 1 And Debtor 2 Only At Least One Of T…" at bounding box center [1021, 157] width 189 height 30
click at [927, 142] on select "Select Debtor 1 Only Debtor 2 Only Debtor 1 And Debtor 2 Only At Least One Of T…" at bounding box center [1021, 157] width 189 height 30
click at [1061, 427] on button "Save & Close" at bounding box center [1064, 435] width 101 height 31
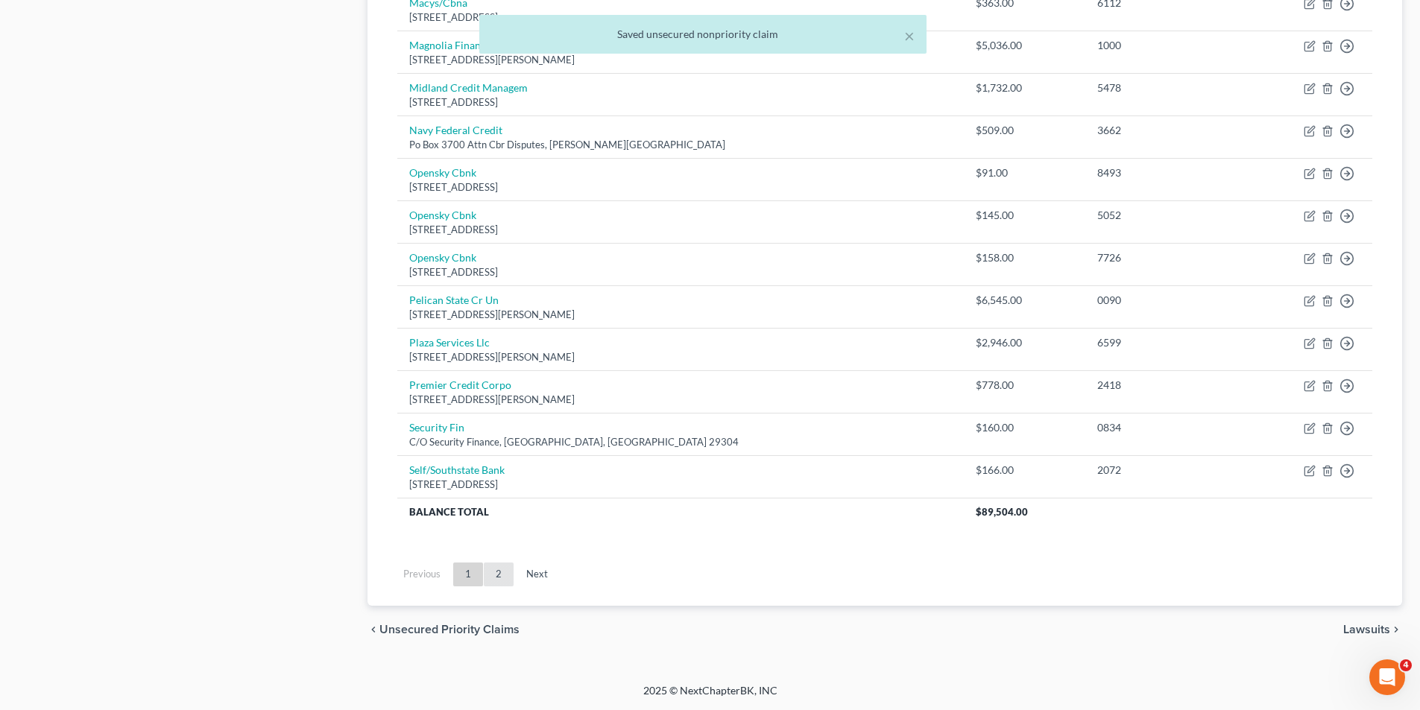
click at [493, 578] on link "2" at bounding box center [499, 575] width 30 height 24
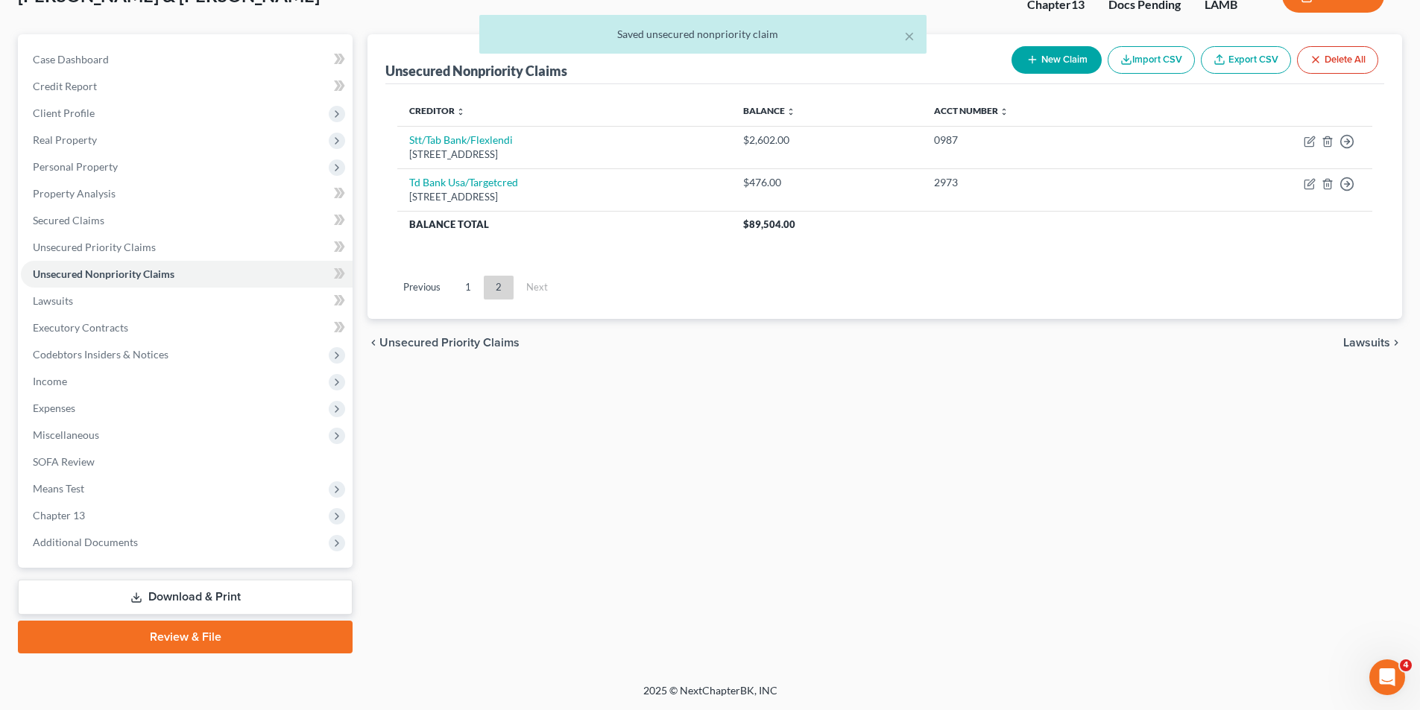
scroll to position [109, 0]
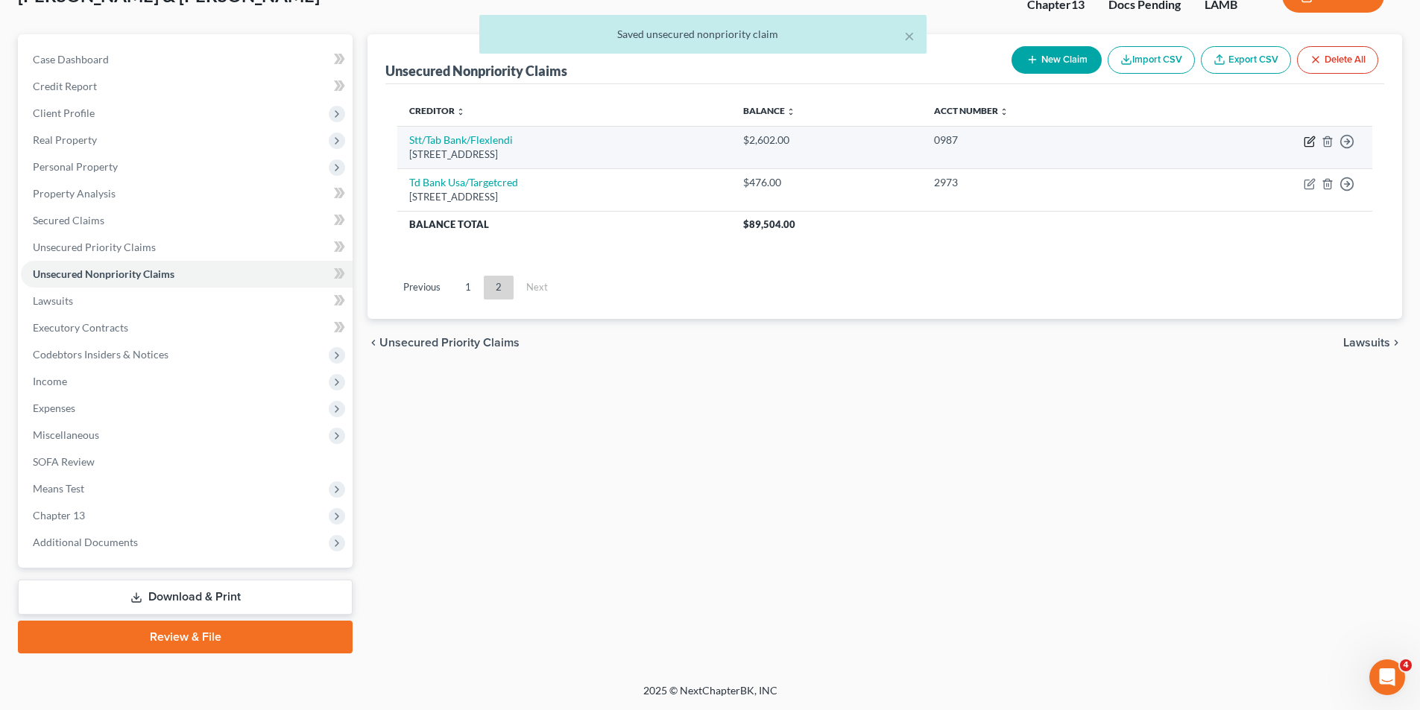
click at [1305, 143] on icon "button" at bounding box center [1309, 142] width 9 height 9
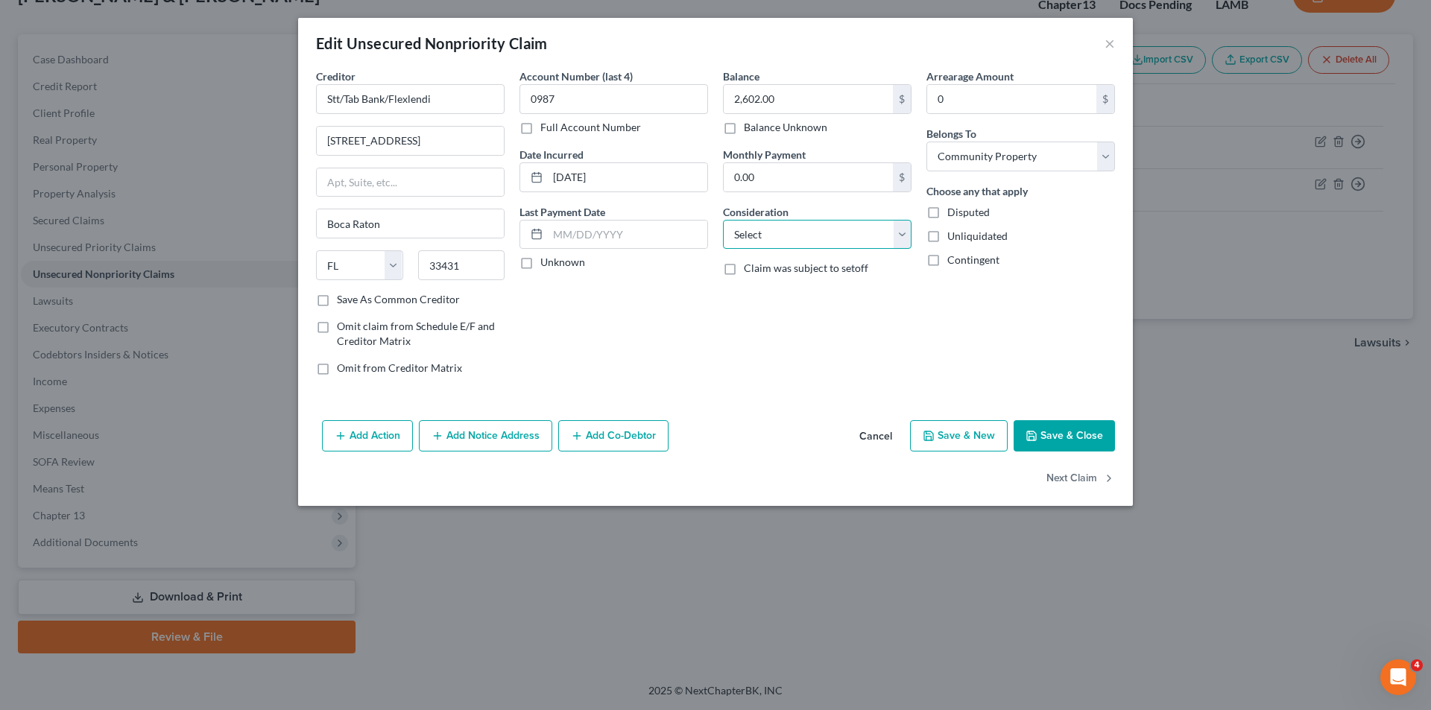
click at [833, 245] on select "Select Cable / Satellite Services Collection Agency Credit Card Debt Debt Couns…" at bounding box center [817, 235] width 189 height 30
click at [723, 220] on select "Select Cable / Satellite Services Collection Agency Credit Card Debt Debt Couns…" at bounding box center [817, 235] width 189 height 30
click at [1076, 477] on button "Next Claim" at bounding box center [1081, 479] width 69 height 31
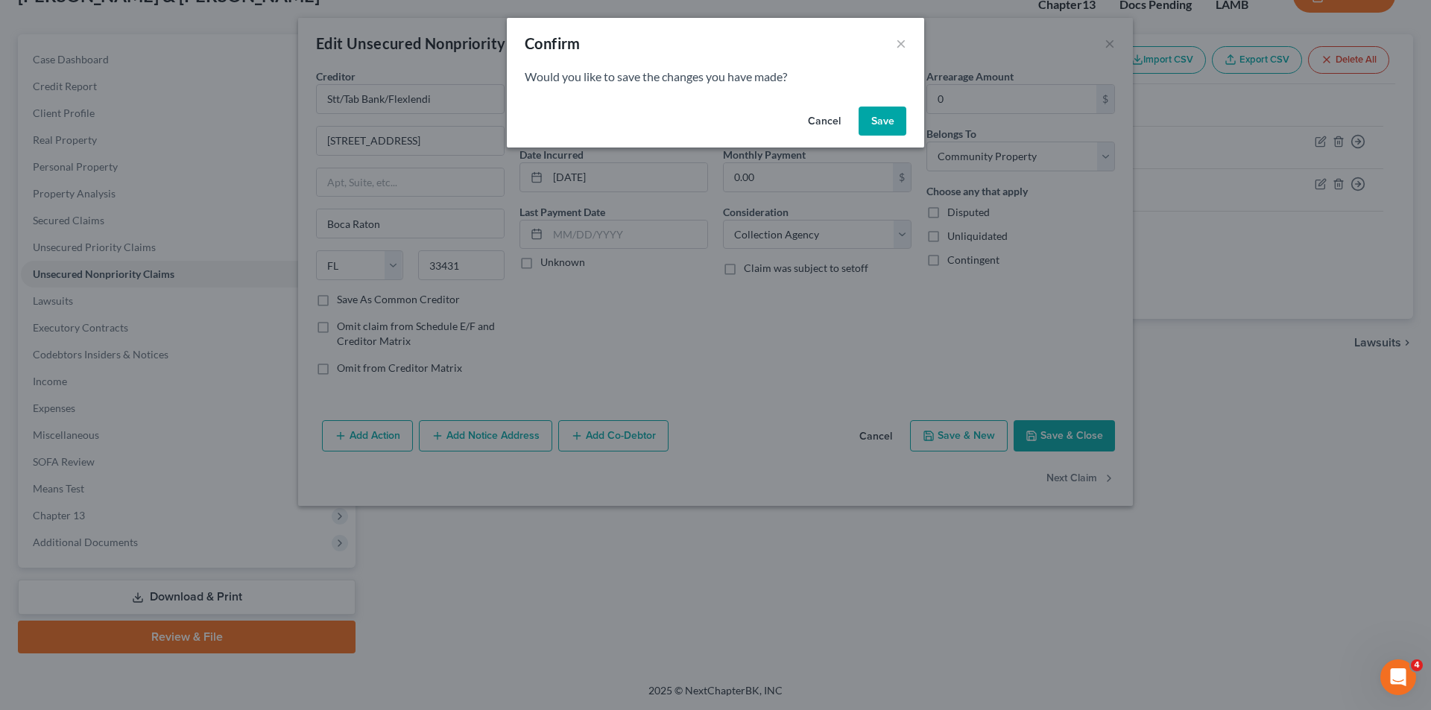
click at [886, 116] on button "Save" at bounding box center [883, 122] width 48 height 30
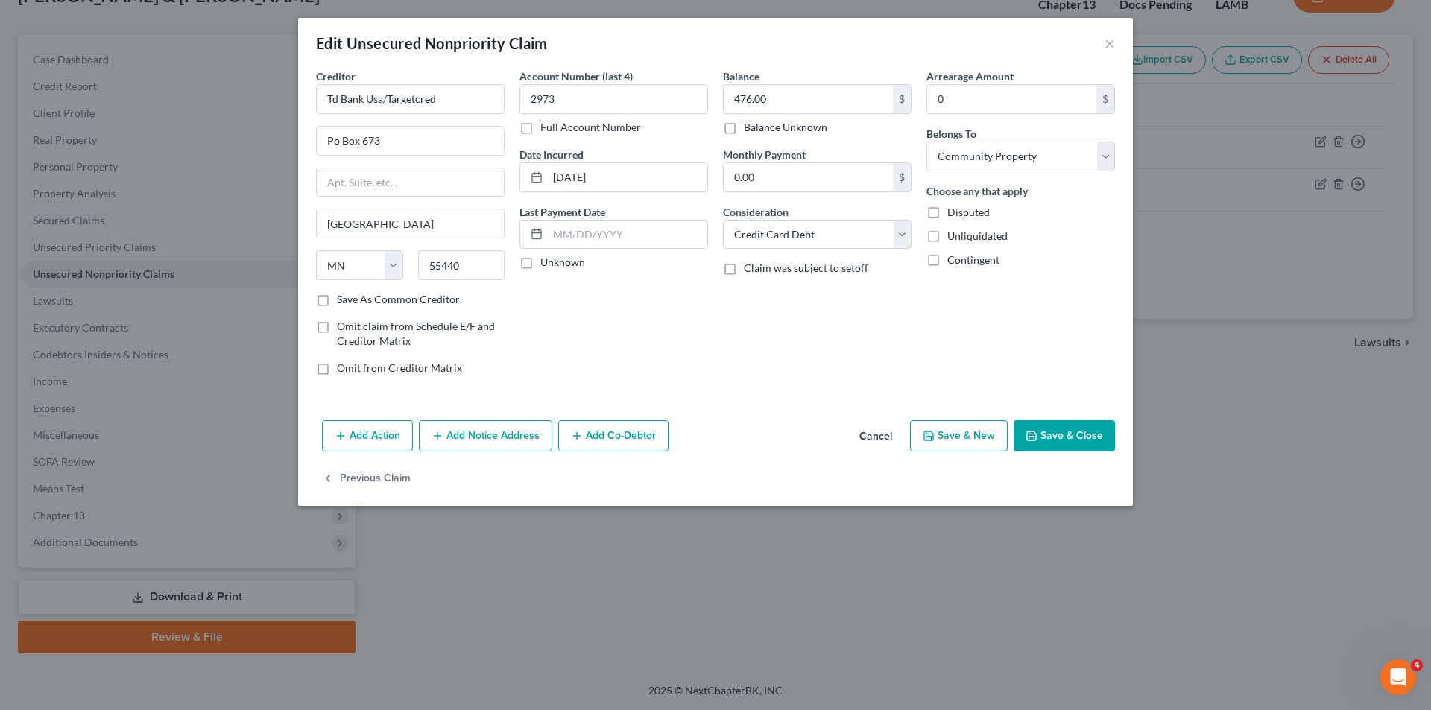
click at [1064, 438] on button "Save & Close" at bounding box center [1064, 435] width 101 height 31
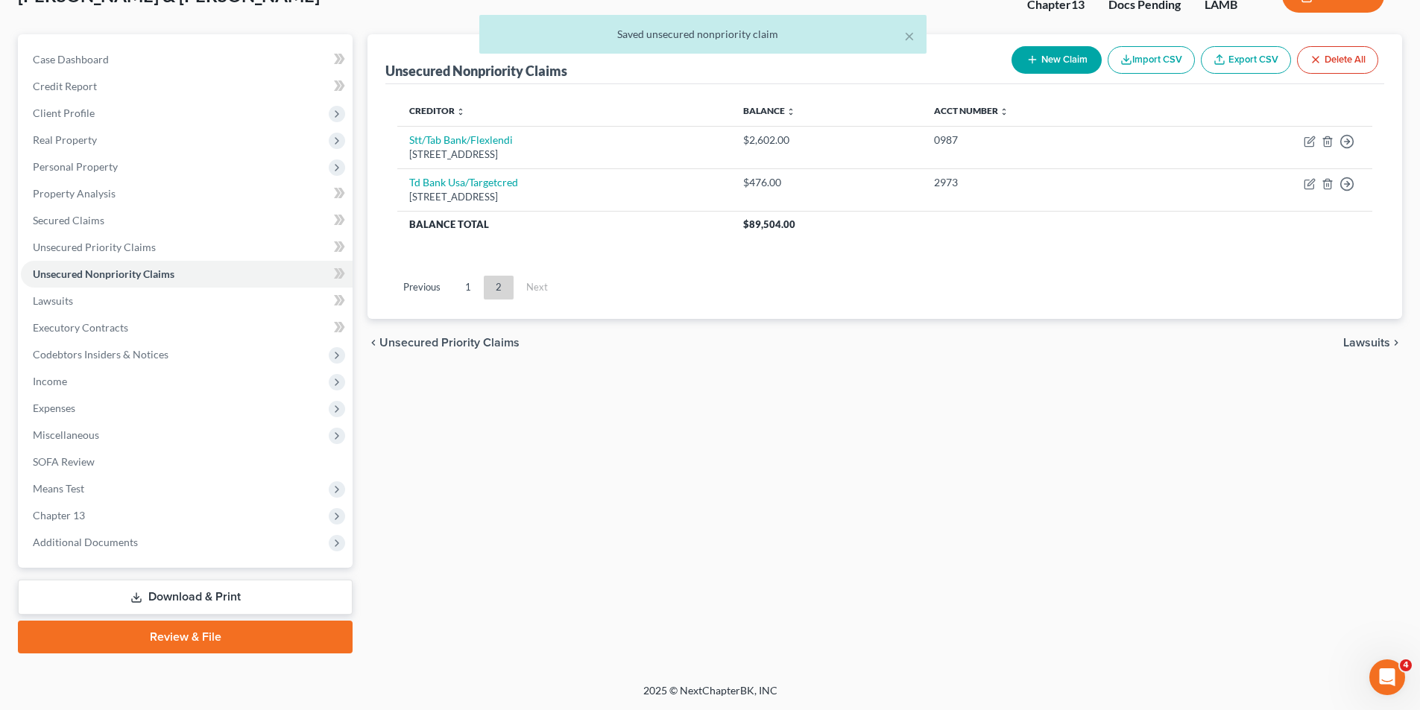
click at [1111, 432] on div "Unsecured Nonpriority Claims New Claim Import CSV Export CSV Delete All Credito…" at bounding box center [885, 343] width 1050 height 619
click at [475, 291] on link "1" at bounding box center [468, 288] width 30 height 24
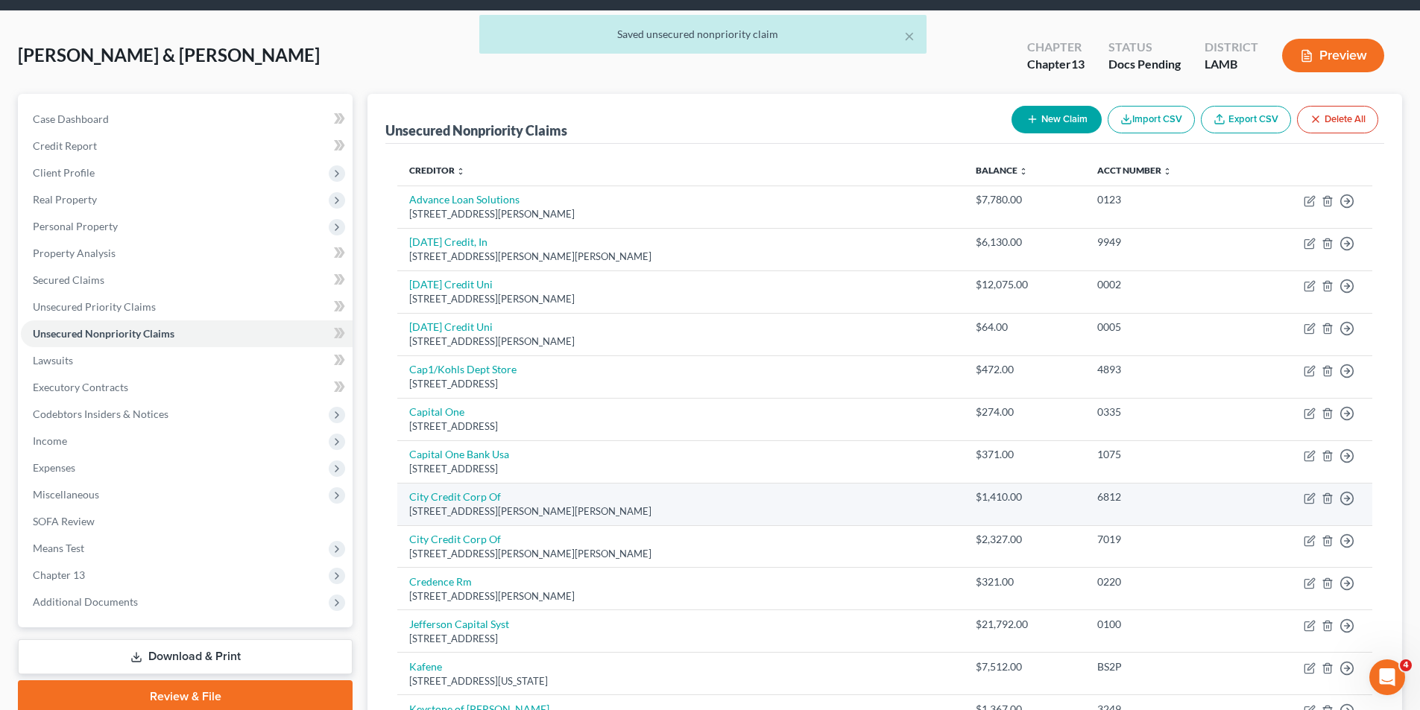
scroll to position [0, 0]
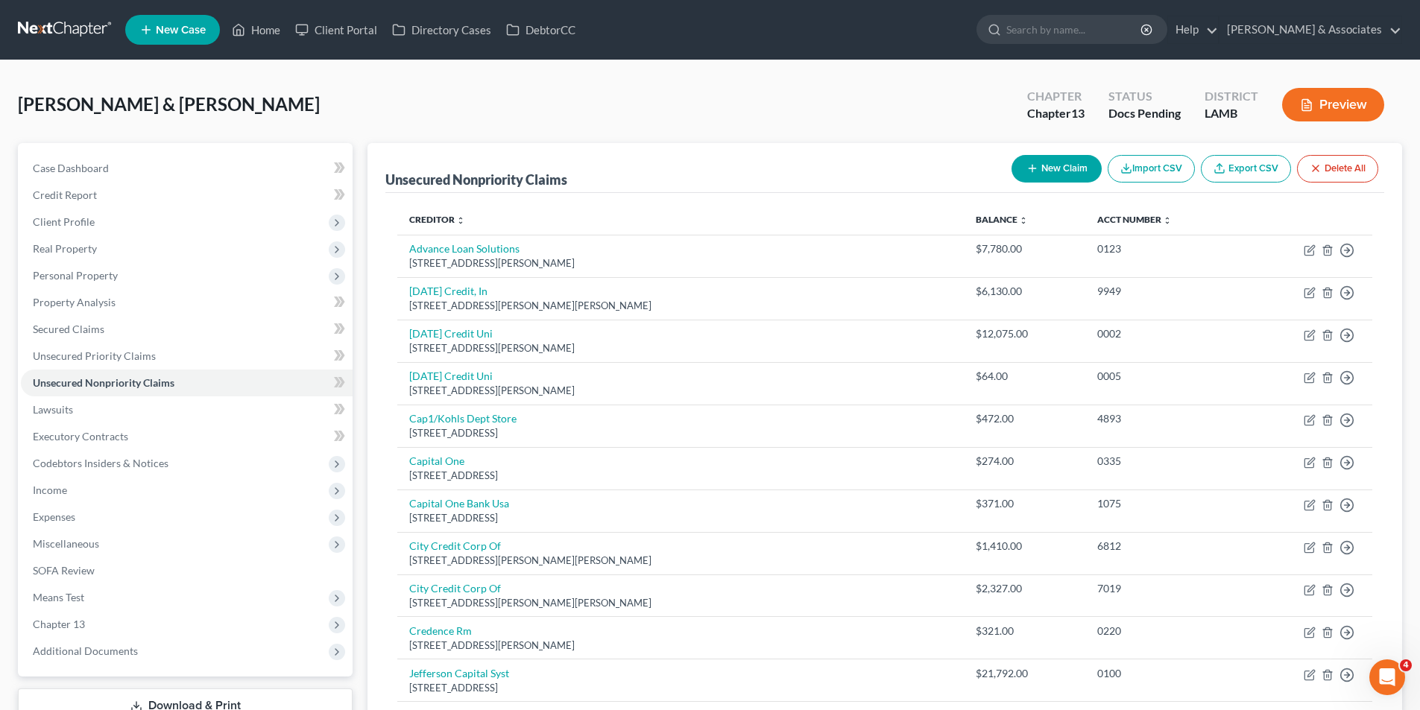
click at [1068, 179] on button "New Claim" at bounding box center [1057, 169] width 90 height 28
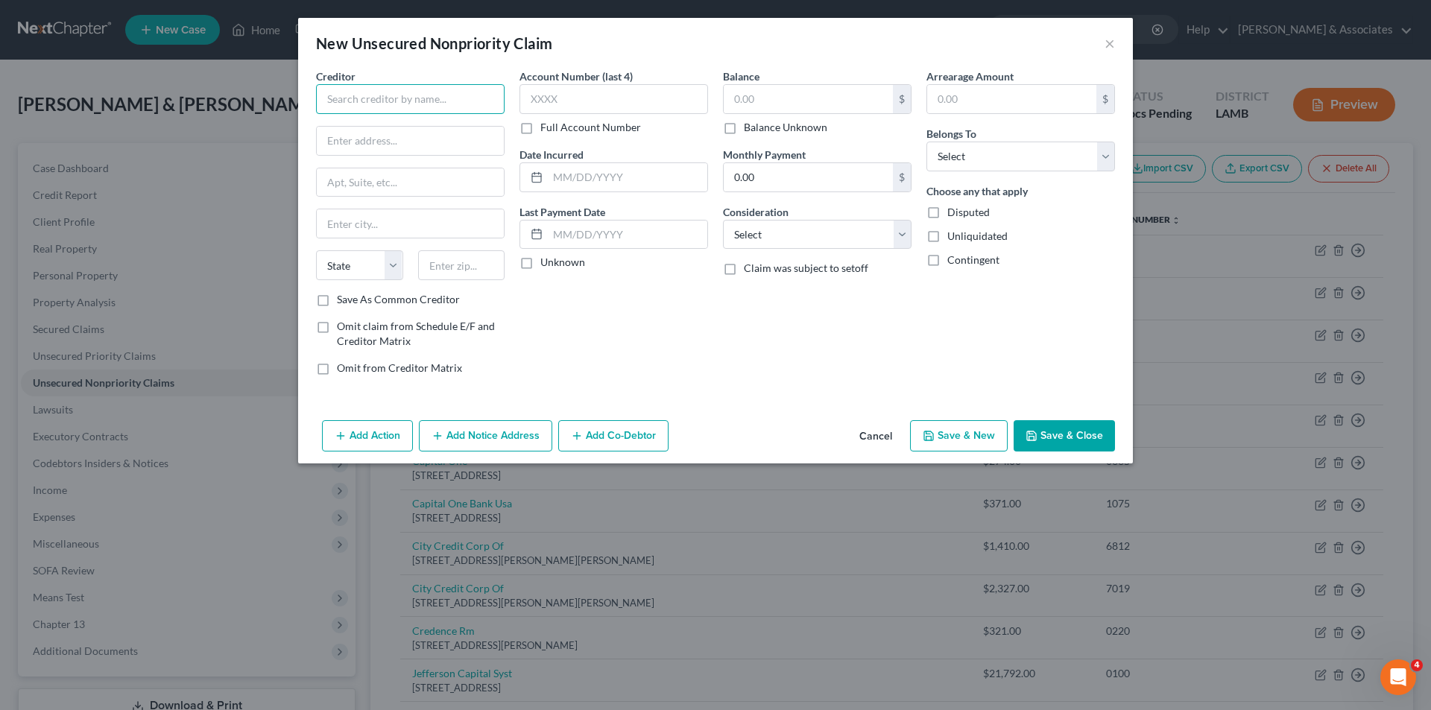
click at [370, 86] on input "text" at bounding box center [410, 99] width 189 height 30
click at [386, 145] on div "629 N. High St. Suite 300, Columbus, OH 43215" at bounding box center [405, 139] width 155 height 13
click at [624, 191] on input "text" at bounding box center [628, 177] width 160 height 28
click at [753, 226] on select "Select Cable / Satellite Services Collection Agency Credit Card Debt Debt Couns…" at bounding box center [817, 235] width 189 height 30
click at [723, 220] on select "Select Cable / Satellite Services Collection Agency Credit Card Debt Debt Couns…" at bounding box center [817, 235] width 189 height 30
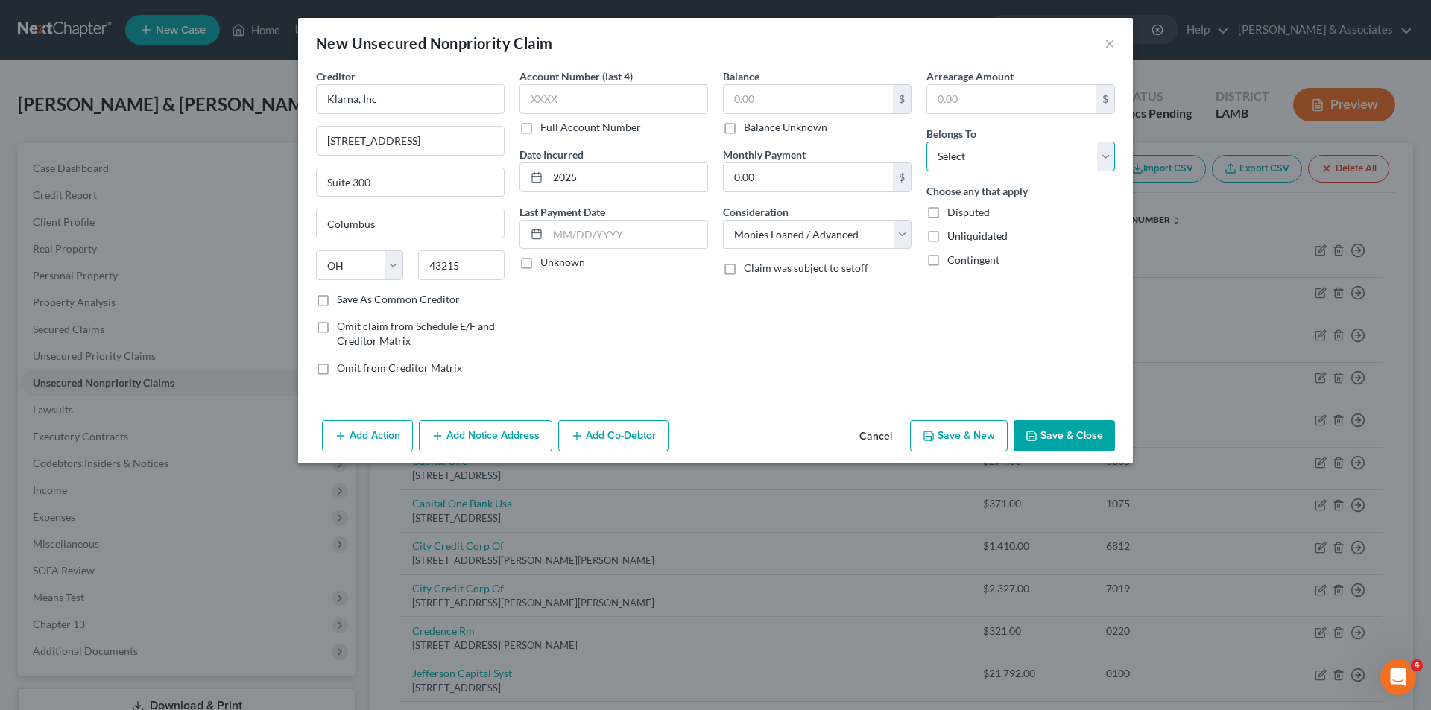
click at [963, 163] on select "Select Debtor 1 Only Debtor 2 Only Debtor 1 And Debtor 2 Only At Least One Of T…" at bounding box center [1021, 157] width 189 height 30
click at [927, 142] on select "Select Debtor 1 Only Debtor 2 Only Debtor 1 And Debtor 2 Only At Least One Of T…" at bounding box center [1021, 157] width 189 height 30
click at [854, 117] on div "$ Balance Unknown" at bounding box center [817, 109] width 189 height 51
click at [849, 113] on input "text" at bounding box center [808, 99] width 169 height 28
click at [855, 92] on input "text" at bounding box center [808, 99] width 169 height 28
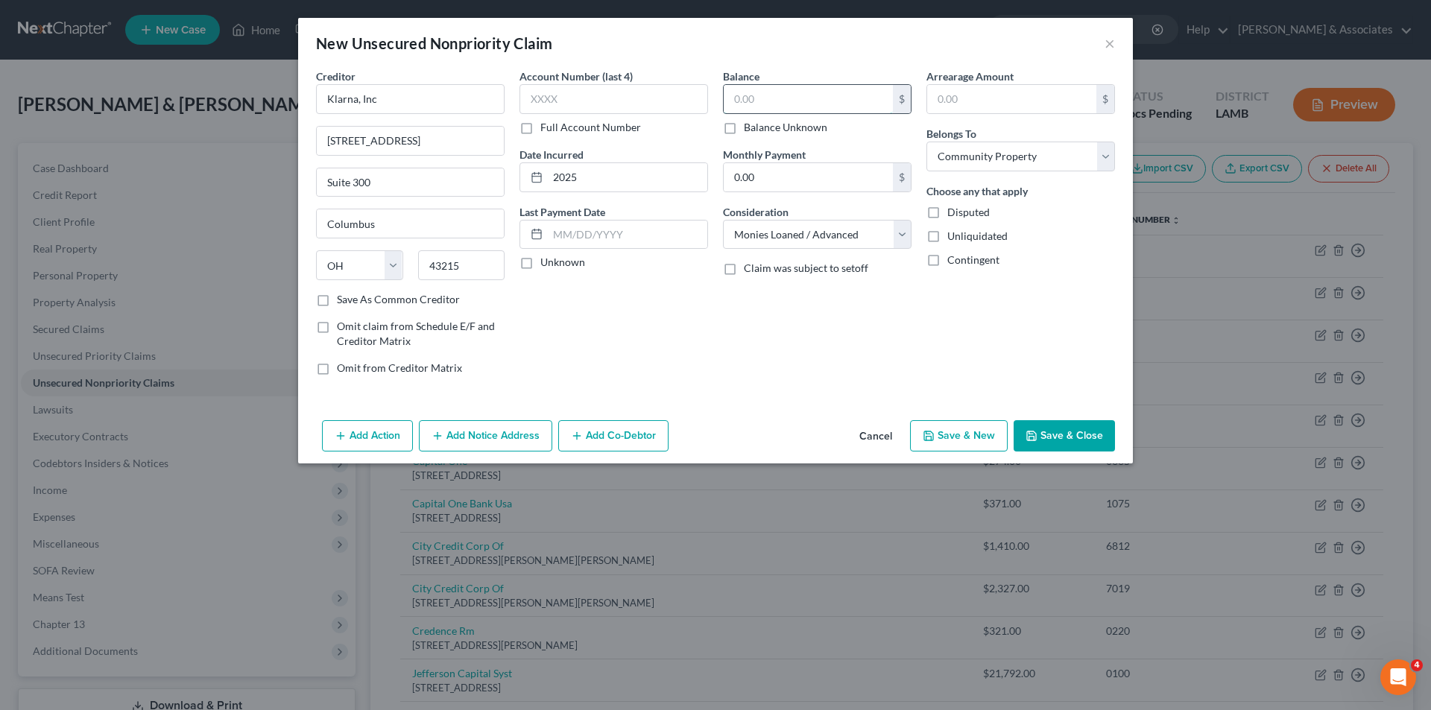
click at [855, 92] on input "text" at bounding box center [808, 99] width 169 height 28
click at [1053, 445] on button "Save & Close" at bounding box center [1064, 435] width 101 height 31
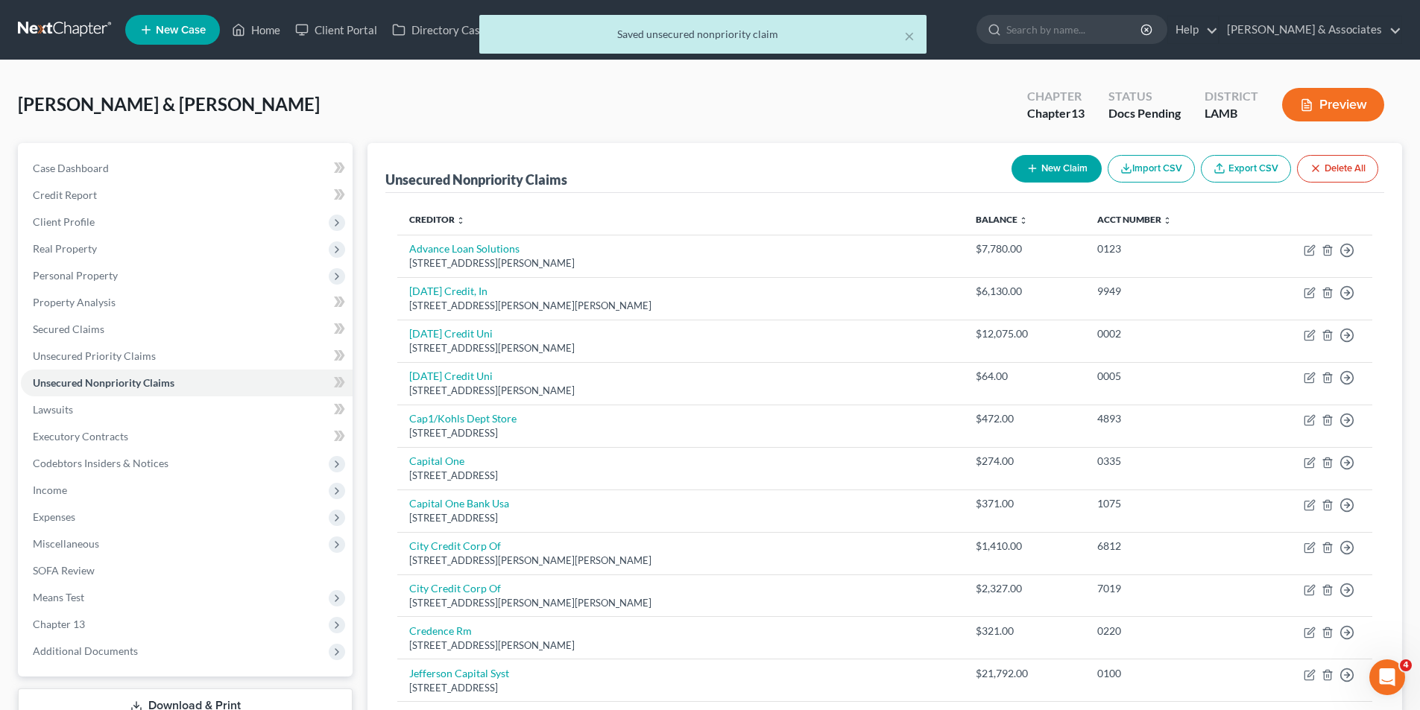
click at [1048, 174] on button "New Claim" at bounding box center [1057, 169] width 90 height 28
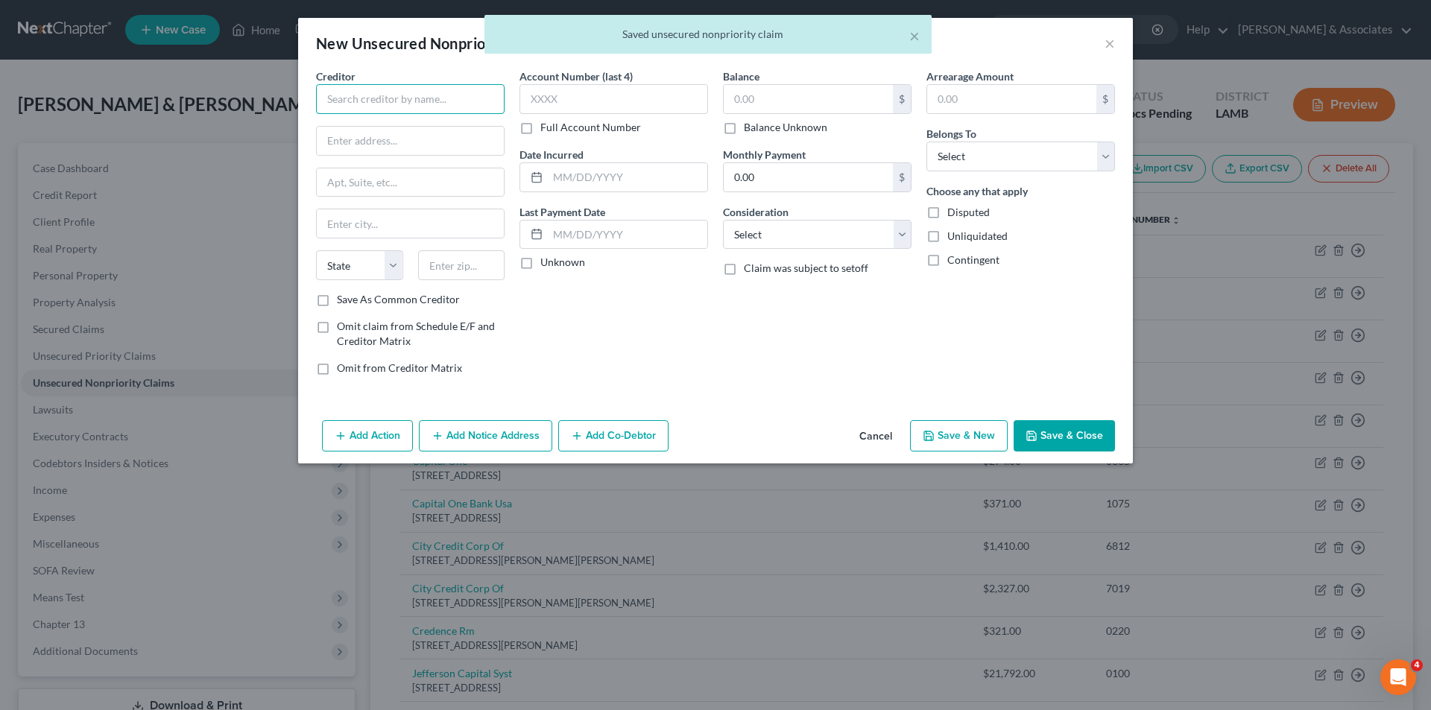
click at [424, 92] on input "text" at bounding box center [410, 99] width 189 height 30
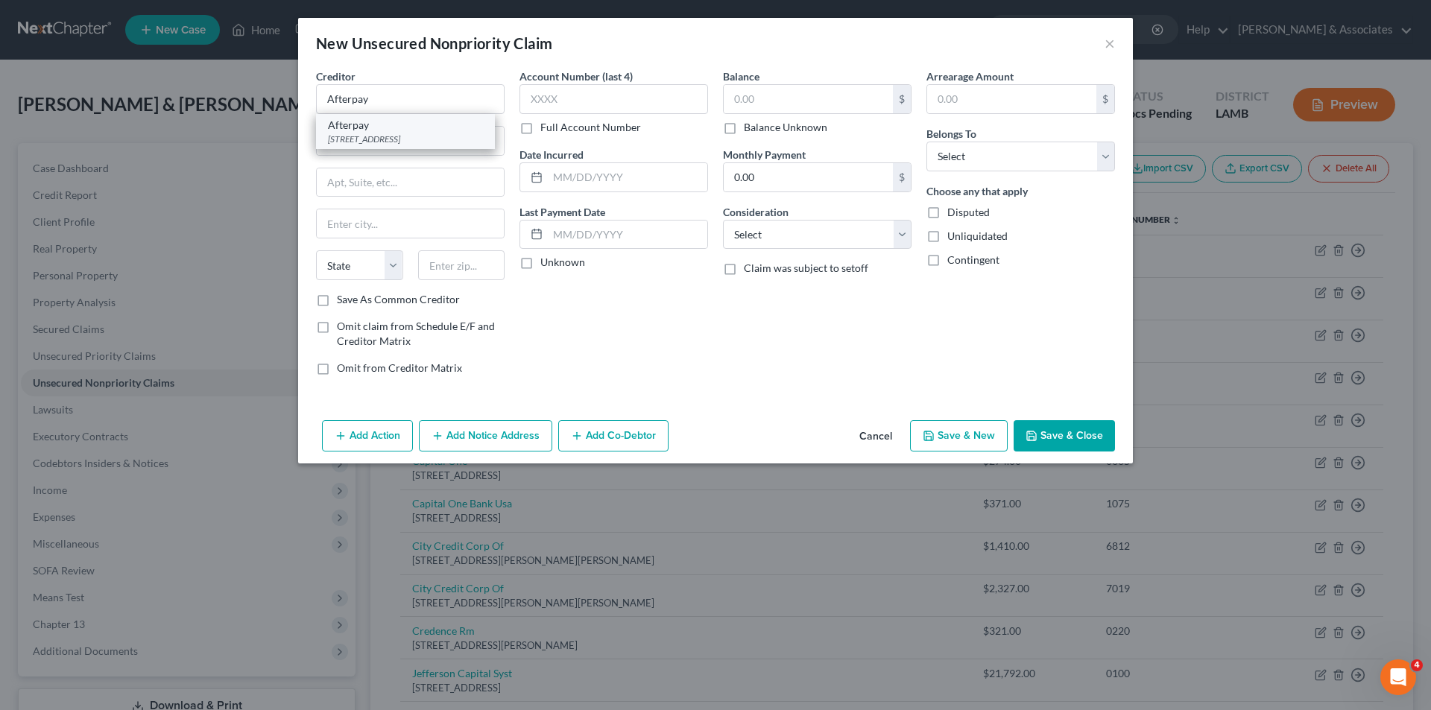
click at [373, 128] on div "Afterpay" at bounding box center [405, 125] width 155 height 15
drag, startPoint x: 645, startPoint y: 180, endPoint x: 1385, endPoint y: 222, distance: 741.4
click at [645, 180] on input "text" at bounding box center [628, 177] width 160 height 28
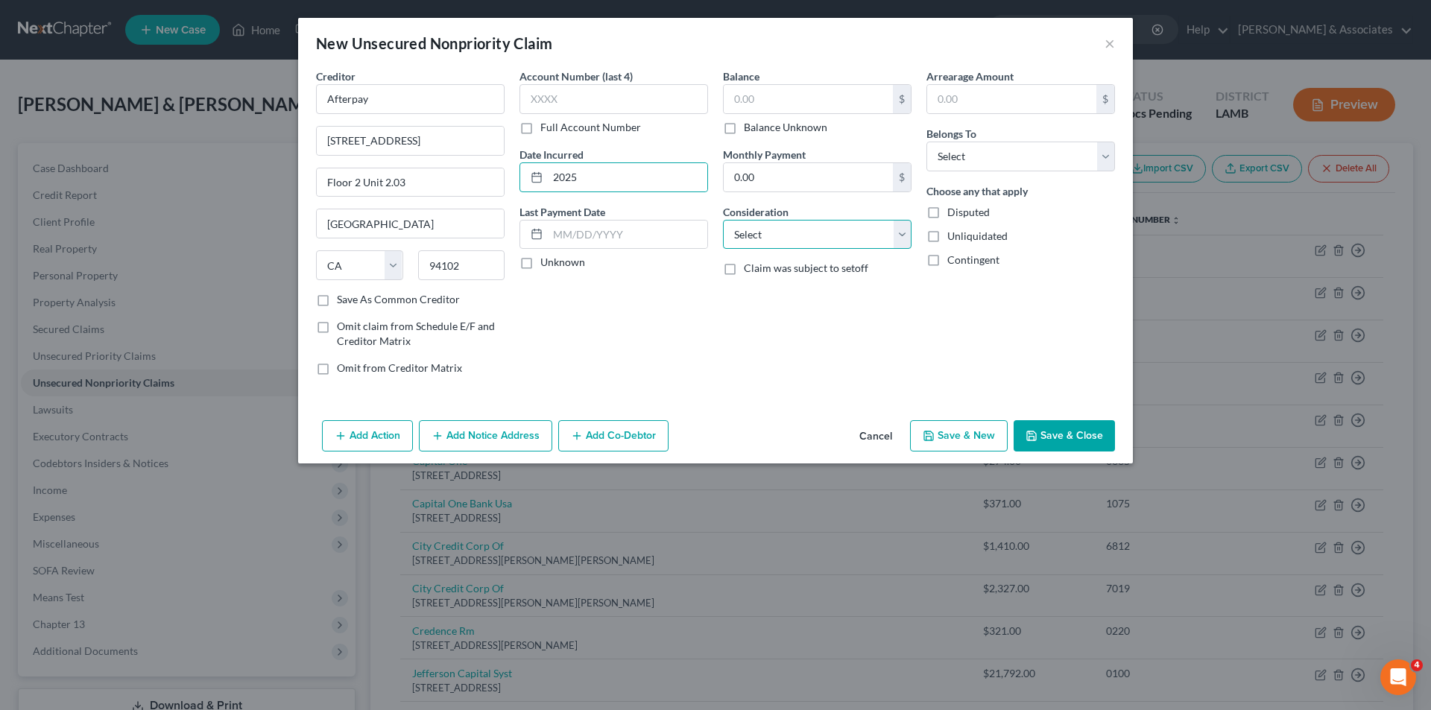
drag, startPoint x: 774, startPoint y: 230, endPoint x: 783, endPoint y: 247, distance: 19.3
click at [774, 230] on select "Select Cable / Satellite Services Collection Agency Credit Card Debt Debt Couns…" at bounding box center [817, 235] width 189 height 30
click at [723, 220] on select "Select Cable / Satellite Services Collection Agency Credit Card Debt Debt Couns…" at bounding box center [817, 235] width 189 height 30
click at [1040, 150] on select "Select Debtor 1 Only Debtor 2 Only Debtor 1 And Debtor 2 Only At Least One Of T…" at bounding box center [1021, 157] width 189 height 30
click at [927, 142] on select "Select Debtor 1 Only Debtor 2 Only Debtor 1 And Debtor 2 Only At Least One Of T…" at bounding box center [1021, 157] width 189 height 30
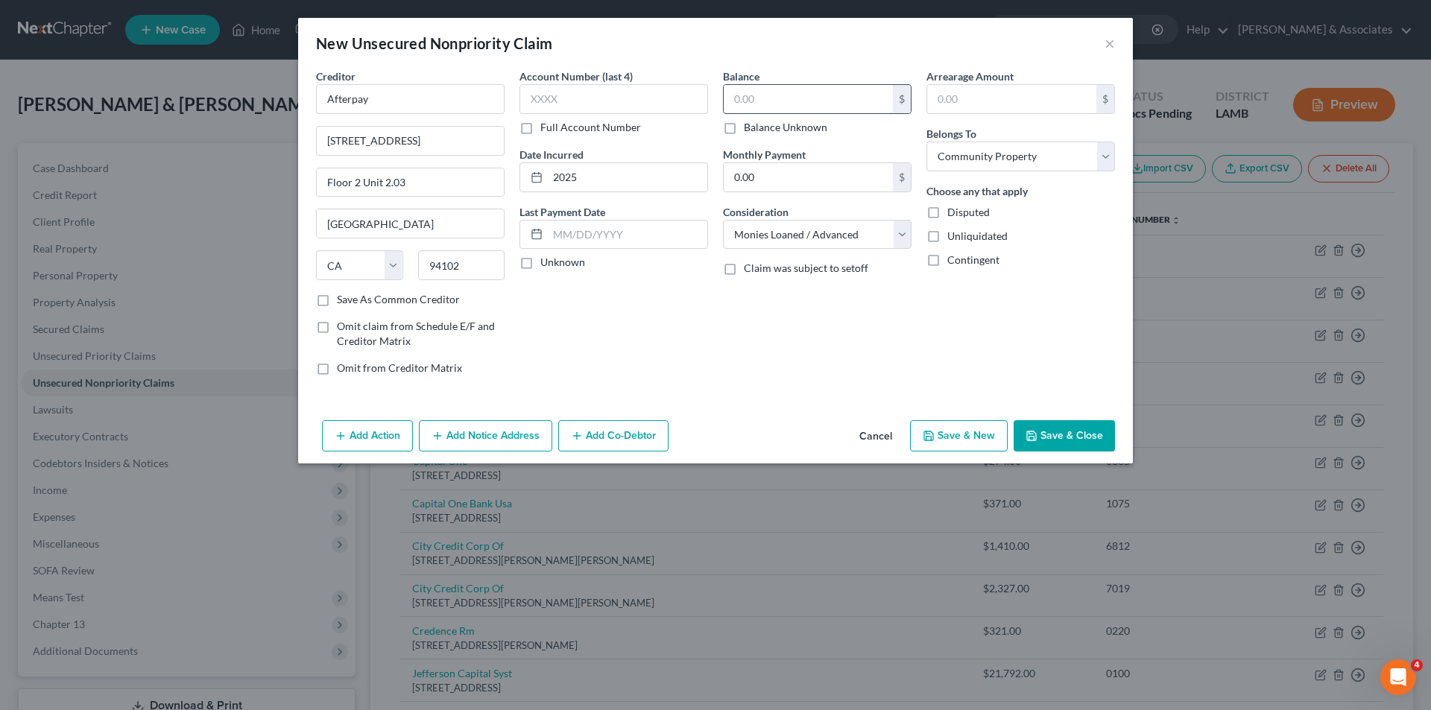
click at [854, 103] on input "text" at bounding box center [808, 99] width 169 height 28
click at [856, 101] on input "text" at bounding box center [808, 99] width 169 height 28
click at [766, 128] on label "Balance Unknown" at bounding box center [785, 127] width 83 height 15
click at [760, 128] on input "Balance Unknown" at bounding box center [755, 125] width 10 height 10
click at [1079, 432] on button "Save & Close" at bounding box center [1064, 435] width 101 height 31
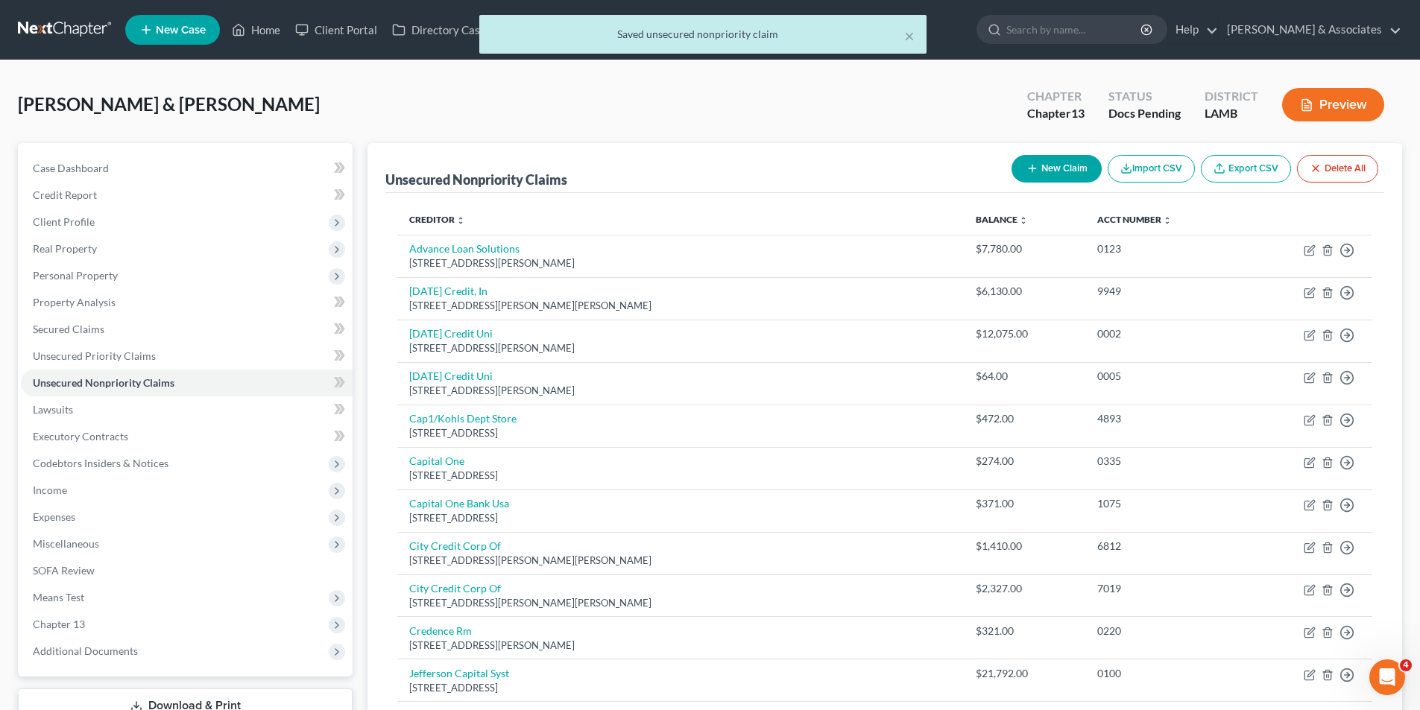
click at [1059, 167] on button "New Claim" at bounding box center [1057, 169] width 90 height 28
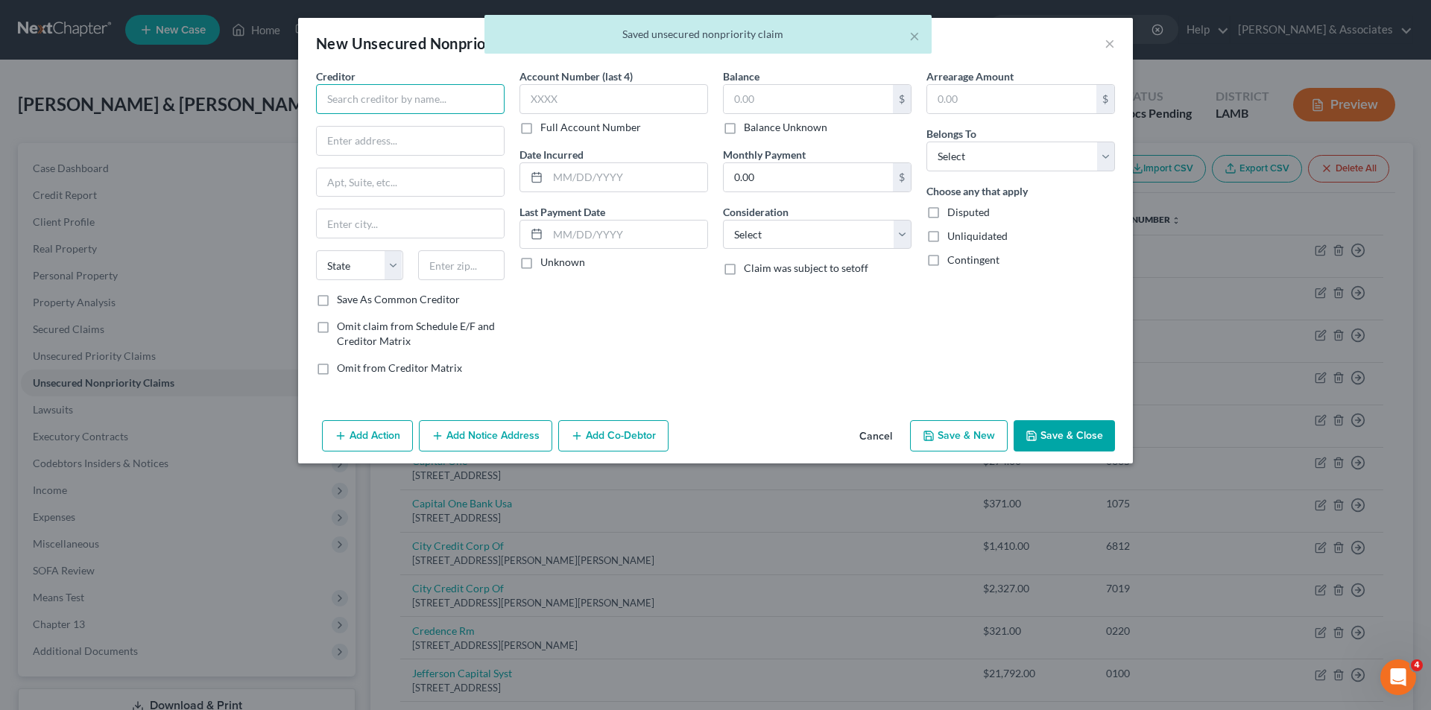
click at [372, 93] on input "text" at bounding box center [410, 99] width 189 height 30
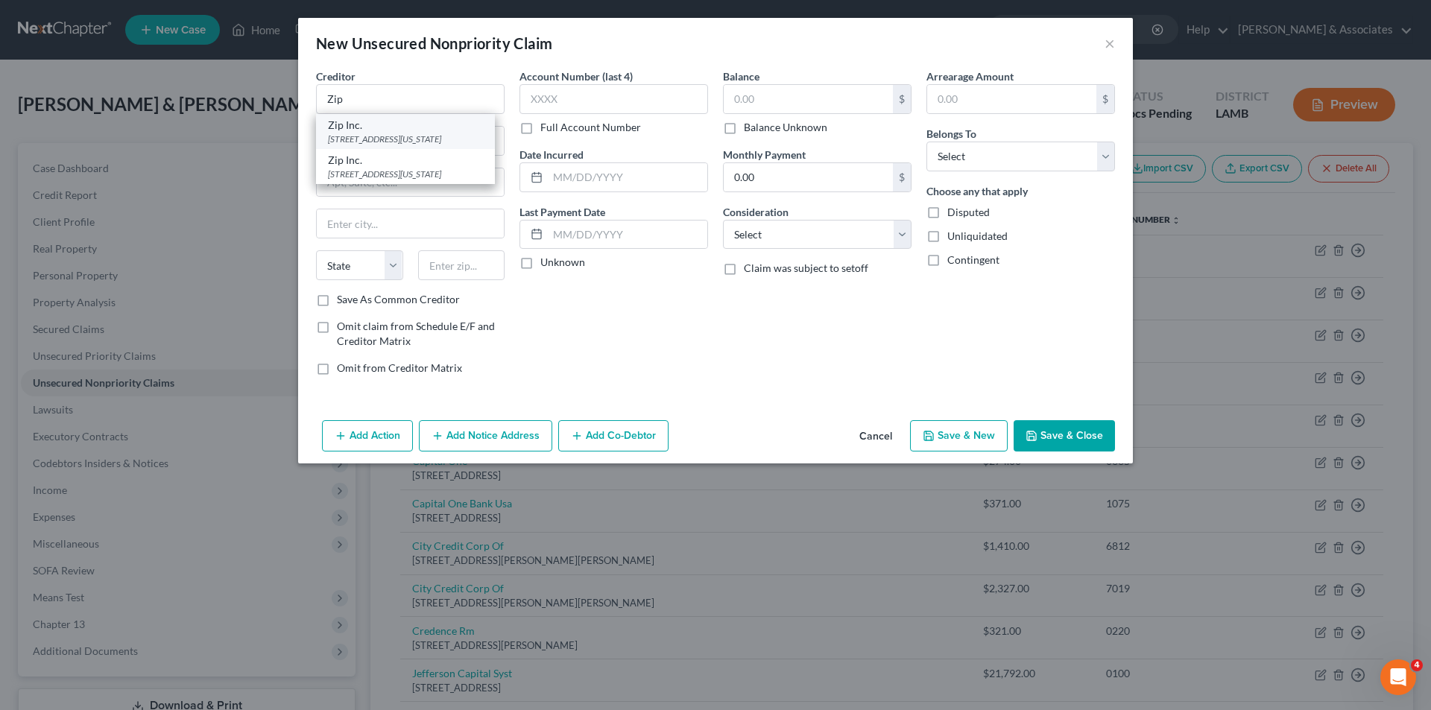
click at [437, 131] on div "Zip Inc." at bounding box center [405, 125] width 155 height 15
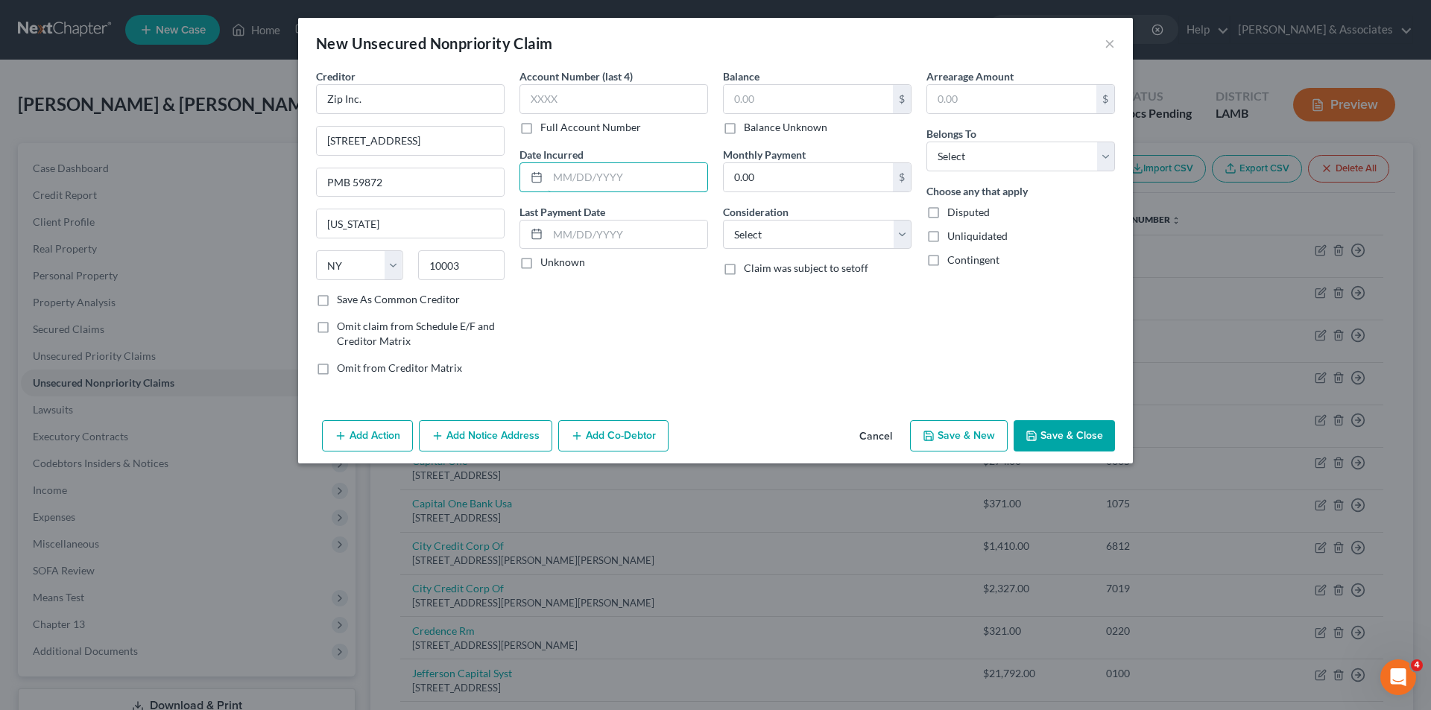
drag, startPoint x: 620, startPoint y: 177, endPoint x: 1360, endPoint y: 200, distance: 739.8
click at [625, 176] on input "text" at bounding box center [628, 177] width 160 height 28
click at [780, 248] on select "Select Cable / Satellite Services Collection Agency Credit Card Debt Debt Couns…" at bounding box center [817, 235] width 189 height 30
click at [723, 220] on select "Select Cable / Satellite Services Collection Agency Credit Card Debt Debt Couns…" at bounding box center [817, 235] width 189 height 30
click at [976, 151] on select "Select Debtor 1 Only Debtor 2 Only Debtor 1 And Debtor 2 Only At Least One Of T…" at bounding box center [1021, 157] width 189 height 30
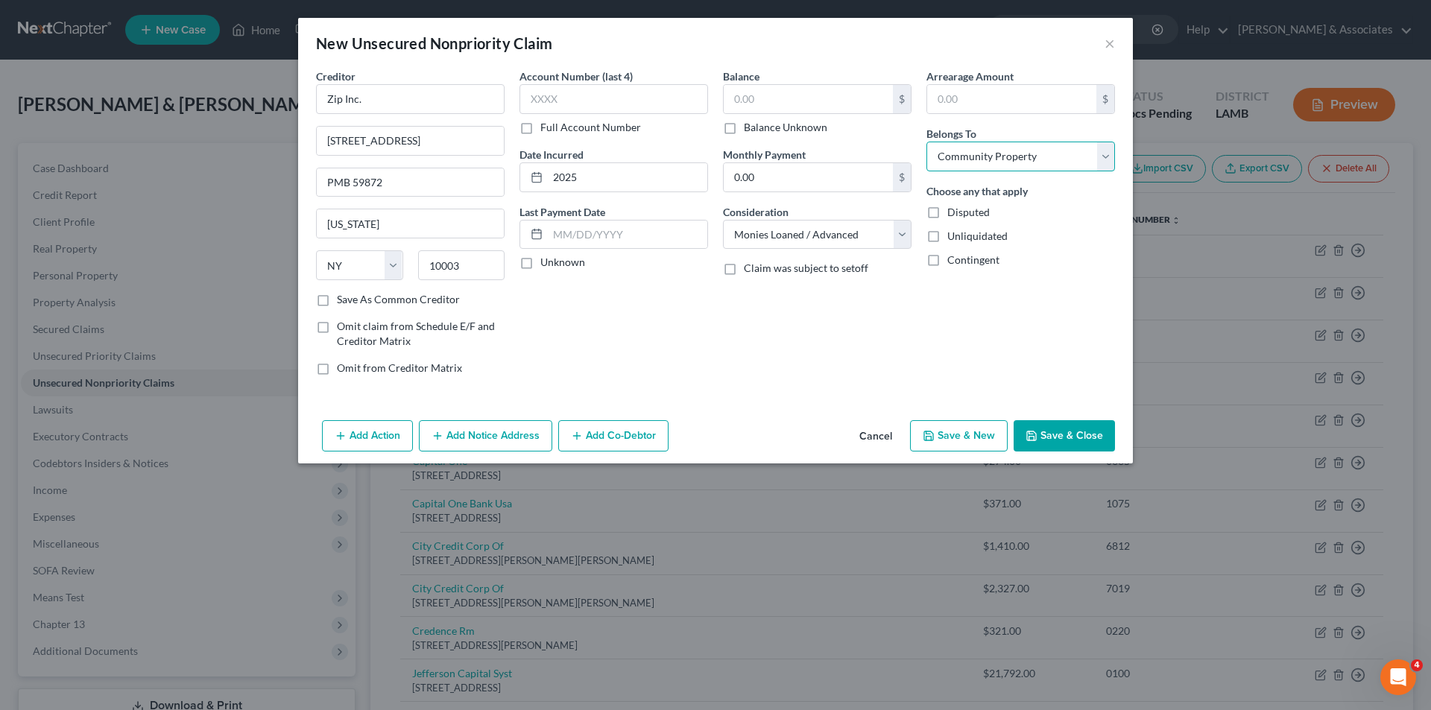
click at [927, 142] on select "Select Debtor 1 Only Debtor 2 Only Debtor 1 And Debtor 2 Only At Least One Of T…" at bounding box center [1021, 157] width 189 height 30
click at [786, 103] on input "text" at bounding box center [808, 99] width 169 height 28
click at [852, 101] on input "text" at bounding box center [808, 99] width 169 height 28
click at [1065, 431] on button "Save & Close" at bounding box center [1064, 435] width 101 height 31
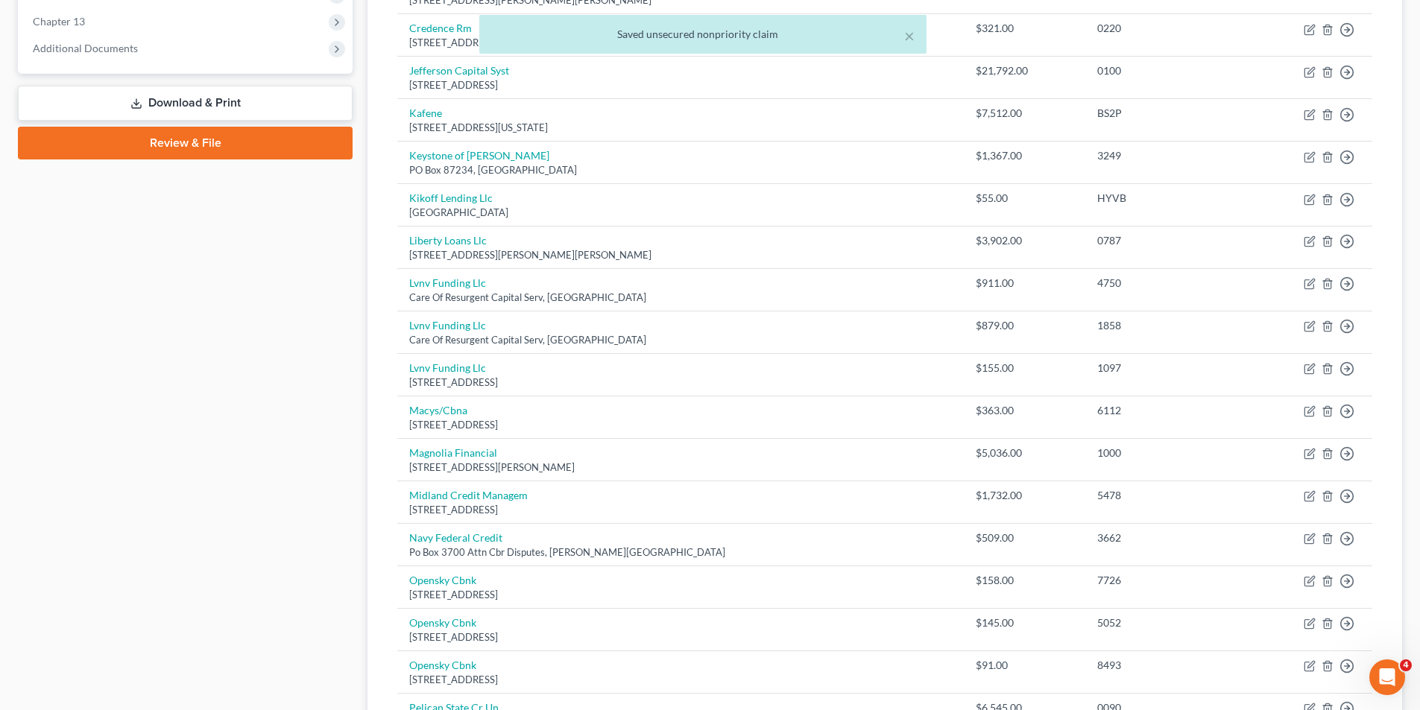
scroll to position [1138, 0]
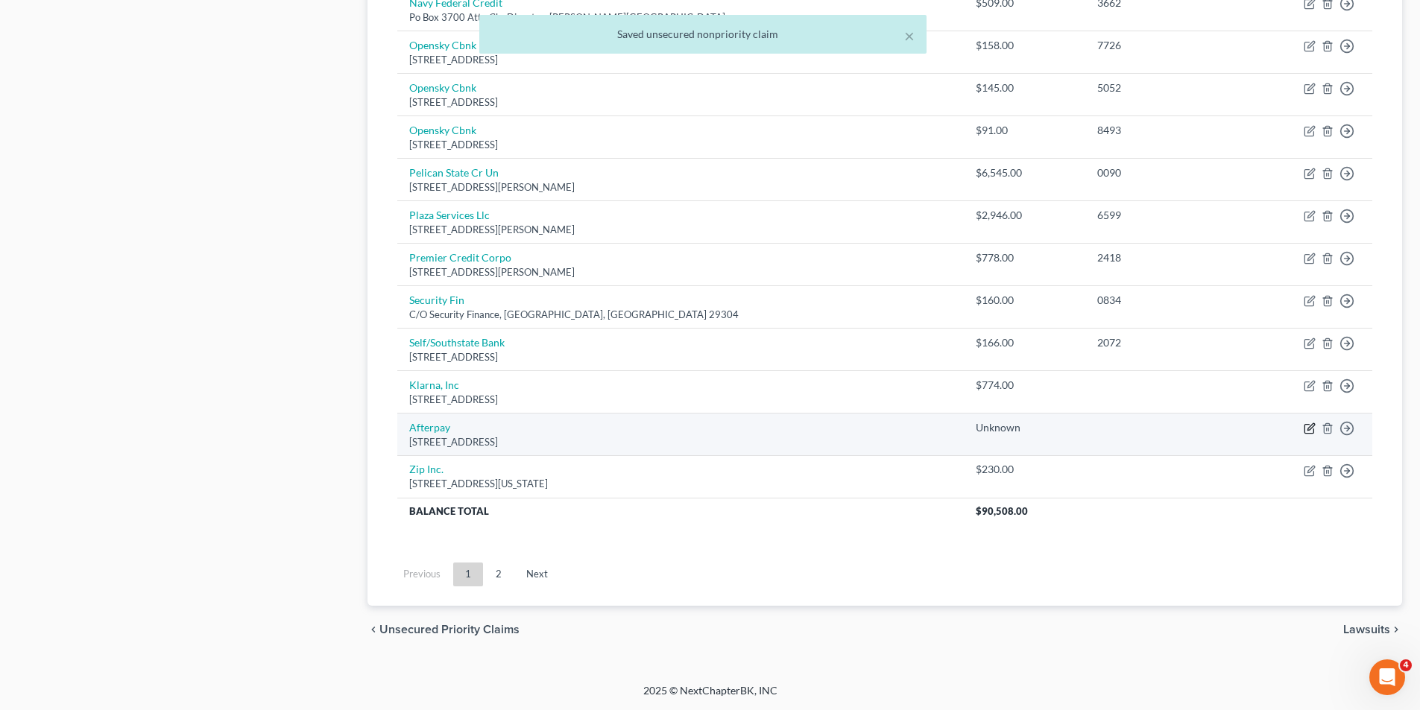
click at [1307, 429] on icon "button" at bounding box center [1310, 429] width 12 height 12
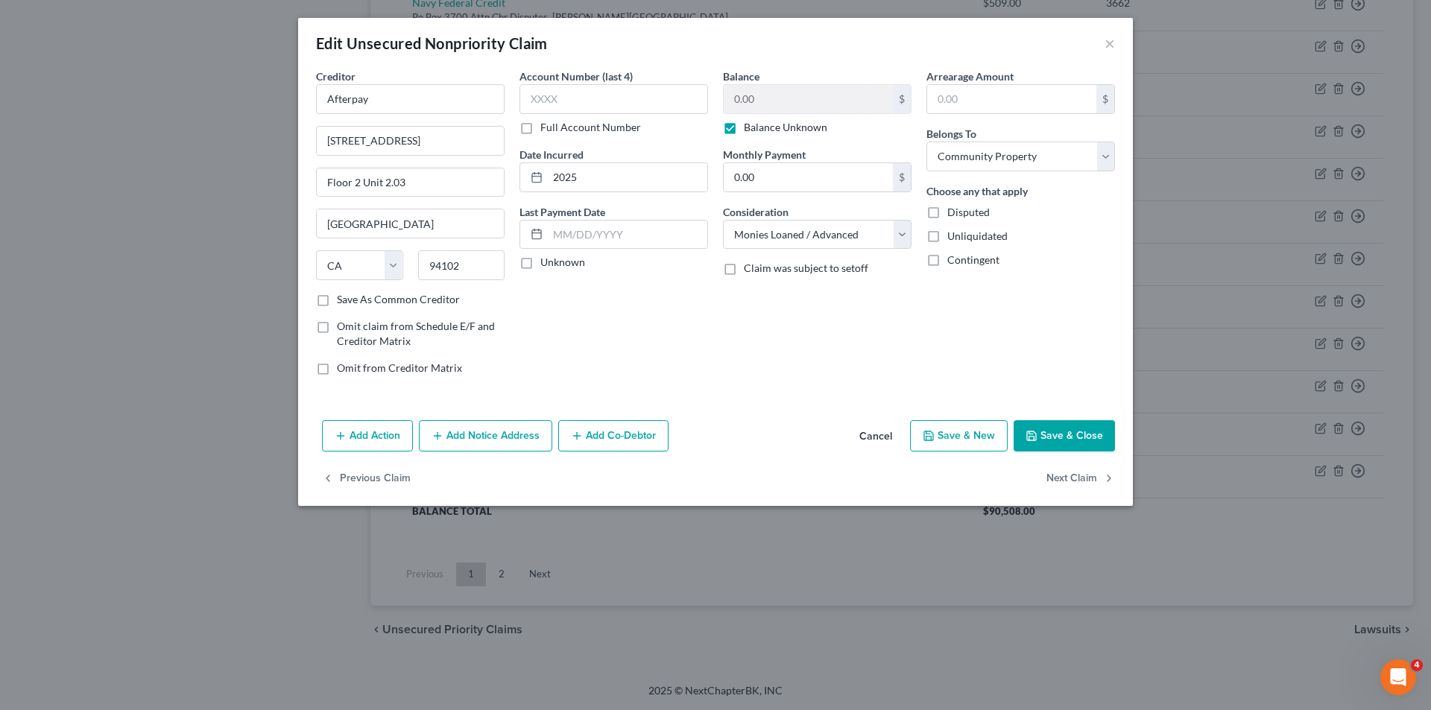
click at [797, 125] on label "Balance Unknown" at bounding box center [785, 127] width 83 height 15
click at [760, 125] on input "Balance Unknown" at bounding box center [755, 125] width 10 height 10
click at [845, 99] on input "0.00" at bounding box center [808, 99] width 169 height 28
click at [802, 127] on label "Balance Unknown" at bounding box center [785, 127] width 83 height 15
click at [760, 127] on input "Balance Unknown" at bounding box center [755, 125] width 10 height 10
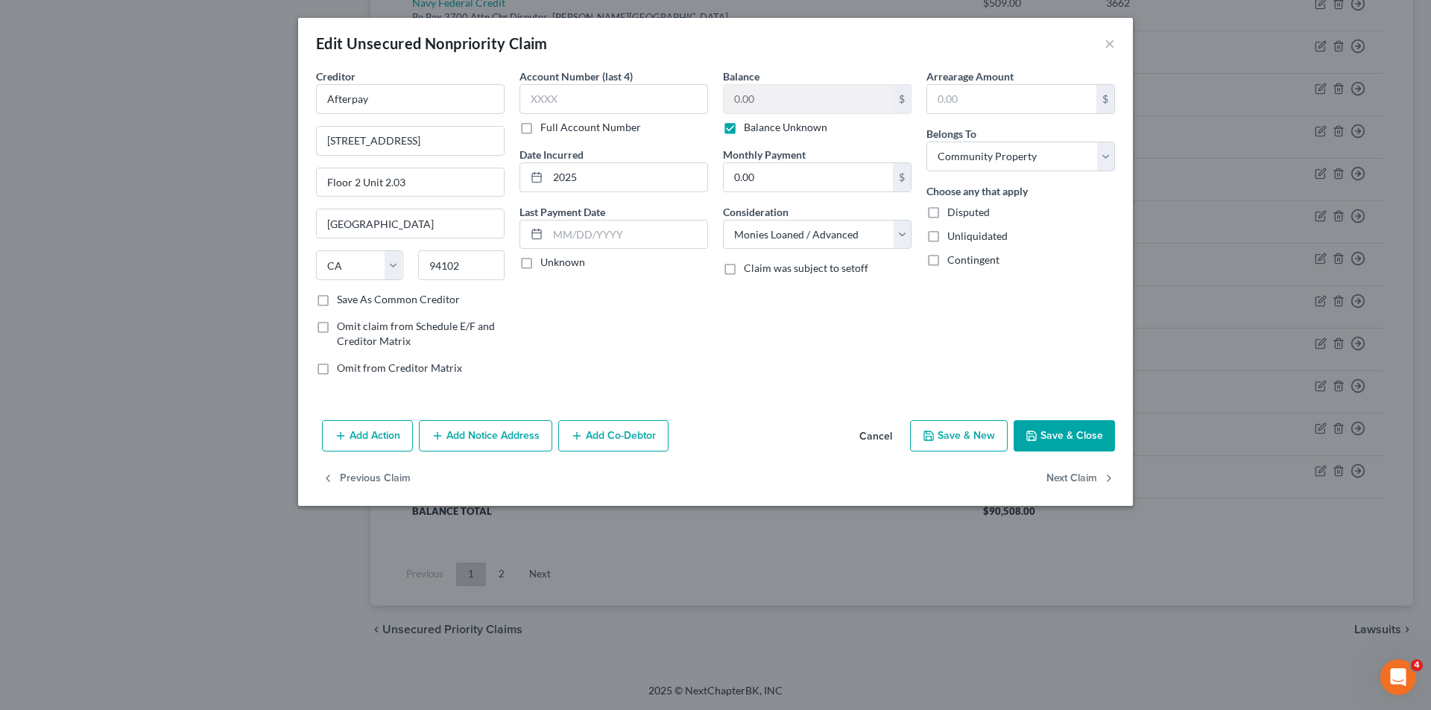
click at [1035, 429] on button "Save & Close" at bounding box center [1064, 435] width 101 height 31
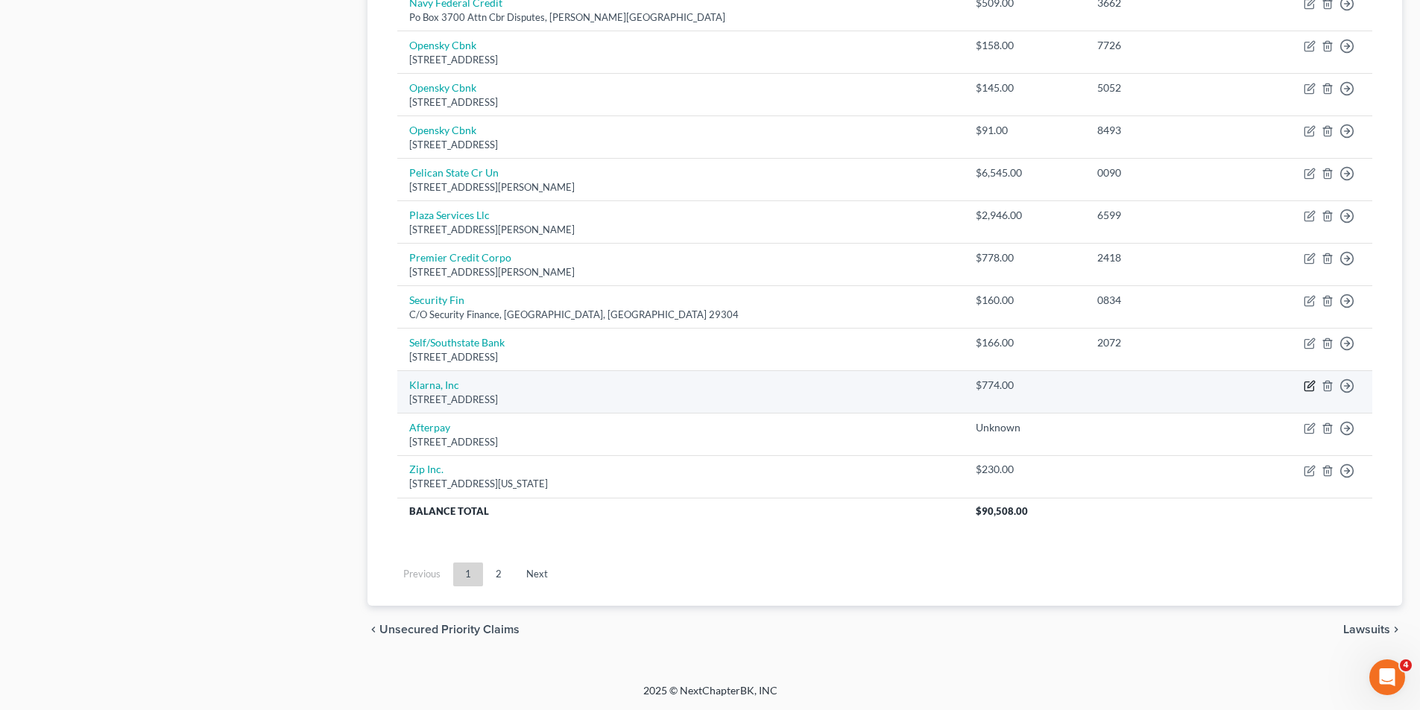
click at [1307, 385] on icon "button" at bounding box center [1310, 386] width 12 height 12
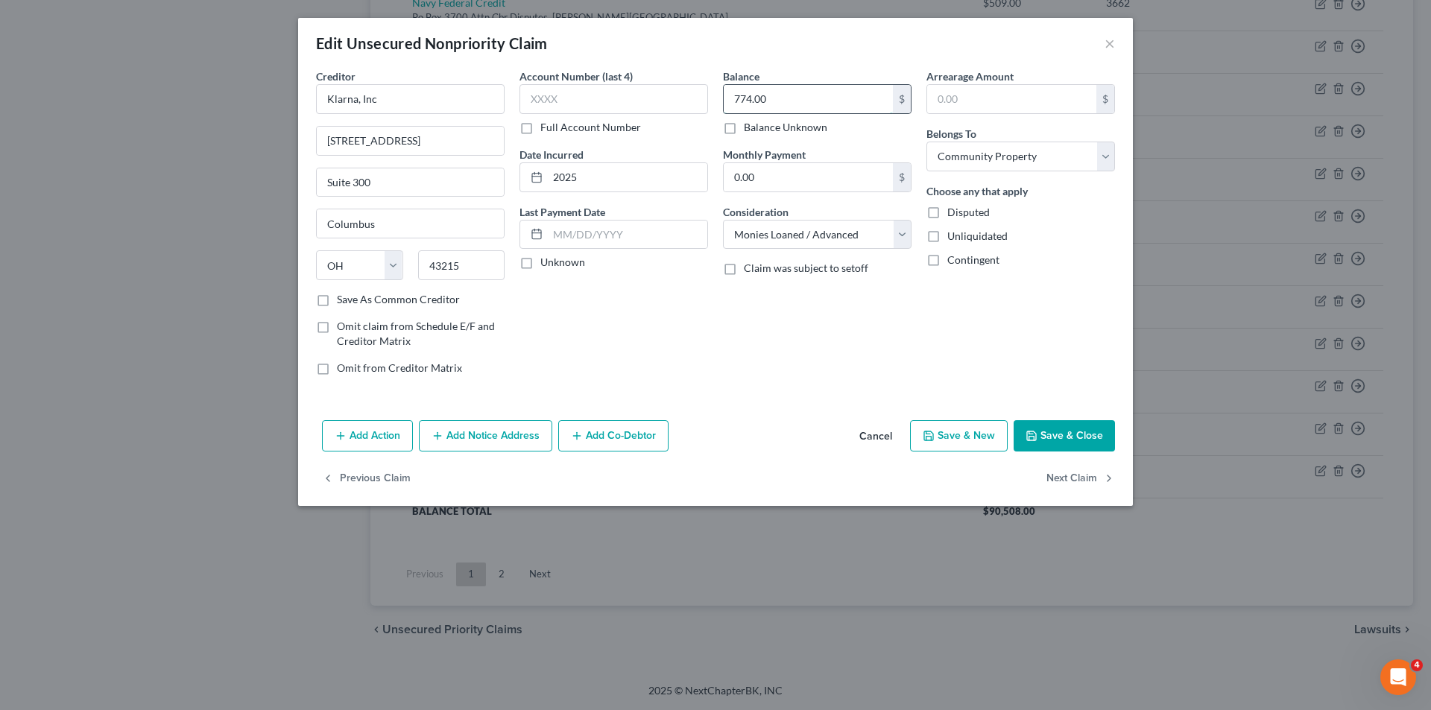
click at [812, 102] on input "774.00" at bounding box center [808, 99] width 169 height 28
click at [1050, 434] on button "Save & Close" at bounding box center [1064, 435] width 101 height 31
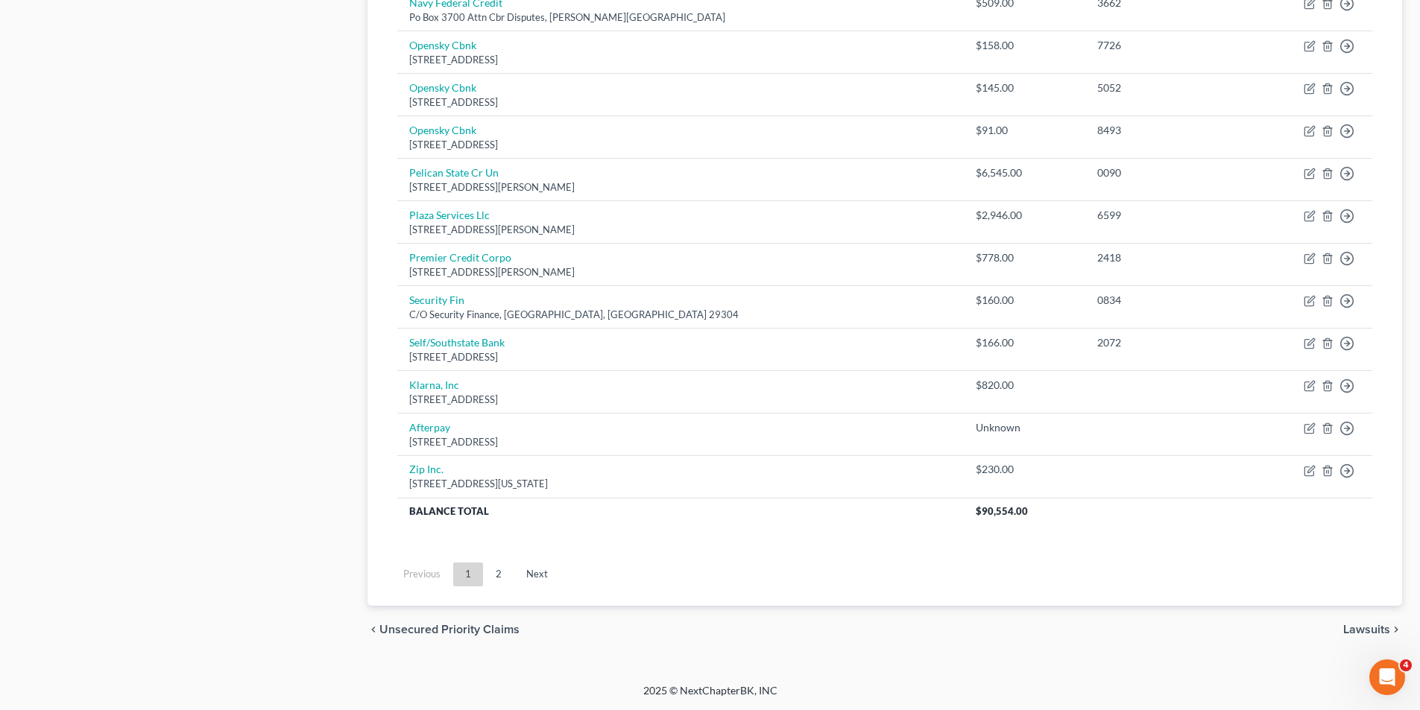
click at [657, 584] on ul "Previous 1 2 Next" at bounding box center [884, 574] width 999 height 39
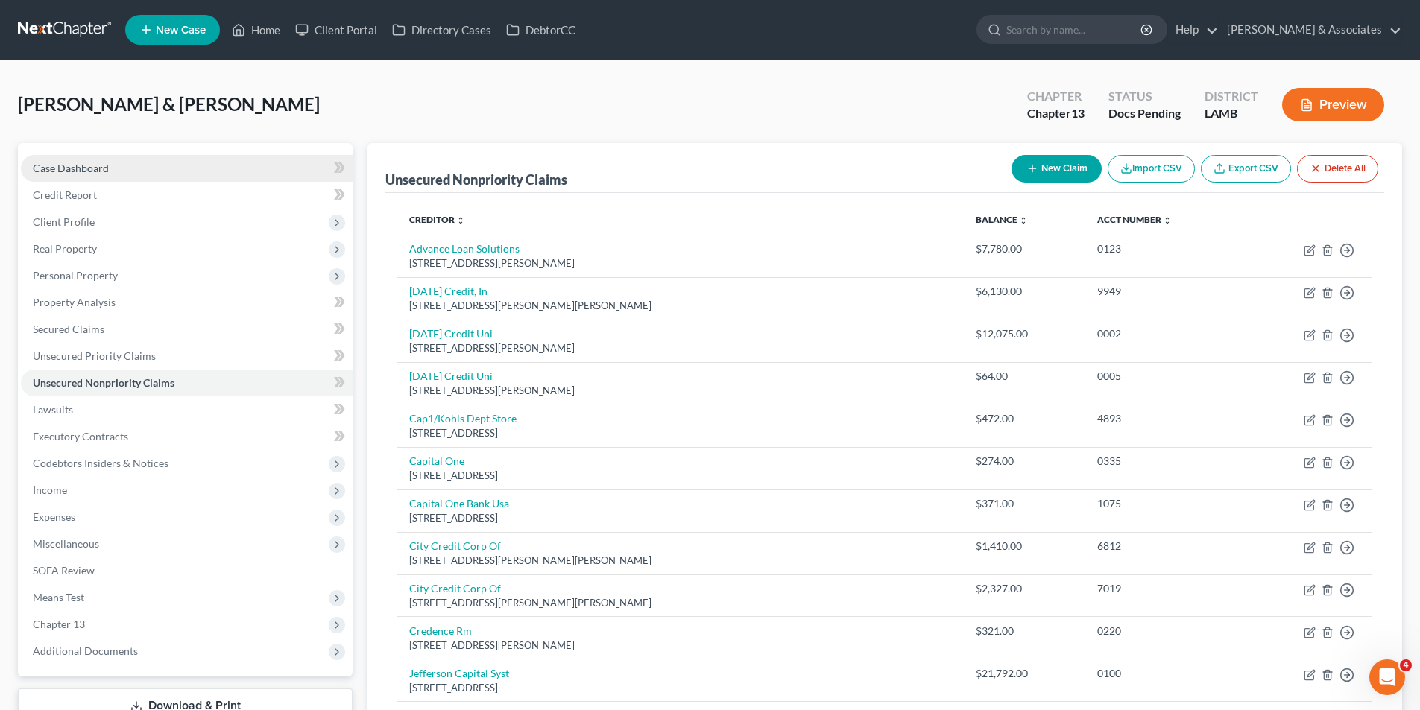
click at [176, 156] on link "Case Dashboard" at bounding box center [187, 168] width 332 height 27
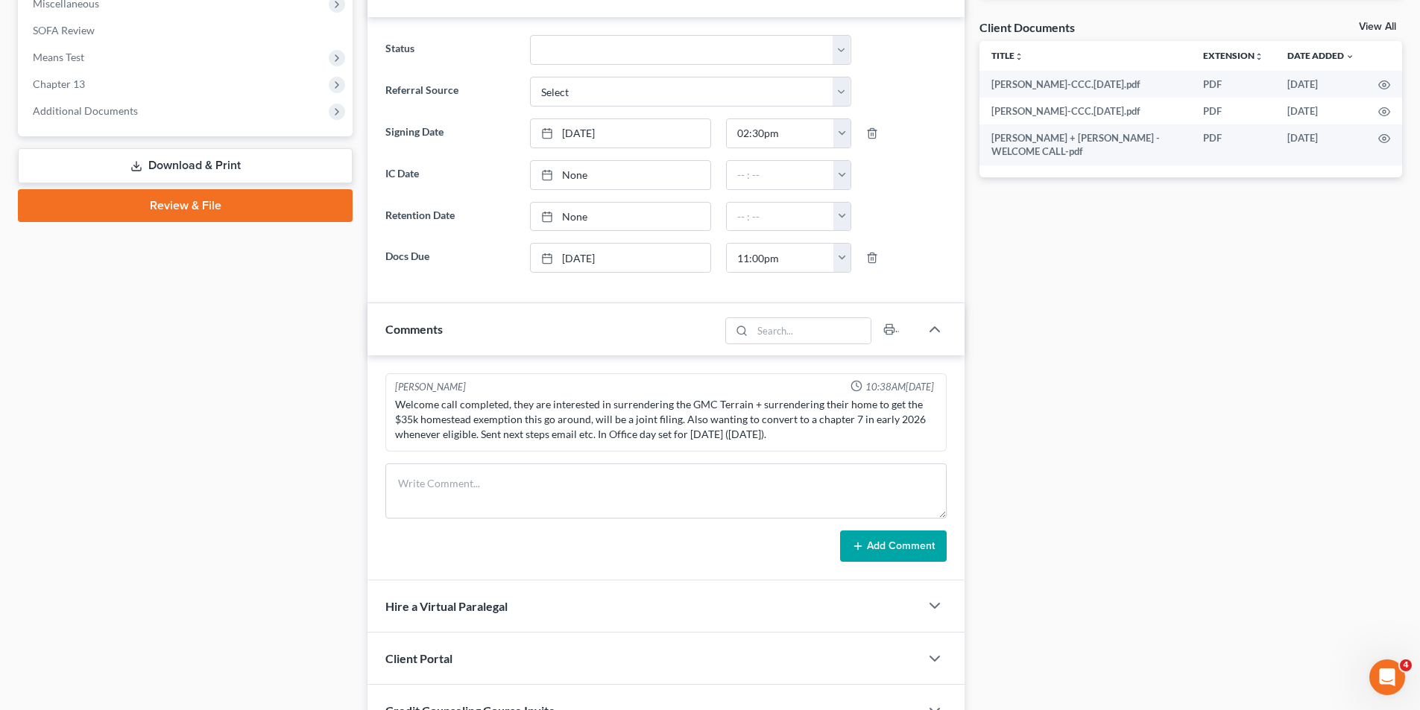
scroll to position [677, 0]
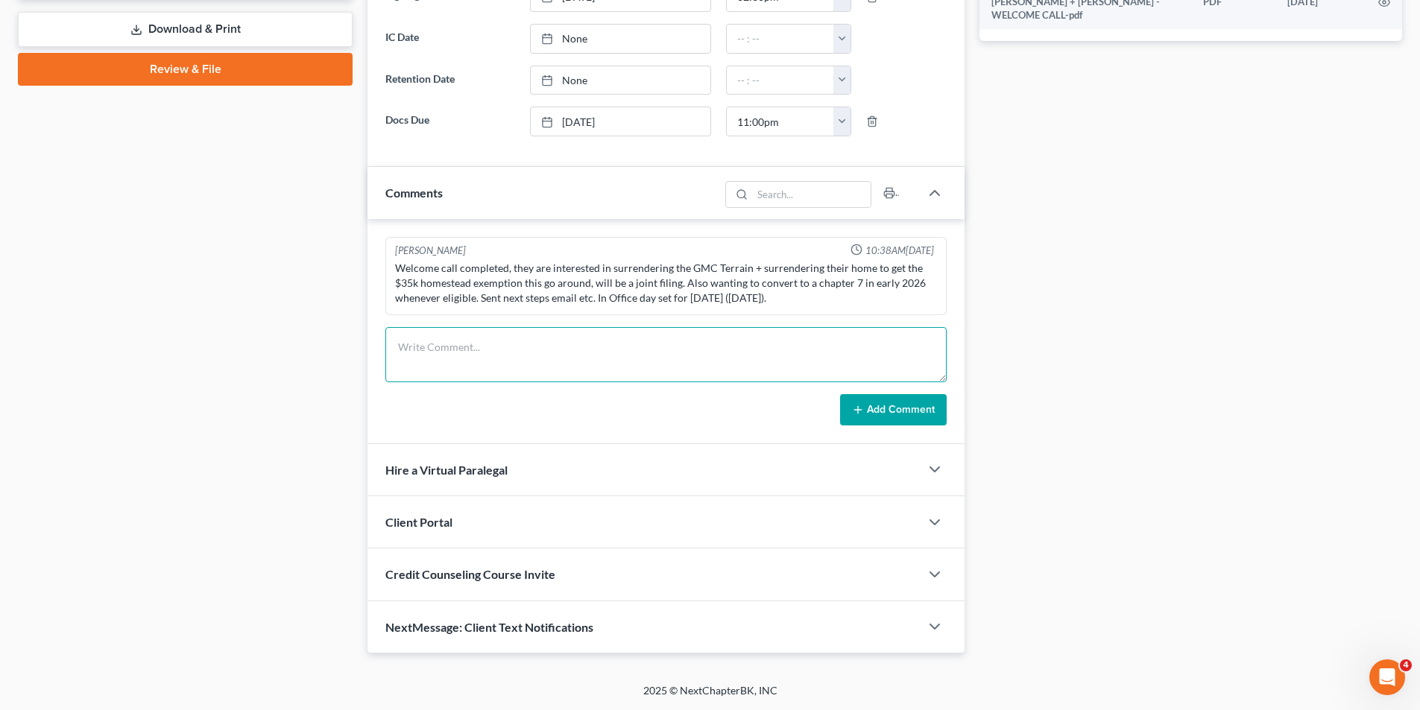
click at [580, 366] on textarea at bounding box center [665, 354] width 561 height 55
click at [915, 393] on form "James will be available for phone signing after 3:30pm Add Comment" at bounding box center [665, 376] width 561 height 98
click at [915, 407] on button "Add Comment" at bounding box center [893, 409] width 107 height 31
click at [881, 415] on button "Add Comment" at bounding box center [893, 409] width 107 height 31
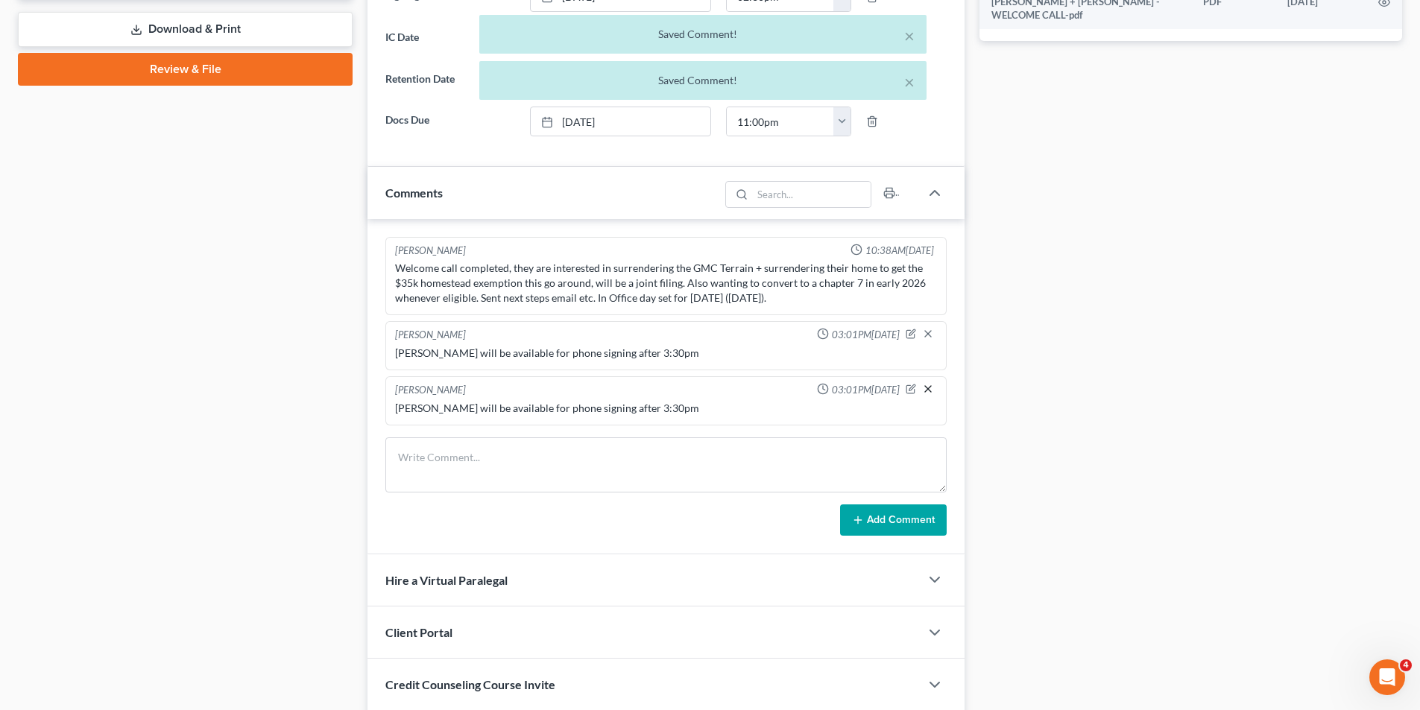
click at [929, 388] on icon "button" at bounding box center [928, 389] width 12 height 12
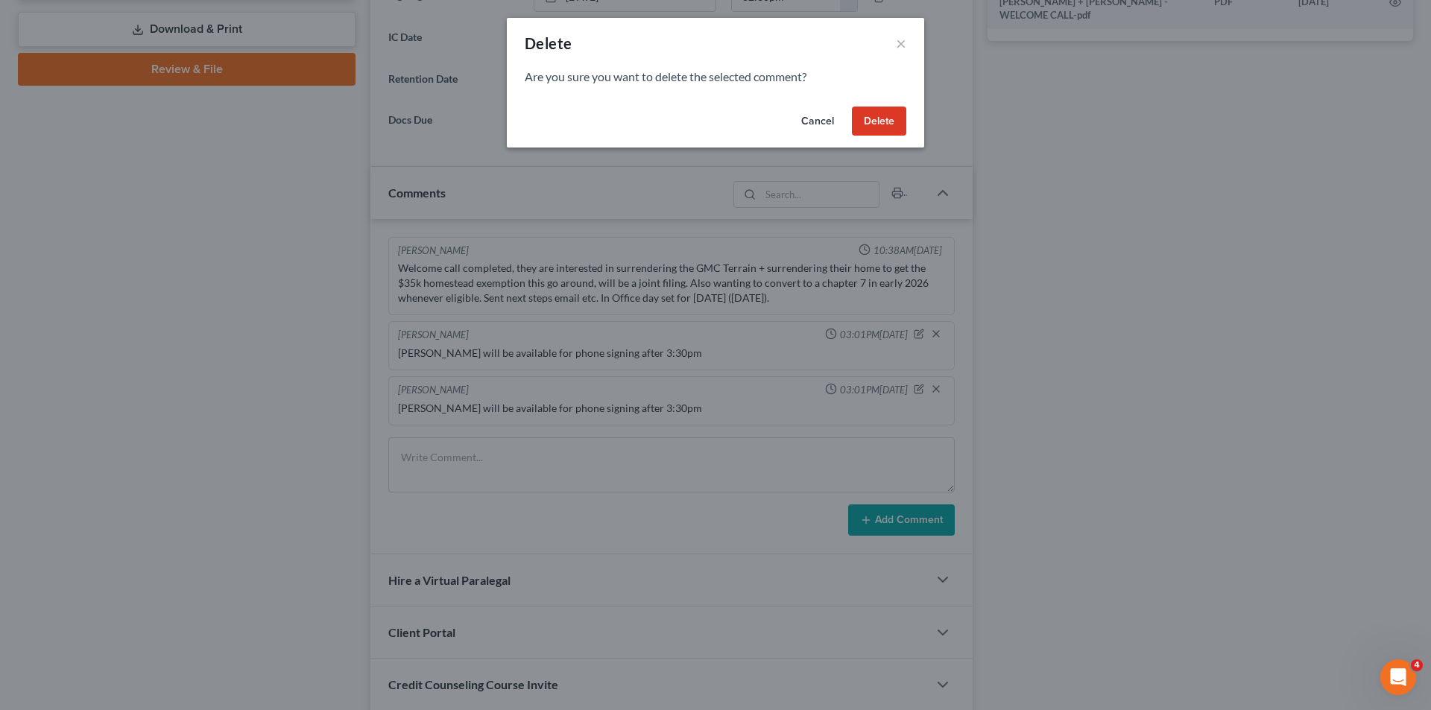
click at [886, 116] on button "Delete" at bounding box center [879, 122] width 54 height 30
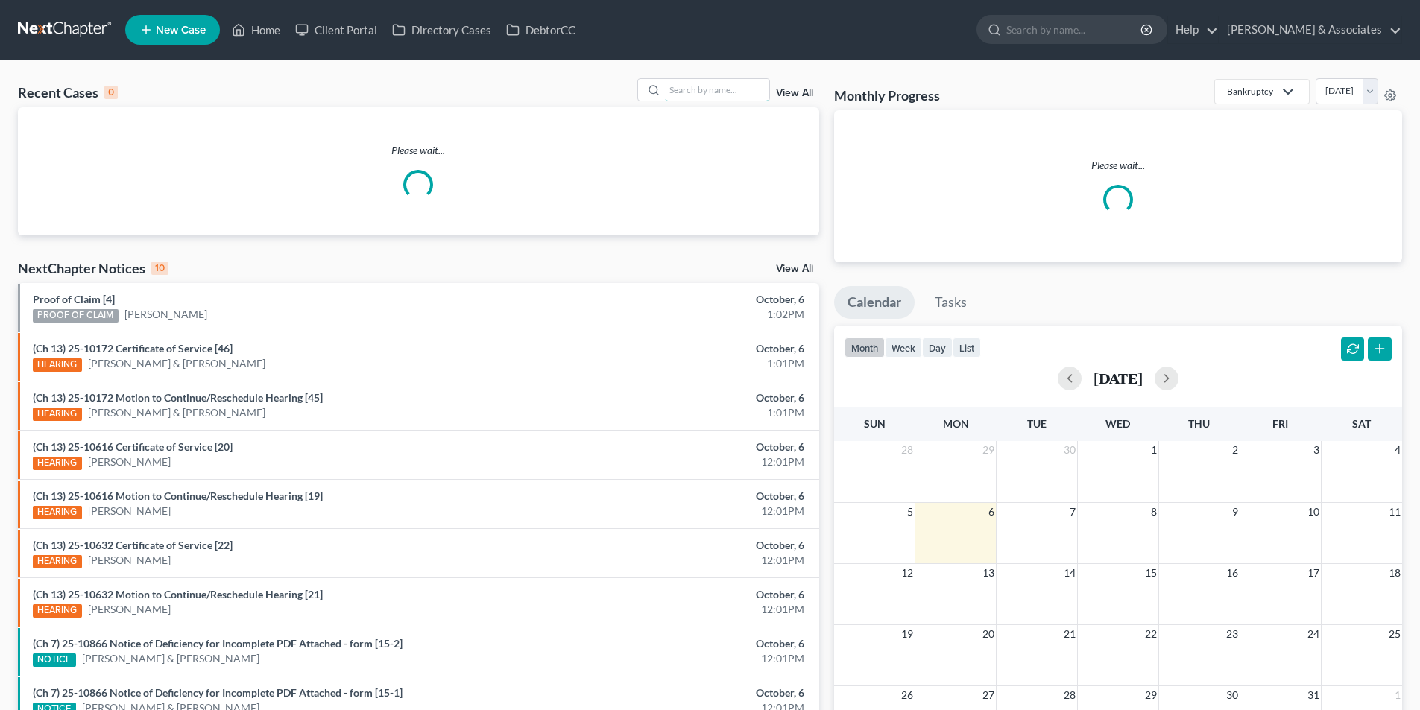
click at [690, 91] on input "search" at bounding box center [717, 90] width 104 height 22
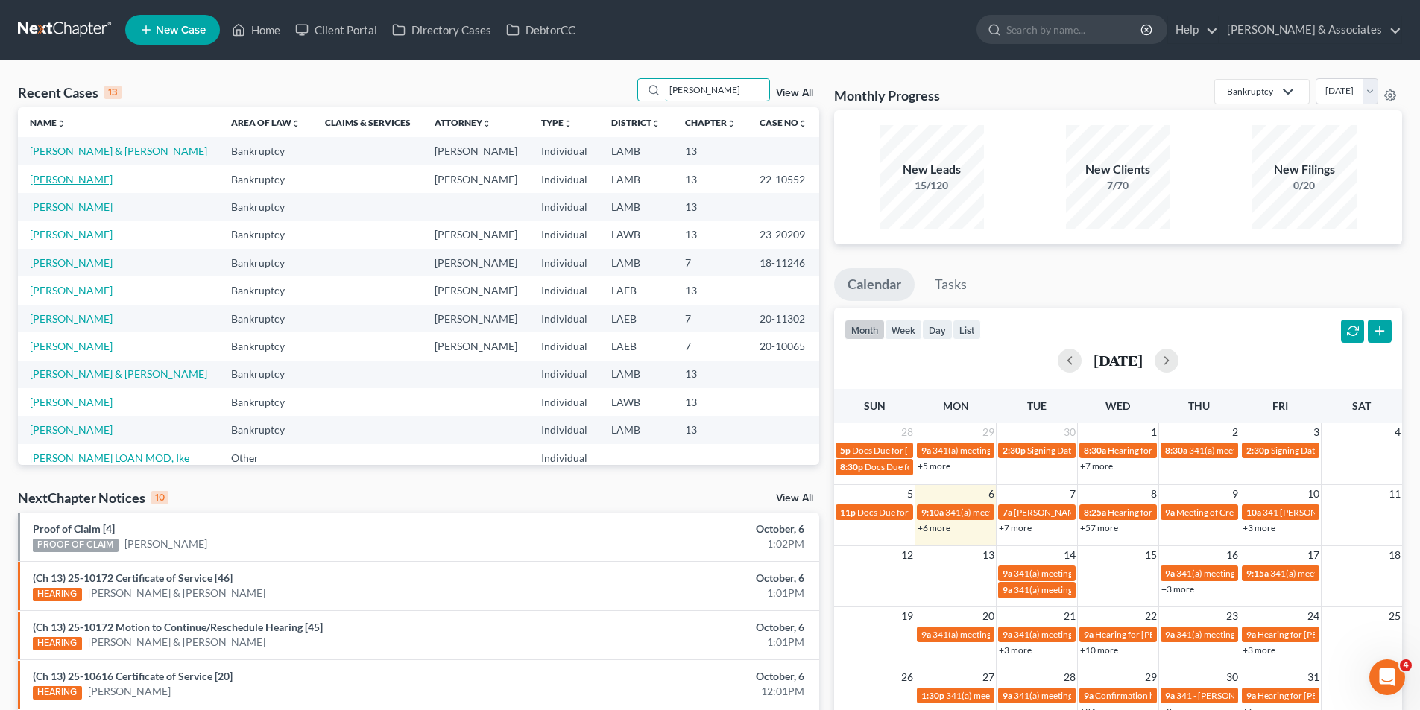
type input "reed"
click at [78, 174] on link "Reed, James" at bounding box center [71, 179] width 83 height 13
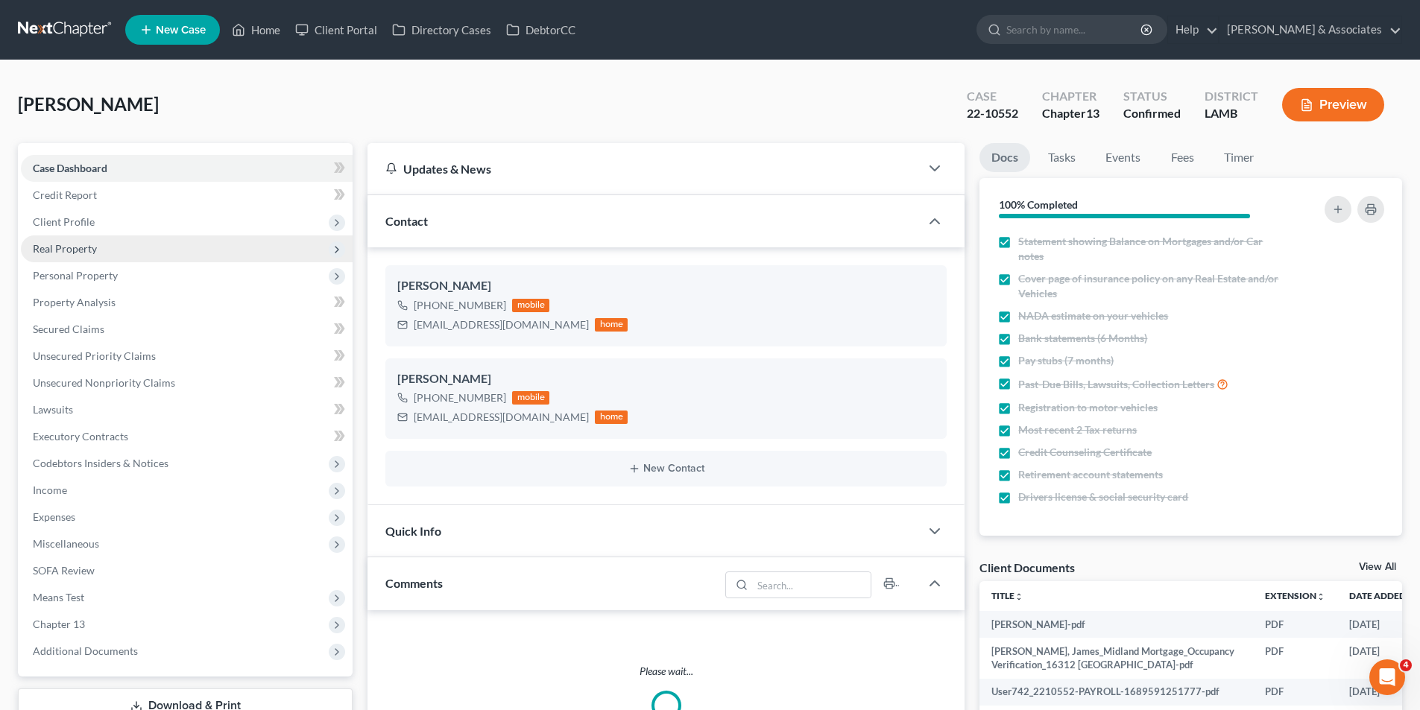
drag, startPoint x: 76, startPoint y: 223, endPoint x: 78, endPoint y: 245, distance: 21.7
click at [76, 223] on span "Client Profile" at bounding box center [64, 221] width 62 height 13
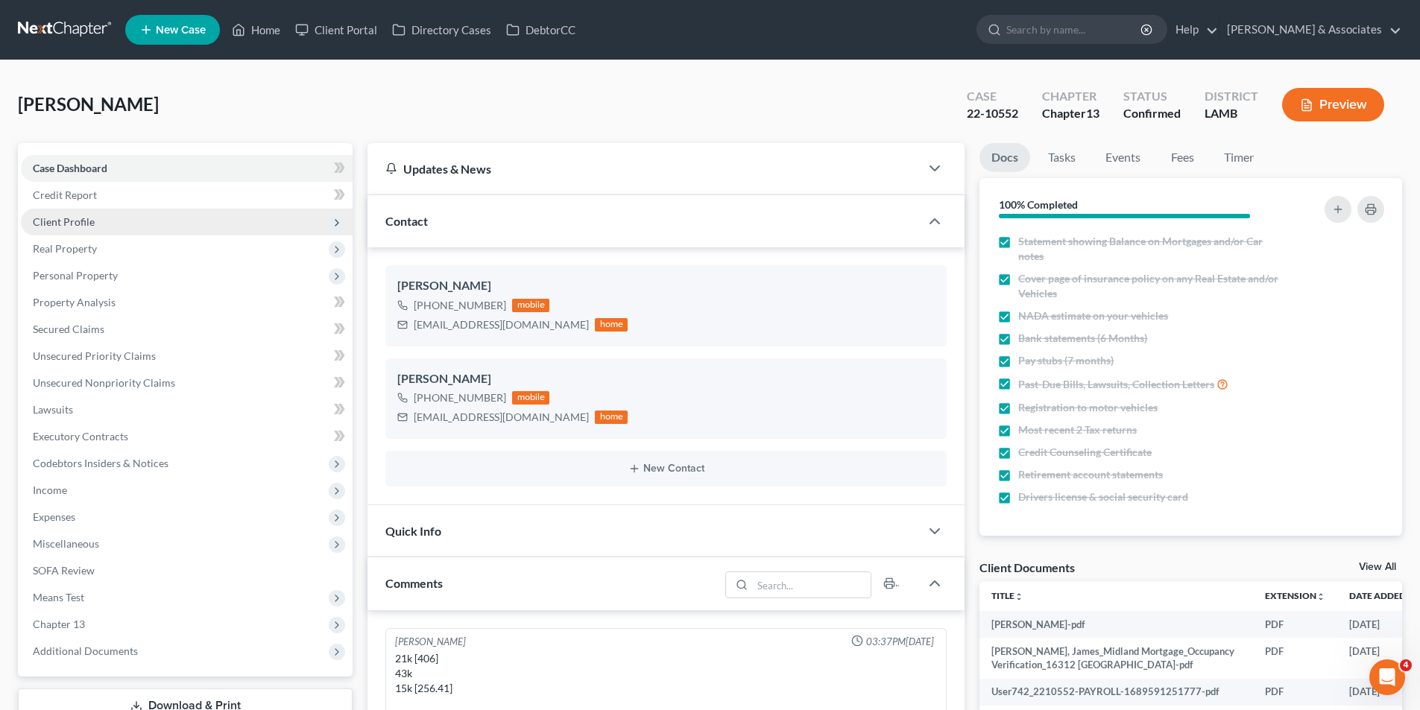
click at [98, 224] on span "Client Profile" at bounding box center [187, 222] width 332 height 27
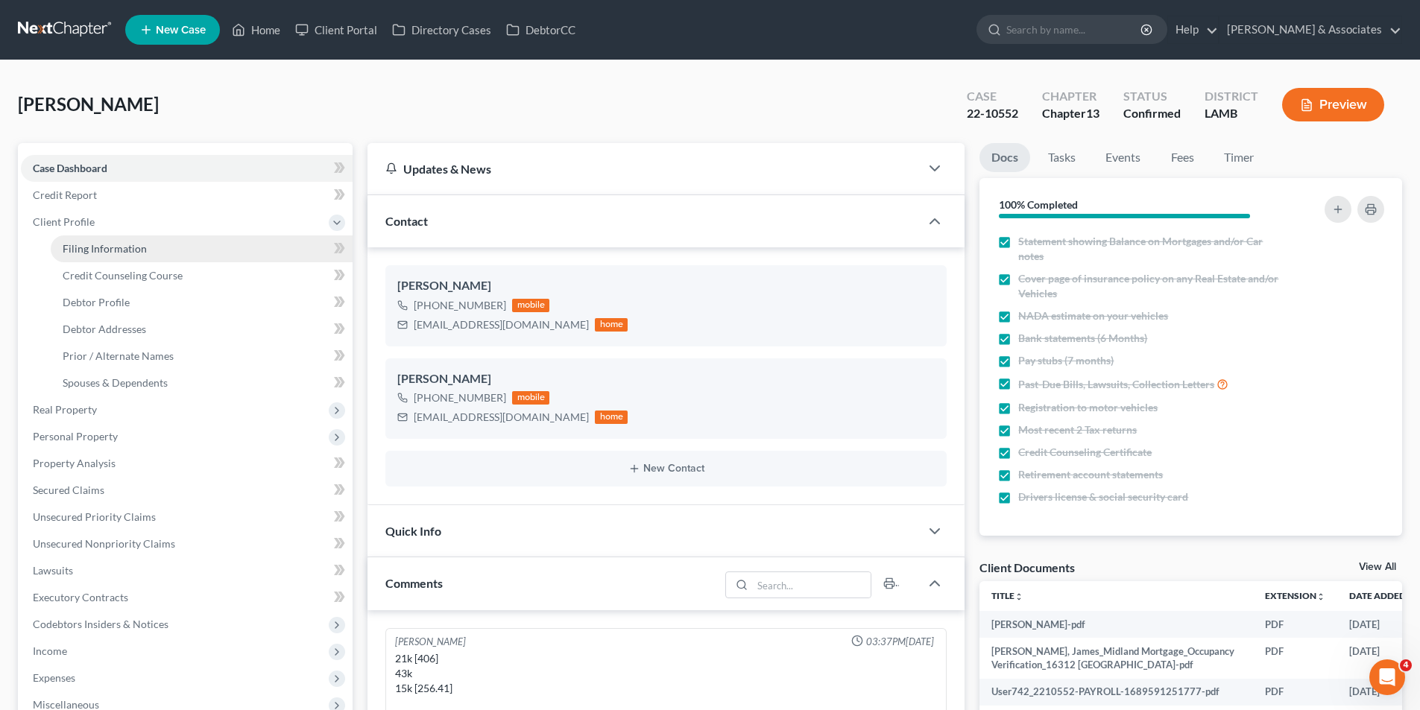
click at [75, 251] on span "Filing Information" at bounding box center [105, 248] width 84 height 13
select select "1"
select select "0"
select select "3"
select select "19"
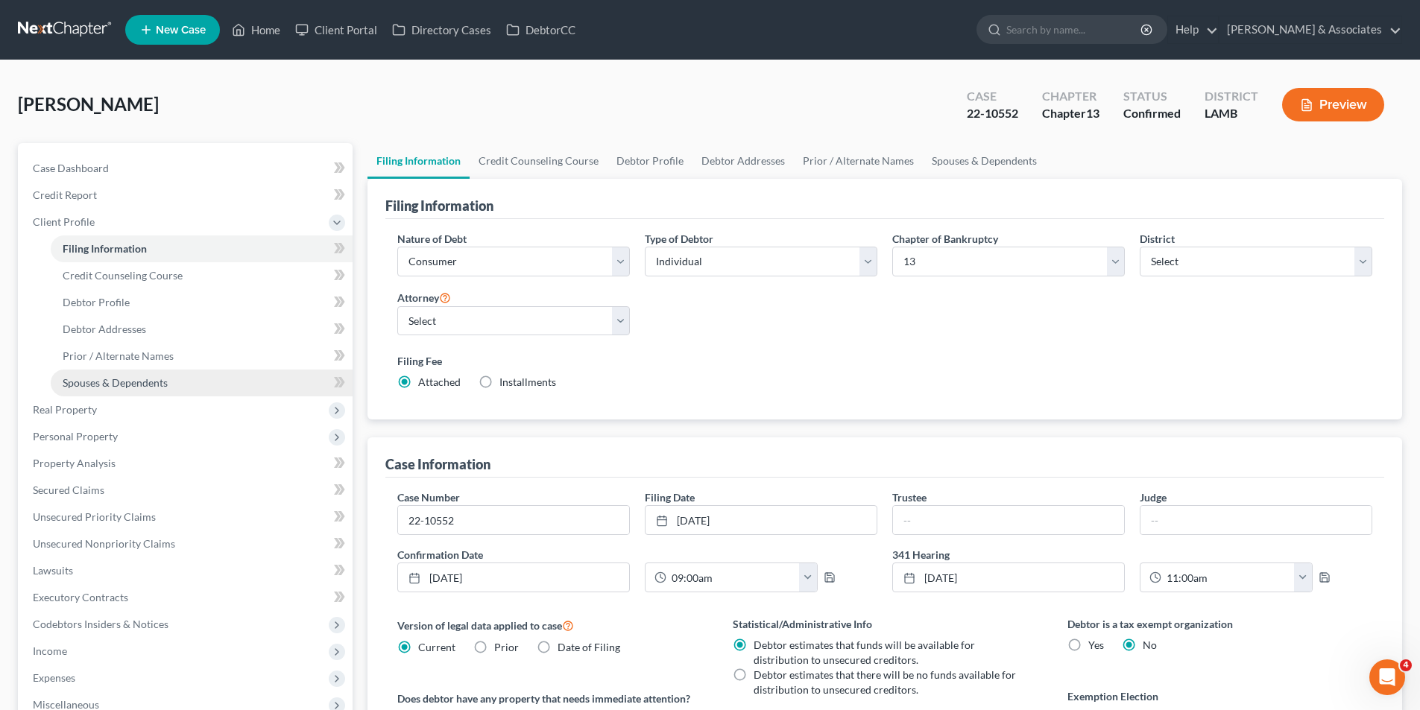
click at [101, 375] on link "Spouses & Dependents" at bounding box center [202, 383] width 302 height 27
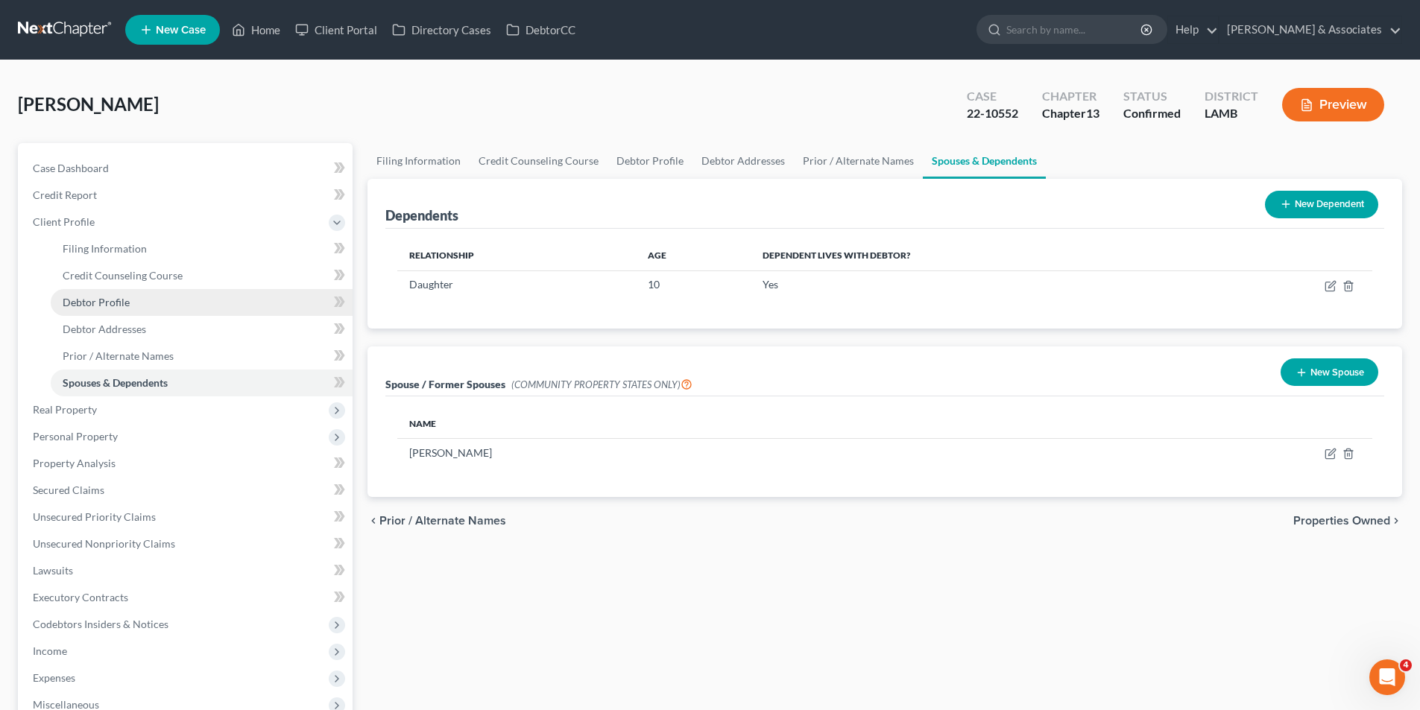
click at [111, 305] on span "Debtor Profile" at bounding box center [96, 302] width 67 height 13
select select "1"
select select "2"
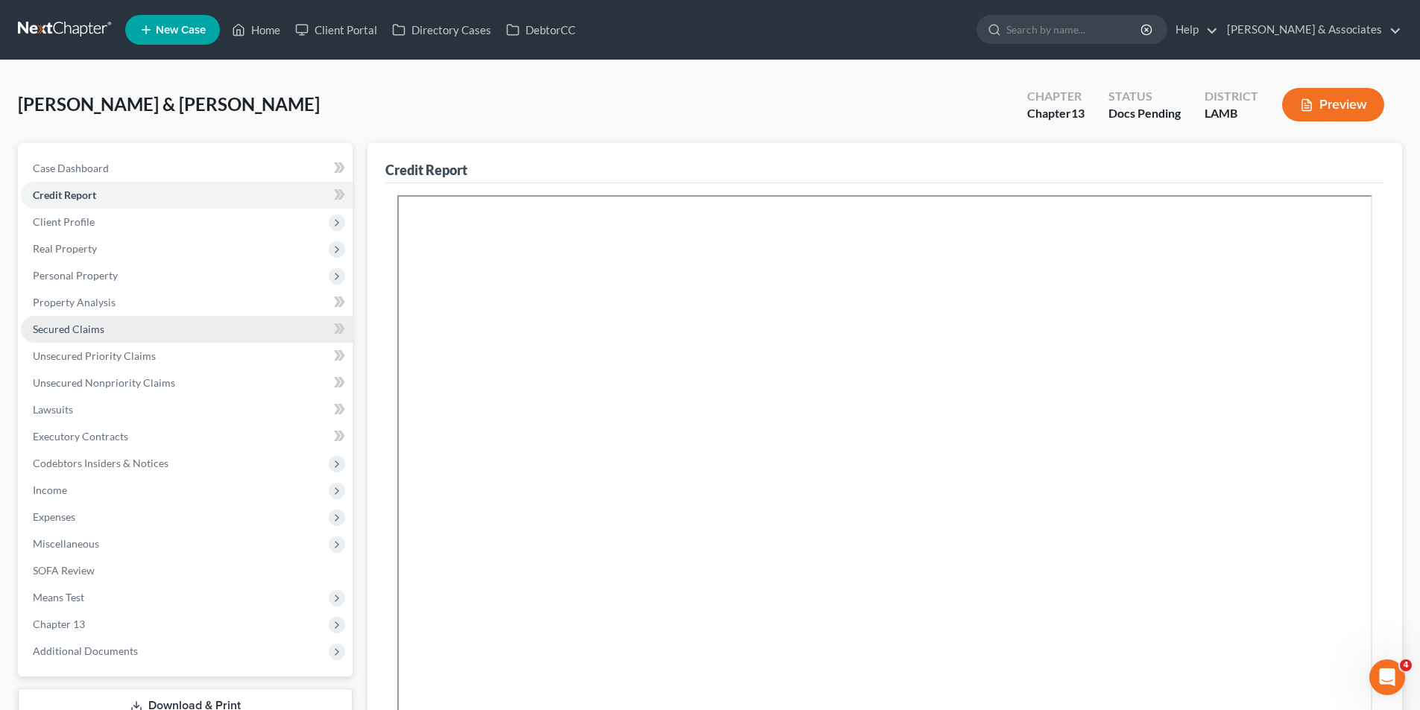
click at [86, 332] on span "Secured Claims" at bounding box center [69, 329] width 72 height 13
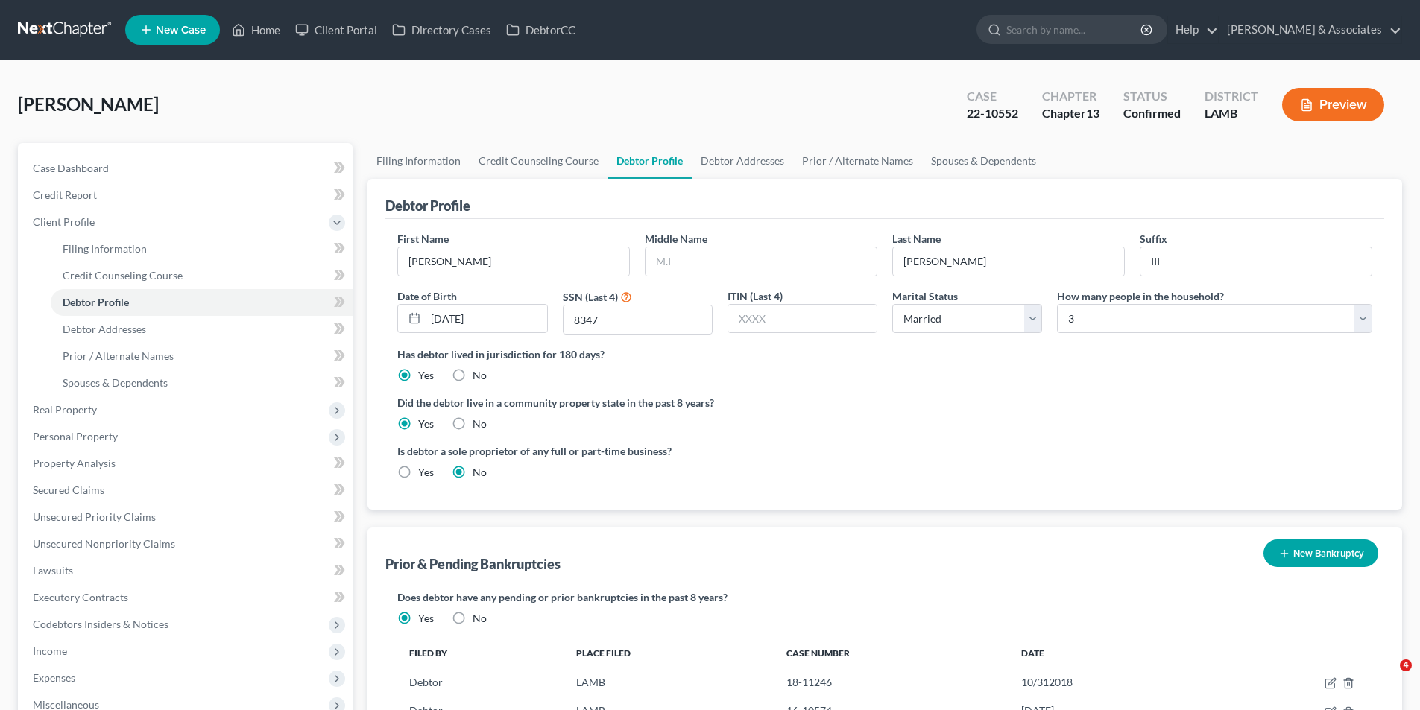
select select "1"
select select "2"
click at [128, 204] on link "Credit Report" at bounding box center [187, 195] width 332 height 27
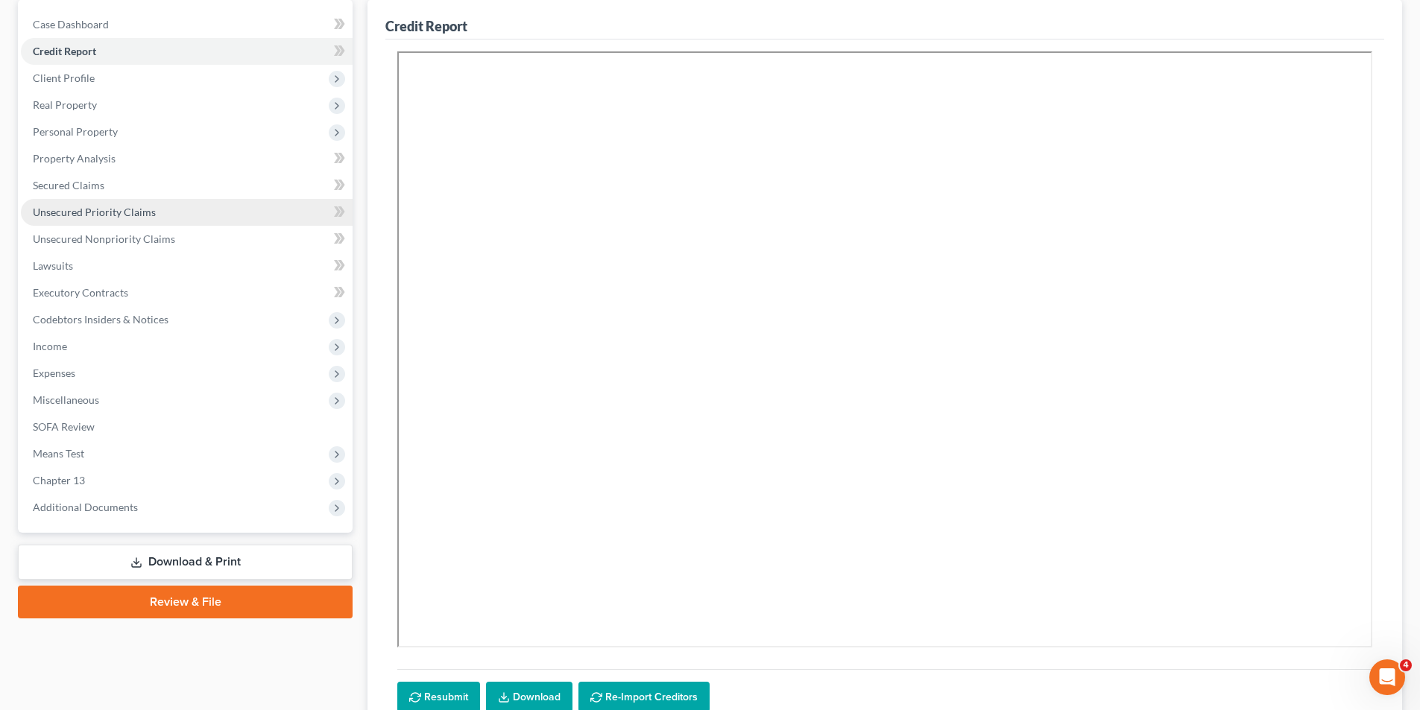
scroll to position [174, 0]
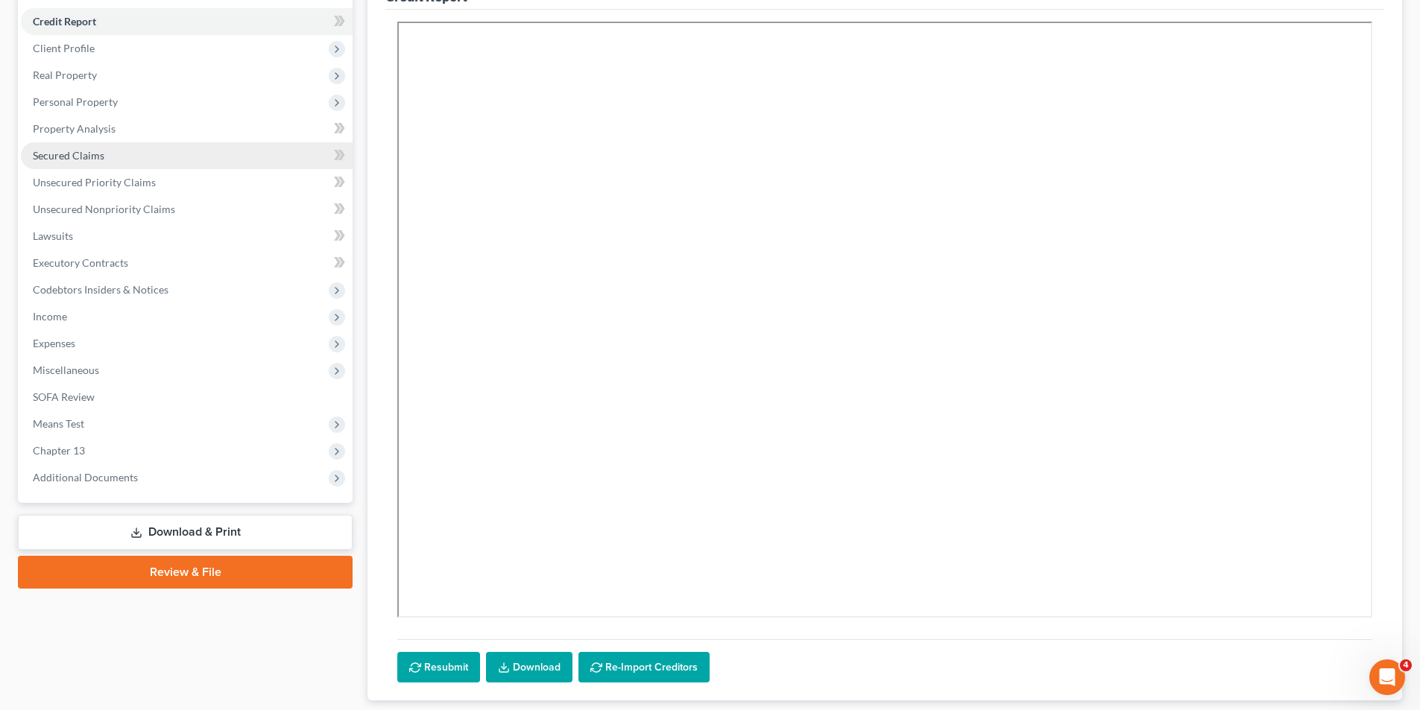
click at [39, 151] on span "Secured Claims" at bounding box center [69, 155] width 72 height 13
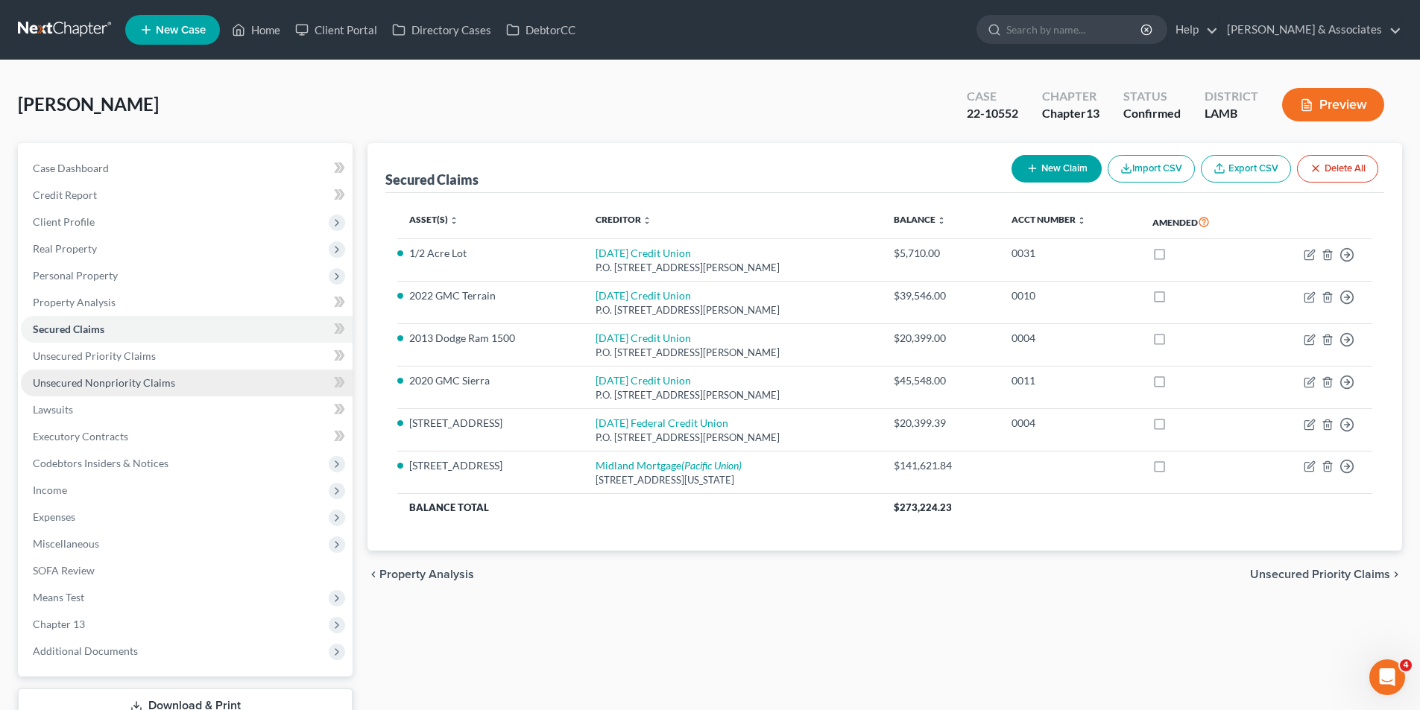
click at [109, 376] on span "Unsecured Nonpriority Claims" at bounding box center [104, 382] width 142 height 13
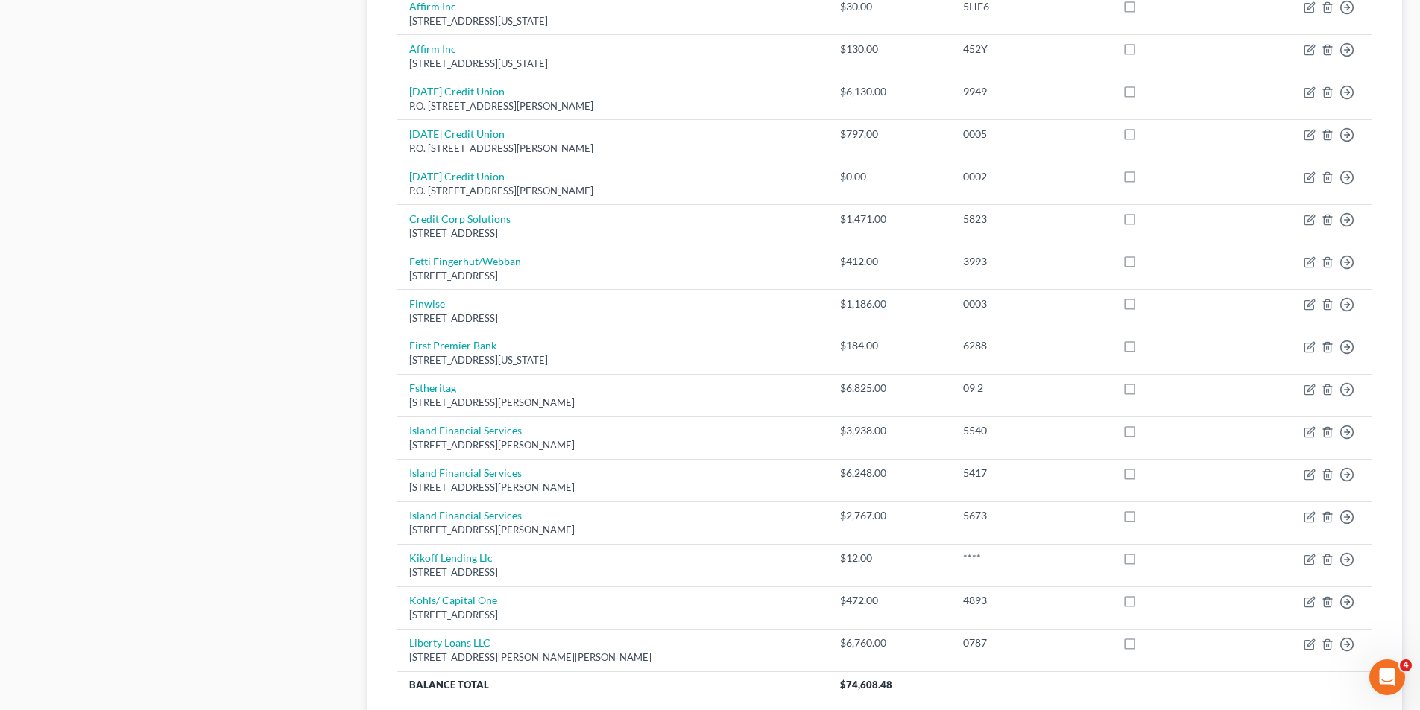
scroll to position [1015, 0]
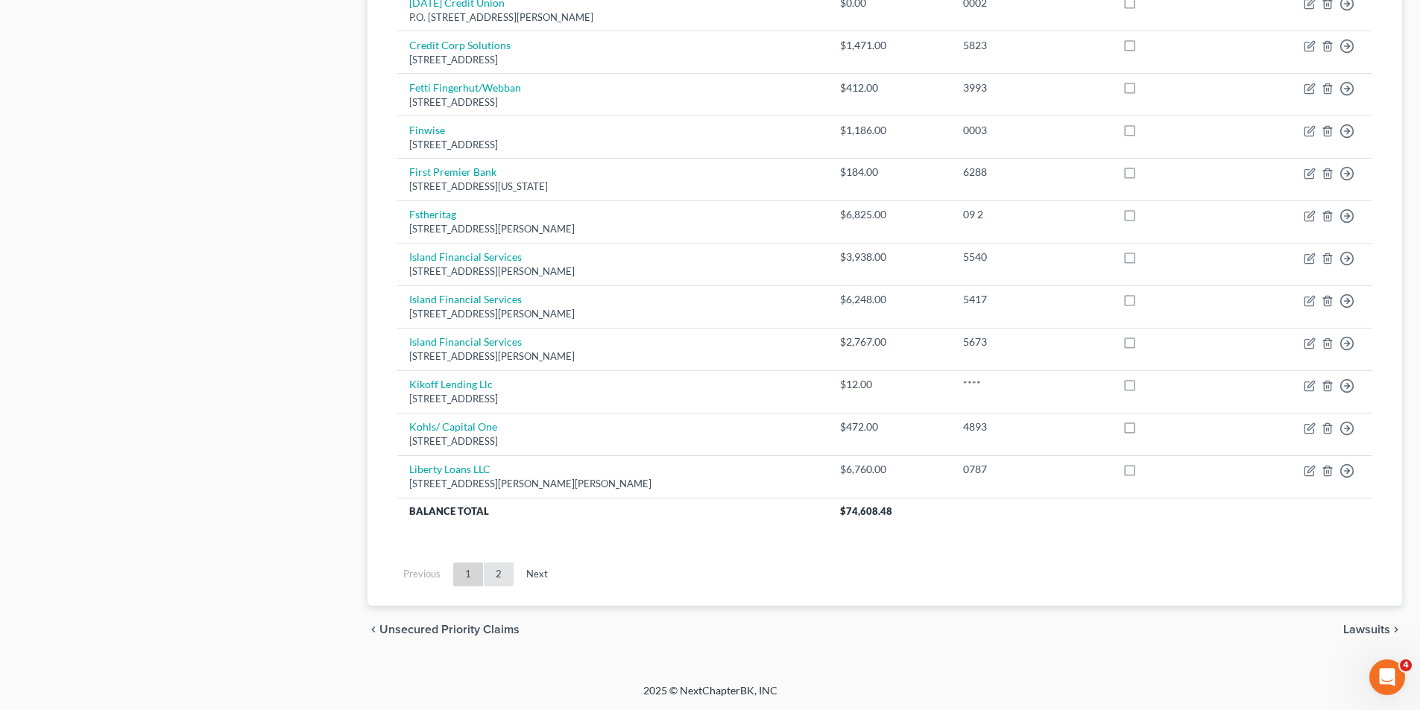
click at [491, 578] on link "2" at bounding box center [499, 575] width 30 height 24
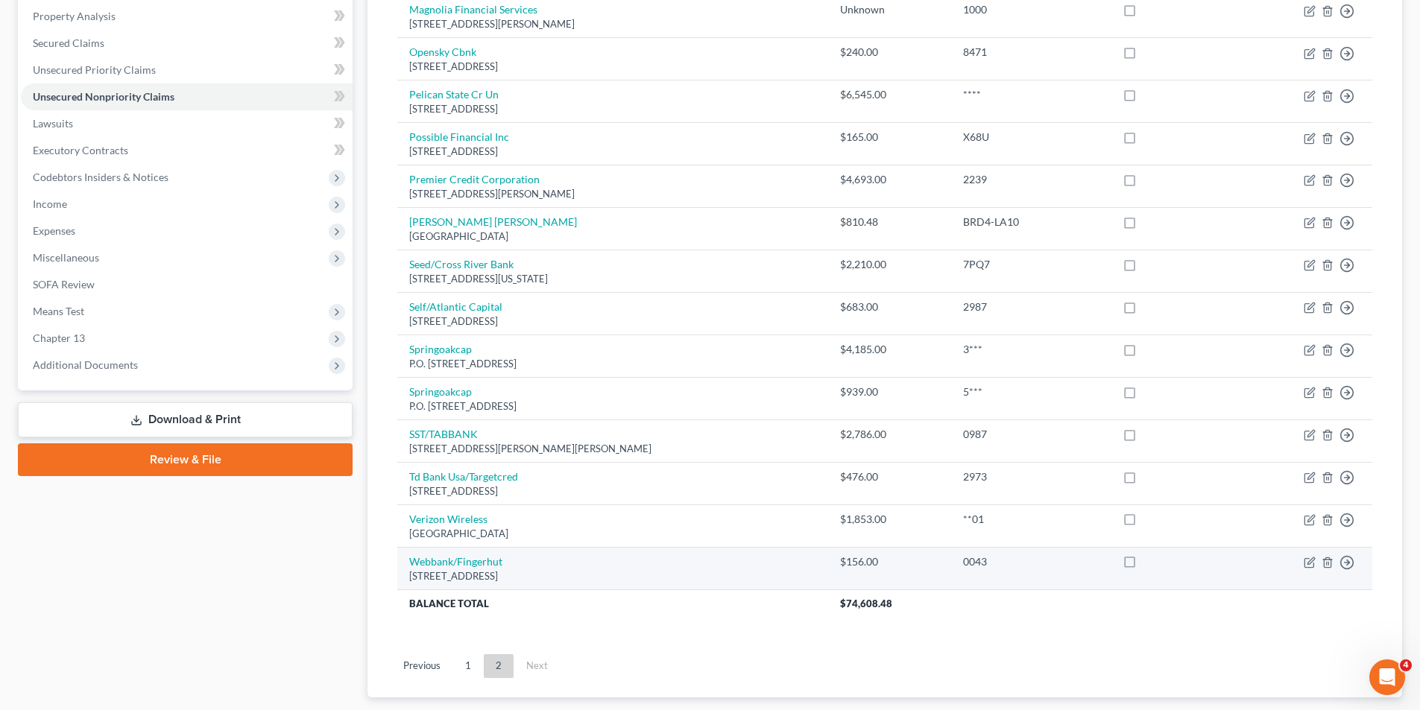
scroll to position [378, 0]
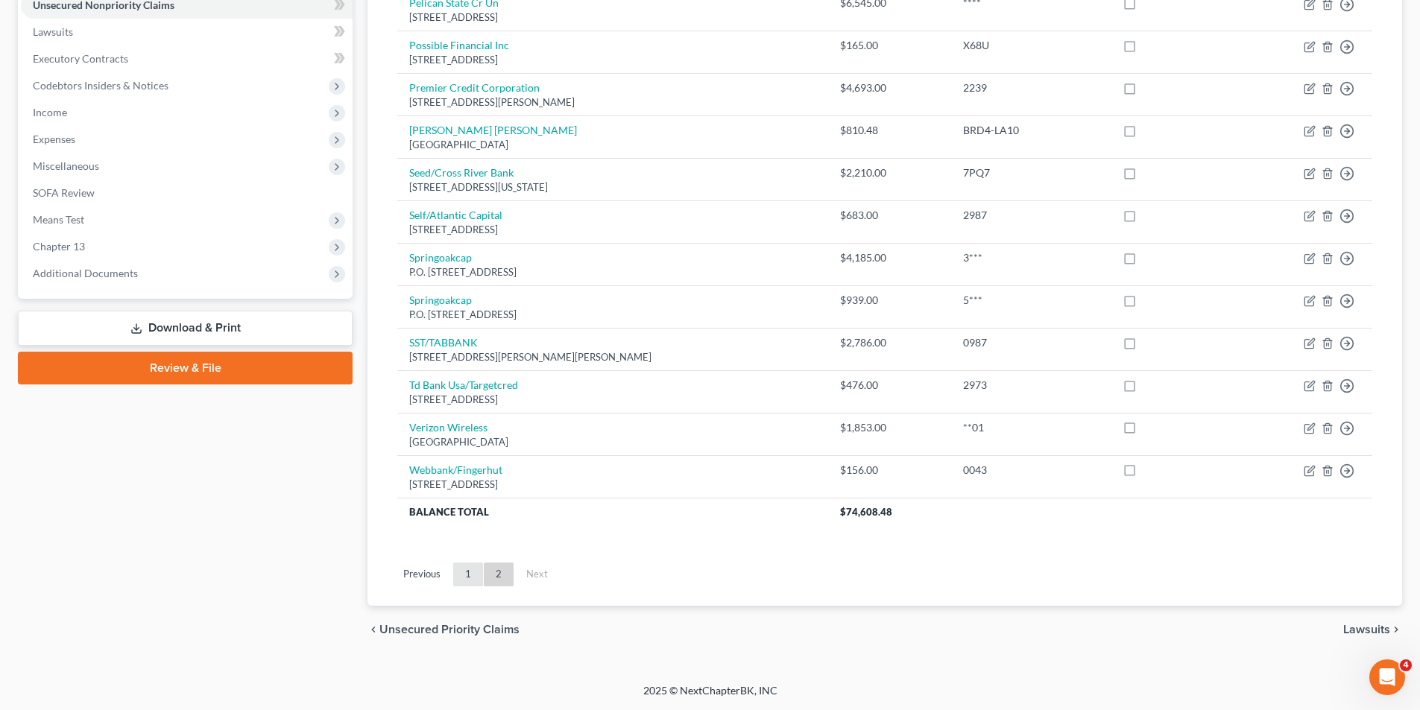
click at [461, 585] on link "1" at bounding box center [468, 575] width 30 height 24
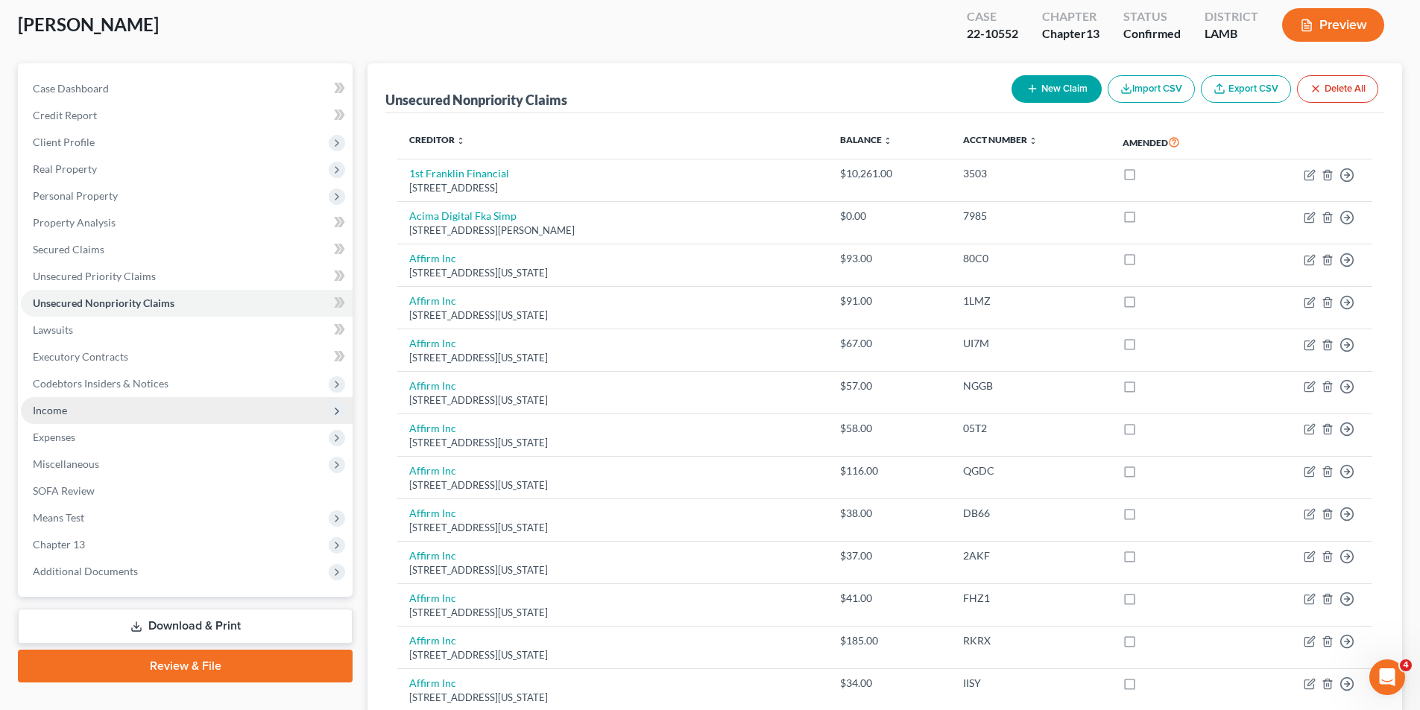
scroll to position [0, 0]
